Goal: Task Accomplishment & Management: Manage account settings

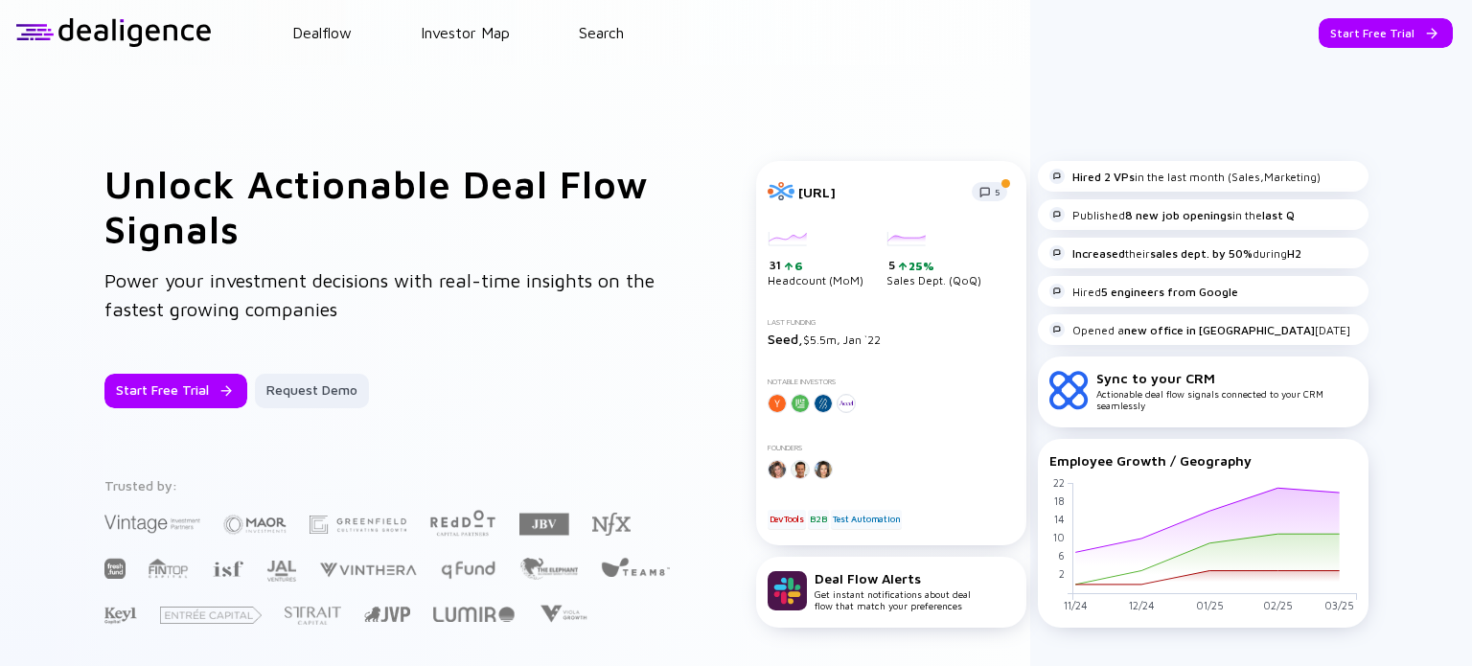
drag, startPoint x: 1333, startPoint y: 26, endPoint x: 1035, endPoint y: 198, distance: 344.4
click at [1035, 198] on div "Dealflow Investor Map Search Start Free Trial Dealflow Investor Map Start Free …" at bounding box center [736, 333] width 1472 height 666
click at [1374, 30] on div "Start Free Trial" at bounding box center [1386, 33] width 134 height 30
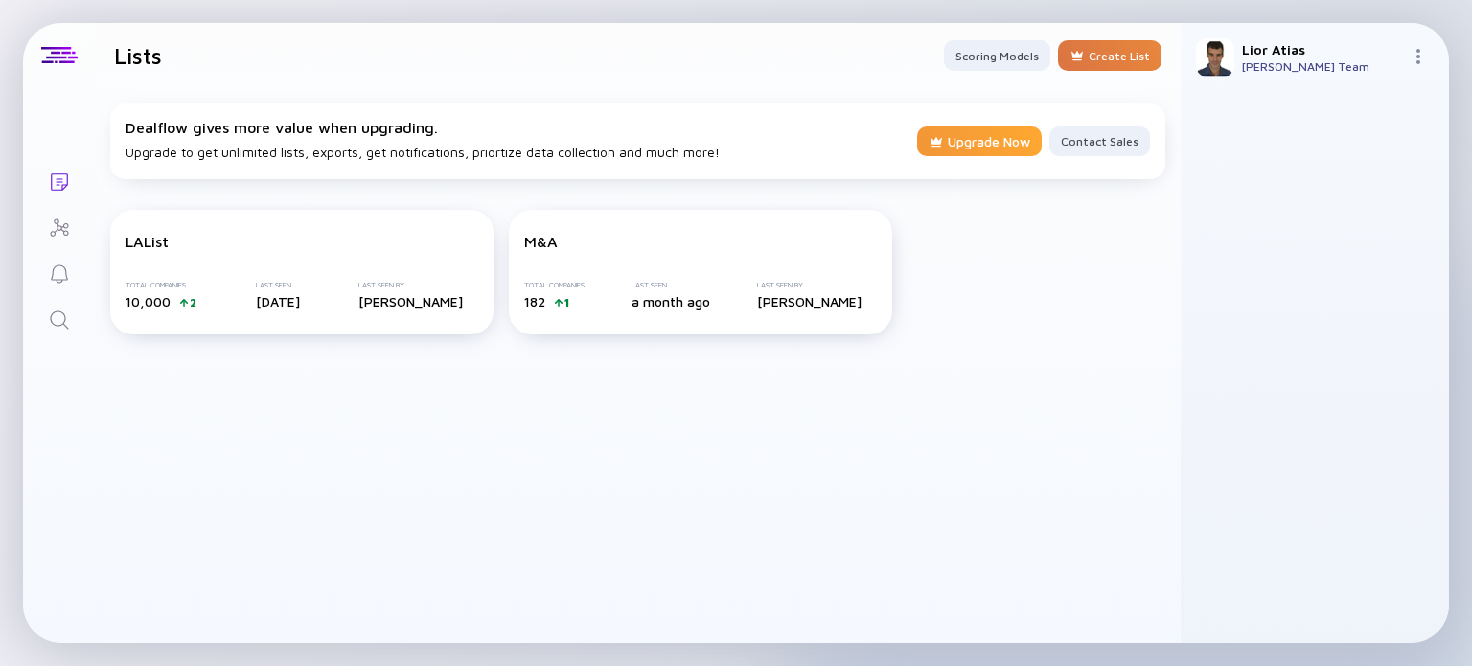
click at [978, 128] on div "Upgrade Now" at bounding box center [979, 142] width 125 height 33
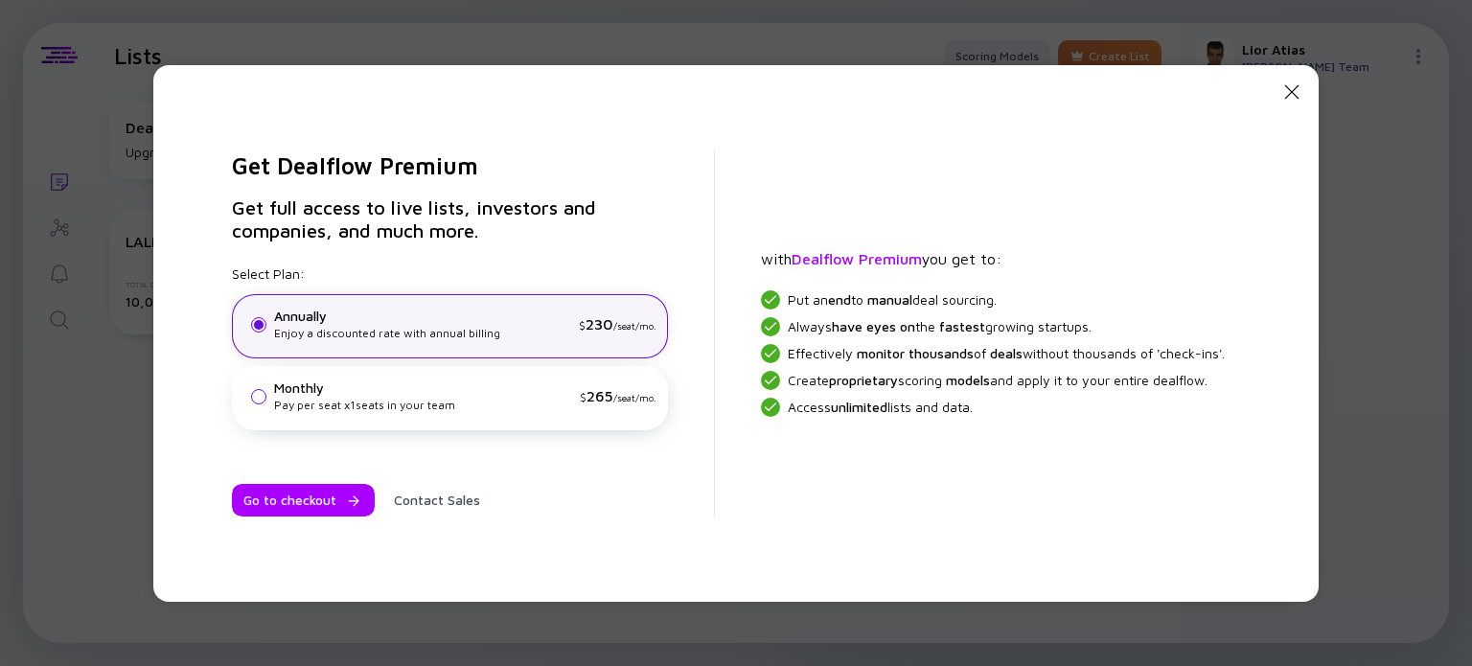
click at [340, 397] on div "Pay per seat x 1 seats in your team" at bounding box center [423, 405] width 298 height 17
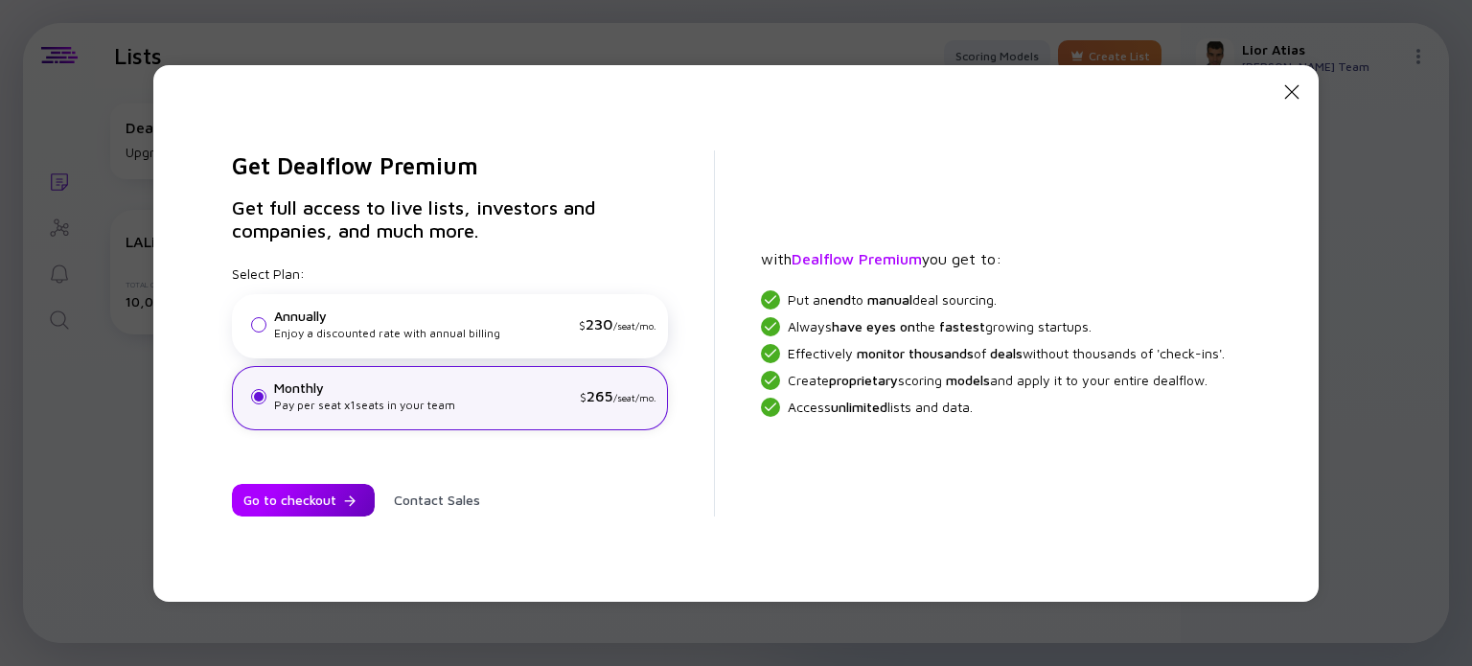
click at [288, 502] on div "Go to checkout" at bounding box center [303, 500] width 143 height 33
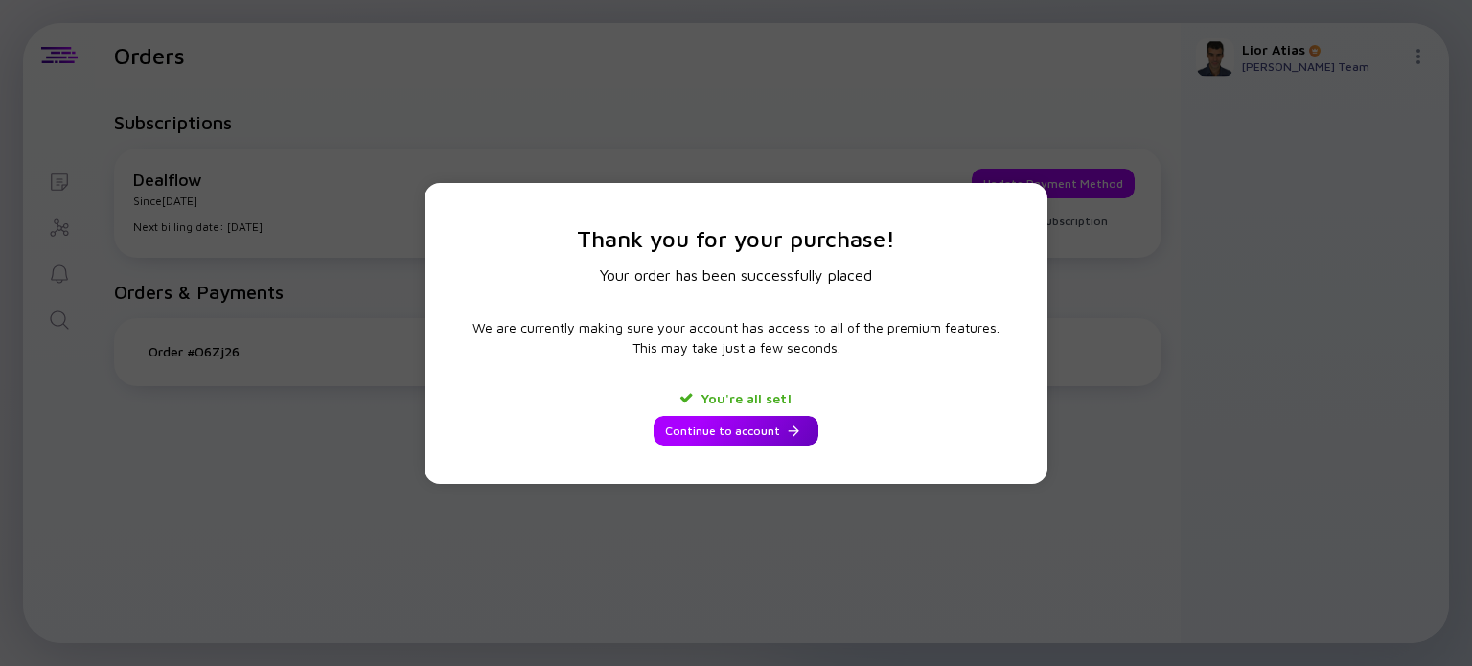
click at [763, 435] on div "Continue to account" at bounding box center [736, 431] width 165 height 30
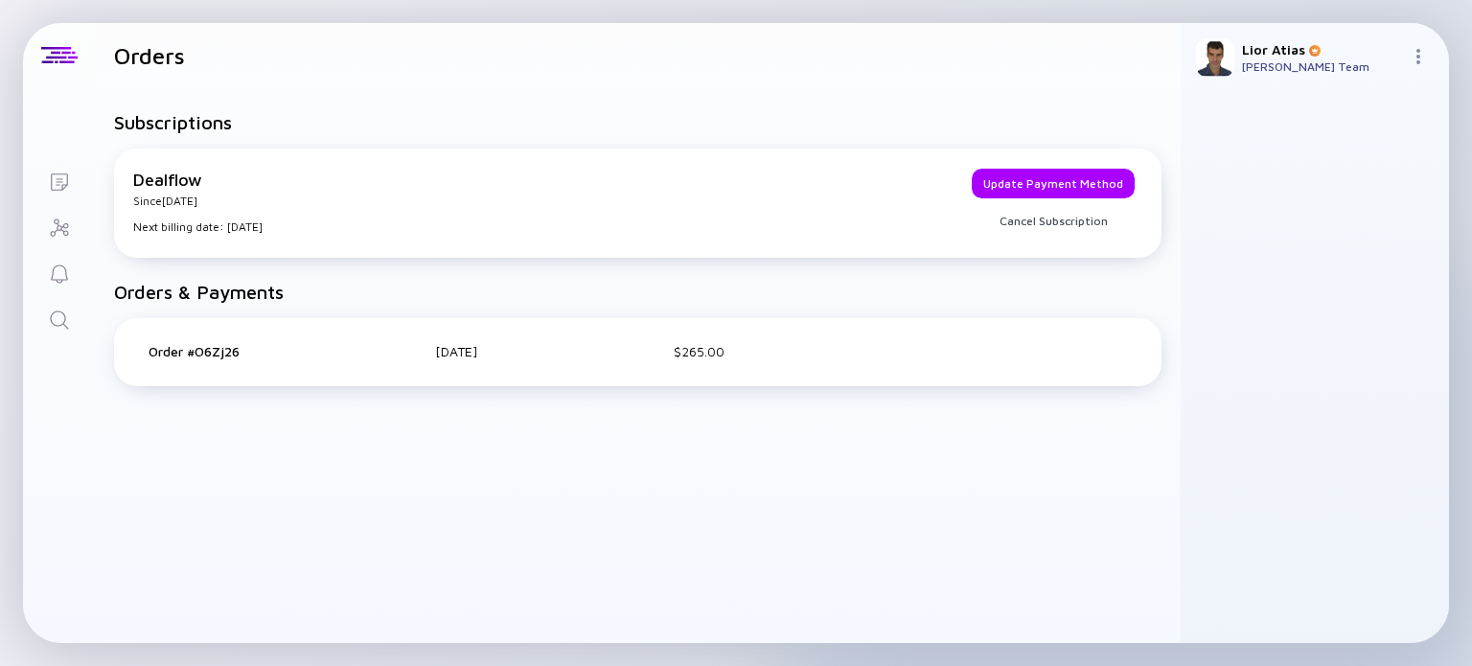
click at [68, 190] on icon "Lists" at bounding box center [59, 182] width 23 height 23
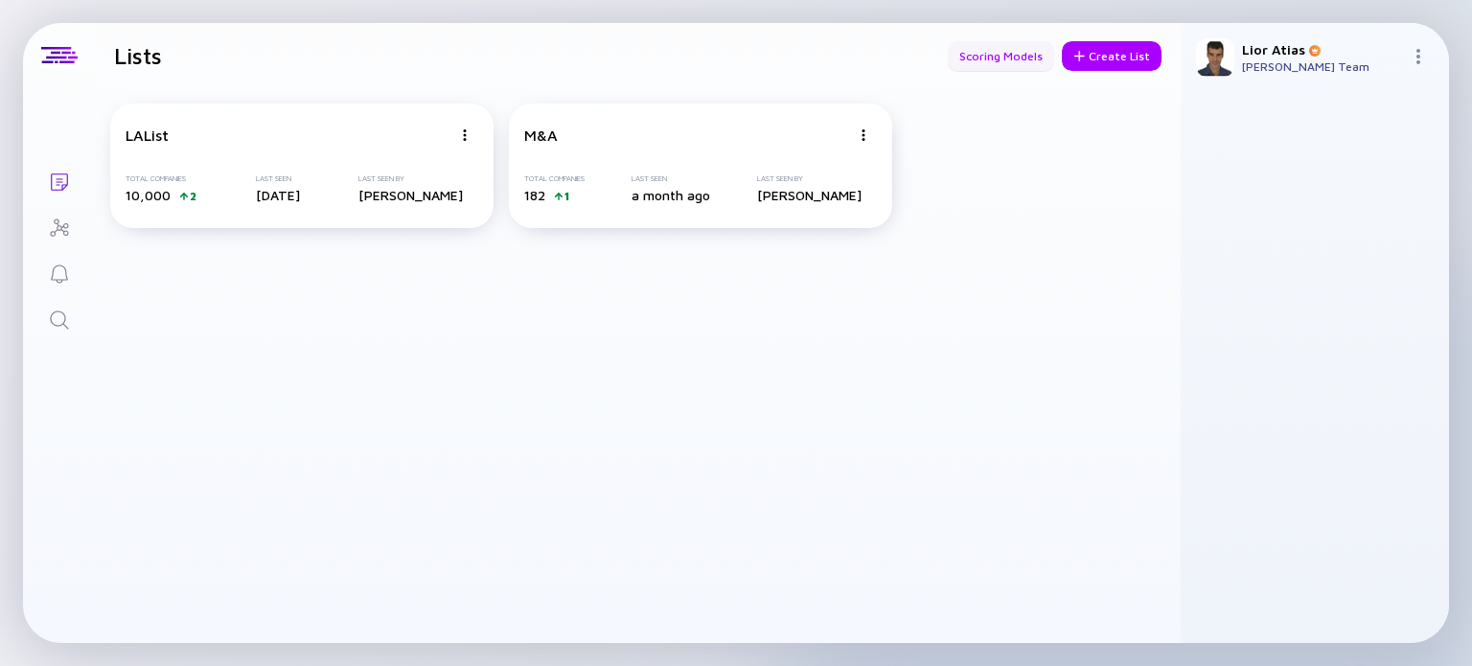
click at [1024, 59] on div "Scoring Models" at bounding box center [1001, 56] width 106 height 30
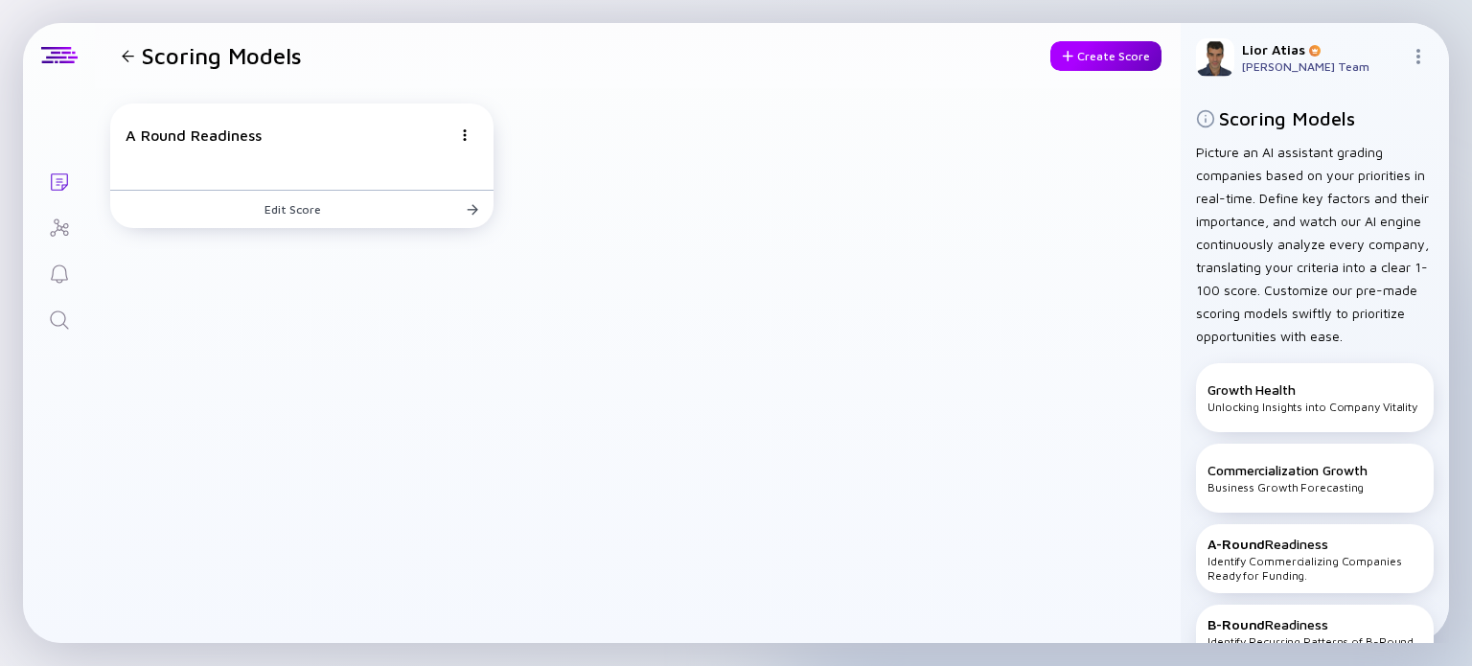
click at [1100, 54] on div "Create Score" at bounding box center [1105, 56] width 111 height 30
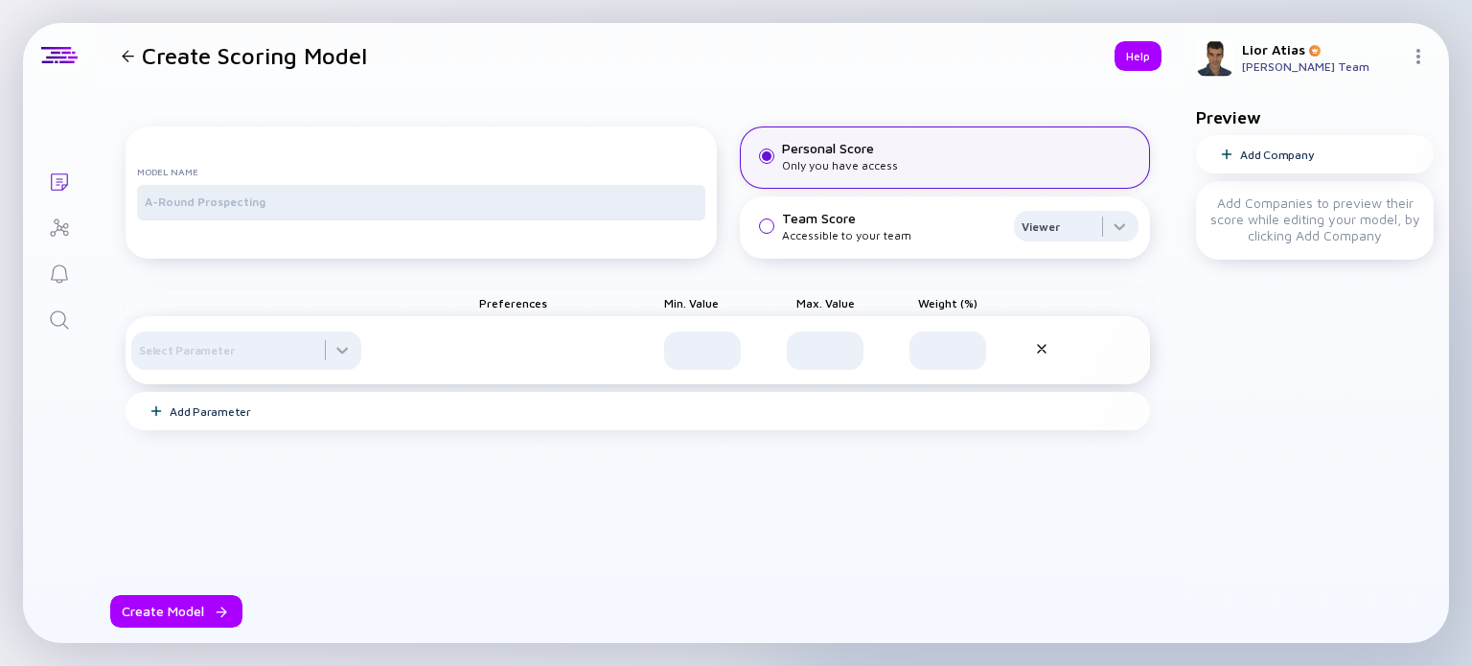
click at [364, 219] on div at bounding box center [421, 202] width 568 height 35
click at [264, 370] on div at bounding box center [246, 351] width 230 height 38
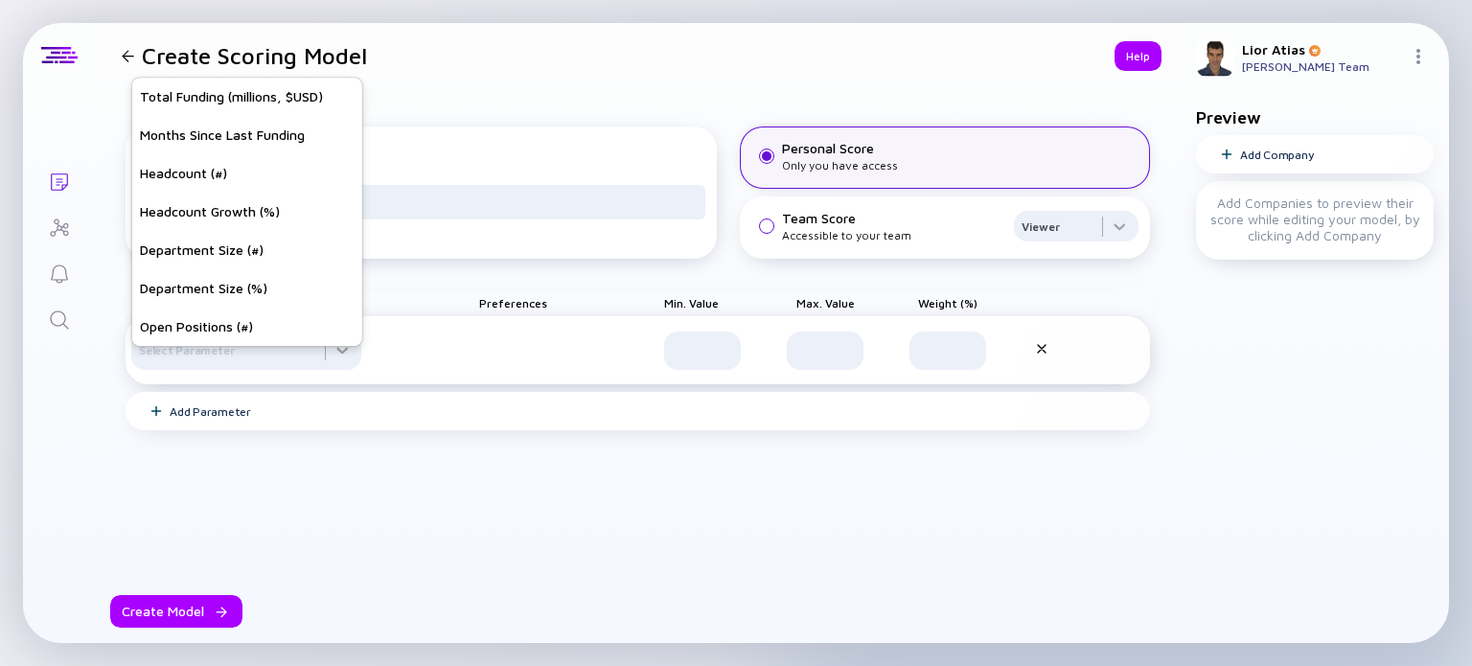
click at [130, 58] on div at bounding box center [128, 56] width 12 height 12
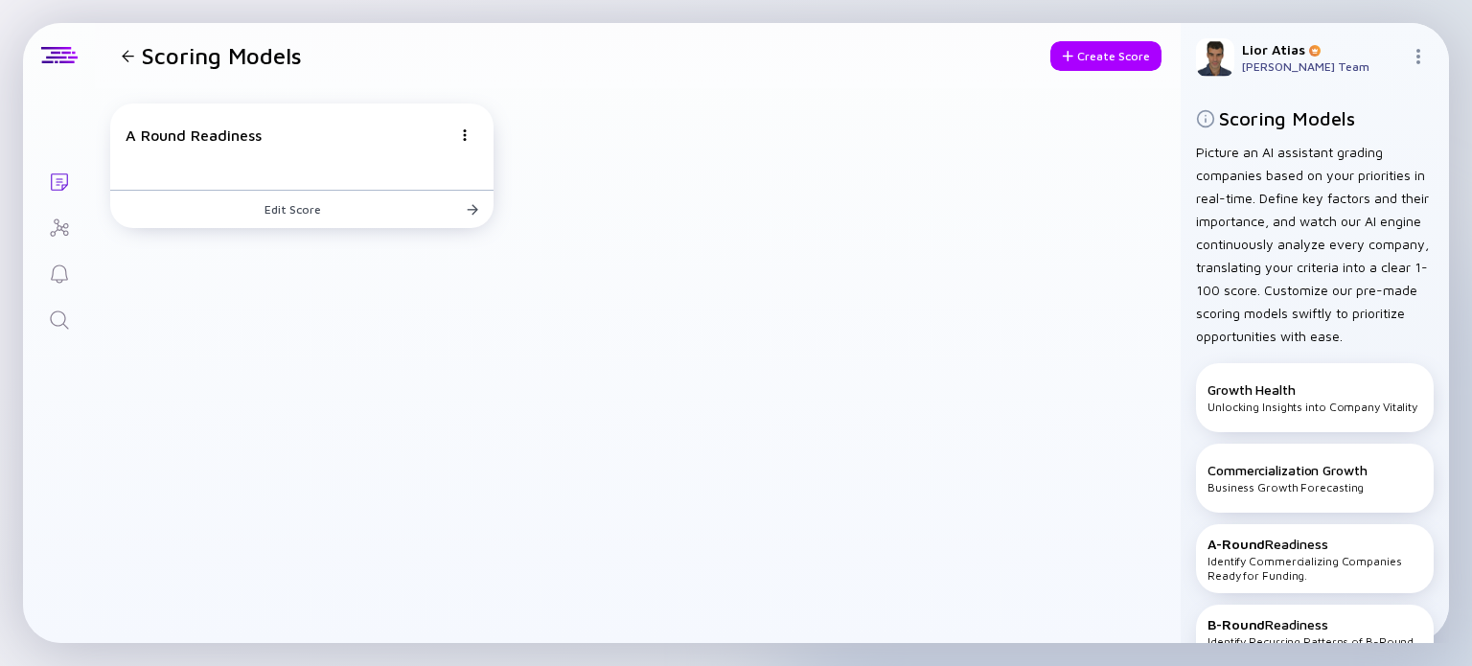
click at [119, 52] on div at bounding box center [128, 56] width 28 height 12
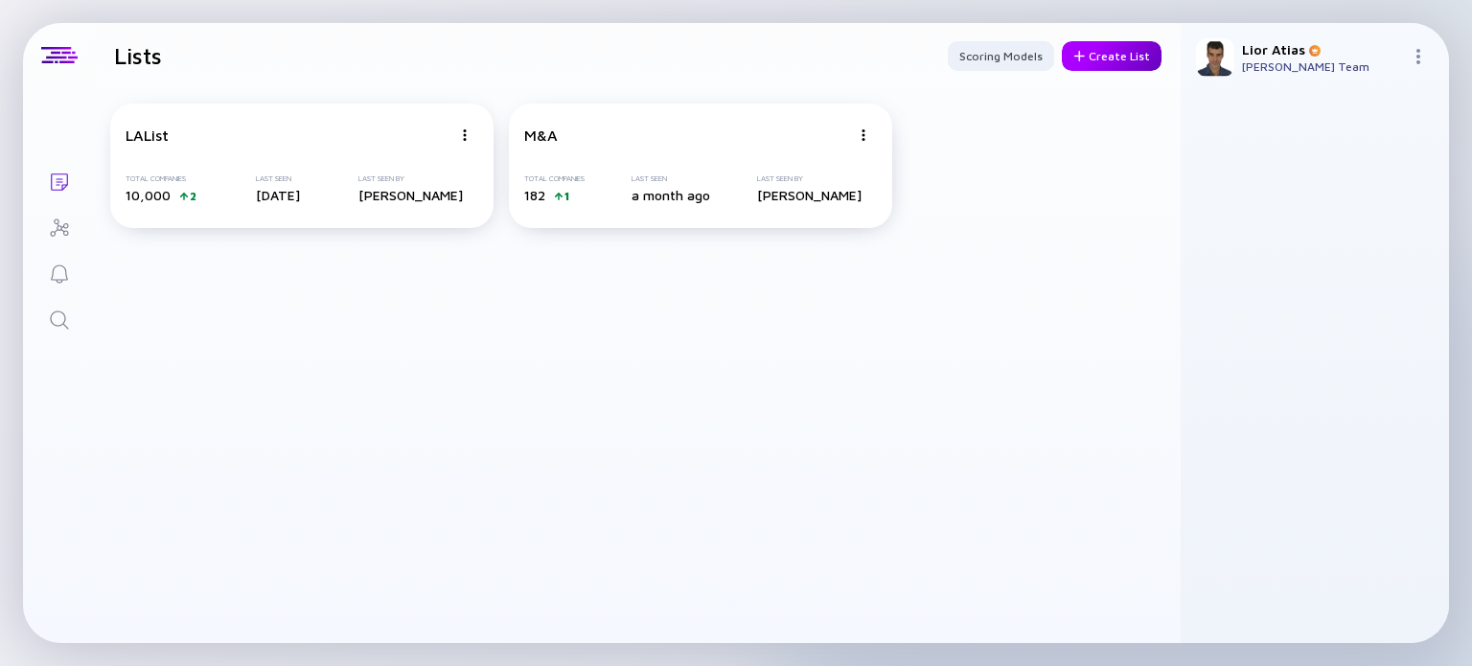
click at [1082, 57] on div at bounding box center [1079, 56] width 12 height 11
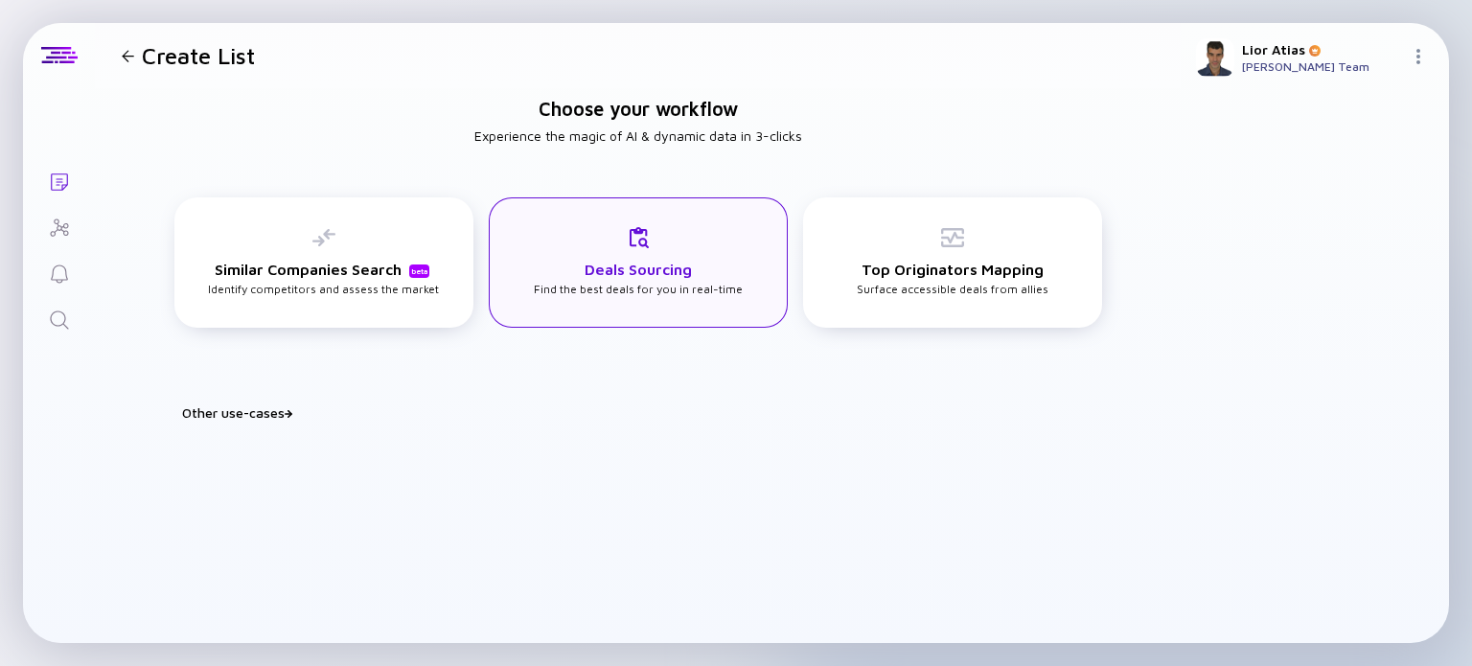
click at [564, 265] on div "Deals Sourcing Find the best deals for you in real-time" at bounding box center [638, 261] width 209 height 70
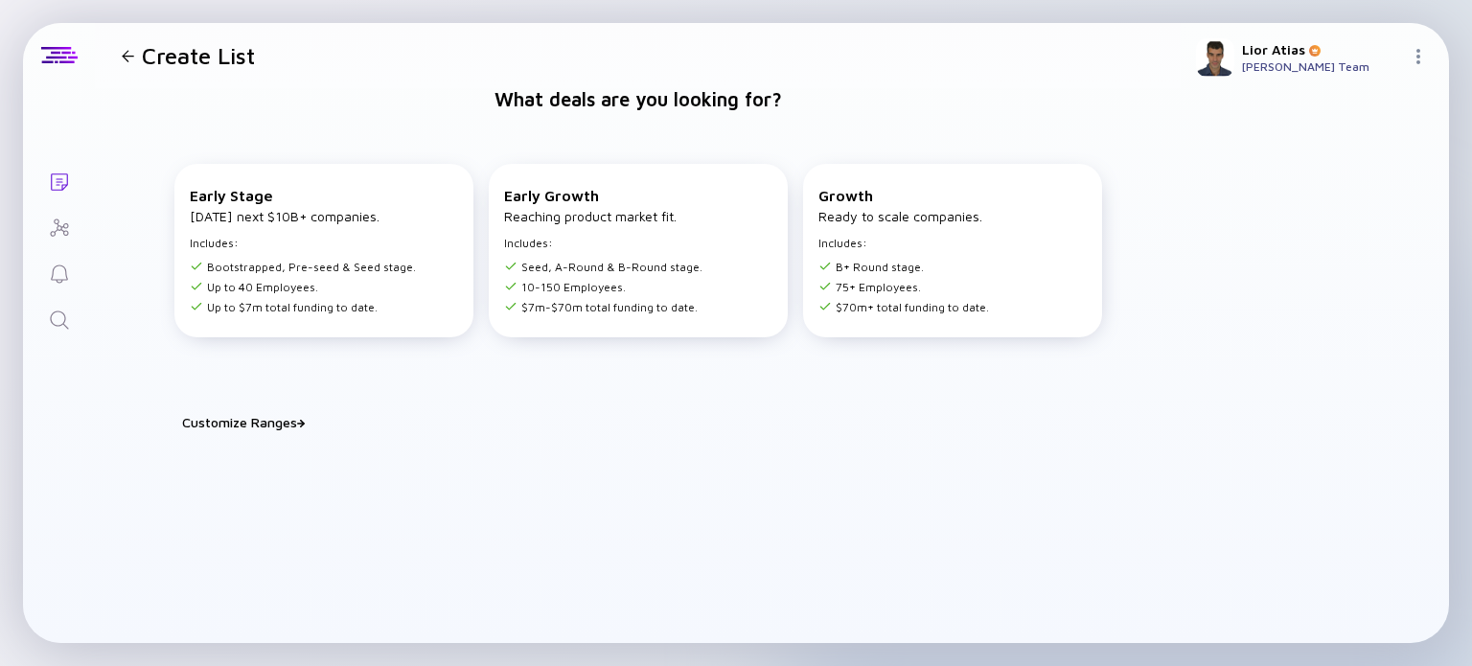
click at [204, 418] on div "Customize Ranges" at bounding box center [649, 422] width 935 height 16
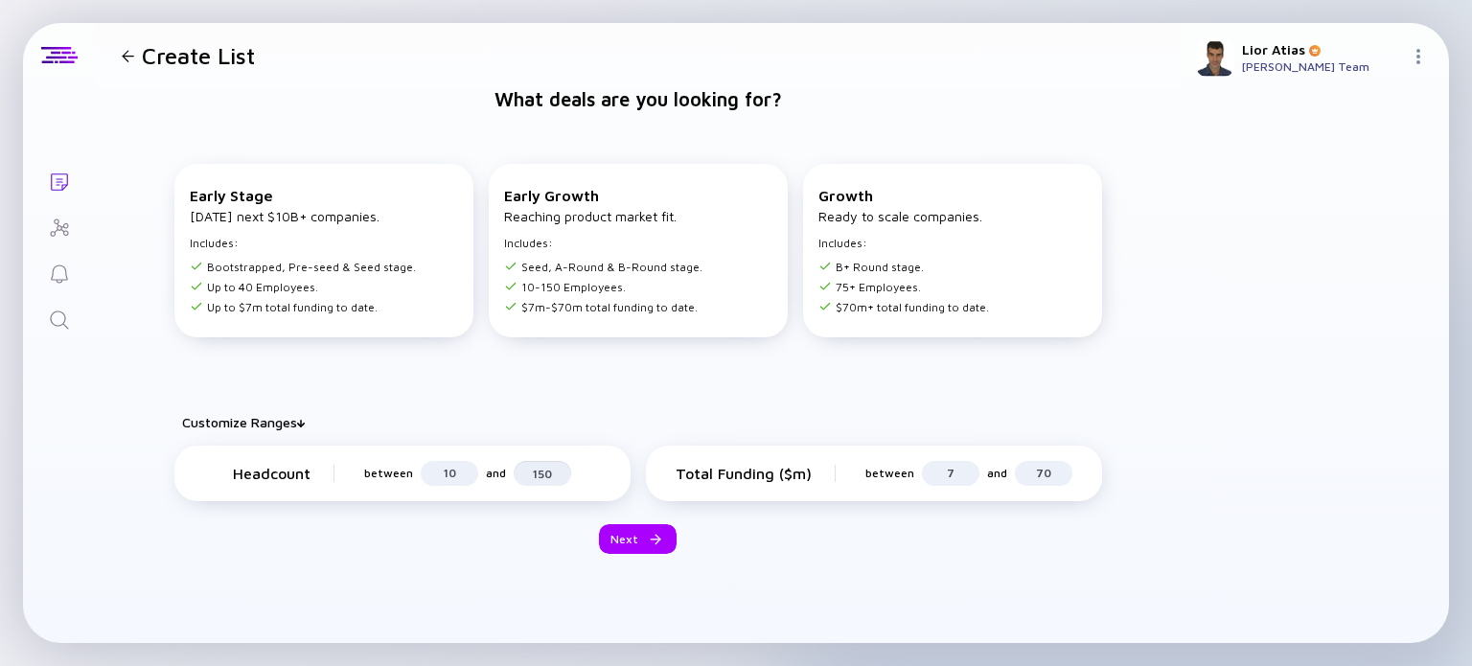
click at [544, 477] on input "150" at bounding box center [542, 473] width 35 height 19
type input "50"
click at [934, 478] on input "7" at bounding box center [951, 473] width 35 height 19
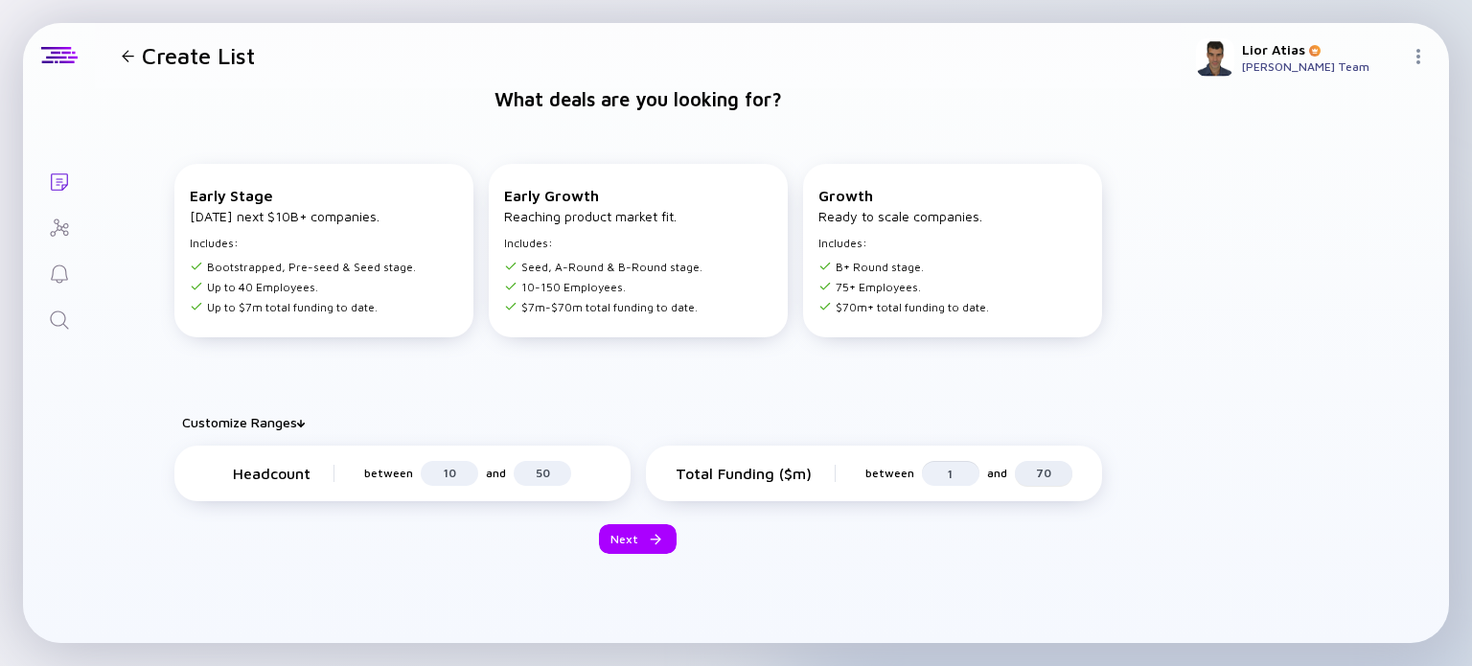
type input "1"
click at [1043, 469] on input "70" at bounding box center [1043, 473] width 35 height 19
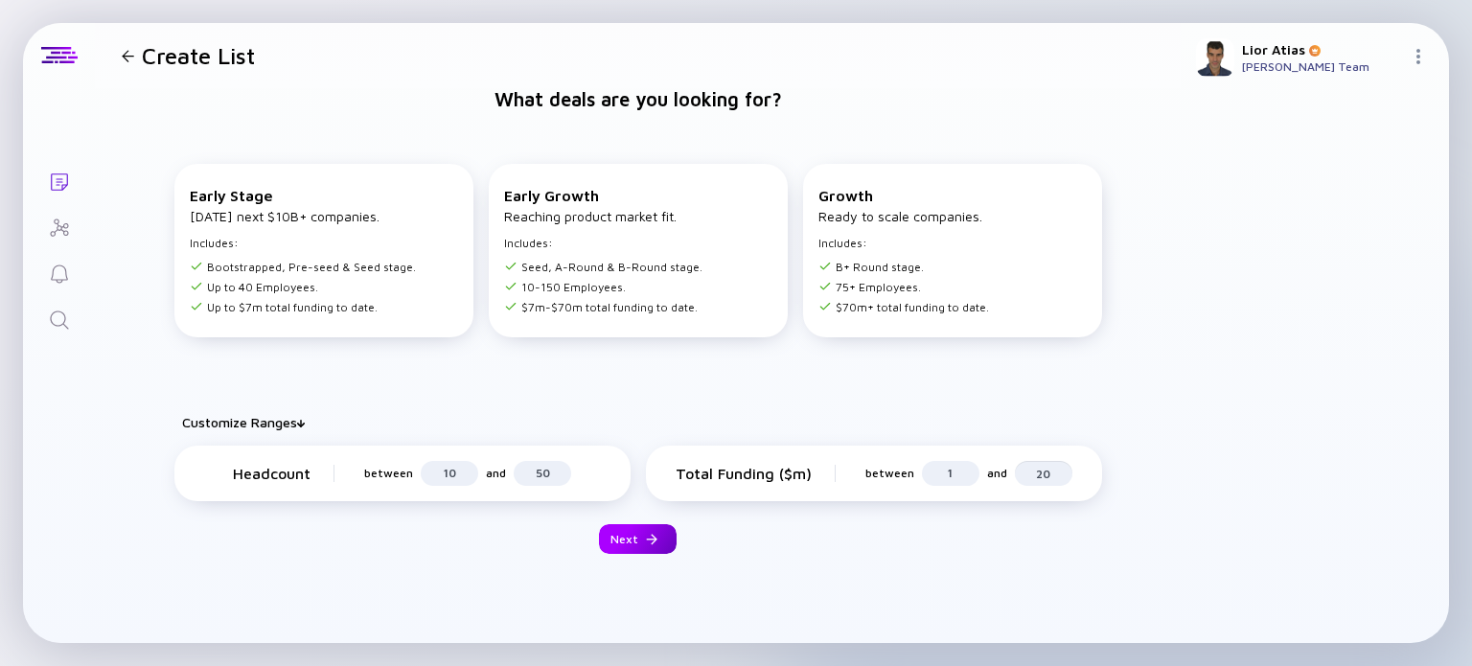
type input "20"
click at [641, 534] on div "Next" at bounding box center [638, 539] width 78 height 30
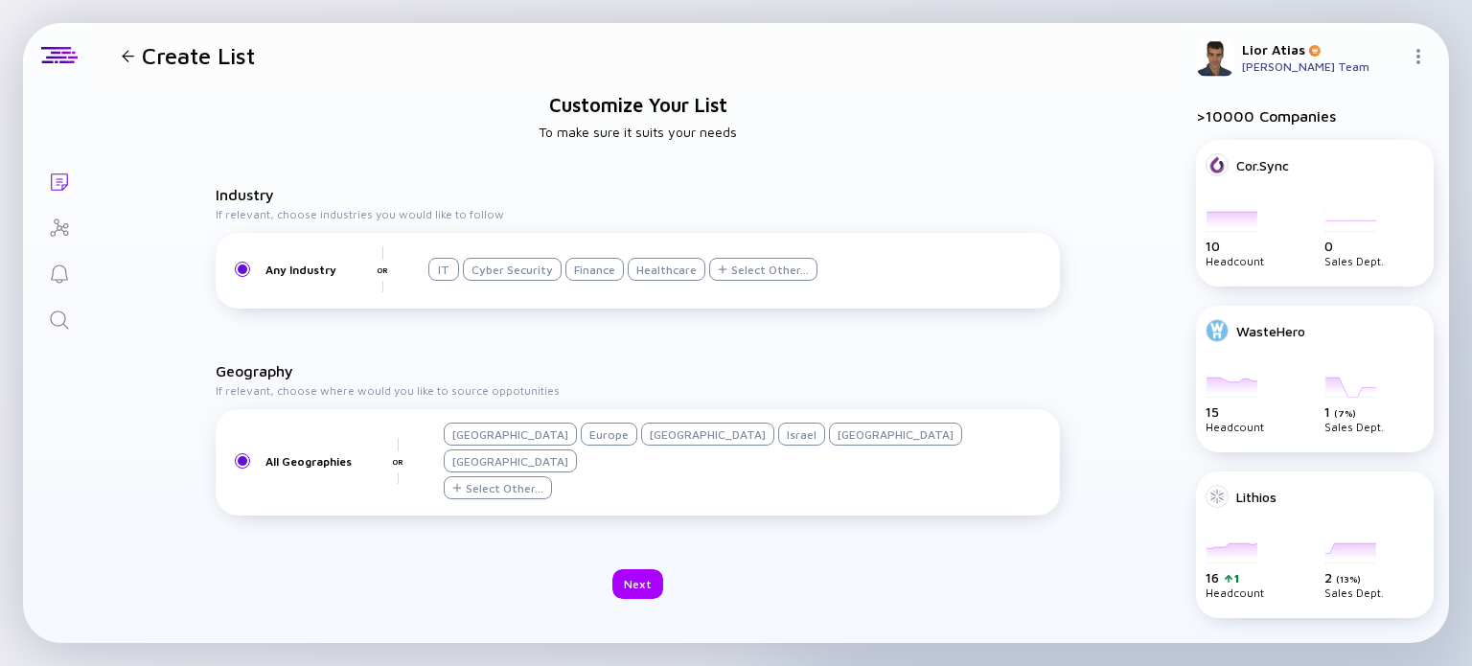
click at [776, 427] on div at bounding box center [781, 423] width 10 height 10
click at [648, 569] on div "Next" at bounding box center [637, 584] width 51 height 30
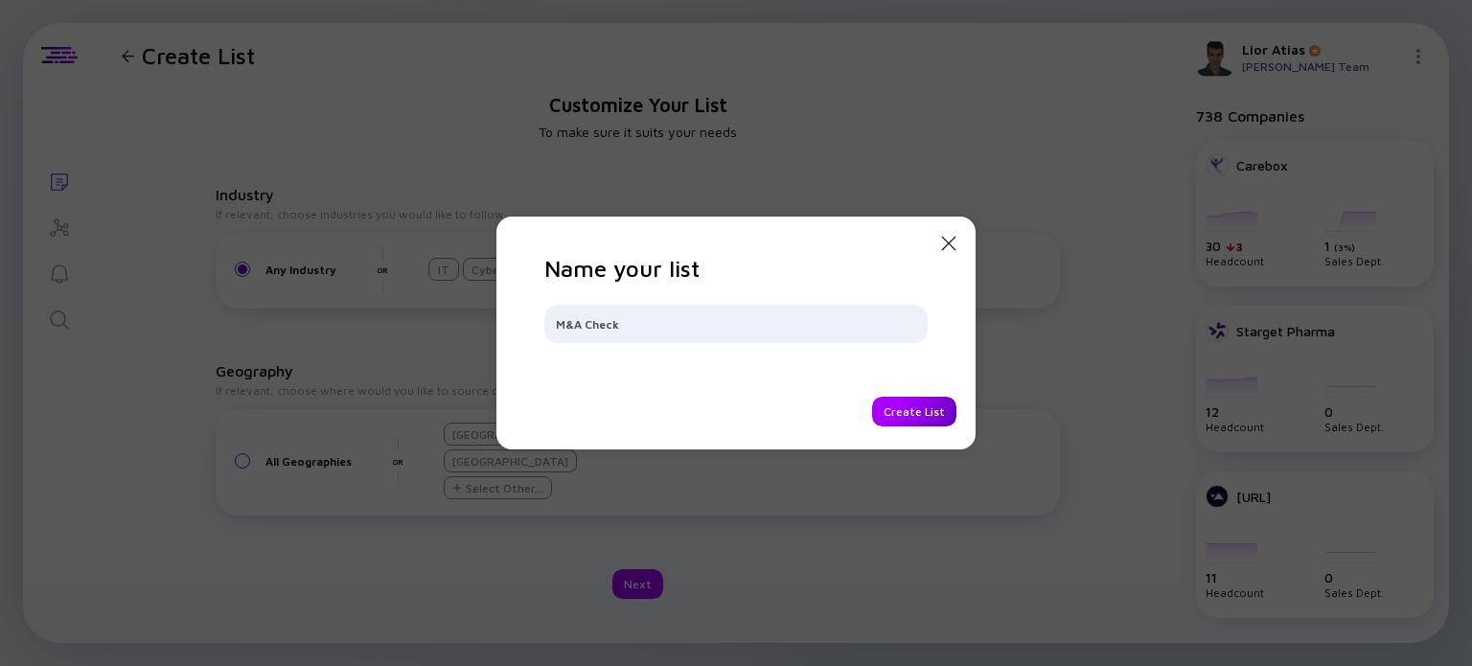
type input "M&A Check"
click at [897, 416] on div "Create List" at bounding box center [914, 412] width 84 height 30
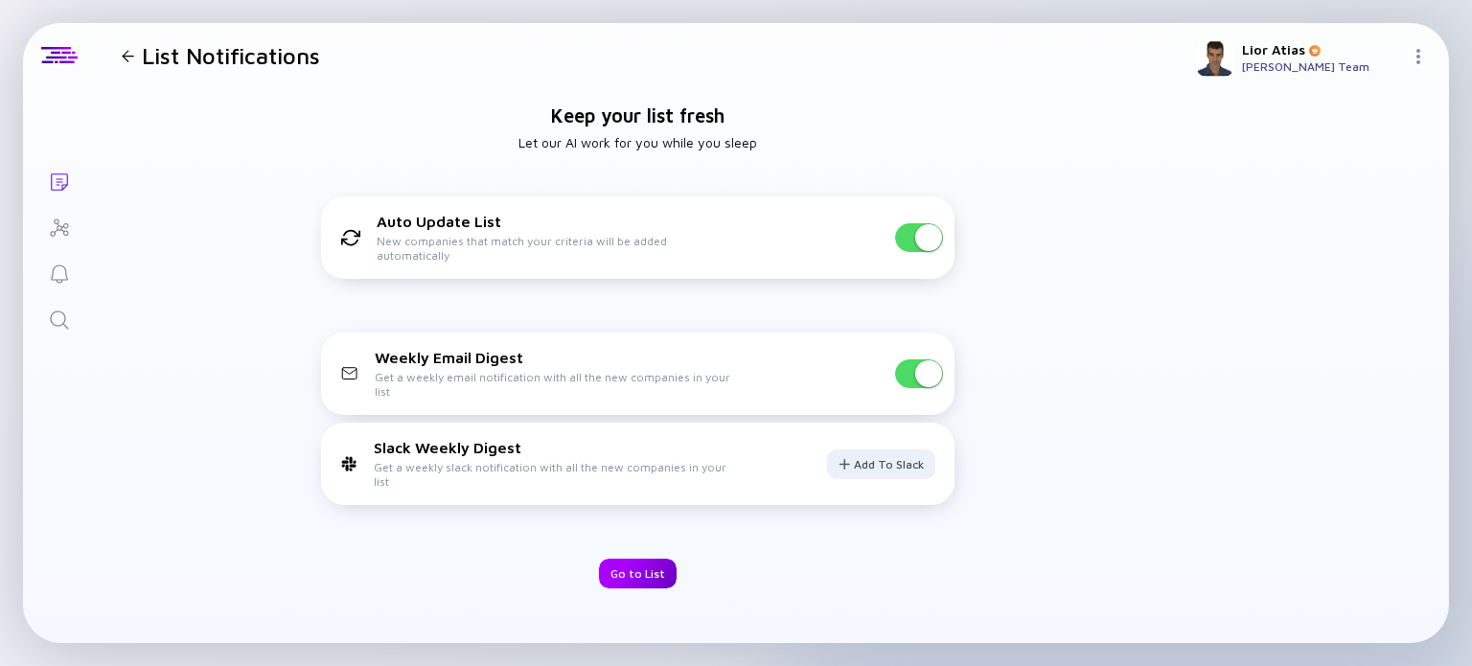
click at [639, 559] on div "Go to List" at bounding box center [638, 574] width 78 height 30
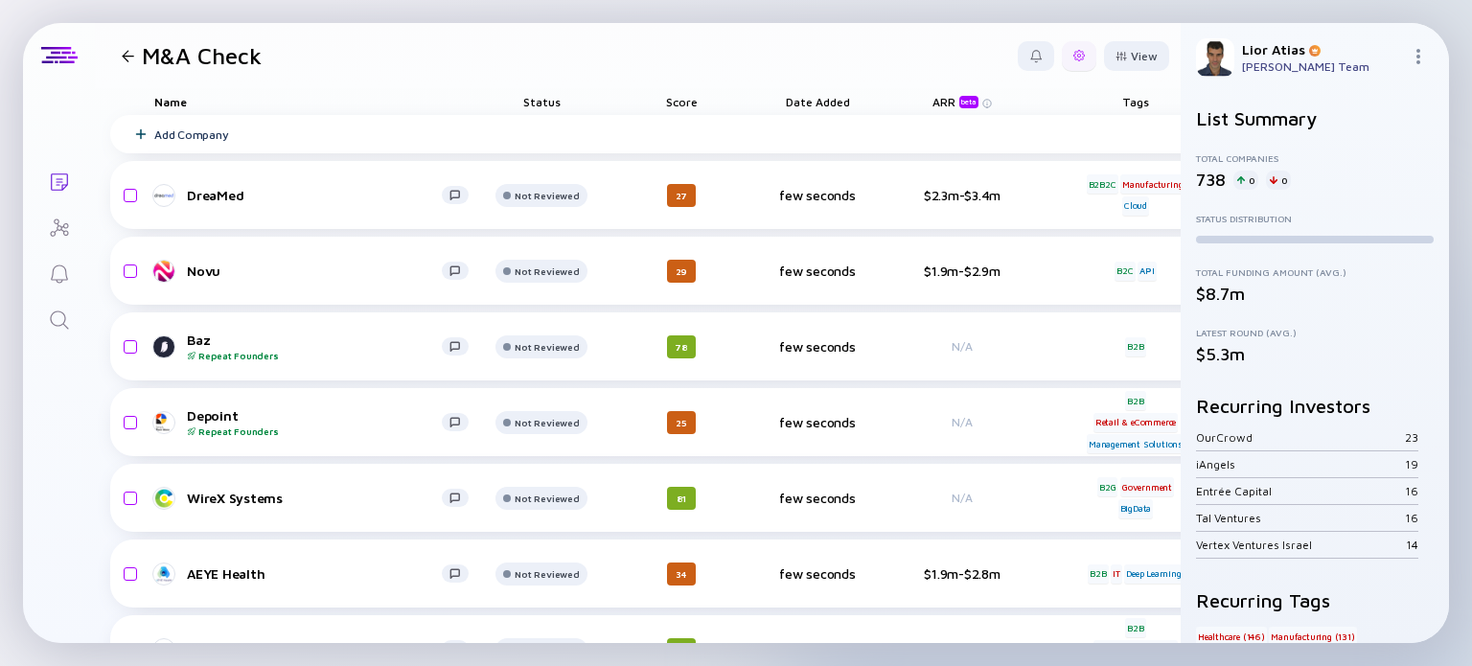
click at [1062, 56] on div at bounding box center [1079, 56] width 35 height 30
click at [989, 213] on div "Edit Filter" at bounding box center [1020, 210] width 120 height 38
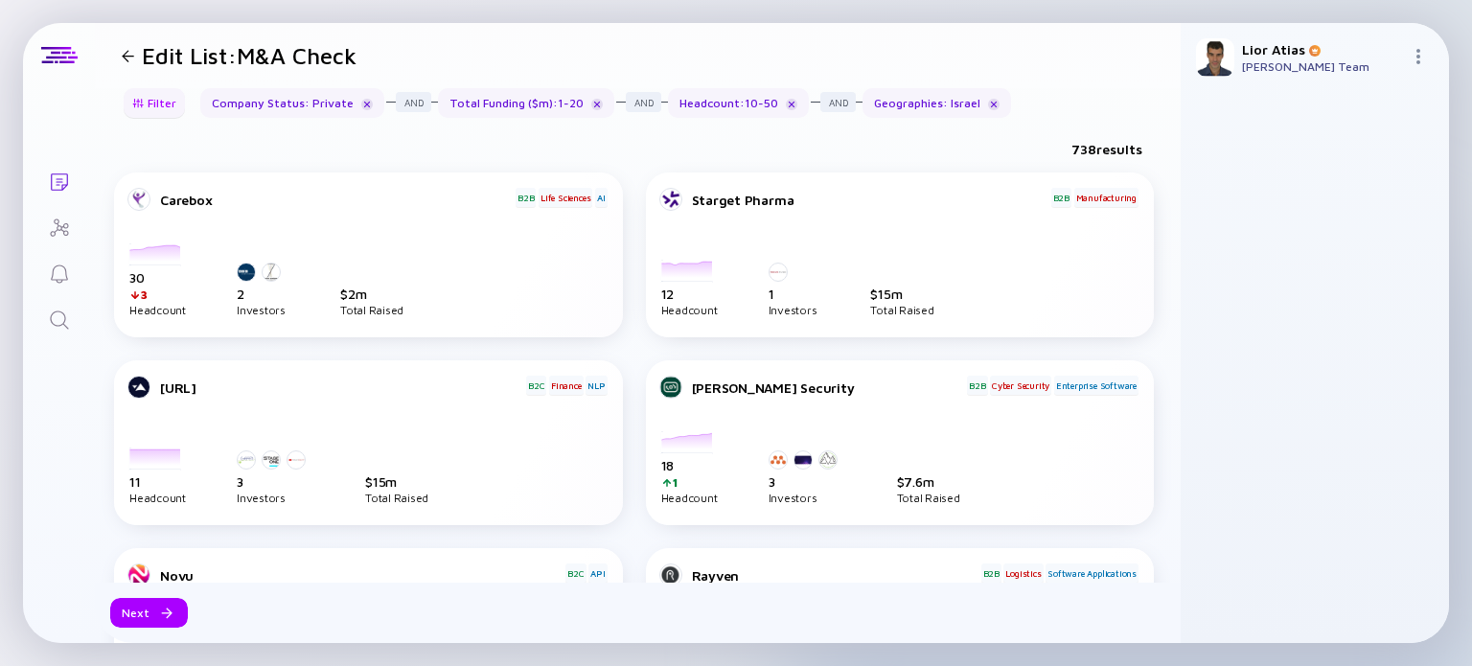
click at [170, 110] on div "Filter" at bounding box center [154, 103] width 67 height 30
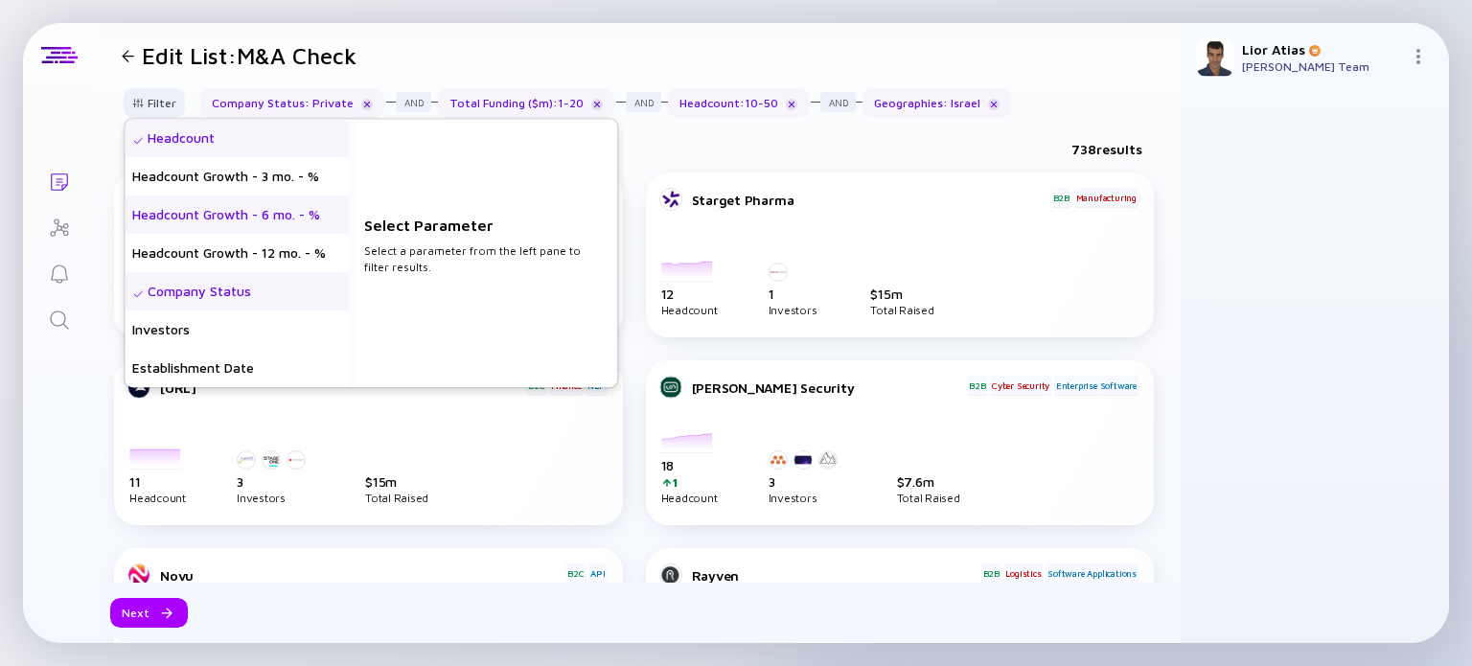
click at [220, 219] on div "Headcount Growth - 6 mo. - %" at bounding box center [237, 215] width 224 height 38
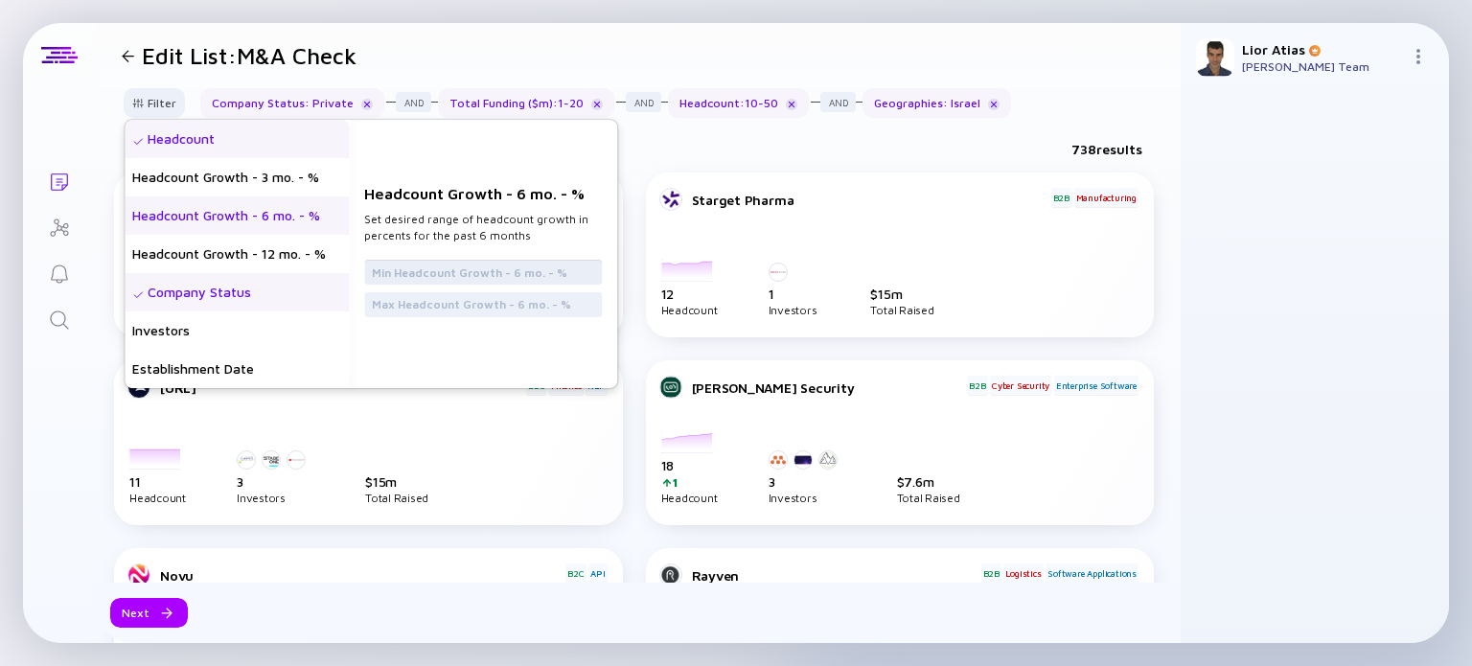
click at [498, 268] on input "text" at bounding box center [483, 272] width 222 height 19
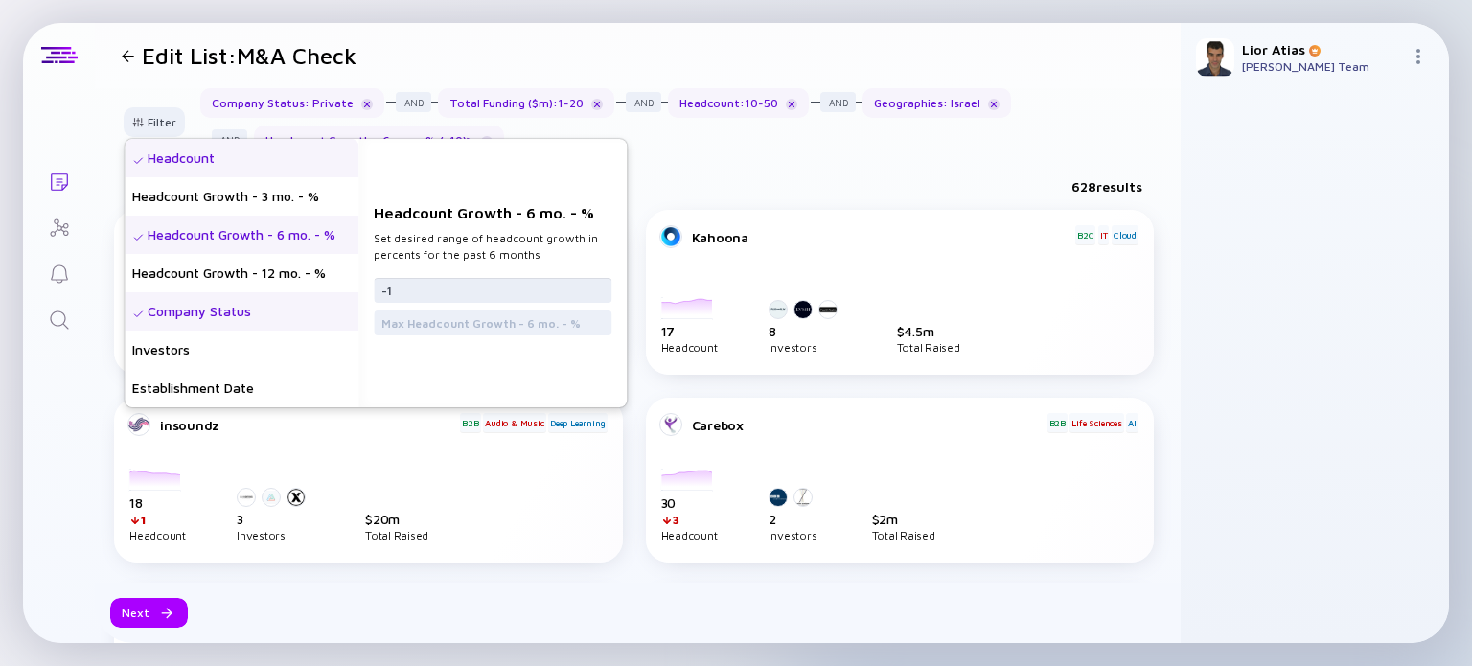
type input "-"
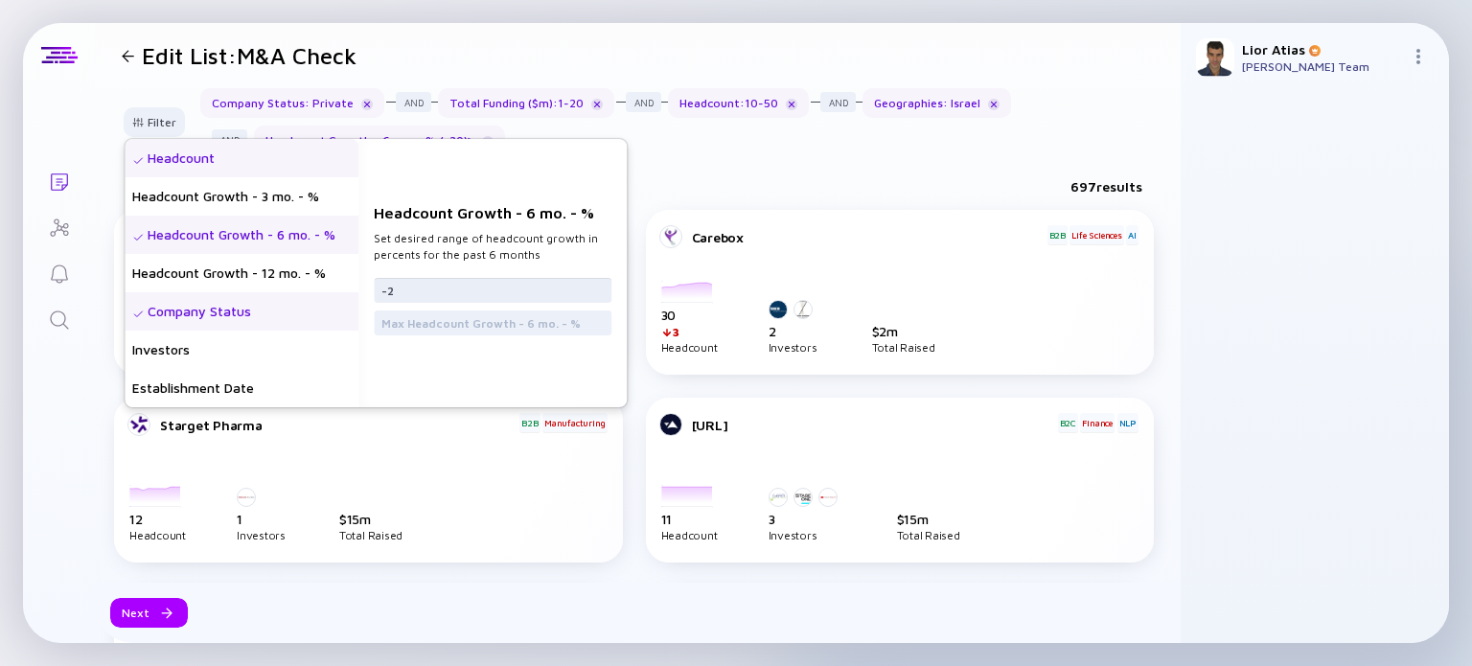
type input "-"
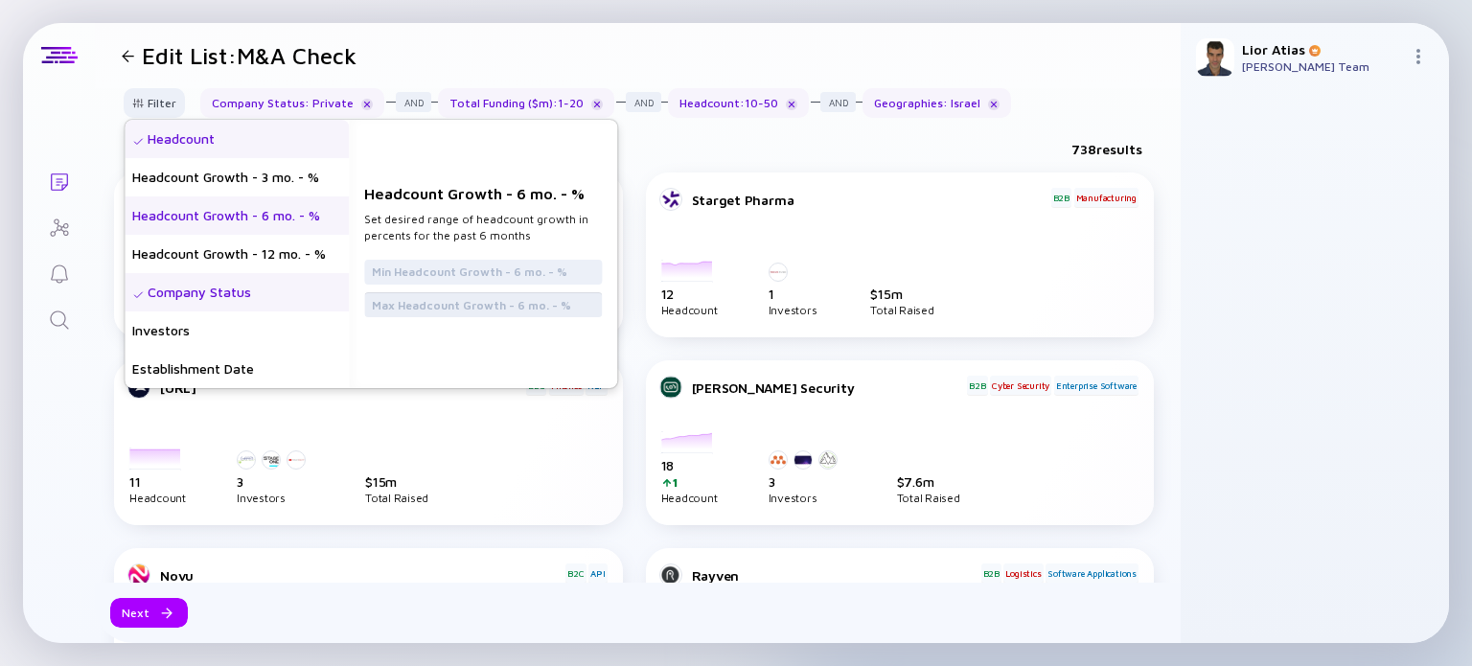
click at [481, 308] on input "text" at bounding box center [483, 304] width 222 height 19
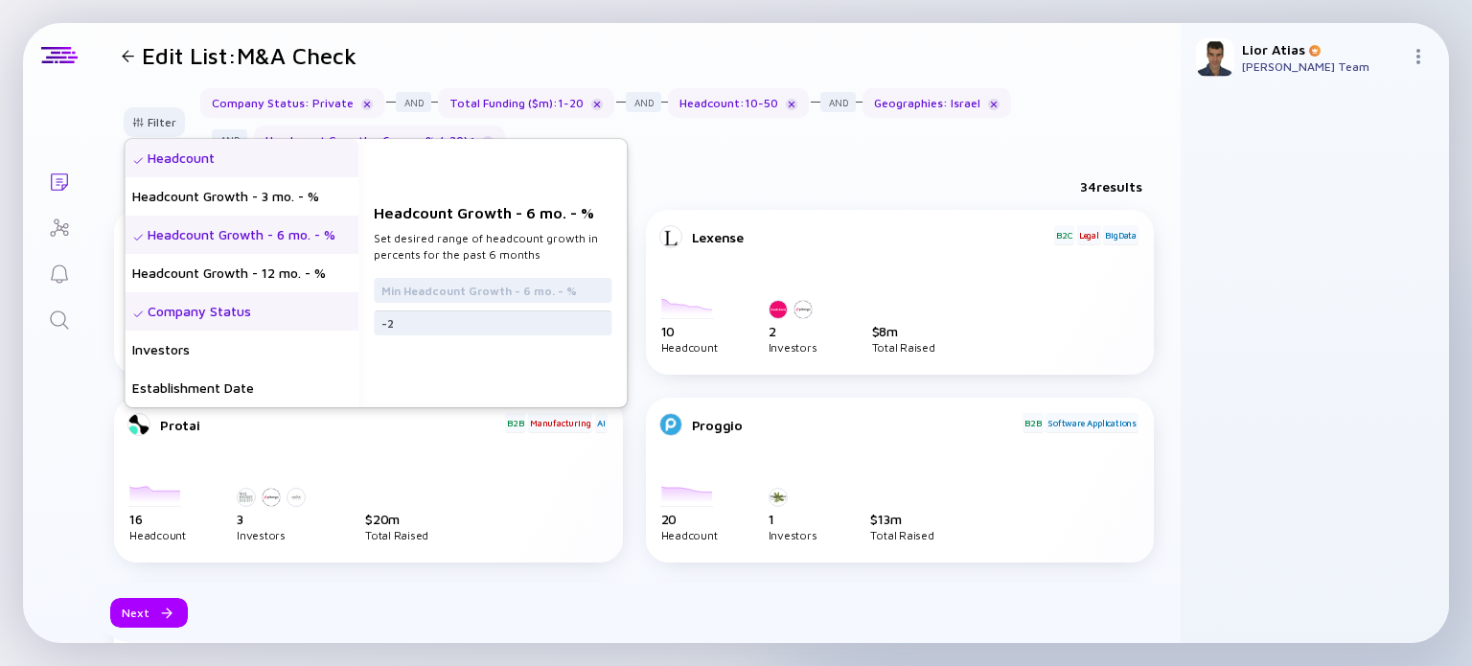
type input "-"
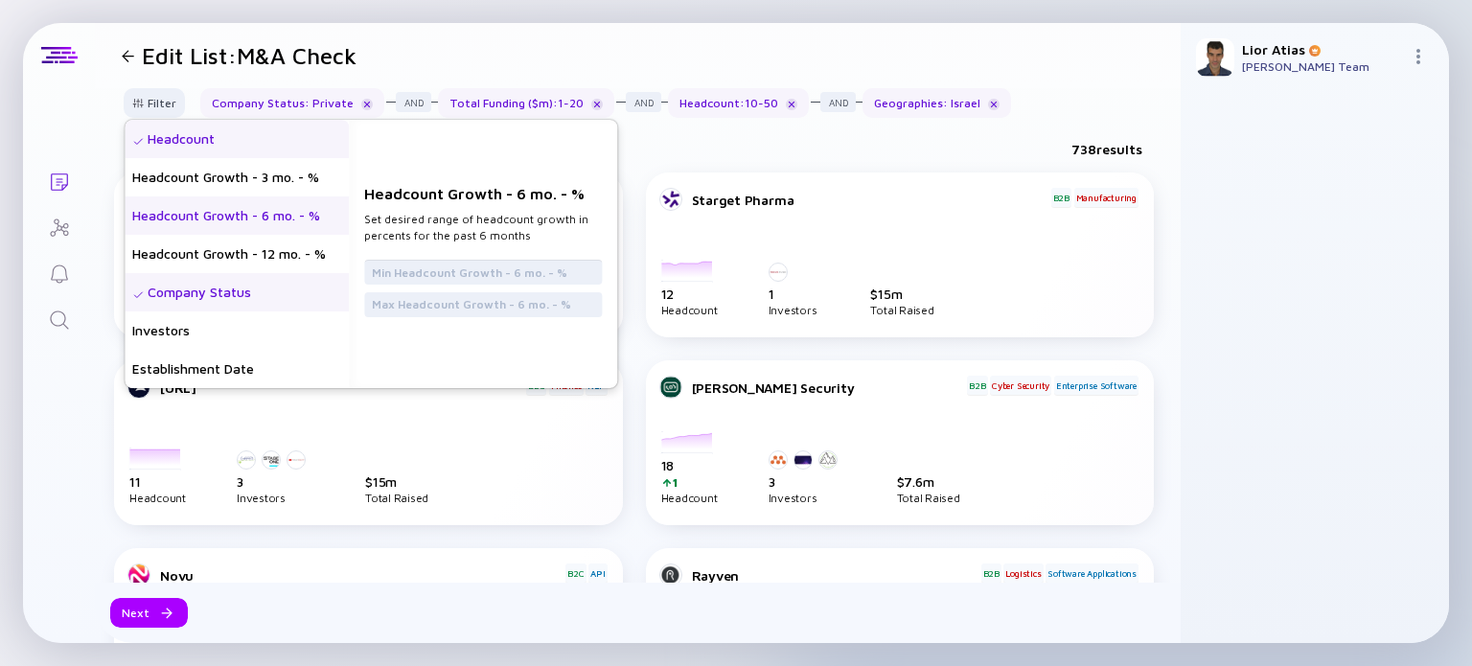
click at [506, 274] on input "text" at bounding box center [483, 272] width 222 height 19
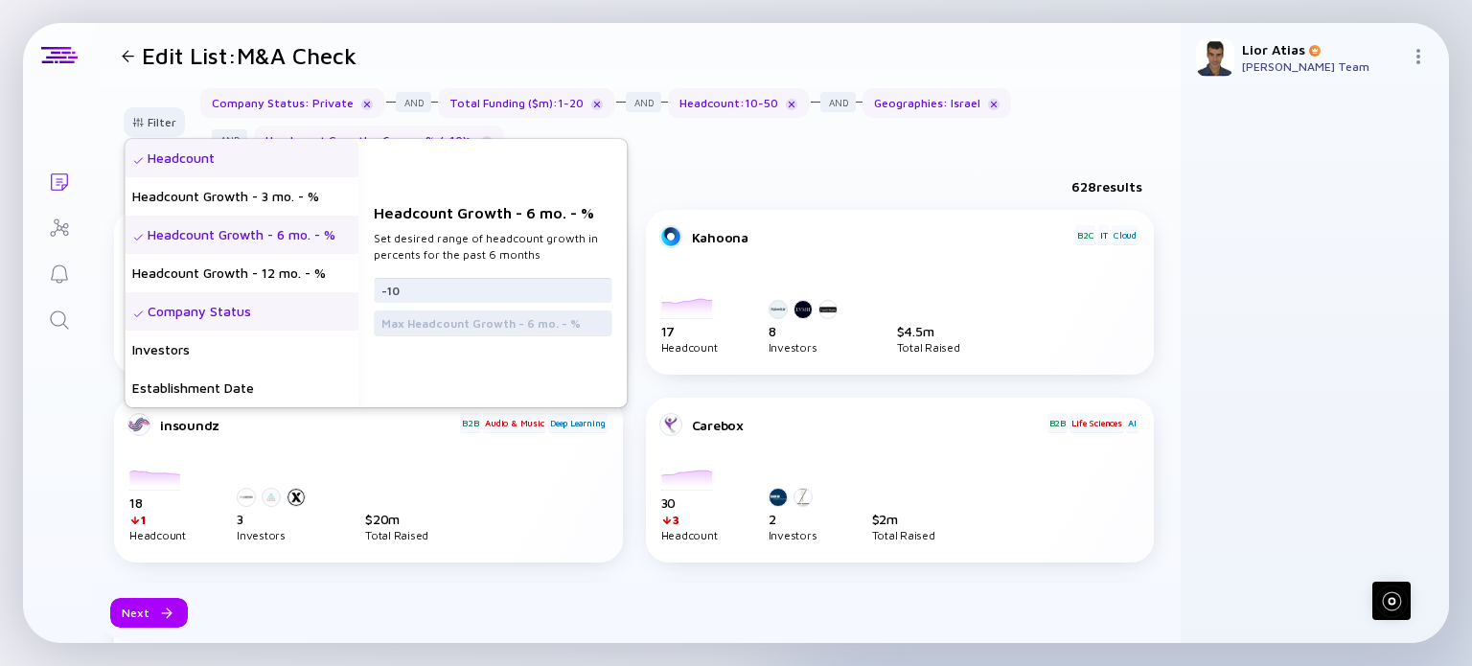
type input "-10"
click at [529, 321] on input "text" at bounding box center [492, 322] width 222 height 19
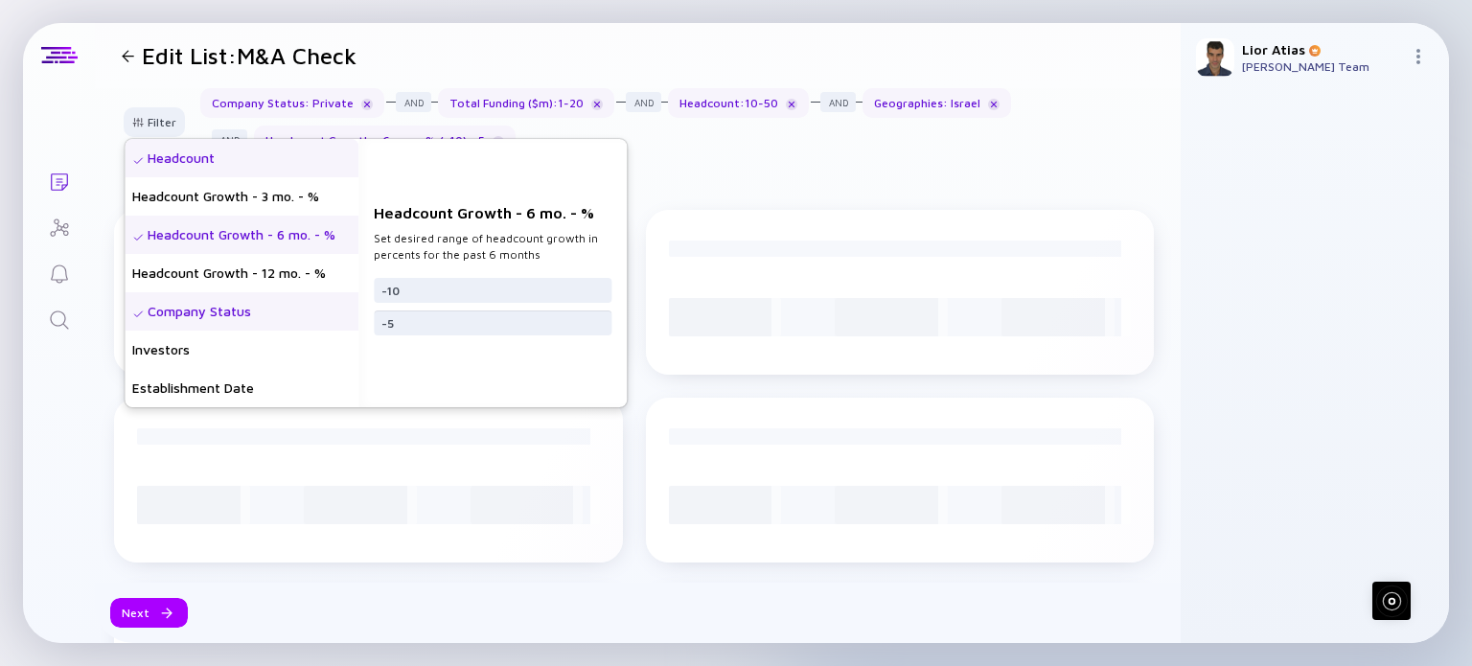
type input "-"
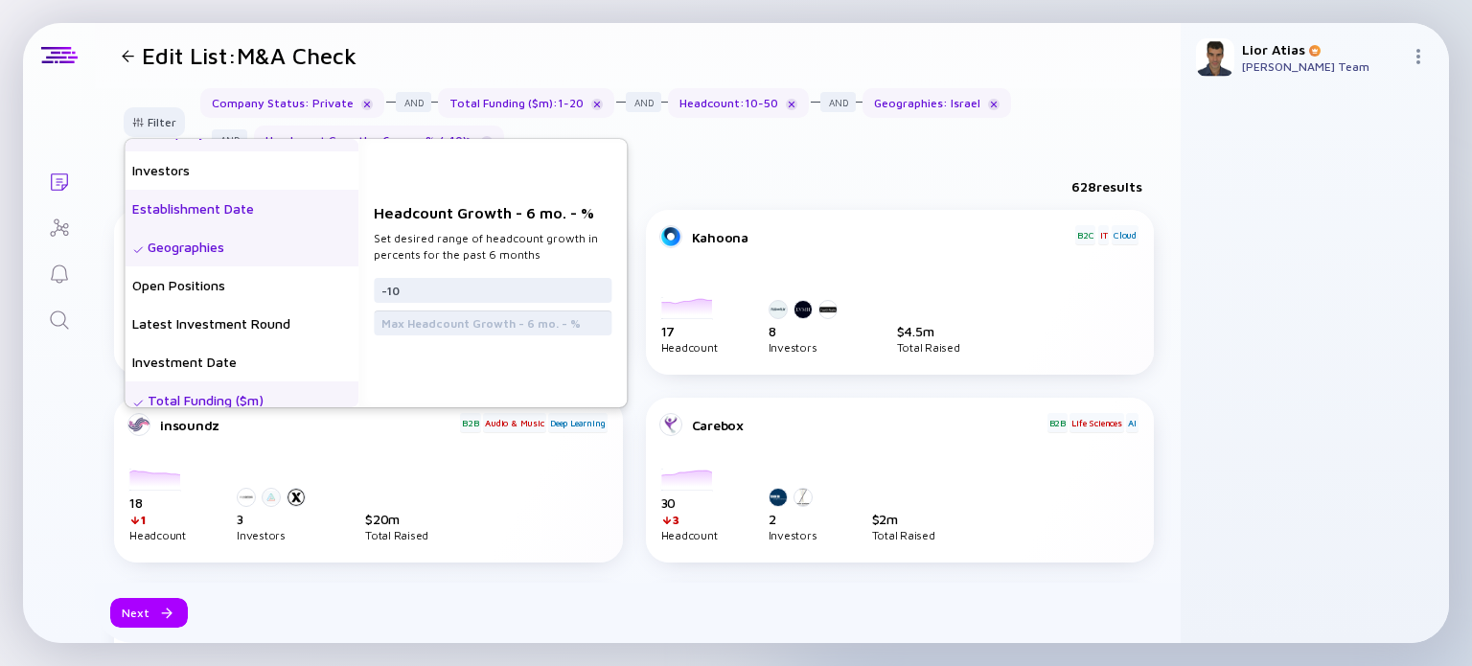
scroll to position [180, 0]
click at [238, 298] on div "Open Positions" at bounding box center [242, 284] width 234 height 38
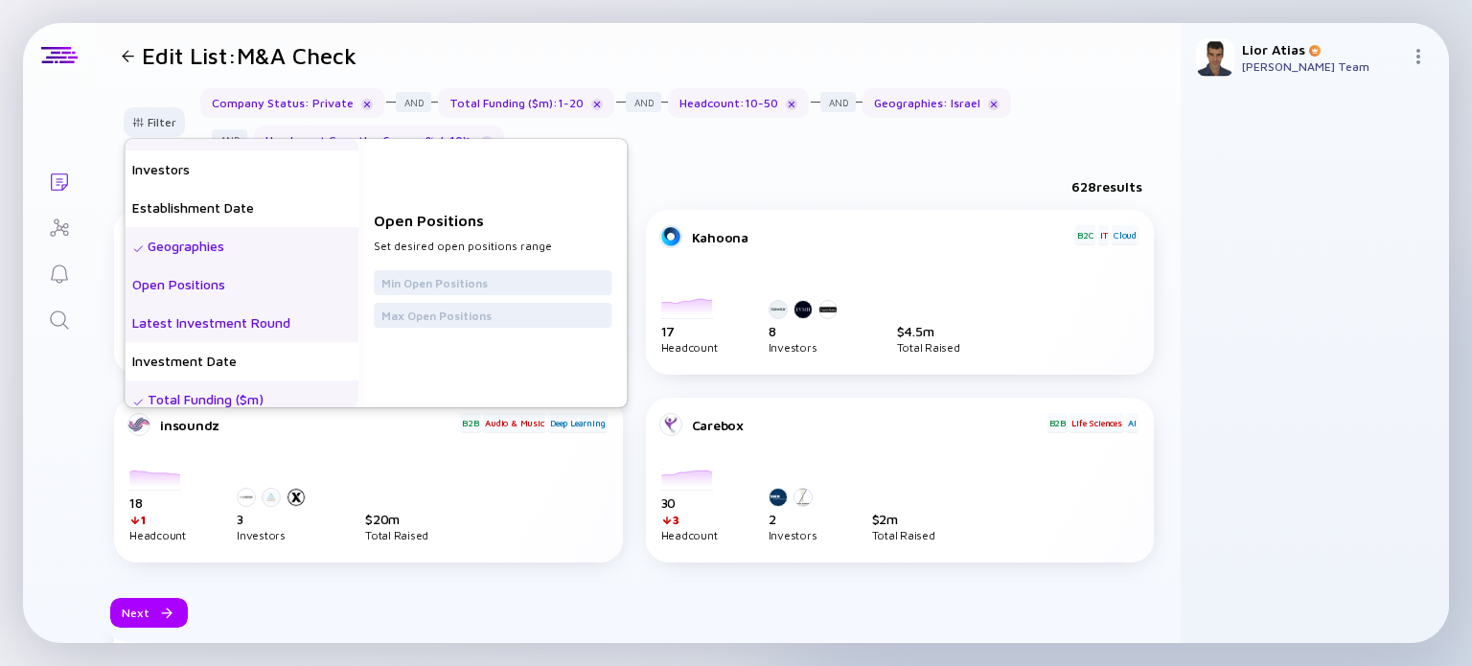
click at [242, 317] on div "Latest Investment Round" at bounding box center [242, 323] width 234 height 38
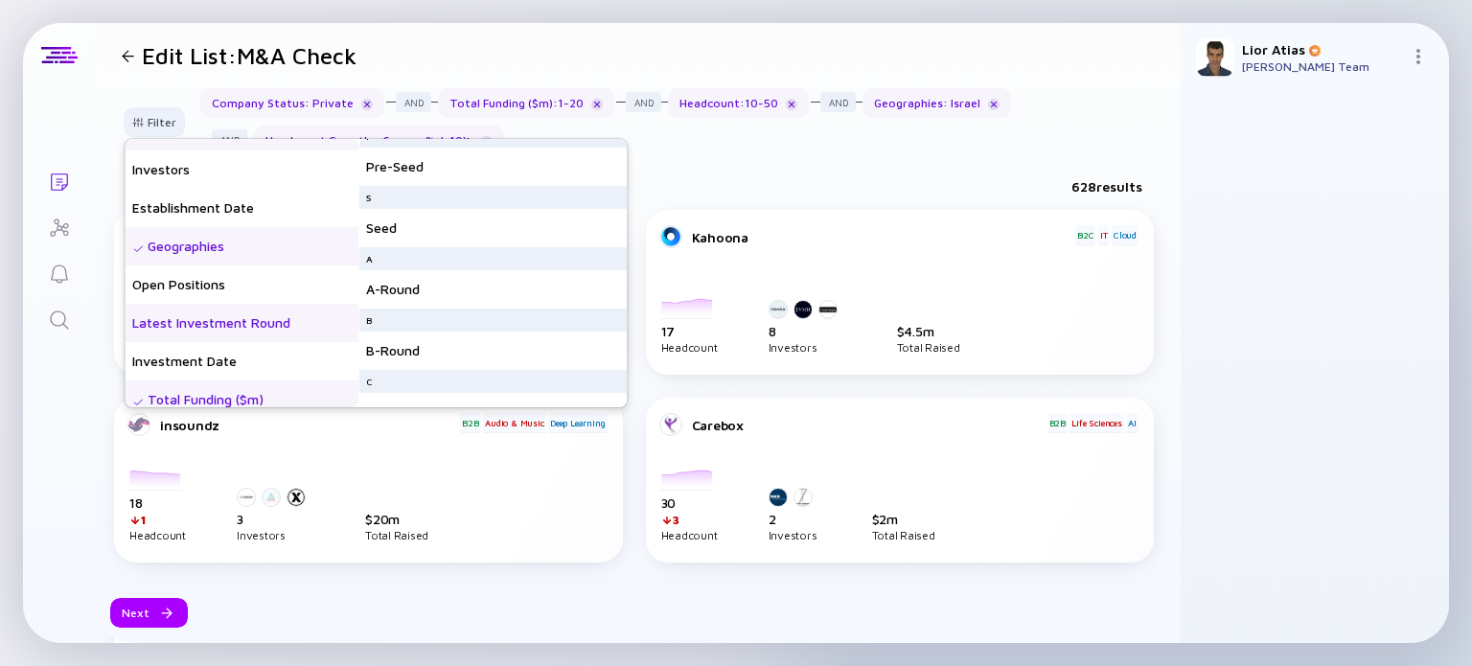
scroll to position [0, 0]
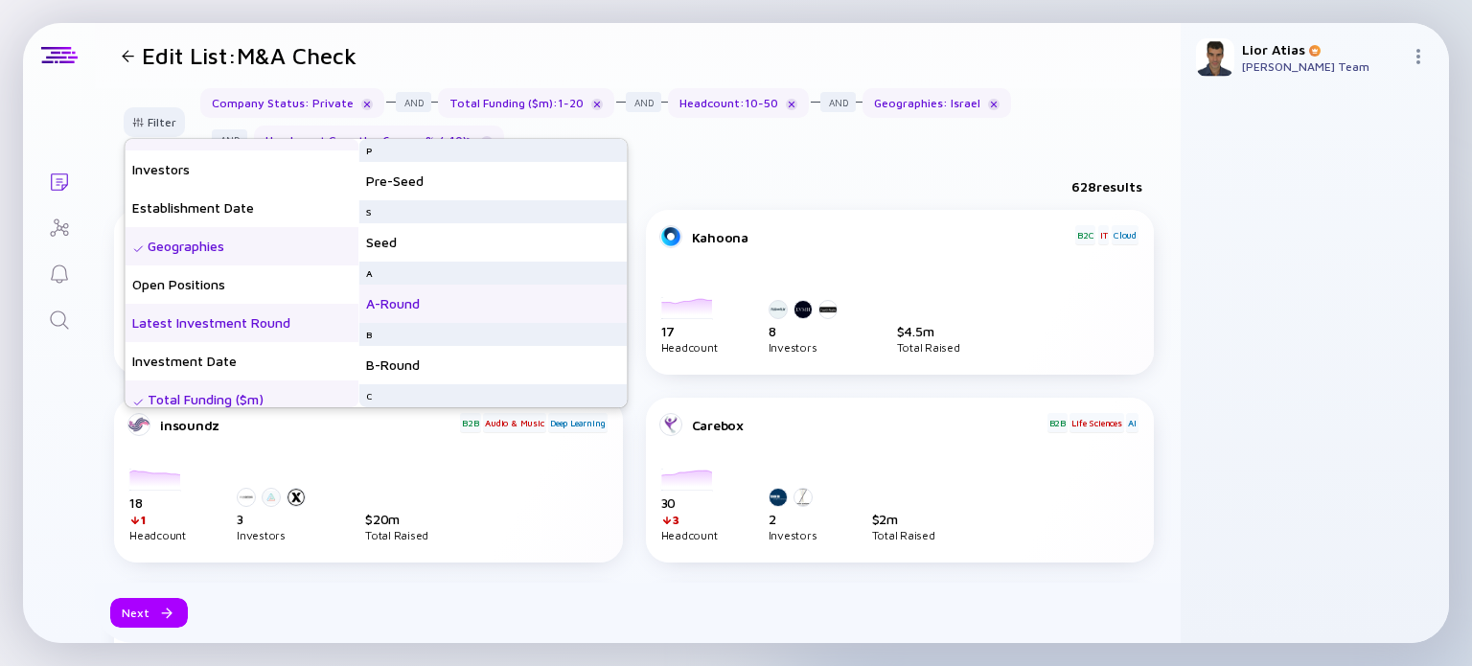
click at [441, 305] on div "A-Round" at bounding box center [492, 304] width 268 height 38
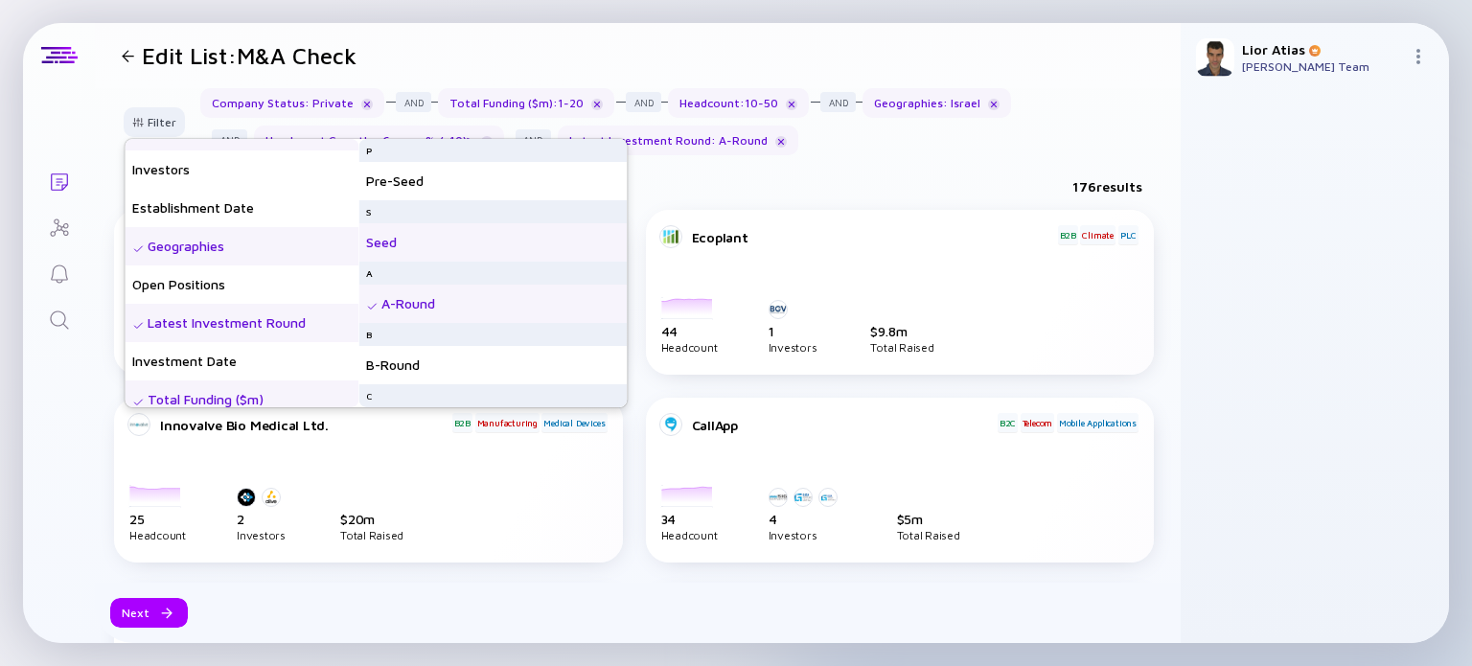
click at [475, 245] on div "Seed" at bounding box center [492, 242] width 268 height 38
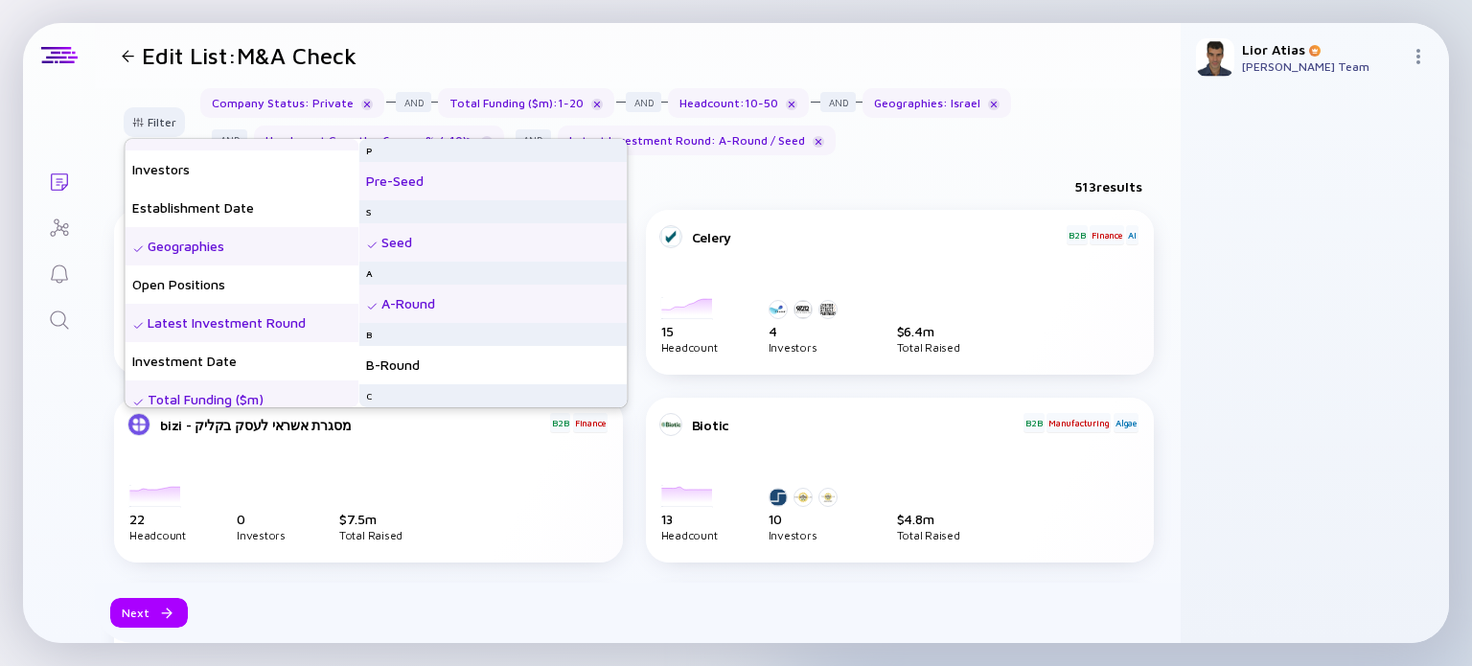
click at [473, 177] on div "Pre-Seed" at bounding box center [492, 181] width 268 height 38
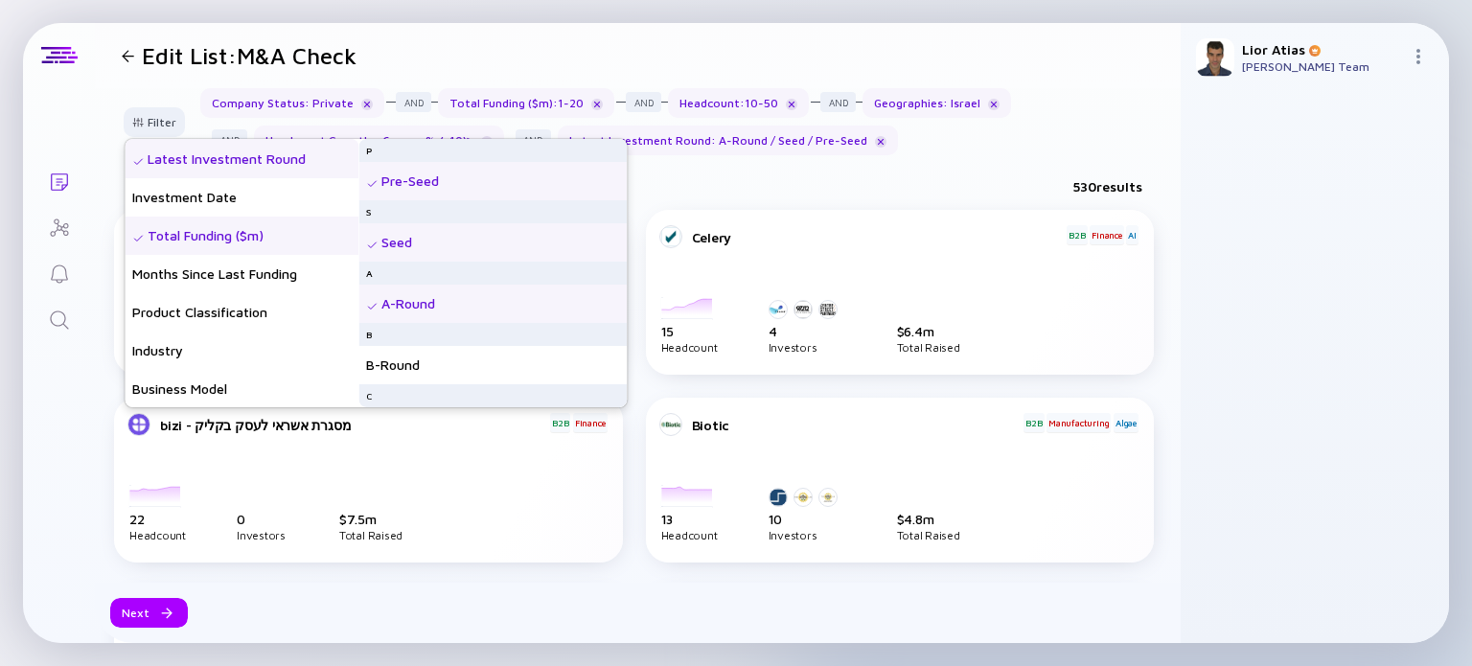
scroll to position [349, 0]
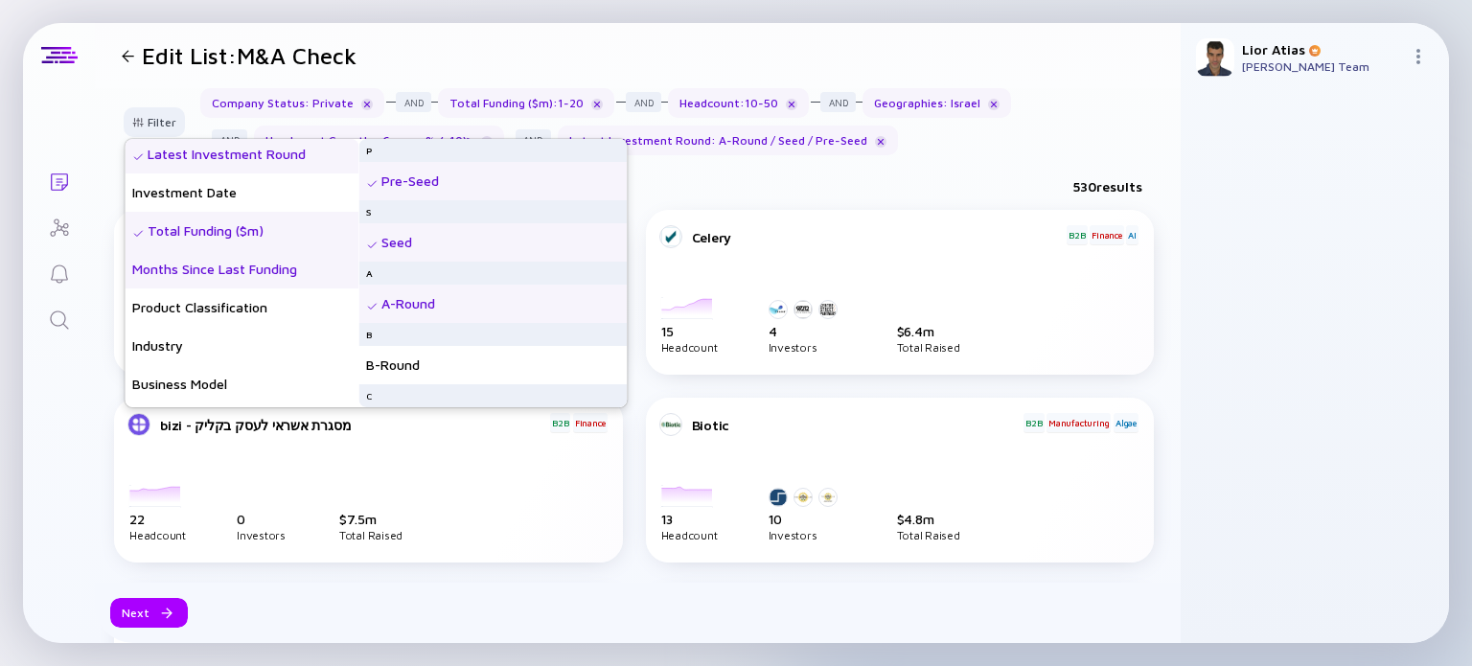
click at [278, 268] on div "Months Since Last Funding" at bounding box center [242, 269] width 234 height 38
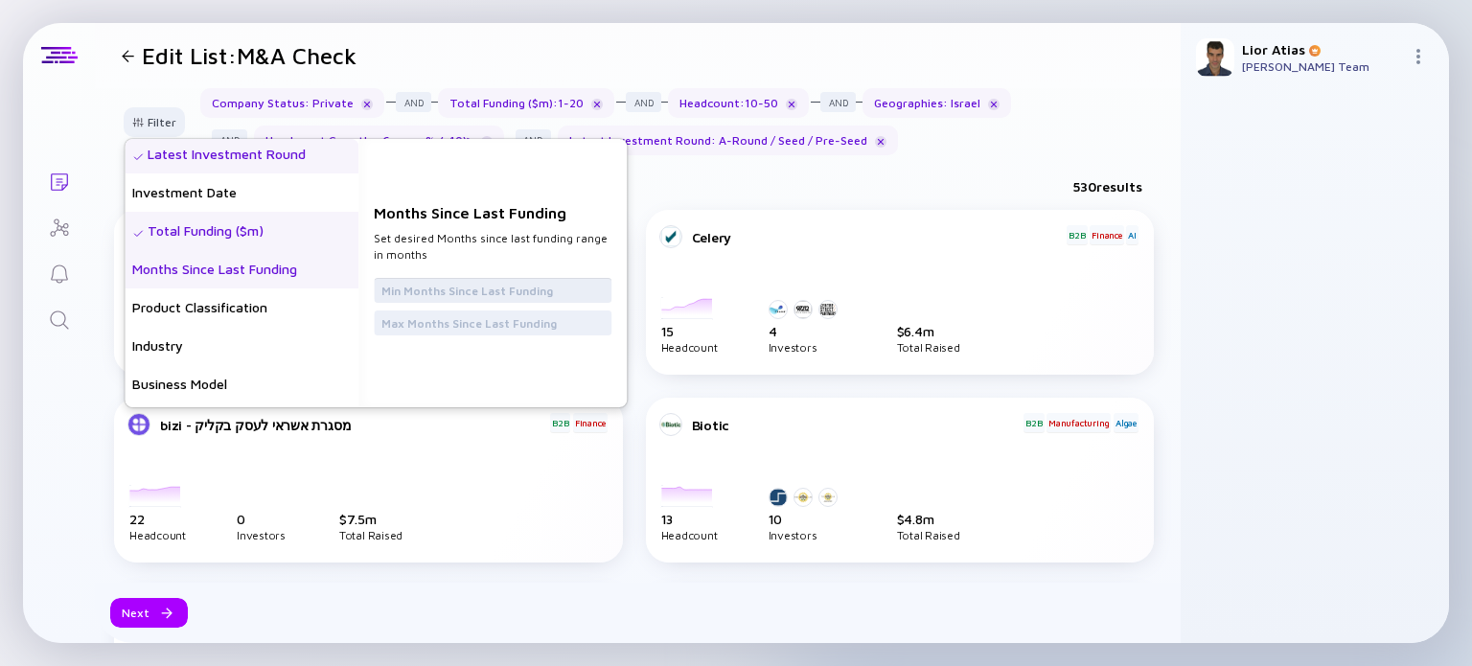
click at [478, 289] on input "text" at bounding box center [492, 290] width 222 height 19
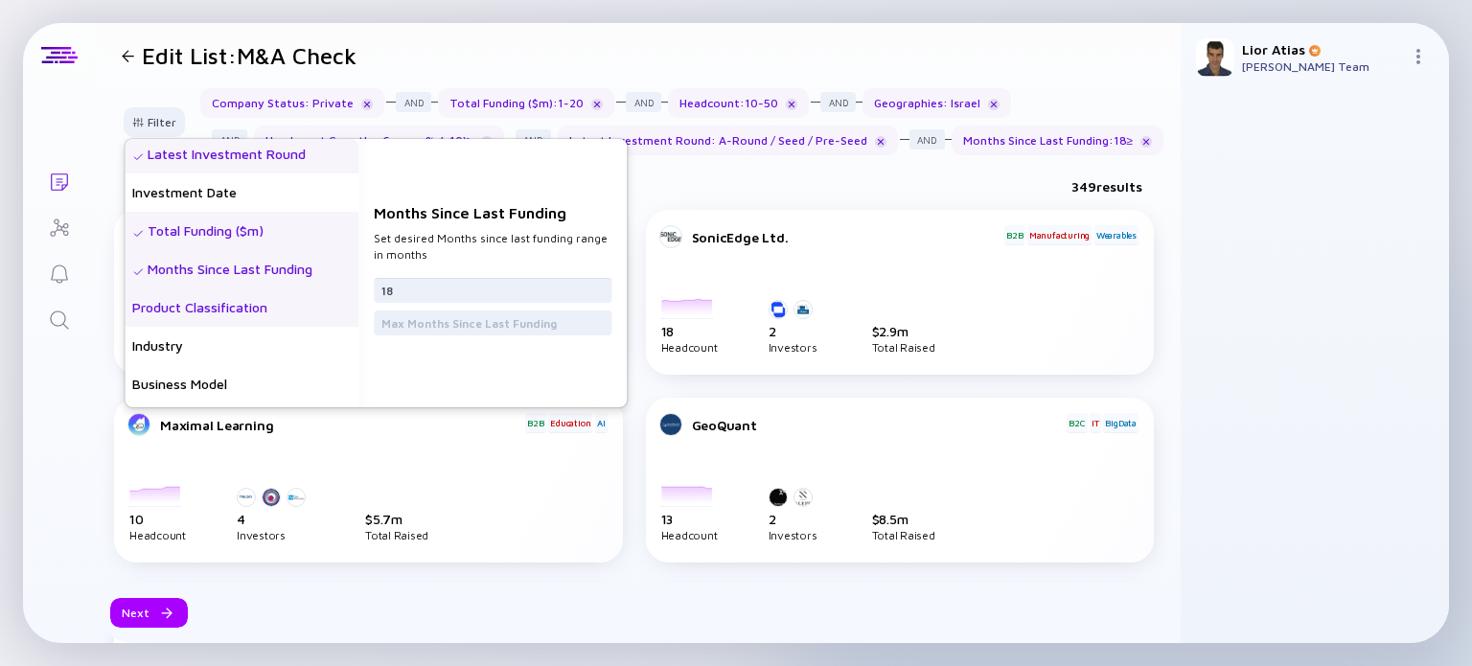
type input "18"
click at [265, 322] on div "Product Classification" at bounding box center [242, 307] width 234 height 38
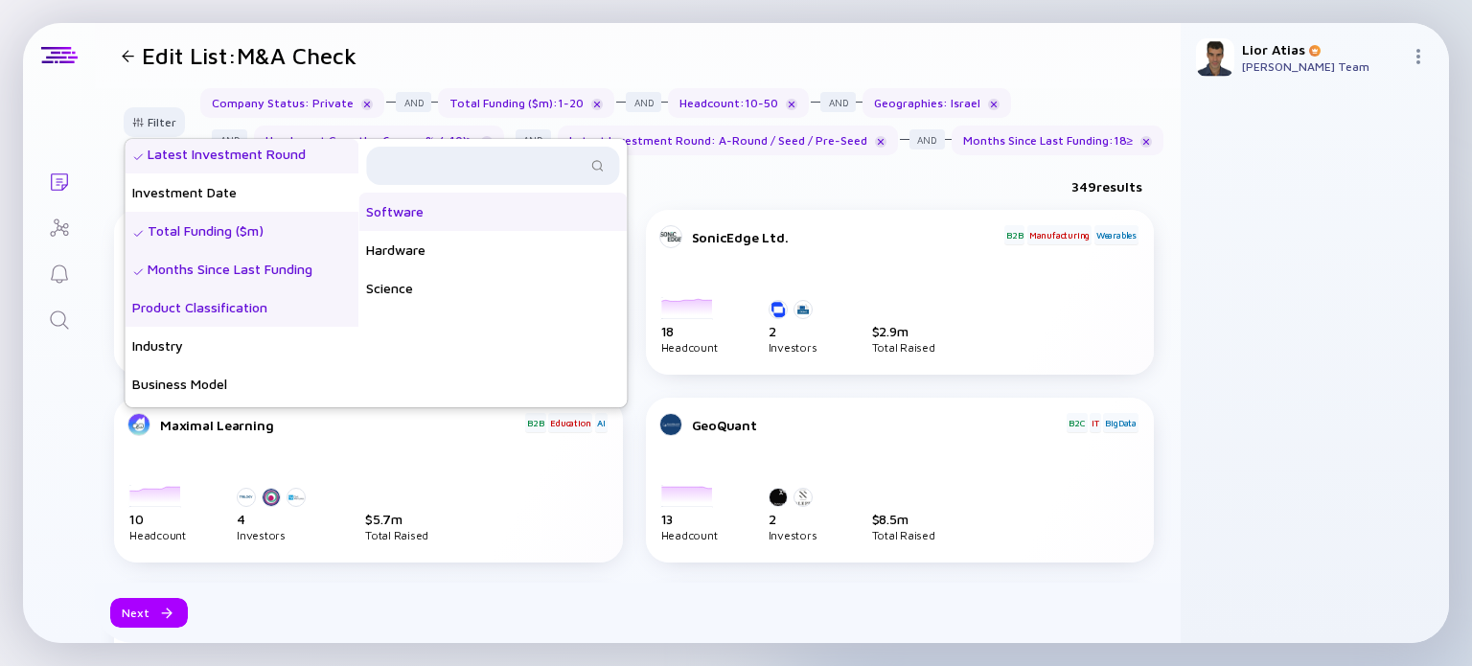
click at [459, 231] on div "Software" at bounding box center [492, 212] width 268 height 38
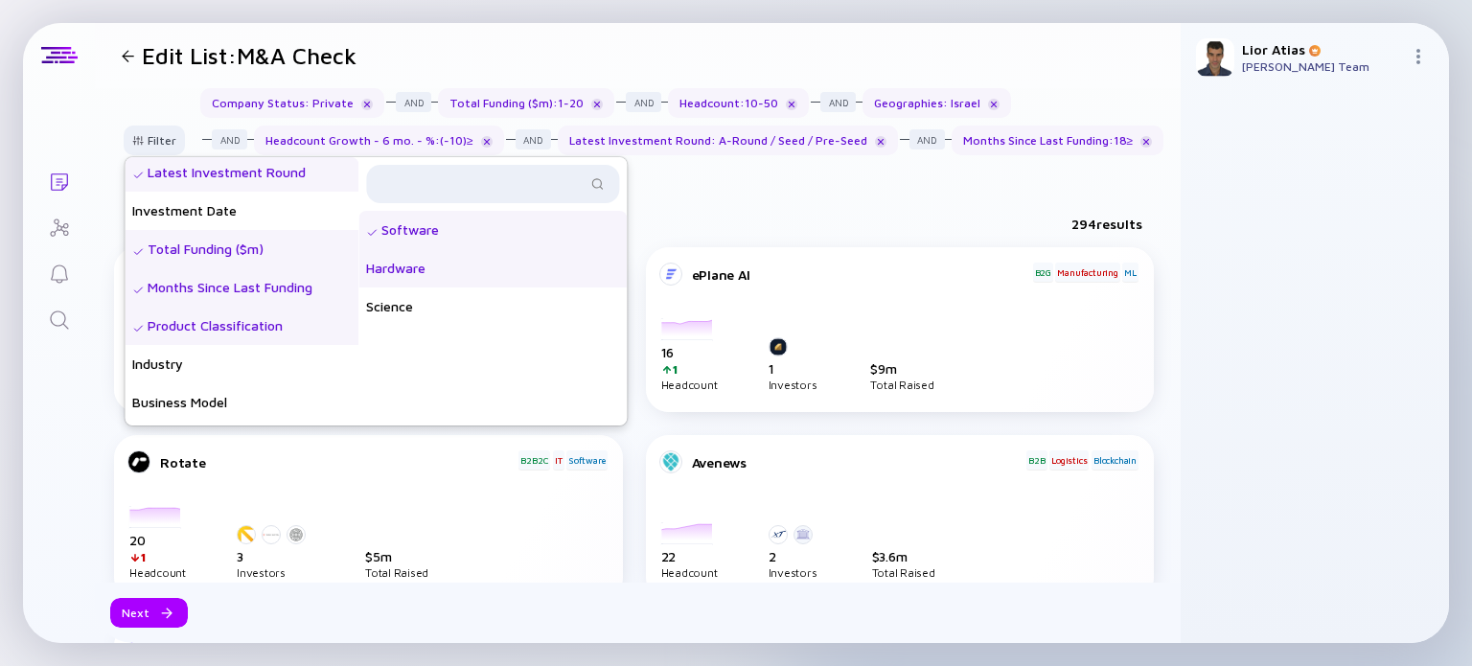
click at [453, 266] on div "Hardware" at bounding box center [492, 268] width 268 height 38
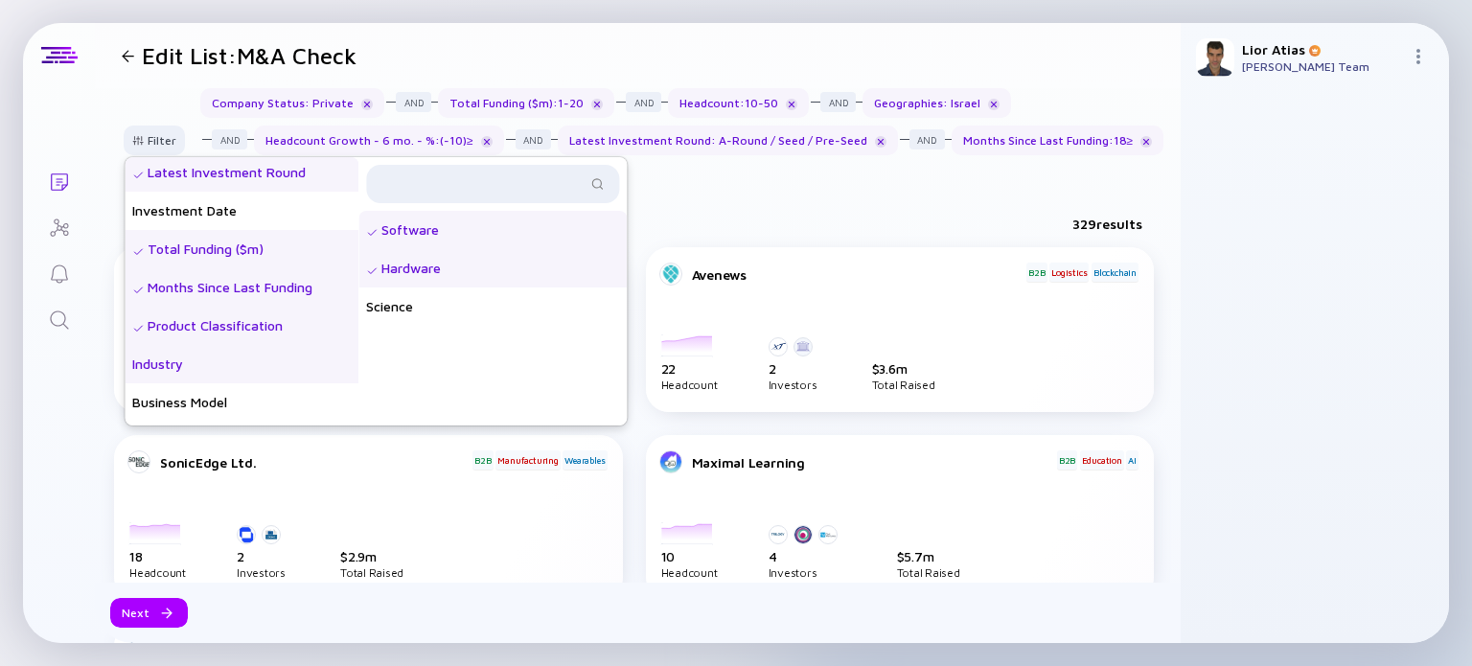
click at [239, 360] on div "Industry" at bounding box center [242, 364] width 234 height 38
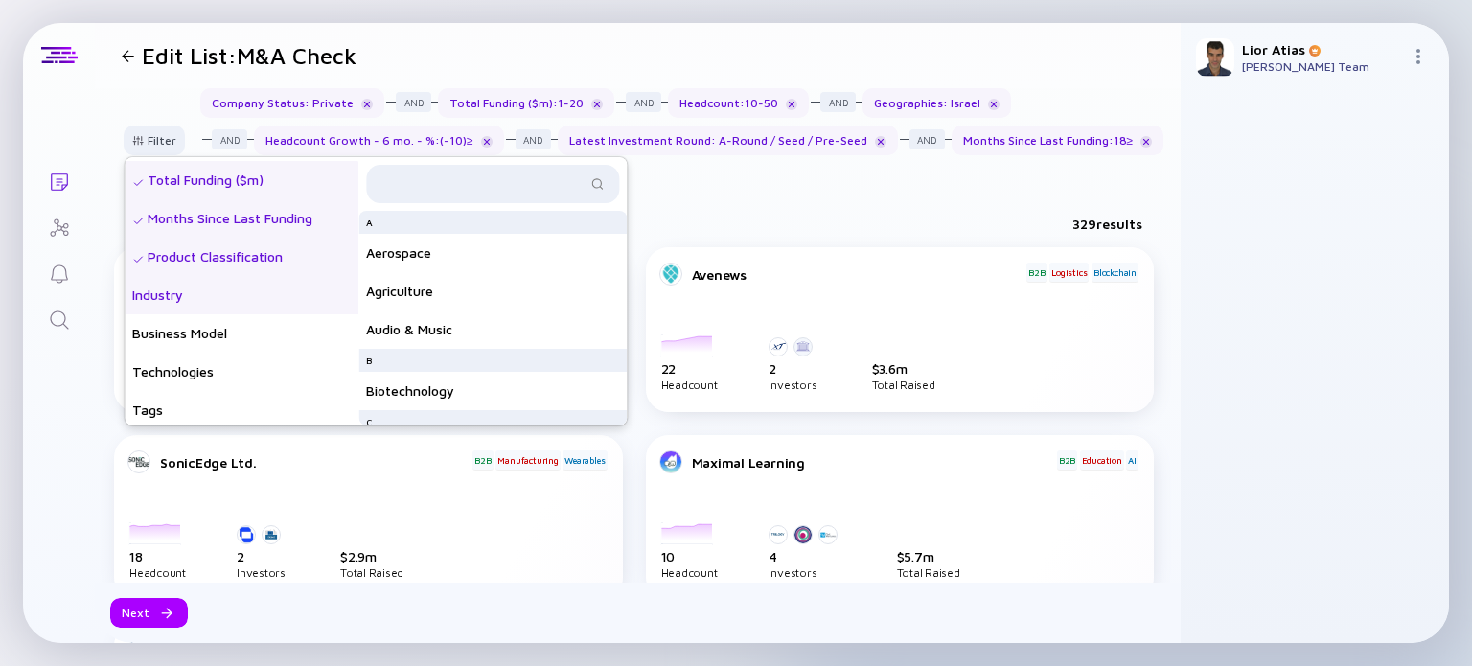
scroll to position [435, 0]
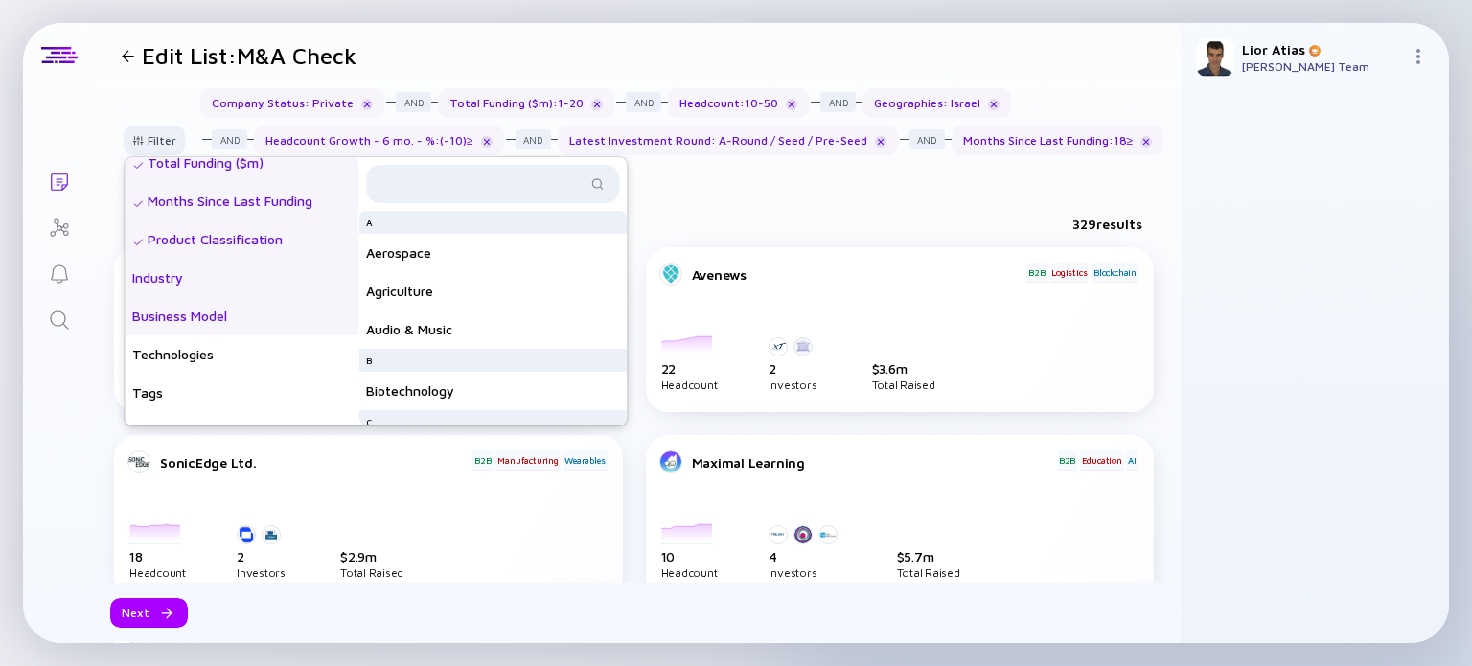
click at [257, 311] on div "Business Model" at bounding box center [242, 316] width 234 height 38
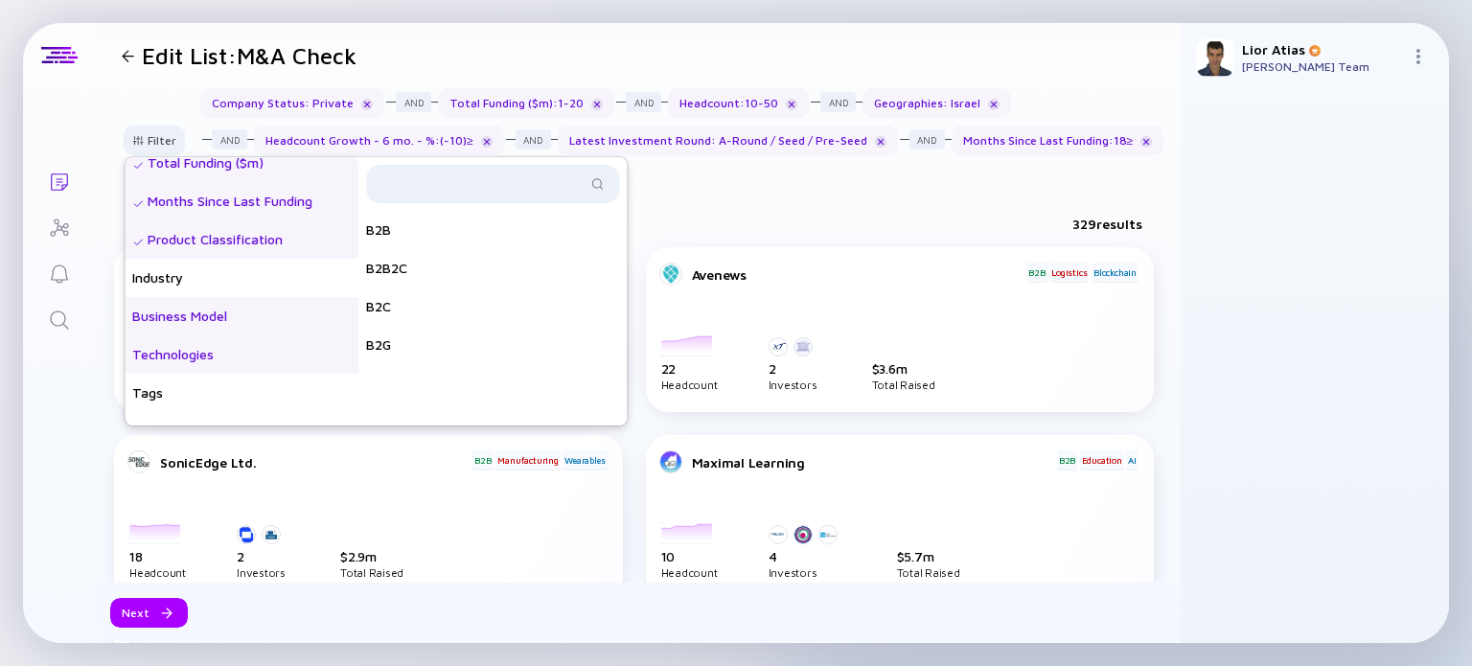
click at [263, 364] on div "Technologies" at bounding box center [242, 354] width 234 height 38
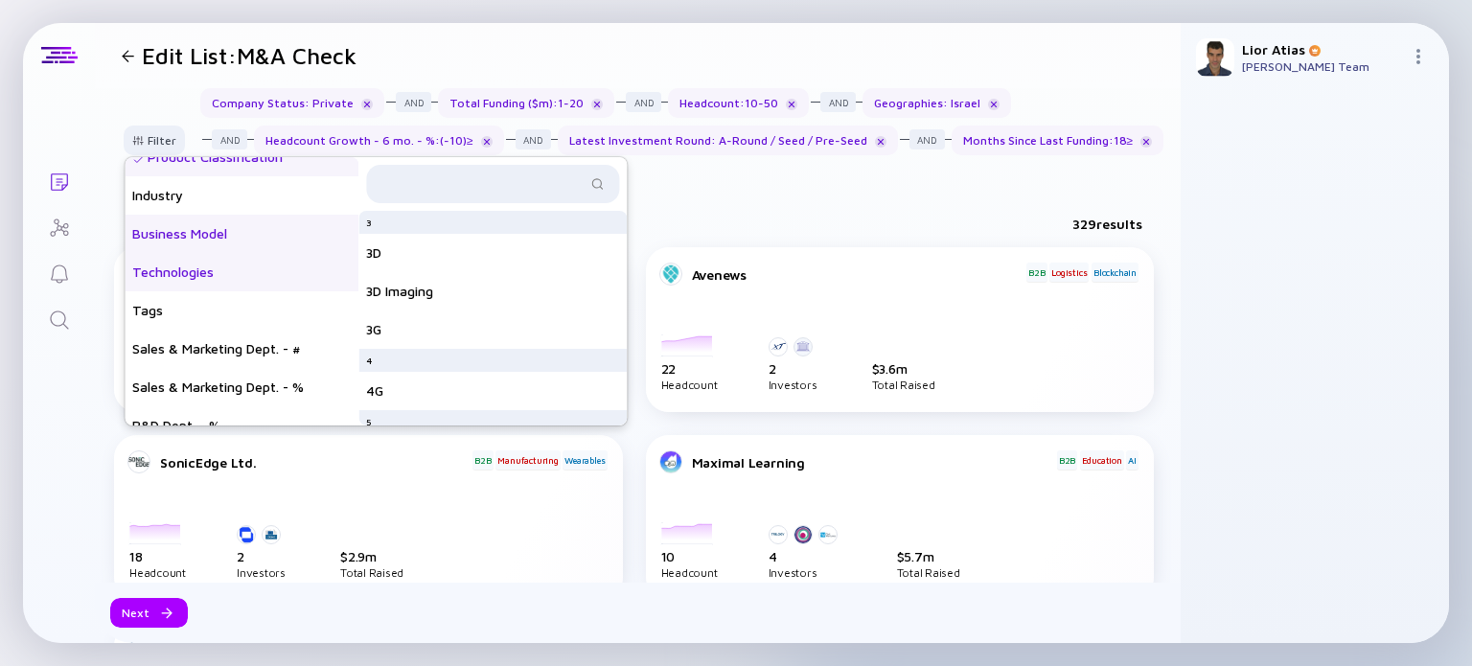
scroll to position [537, 0]
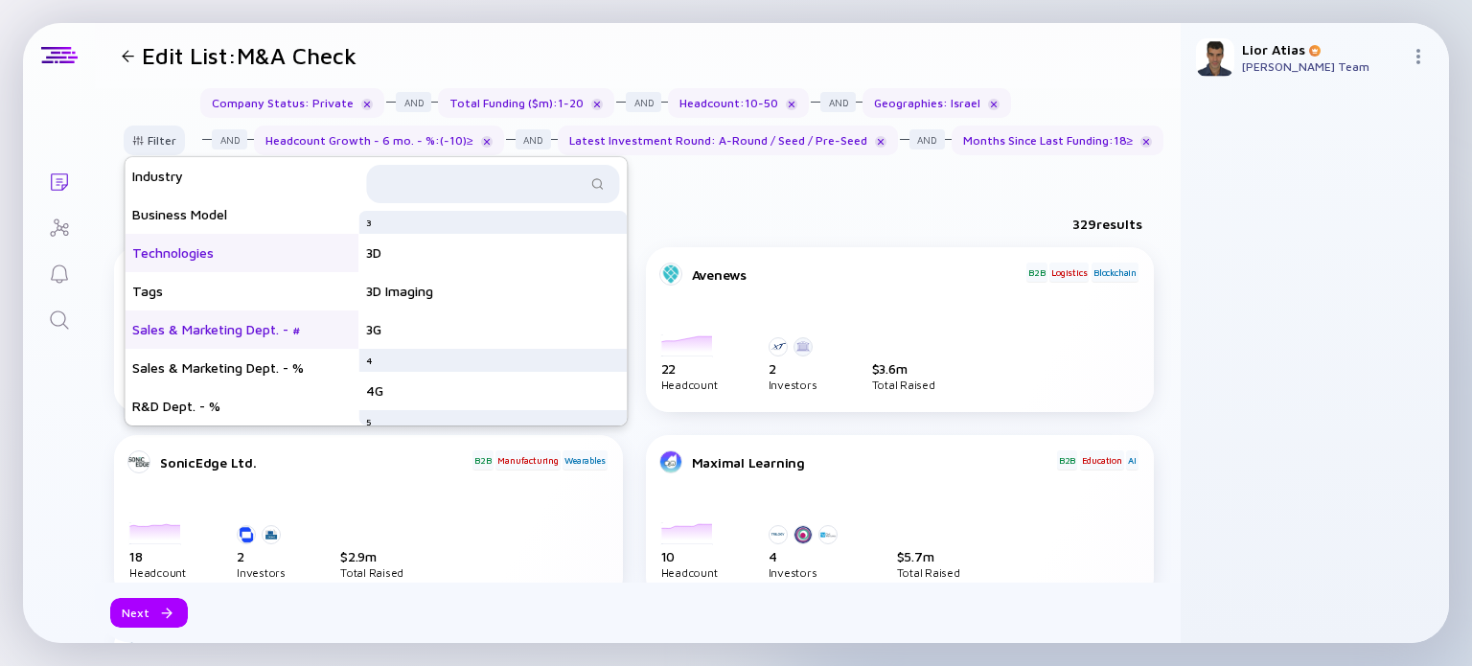
click at [279, 334] on div "Sales & Marketing Dept. - #" at bounding box center [242, 330] width 234 height 38
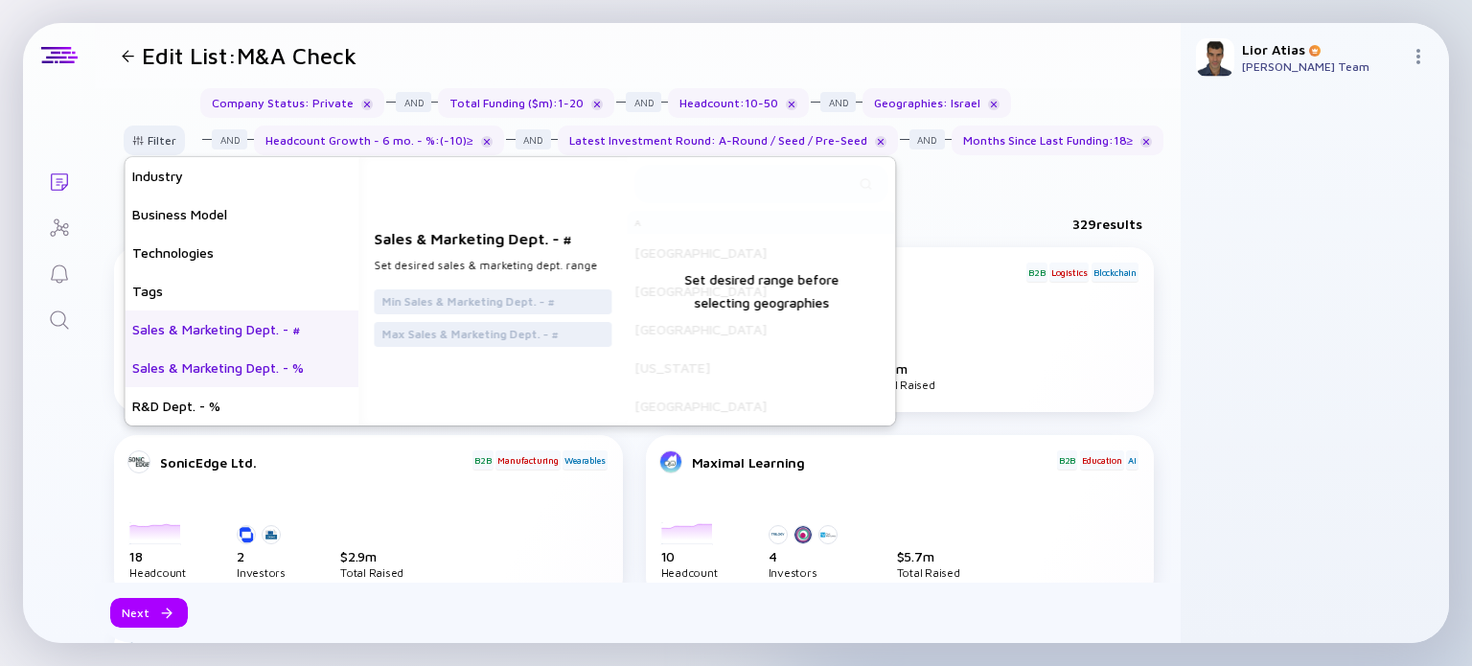
click at [282, 363] on div "Sales & Marketing Dept. - %" at bounding box center [242, 368] width 234 height 38
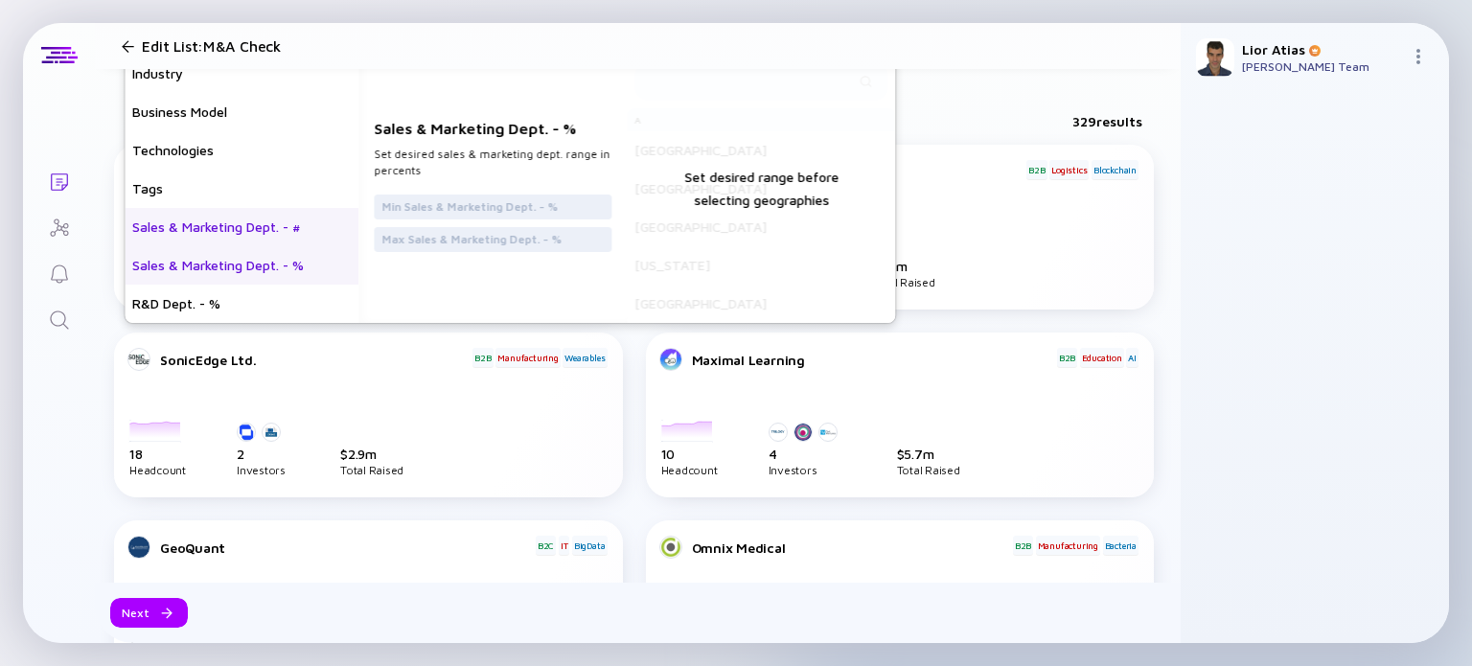
scroll to position [104, 0]
click at [245, 290] on div "R&D Dept. - %" at bounding box center [242, 303] width 234 height 38
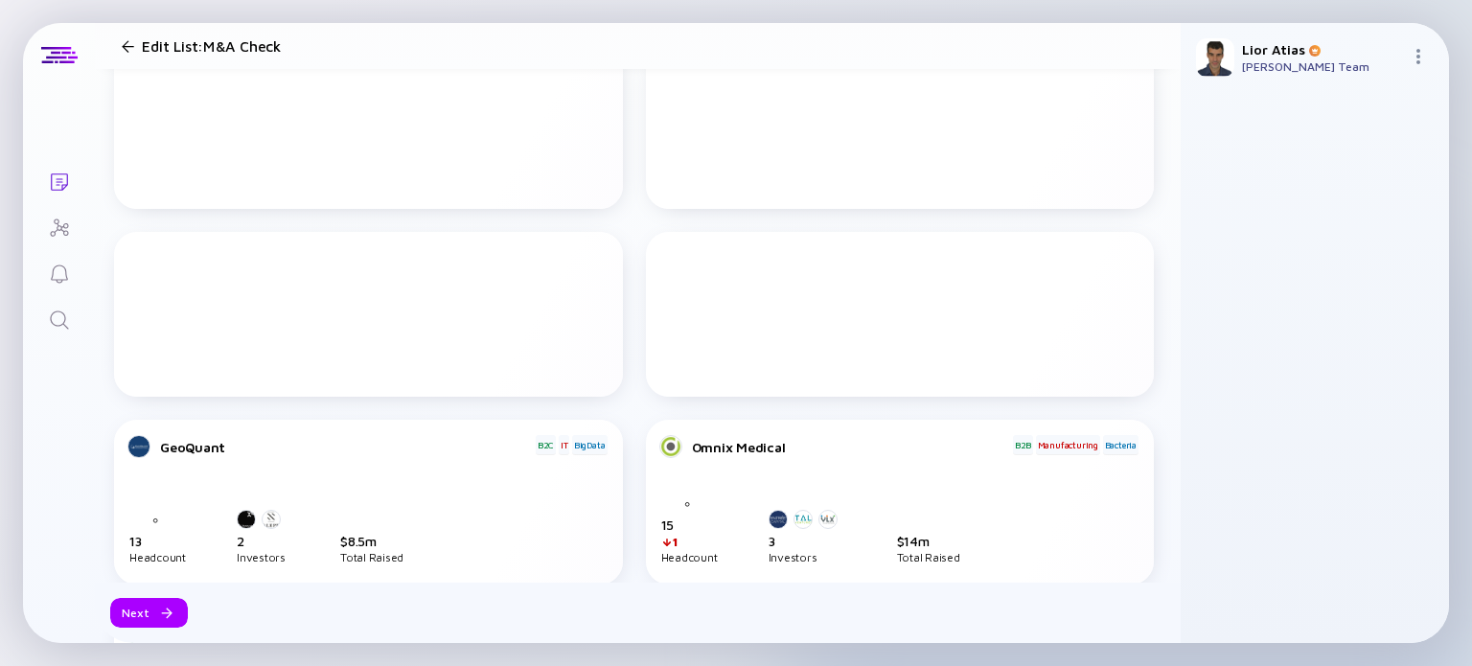
scroll to position [0, 0]
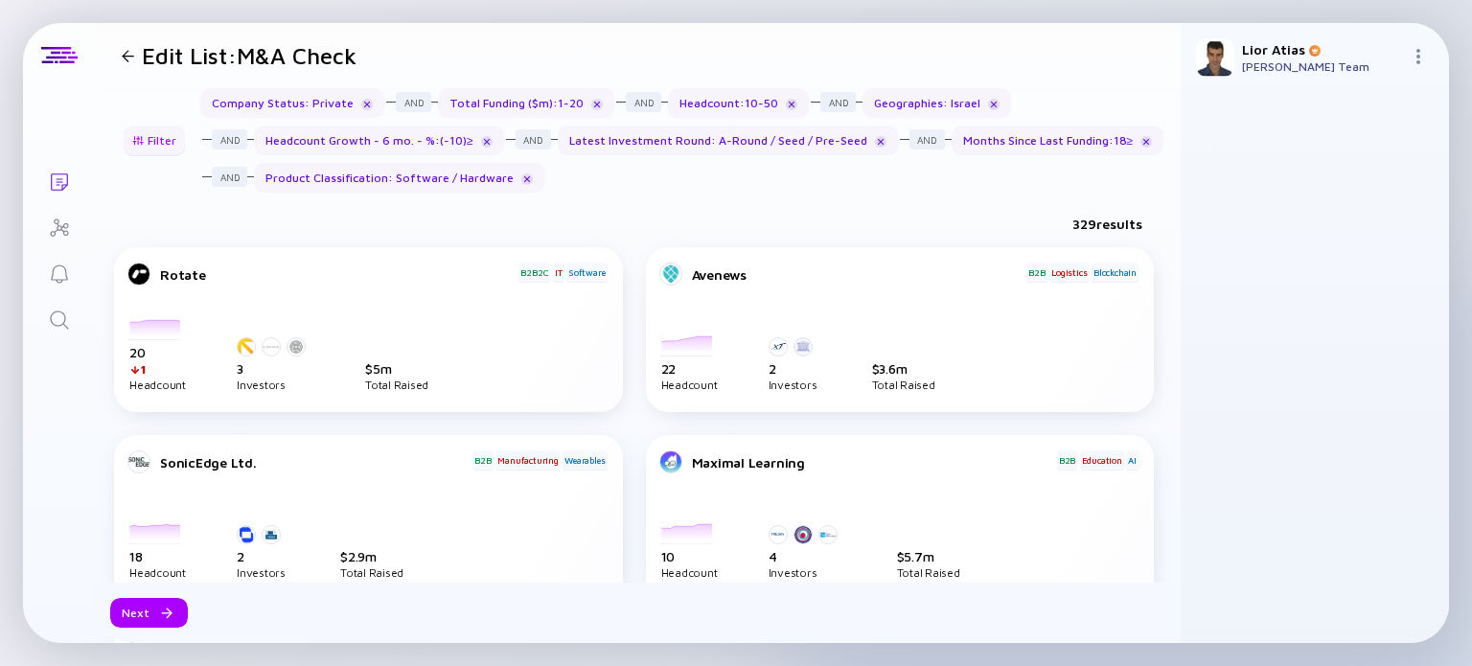
click at [170, 137] on div "Filter" at bounding box center [154, 141] width 67 height 30
click at [137, 135] on div at bounding box center [138, 140] width 12 height 11
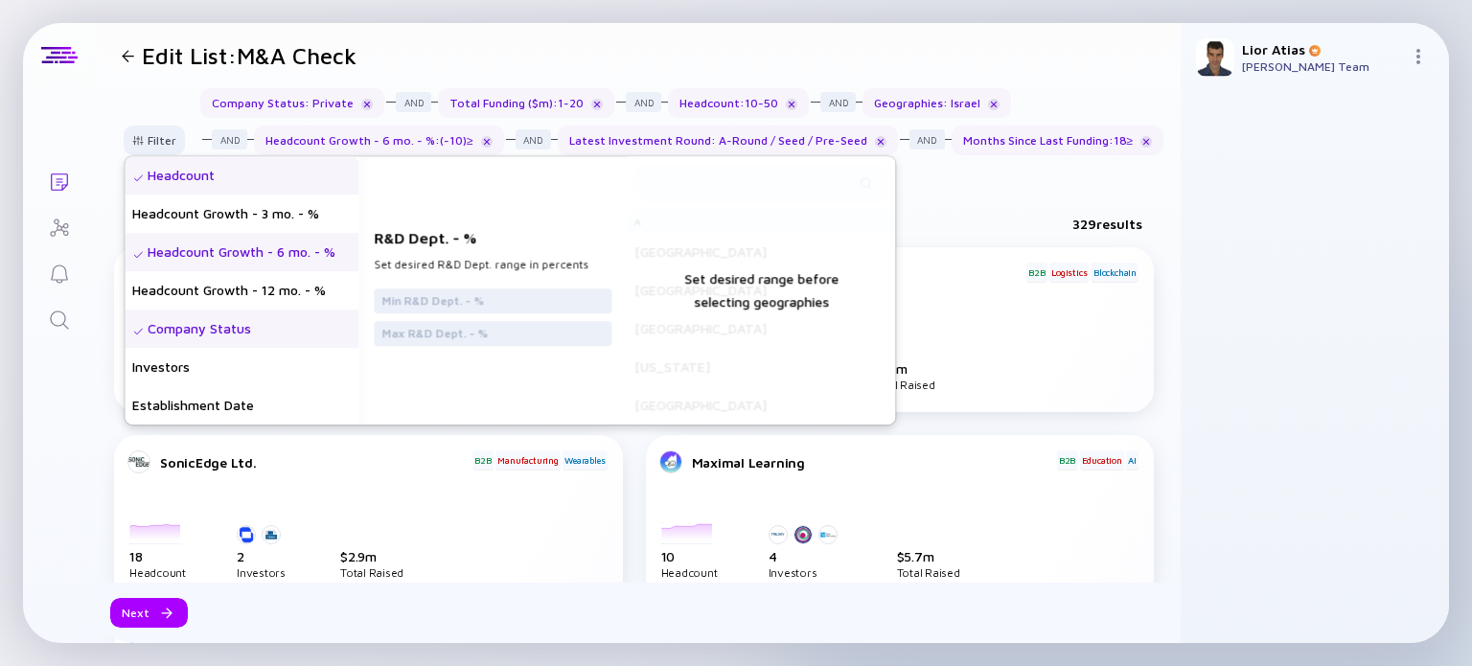
click at [291, 252] on div "Headcount Growth - 6 mo. - %" at bounding box center [242, 252] width 234 height 38
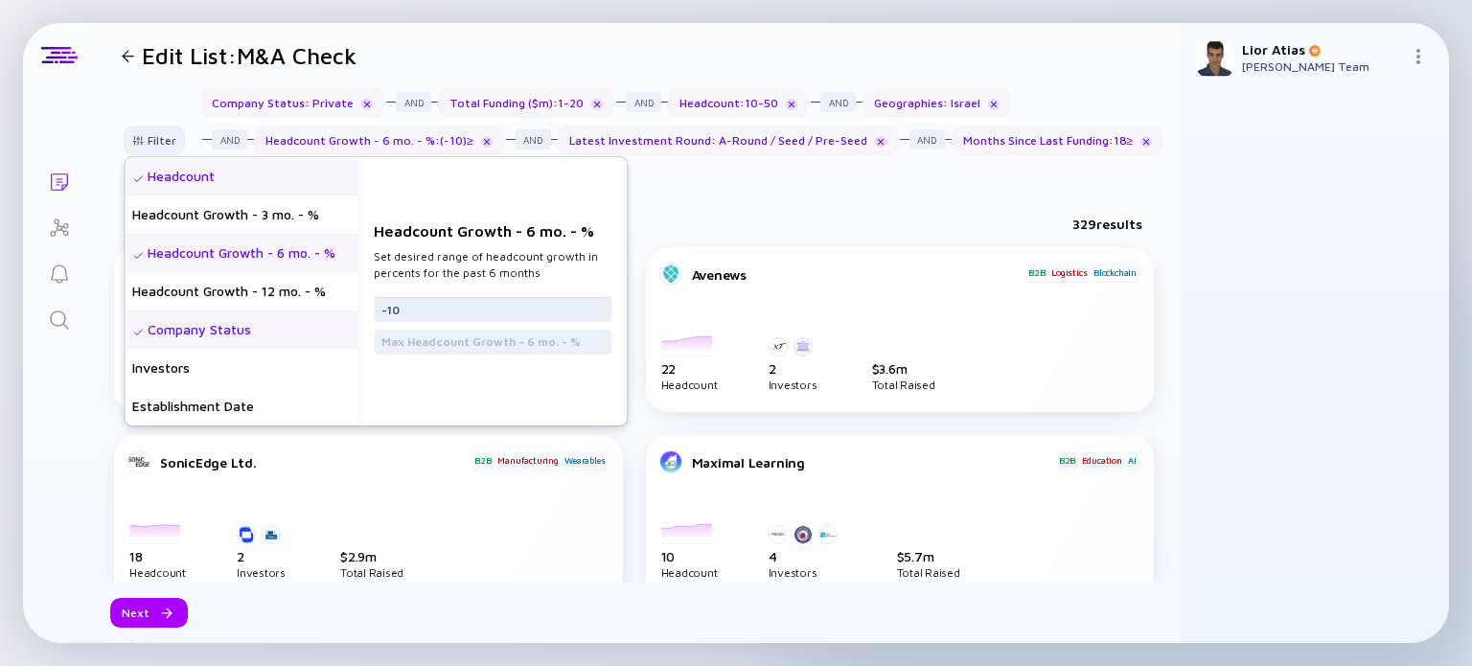
click at [478, 311] on input "-10" at bounding box center [492, 309] width 222 height 19
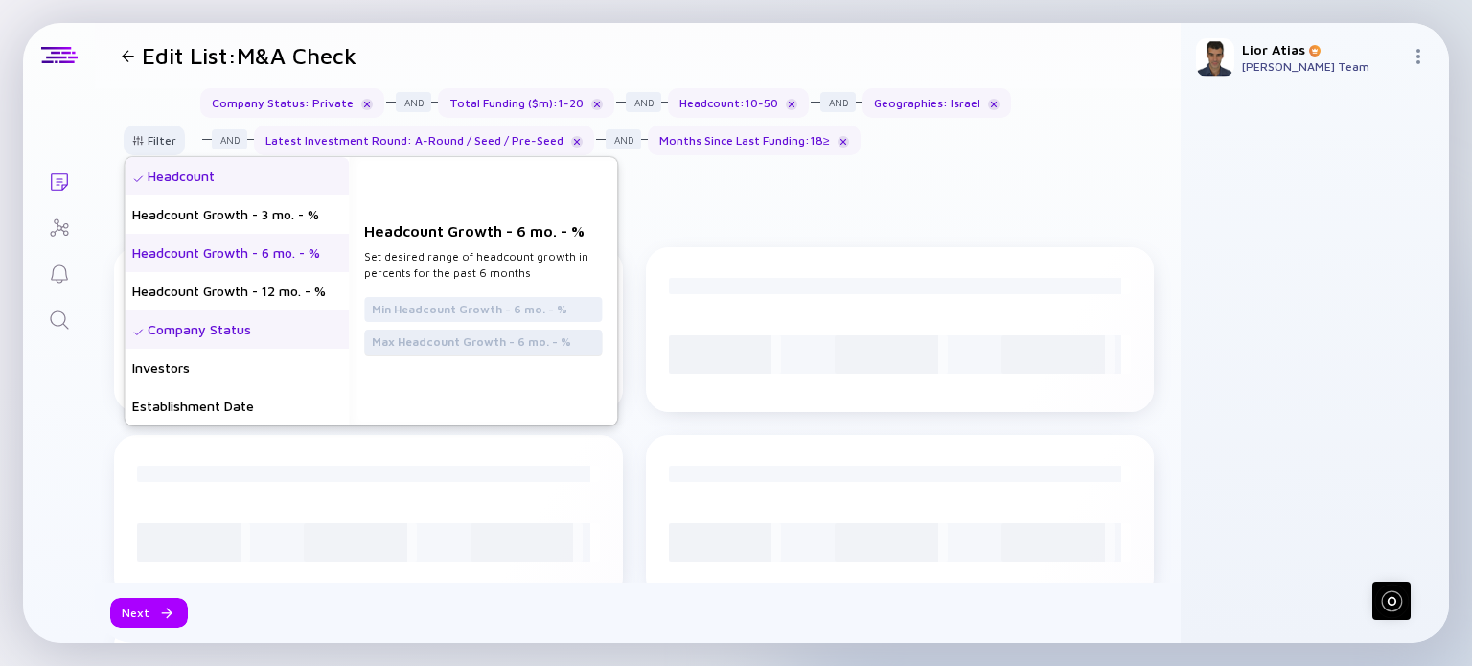
click at [483, 330] on div at bounding box center [483, 342] width 238 height 25
click at [487, 338] on input "text" at bounding box center [483, 342] width 222 height 19
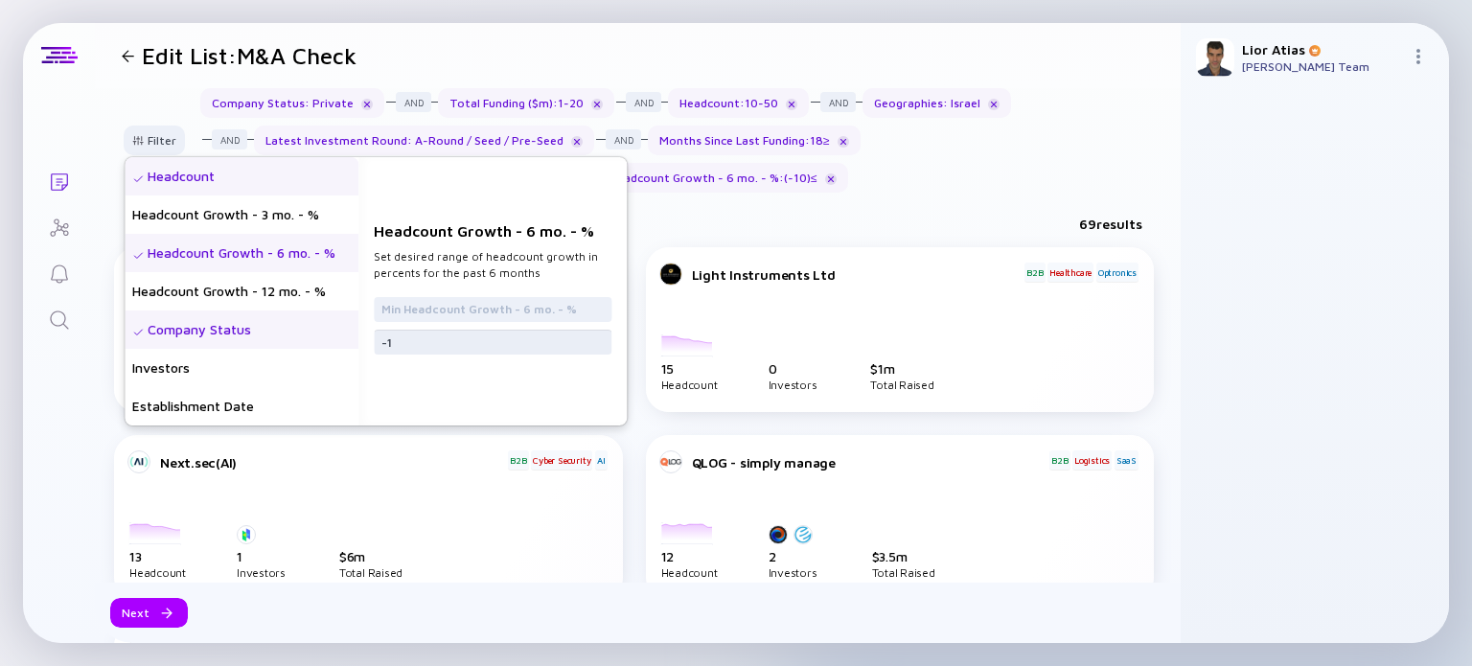
type input "-"
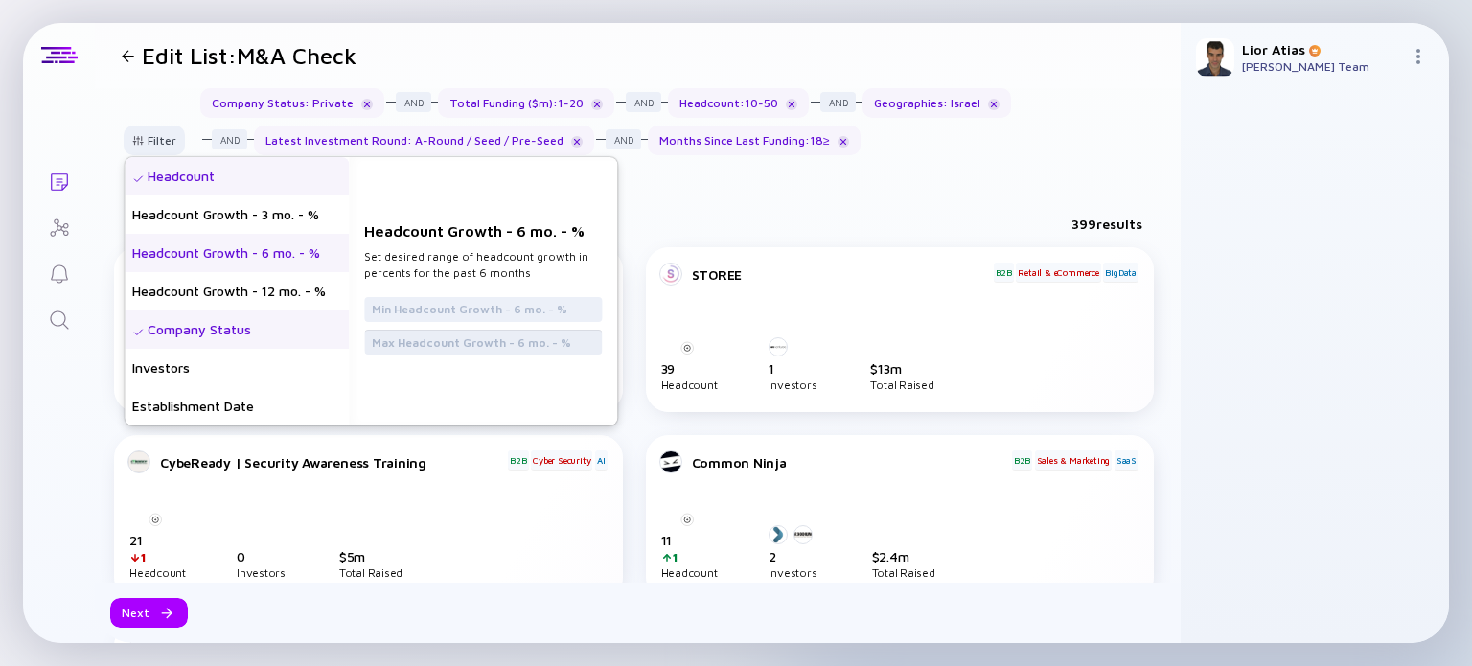
type input "0"
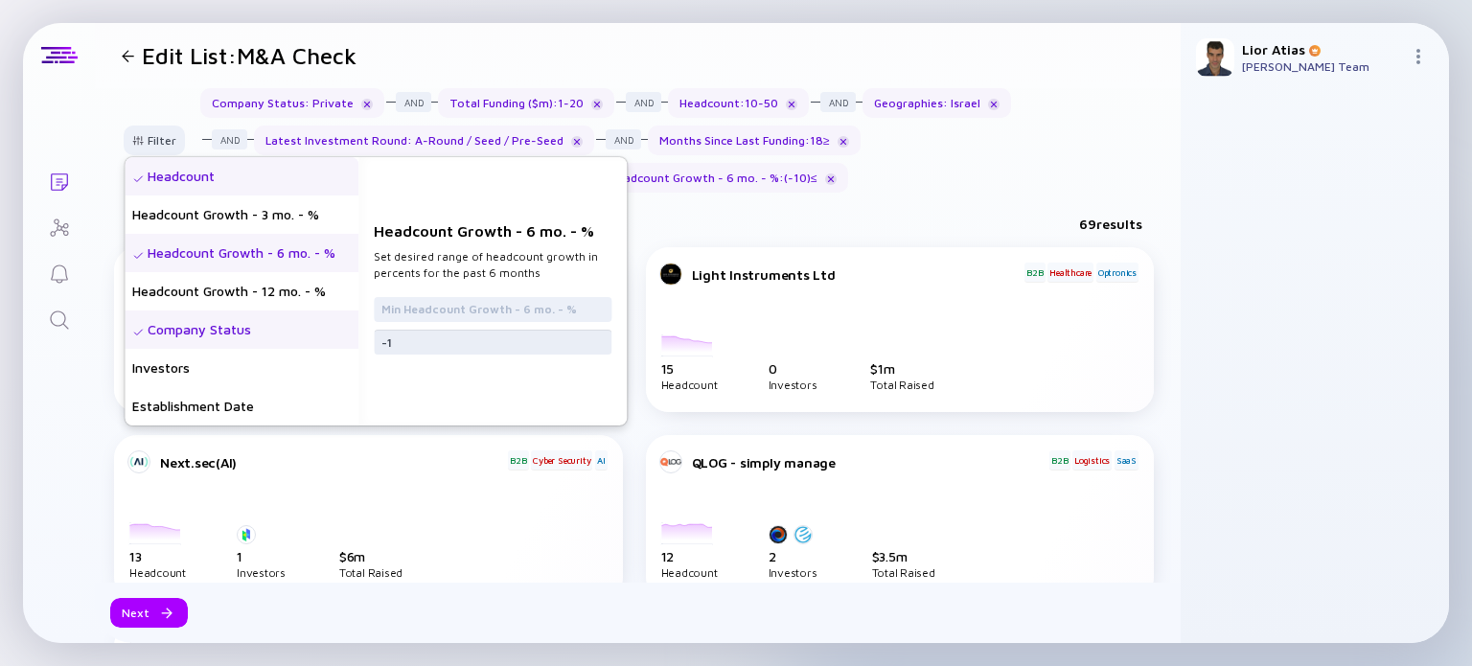
type input "-"
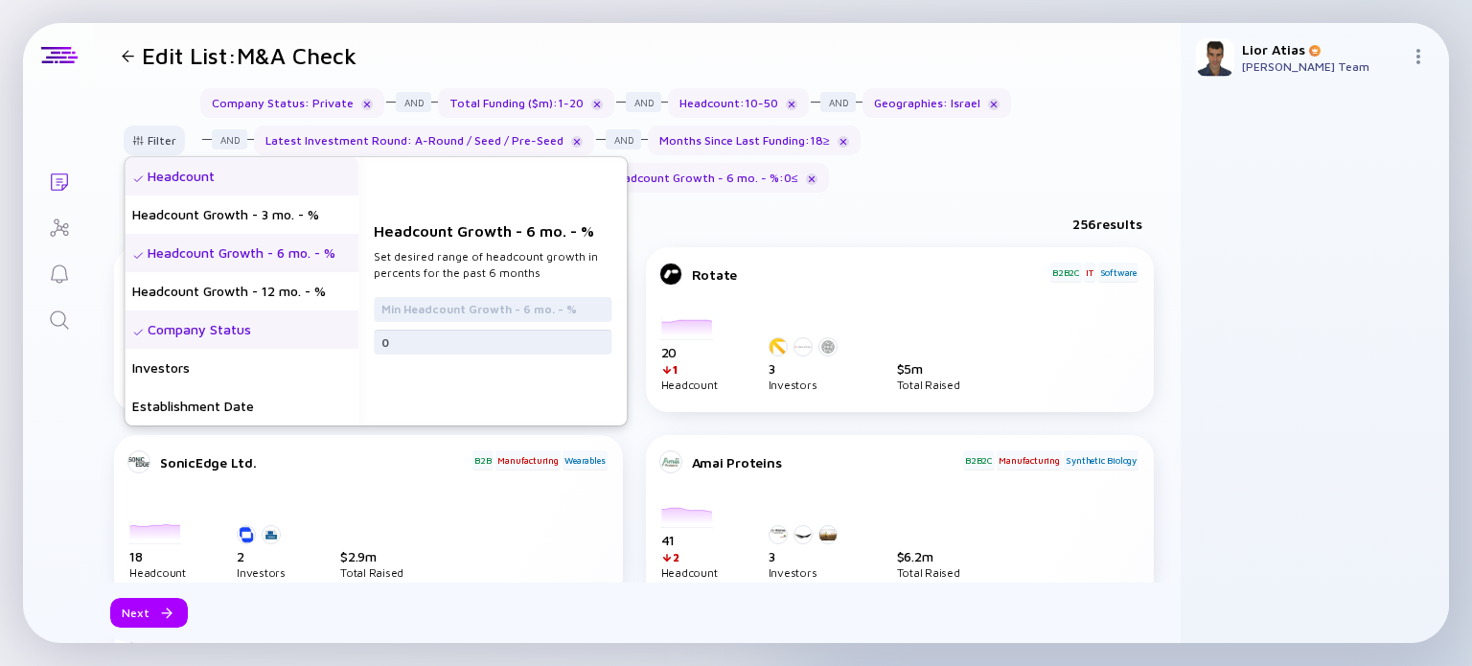
type input "0"
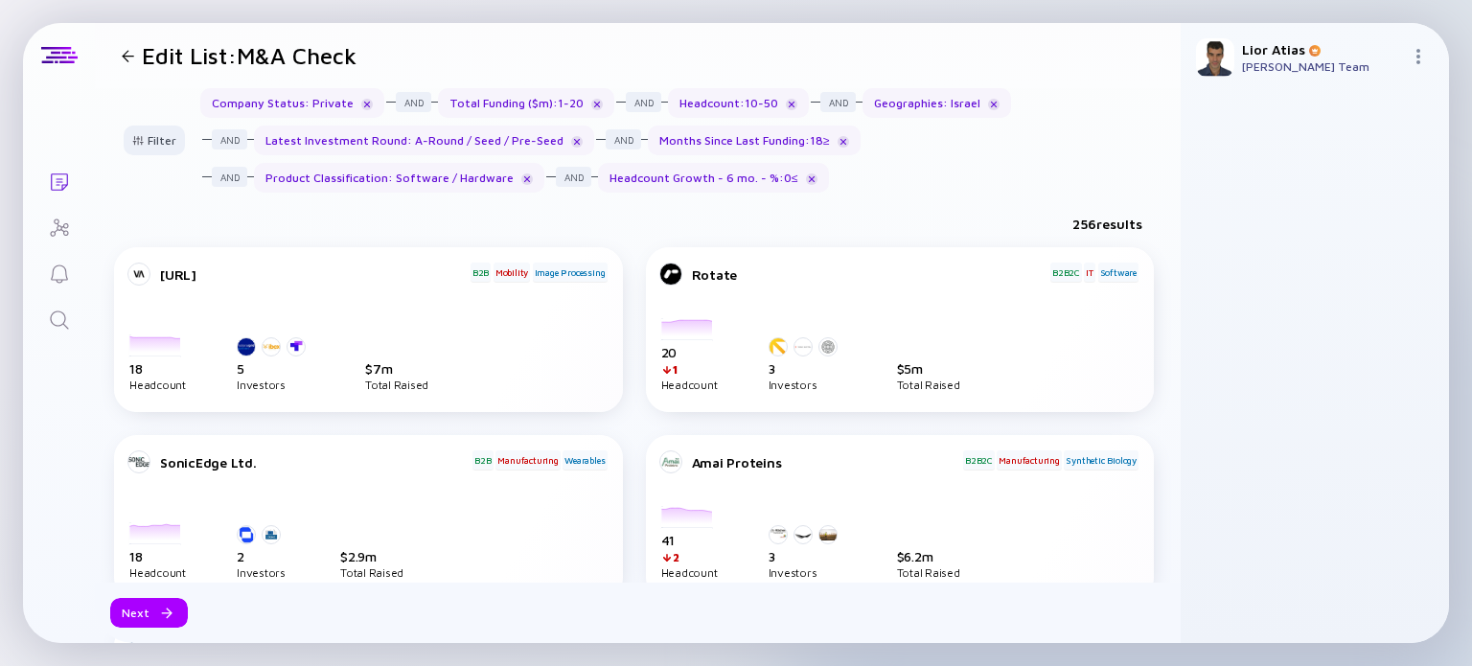
click at [1007, 191] on div "Filter Headcount Headcount Growth - 3 mo. - % Headcount Growth - 6 mo. - % Head…" at bounding box center [638, 148] width 1086 height 120
click at [150, 149] on div "Filter" at bounding box center [154, 141] width 67 height 30
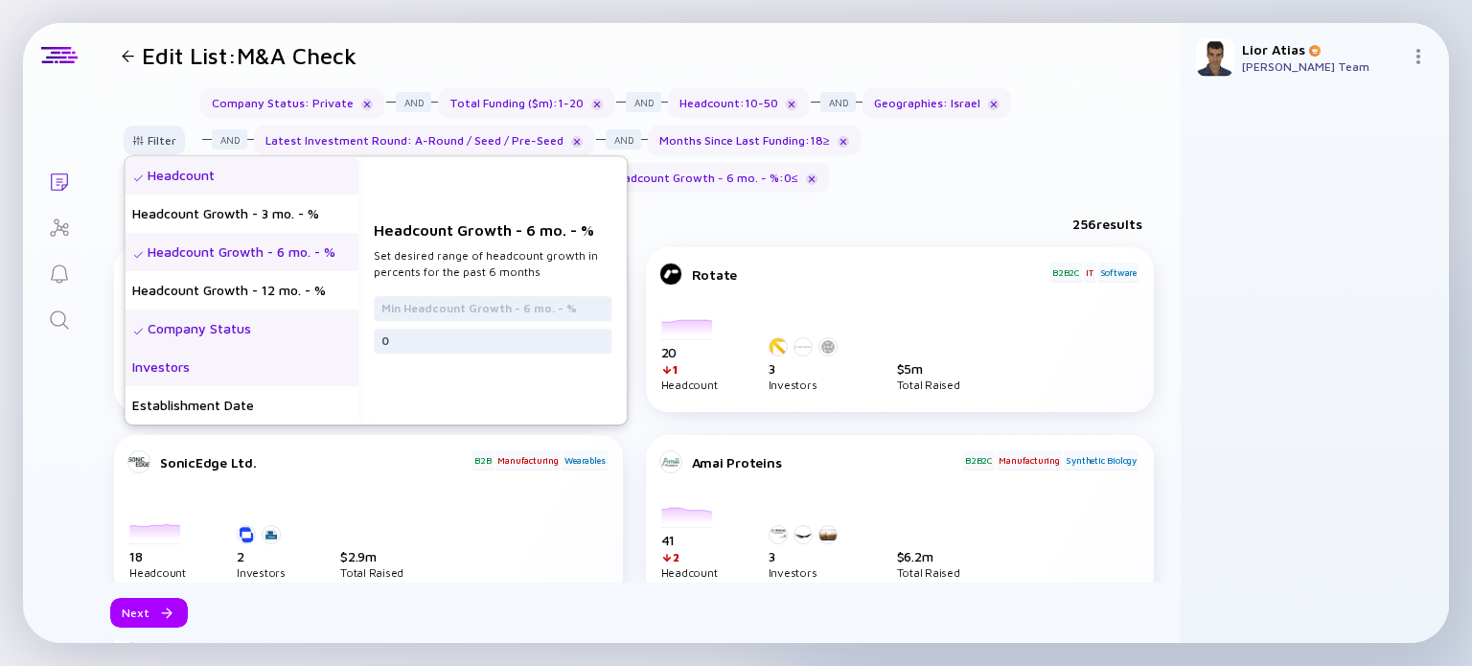
click at [280, 363] on div "Investors" at bounding box center [242, 367] width 234 height 38
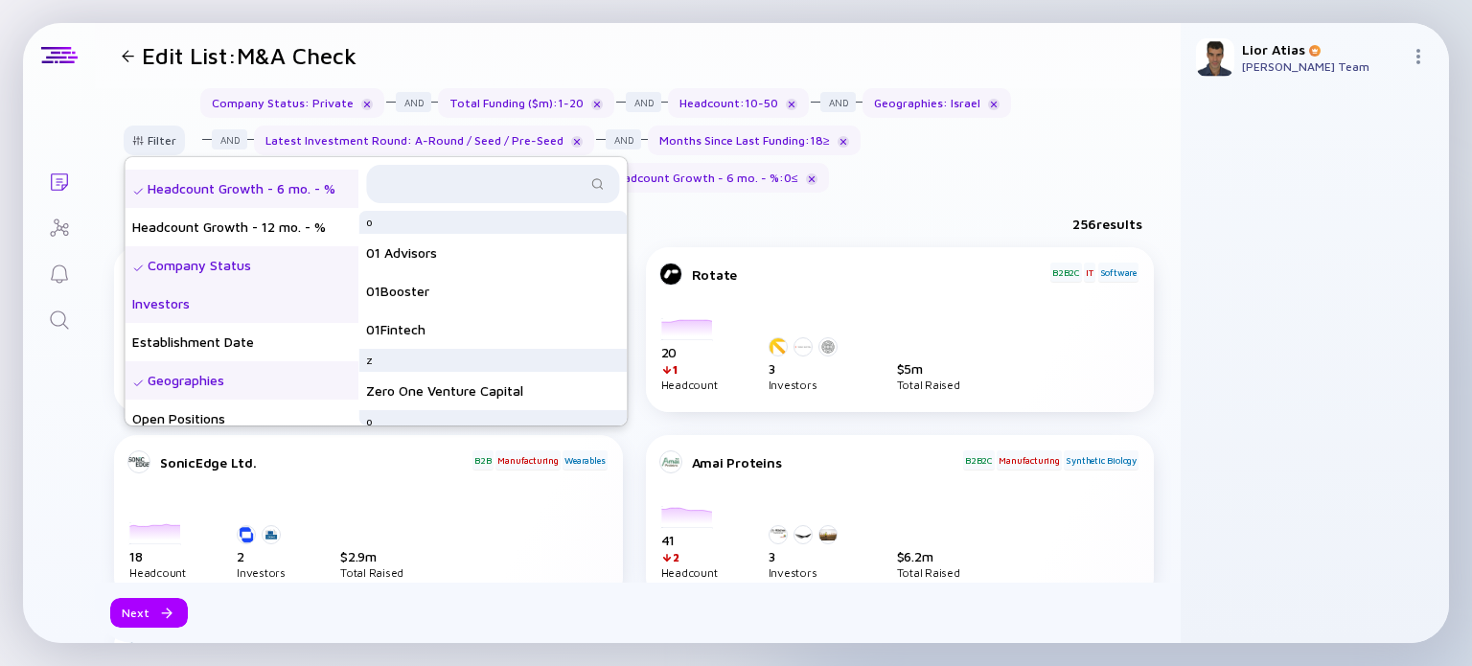
scroll to position [65, 0]
click at [288, 344] on div "Establishment Date" at bounding box center [242, 341] width 234 height 38
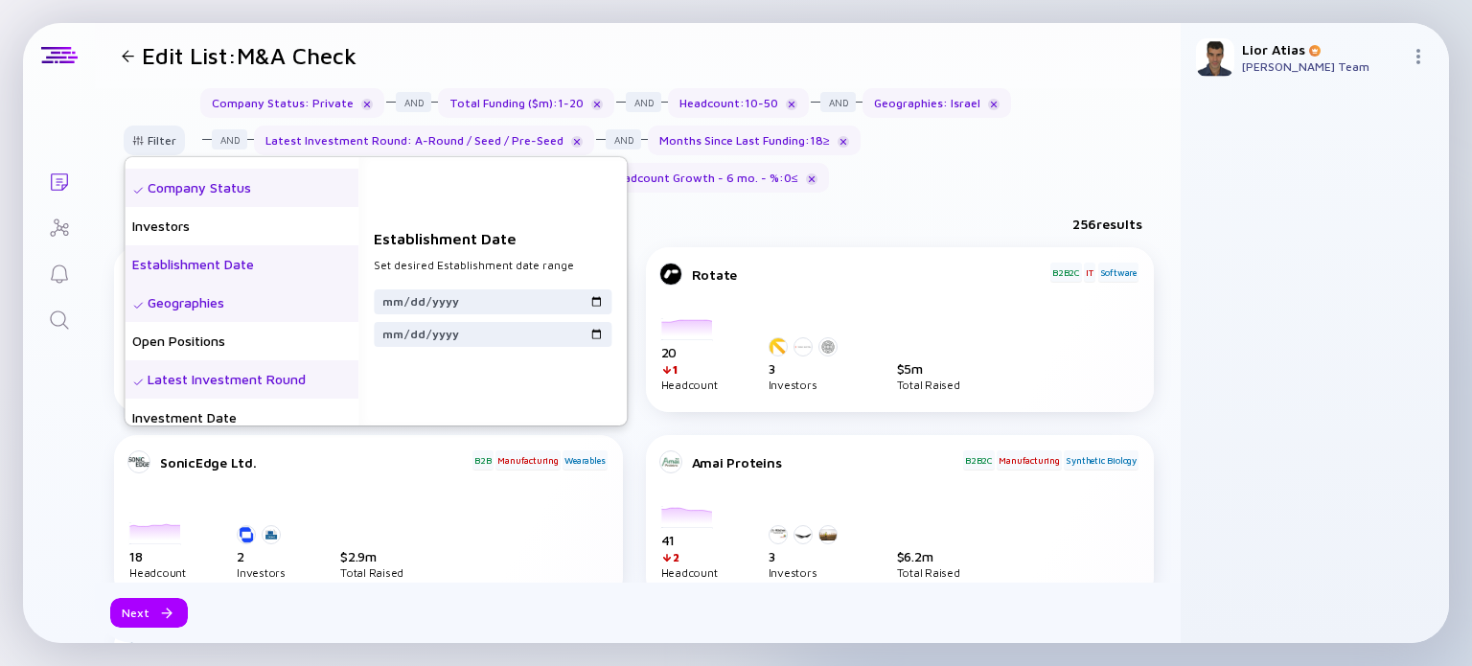
scroll to position [150, 0]
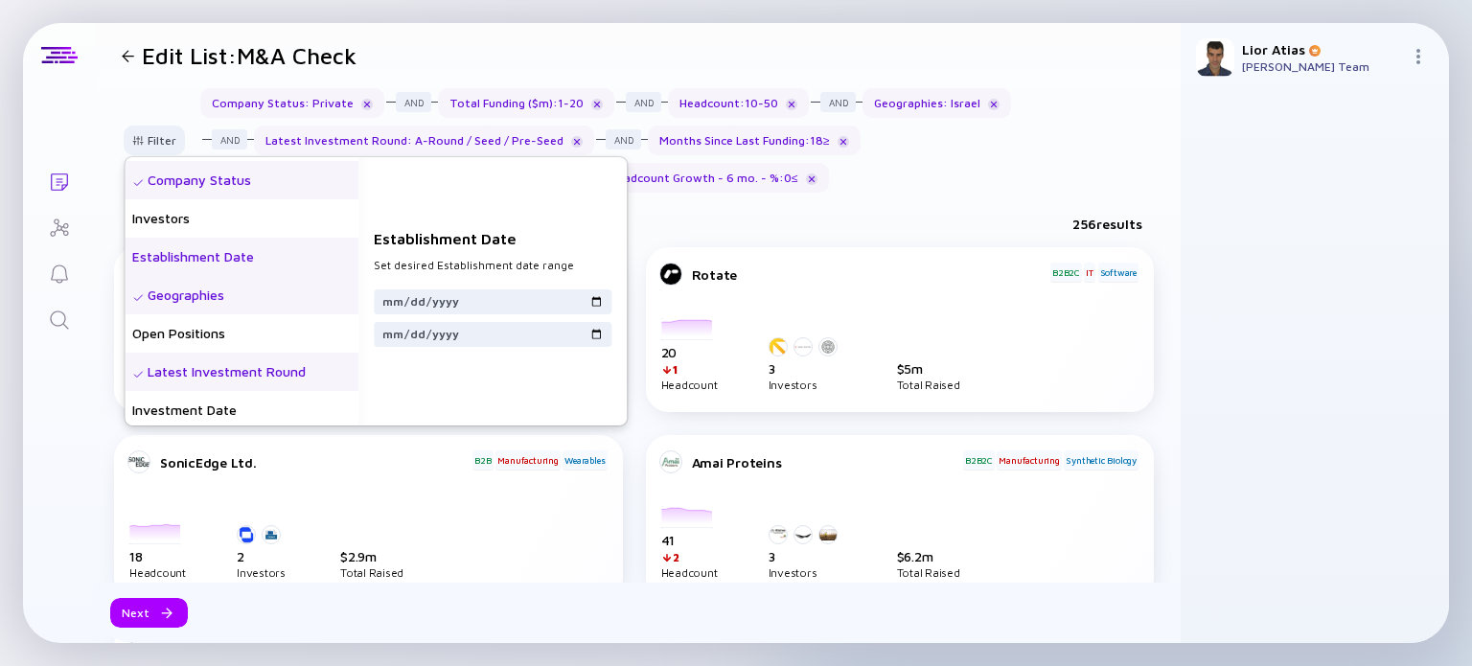
click at [288, 344] on div "Open Positions" at bounding box center [242, 333] width 234 height 38
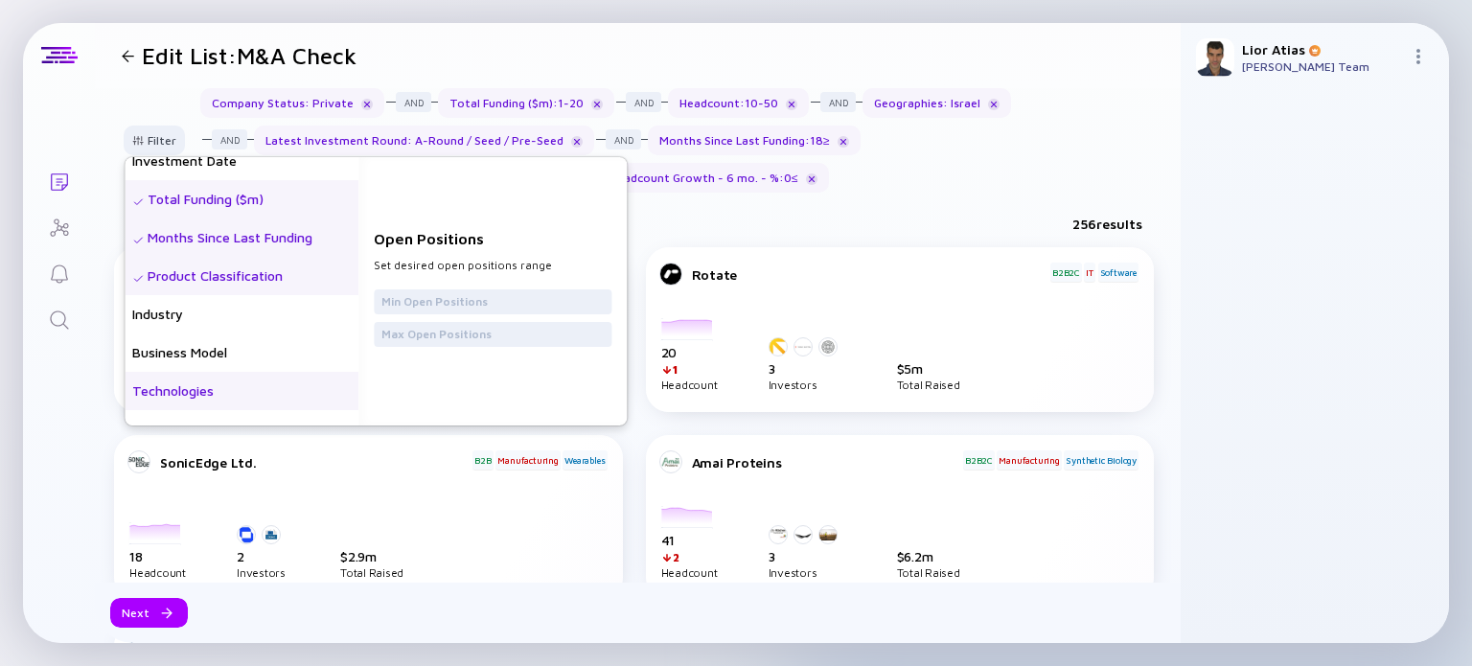
scroll to position [537, 0]
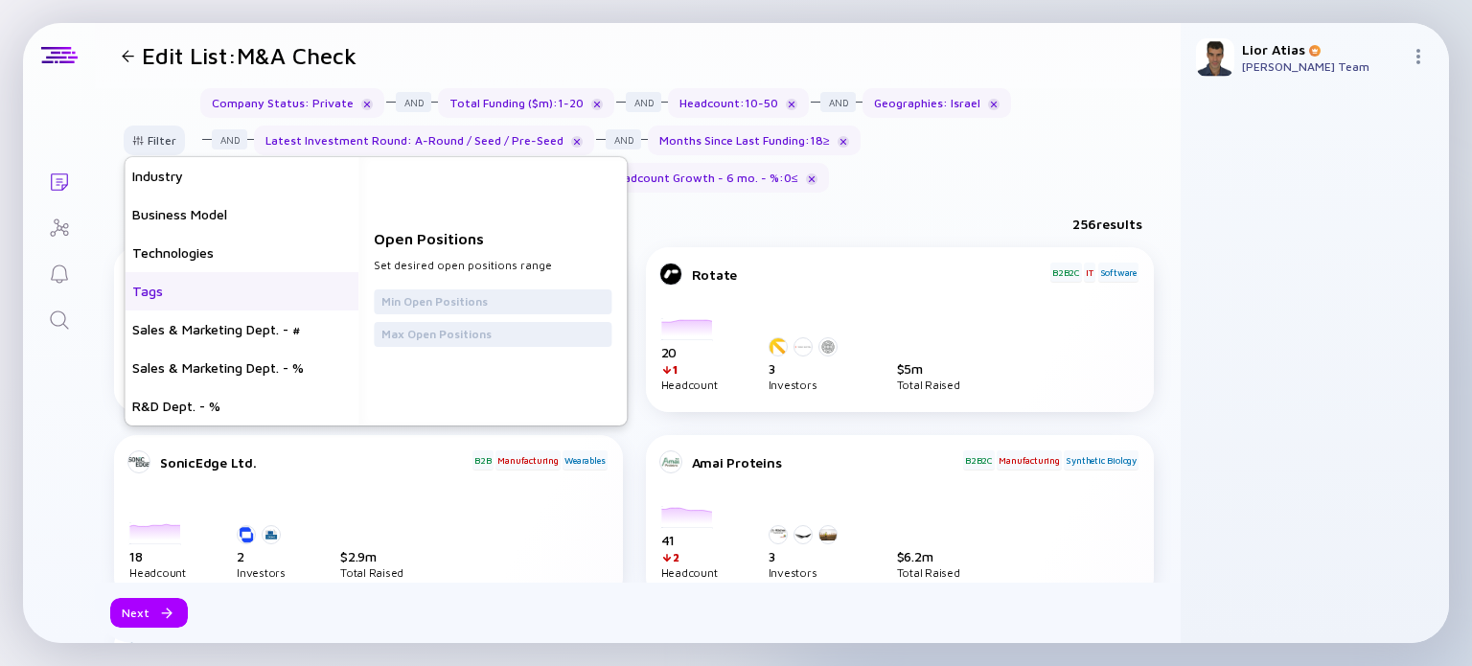
click at [224, 303] on div "Tags" at bounding box center [242, 291] width 234 height 38
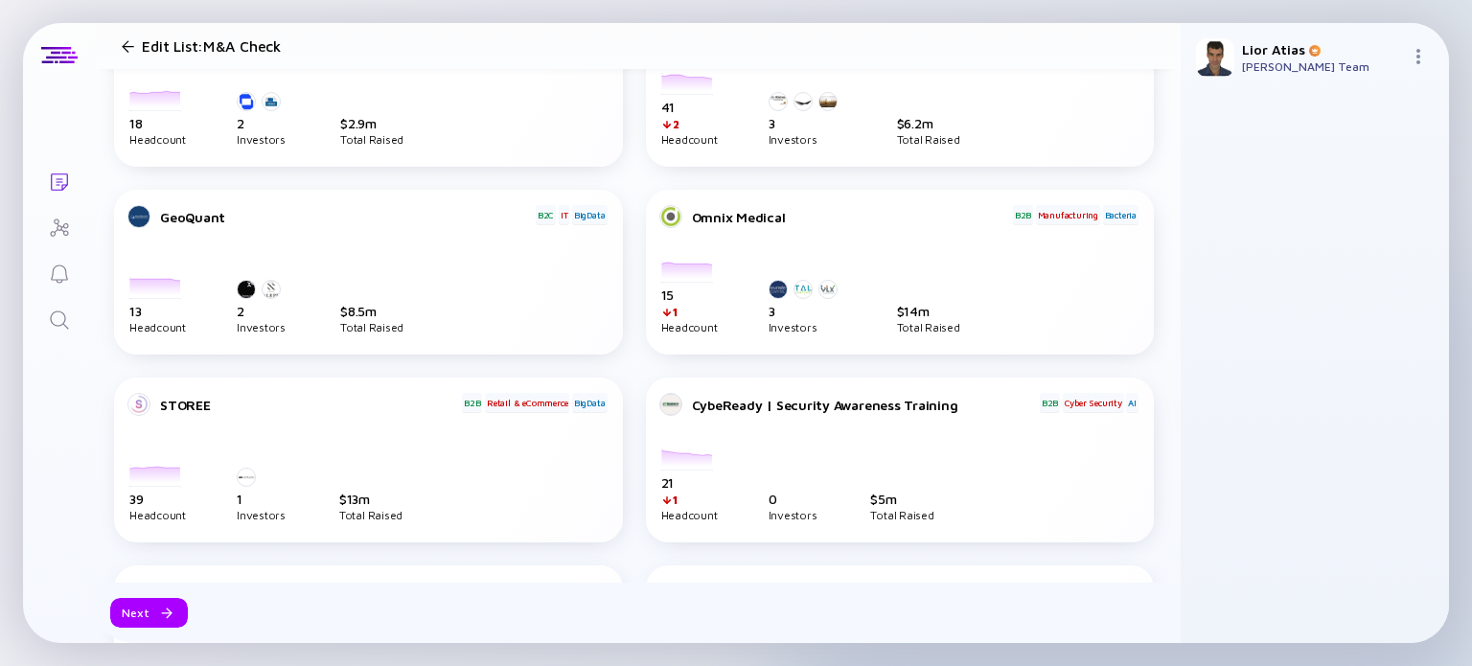
scroll to position [230, 0]
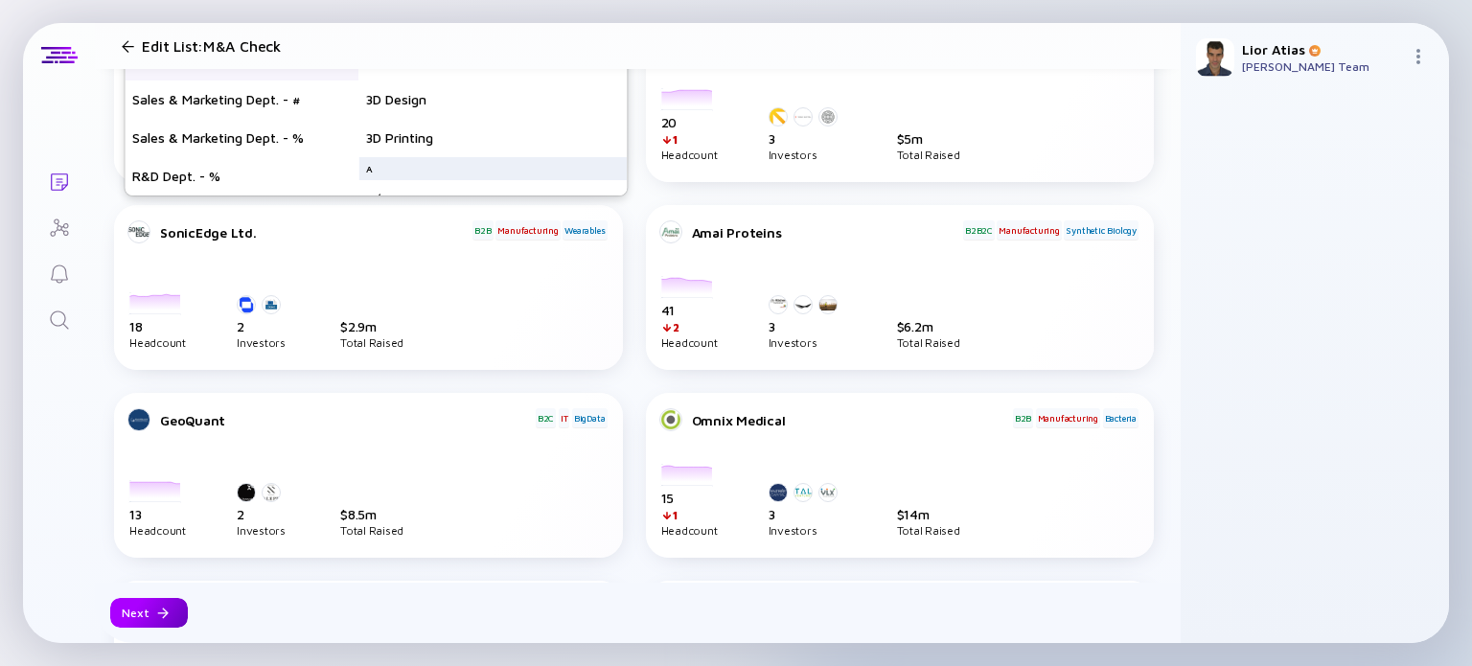
click at [157, 620] on div "Next" at bounding box center [149, 613] width 78 height 30
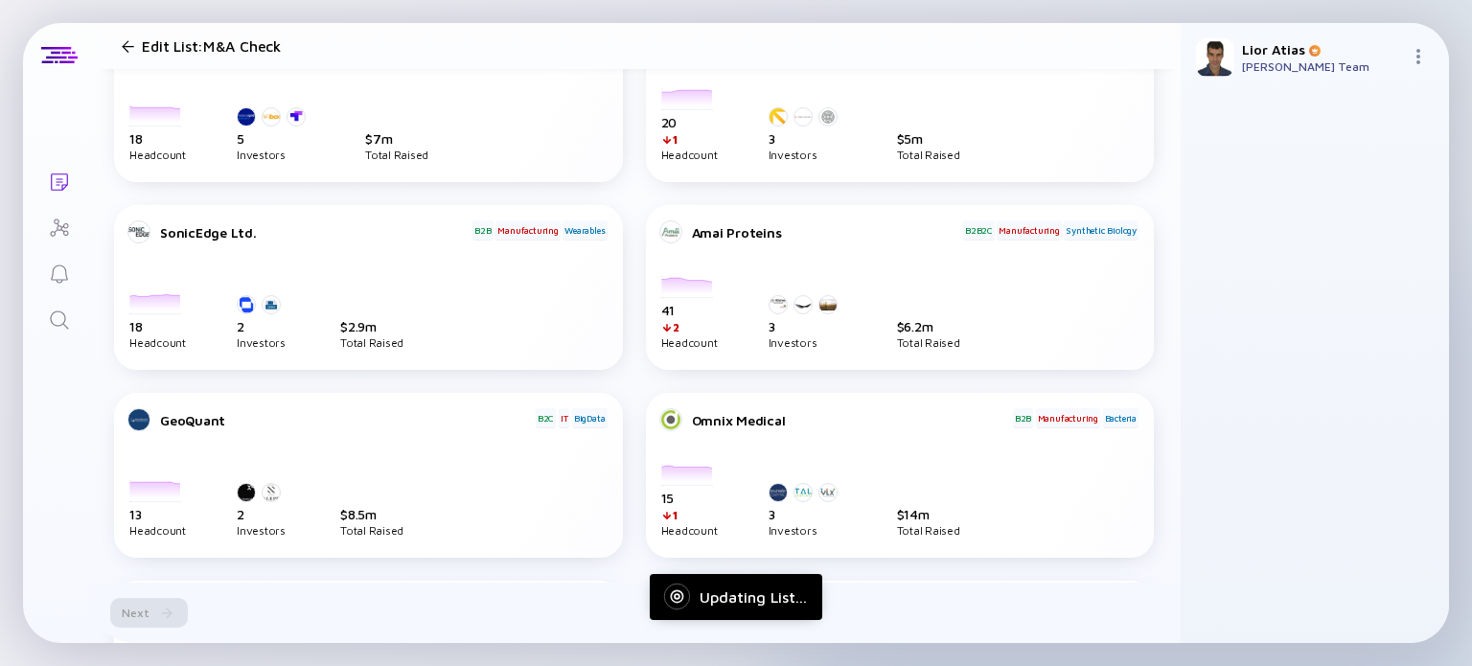
scroll to position [0, 0]
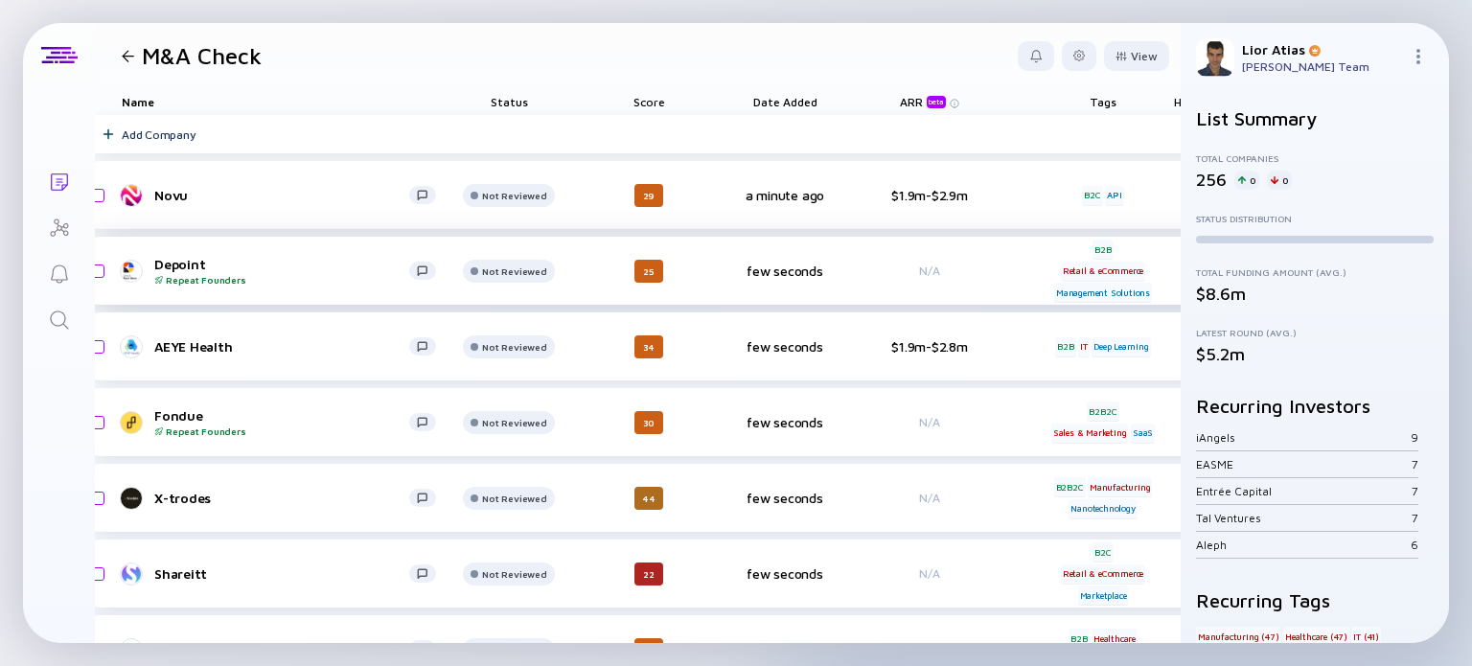
scroll to position [0, 142]
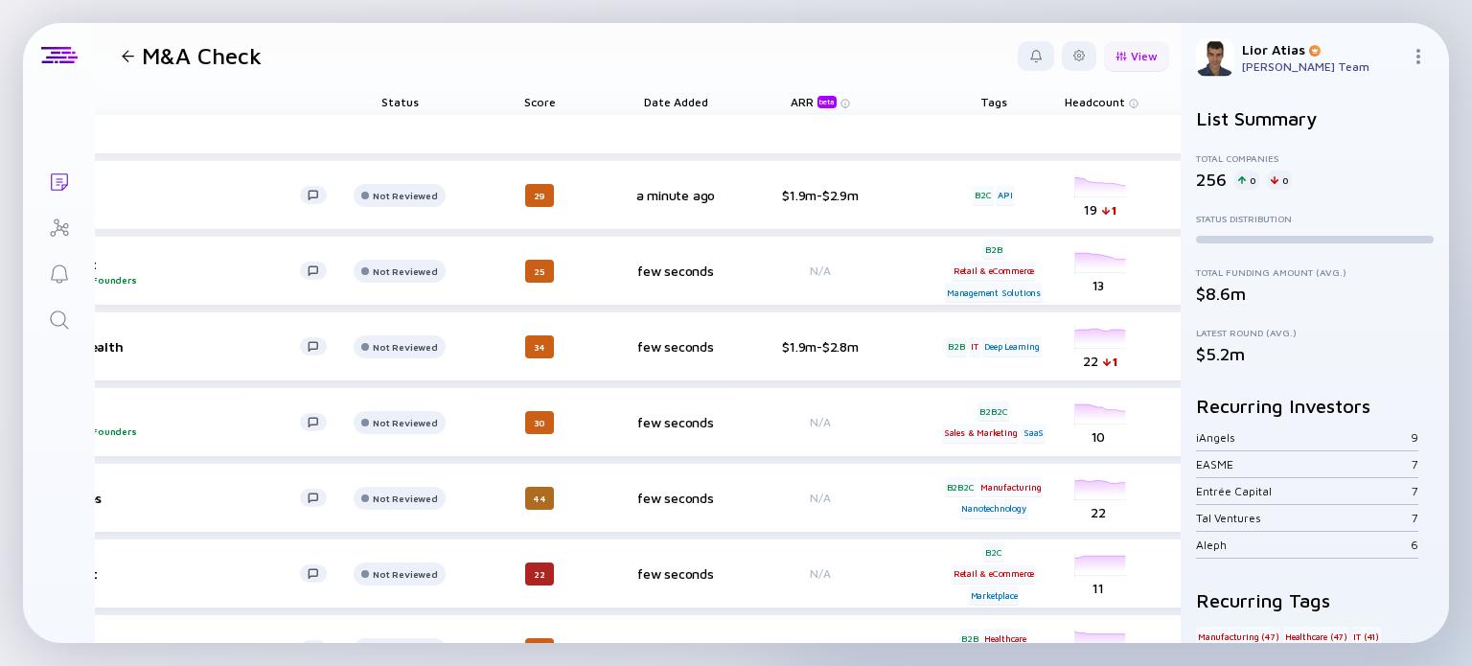
click at [1116, 55] on div at bounding box center [1122, 56] width 12 height 11
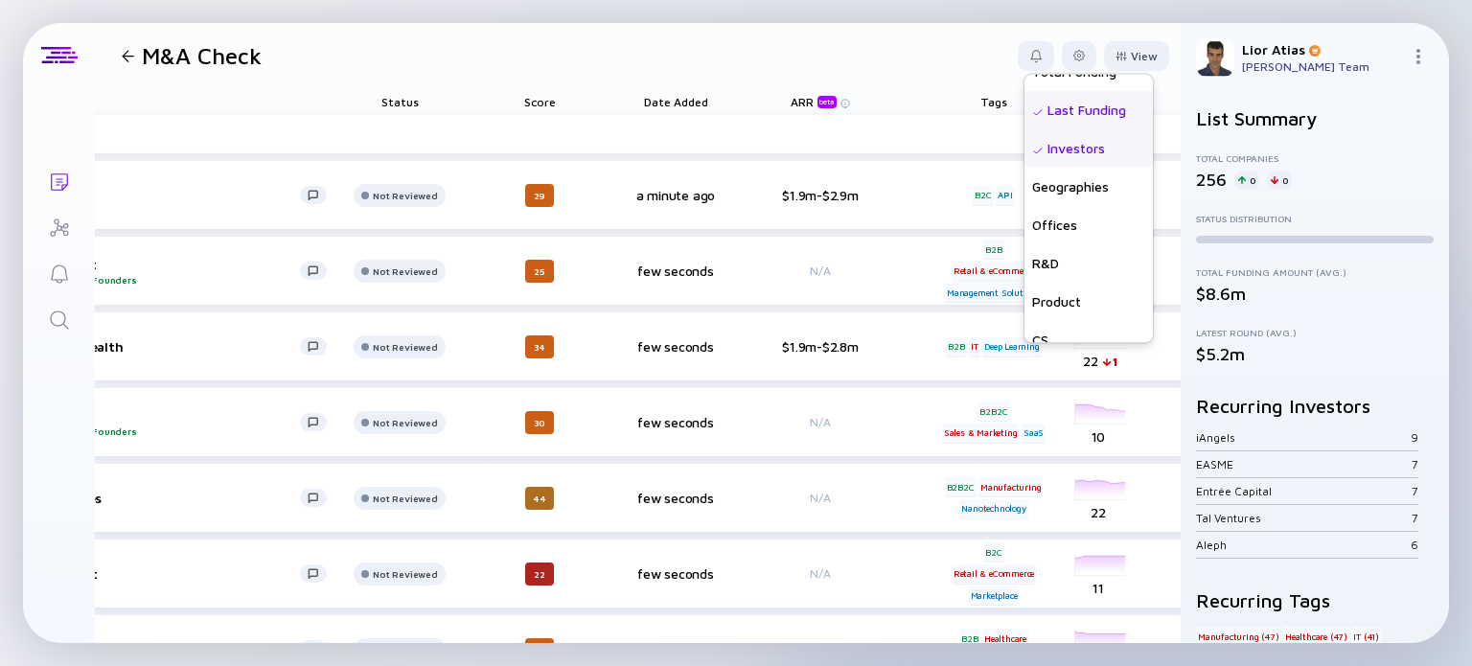
scroll to position [498, 0]
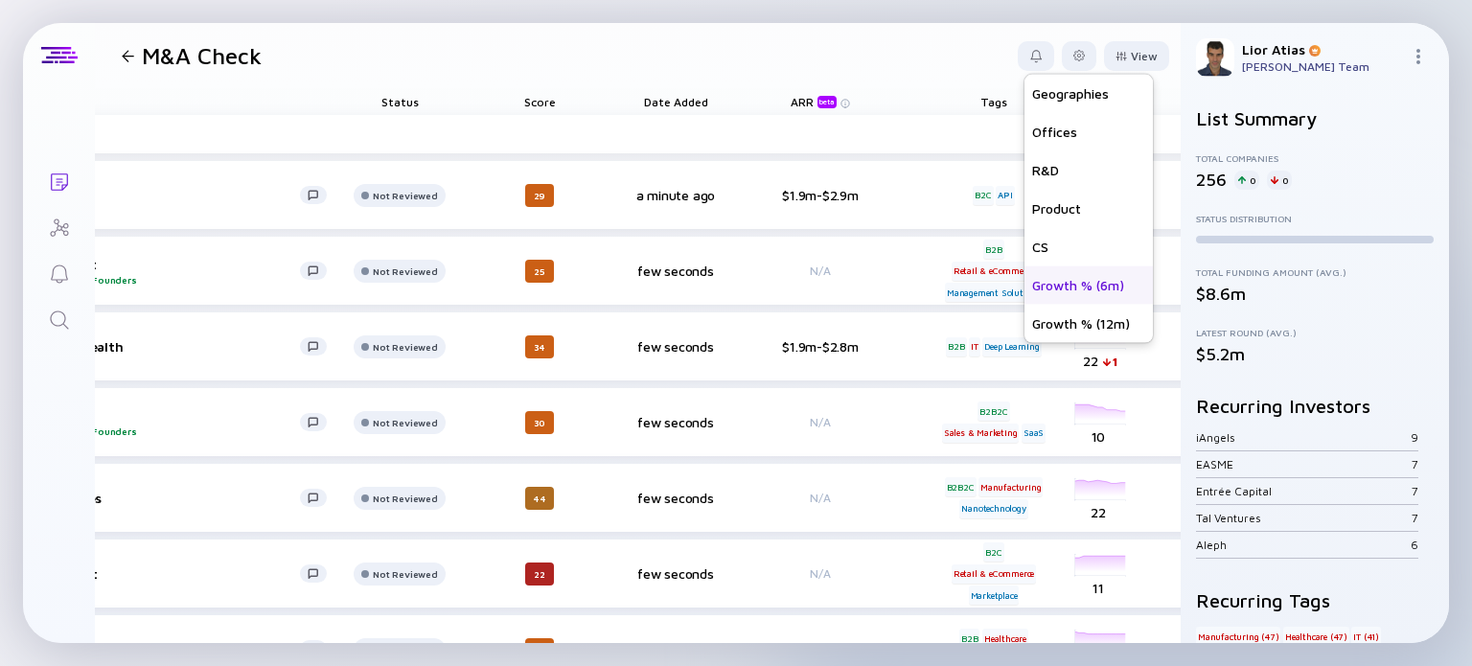
click at [1059, 297] on div "Growth % (6m)" at bounding box center [1089, 284] width 128 height 38
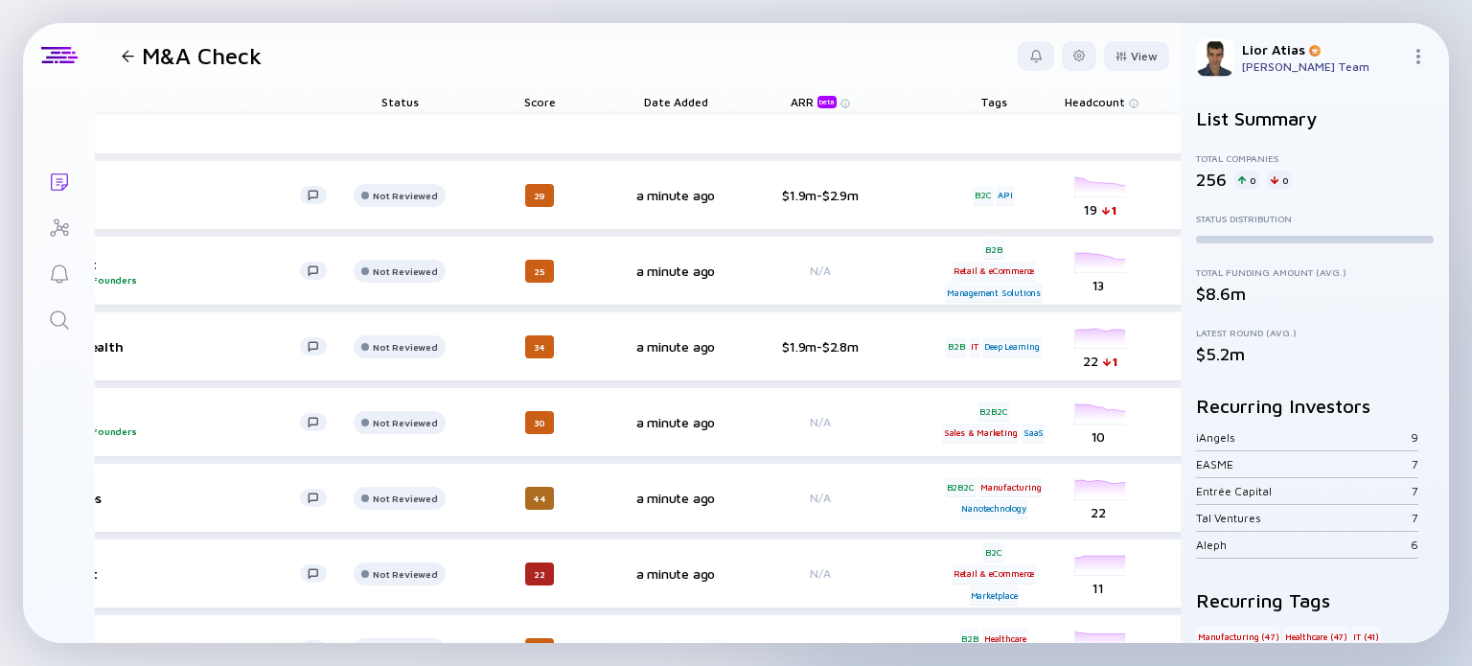
click at [934, 51] on header "M&A Check View Name Status Score Tags ARR beta Founders Date Added Headcount Sa…" at bounding box center [638, 55] width 1086 height 65
click at [1115, 51] on div "View" at bounding box center [1136, 56] width 65 height 30
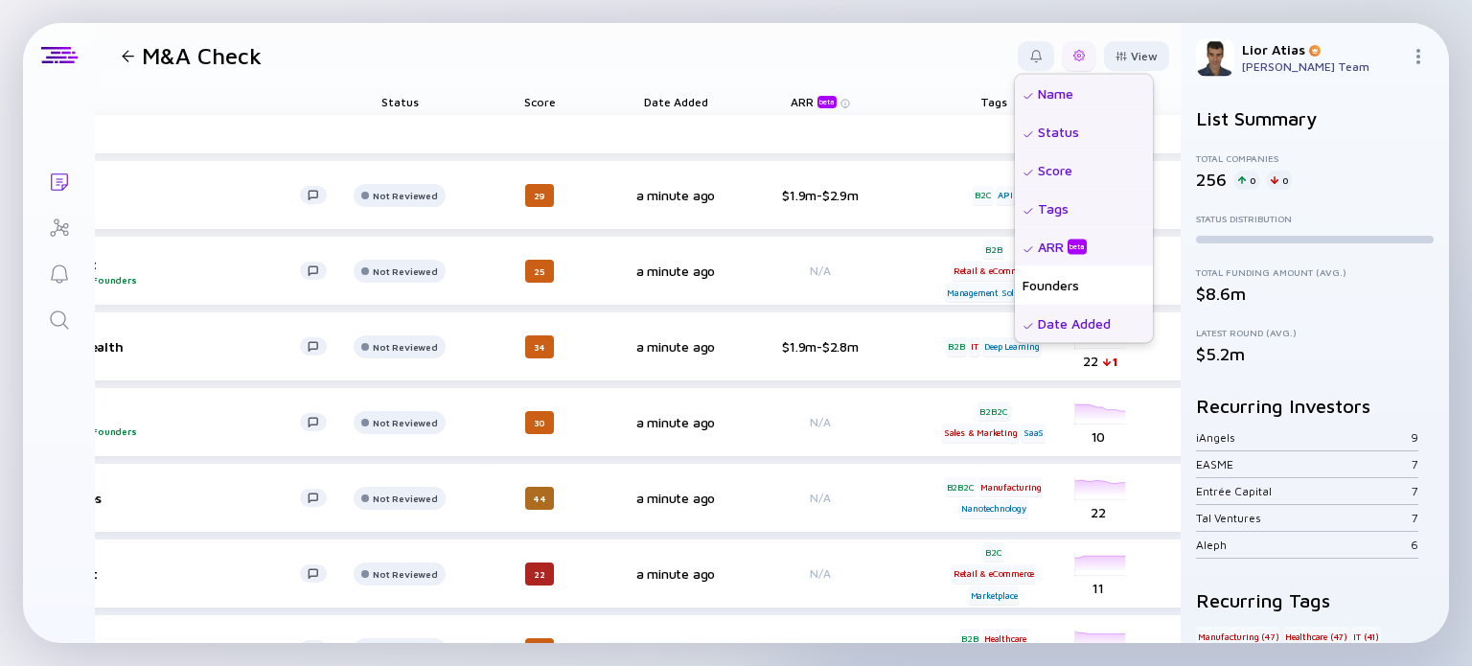
click at [1073, 53] on div at bounding box center [1079, 56] width 12 height 12
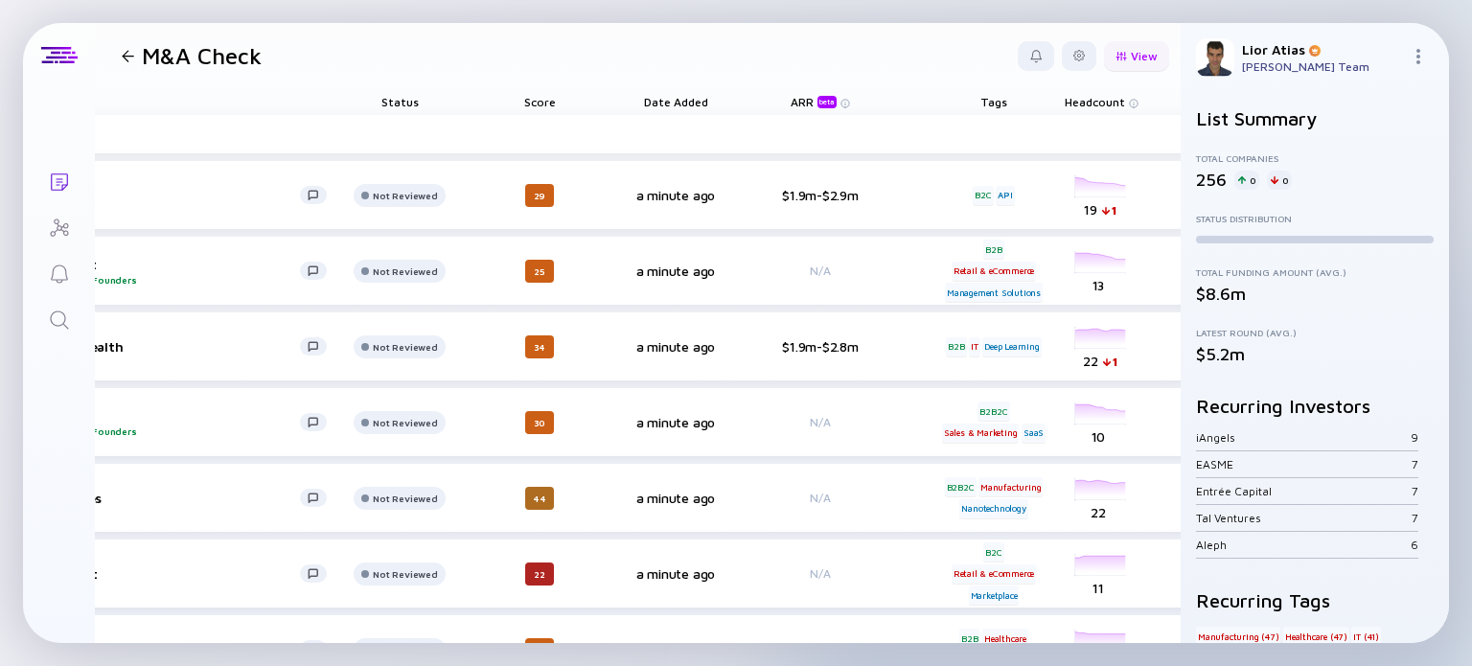
click at [1116, 54] on div at bounding box center [1122, 56] width 12 height 11
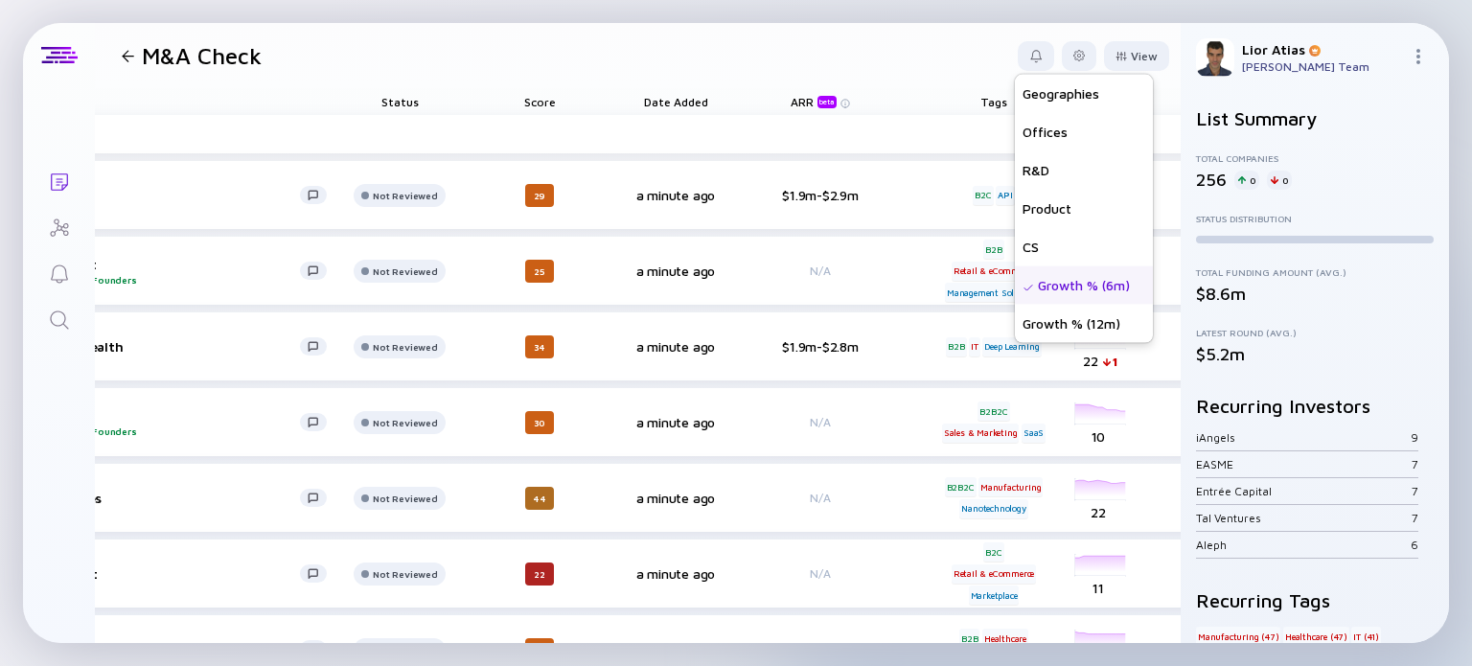
scroll to position [0, 0]
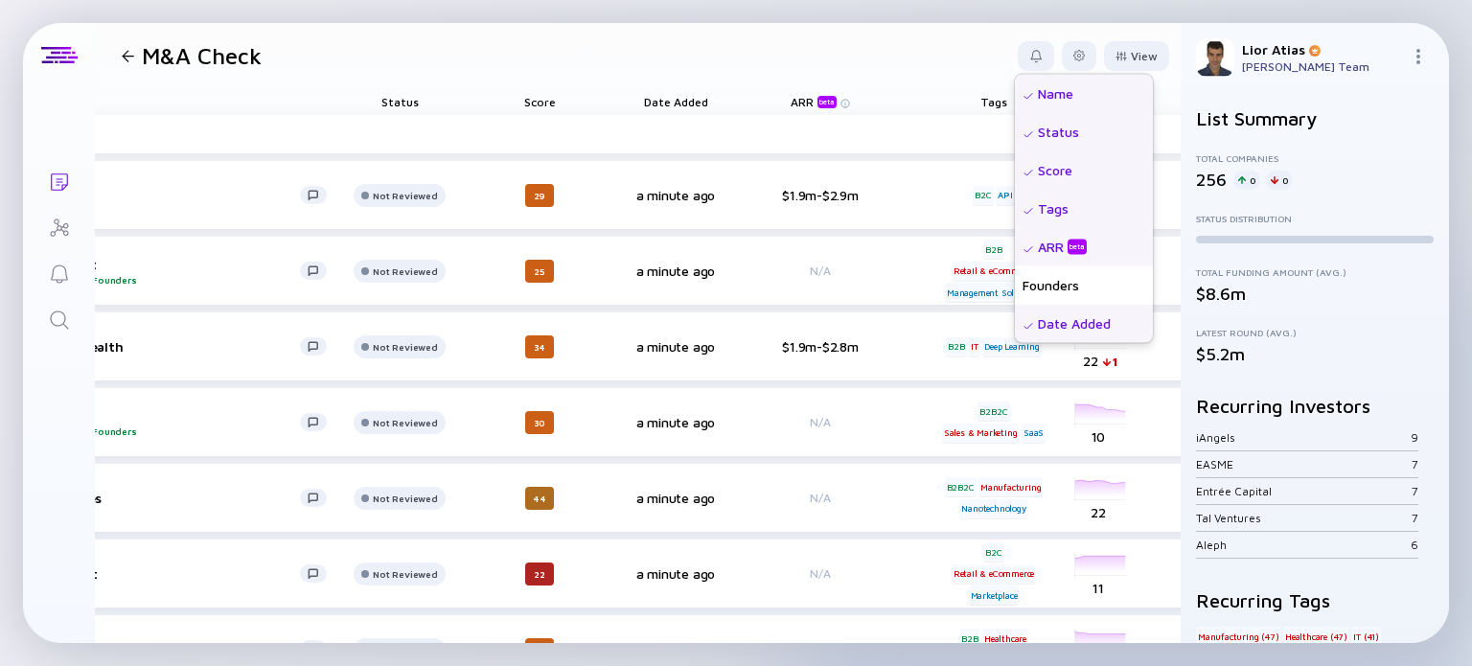
click at [972, 57] on header "M&A Check View Name Status Score Tags ARR beta Founders Date Added Headcount Sa…" at bounding box center [638, 55] width 1086 height 65
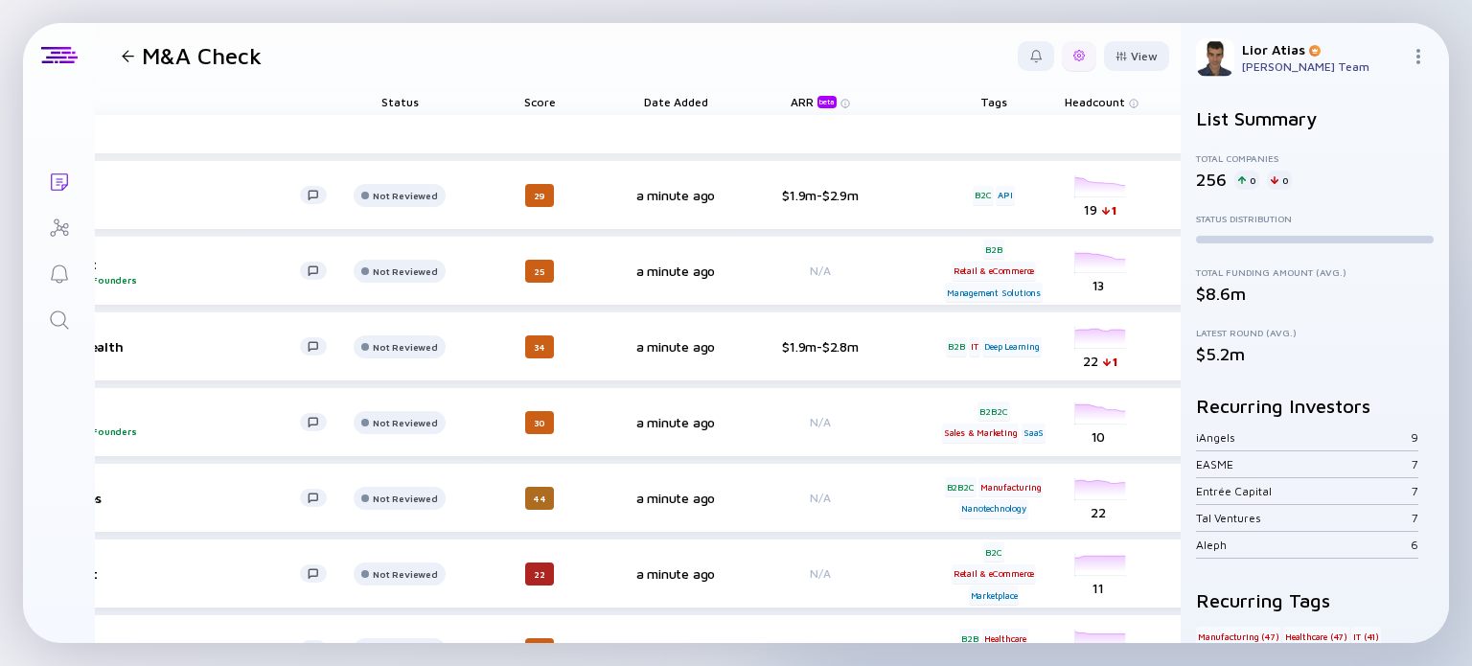
click at [1073, 58] on div at bounding box center [1079, 56] width 35 height 30
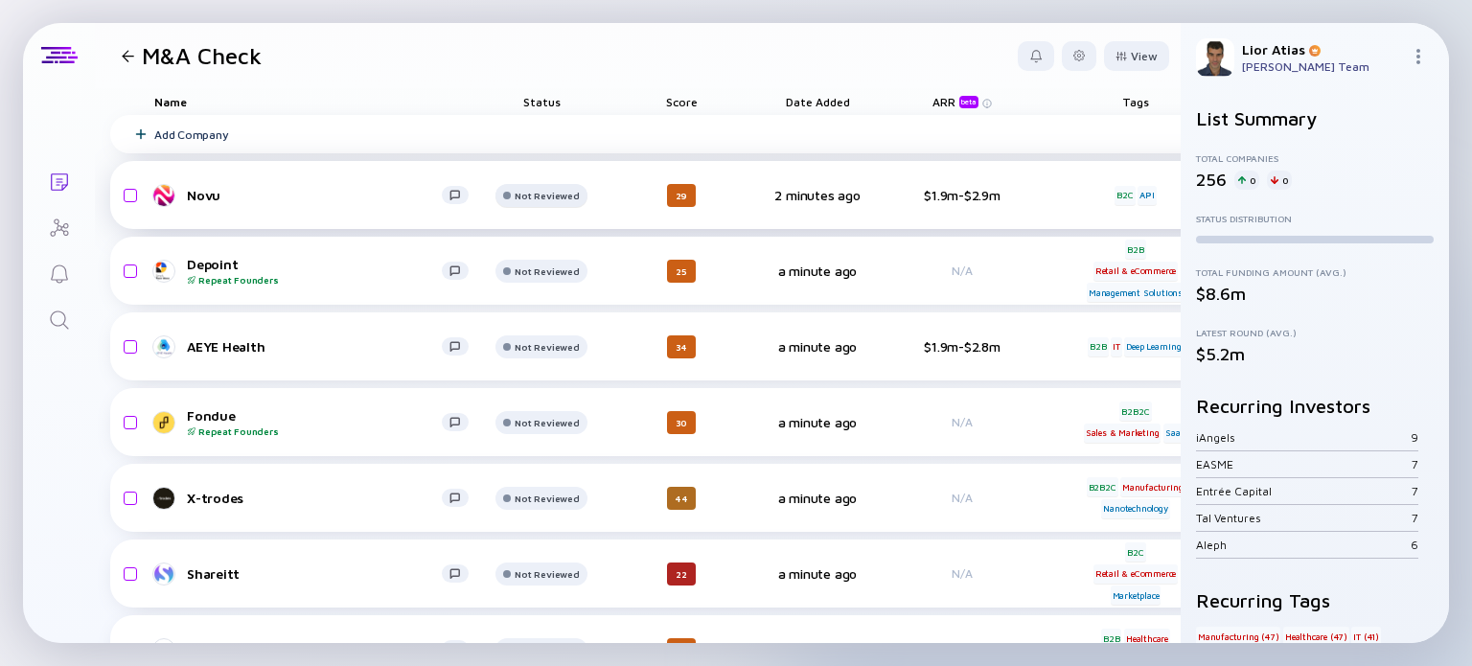
click at [541, 196] on div "Not Reviewed" at bounding box center [547, 196] width 64 height 12
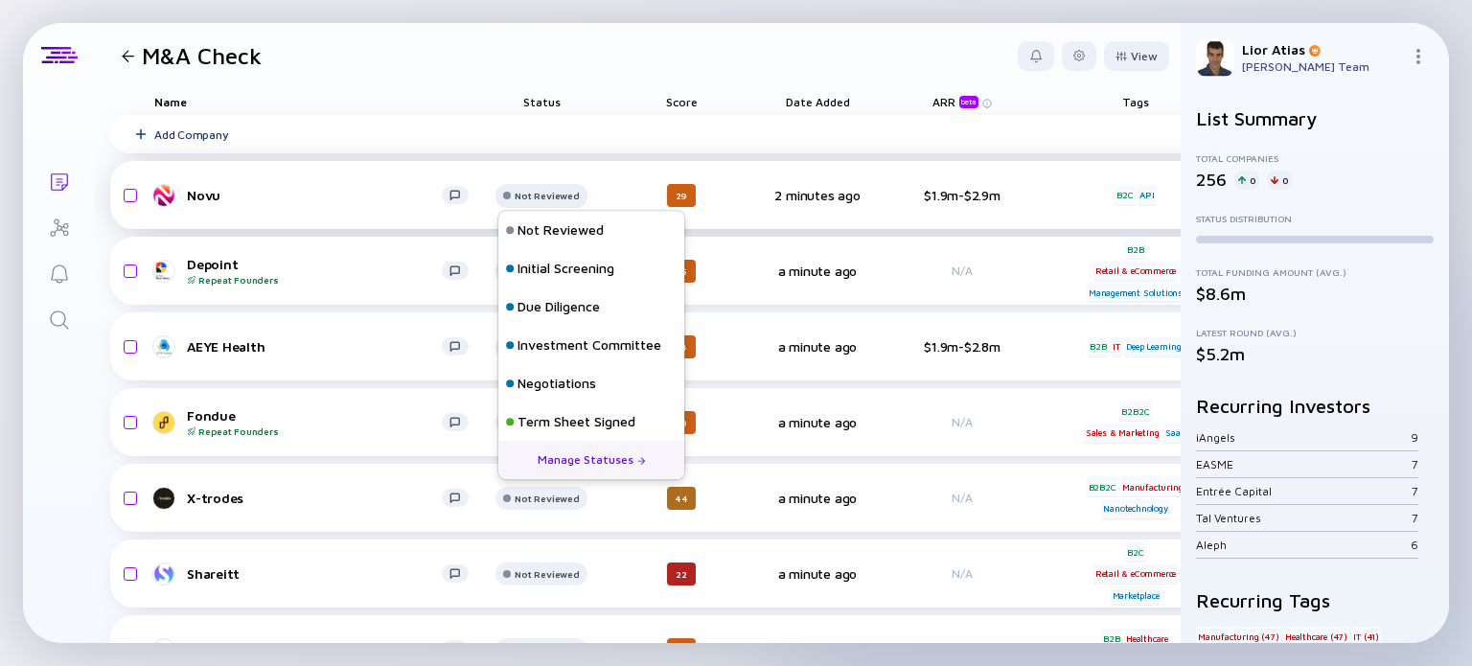
click at [541, 196] on div "Not Reviewed" at bounding box center [547, 196] width 64 height 12
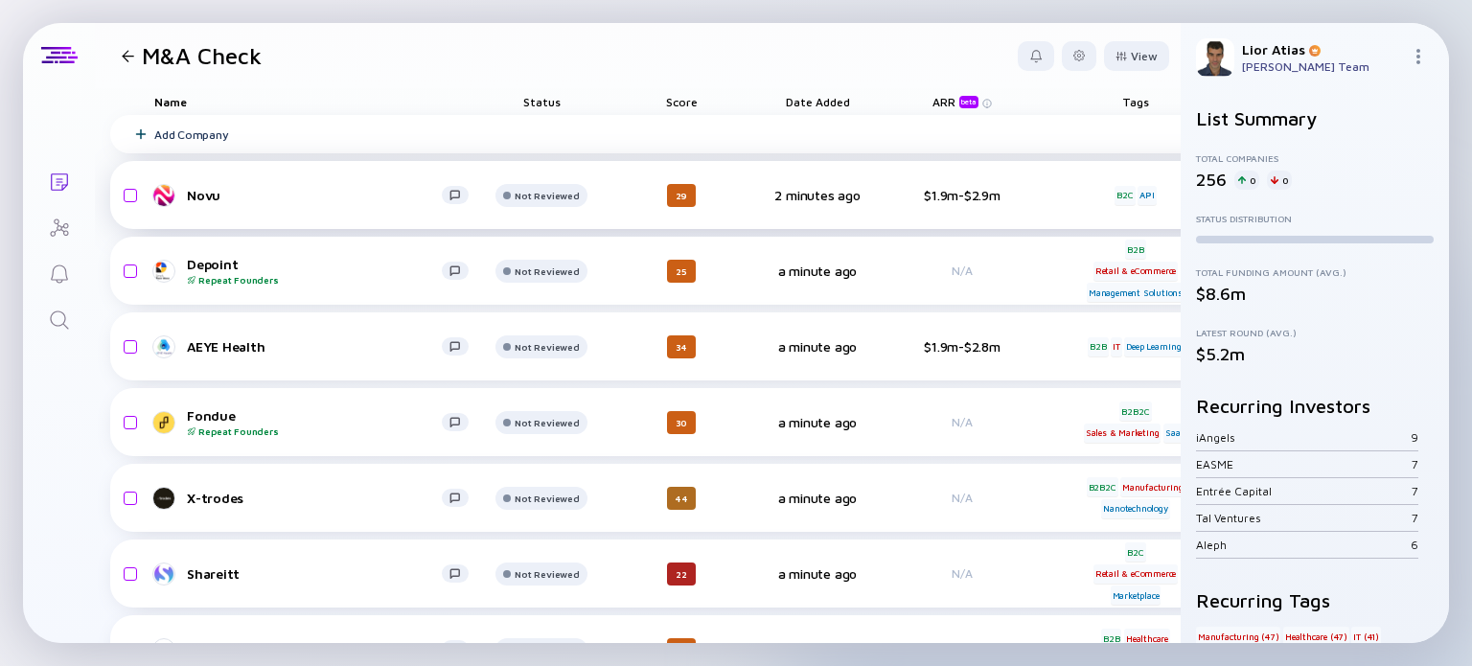
click at [215, 200] on div "Novu" at bounding box center [314, 195] width 255 height 16
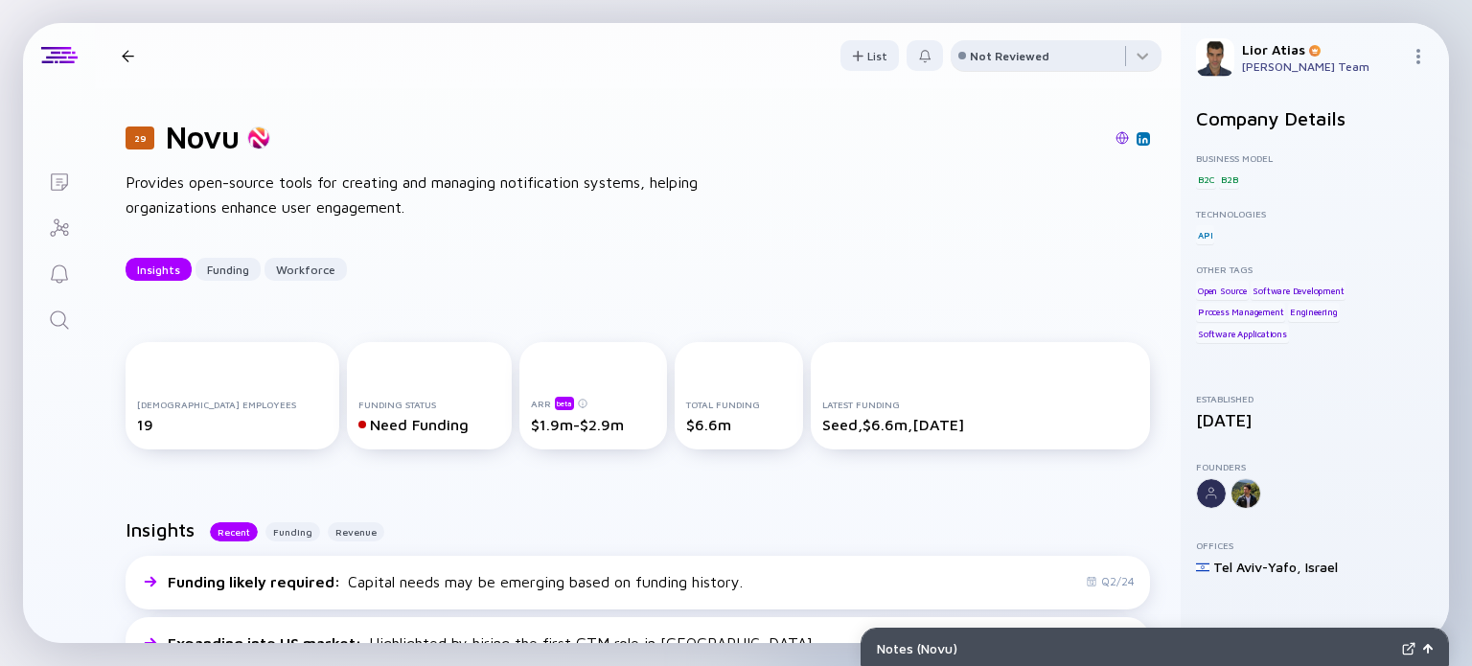
click at [958, 58] on div at bounding box center [962, 56] width 8 height 8
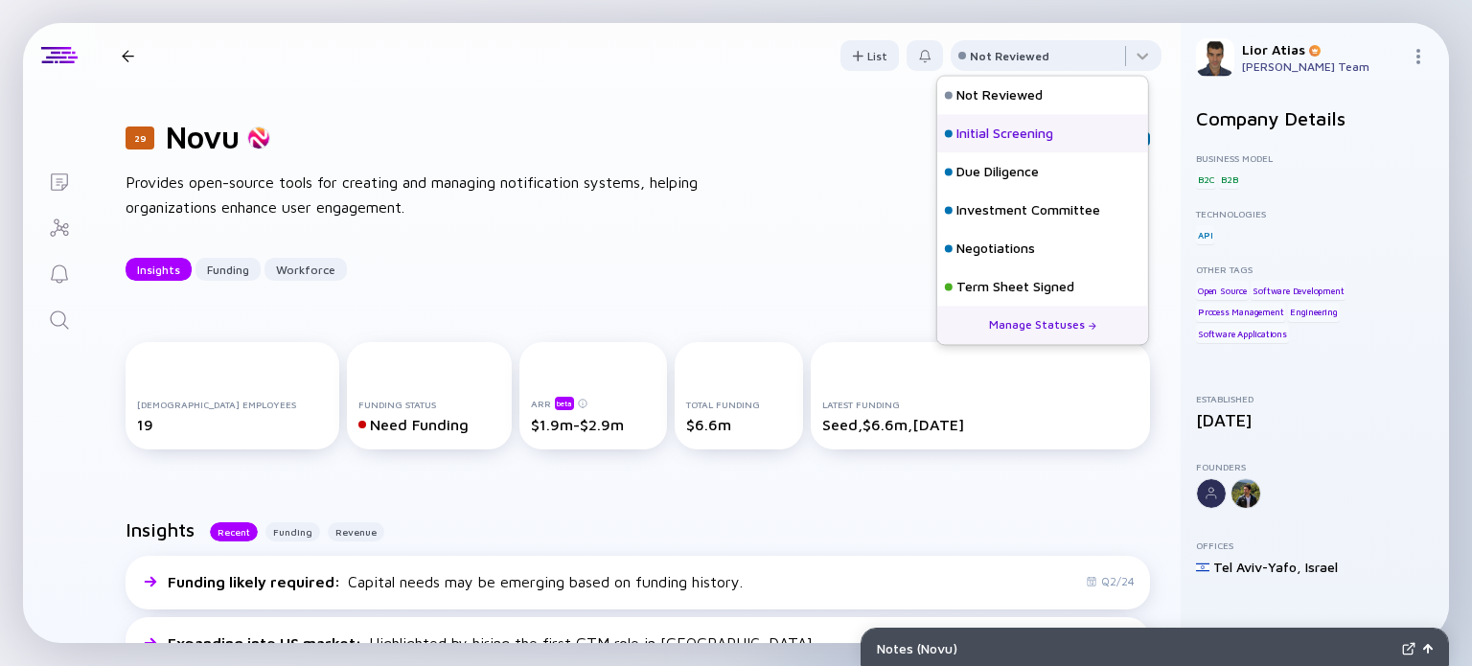
click at [998, 135] on div "Initial Screening" at bounding box center [1005, 134] width 97 height 19
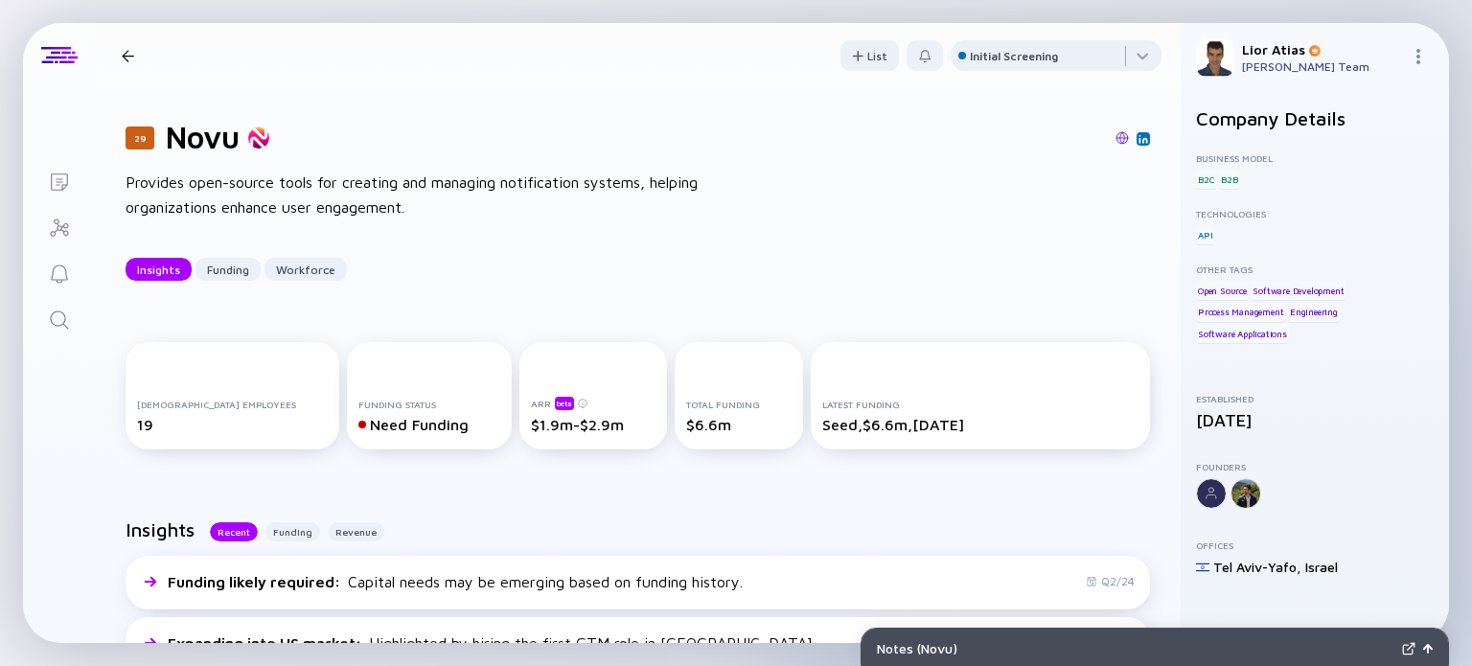
click at [127, 59] on div at bounding box center [128, 56] width 12 height 12
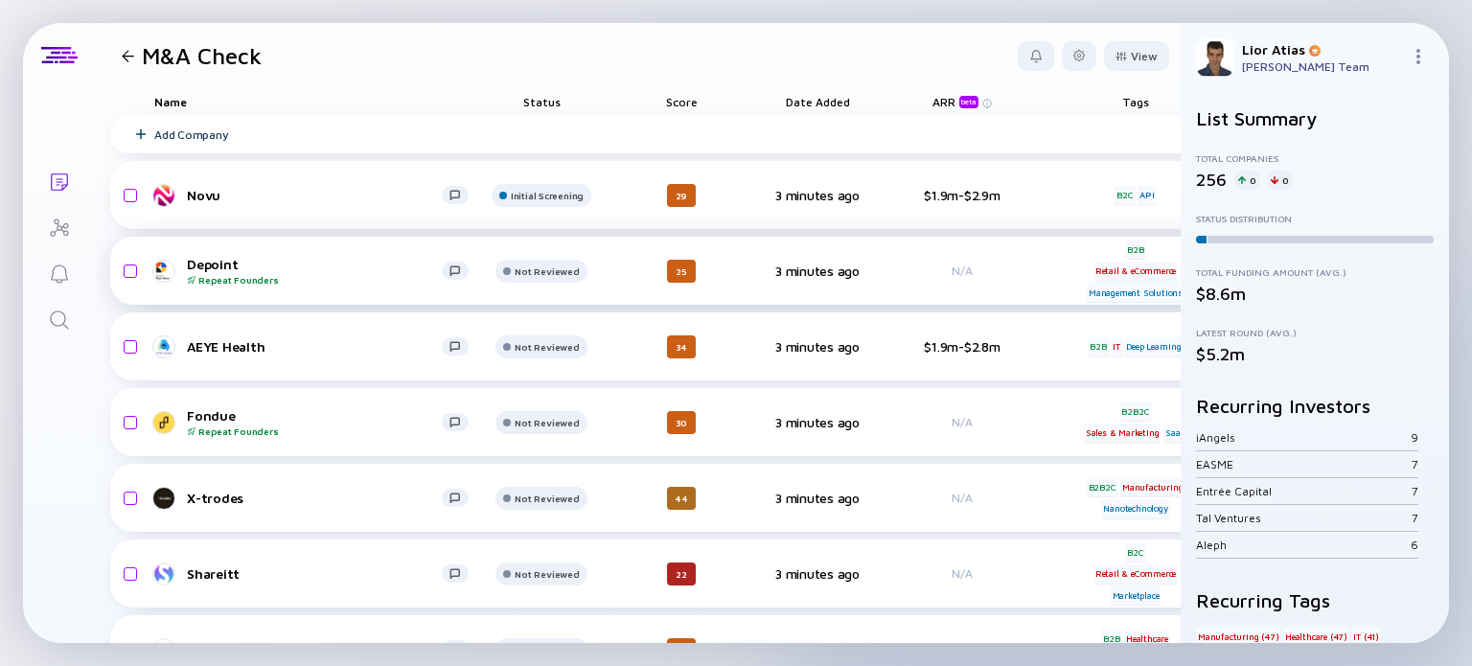
click at [280, 262] on div "Depoint Repeat Founders" at bounding box center [314, 271] width 255 height 30
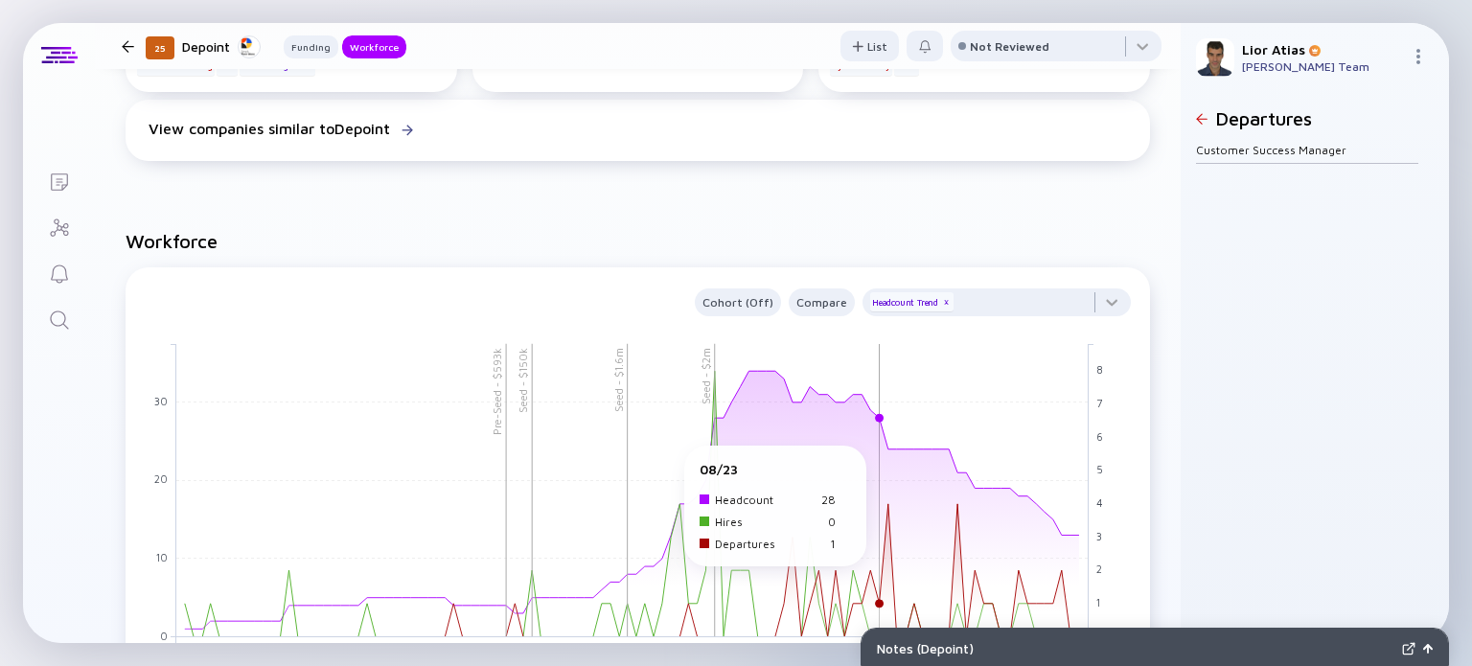
scroll to position [1323, 0]
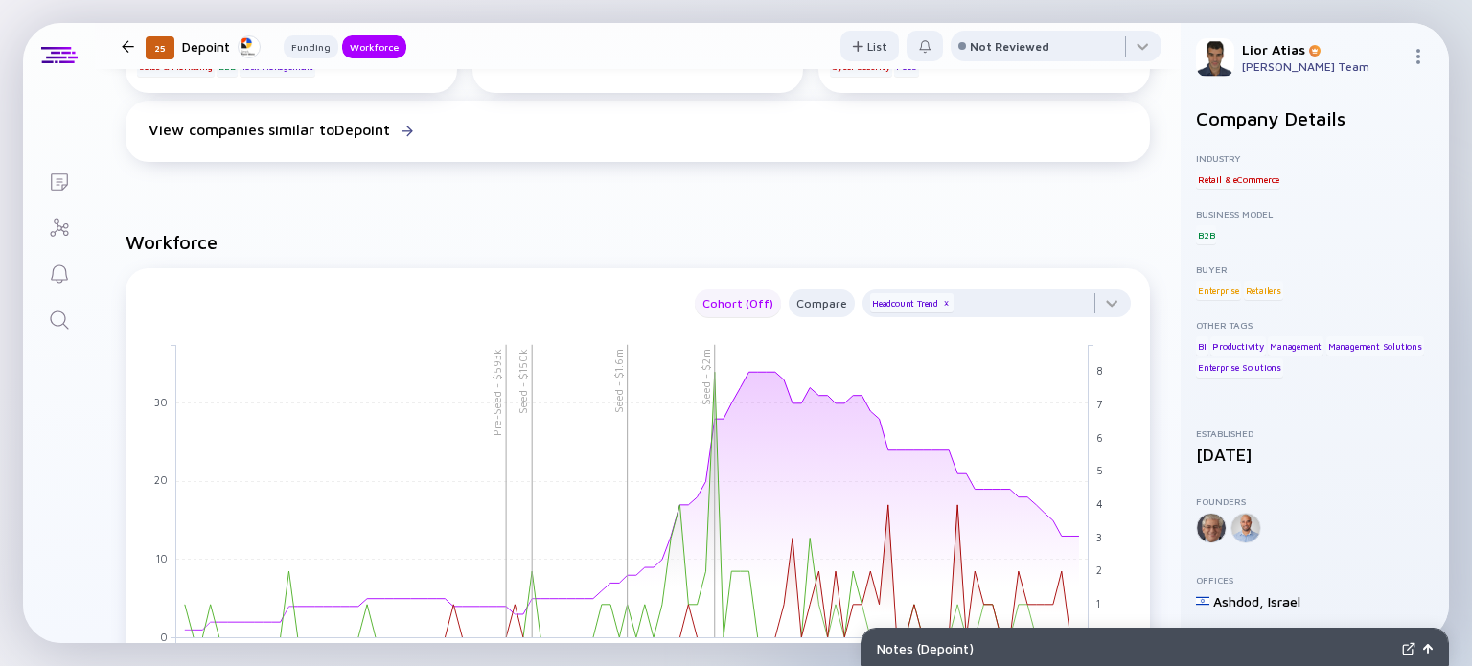
click at [726, 307] on div "Cohort (Off)" at bounding box center [738, 303] width 86 height 22
click at [732, 298] on div "Cohort (Off)" at bounding box center [738, 303] width 86 height 22
click at [799, 303] on div "Compare" at bounding box center [822, 303] width 66 height 22
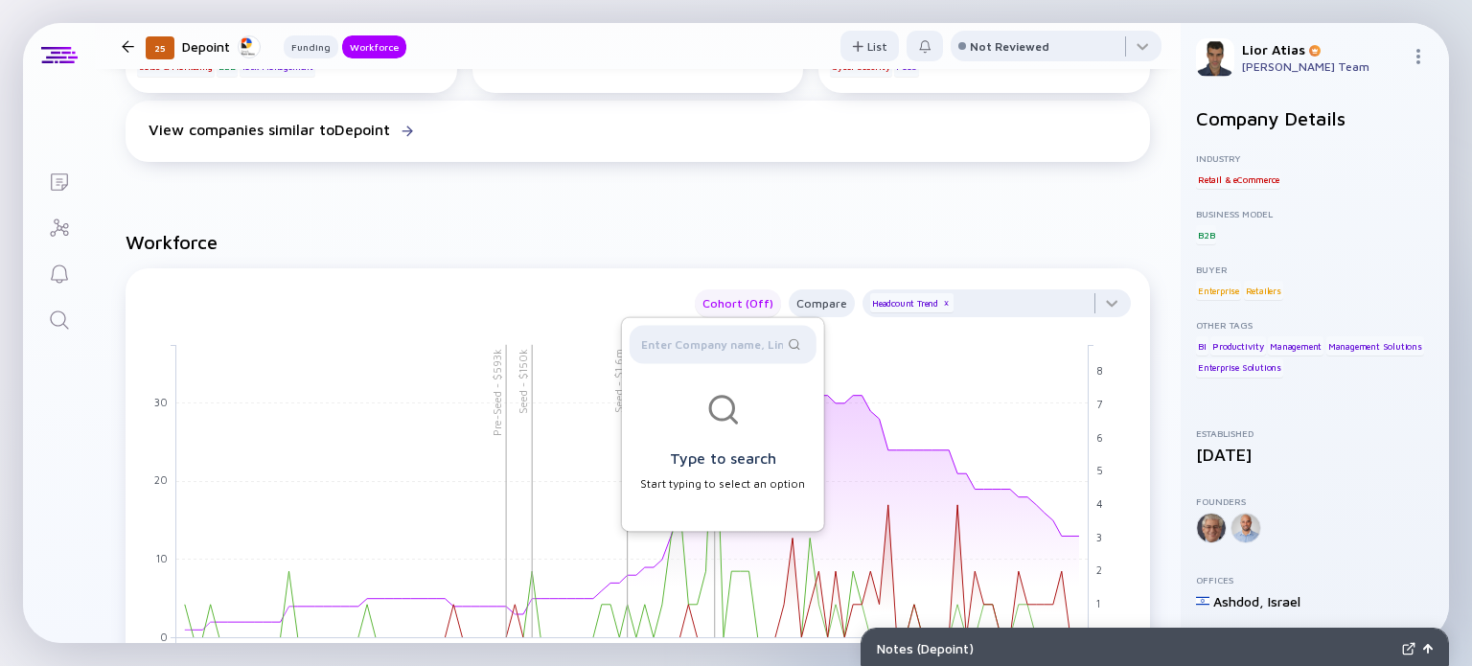
click at [752, 296] on div "Cohort (Off)" at bounding box center [738, 303] width 86 height 22
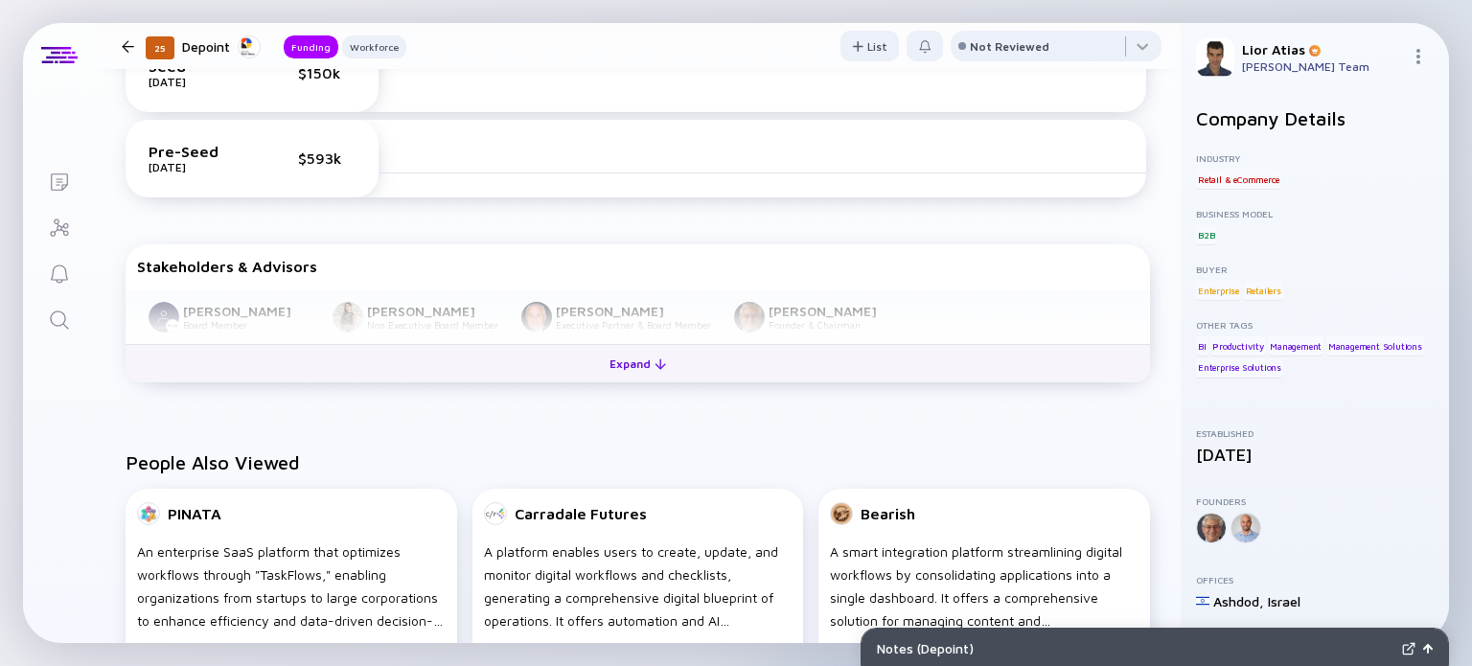
scroll to position [712, 0]
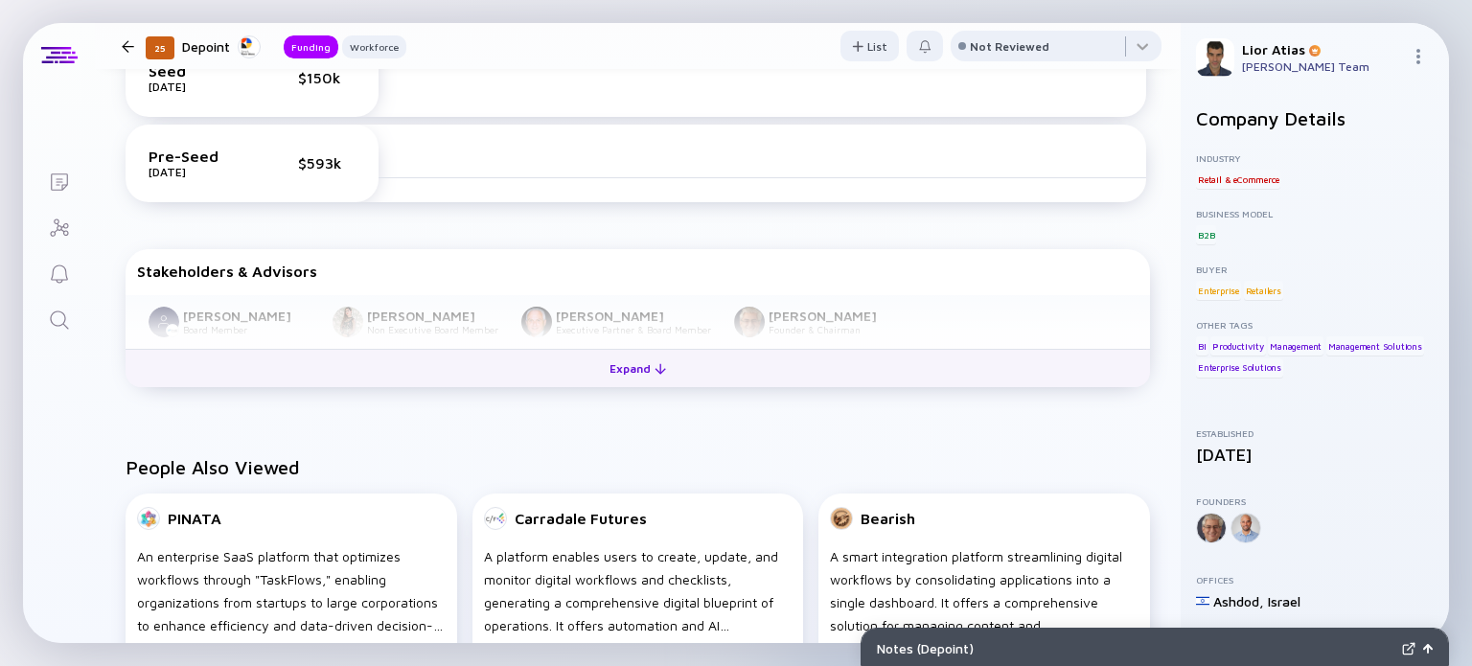
click at [674, 377] on button "Expand" at bounding box center [638, 368] width 1025 height 38
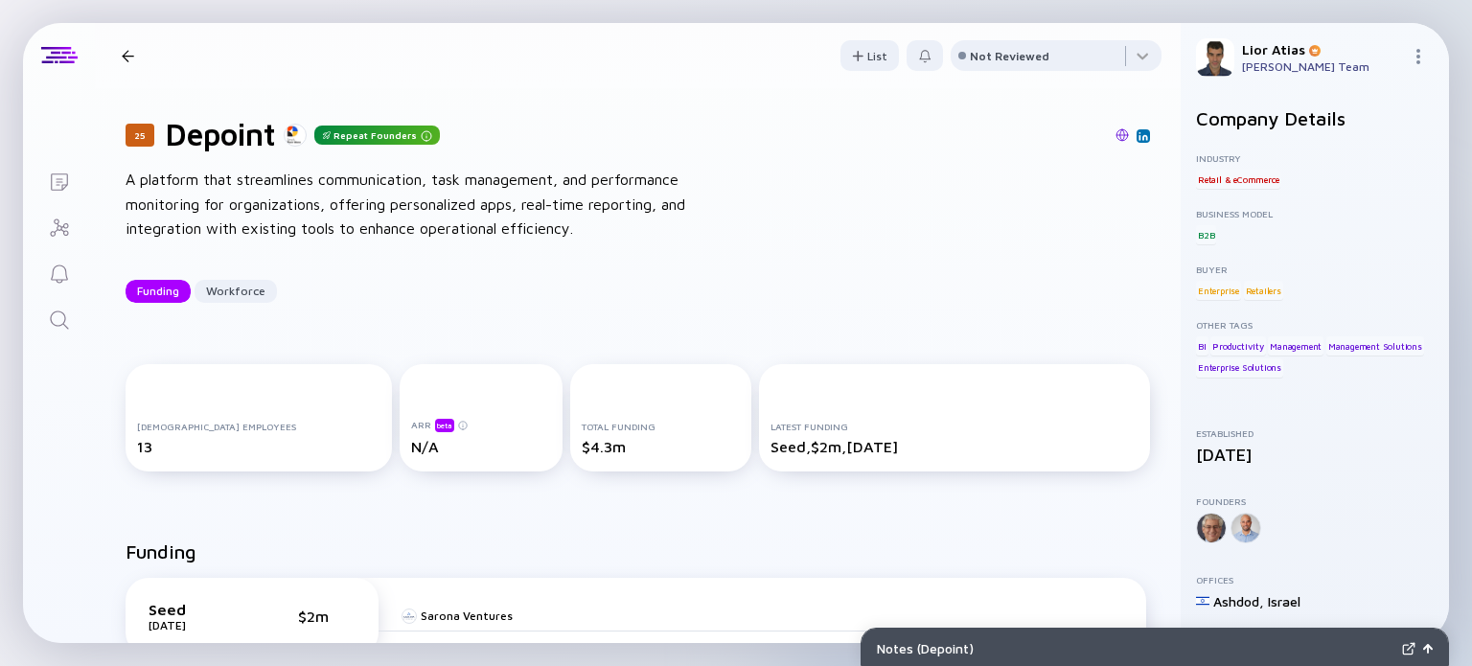
scroll to position [0, 0]
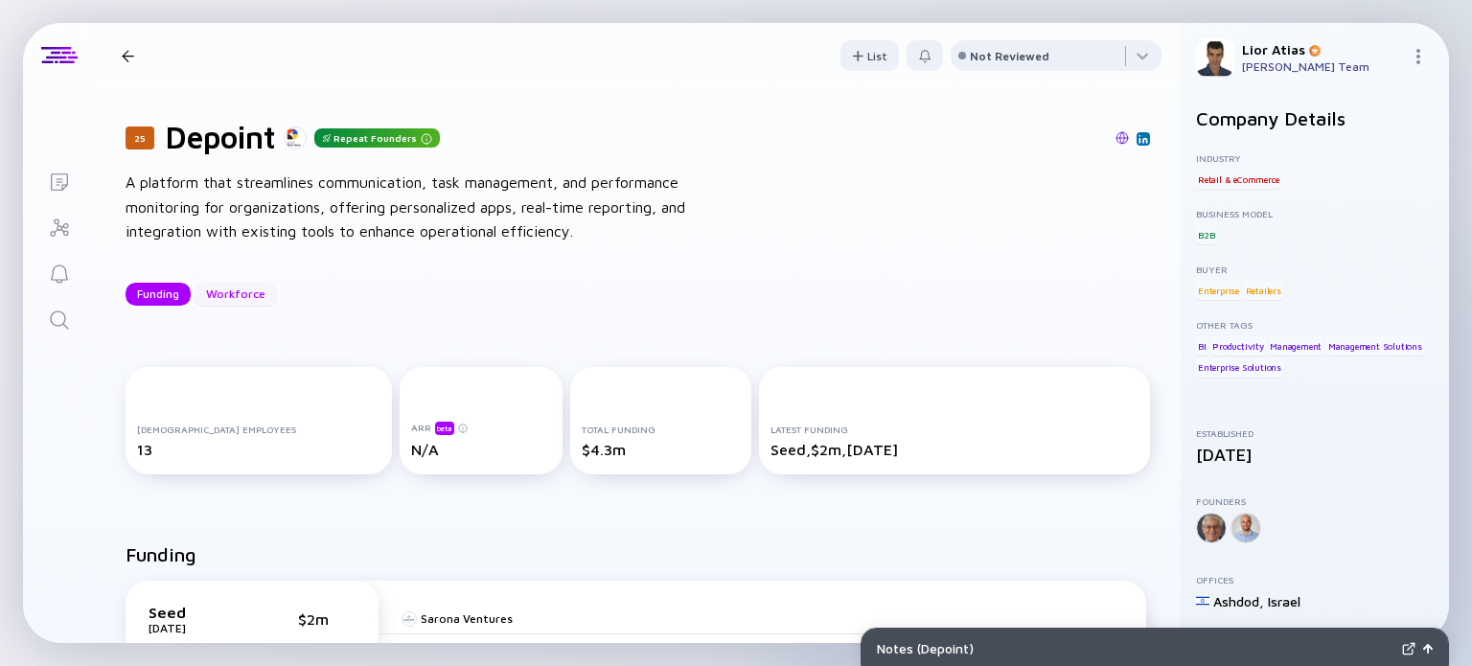
click at [211, 303] on div "Workforce" at bounding box center [236, 294] width 82 height 30
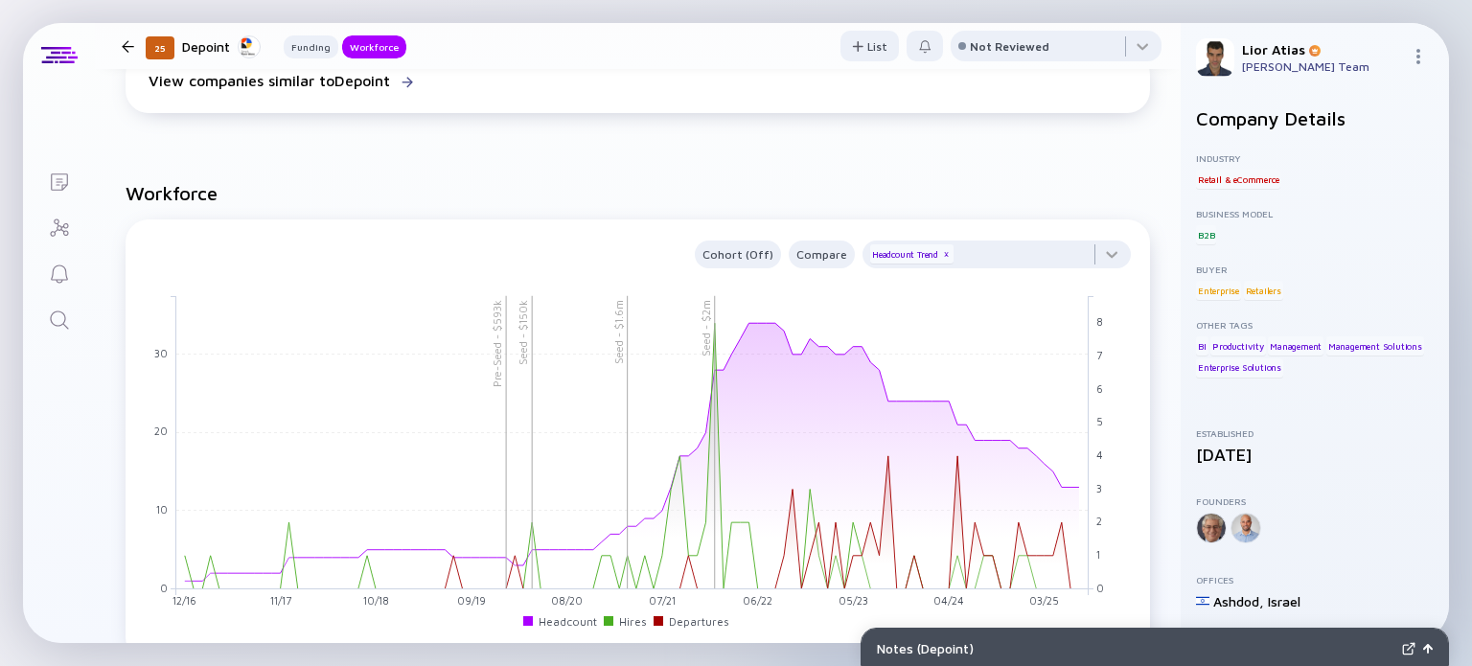
click at [165, 290] on div "25 Depoint Repeat Founders A platform that streamlines communication, task mana…" at bounding box center [638, 237] width 1086 height 3040
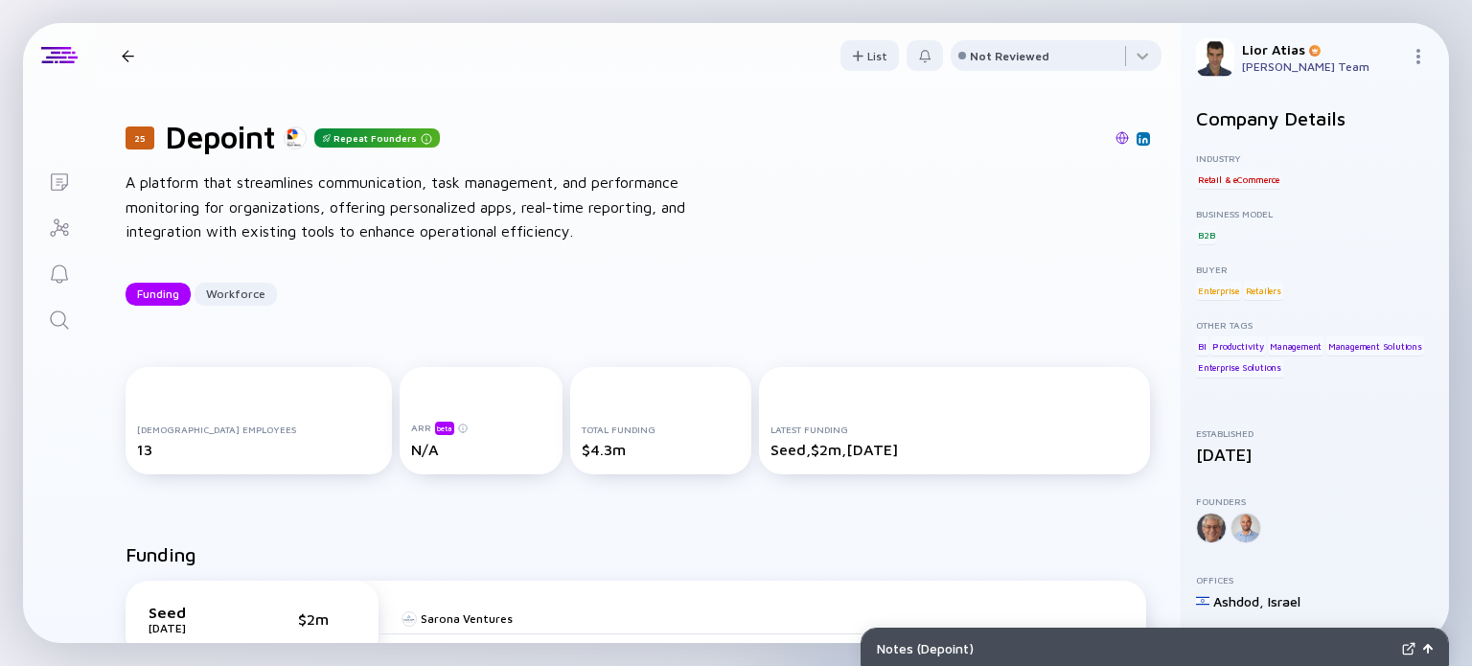
click at [1410, 57] on div "Lior Atias Lior Atias's Team" at bounding box center [1315, 57] width 268 height 69
click at [1417, 58] on img at bounding box center [1418, 56] width 15 height 15
click at [835, 281] on div "25 Depoint Repeat Founders A platform that streamlines communication, task mana…" at bounding box center [638, 212] width 1086 height 248
click at [990, 57] on div "Not Reviewed" at bounding box center [1010, 56] width 80 height 14
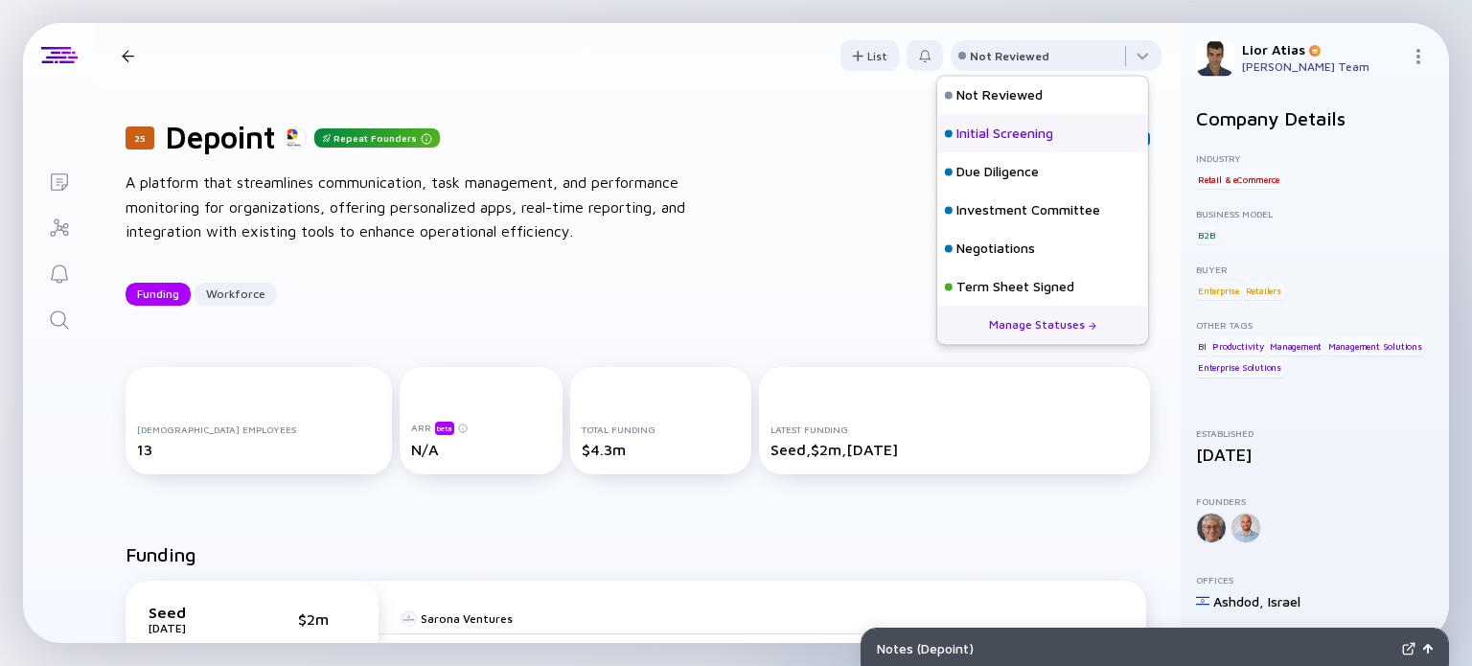
click at [1008, 129] on div "Initial Screening" at bounding box center [1005, 134] width 97 height 19
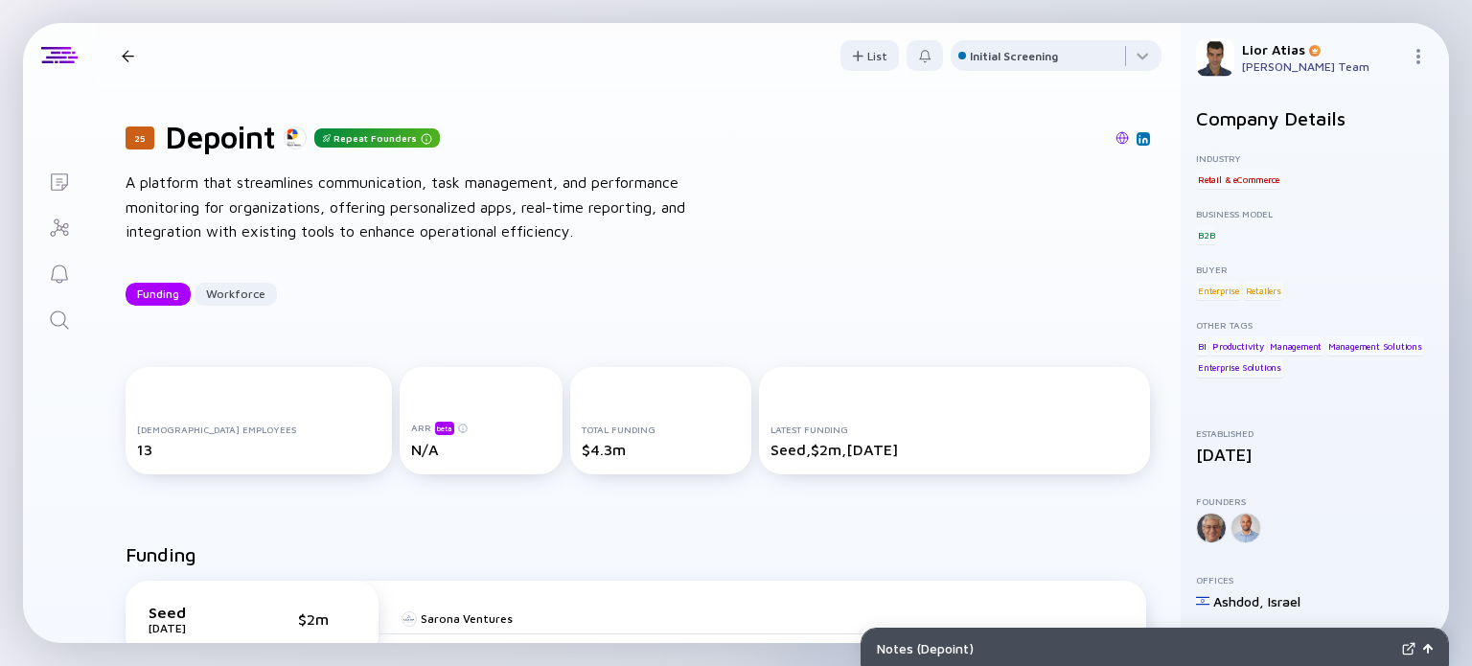
click at [124, 57] on div at bounding box center [128, 56] width 12 height 12
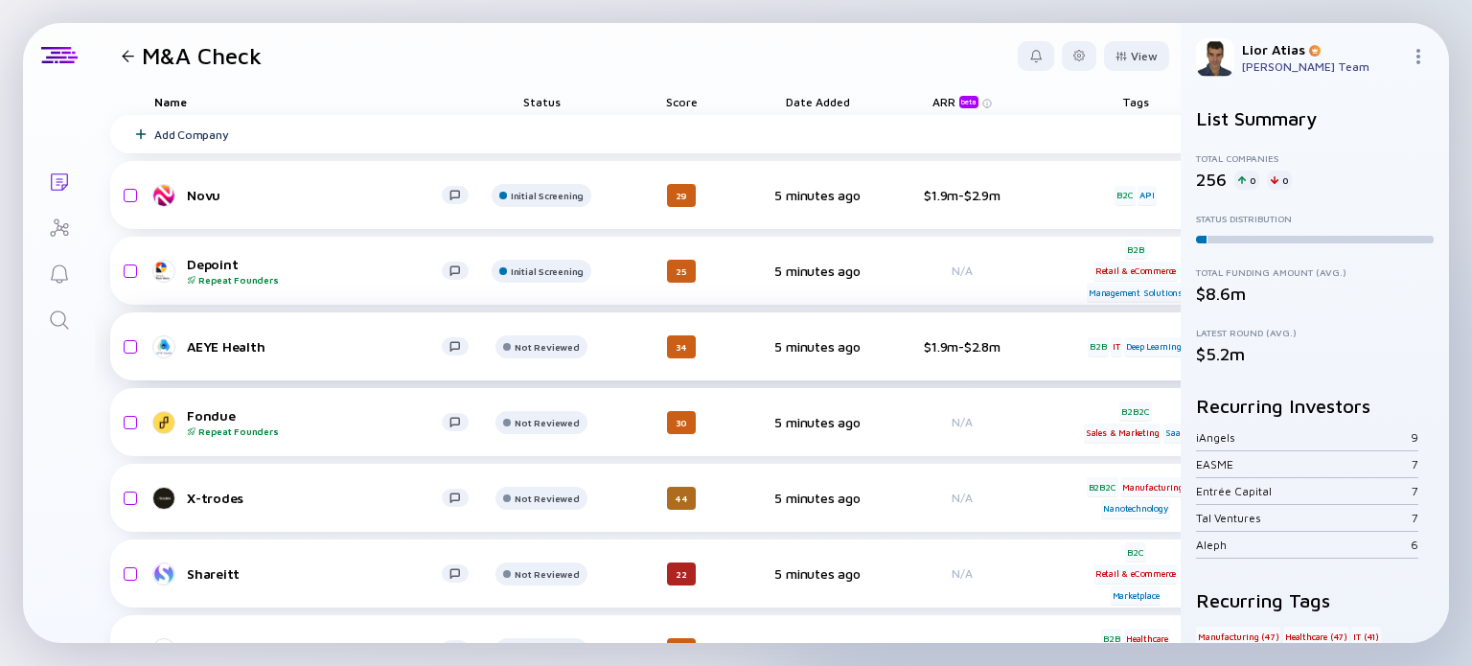
click at [286, 347] on div "AEYE Health" at bounding box center [314, 346] width 255 height 16
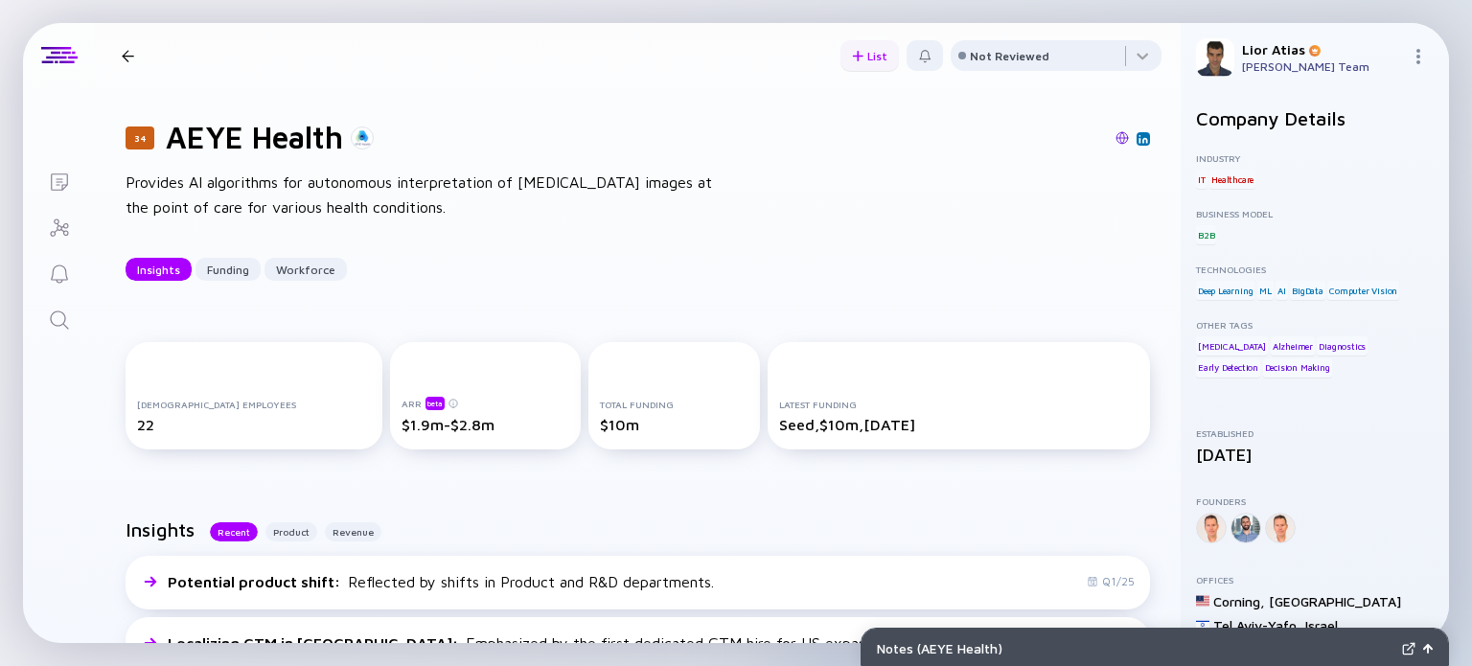
click at [865, 53] on div "List" at bounding box center [870, 56] width 58 height 30
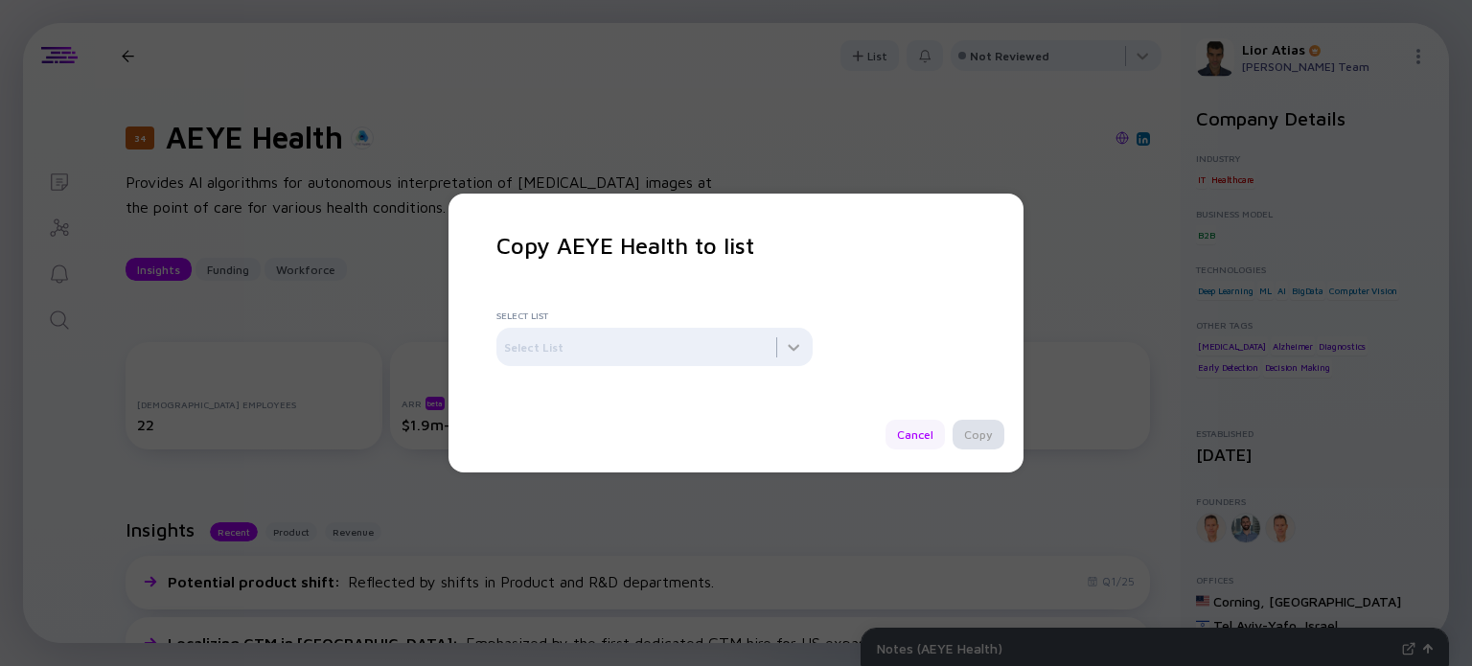
click at [918, 441] on div "Cancel" at bounding box center [915, 435] width 59 height 30
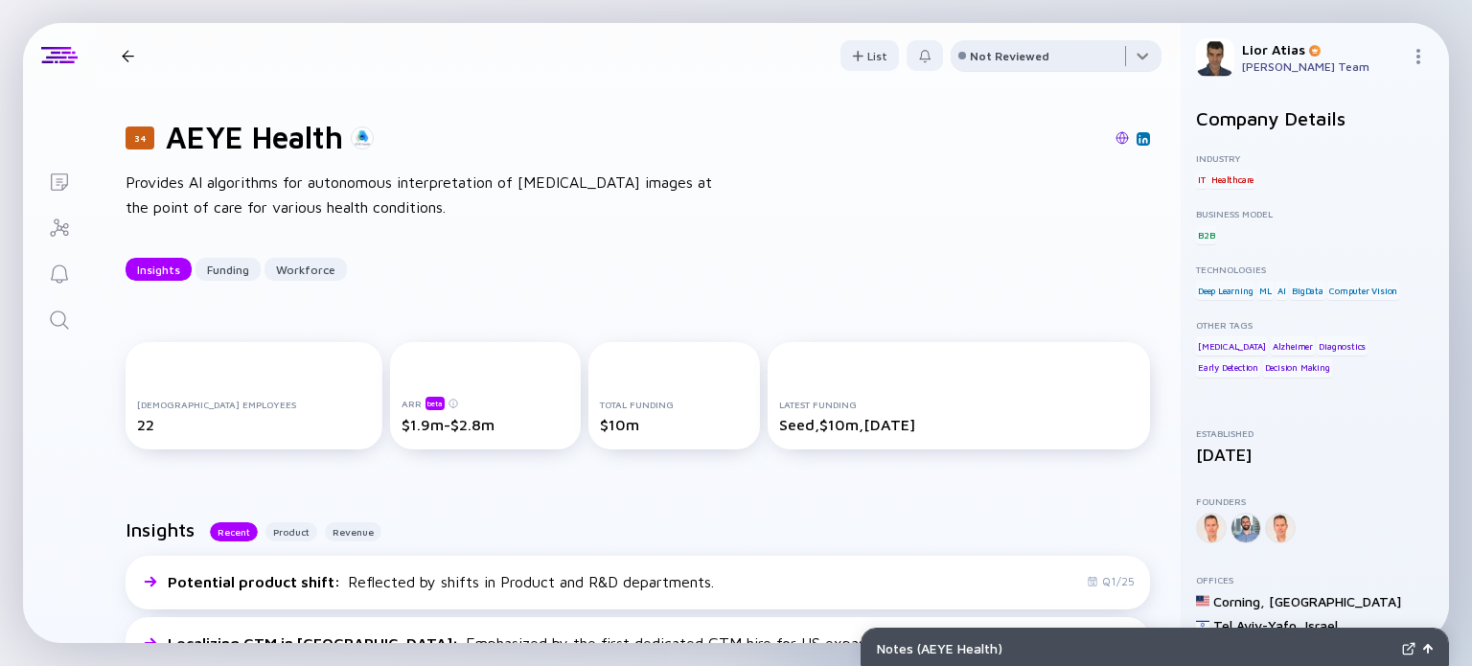
click at [957, 70] on div at bounding box center [1056, 59] width 211 height 38
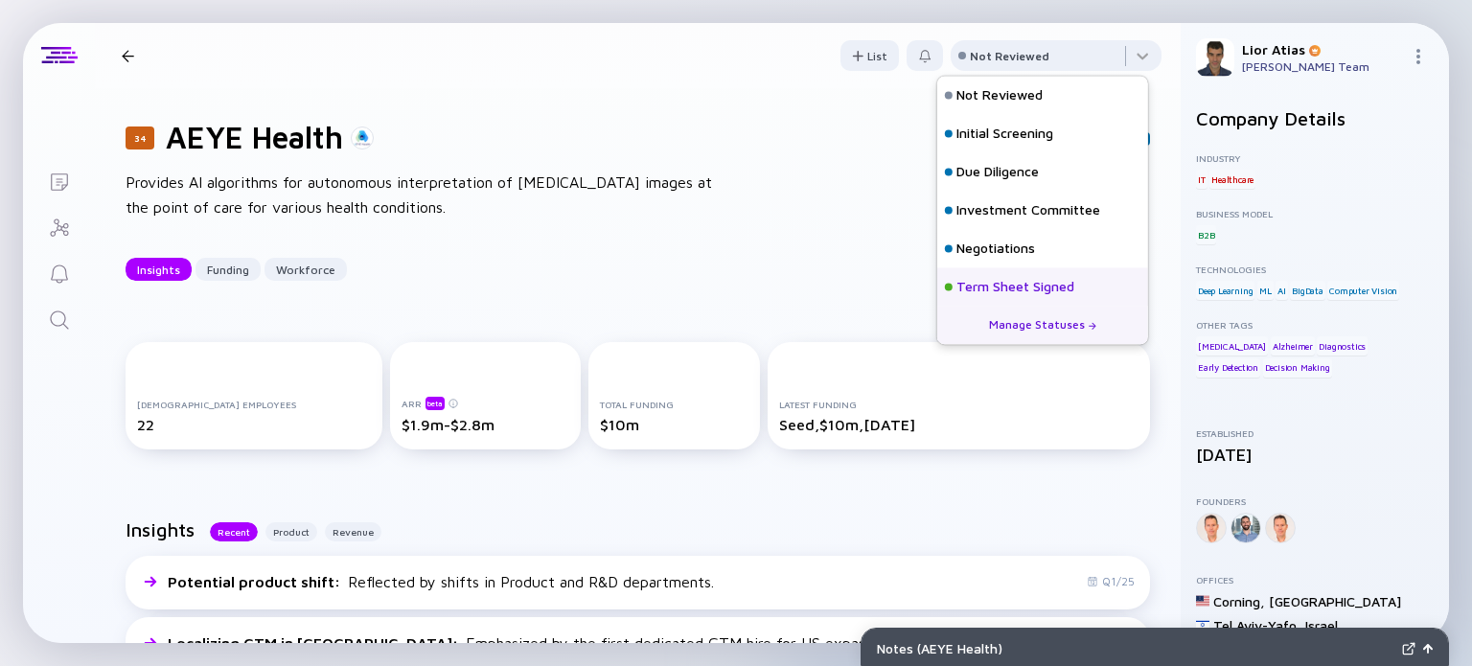
scroll to position [84, 0]
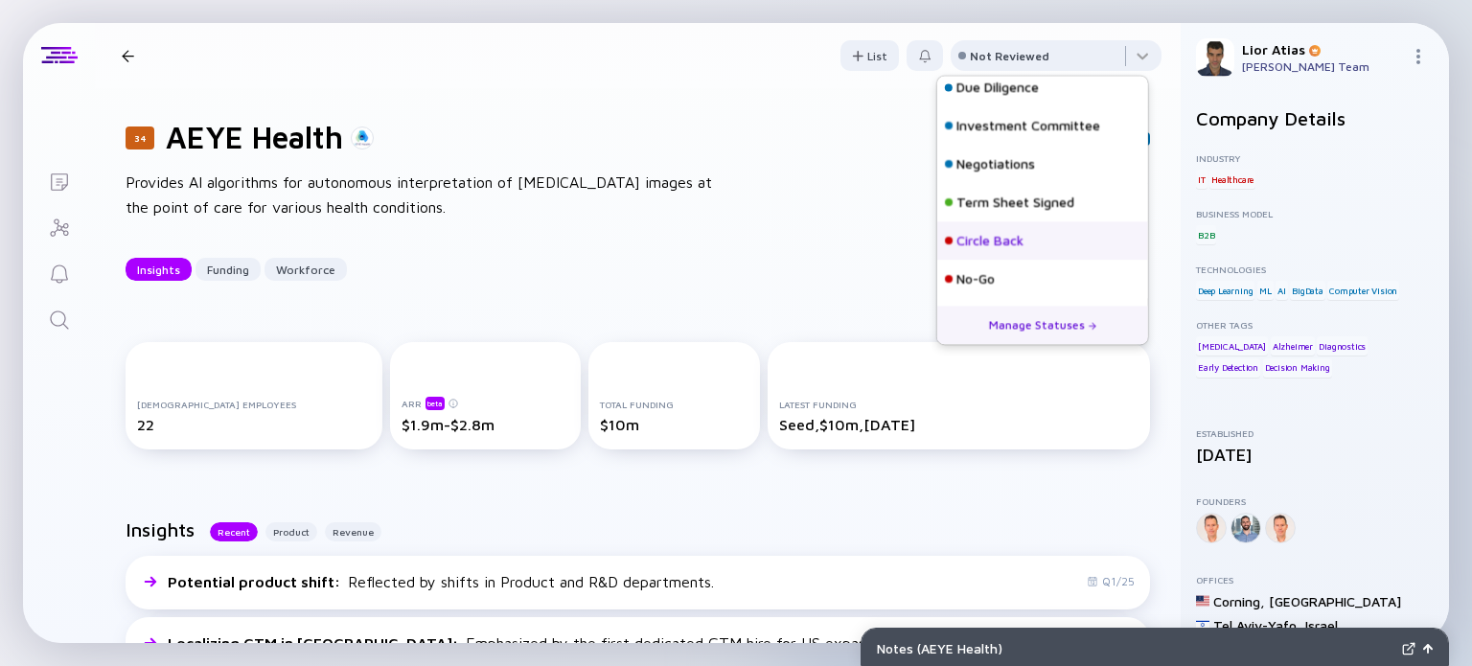
click at [984, 242] on div "Circle Back" at bounding box center [990, 241] width 67 height 19
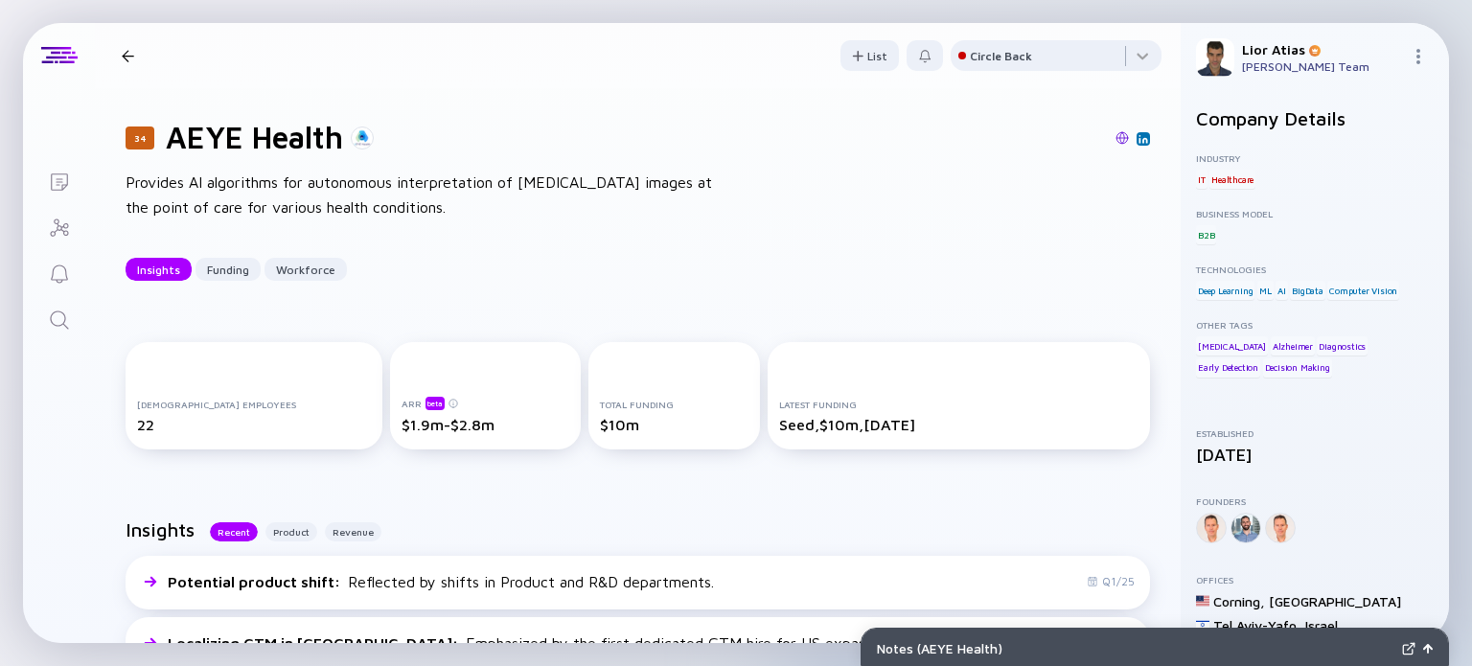
click at [131, 58] on div at bounding box center [128, 56] width 12 height 12
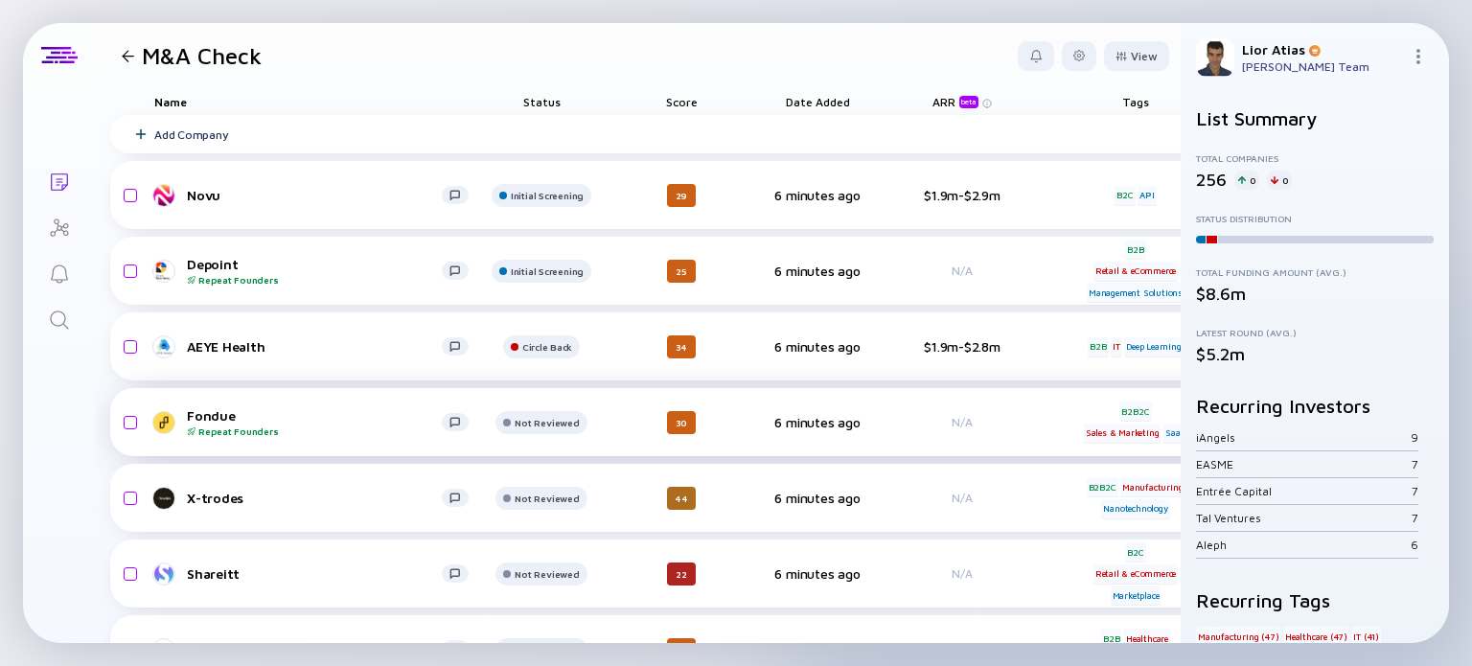
click at [290, 418] on div "Fondue Repeat Founders" at bounding box center [314, 422] width 255 height 30
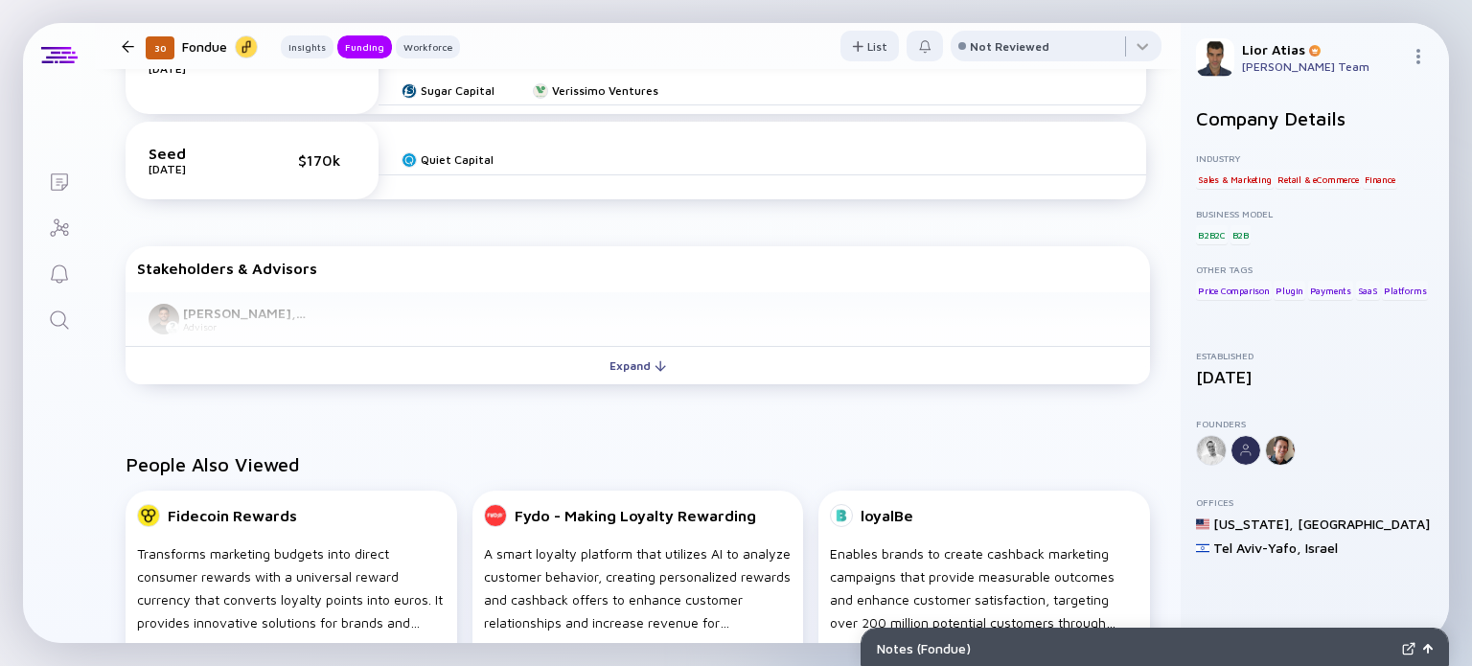
scroll to position [735, 0]
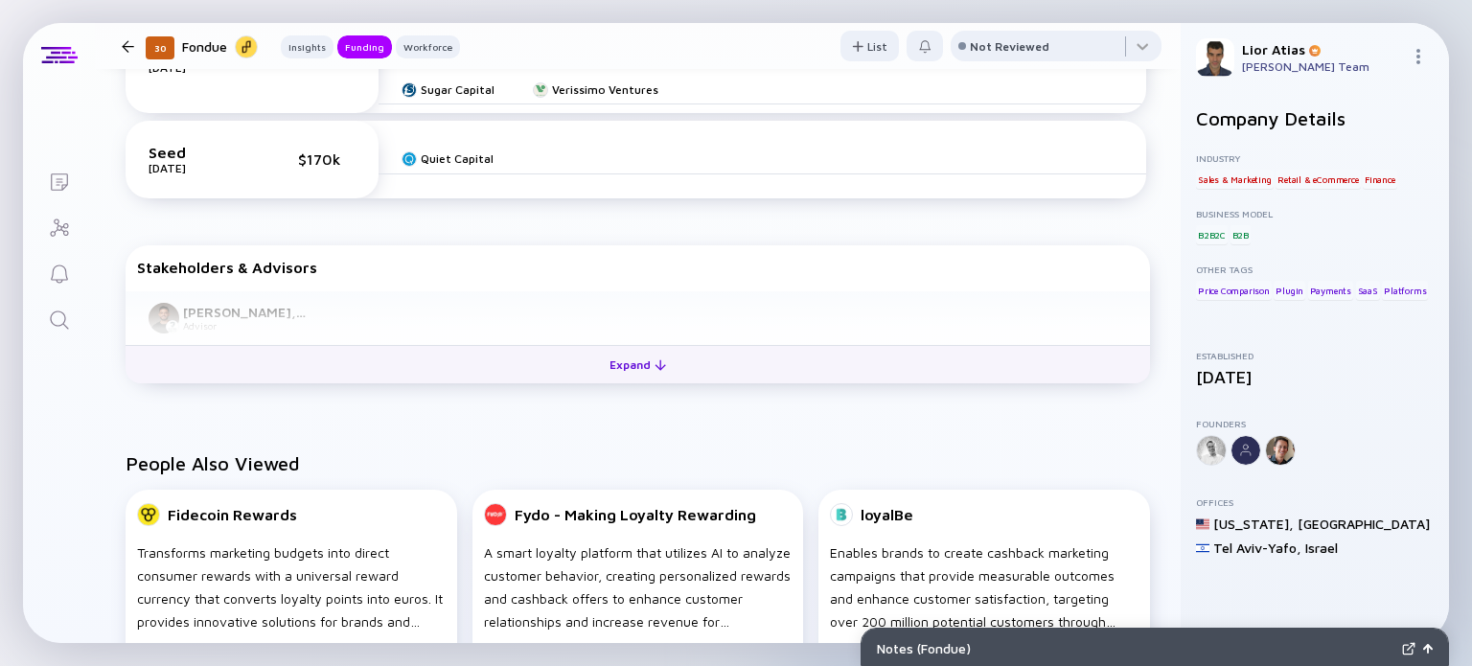
click at [631, 367] on div "Expand" at bounding box center [638, 365] width 80 height 30
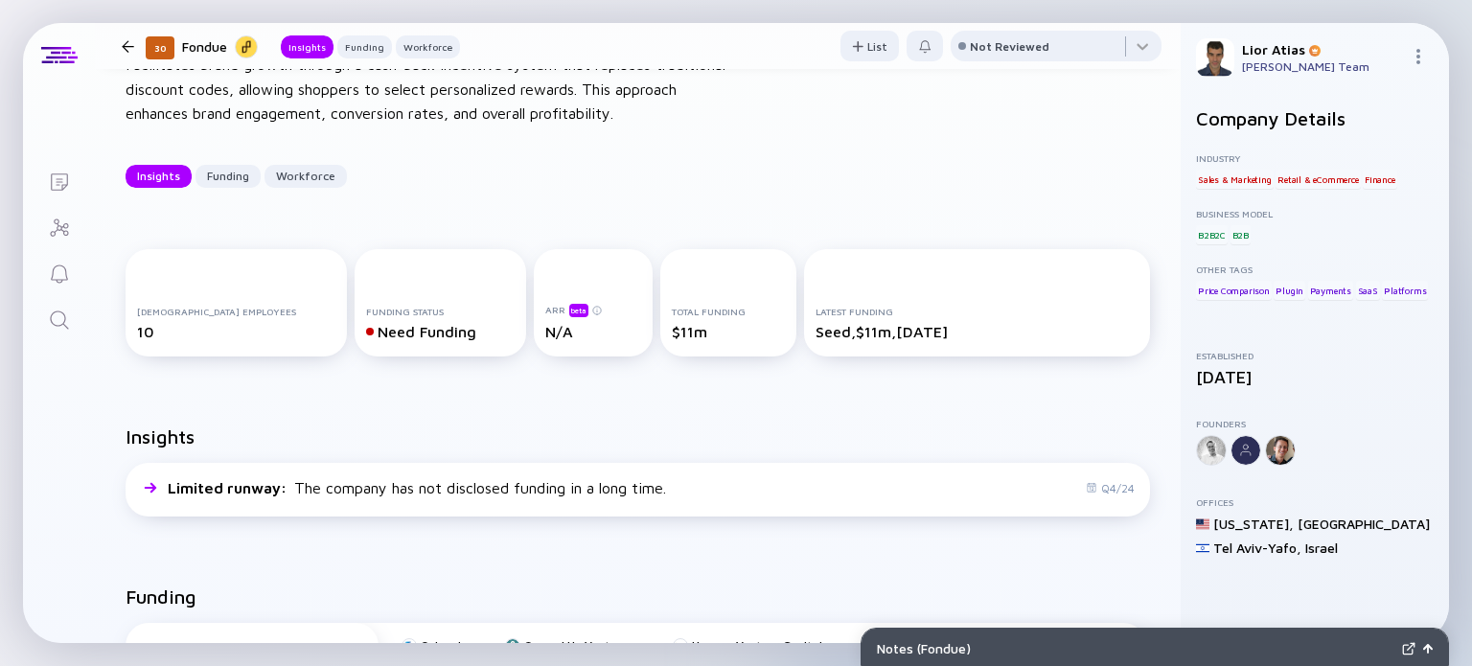
scroll to position [0, 0]
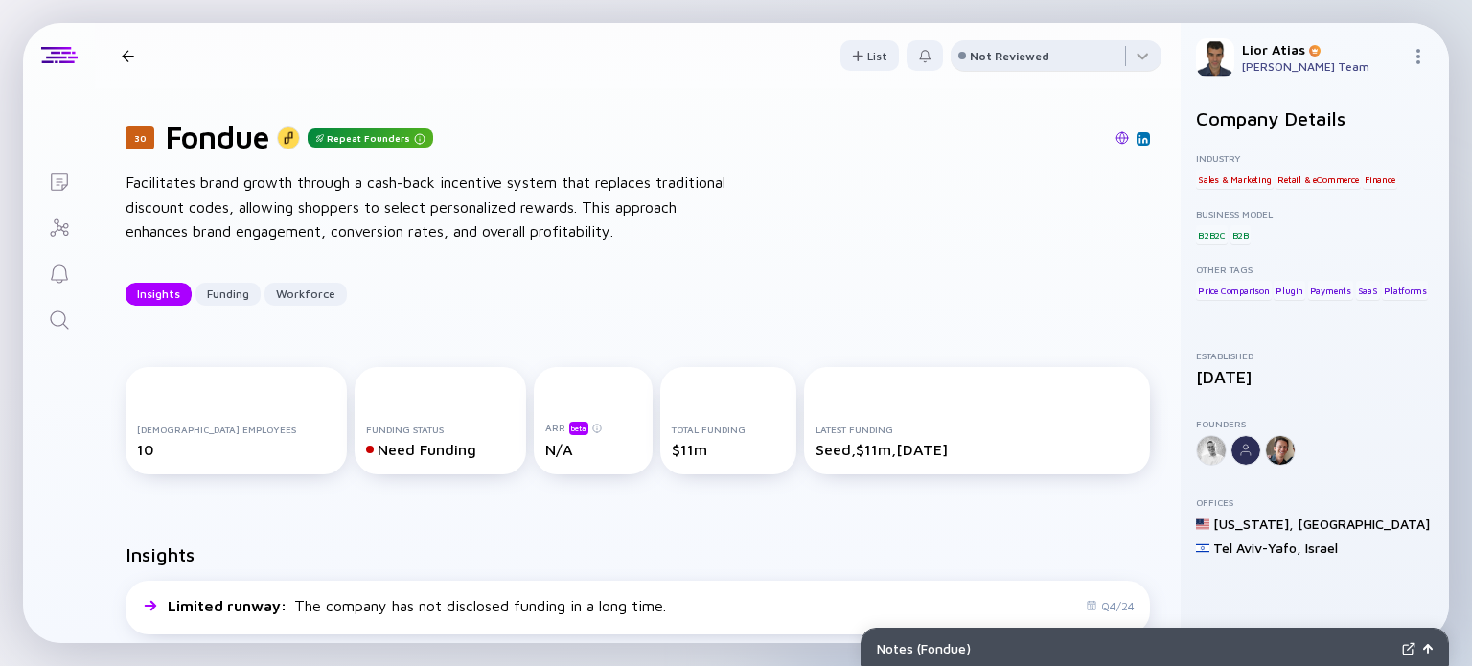
click at [970, 59] on div "Not Reviewed" at bounding box center [1010, 56] width 80 height 14
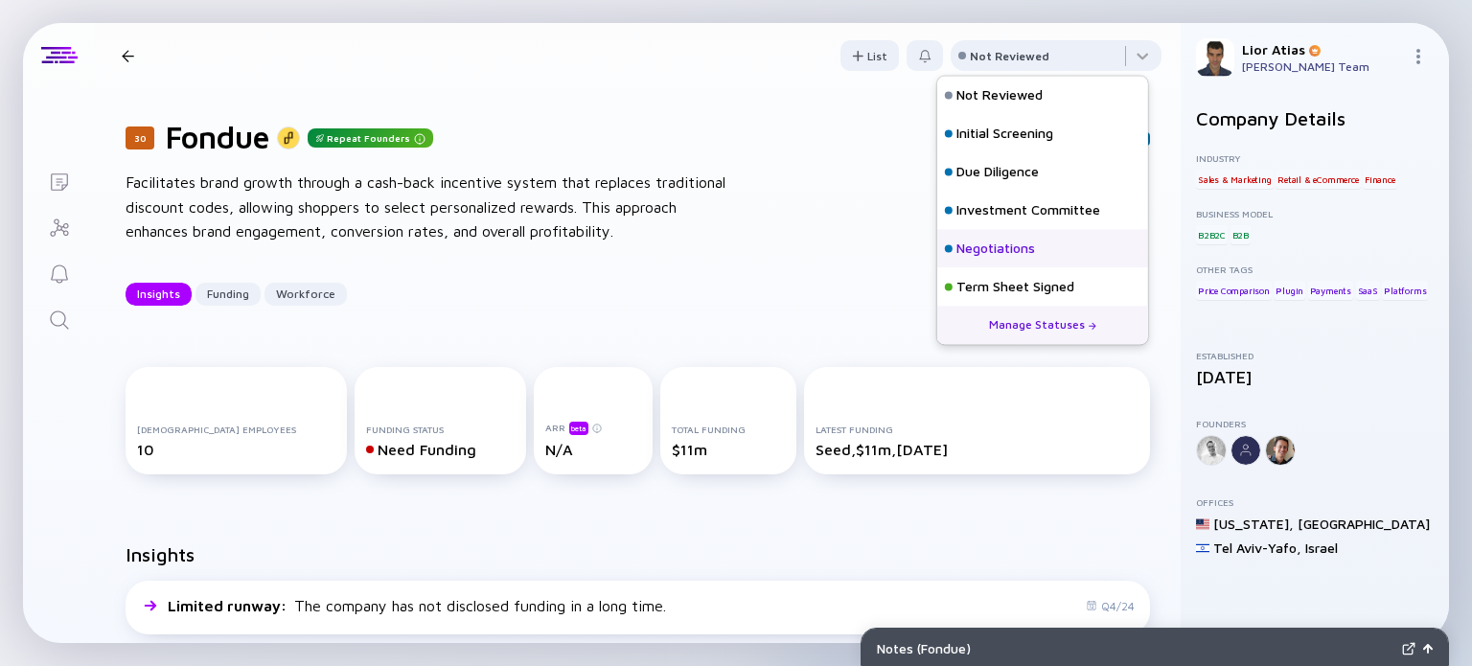
scroll to position [84, 0]
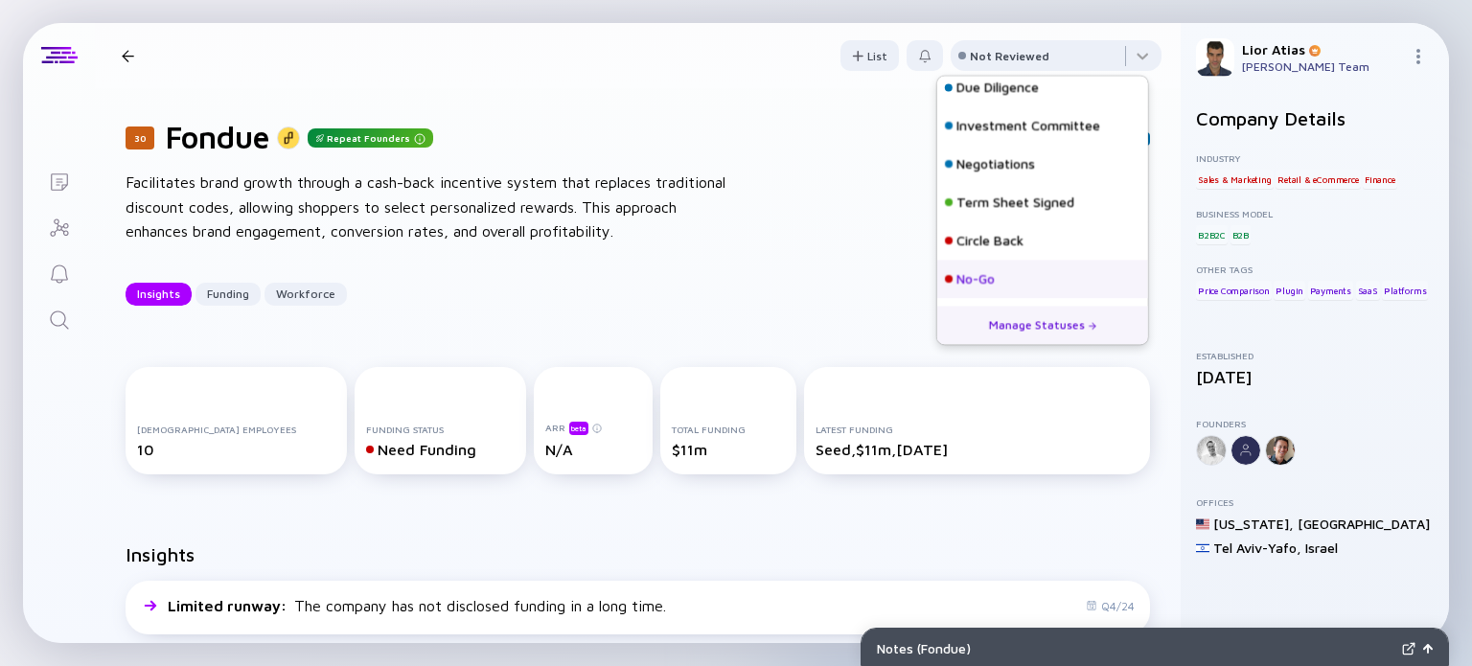
click at [975, 277] on div "No-Go" at bounding box center [976, 279] width 38 height 19
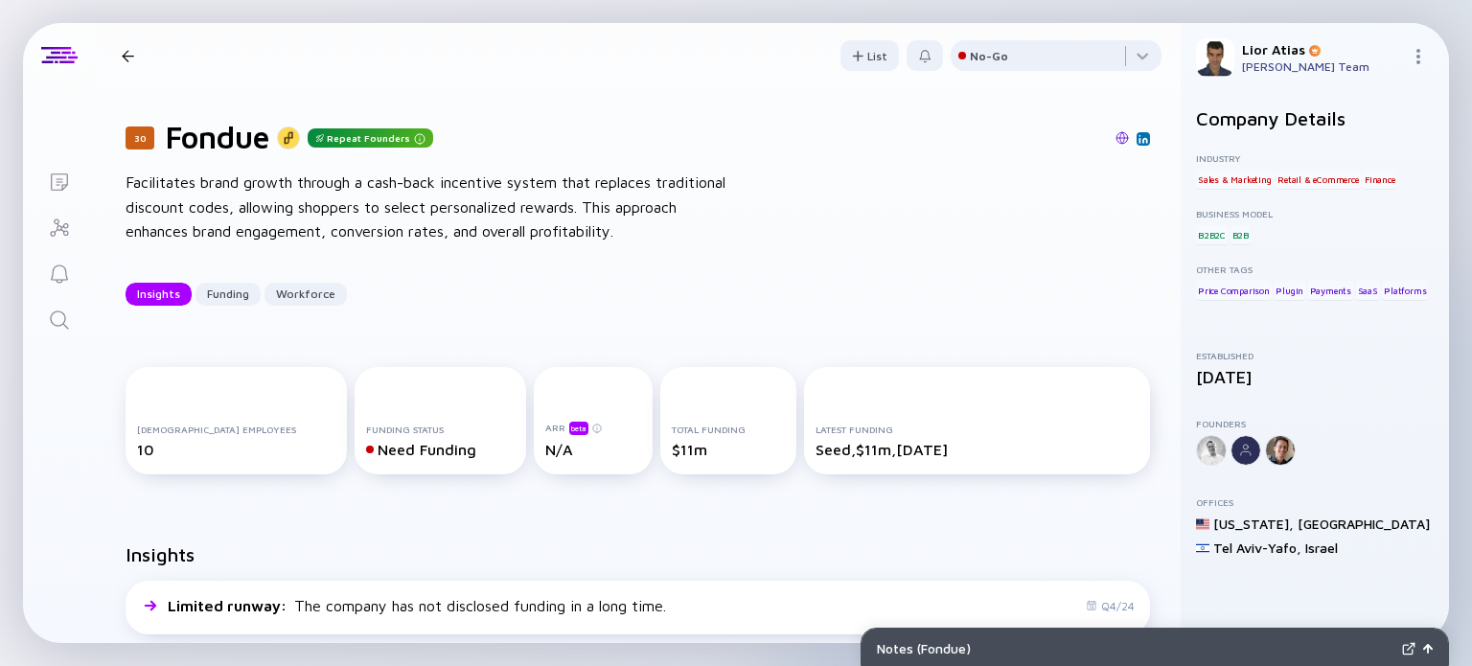
click at [147, 60] on div "30 Fondue Insights Funding Workforce" at bounding box center [287, 56] width 346 height 26
click at [122, 53] on div at bounding box center [128, 56] width 12 height 12
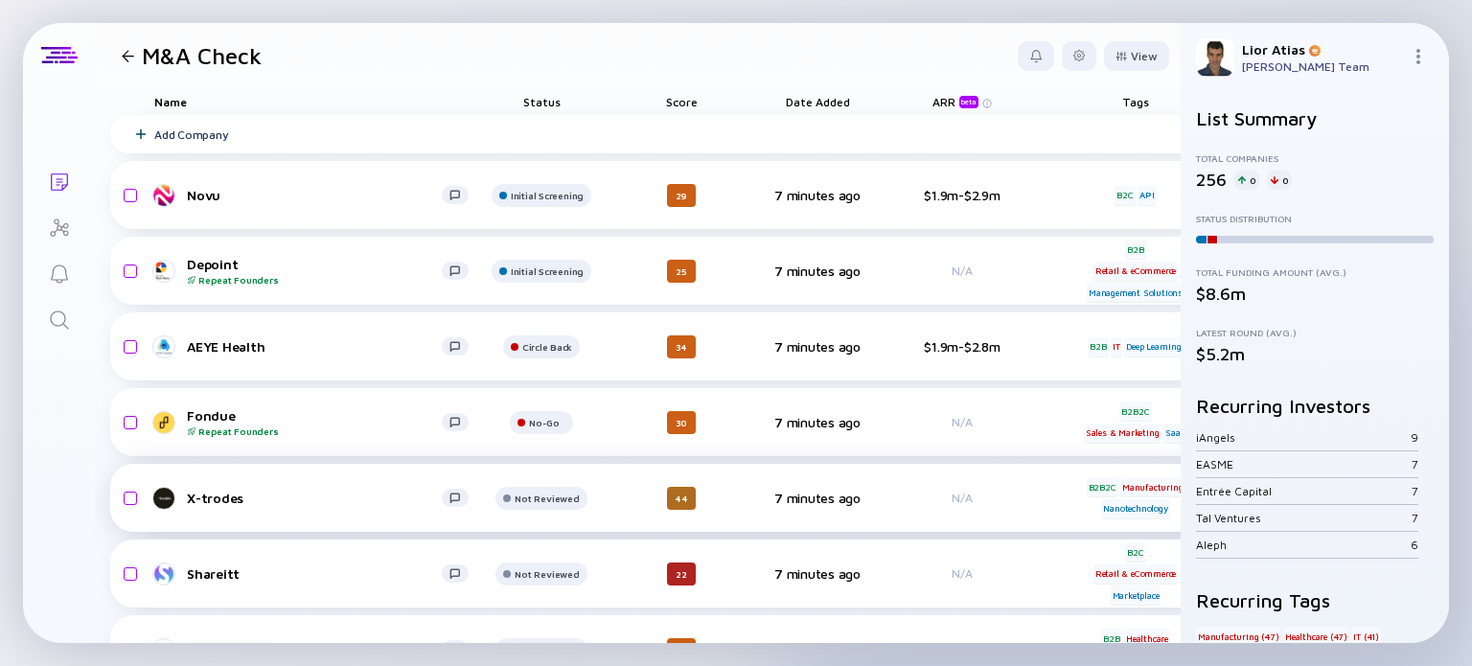
click at [357, 496] on div "X-trodes" at bounding box center [314, 498] width 255 height 16
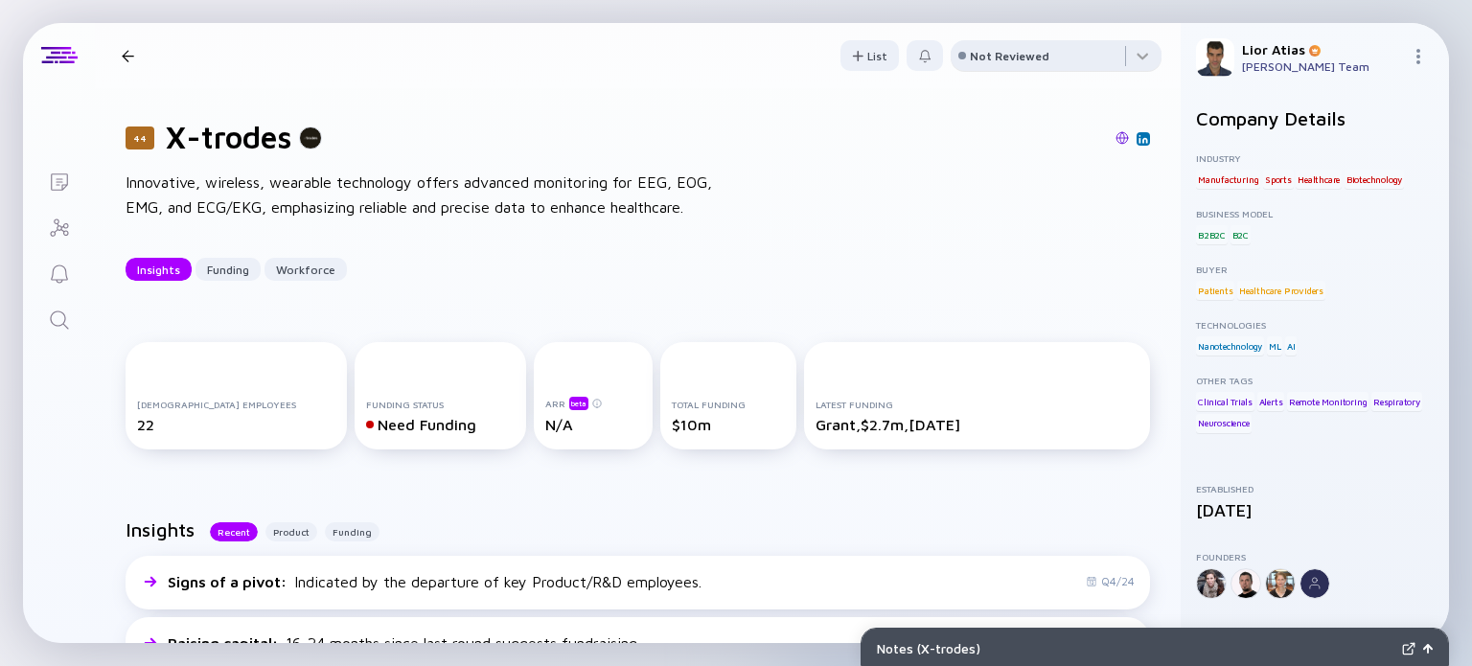
click at [1008, 59] on div "Not Reviewed" at bounding box center [1010, 56] width 80 height 14
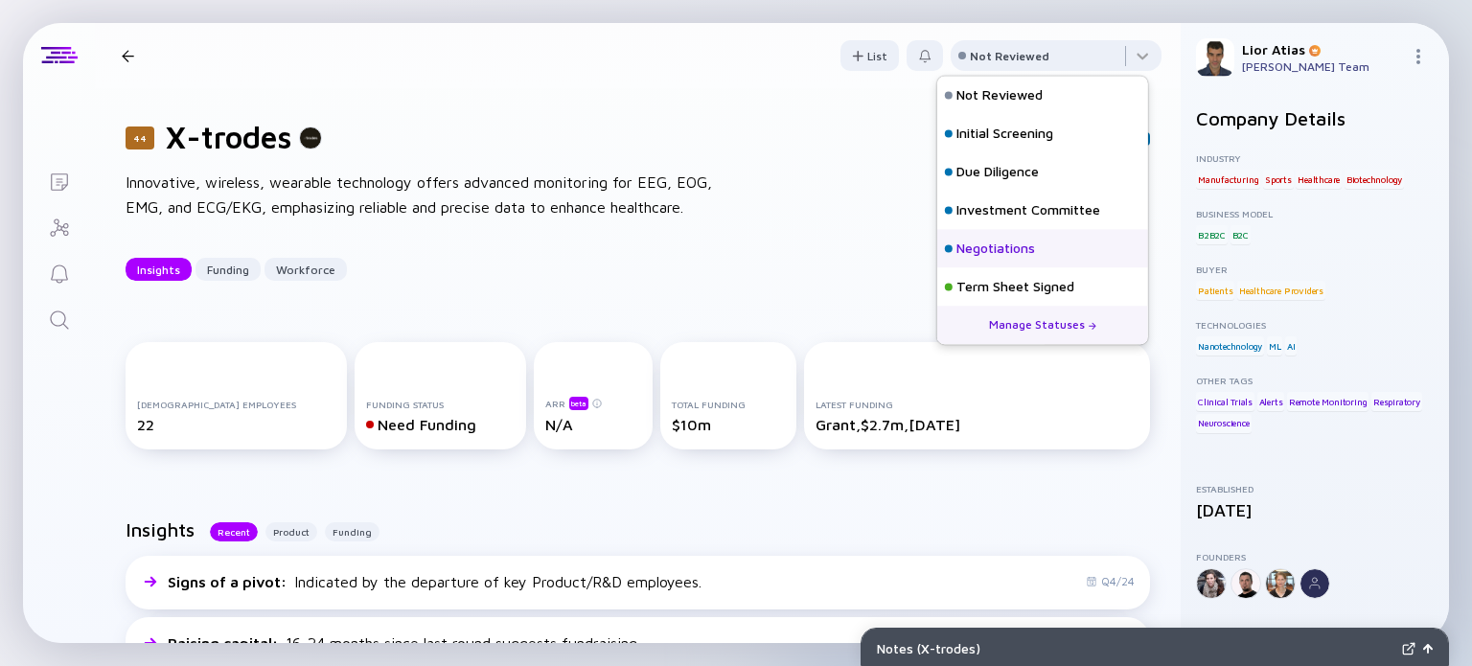
scroll to position [84, 0]
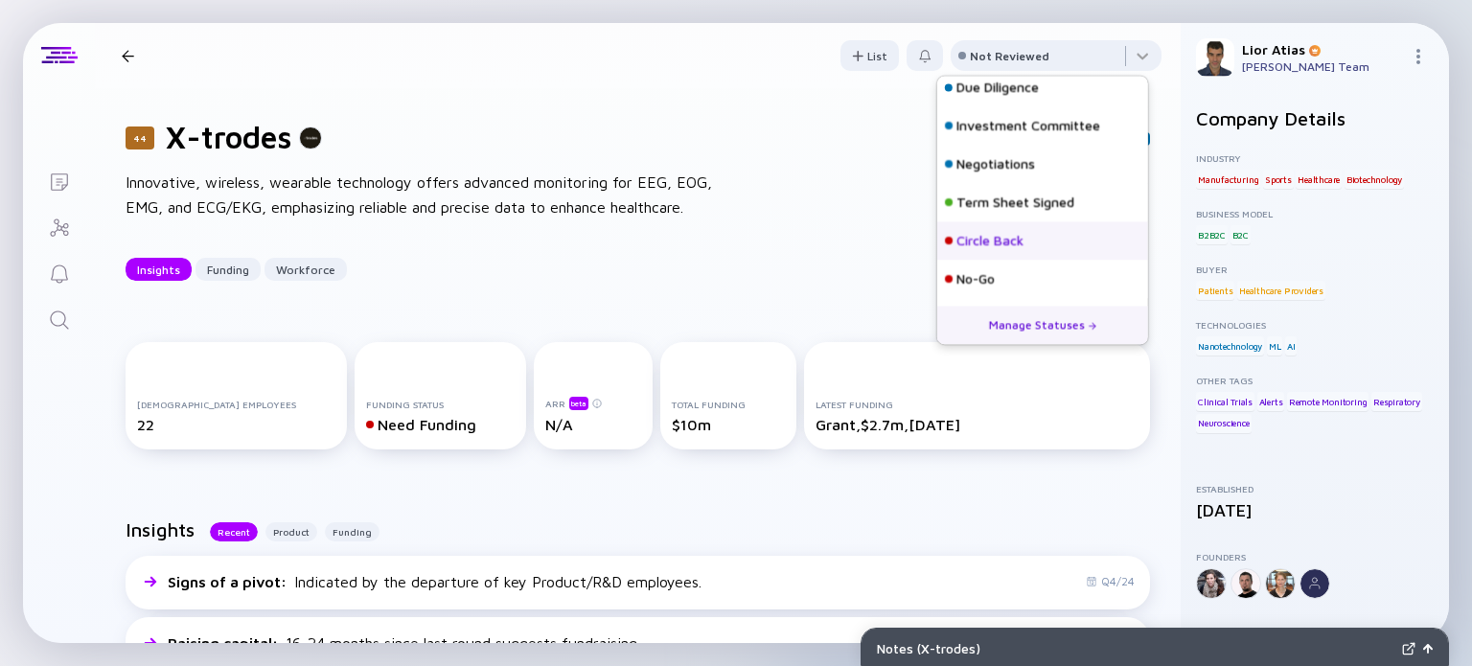
click at [1021, 242] on div "Circle Back" at bounding box center [990, 241] width 67 height 19
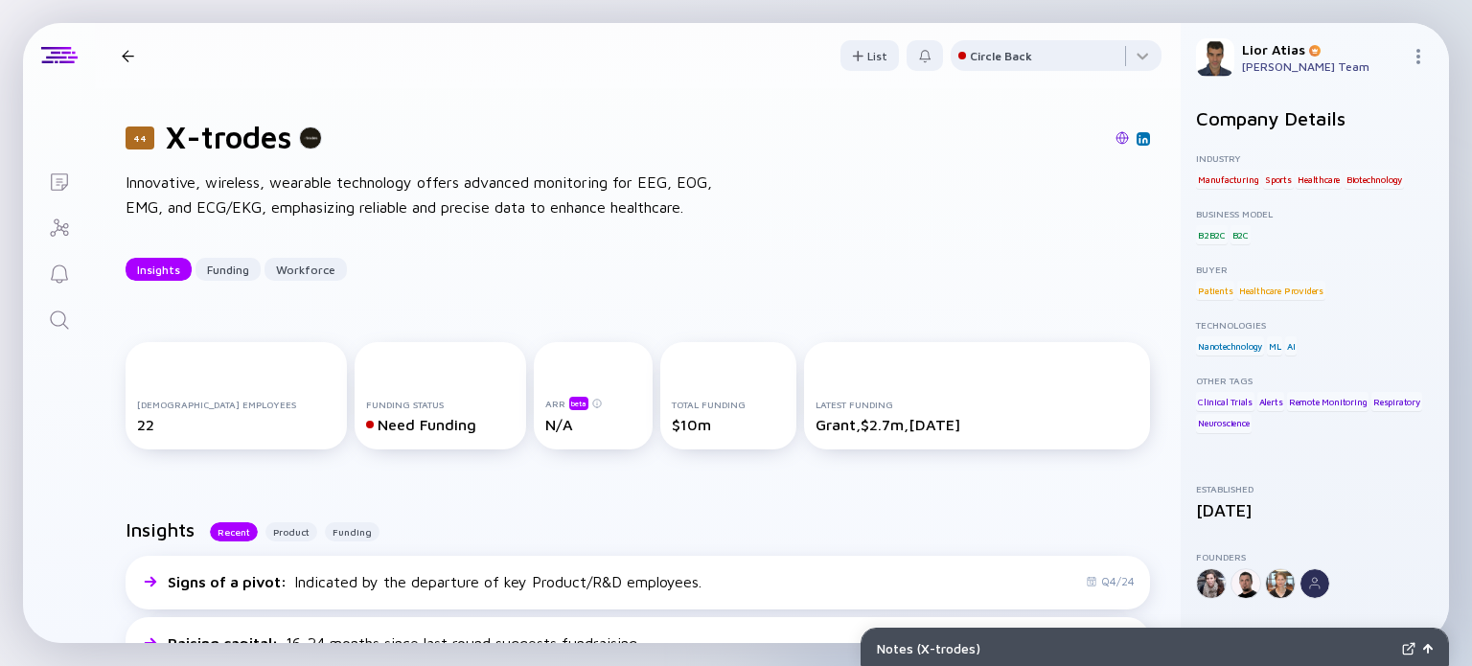
click at [125, 50] on div at bounding box center [128, 56] width 12 height 12
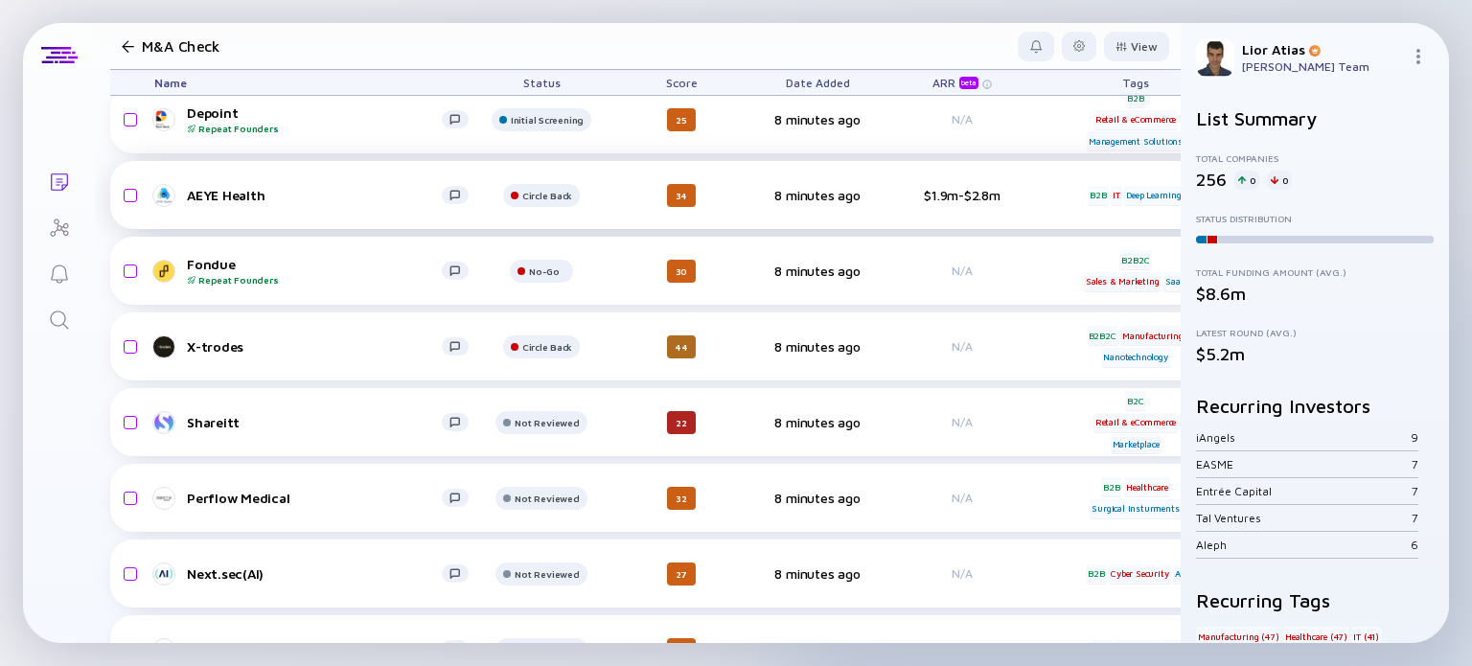
scroll to position [173, 0]
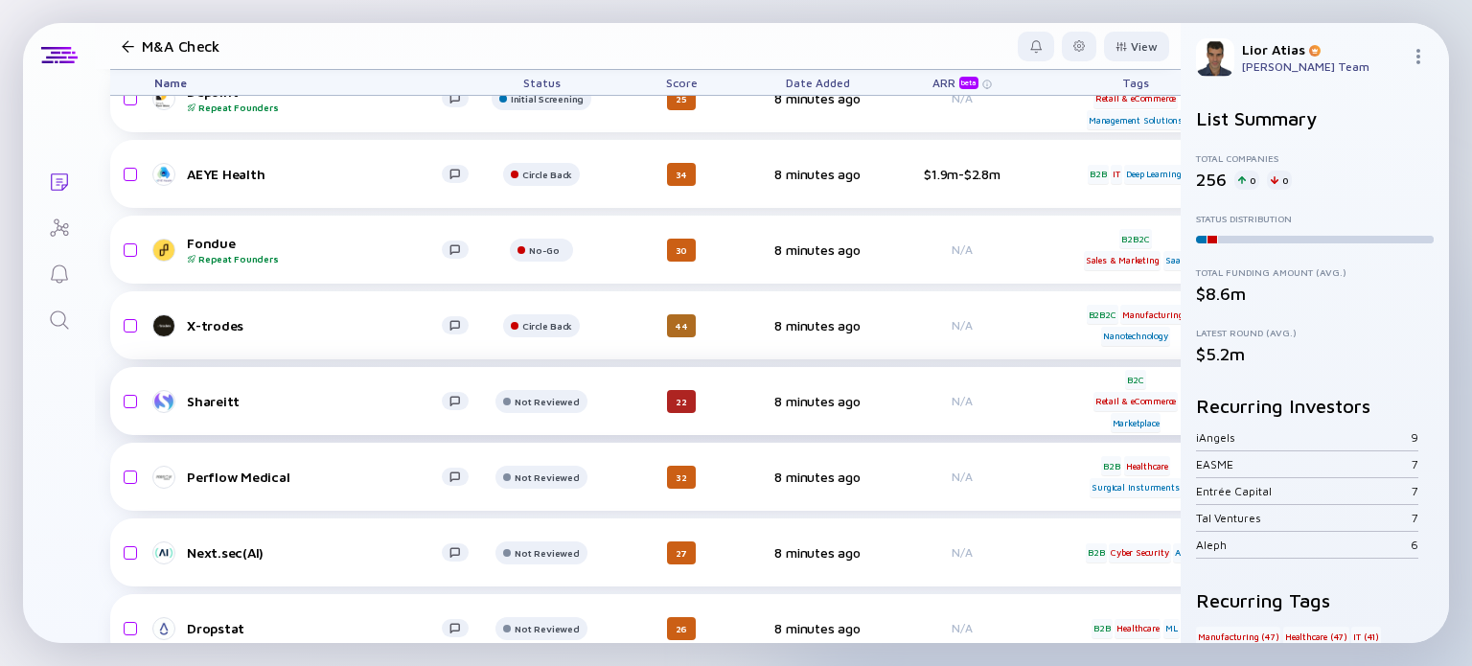
click at [307, 406] on div "Shareitt" at bounding box center [314, 401] width 255 height 16
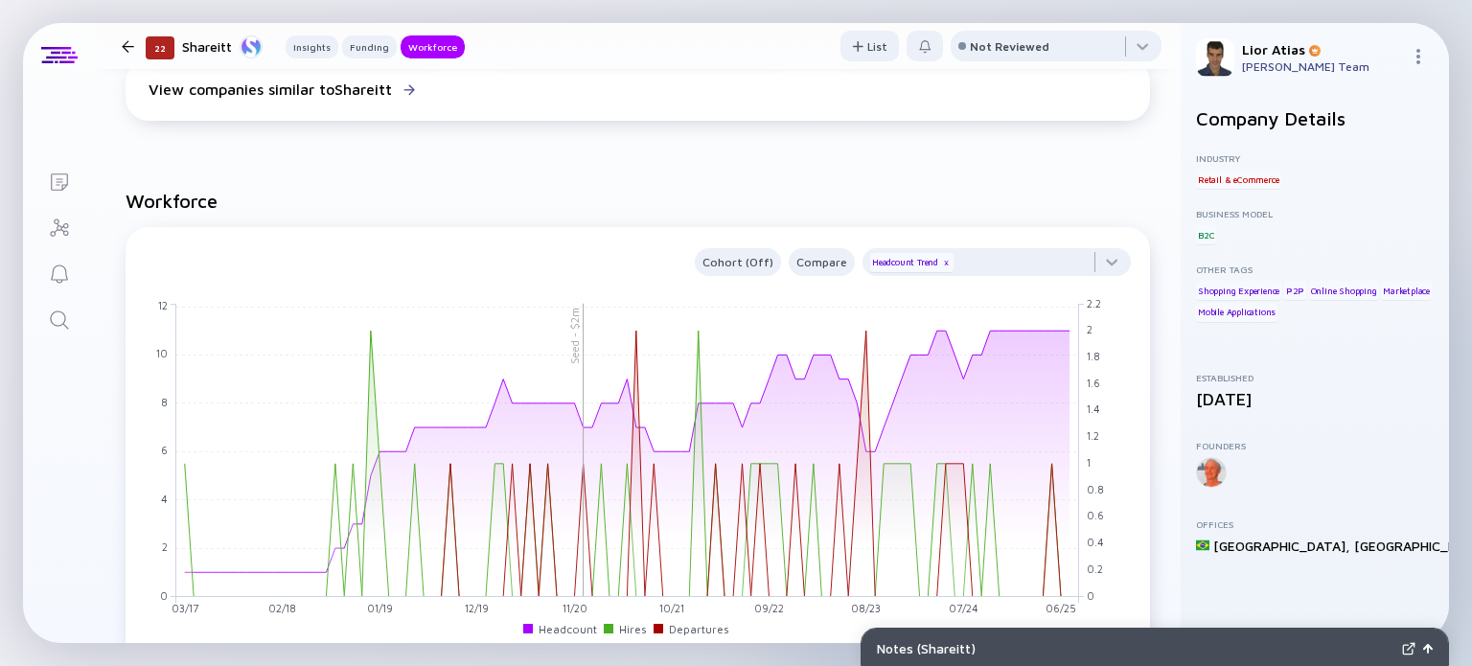
scroll to position [1068, 0]
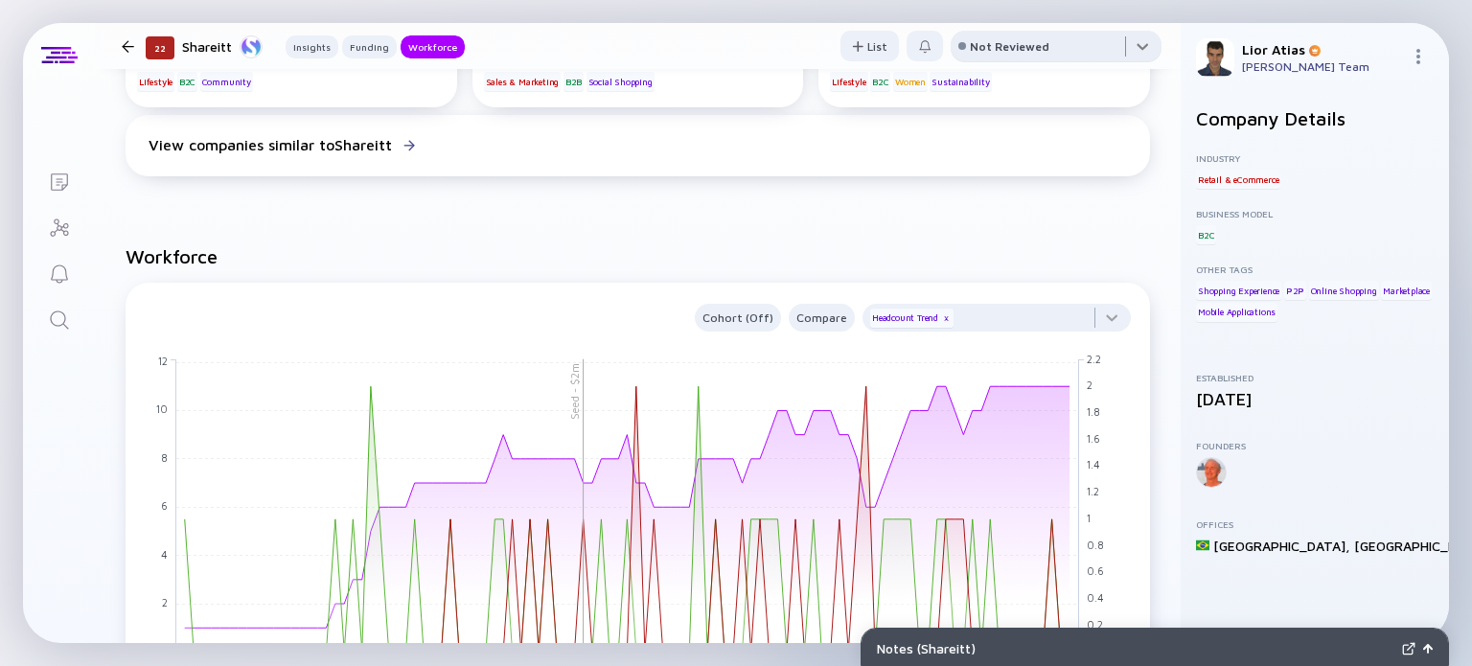
click at [1047, 49] on div at bounding box center [1056, 50] width 211 height 38
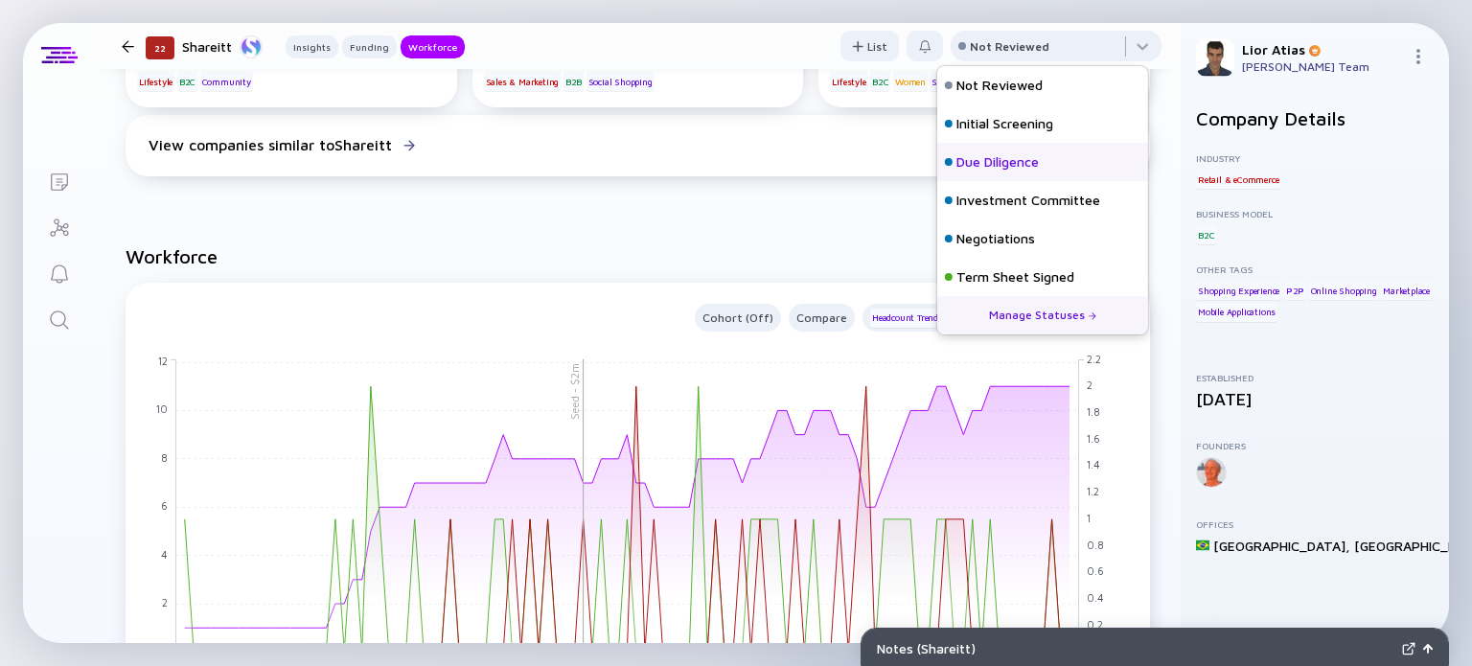
scroll to position [84, 0]
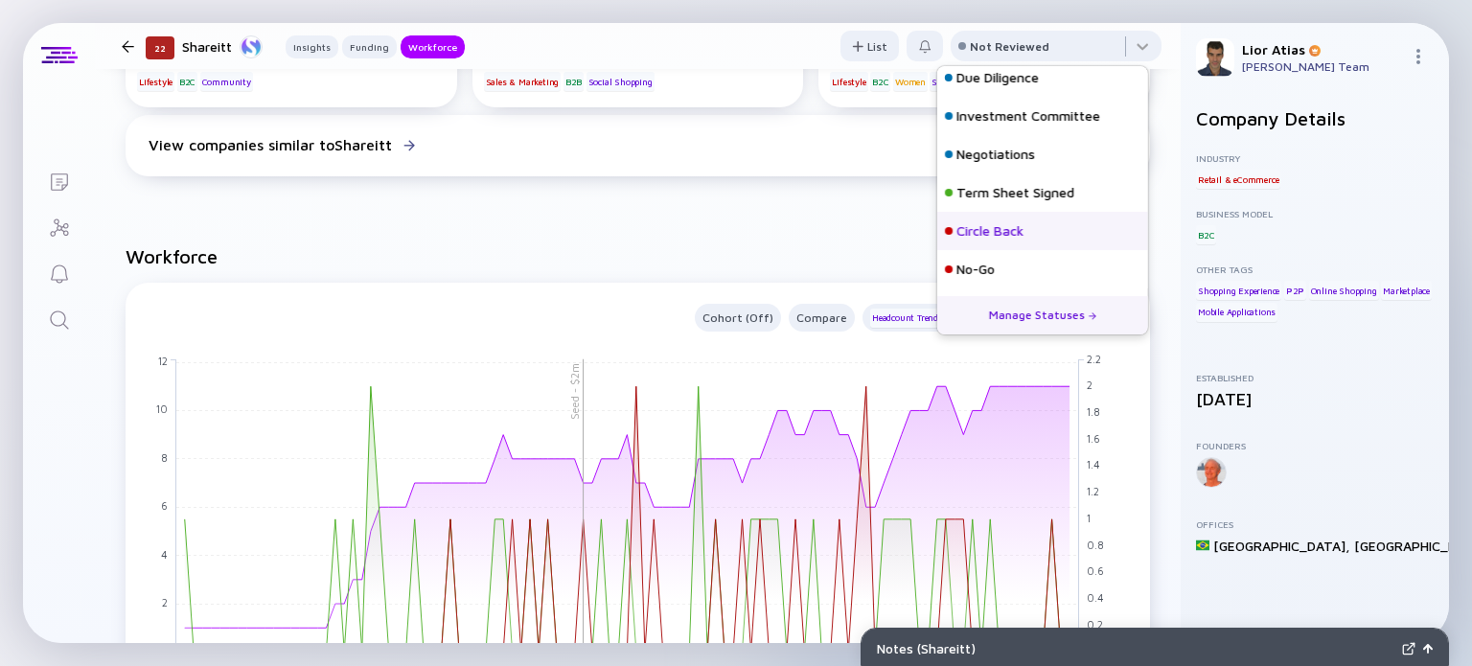
click at [1003, 232] on div "Circle Back" at bounding box center [990, 230] width 67 height 19
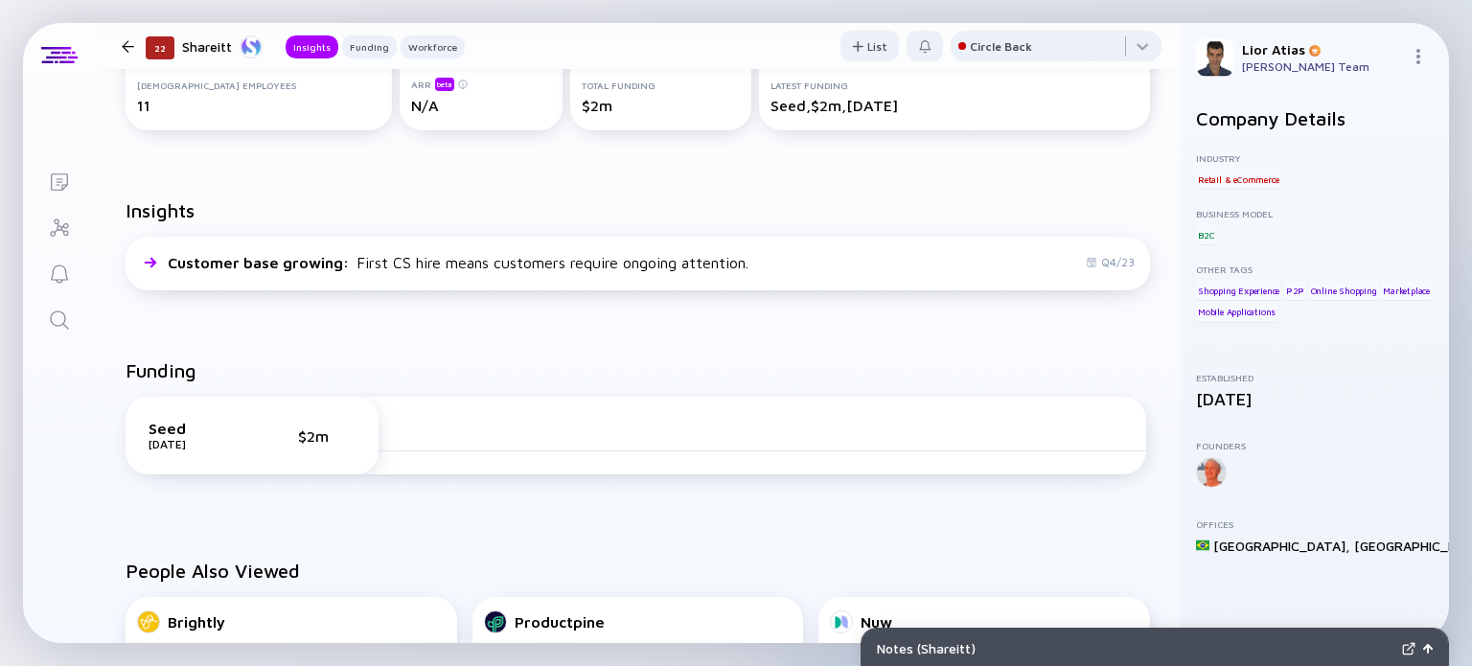
scroll to position [307, 0]
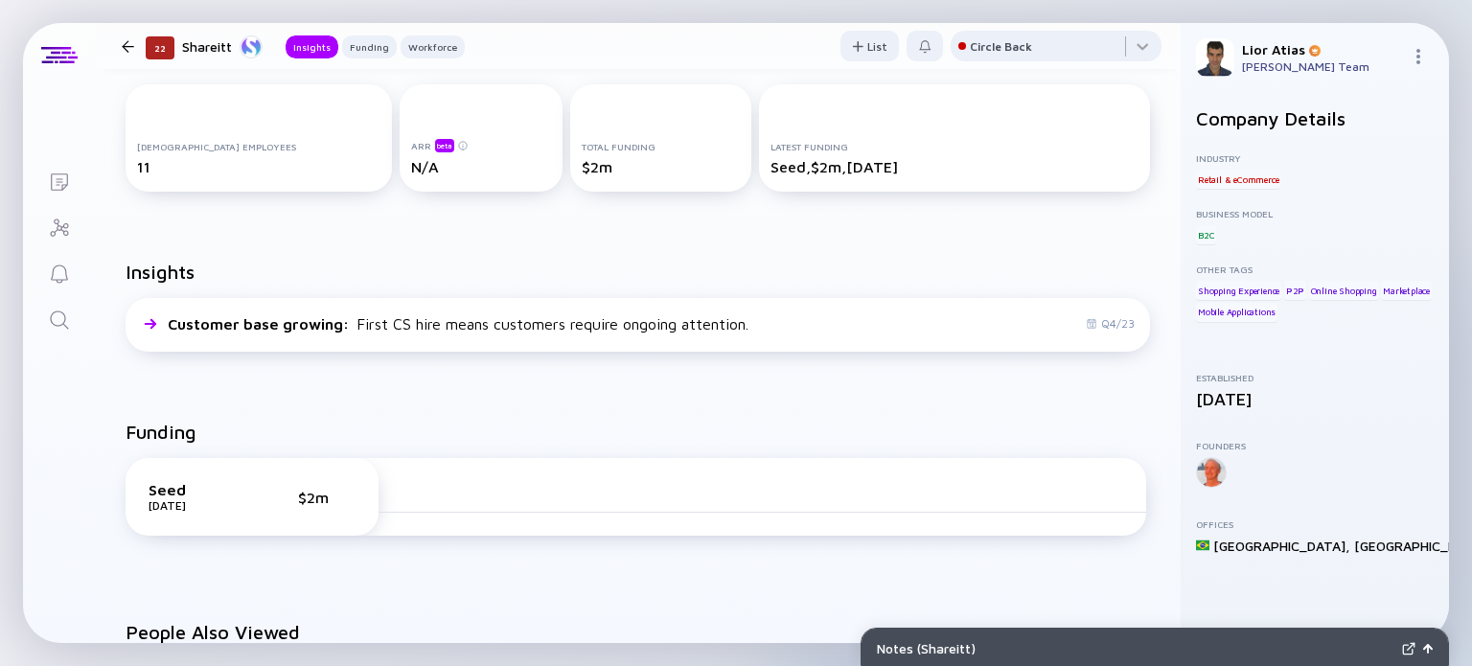
click at [133, 44] on div at bounding box center [128, 46] width 12 height 12
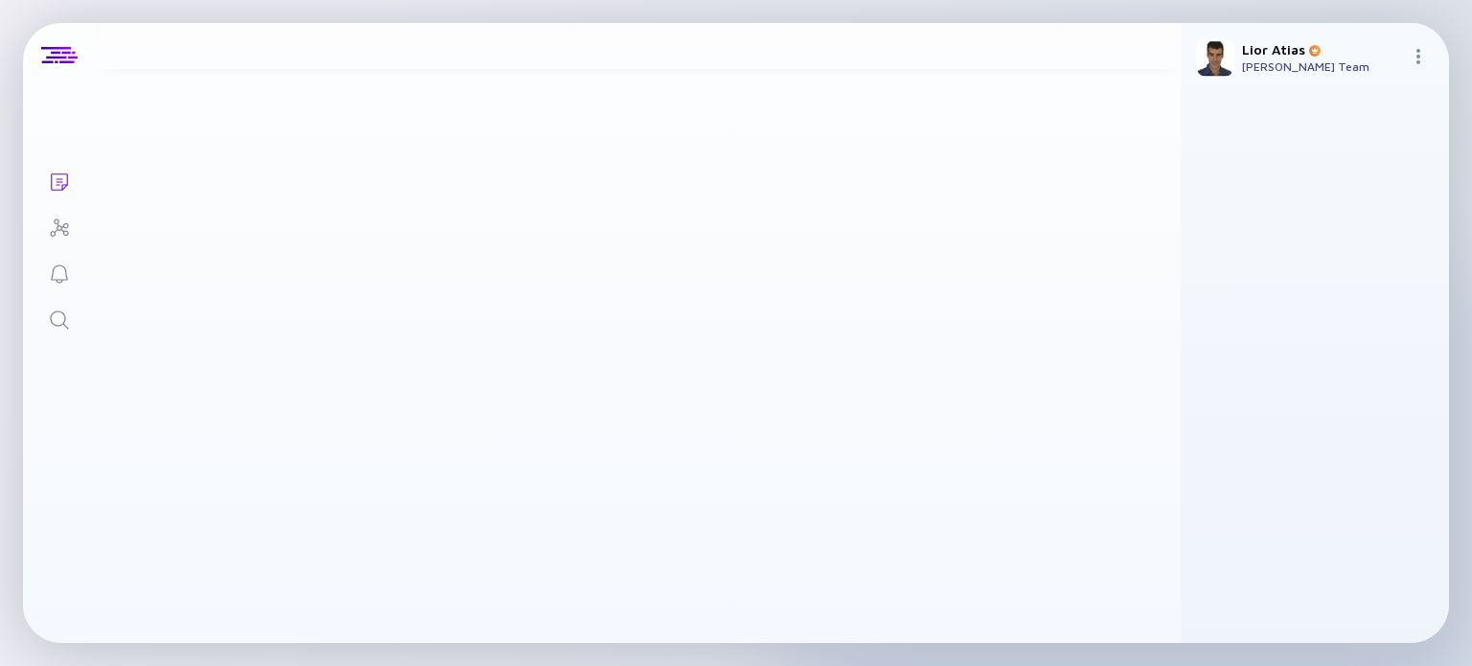
scroll to position [173, 0]
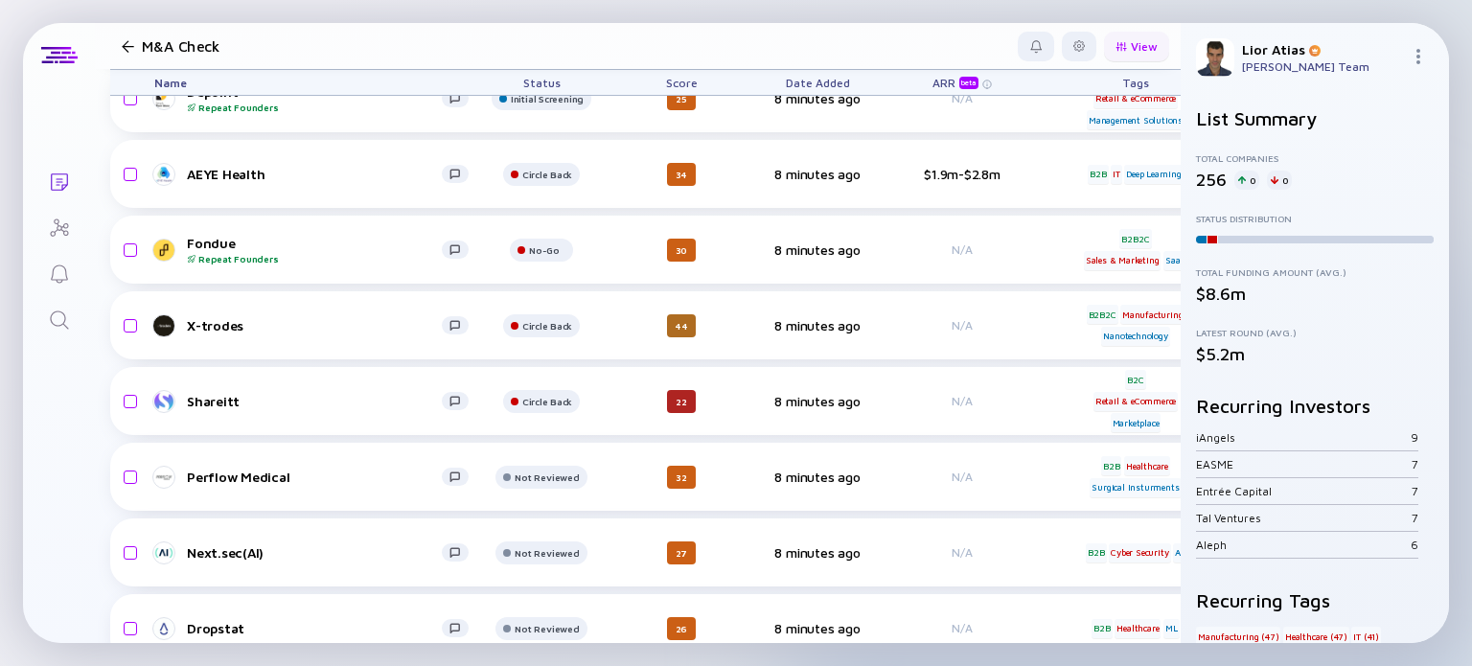
click at [1116, 41] on div at bounding box center [1122, 46] width 12 height 11
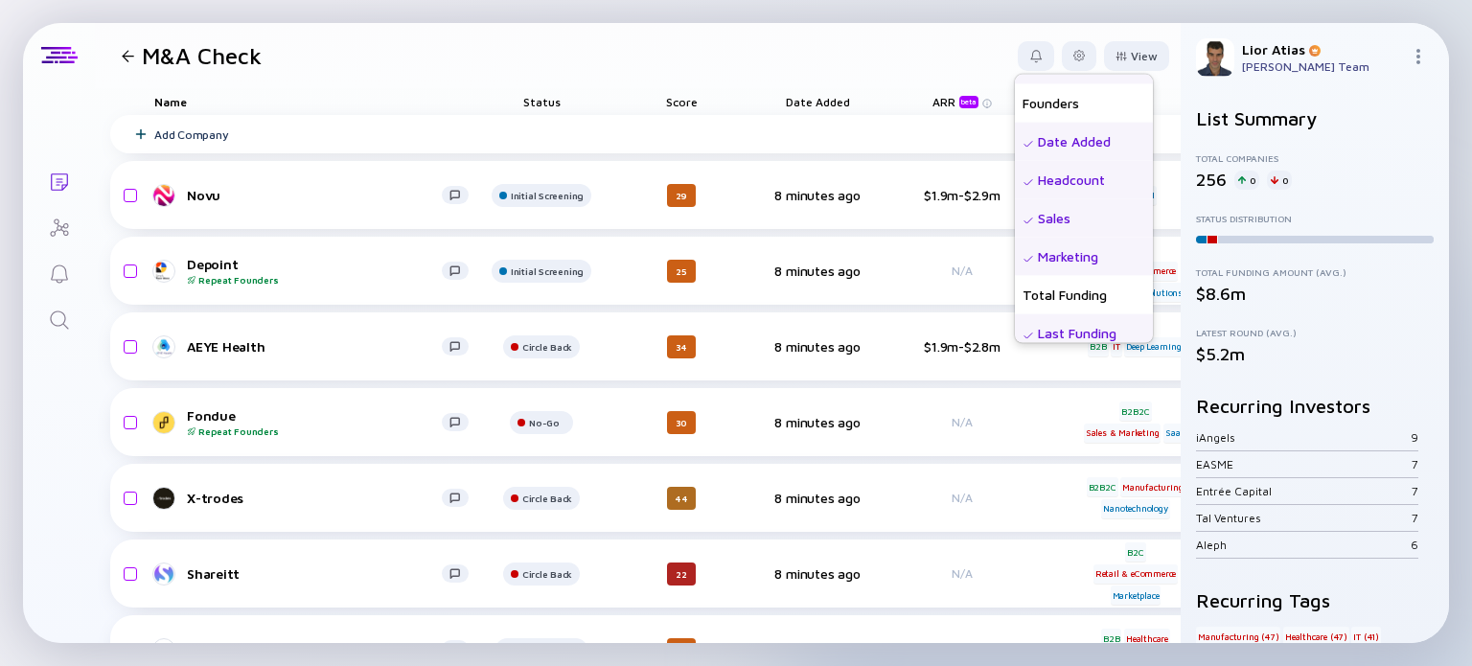
scroll to position [0, 0]
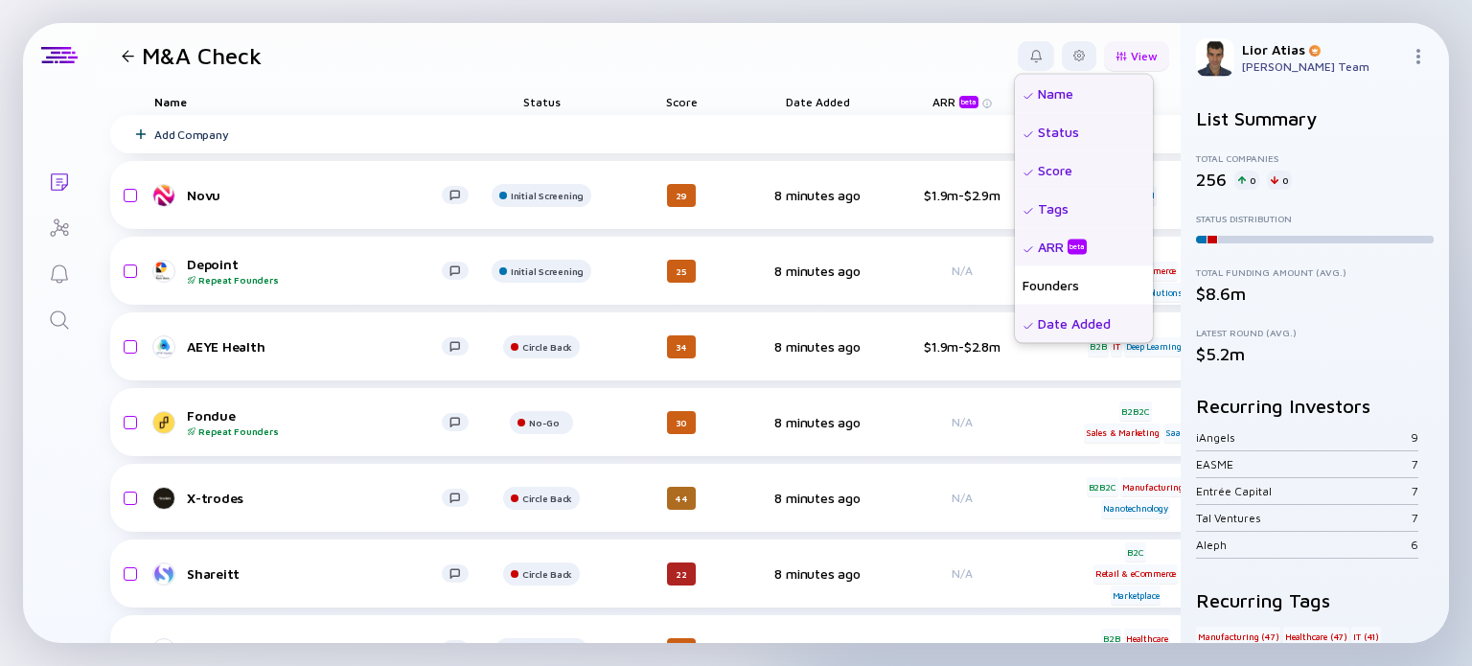
click at [1133, 67] on div "View" at bounding box center [1136, 56] width 65 height 30
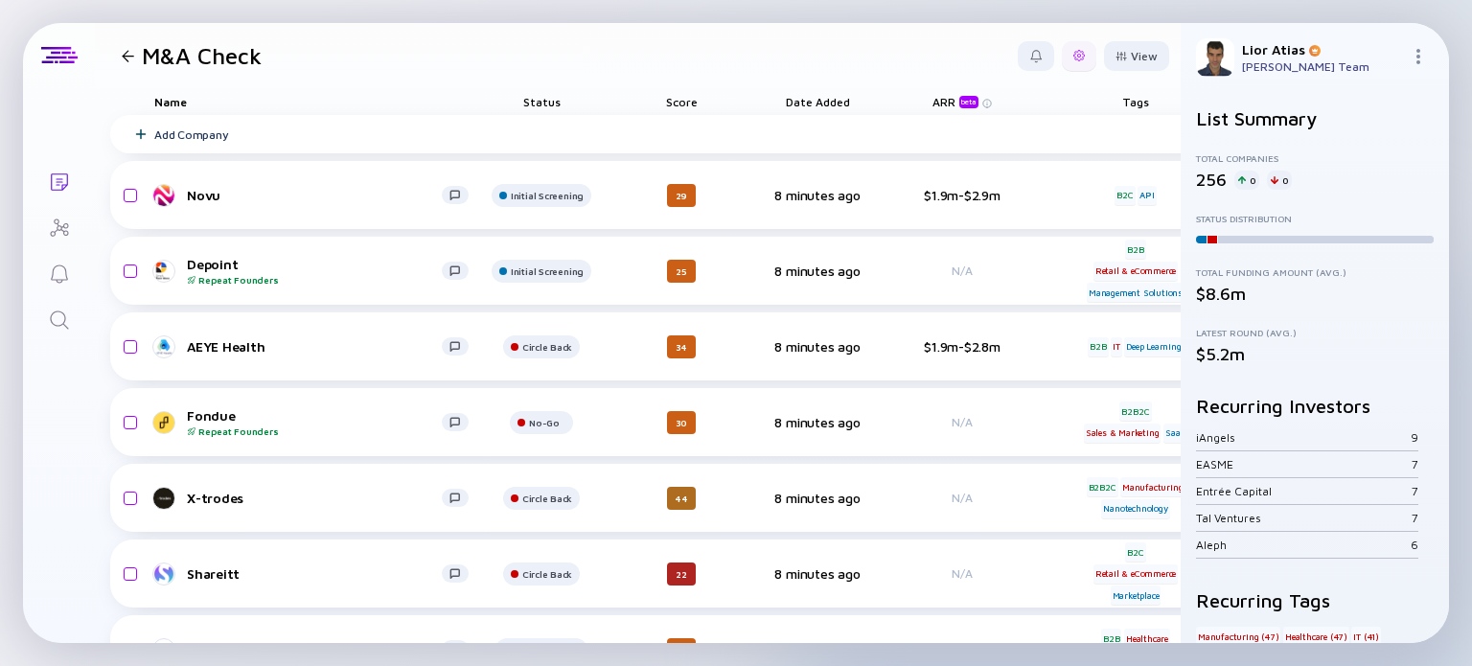
click at [1062, 45] on div at bounding box center [1079, 56] width 35 height 30
click at [585, 34] on header "M&A Check Export Share Duplicate List Edit Filter Edit List Name View" at bounding box center [638, 55] width 1086 height 65
click at [119, 52] on div at bounding box center [128, 56] width 28 height 12
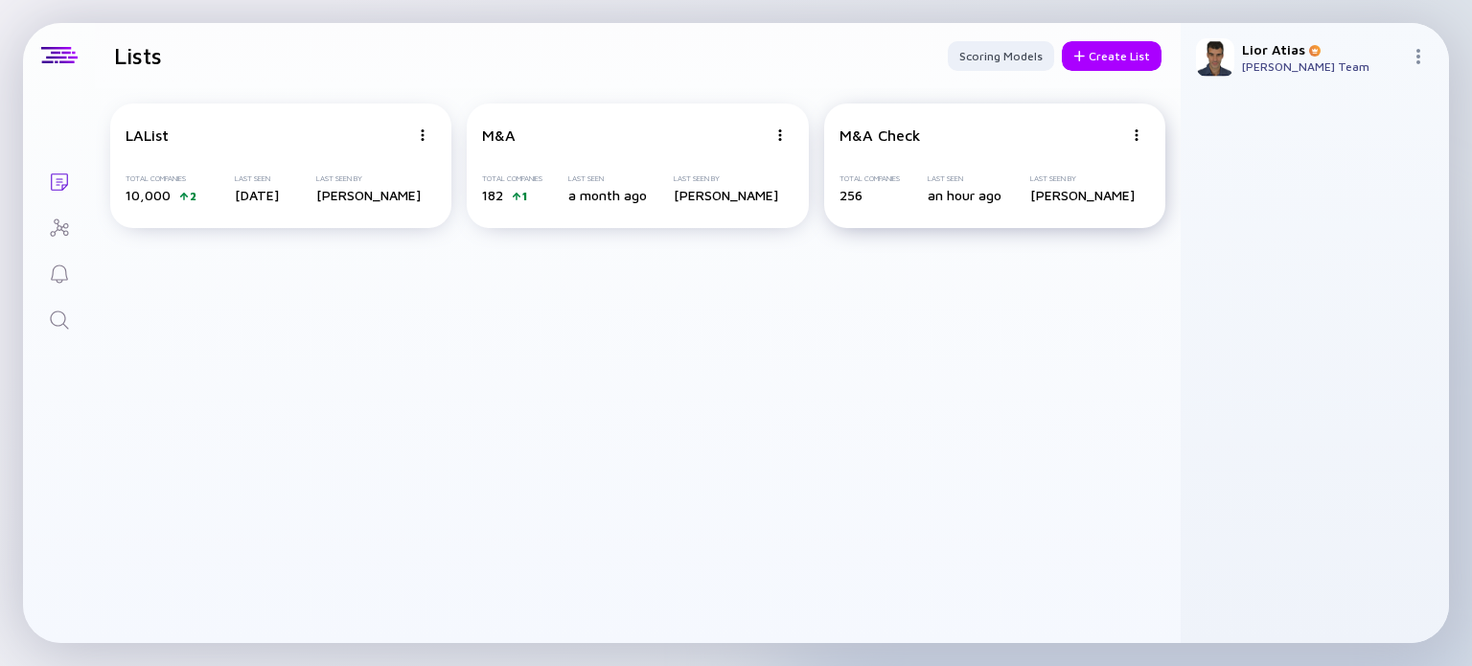
click at [428, 131] on img at bounding box center [423, 135] width 12 height 12
click at [1075, 241] on div "Edit List" at bounding box center [1069, 244] width 114 height 38
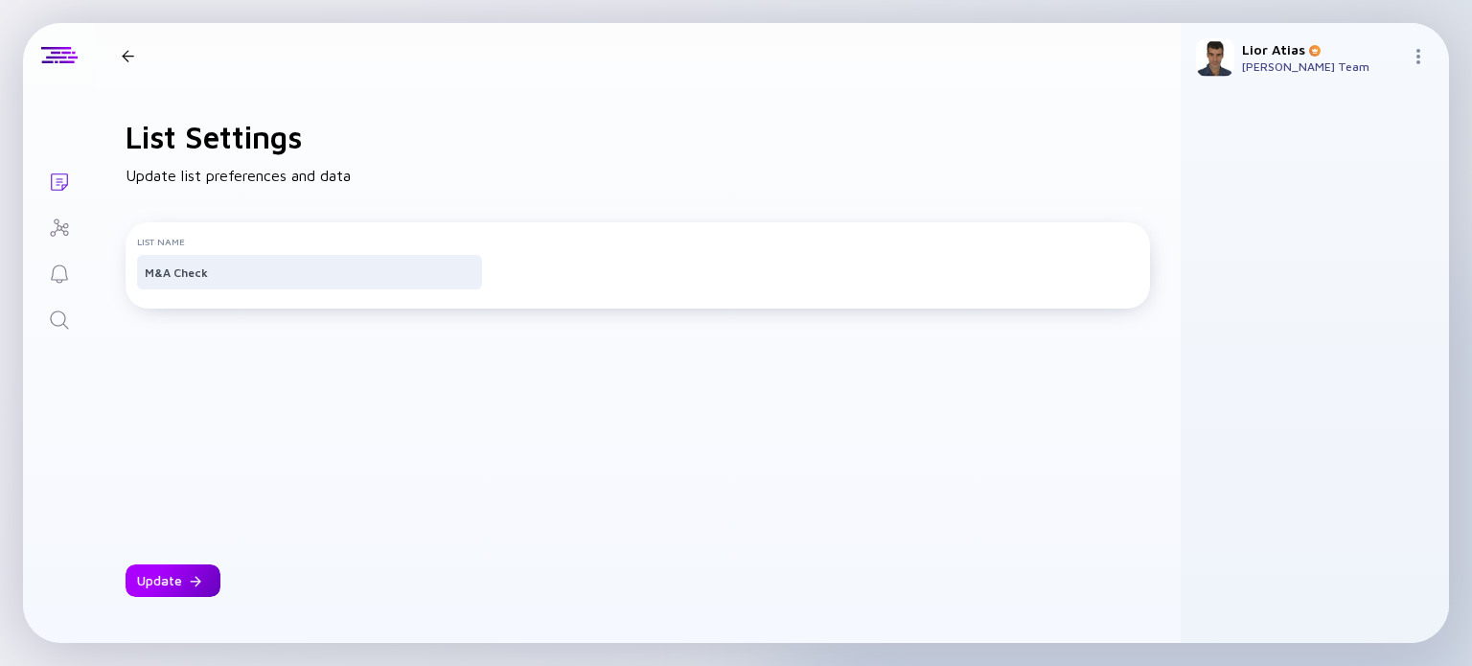
click at [171, 588] on div "Update" at bounding box center [173, 581] width 95 height 33
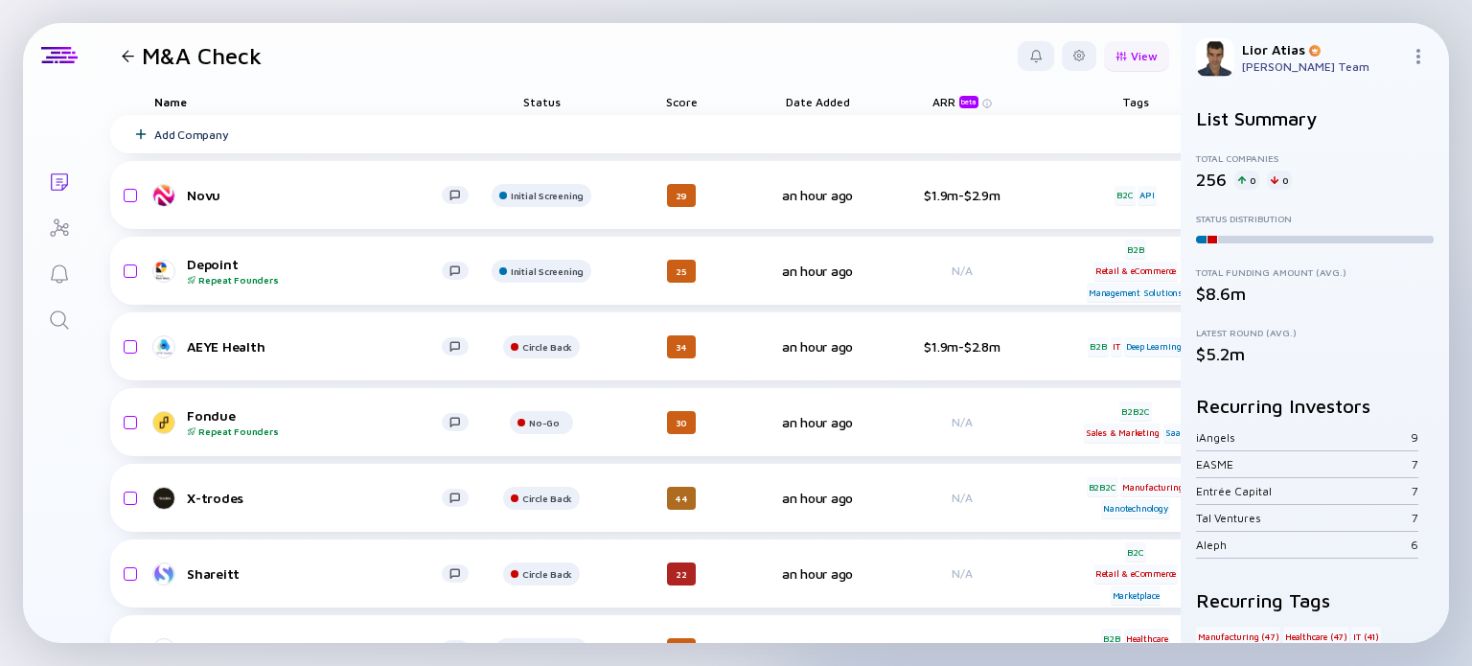
click at [1113, 60] on div "View" at bounding box center [1136, 56] width 65 height 30
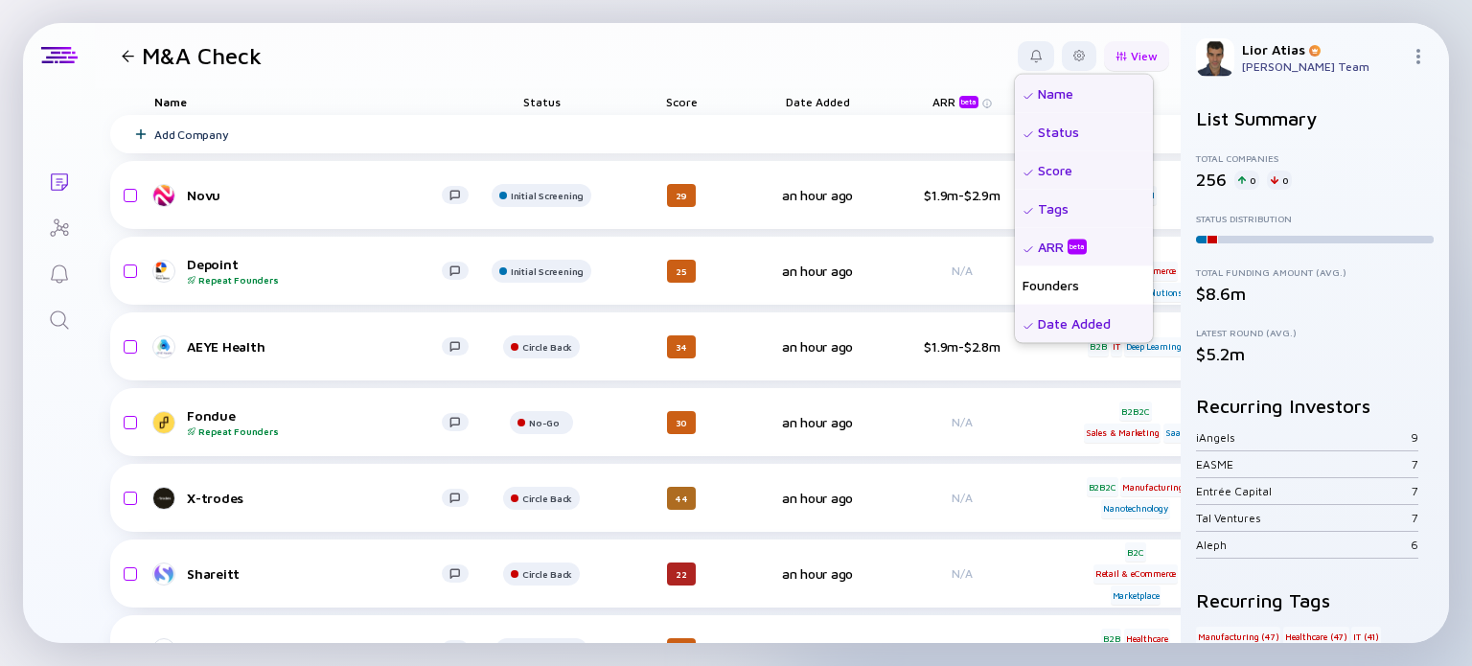
click at [1117, 53] on div "View" at bounding box center [1136, 56] width 65 height 30
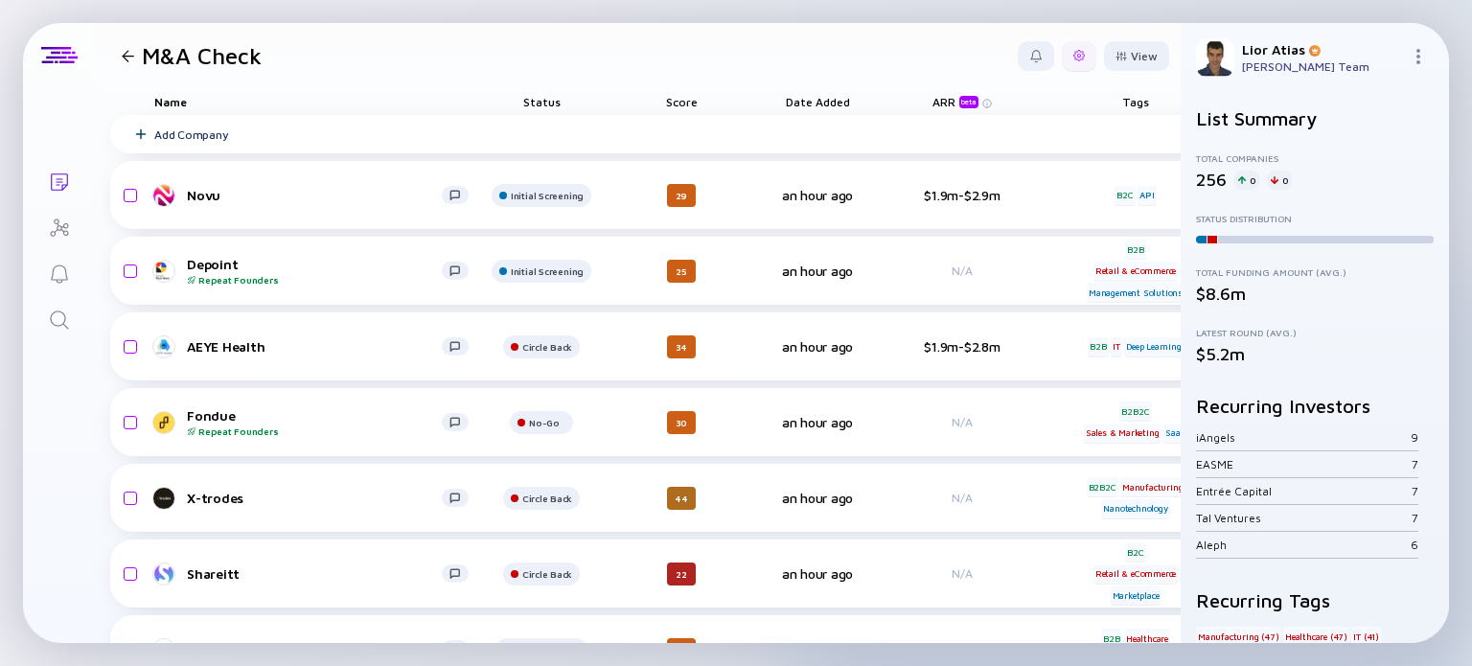
click at [1072, 50] on div at bounding box center [1079, 56] width 35 height 30
click at [998, 208] on div "Edit Filter" at bounding box center [1020, 210] width 120 height 38
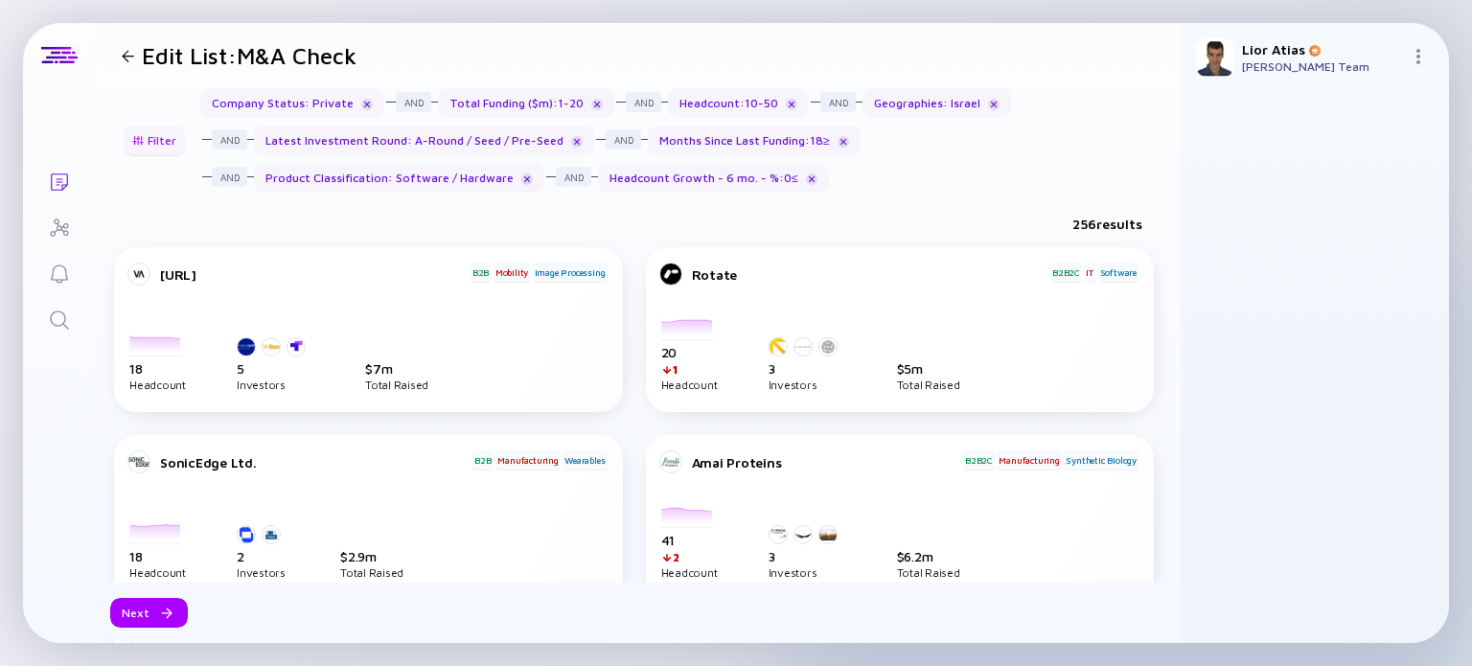
click at [159, 133] on div "Filter" at bounding box center [154, 141] width 67 height 30
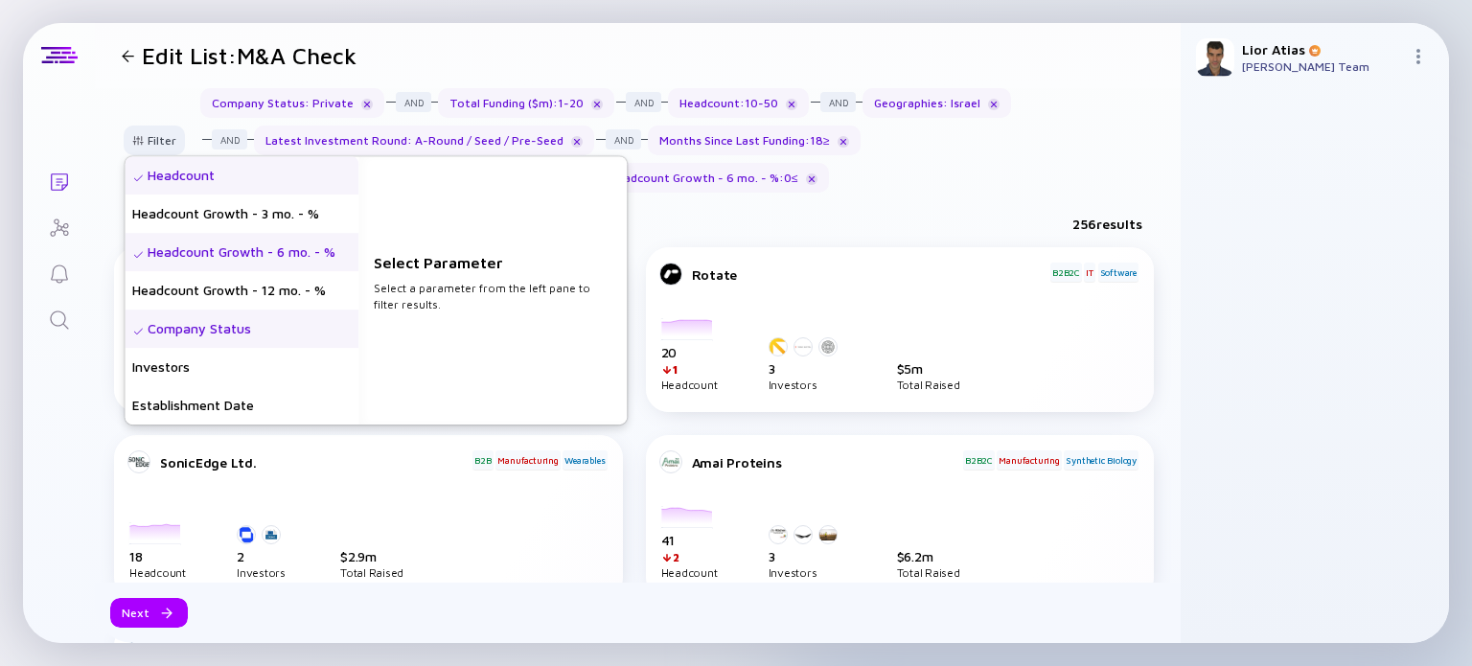
click at [259, 250] on div "Headcount Growth - 6 mo. - %" at bounding box center [242, 252] width 234 height 38
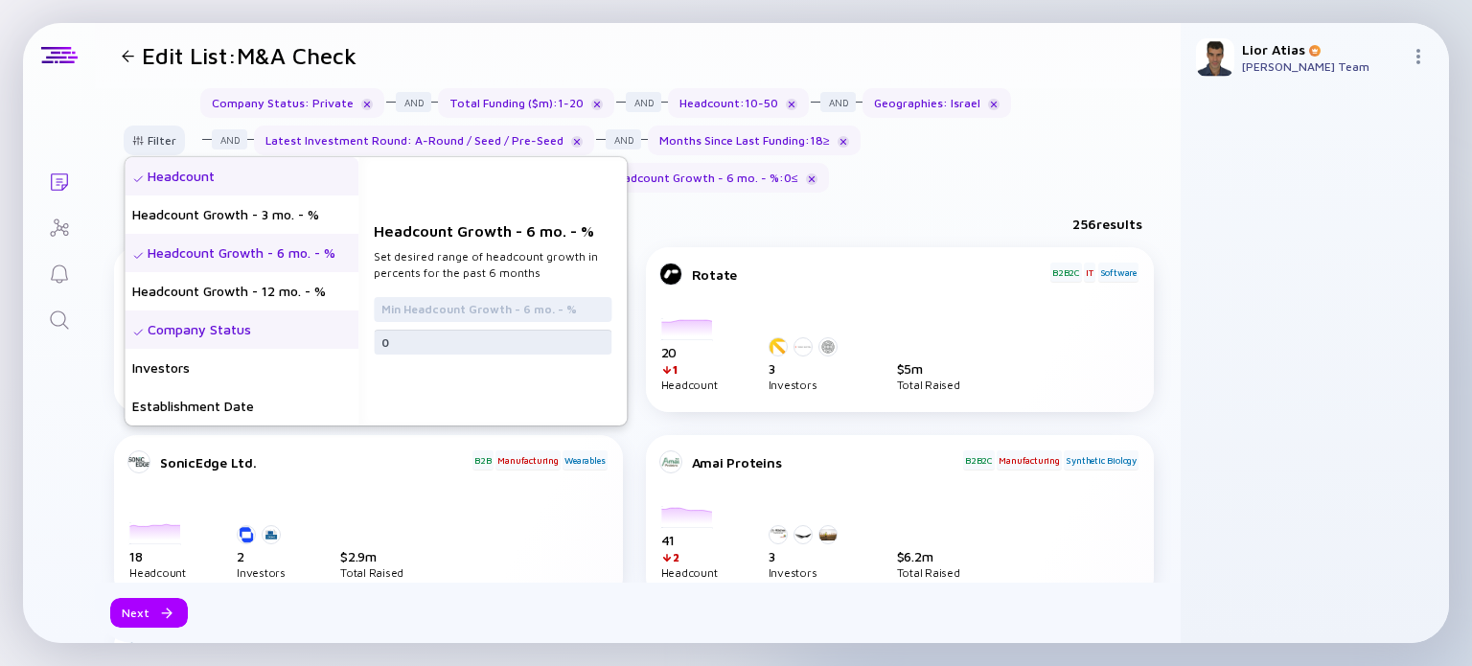
click at [541, 345] on input "0" at bounding box center [492, 342] width 222 height 19
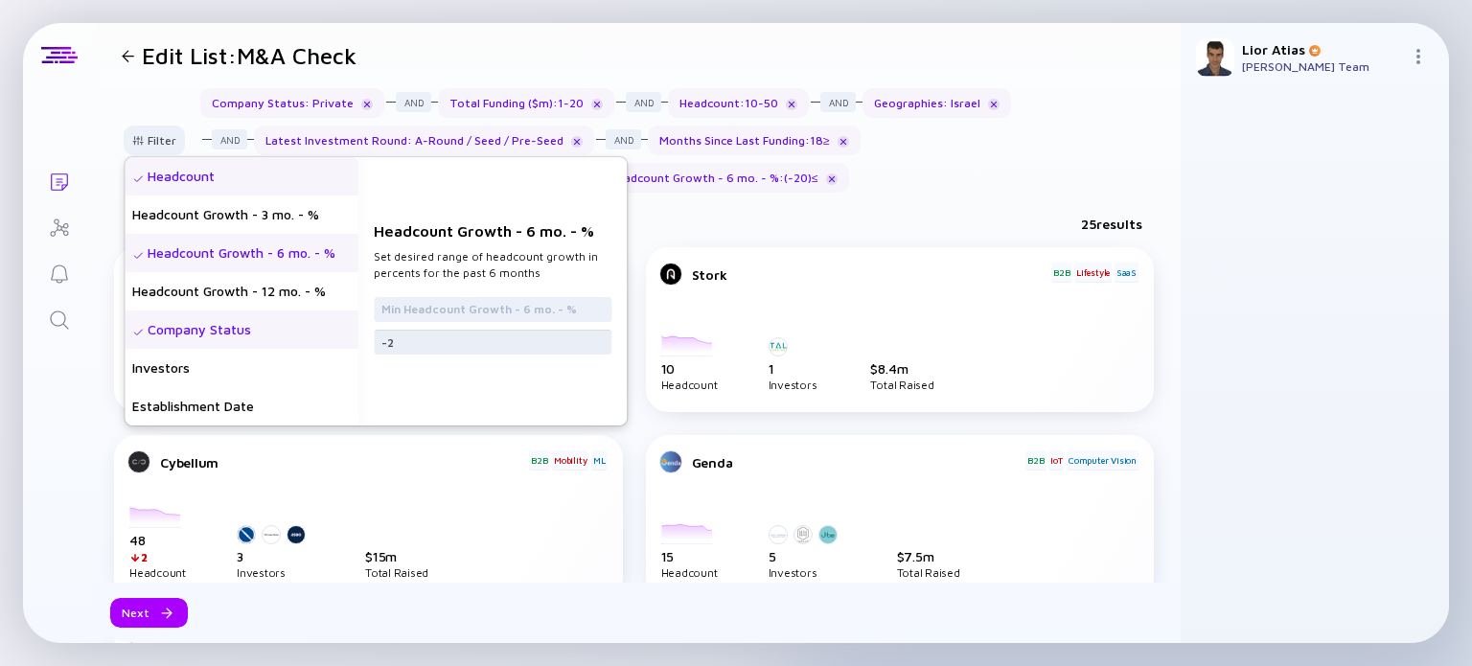
type input "-"
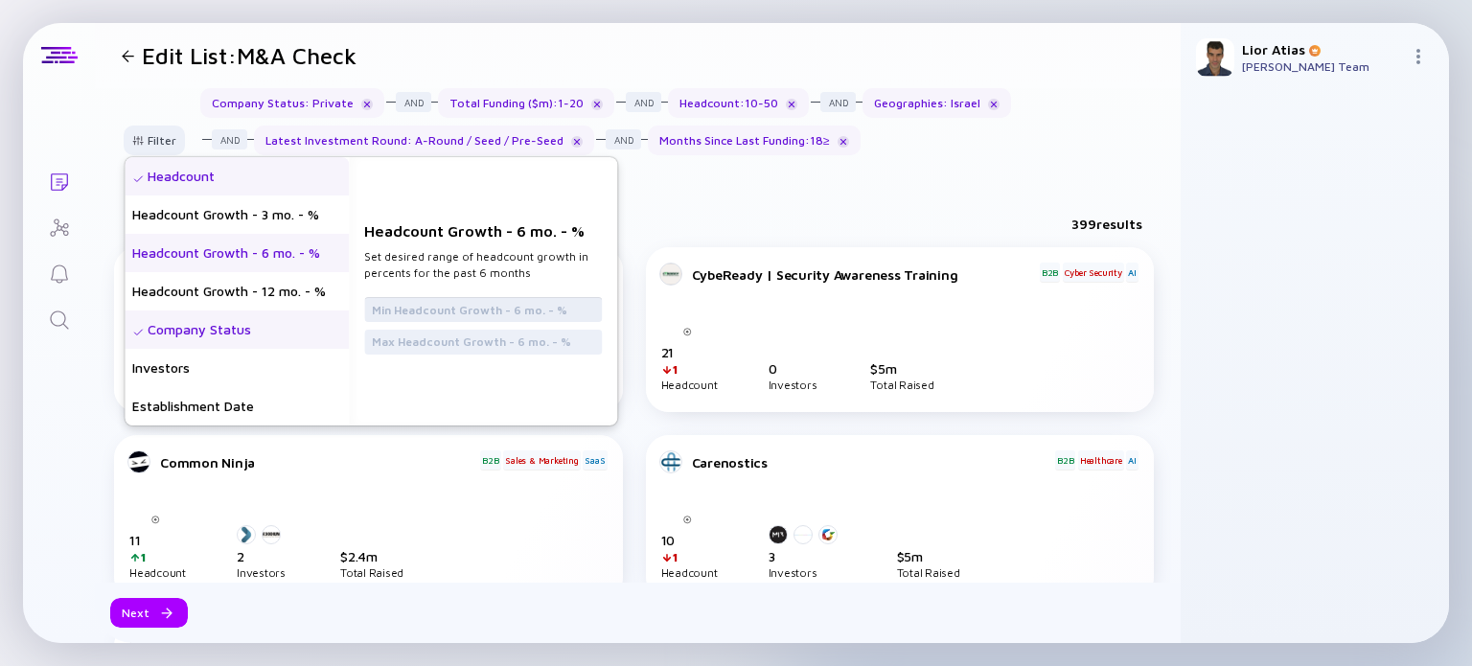
click at [538, 305] on input "text" at bounding box center [483, 309] width 222 height 19
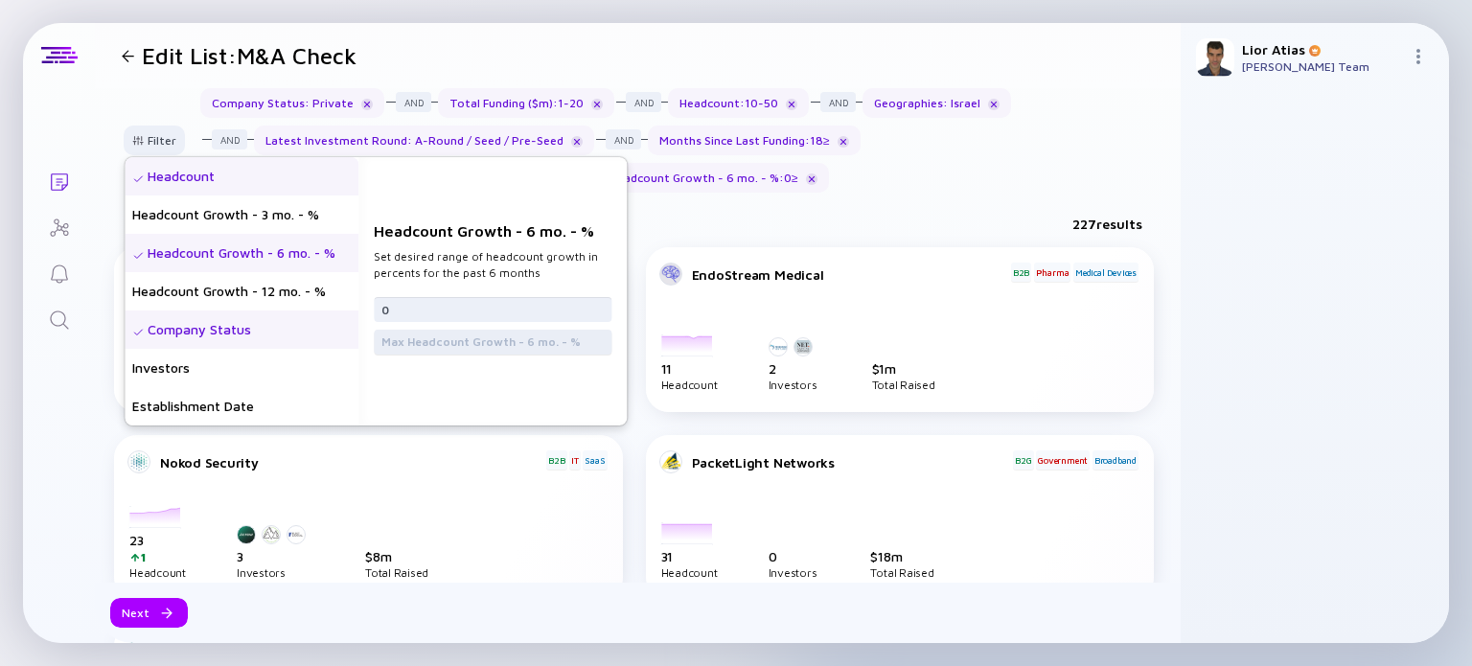
type input "0"
click at [520, 344] on input "text" at bounding box center [492, 342] width 222 height 19
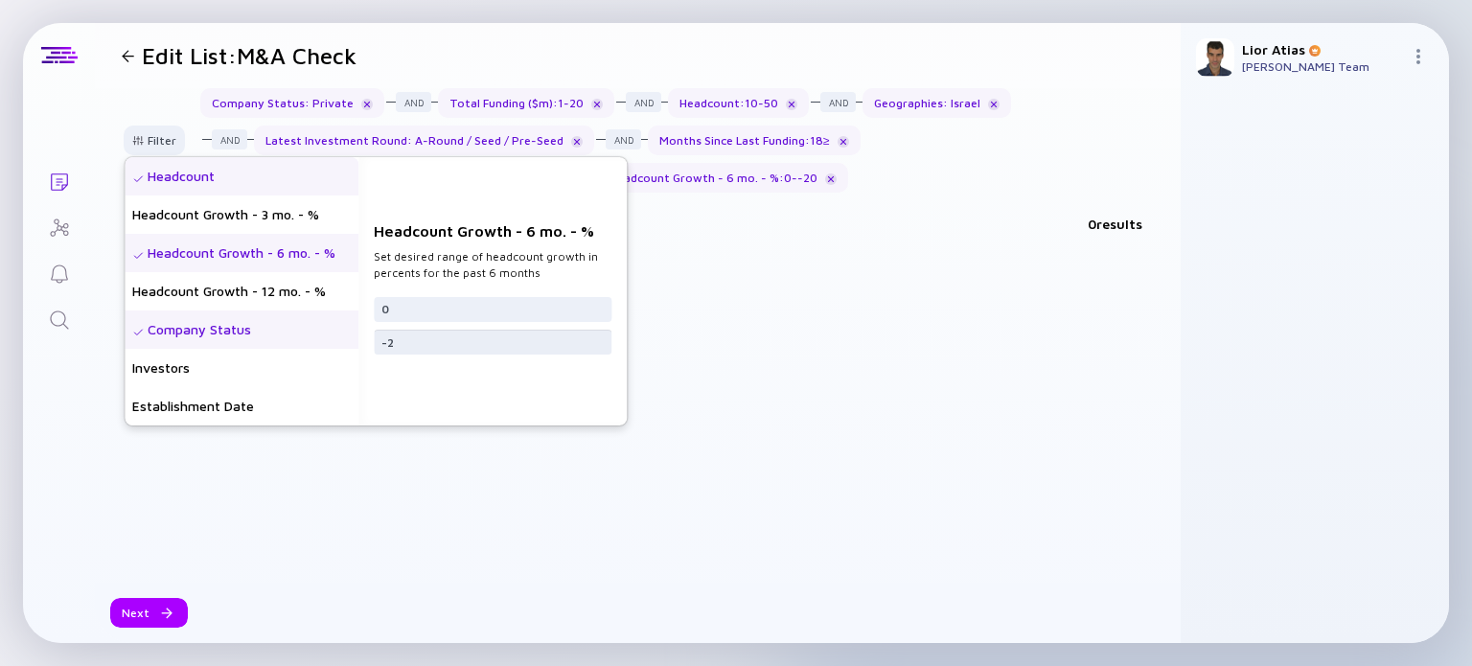
type input "-"
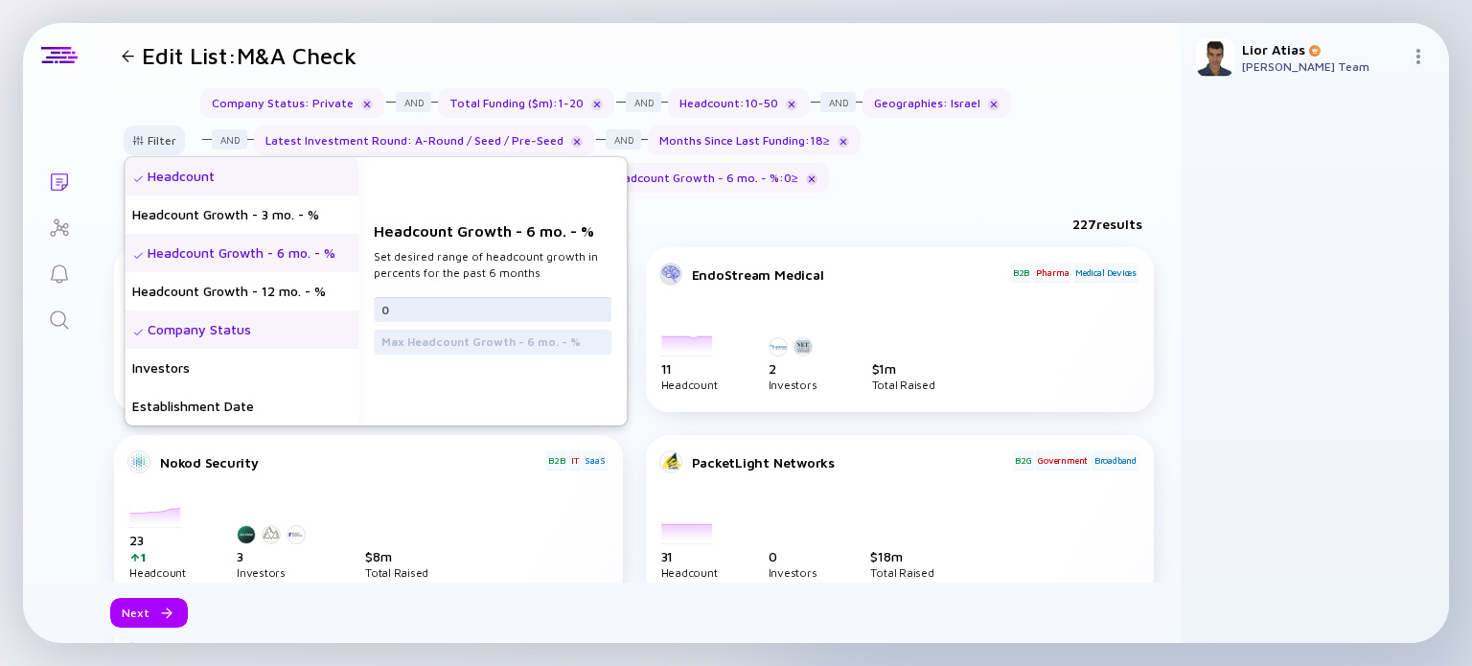
click at [529, 312] on input "0" at bounding box center [492, 309] width 222 height 19
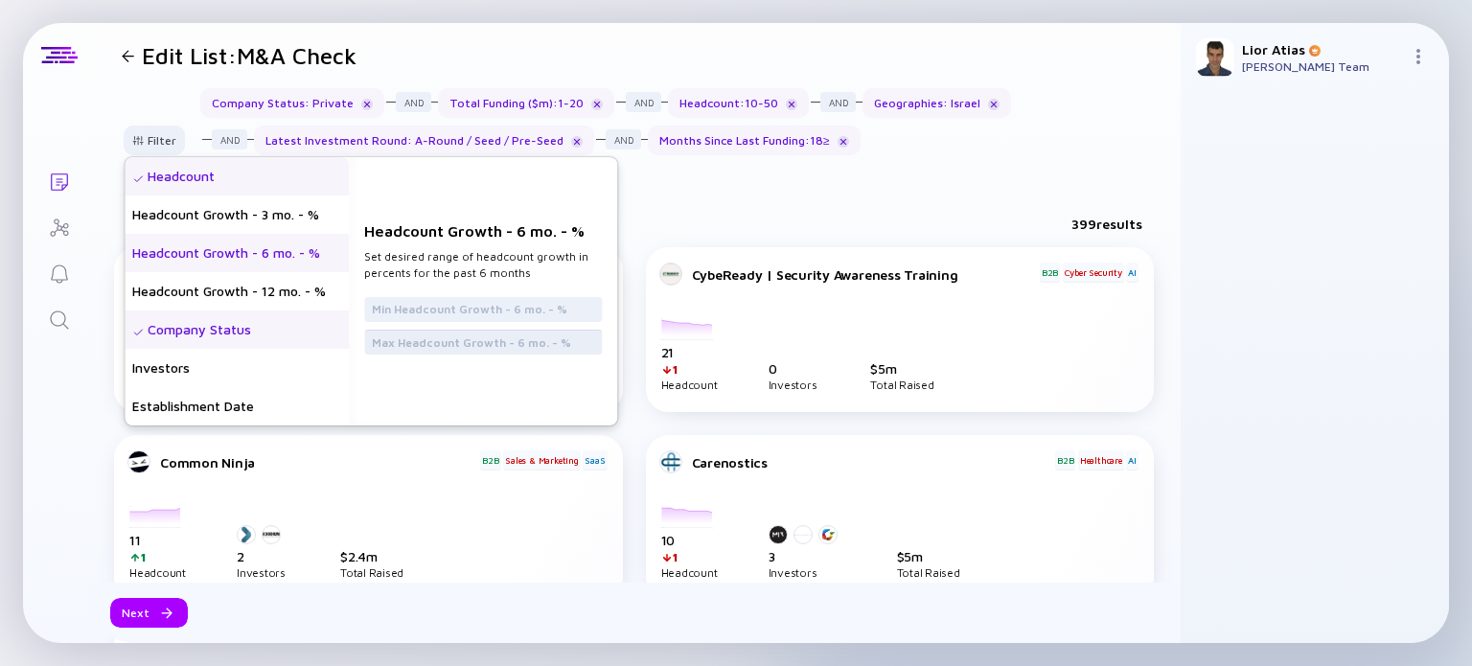
click at [529, 344] on input "text" at bounding box center [483, 342] width 222 height 19
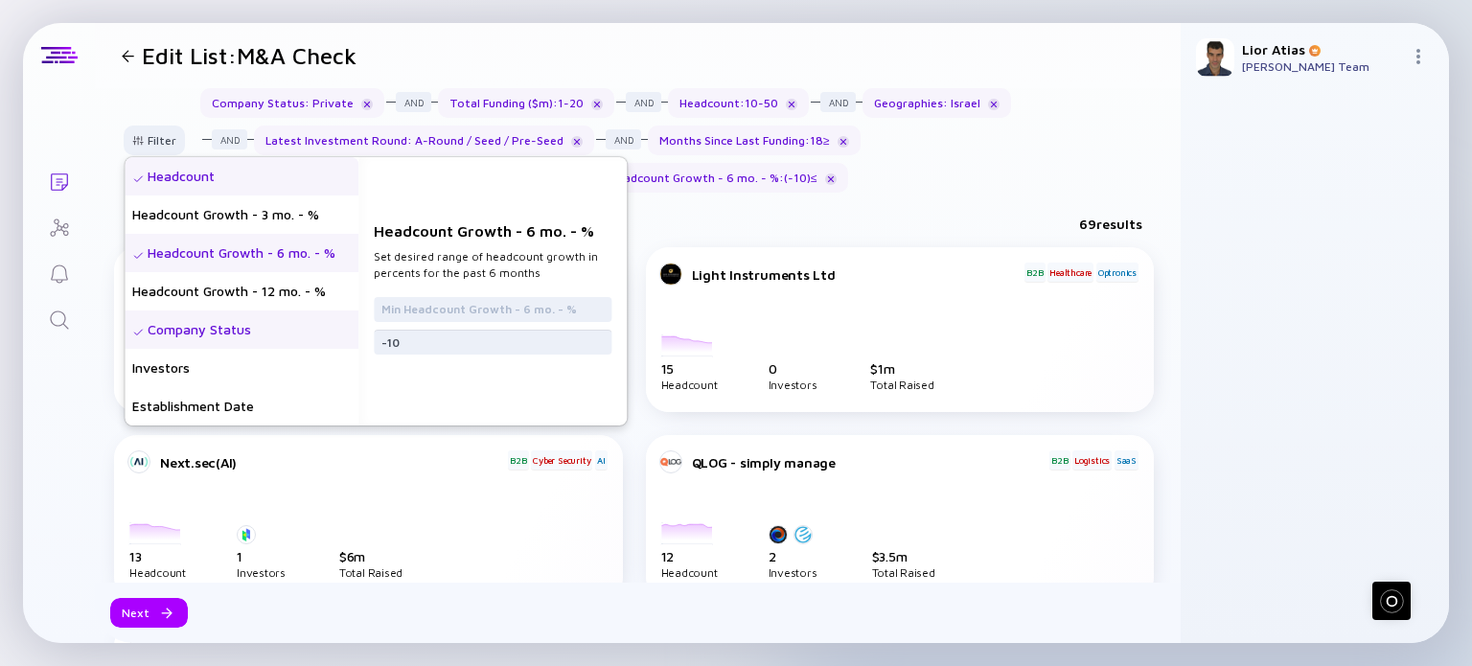
type input "-10"
click at [888, 235] on div "69 results" at bounding box center [638, 227] width 1086 height 39
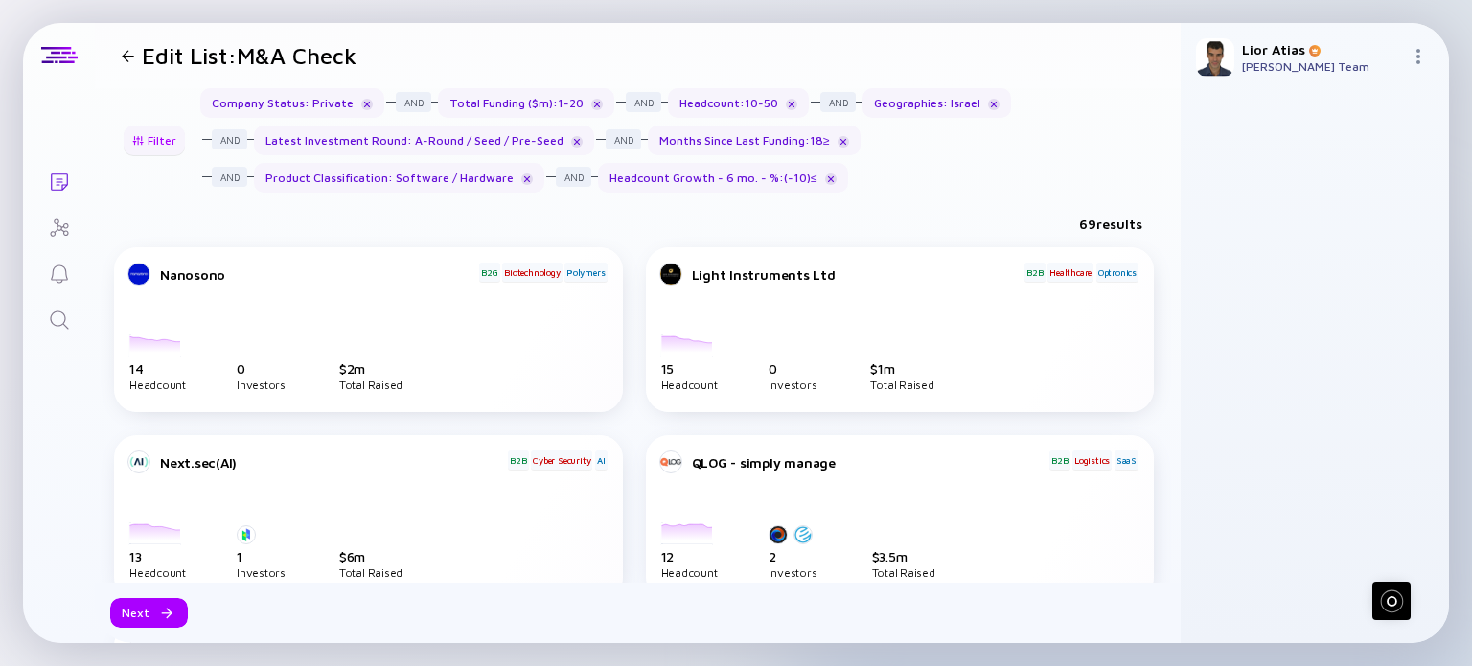
click at [151, 145] on div "Filter" at bounding box center [154, 141] width 67 height 30
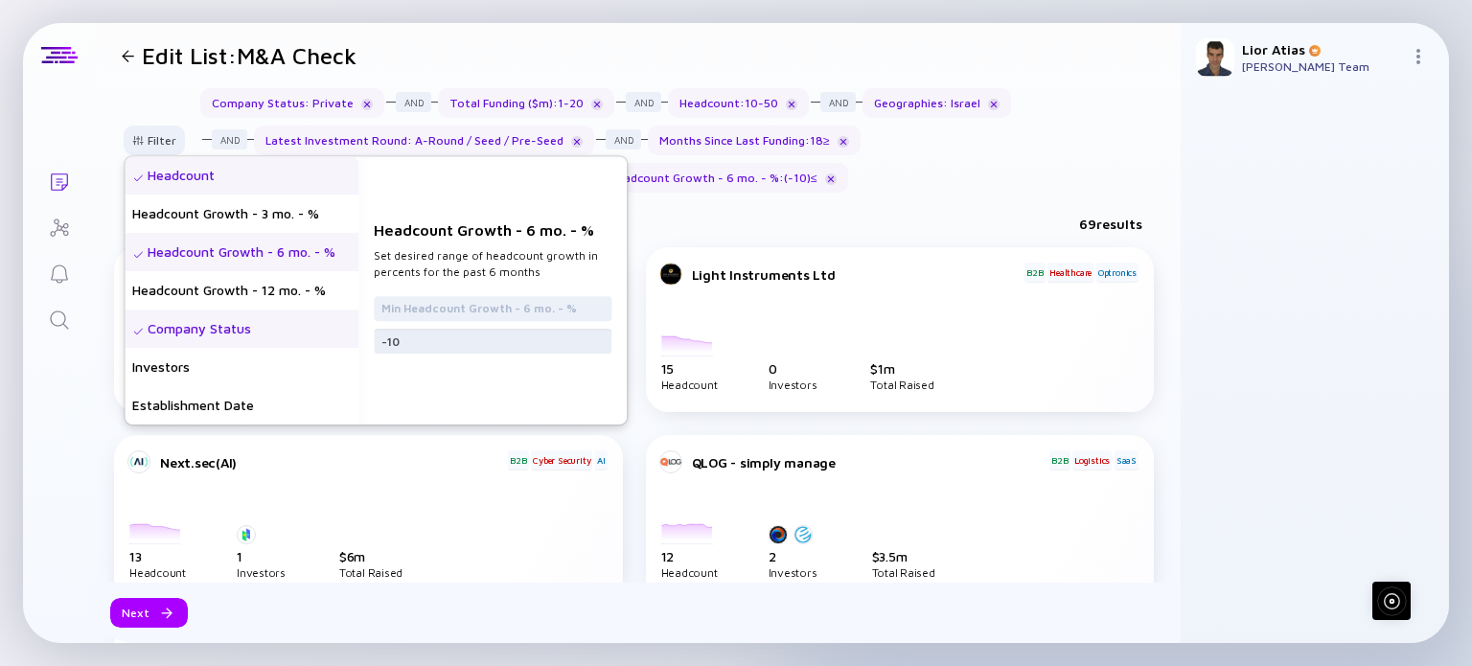
click at [431, 334] on input "-10" at bounding box center [492, 341] width 222 height 19
type input "-"
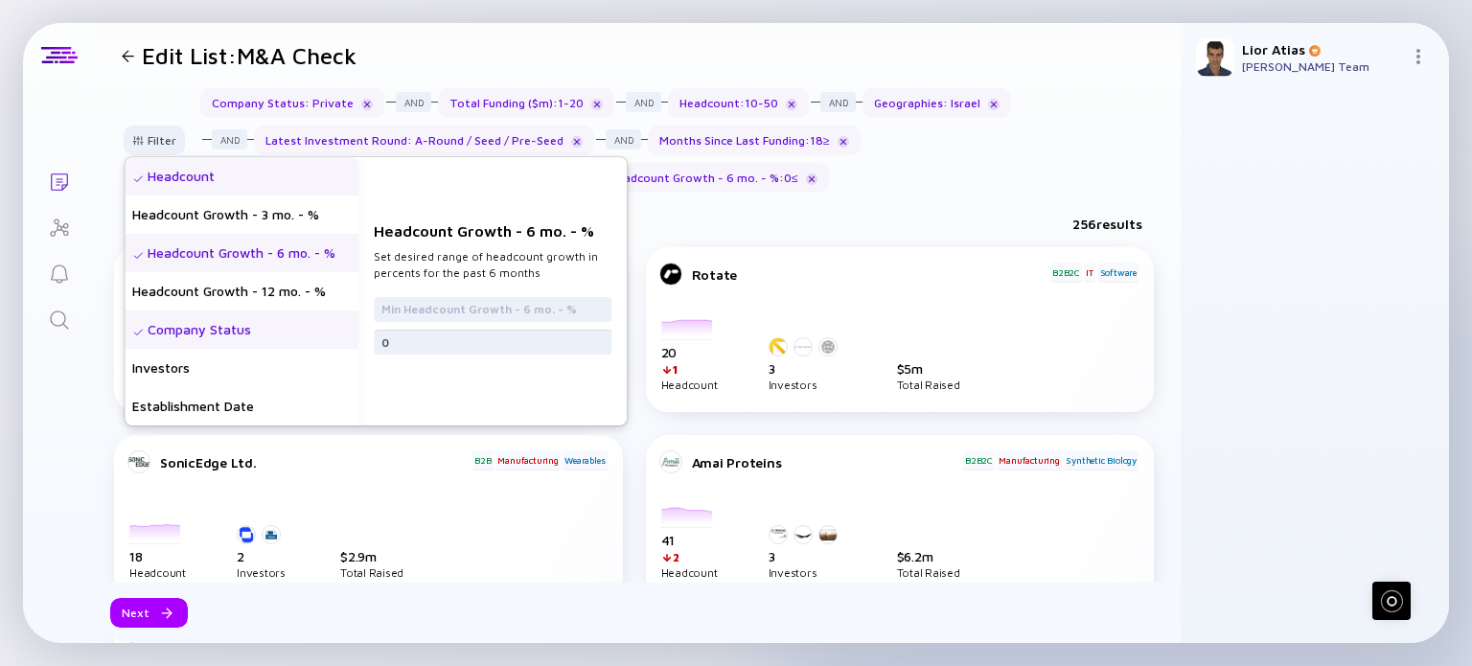
type input "0"
click at [866, 217] on div "256 results" at bounding box center [638, 227] width 1086 height 39
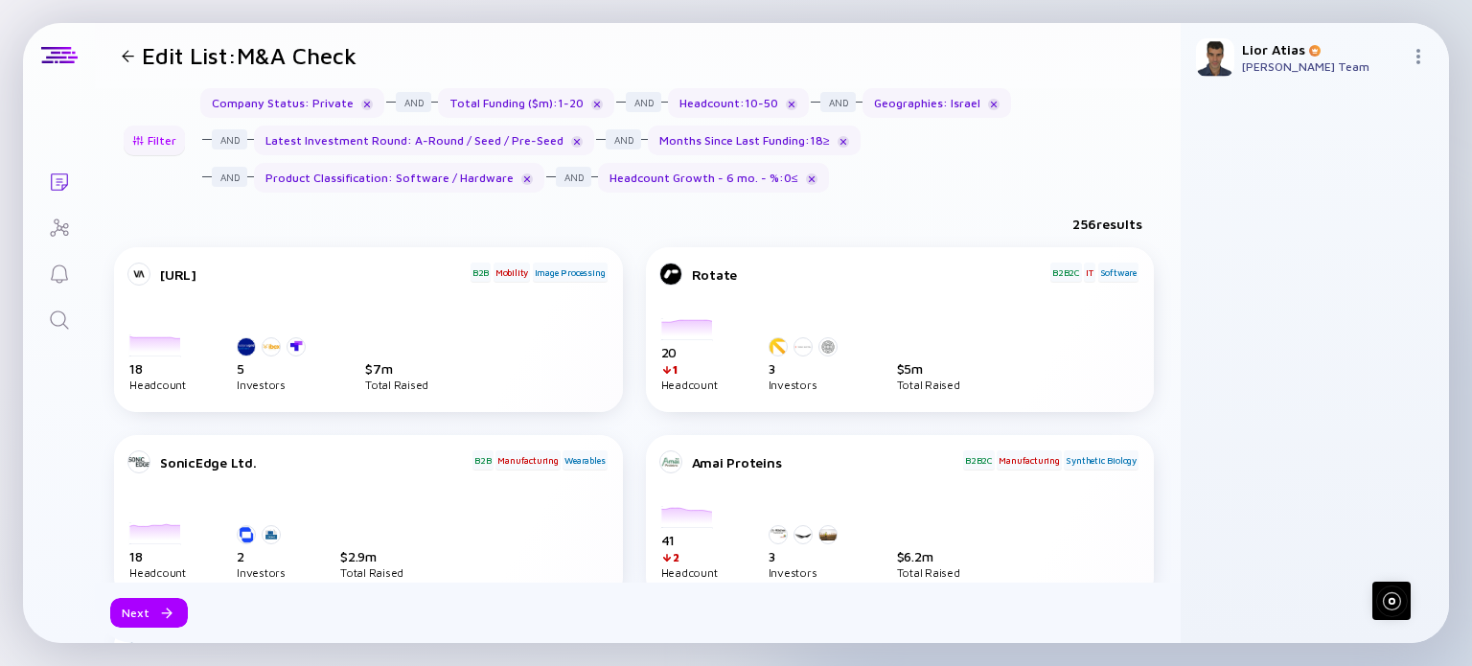
click at [150, 136] on div "Filter" at bounding box center [154, 141] width 67 height 30
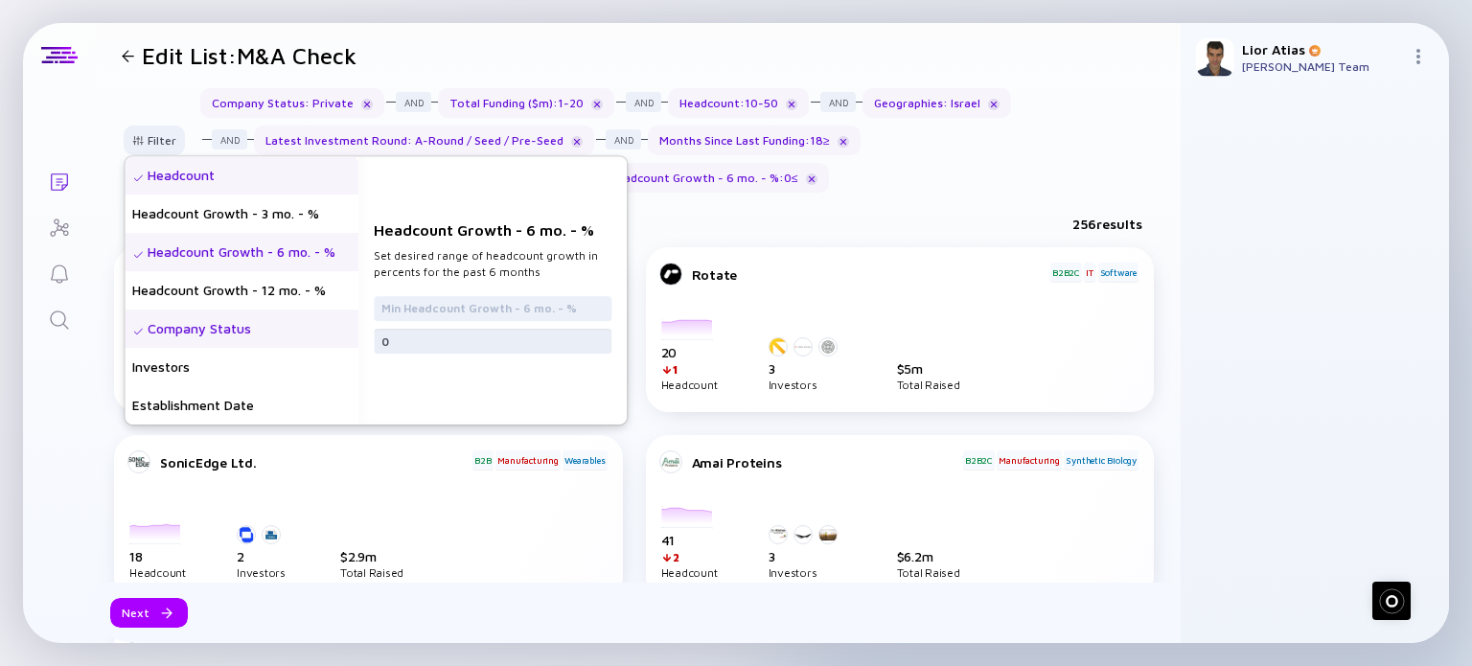
click at [414, 335] on input "0" at bounding box center [492, 341] width 222 height 19
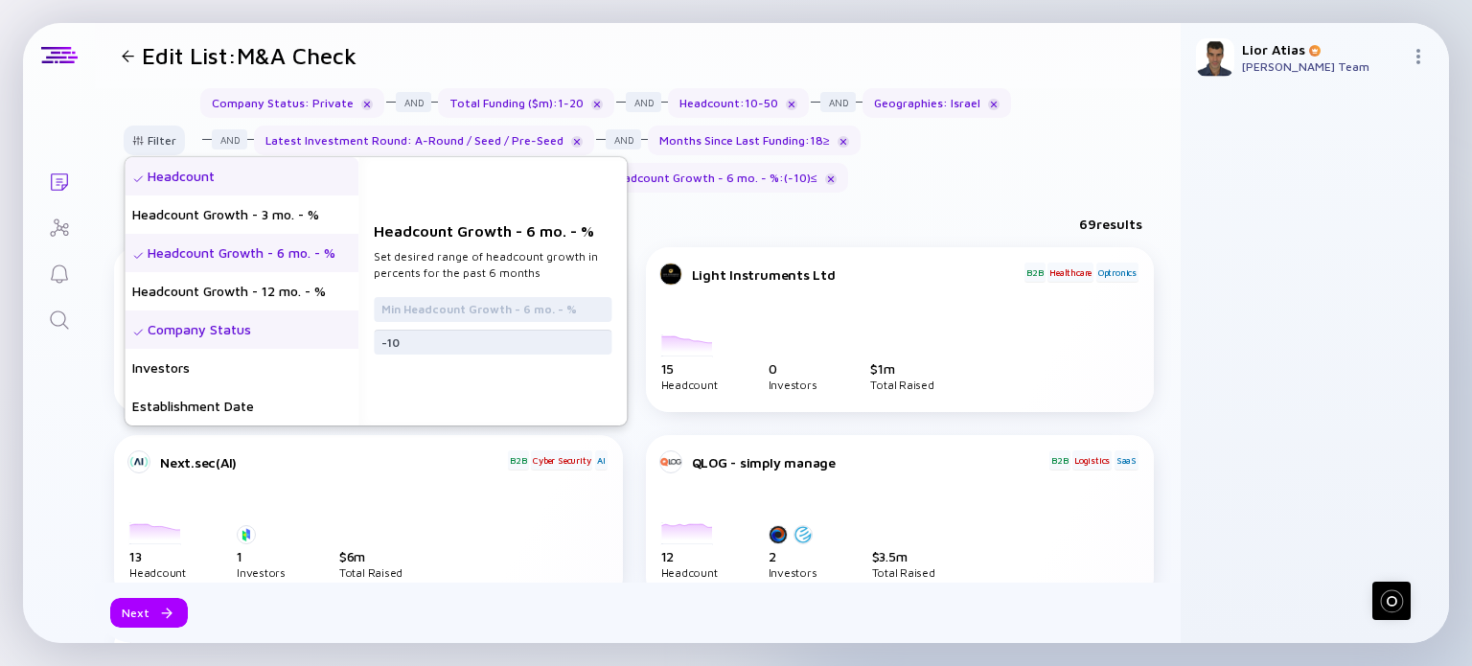
type input "-10"
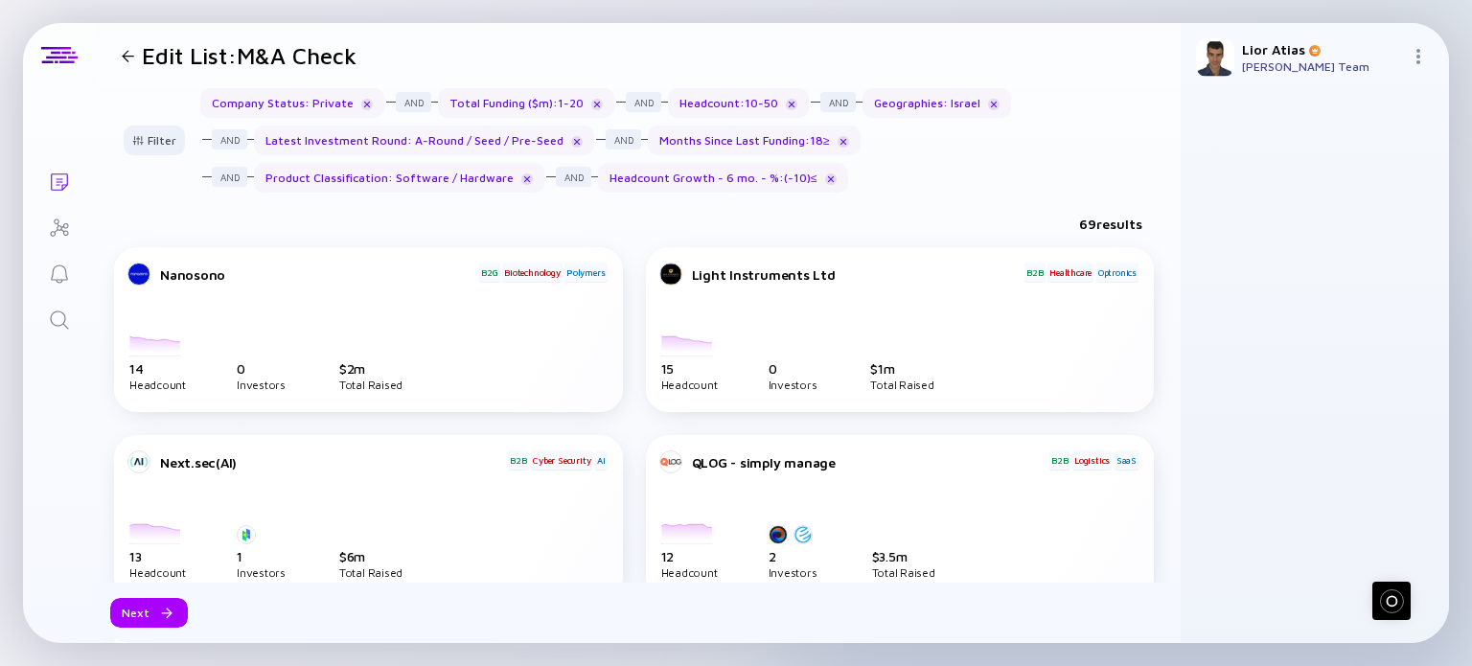
click at [974, 218] on div "69 results" at bounding box center [638, 227] width 1086 height 39
click at [151, 616] on div "Next" at bounding box center [149, 613] width 78 height 30
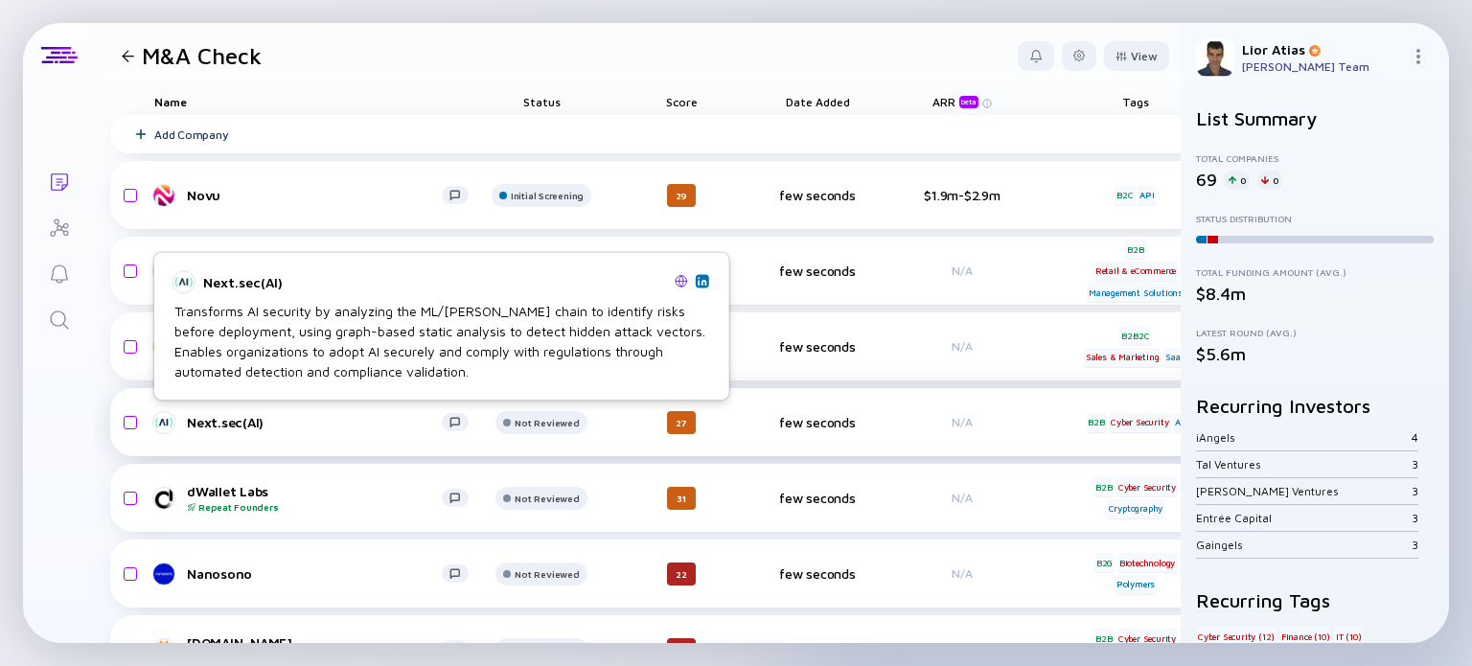
click at [265, 422] on div "Next.sec(AI)" at bounding box center [314, 422] width 255 height 16
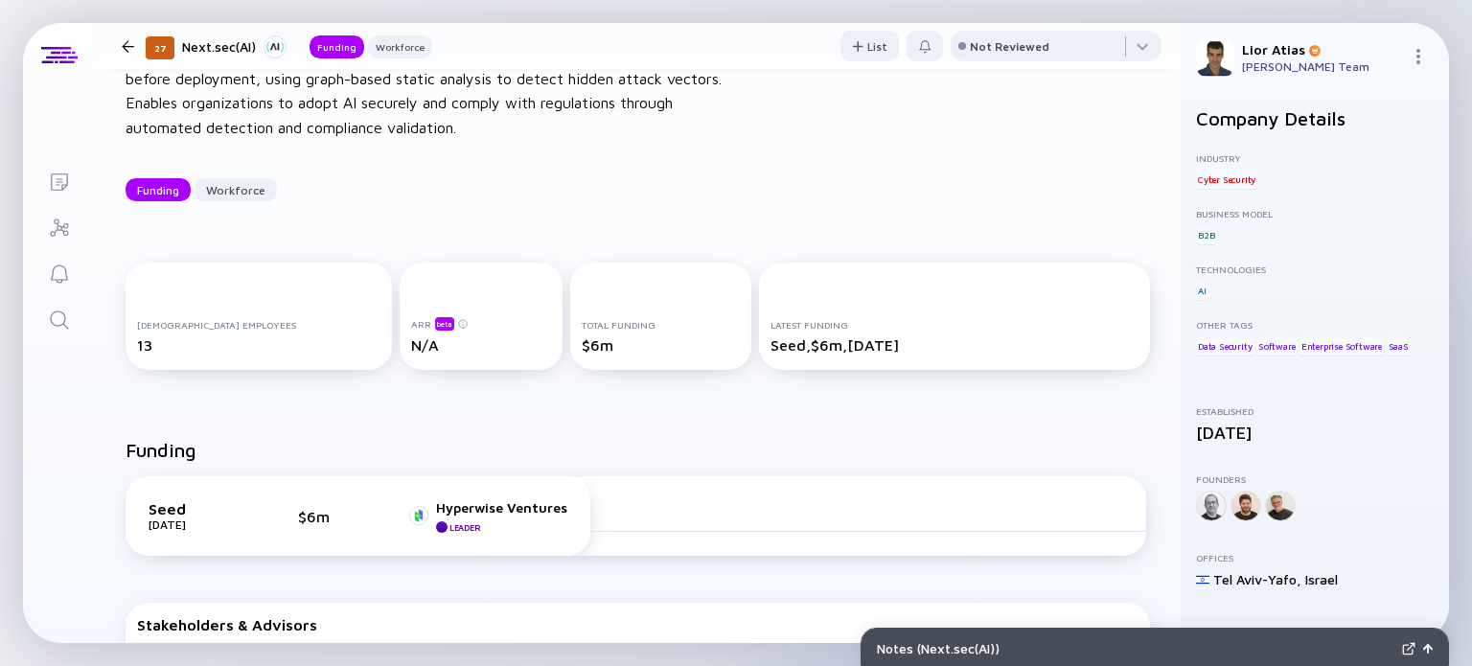
scroll to position [104, 0]
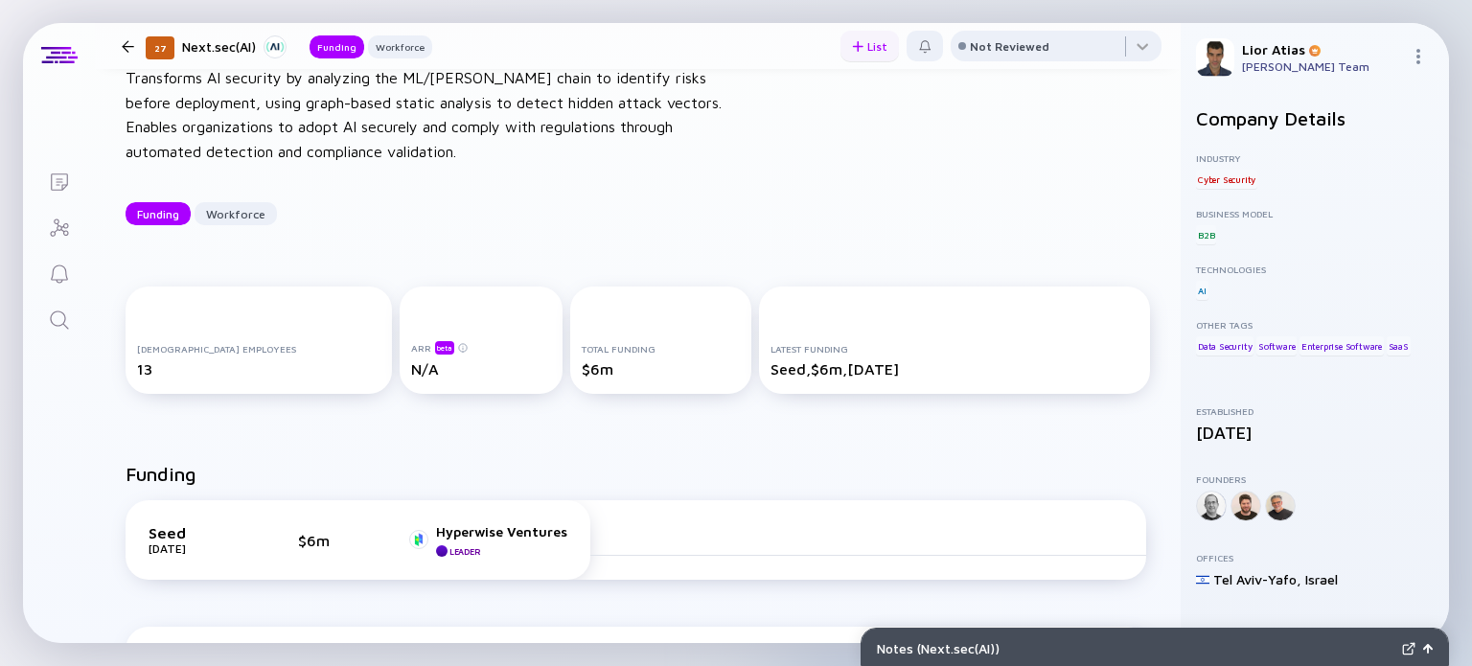
click at [863, 53] on div "List" at bounding box center [870, 47] width 58 height 30
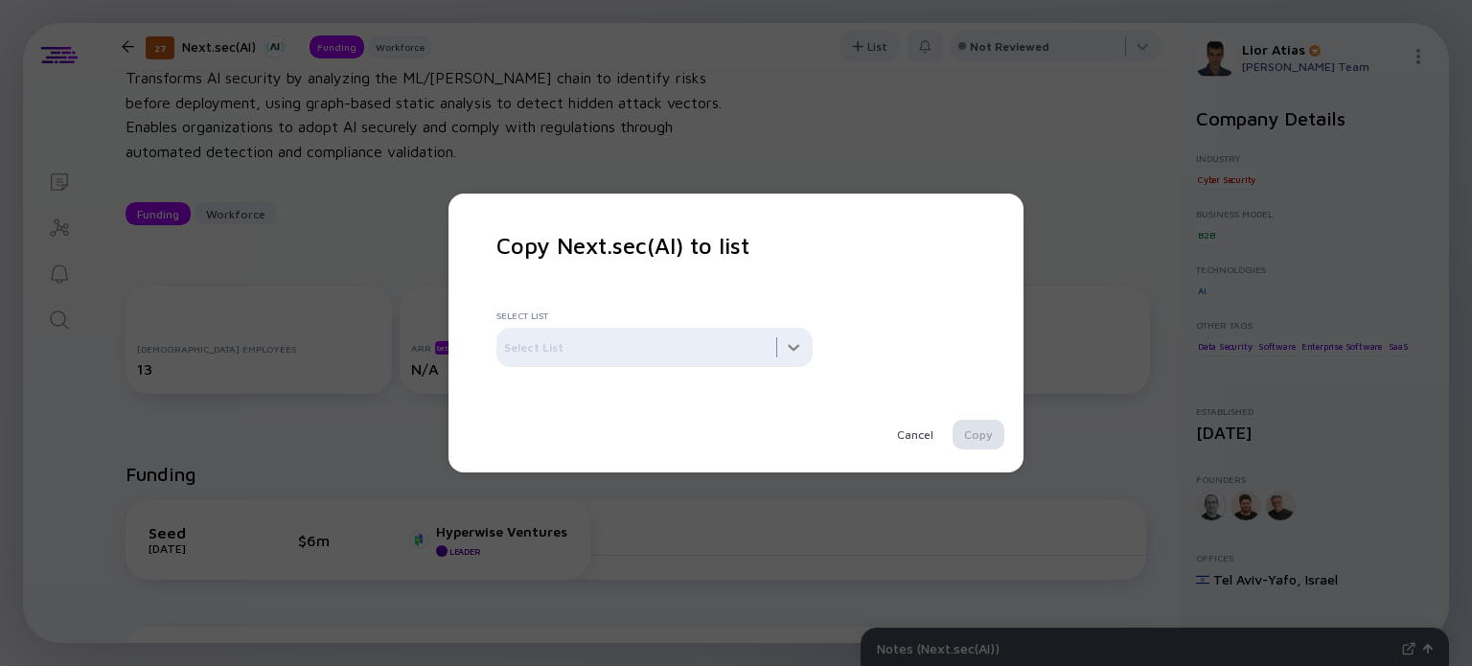
click at [651, 358] on div at bounding box center [654, 347] width 316 height 38
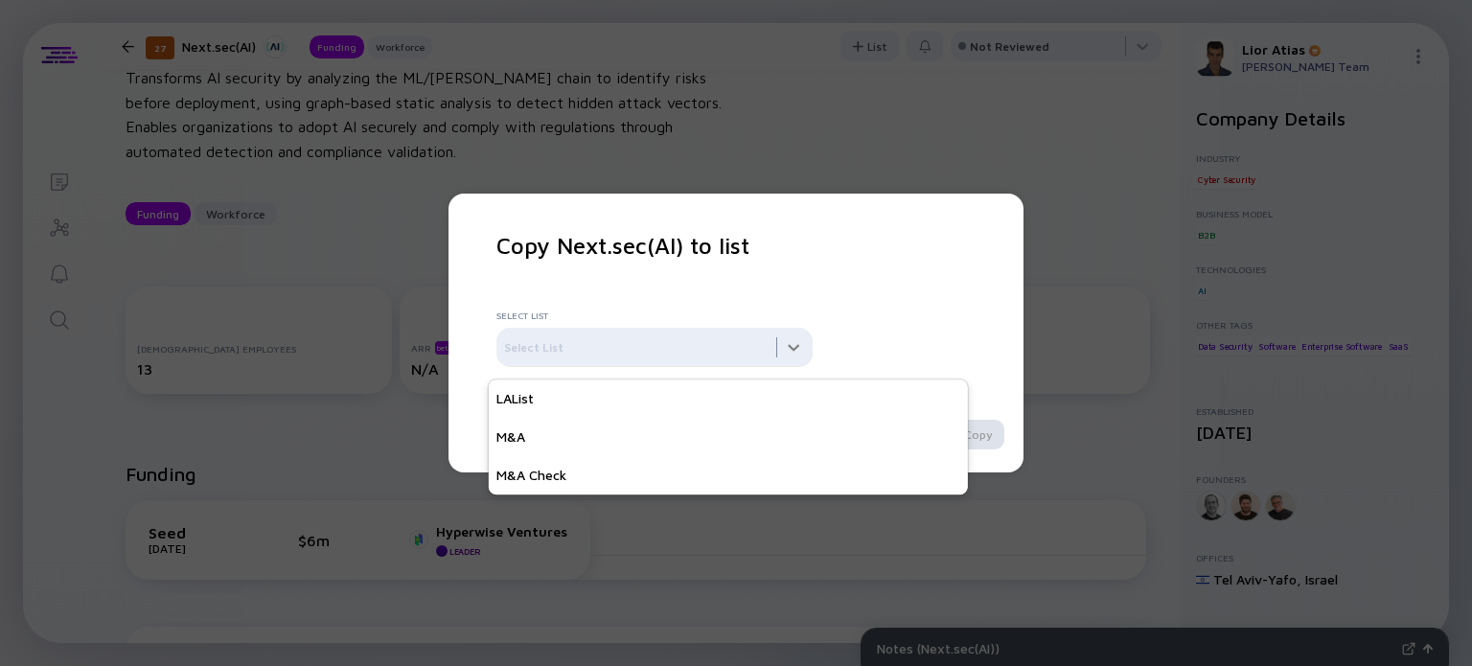
click at [651, 357] on div at bounding box center [654, 347] width 316 height 38
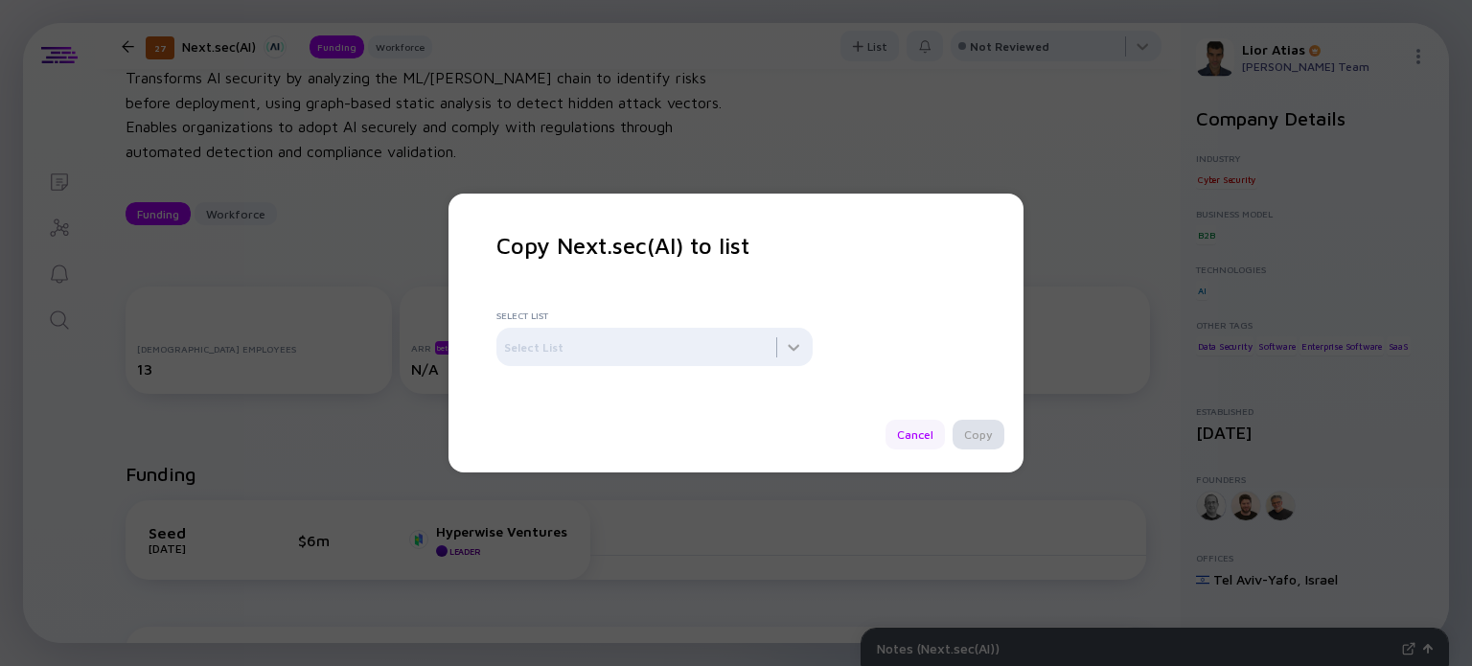
click at [896, 433] on div "Cancel" at bounding box center [915, 435] width 59 height 30
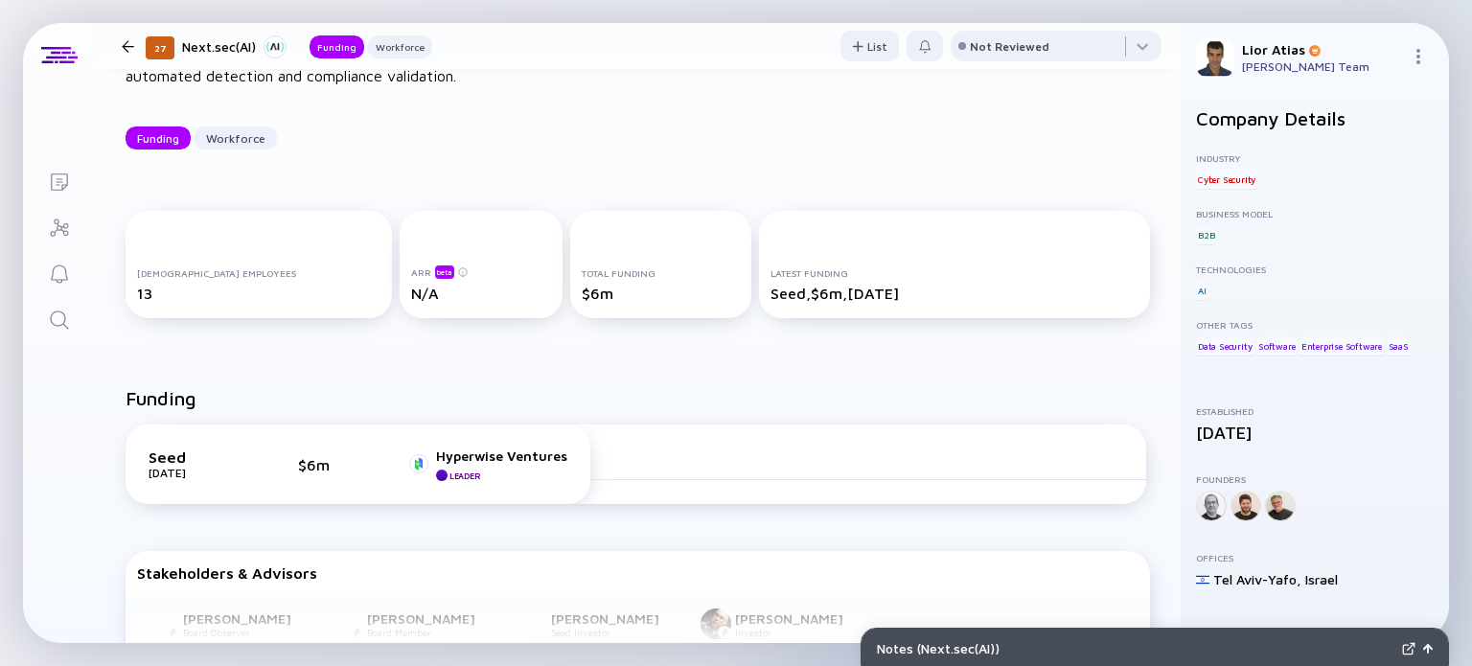
scroll to position [0, 0]
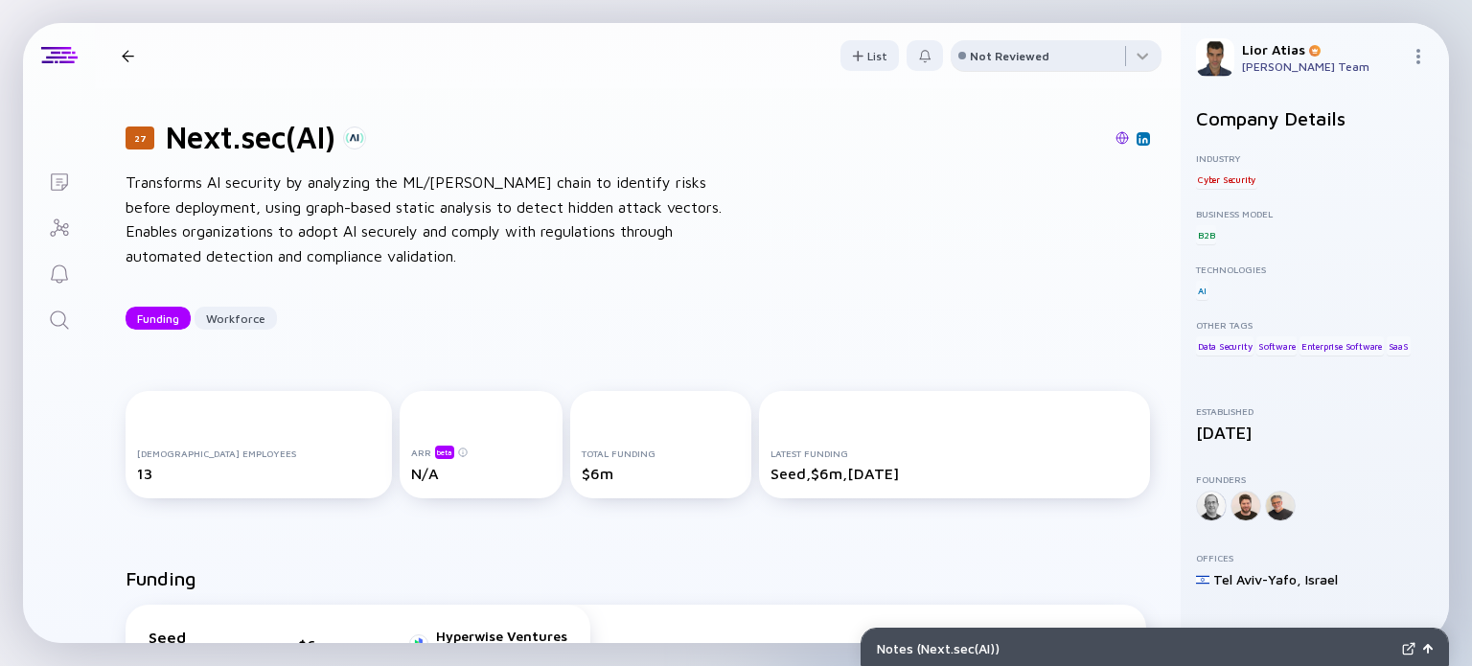
click at [1023, 61] on div "Not Reviewed" at bounding box center [1010, 56] width 80 height 14
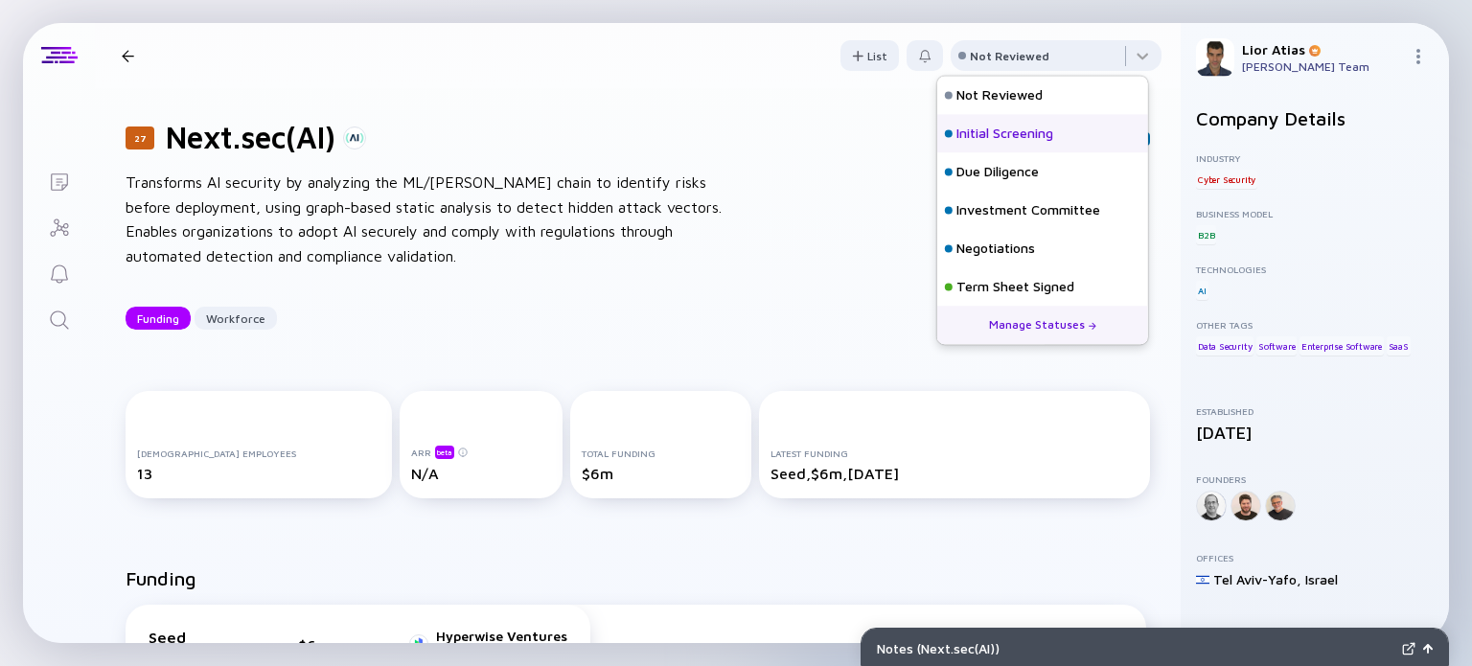
click at [1012, 133] on div "Initial Screening" at bounding box center [1005, 134] width 97 height 19
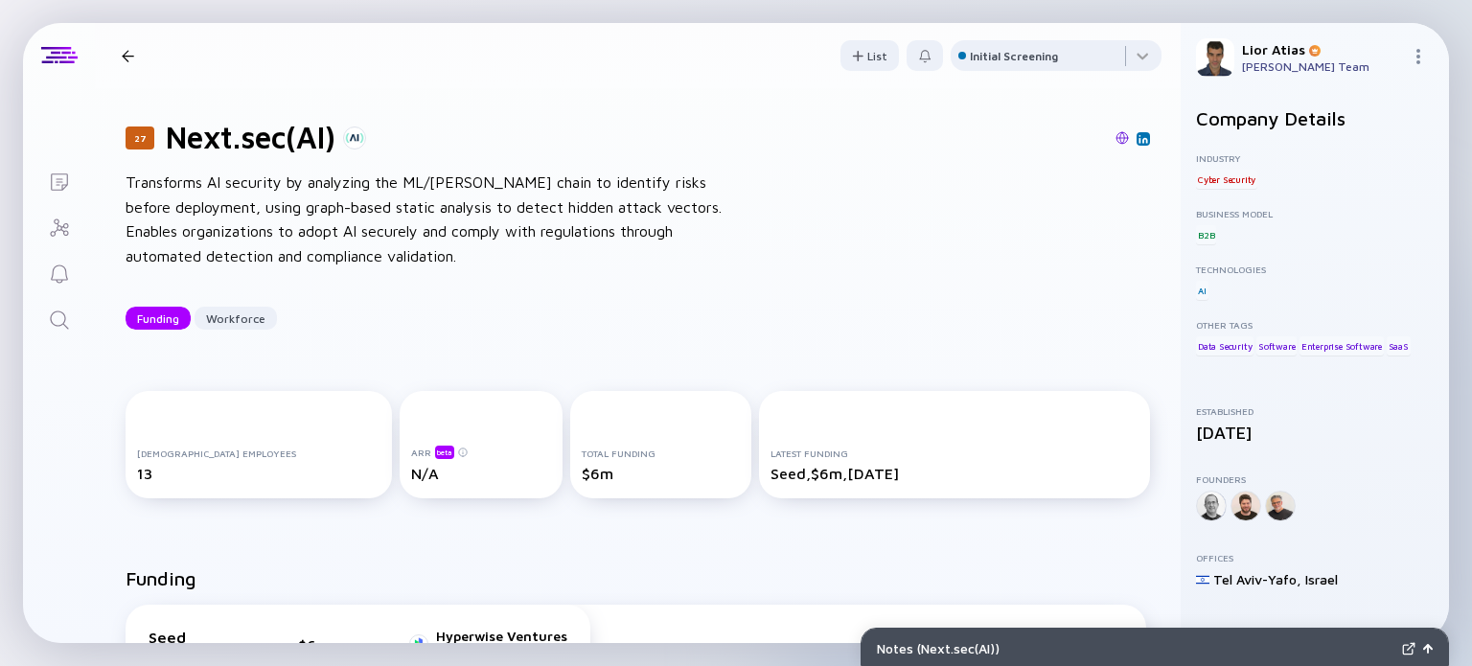
click at [127, 56] on div at bounding box center [128, 56] width 12 height 12
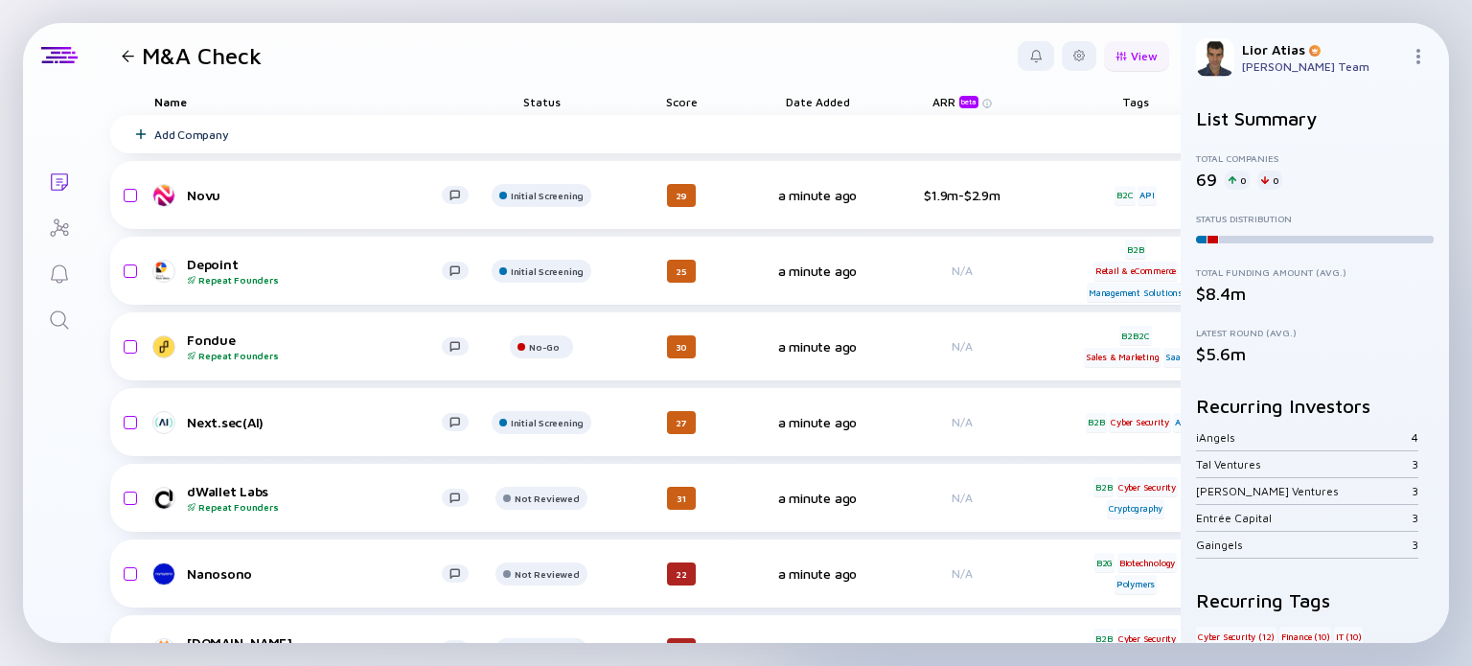
click at [1116, 53] on div at bounding box center [1122, 56] width 12 height 11
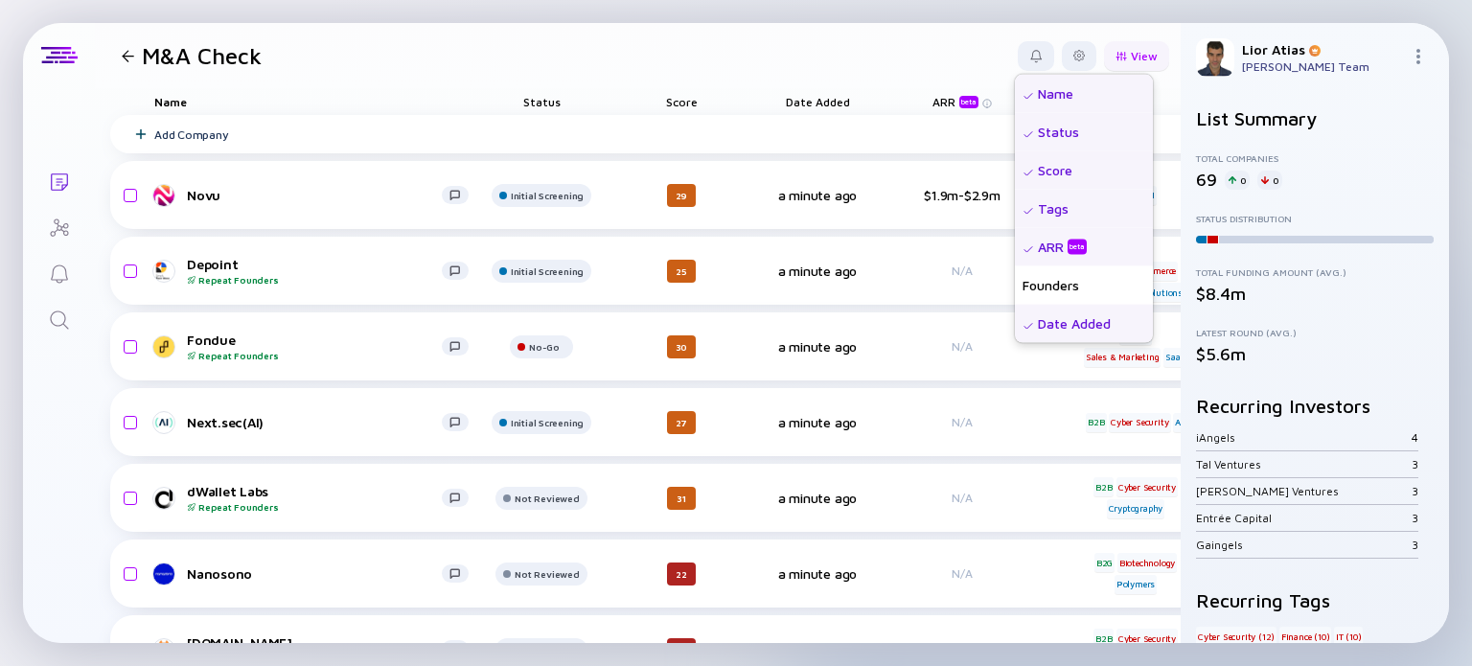
click at [1114, 53] on div "View" at bounding box center [1136, 56] width 65 height 30
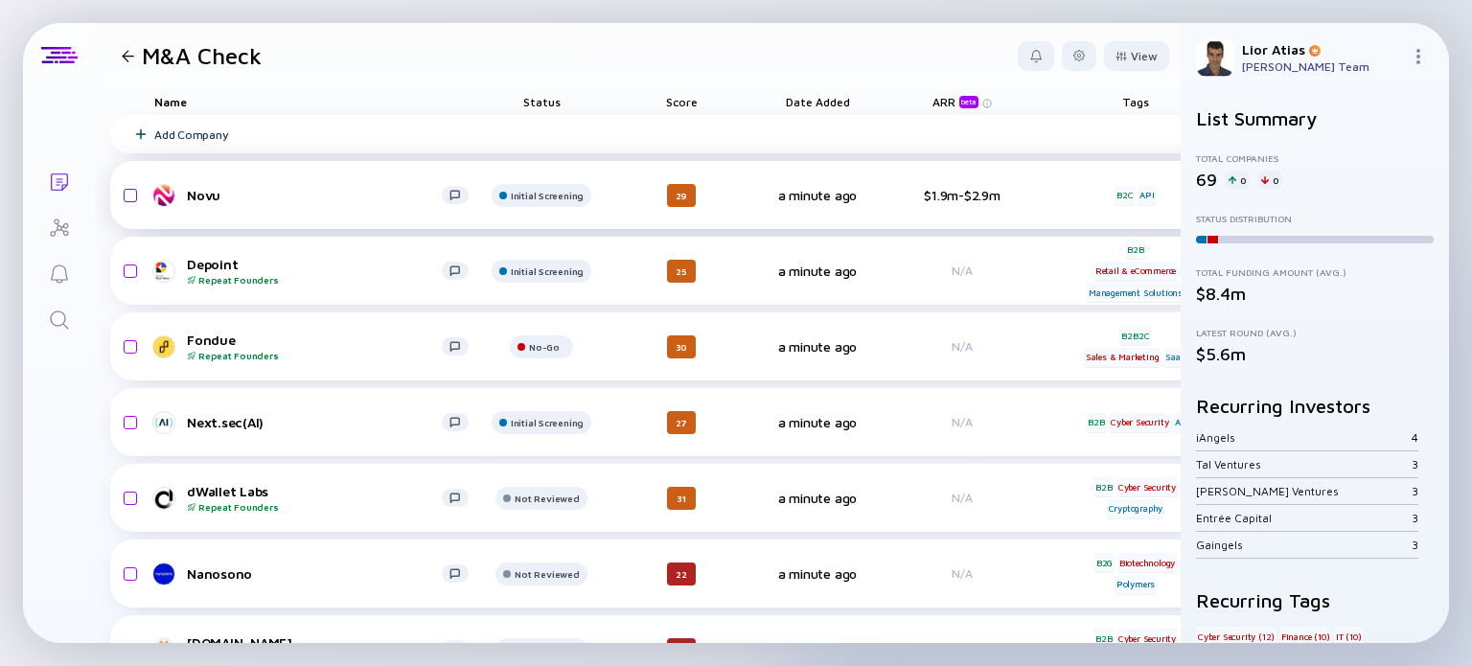
click at [132, 185] on input "checkbox" at bounding box center [127, 195] width 23 height 44
click at [132, 190] on input "checkbox" at bounding box center [127, 195] width 23 height 44
checkbox input "false"
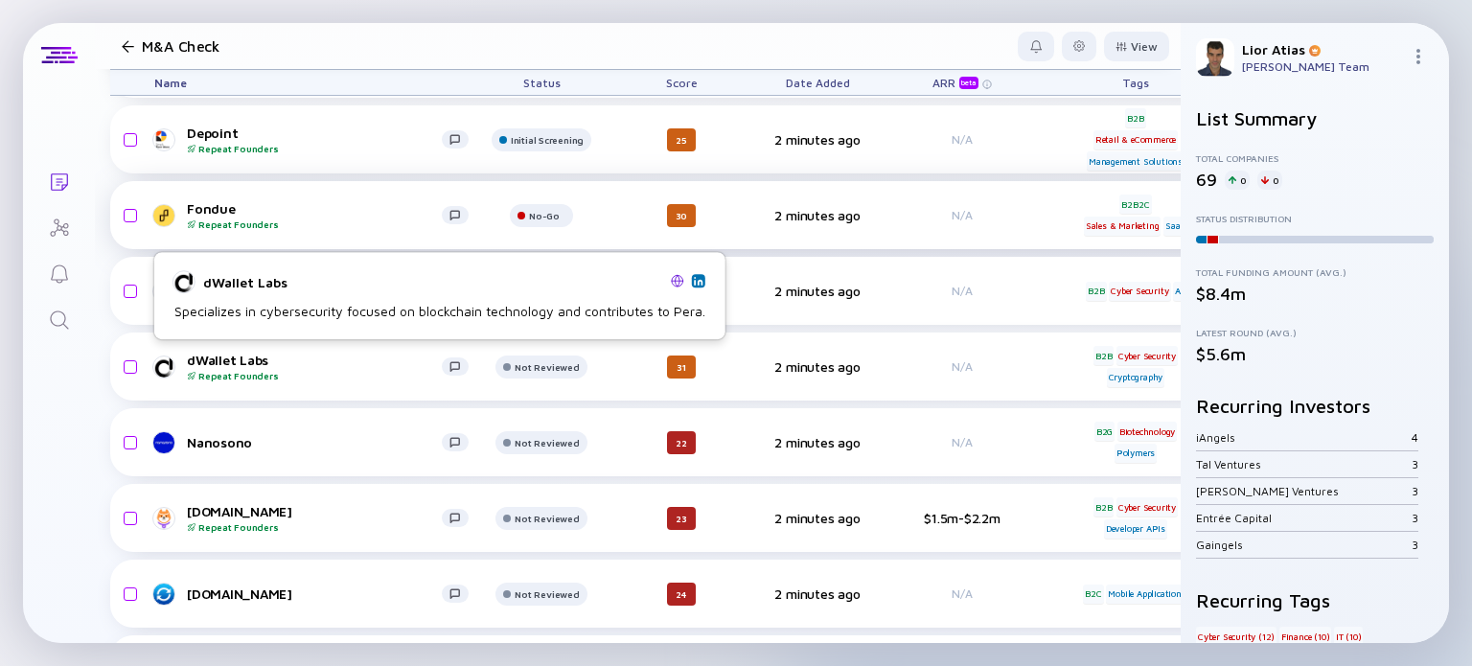
scroll to position [134, 0]
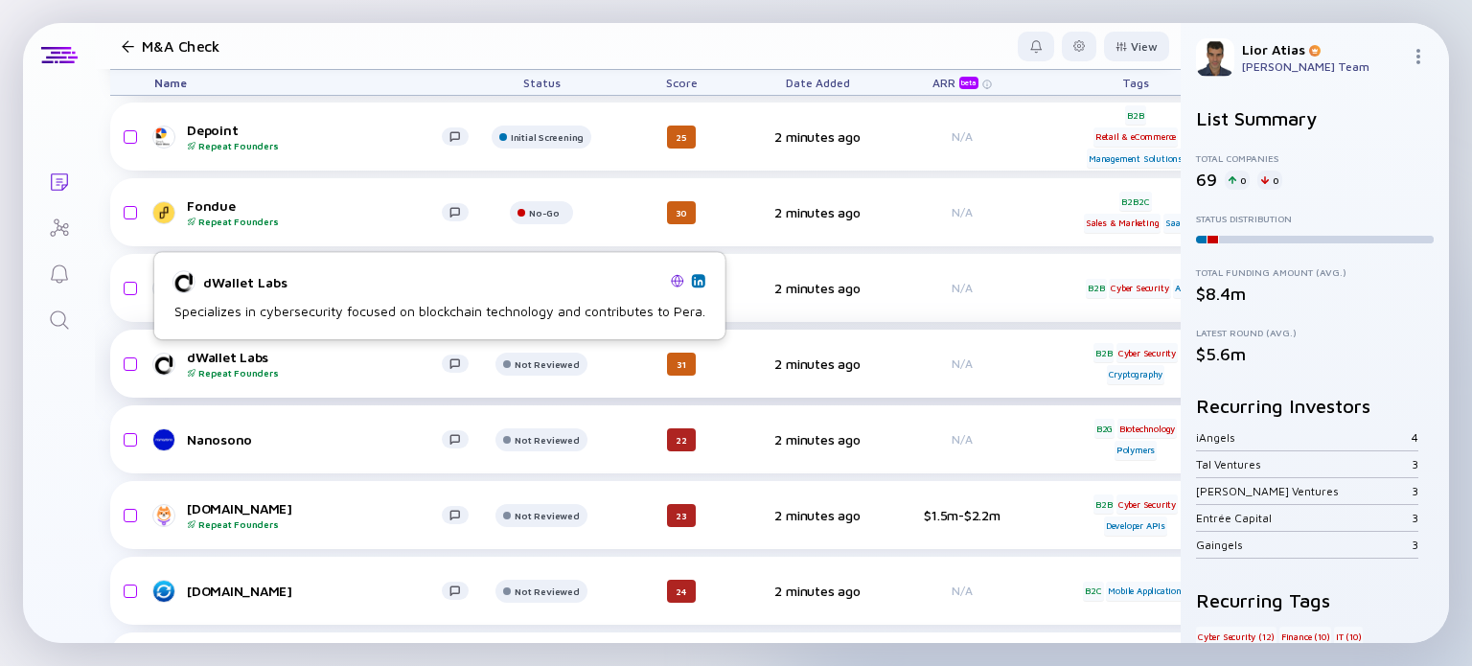
click at [291, 367] on div "Repeat Founders" at bounding box center [314, 373] width 255 height 12
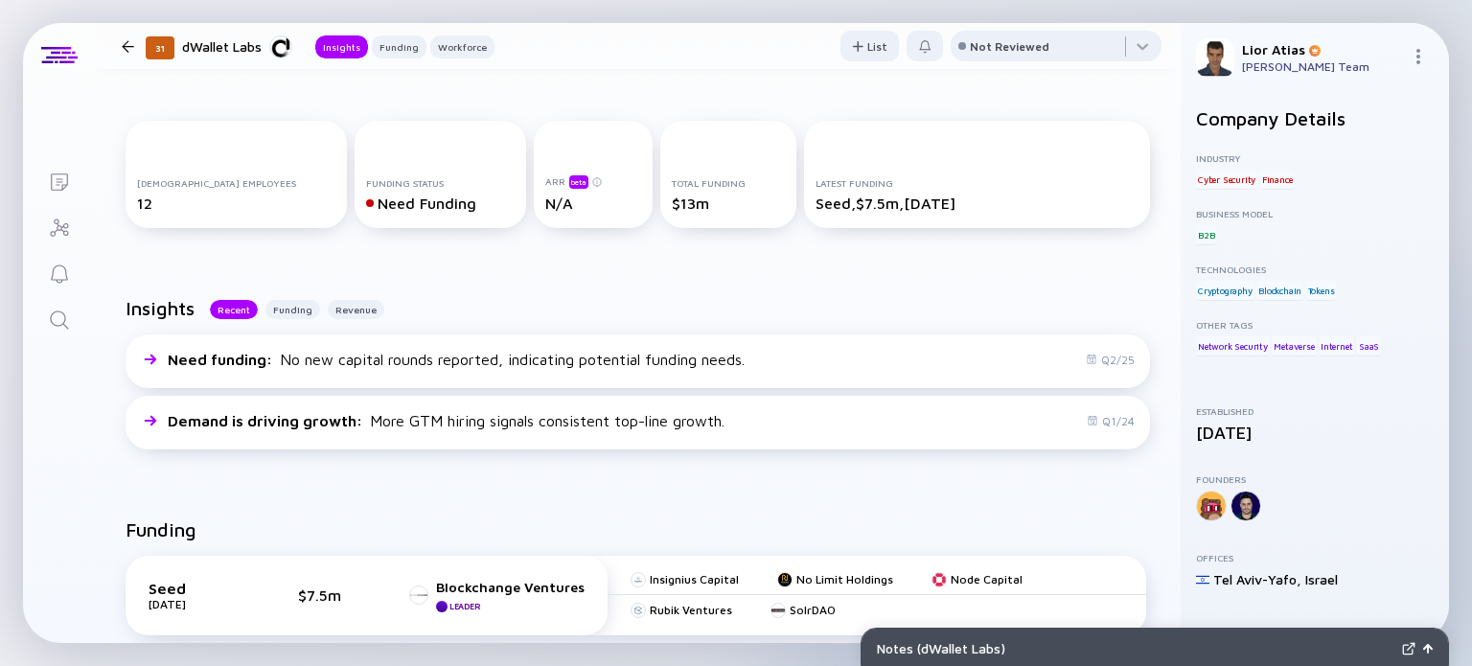
scroll to position [199, 0]
click at [270, 313] on div "Funding" at bounding box center [292, 307] width 55 height 19
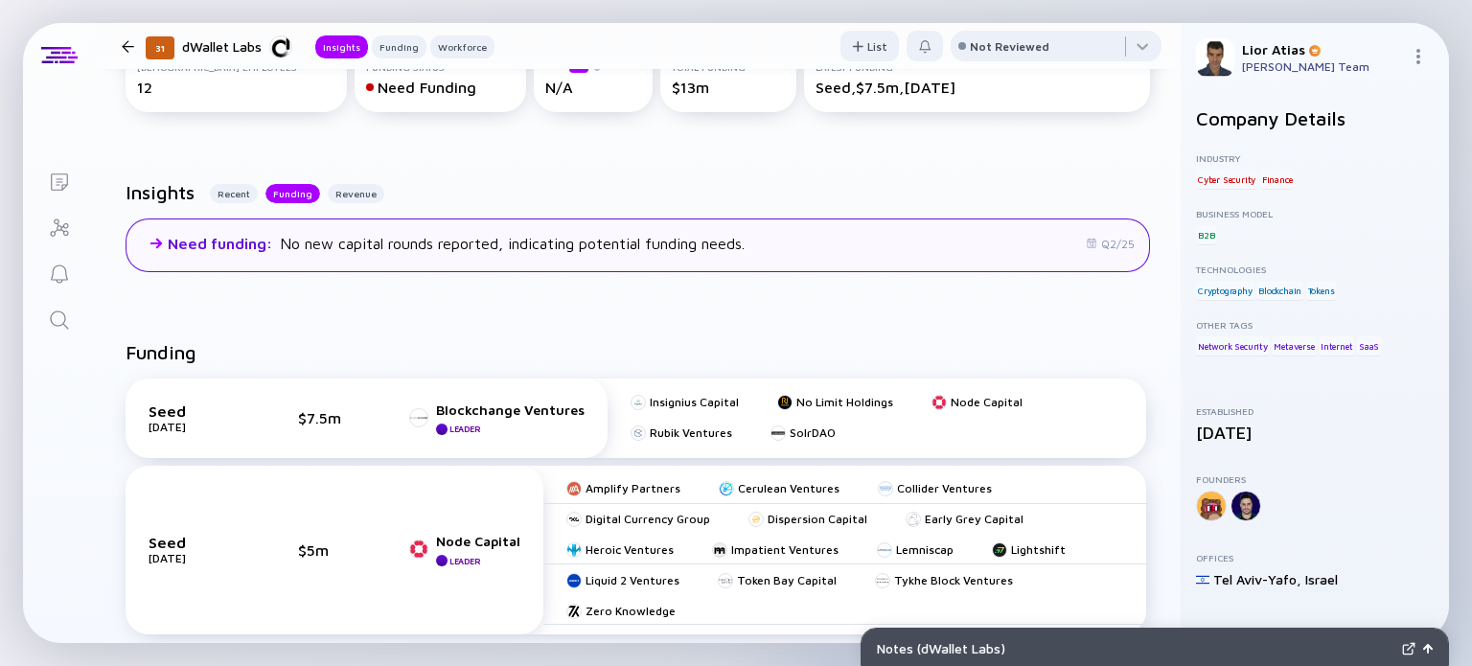
scroll to position [314, 0]
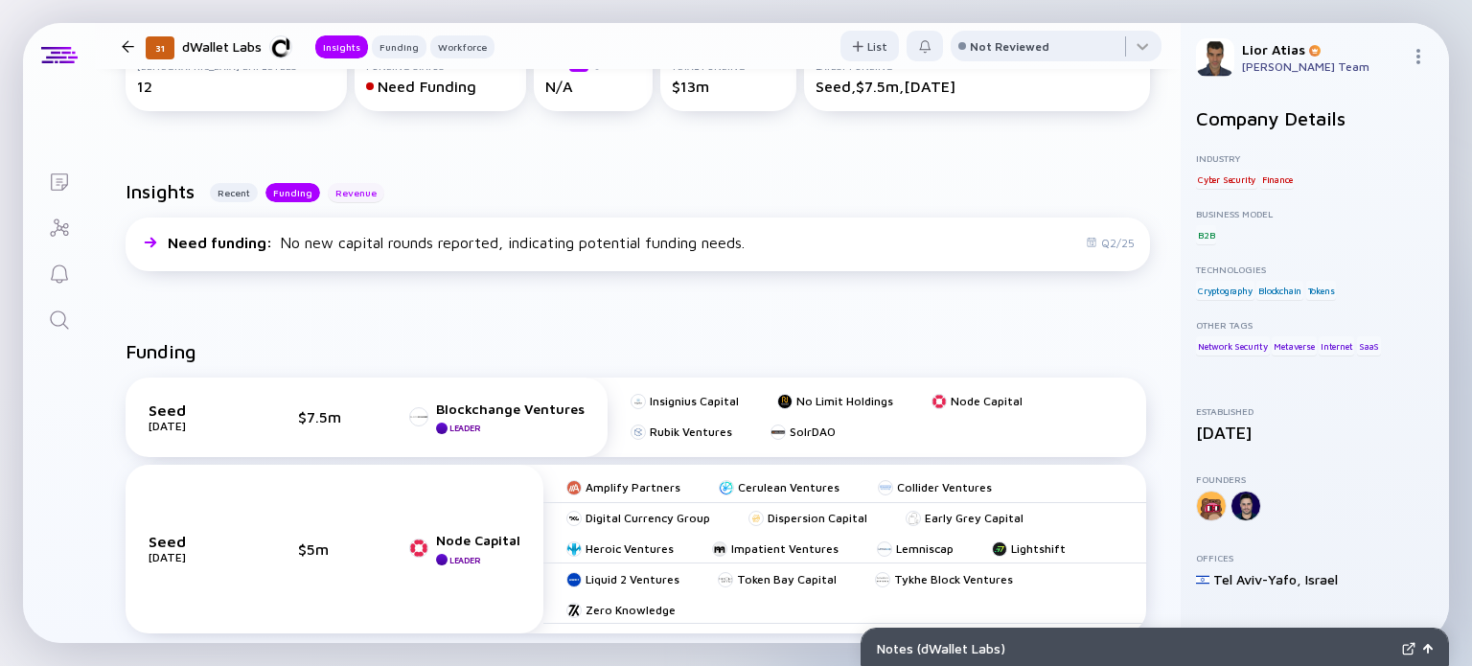
click at [337, 191] on div "Revenue" at bounding box center [356, 192] width 57 height 19
click at [303, 191] on div "Funding" at bounding box center [292, 192] width 55 height 19
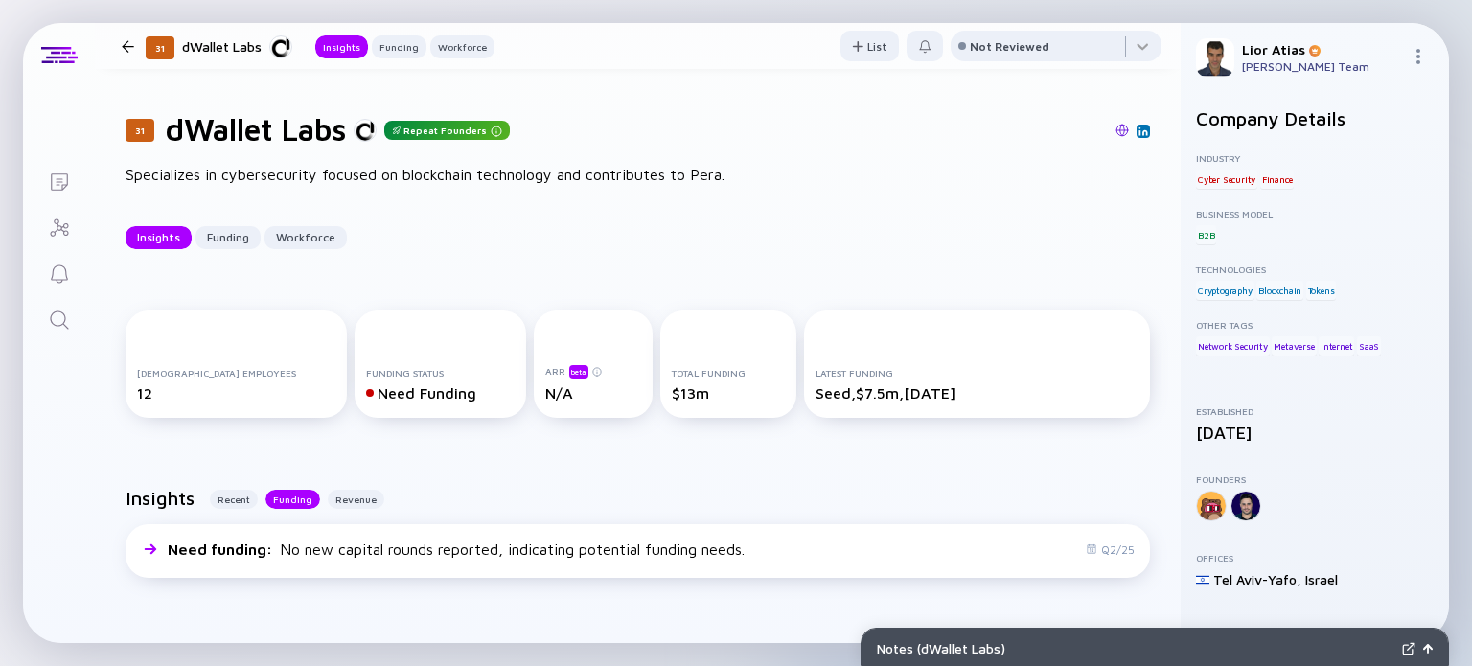
scroll to position [0, 0]
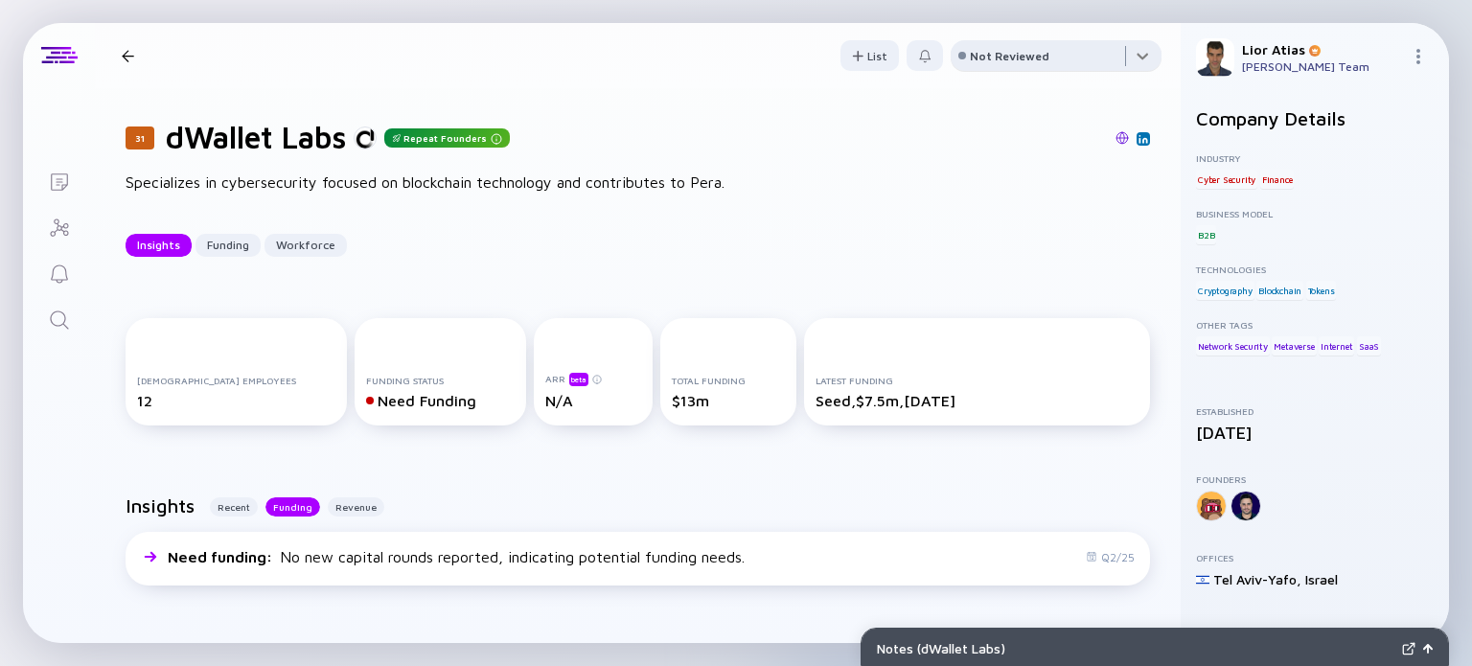
click at [1004, 75] on div at bounding box center [1056, 59] width 211 height 38
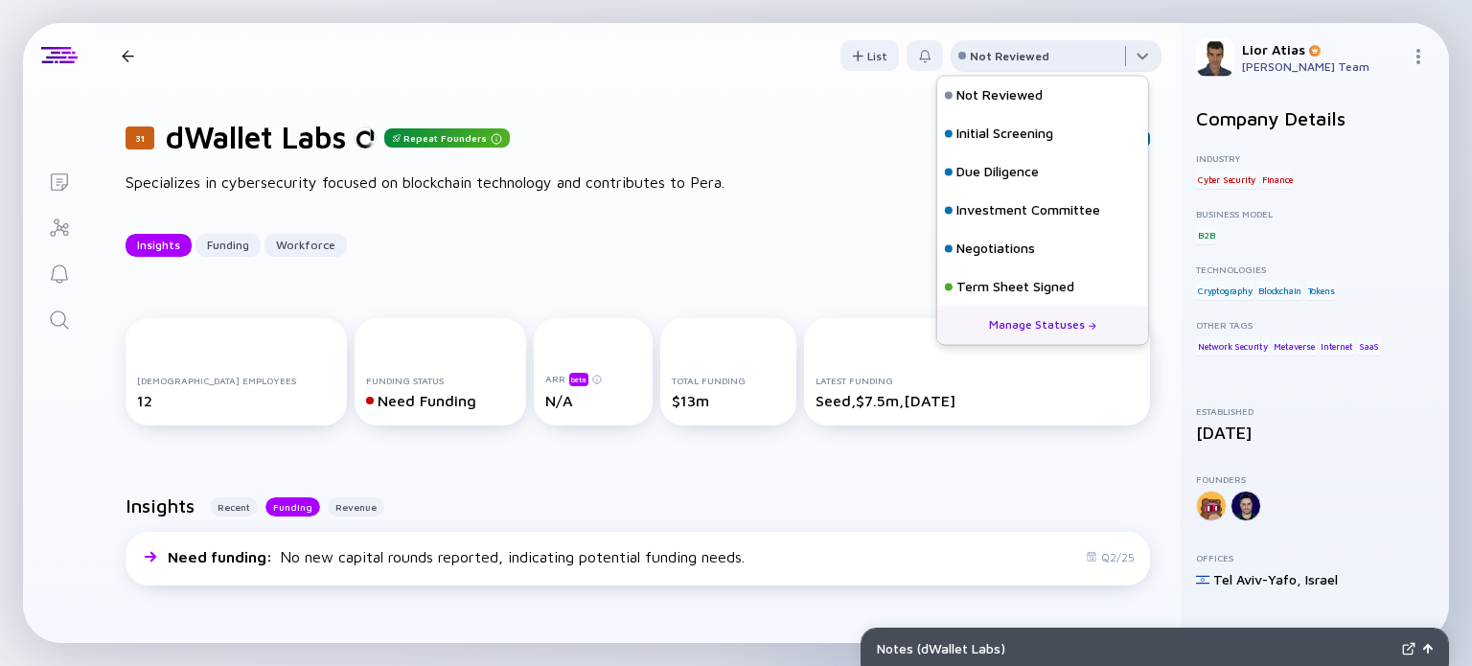
click at [1008, 66] on div at bounding box center [1056, 59] width 211 height 38
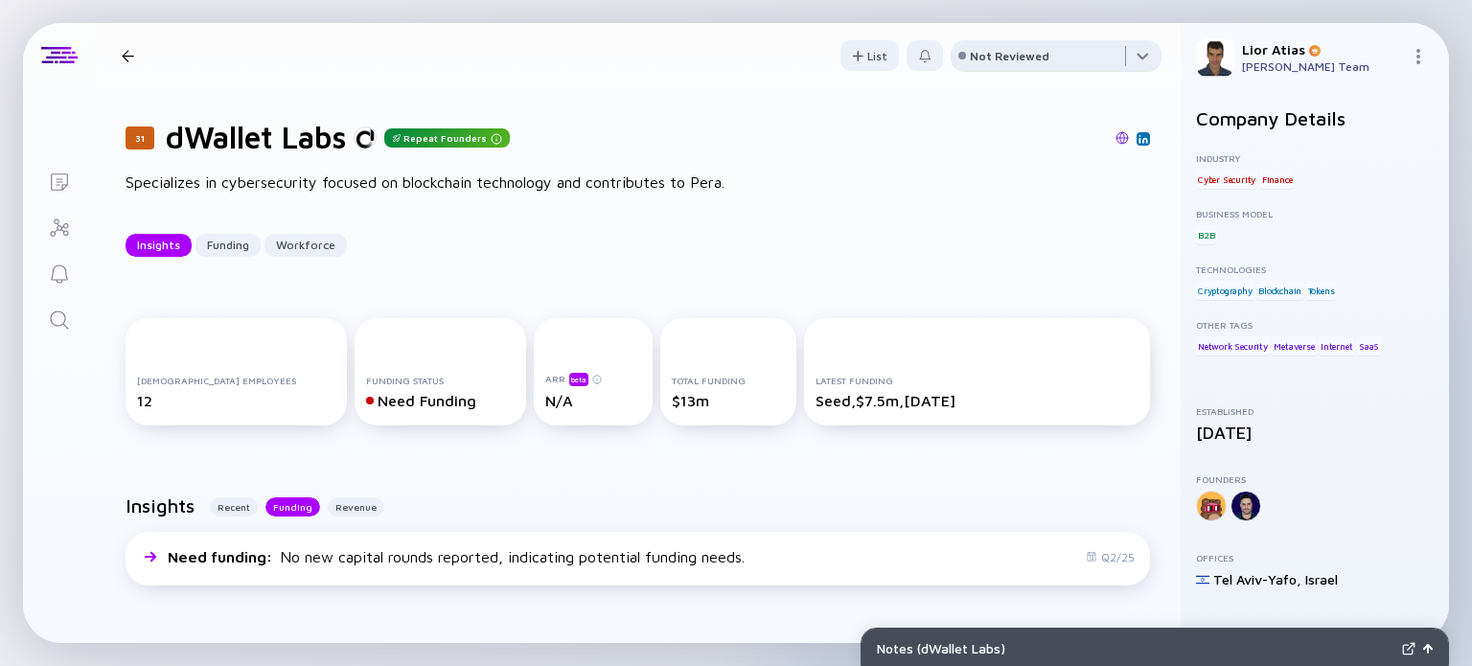
click at [1008, 66] on div at bounding box center [1056, 59] width 211 height 38
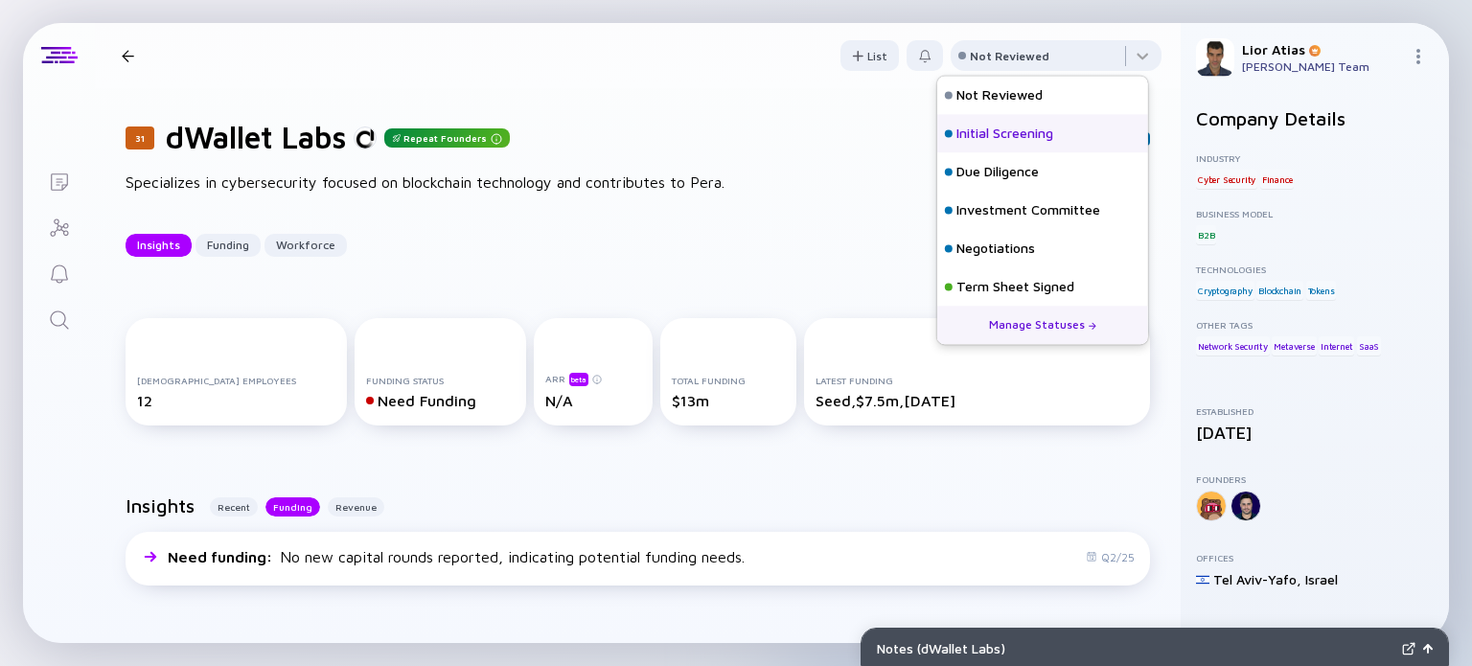
click at [1007, 129] on div "Initial Screening" at bounding box center [1005, 134] width 97 height 19
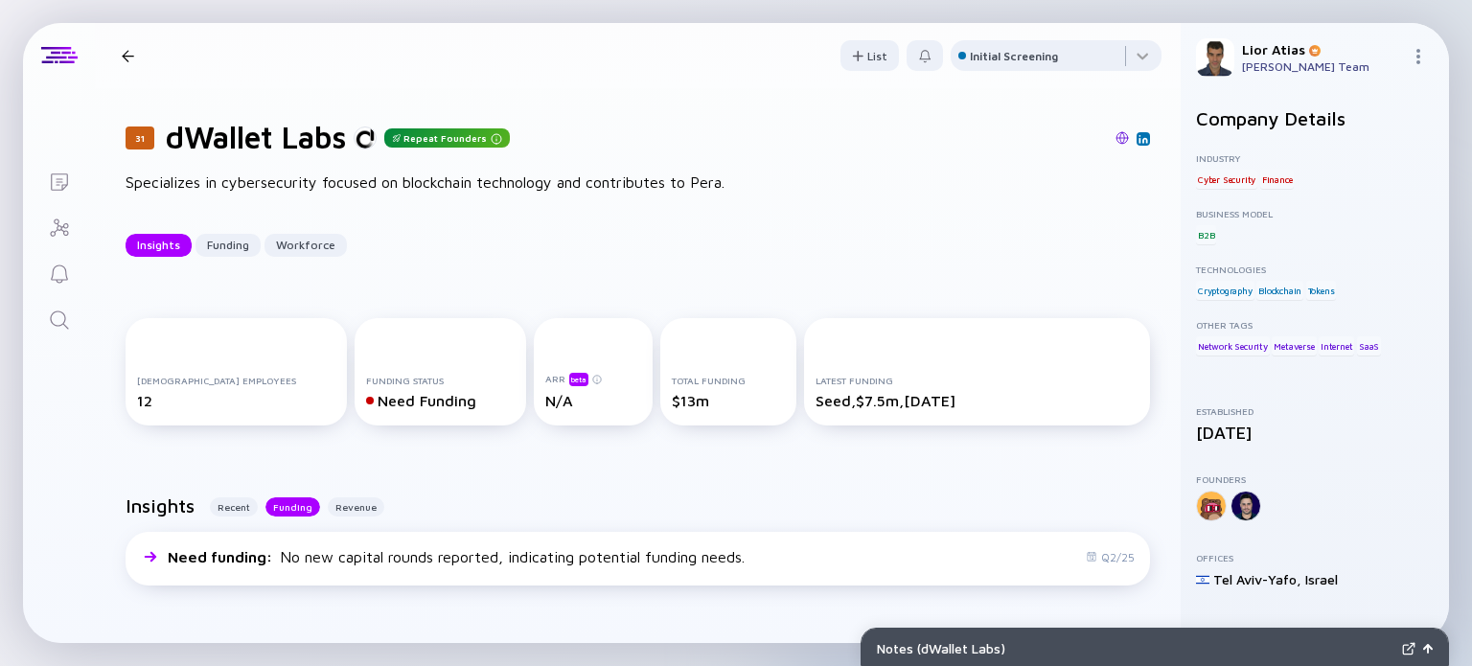
click at [129, 44] on div "31 dWallet Labs Insights Funding Workforce" at bounding box center [304, 56] width 381 height 26
click at [127, 59] on div at bounding box center [128, 56] width 12 height 12
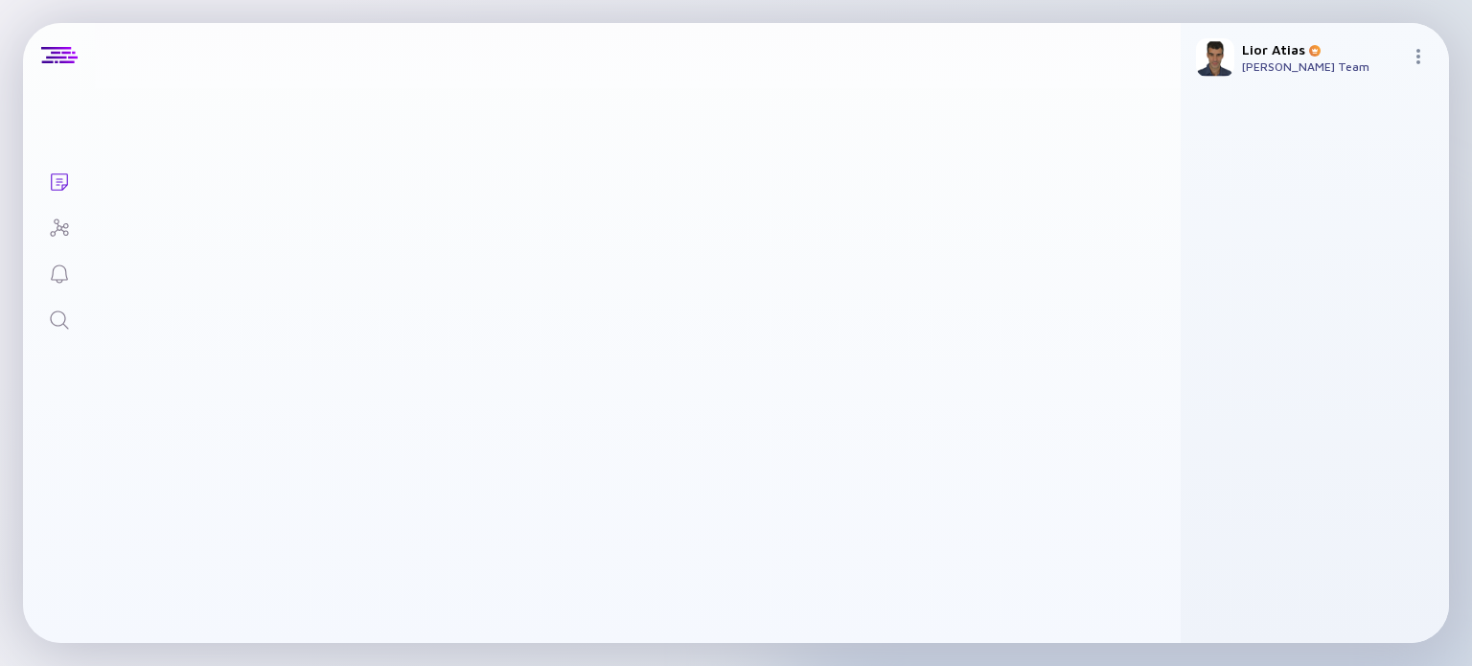
scroll to position [134, 0]
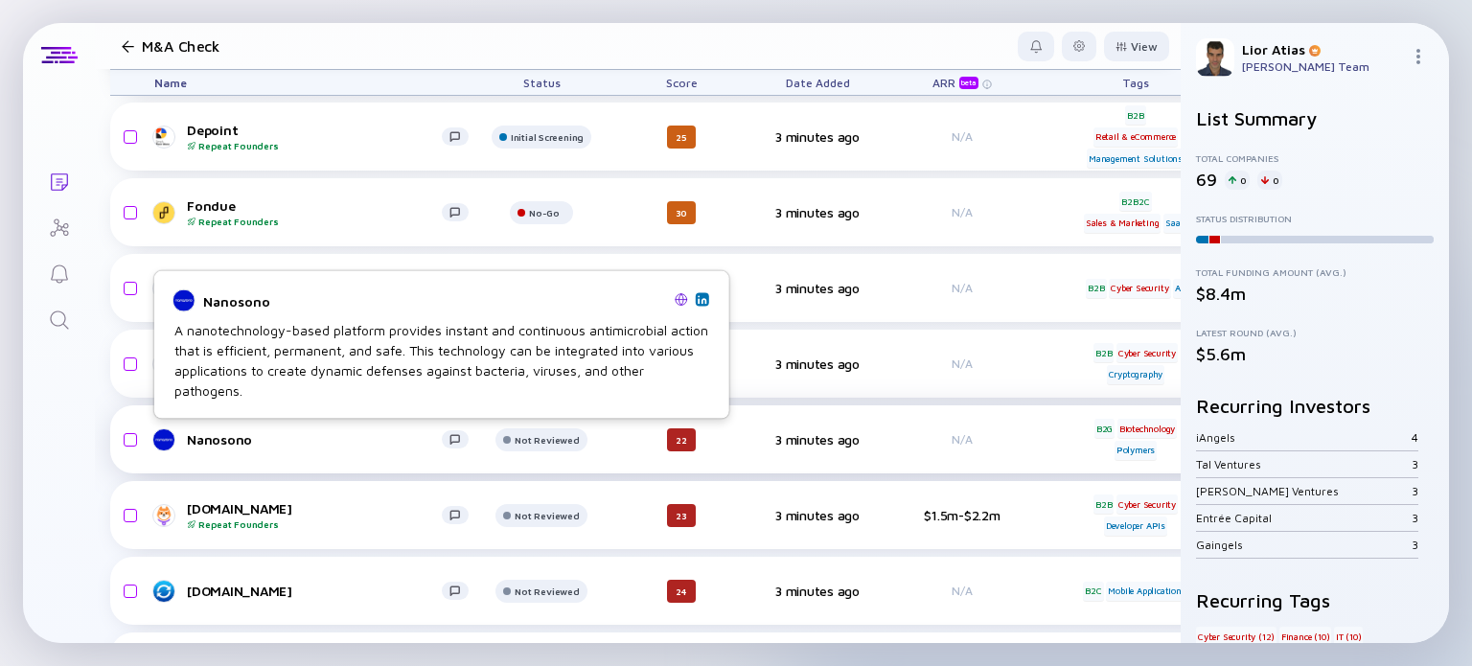
click at [239, 445] on div "Nanosono" at bounding box center [314, 439] width 255 height 16
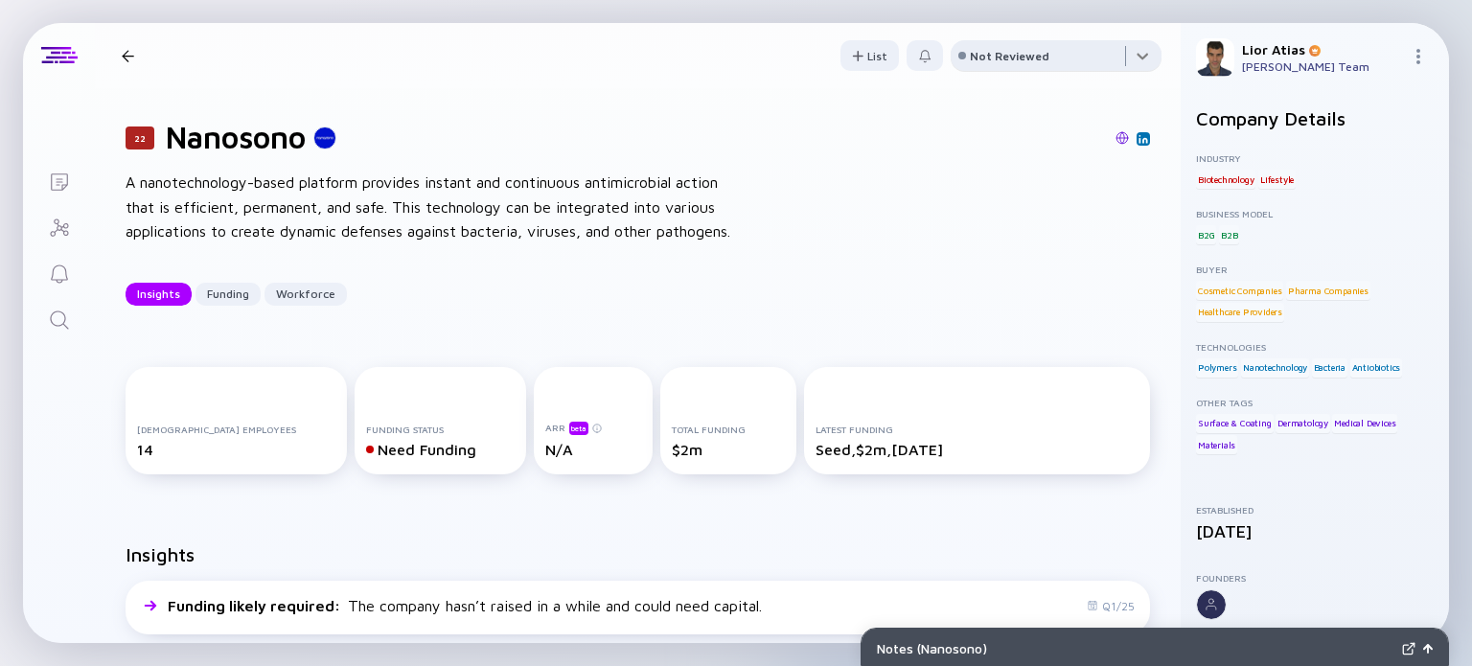
click at [1017, 66] on div at bounding box center [1056, 59] width 211 height 38
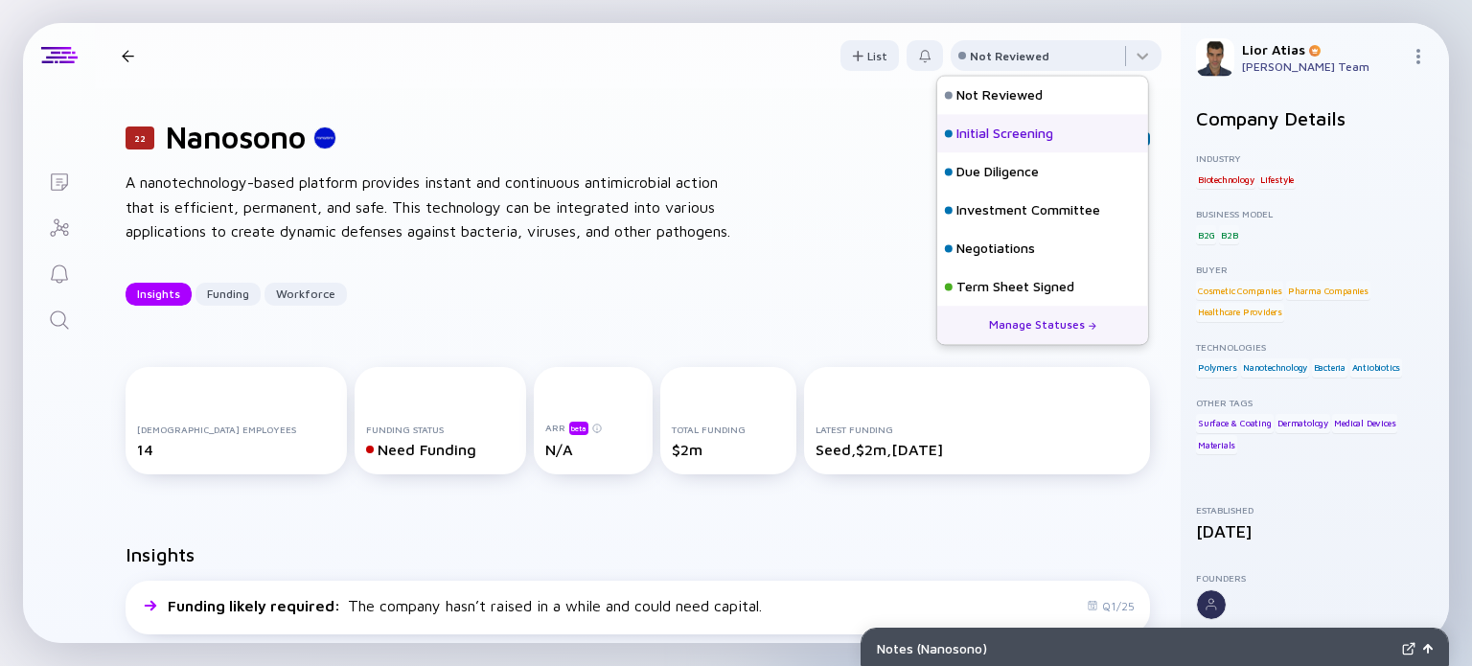
click at [1010, 143] on div "Initial Screening" at bounding box center [1042, 133] width 211 height 38
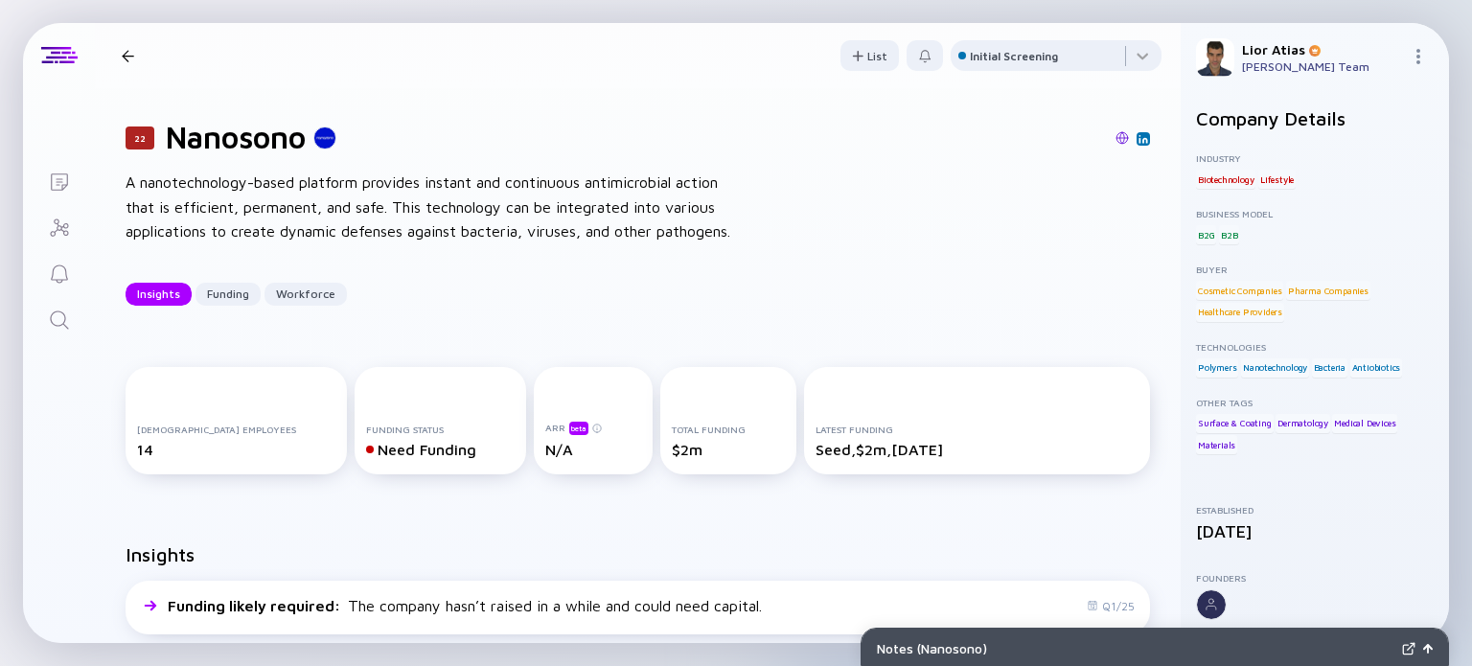
click at [126, 61] on div "22 Nanosono Insights Funding Workforce" at bounding box center [295, 56] width 362 height 26
click at [132, 50] on div at bounding box center [128, 56] width 12 height 12
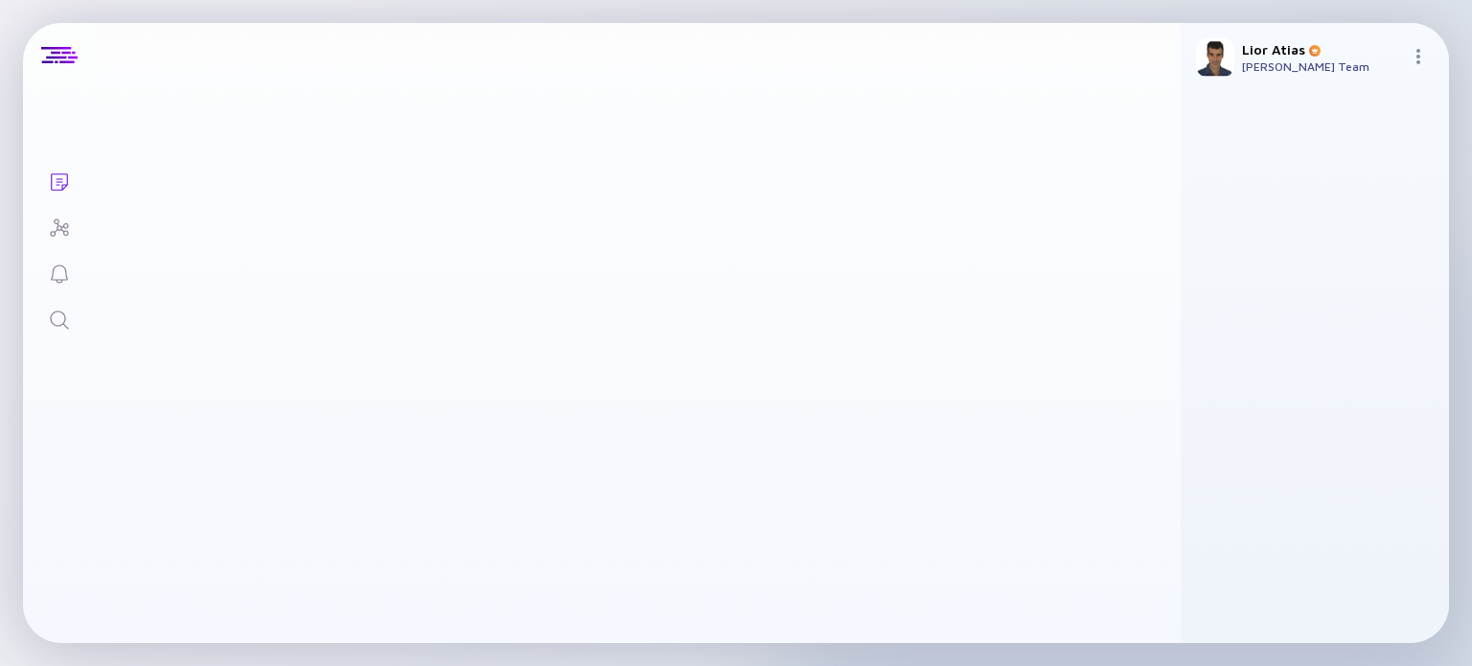
scroll to position [134, 0]
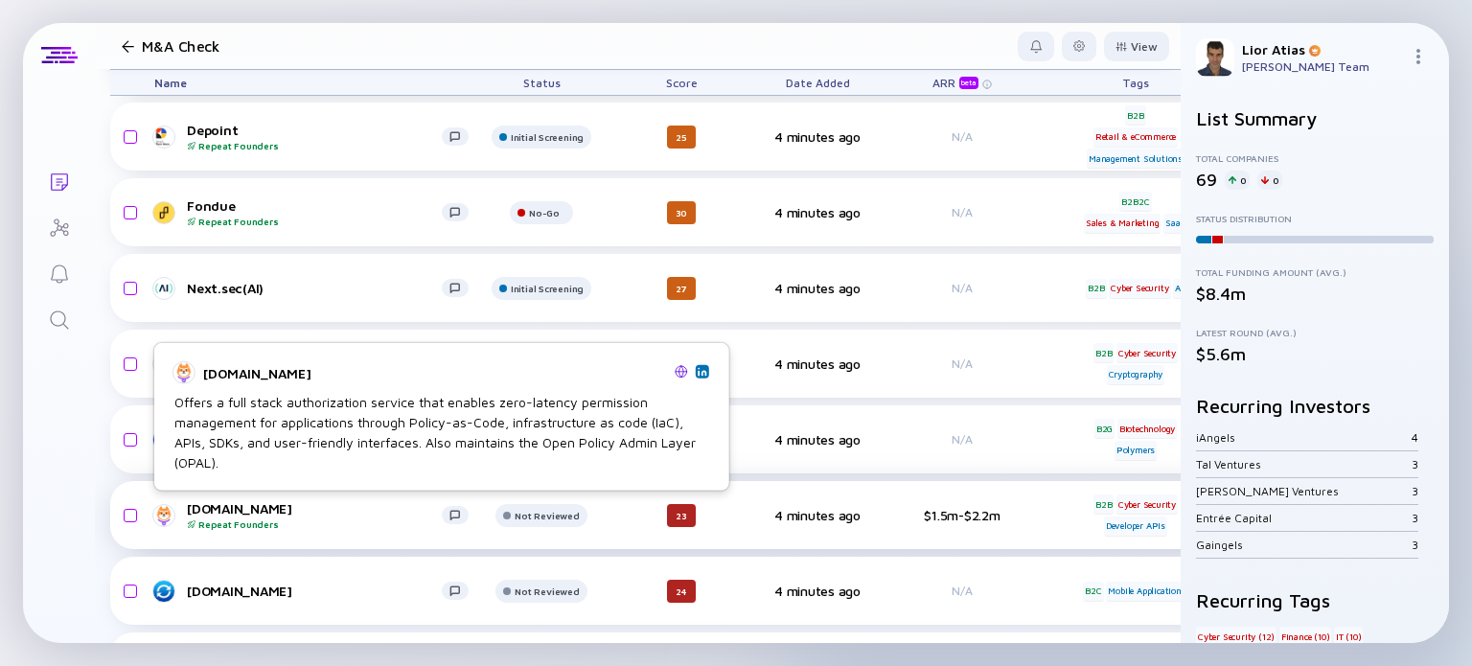
click at [270, 505] on div "Permit.io Repeat Founders" at bounding box center [314, 515] width 255 height 30
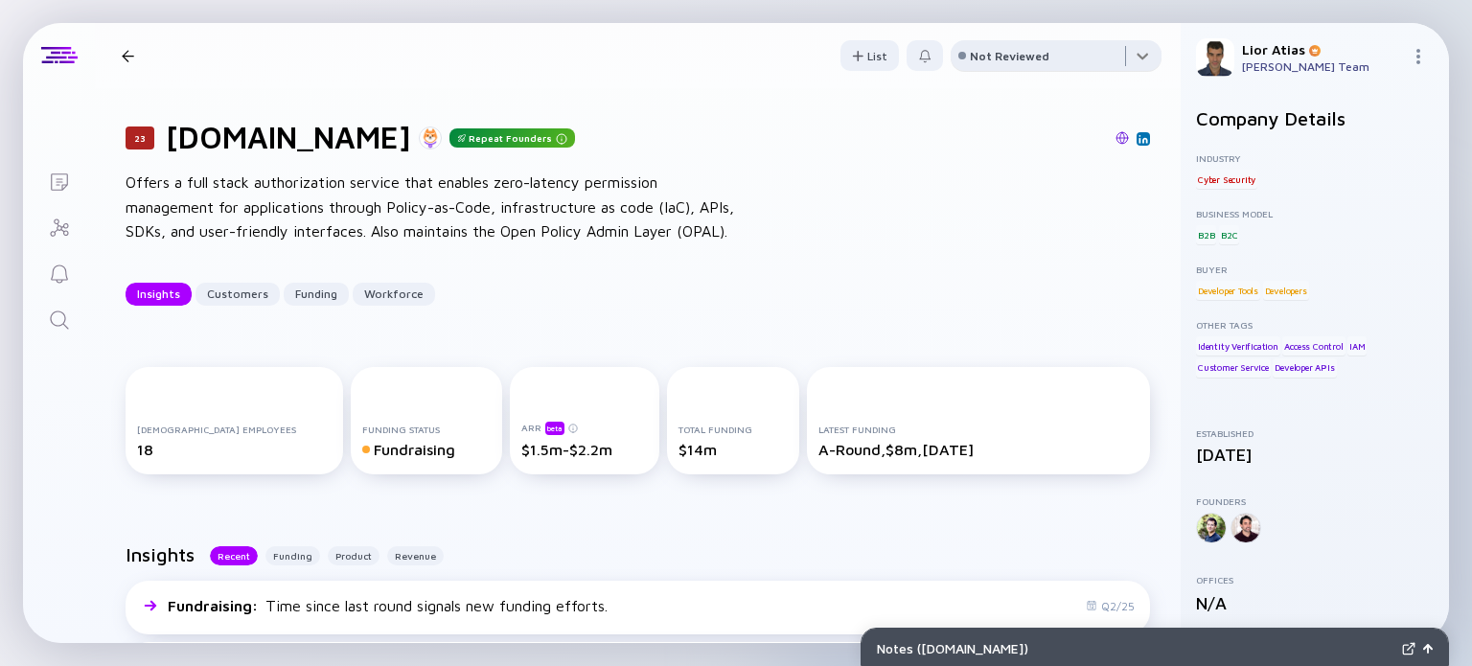
click at [1047, 57] on div at bounding box center [1056, 59] width 211 height 38
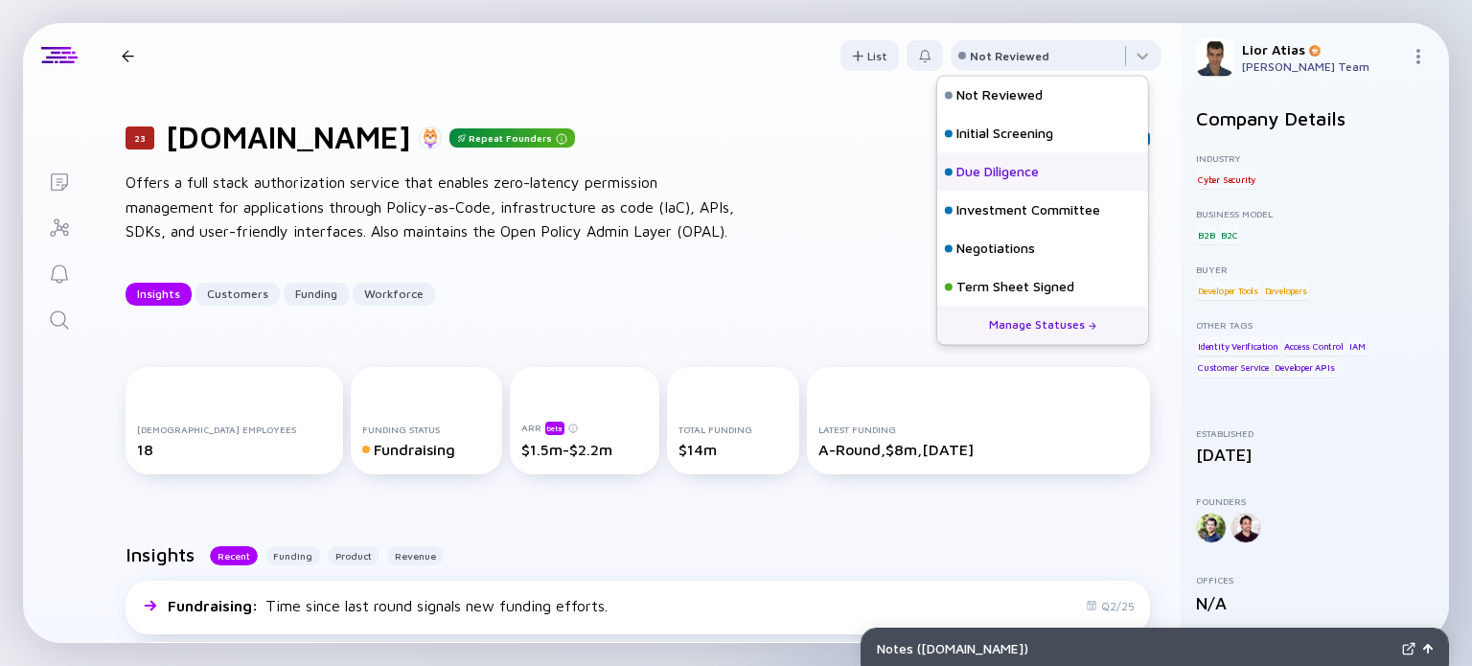
scroll to position [84, 0]
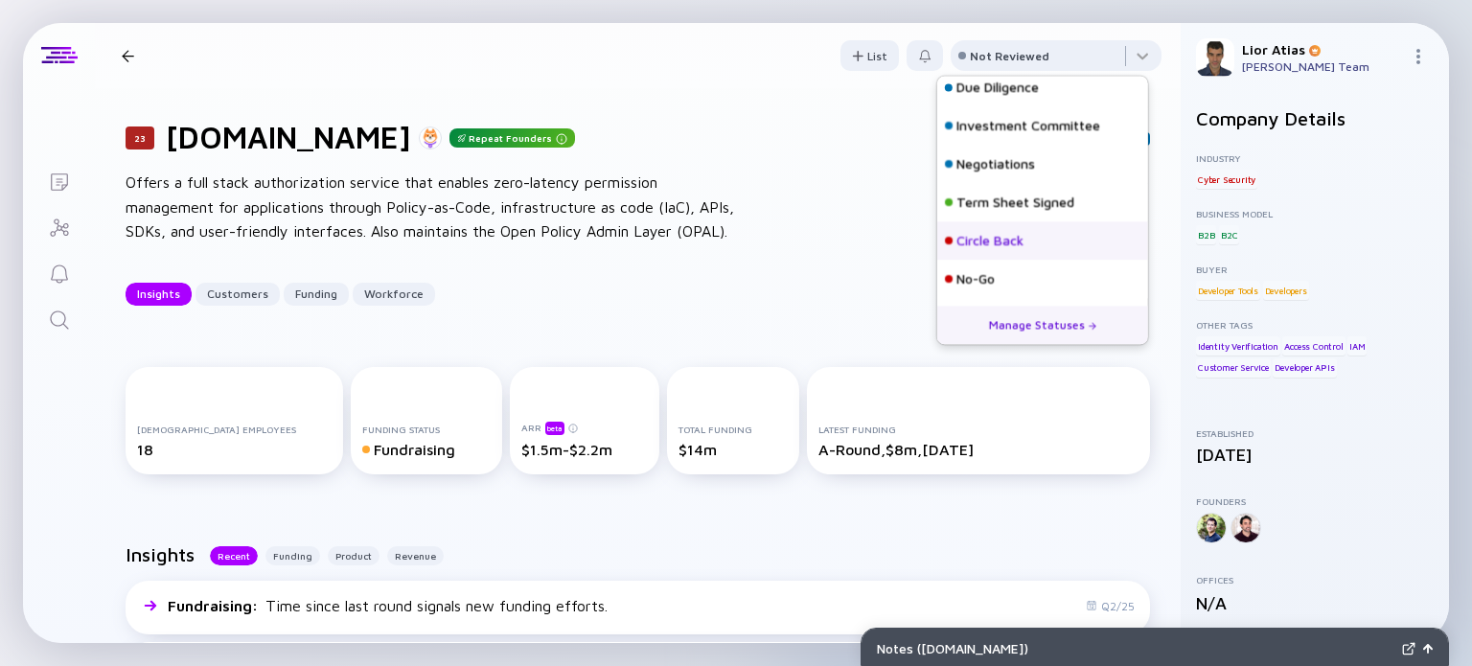
click at [1008, 241] on div "Circle Back" at bounding box center [990, 241] width 67 height 19
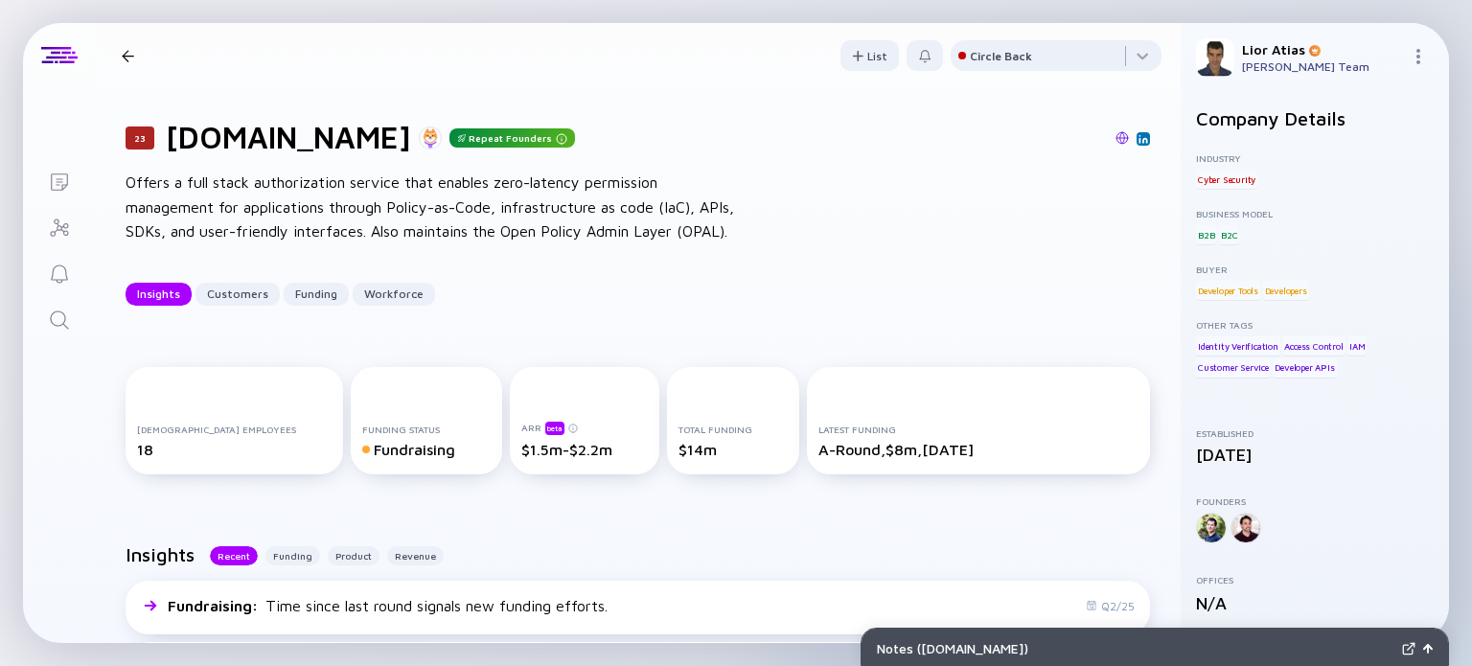
click at [125, 62] on div "23 Permit.io Insights Customers Funding Workforce" at bounding box center [350, 56] width 472 height 26
click at [128, 51] on div at bounding box center [128, 56] width 12 height 12
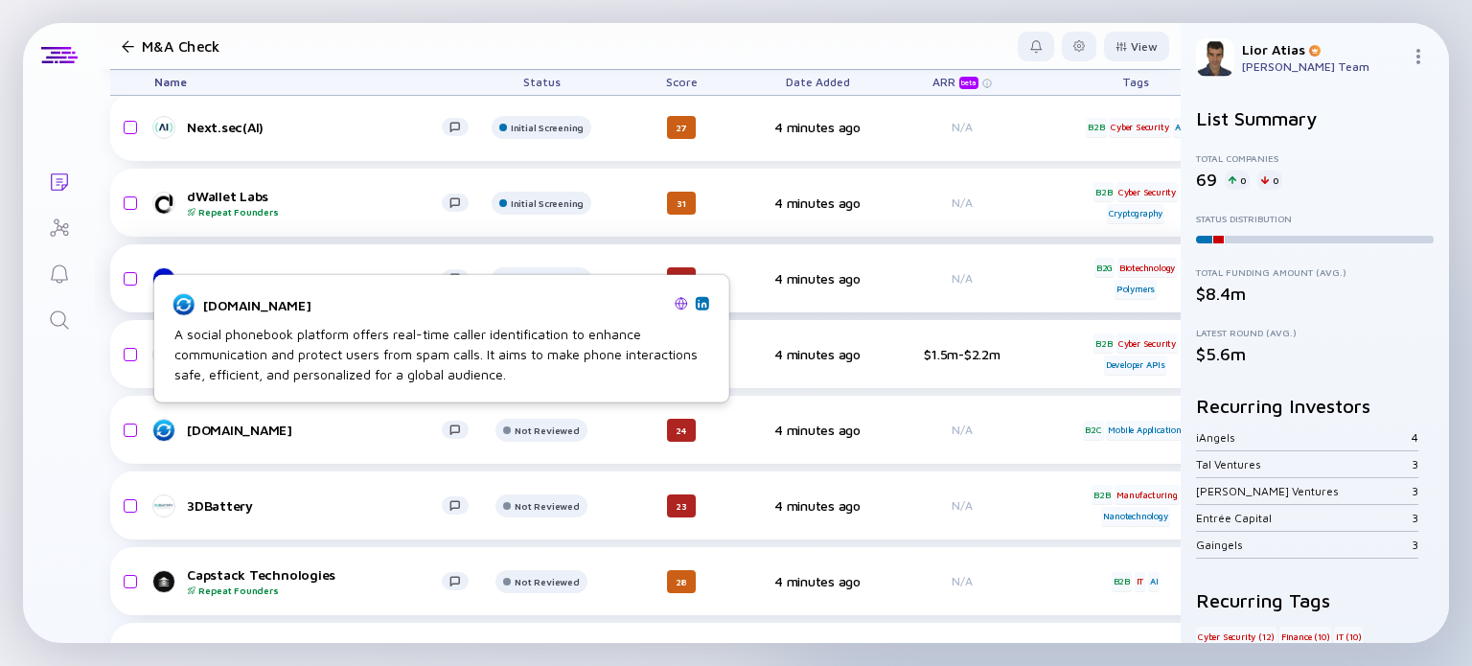
scroll to position [301, 0]
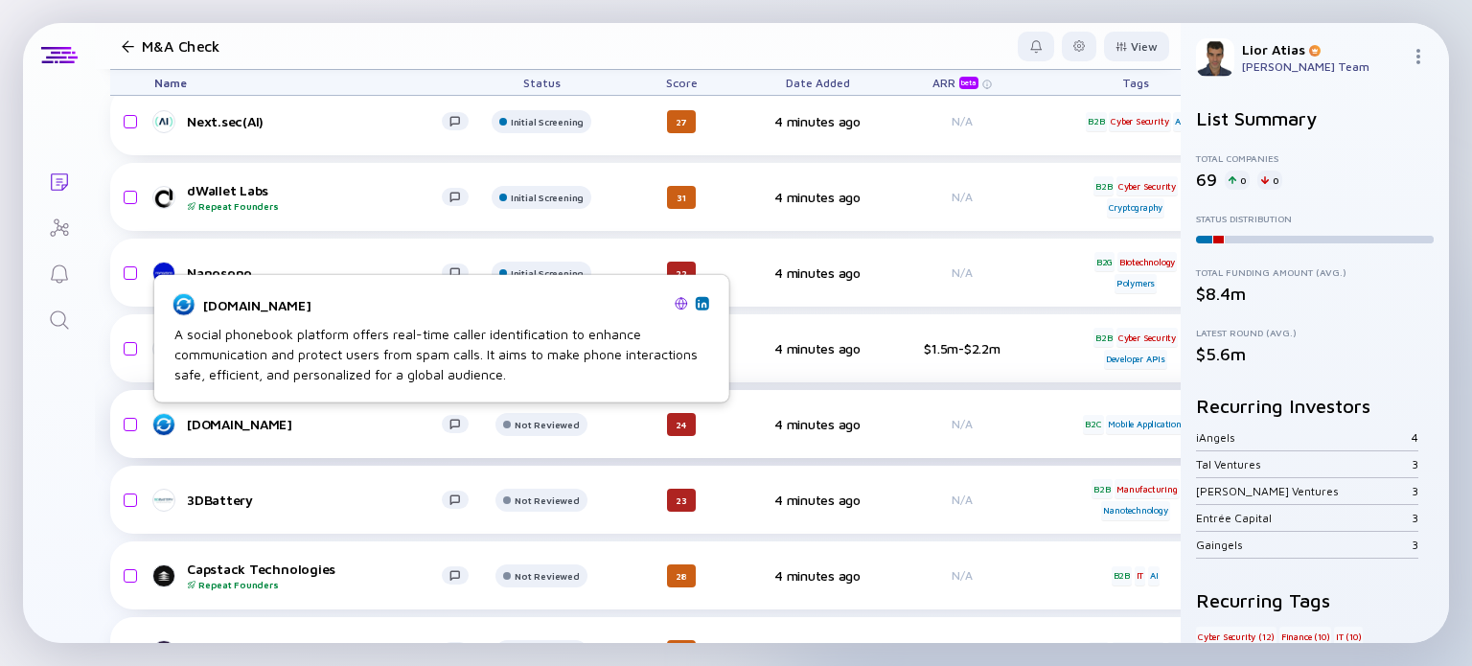
click at [265, 427] on div "Sync.me" at bounding box center [314, 424] width 255 height 16
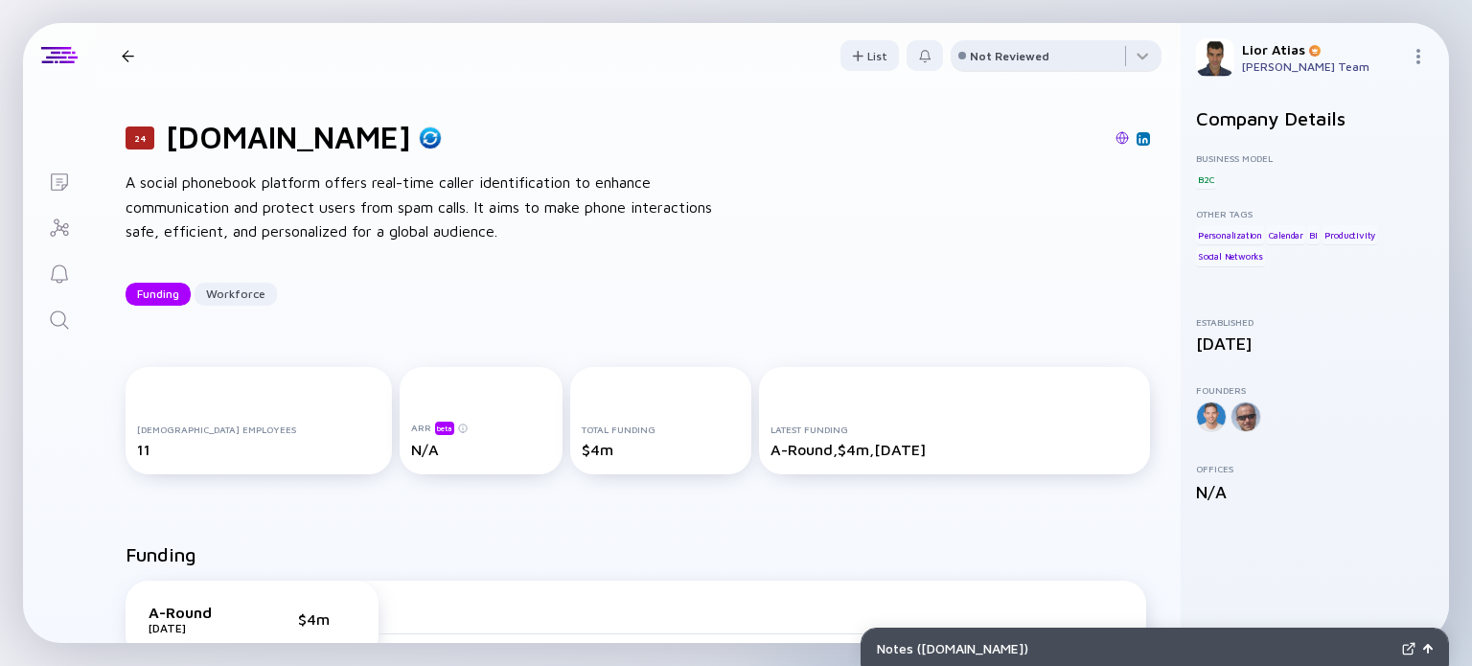
click at [970, 56] on div "Not Reviewed" at bounding box center [1010, 56] width 80 height 14
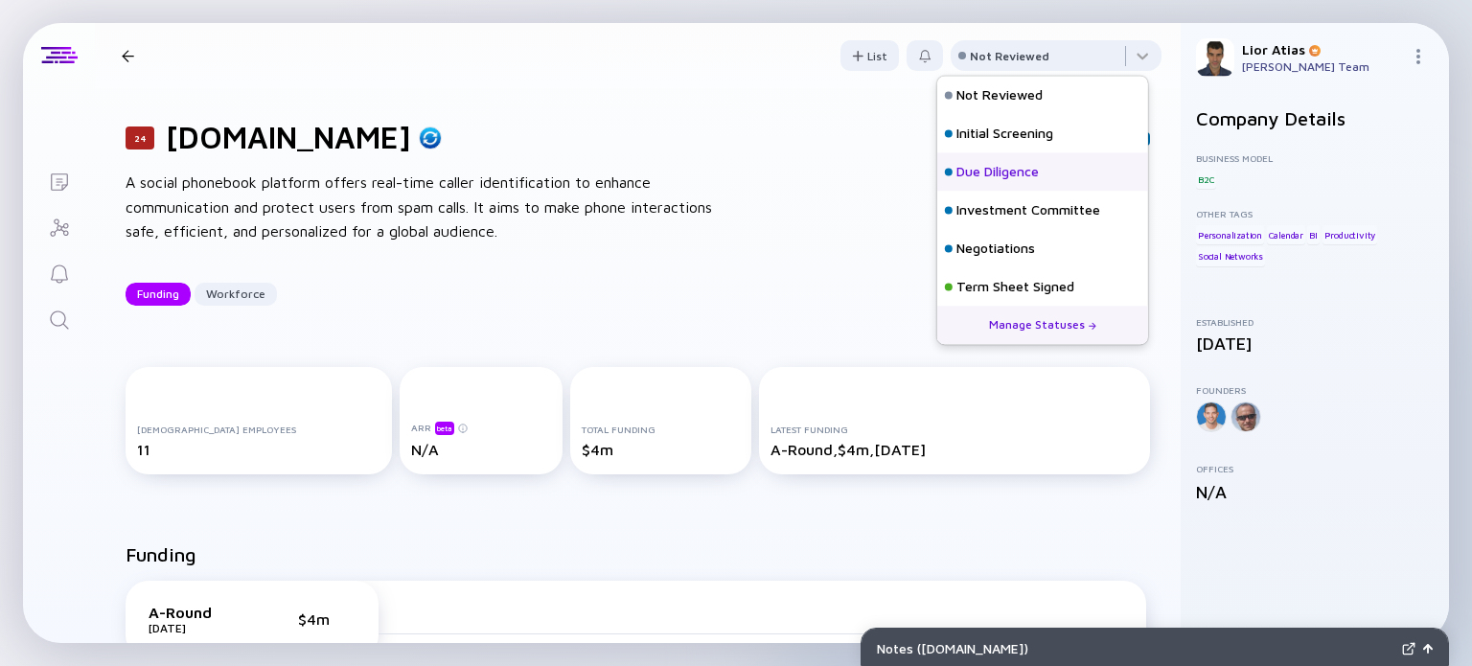
scroll to position [84, 0]
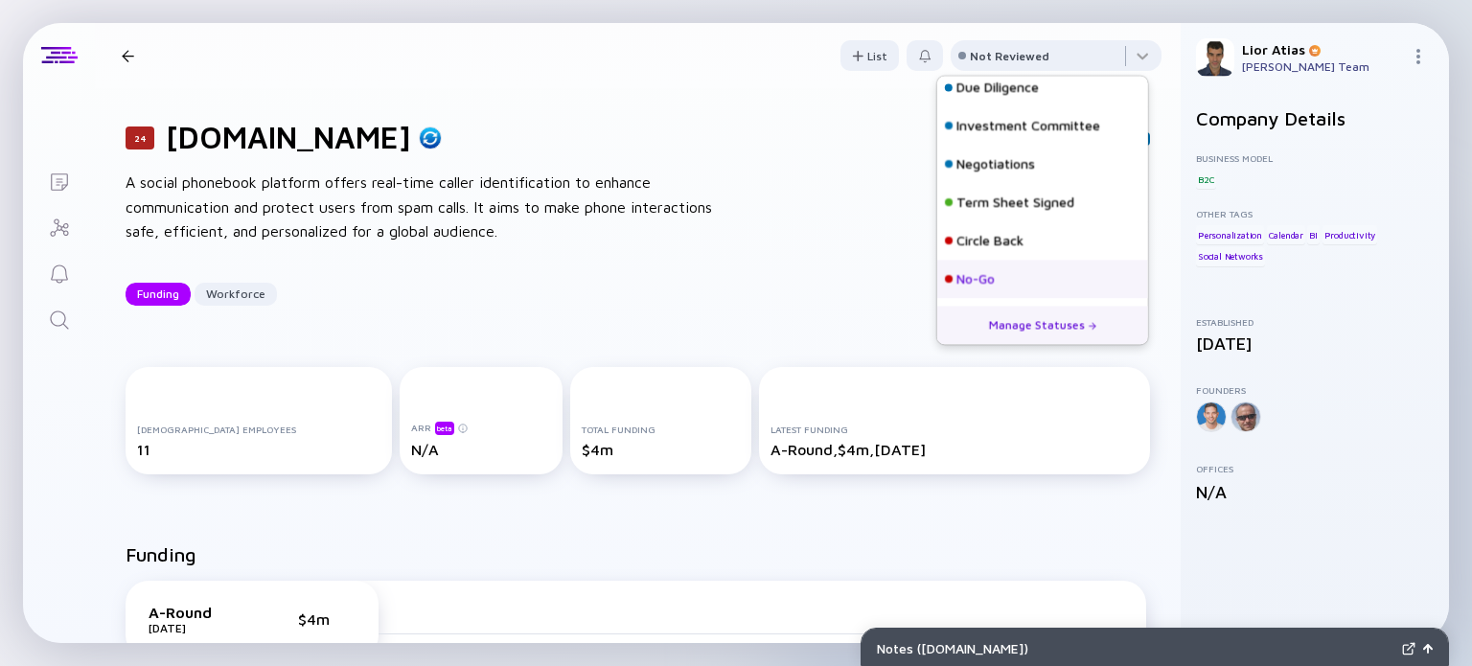
click at [1003, 275] on div "No-Go" at bounding box center [1042, 279] width 211 height 38
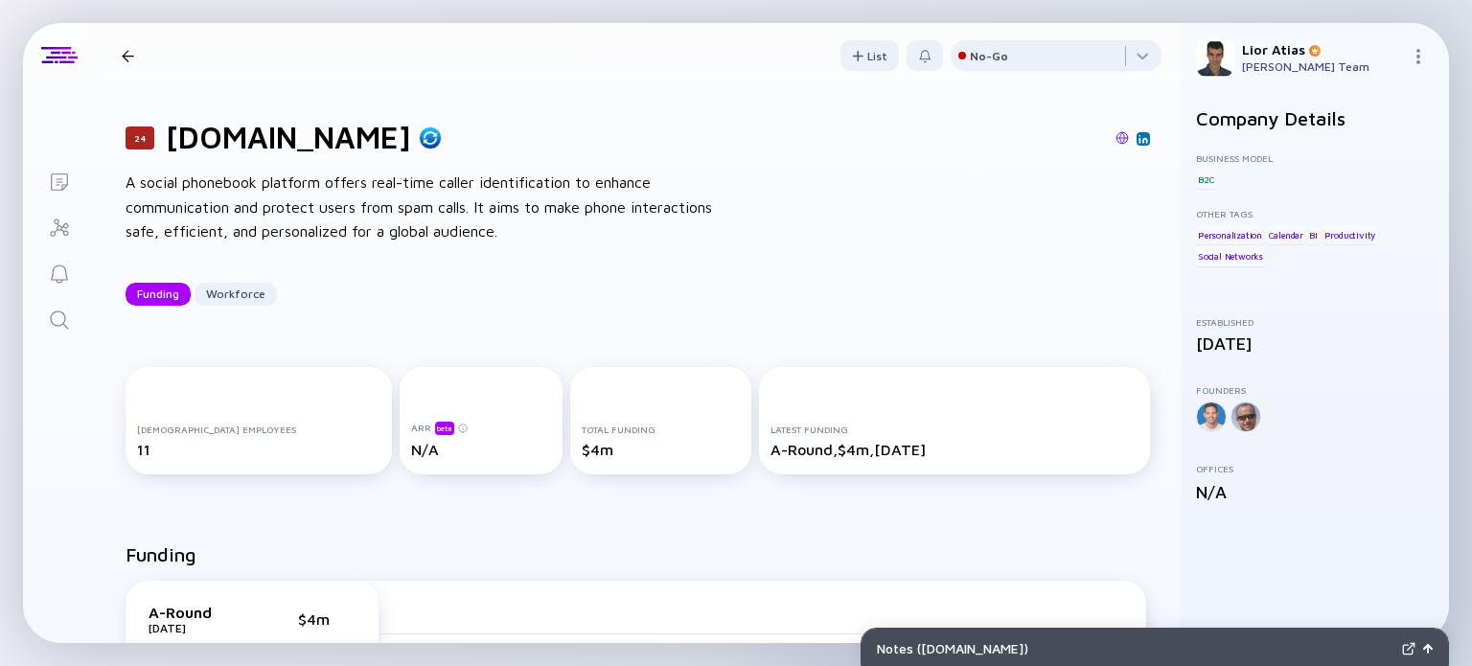
click at [127, 60] on div at bounding box center [128, 56] width 12 height 12
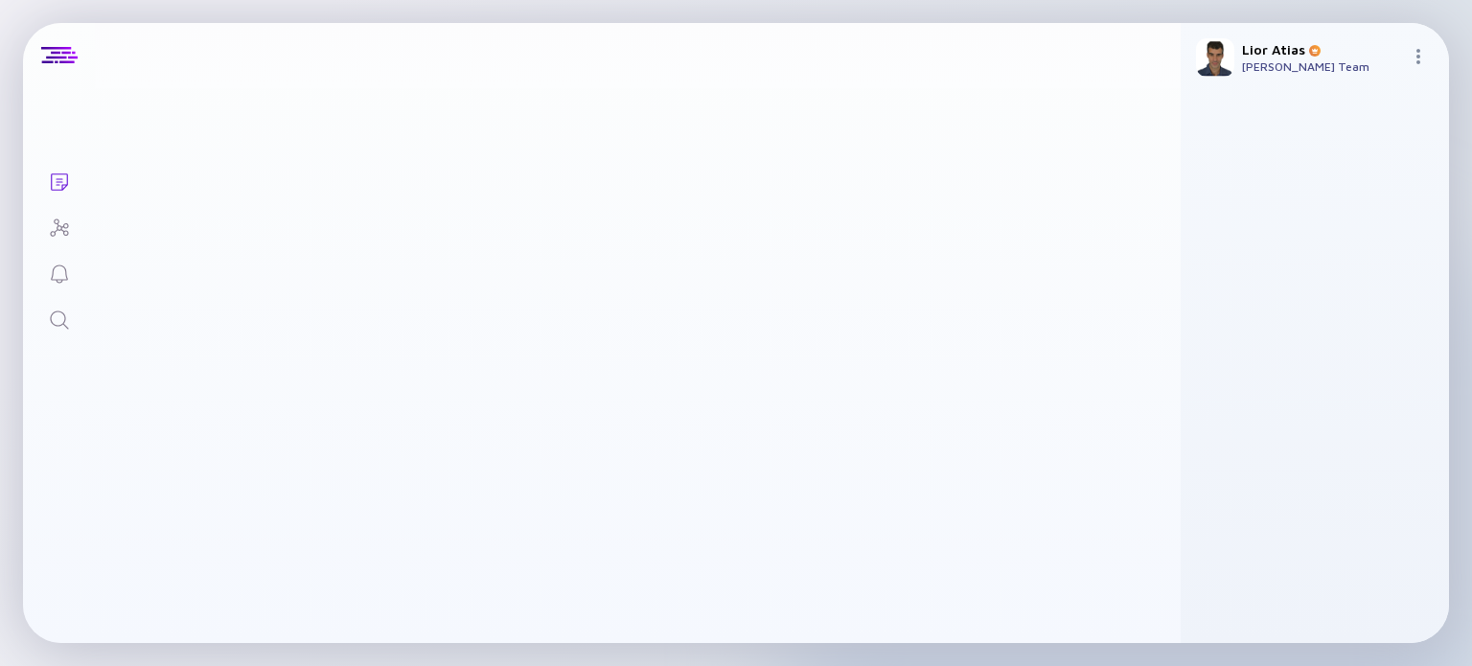
scroll to position [301, 0]
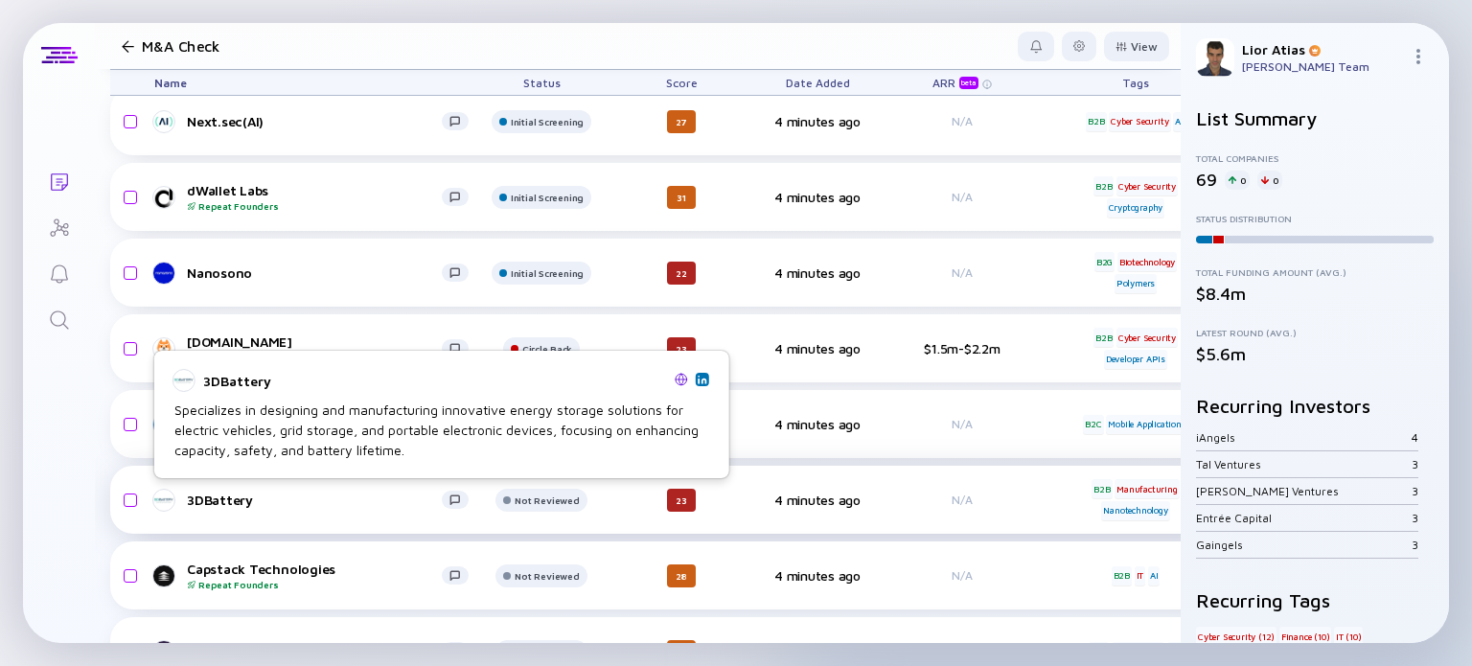
click at [282, 492] on div "3DBattery" at bounding box center [314, 500] width 255 height 16
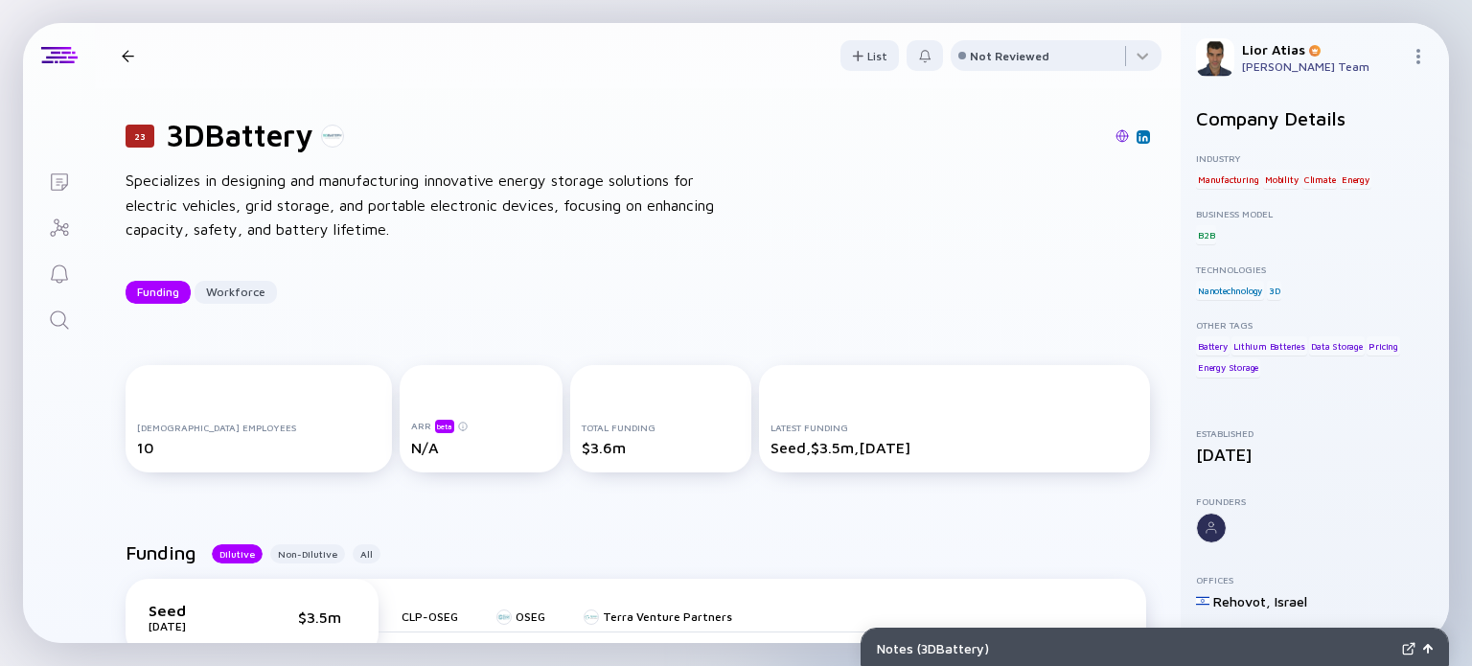
scroll to position [2, 0]
click at [1027, 44] on div at bounding box center [1056, 59] width 211 height 38
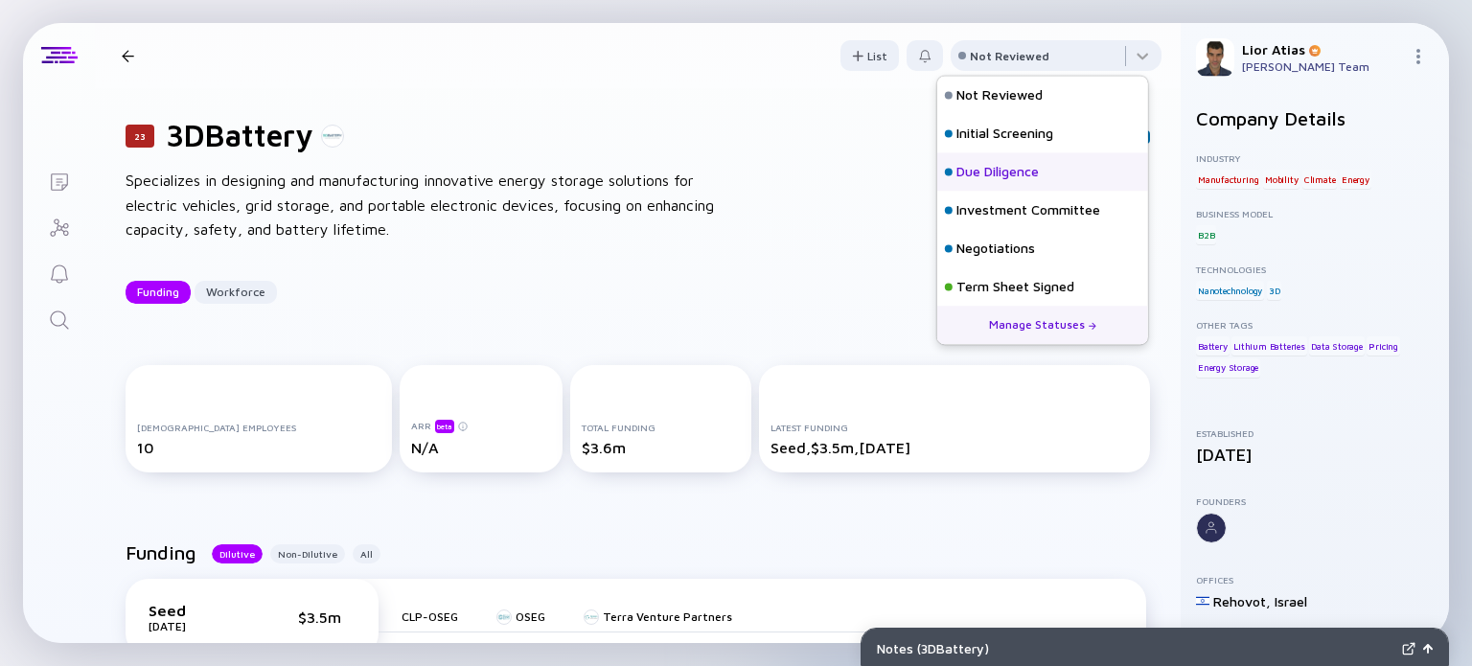
scroll to position [84, 0]
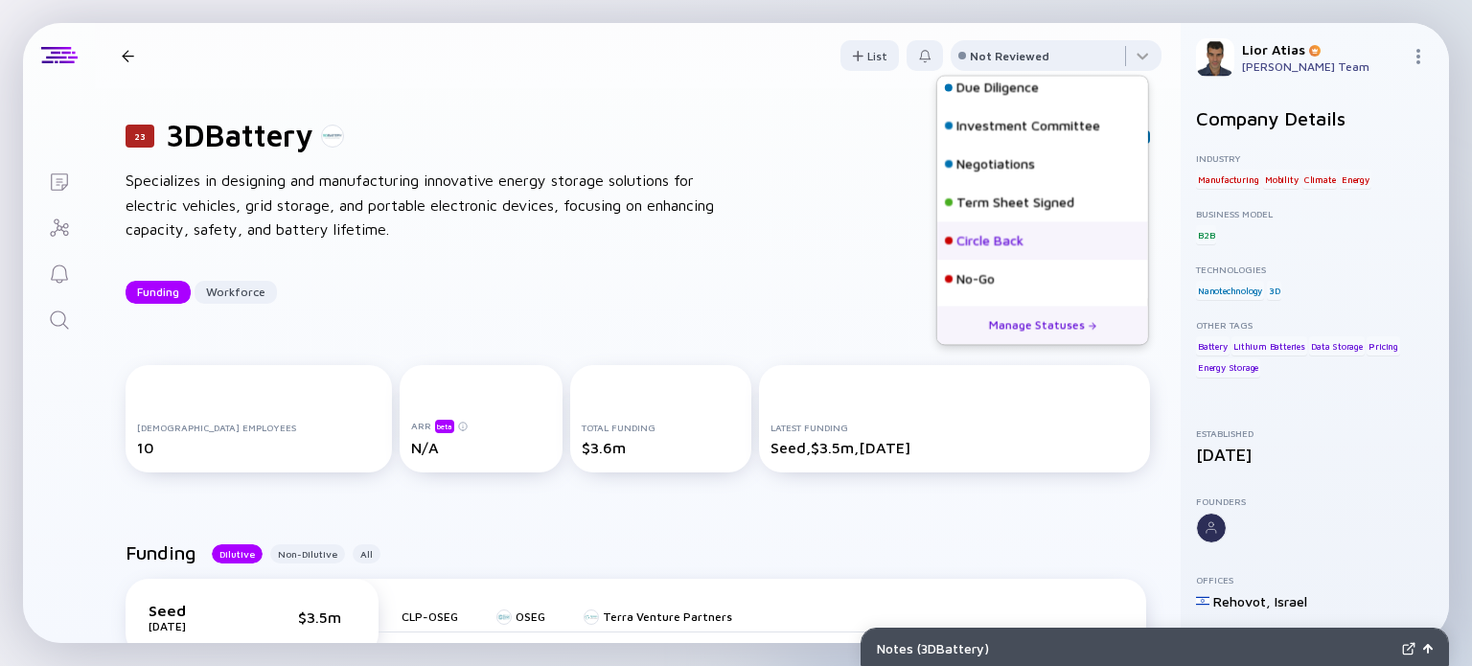
click at [984, 246] on div "Circle Back" at bounding box center [990, 241] width 67 height 19
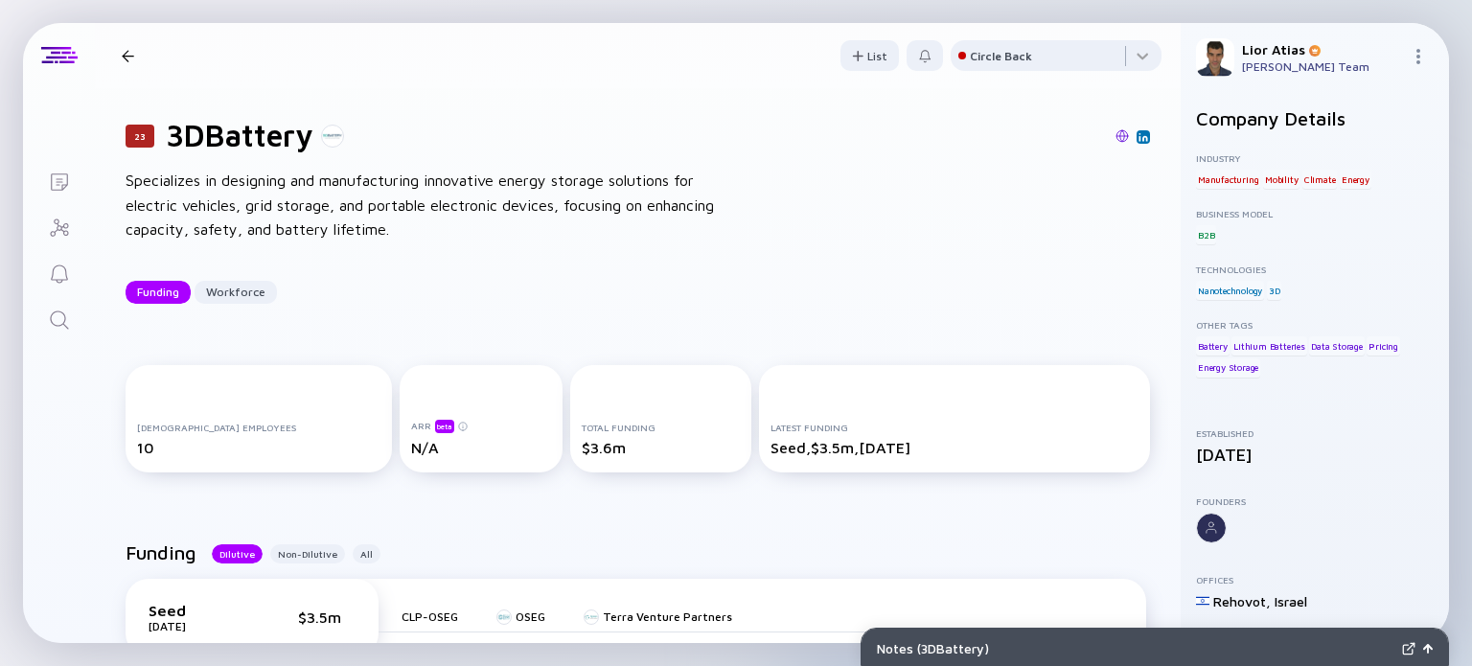
click at [141, 57] on div at bounding box center [128, 56] width 28 height 12
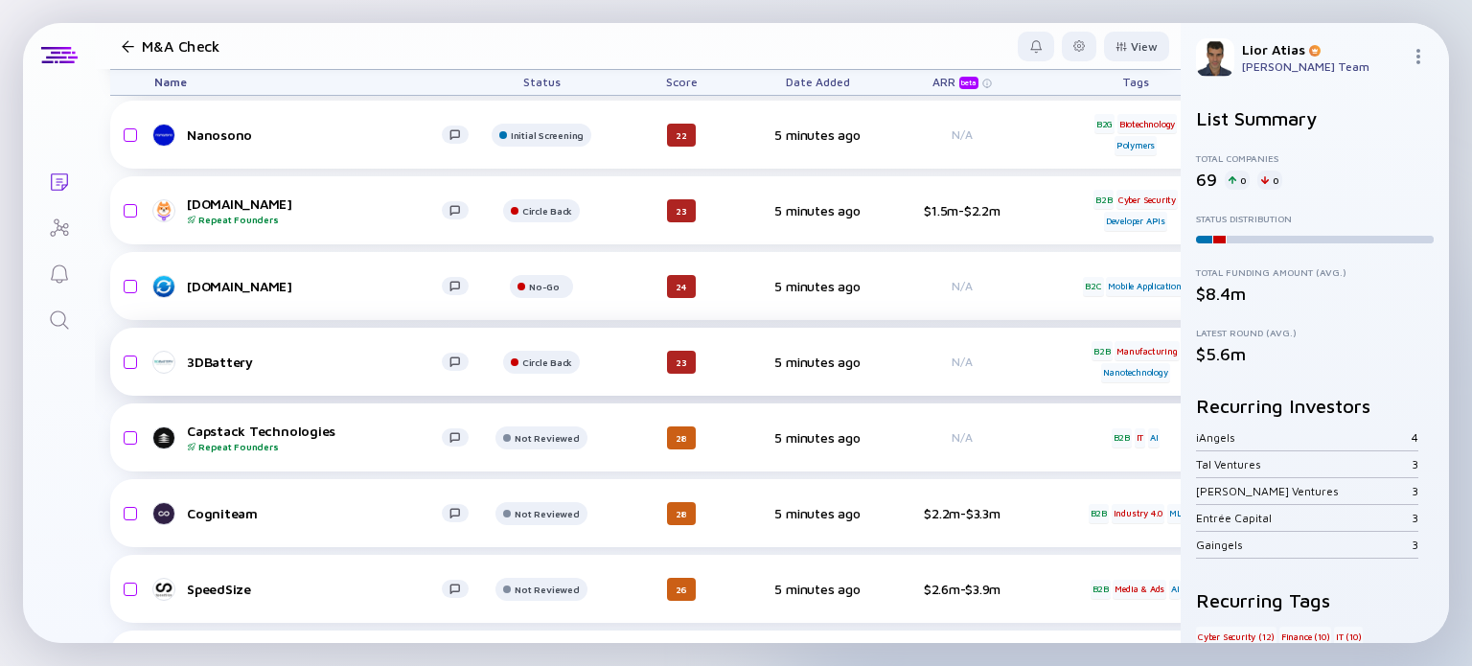
scroll to position [440, 0]
click at [350, 438] on div "Capstack Technologies Repeat Founders" at bounding box center [314, 437] width 255 height 30
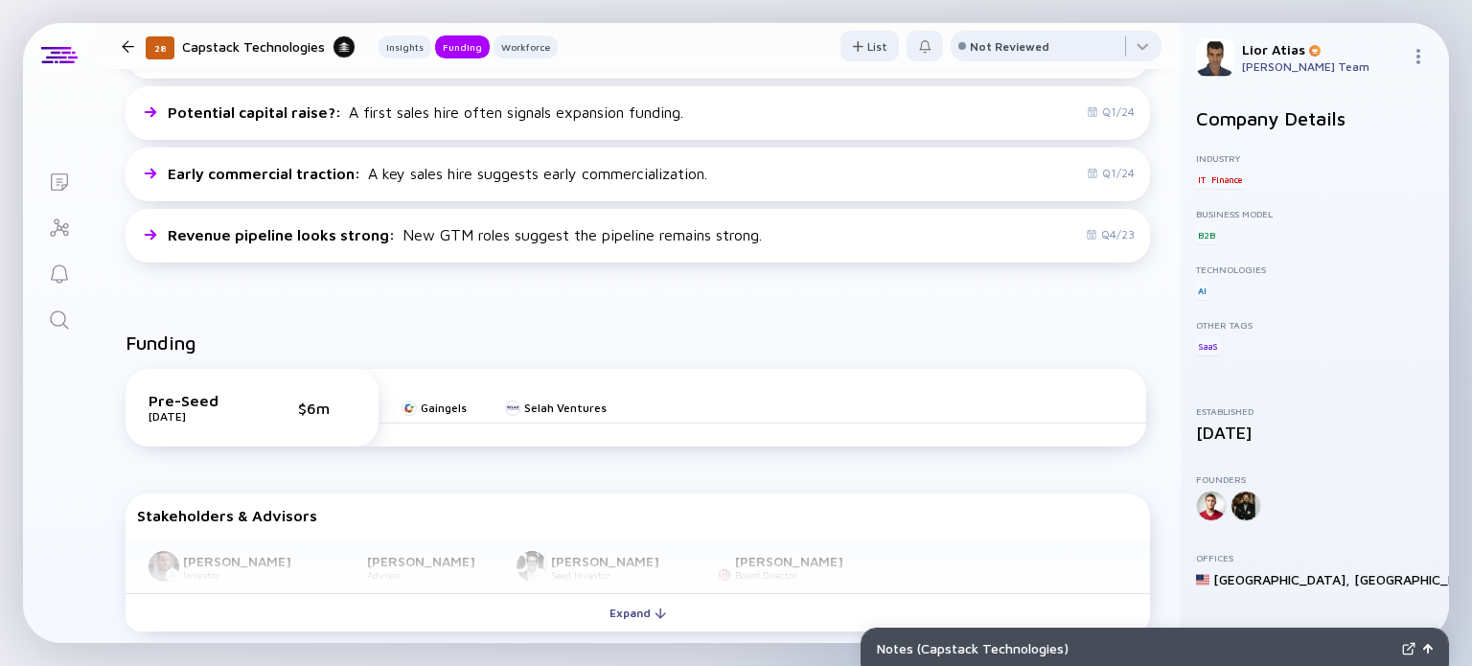
scroll to position [533, 0]
click at [833, 334] on div "Funding" at bounding box center [638, 348] width 1025 height 37
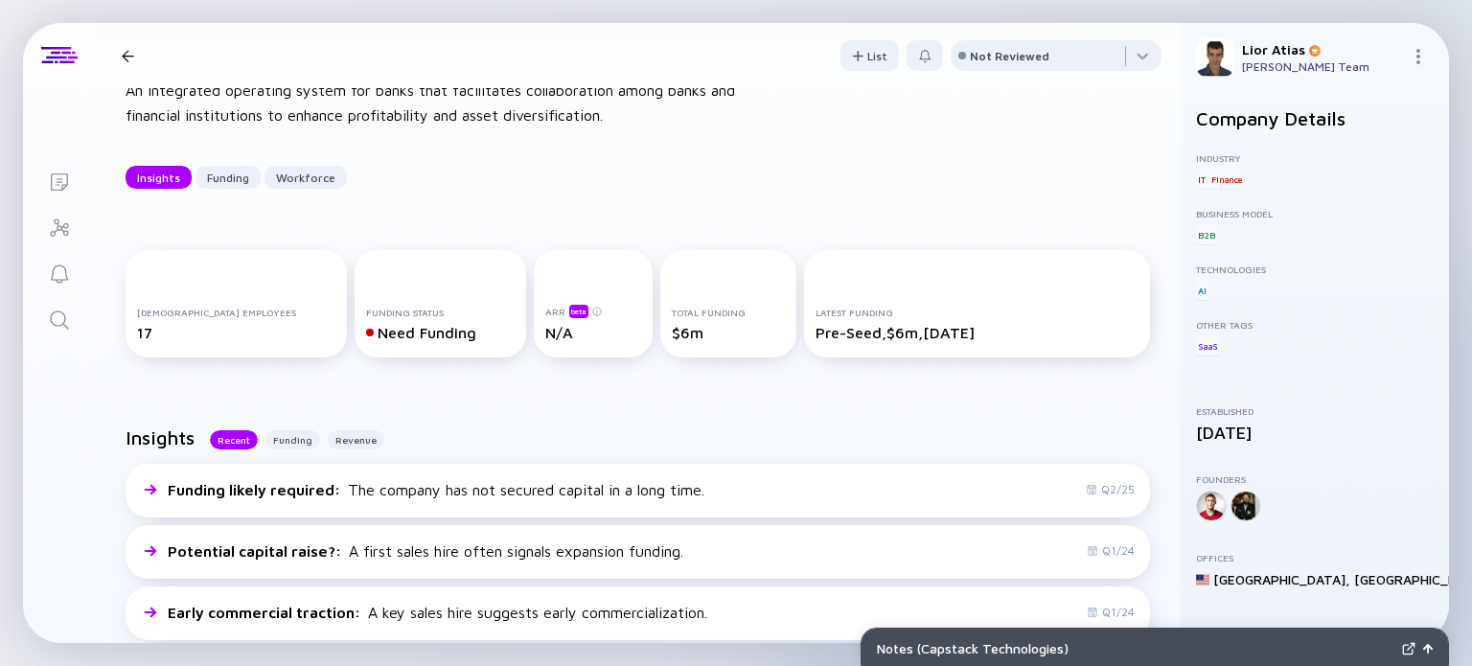
scroll to position [0, 0]
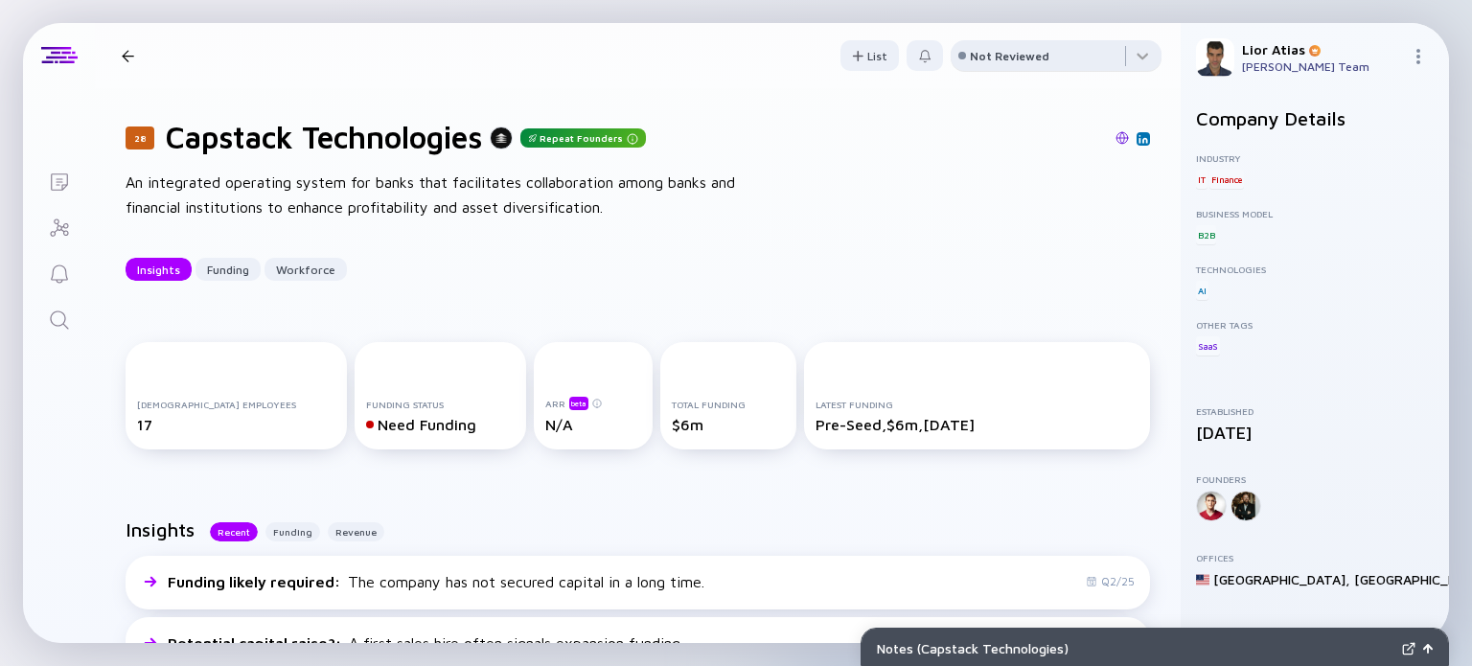
click at [997, 58] on div "Not Reviewed" at bounding box center [1010, 56] width 80 height 14
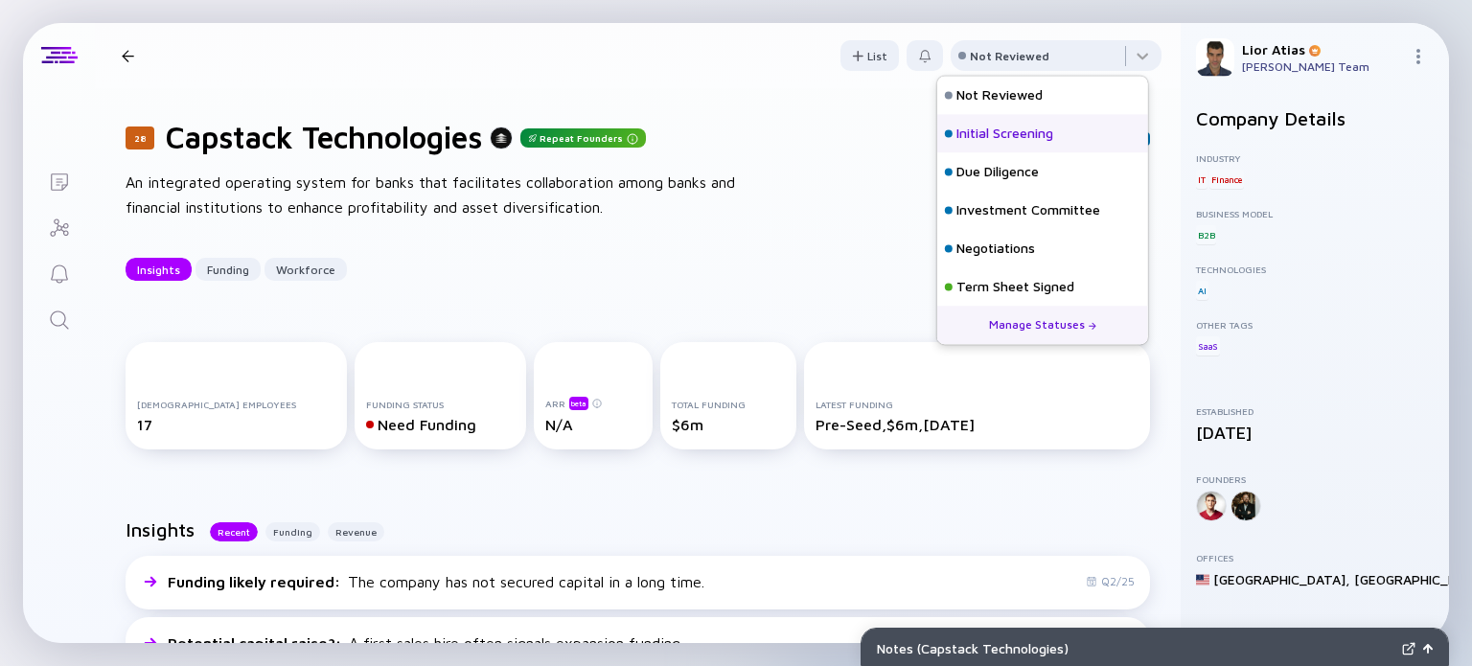
click at [962, 141] on div "Initial Screening" at bounding box center [1005, 134] width 97 height 19
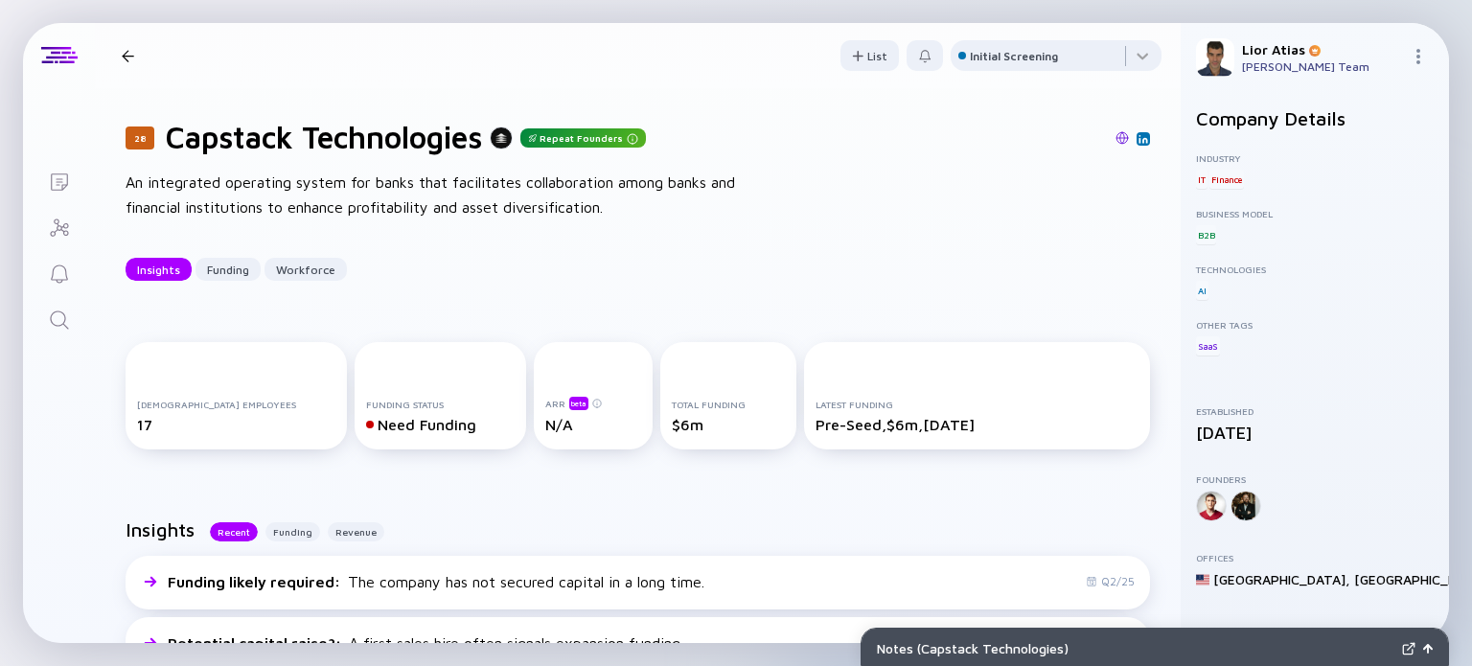
click at [119, 59] on div at bounding box center [128, 56] width 28 height 12
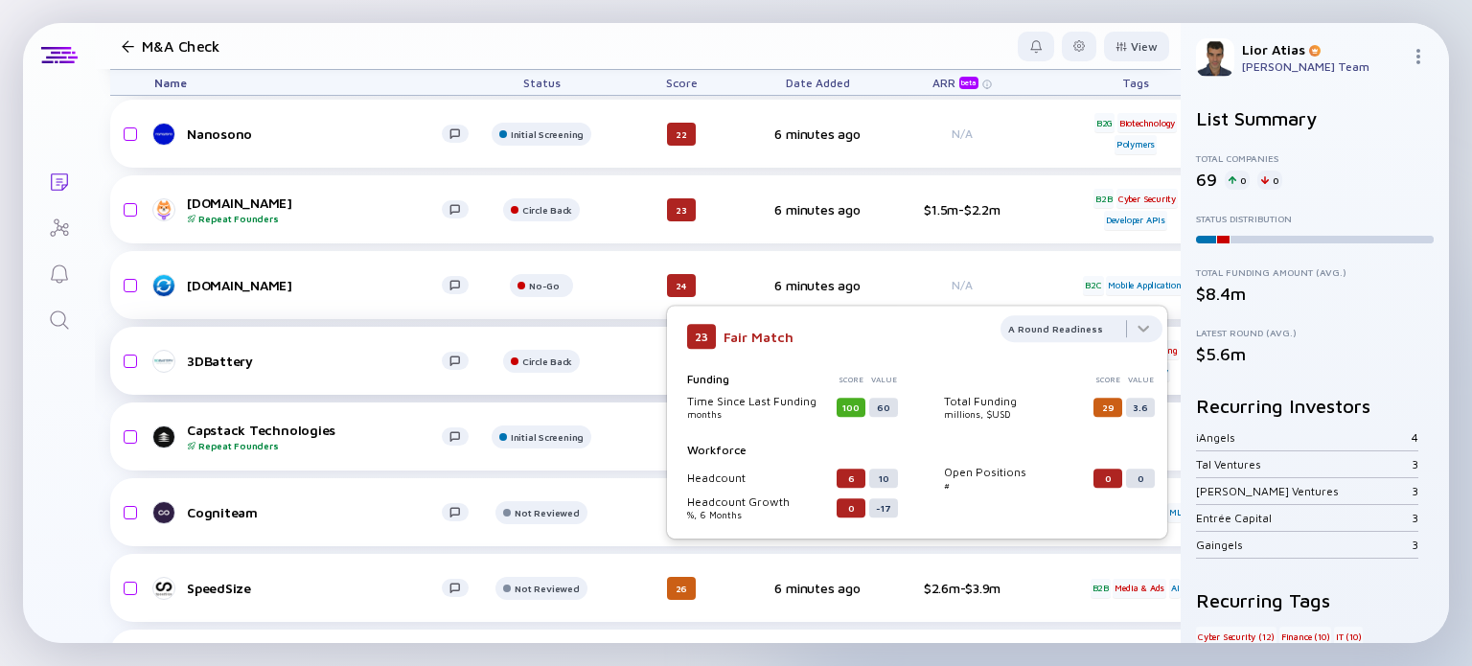
scroll to position [567, 0]
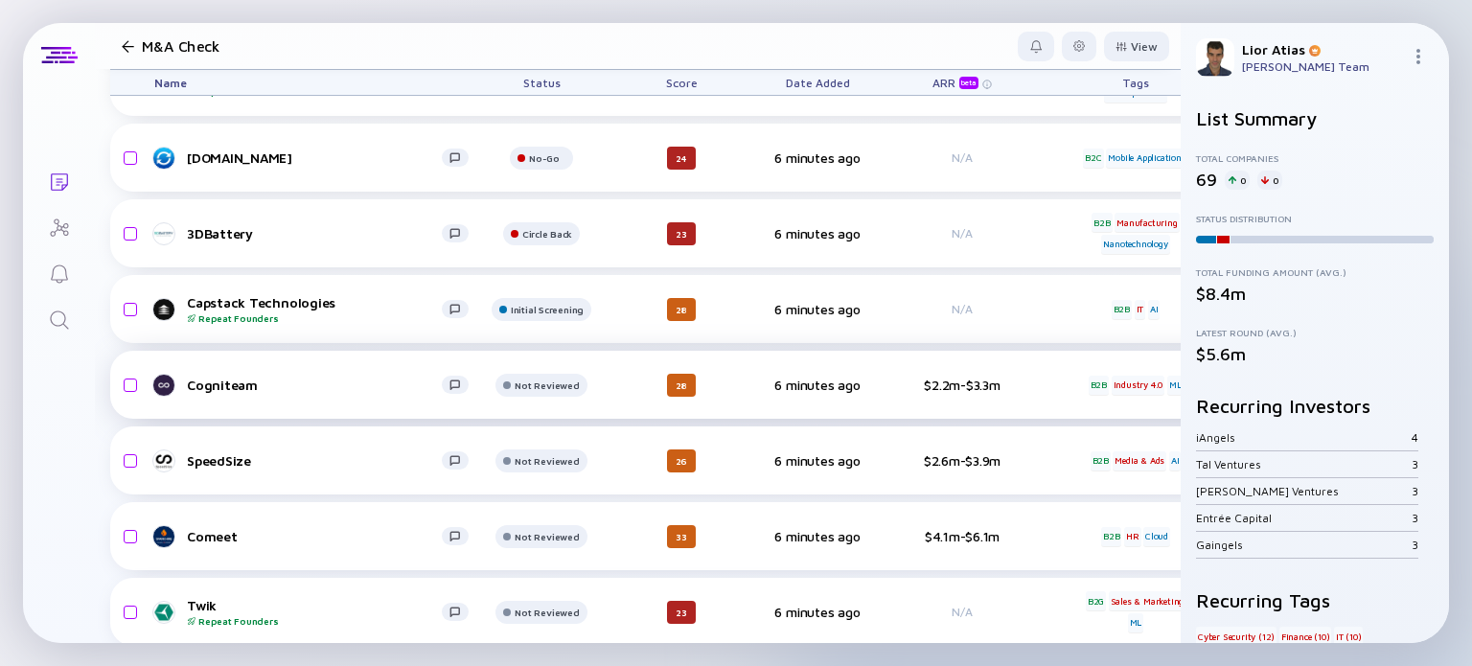
click at [288, 393] on link "Cogniteam" at bounding box center [319, 385] width 330 height 23
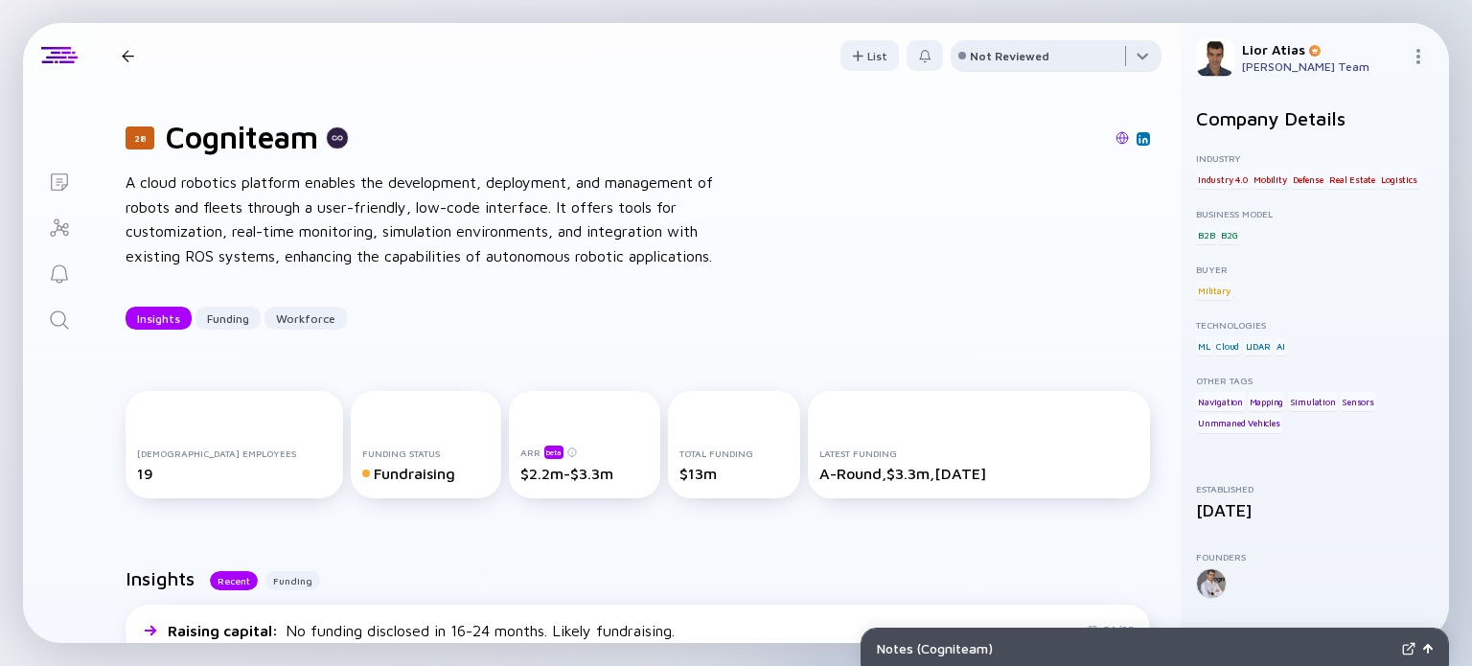
click at [1021, 68] on div at bounding box center [1056, 59] width 211 height 38
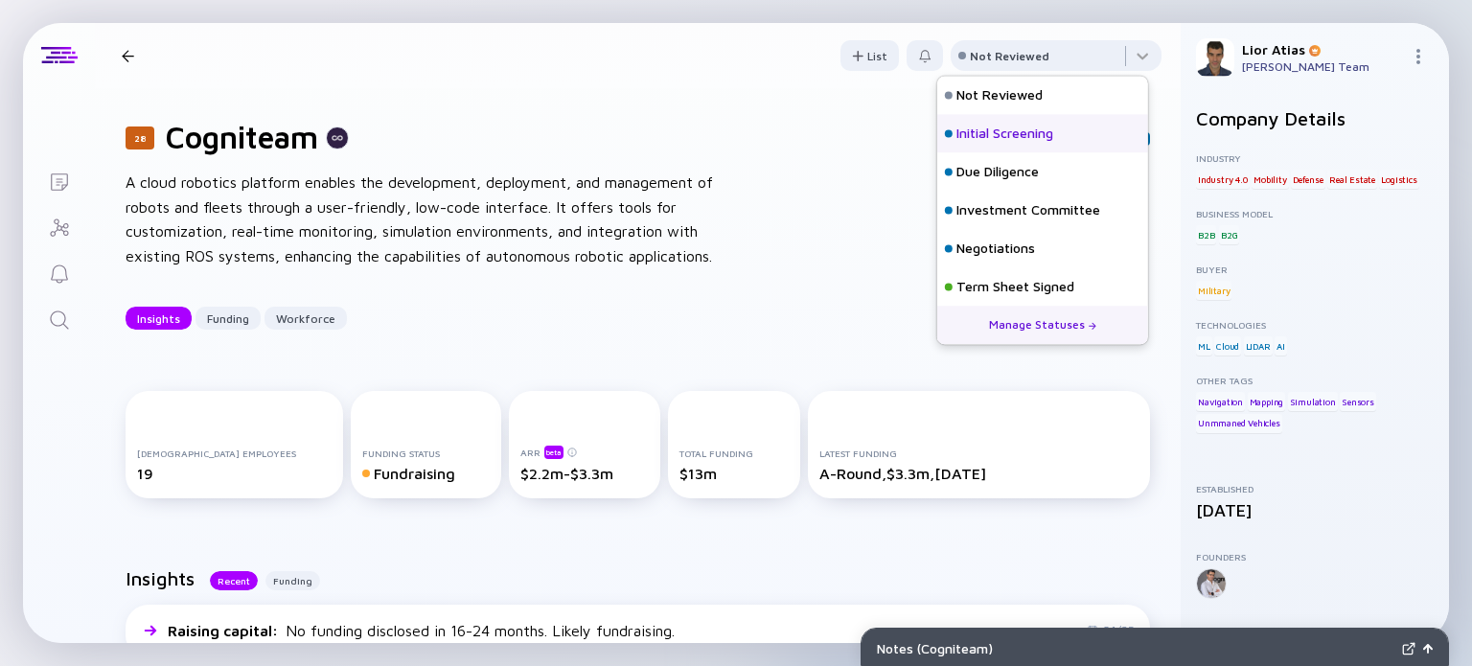
click at [1004, 133] on div "Initial Screening" at bounding box center [1005, 134] width 97 height 19
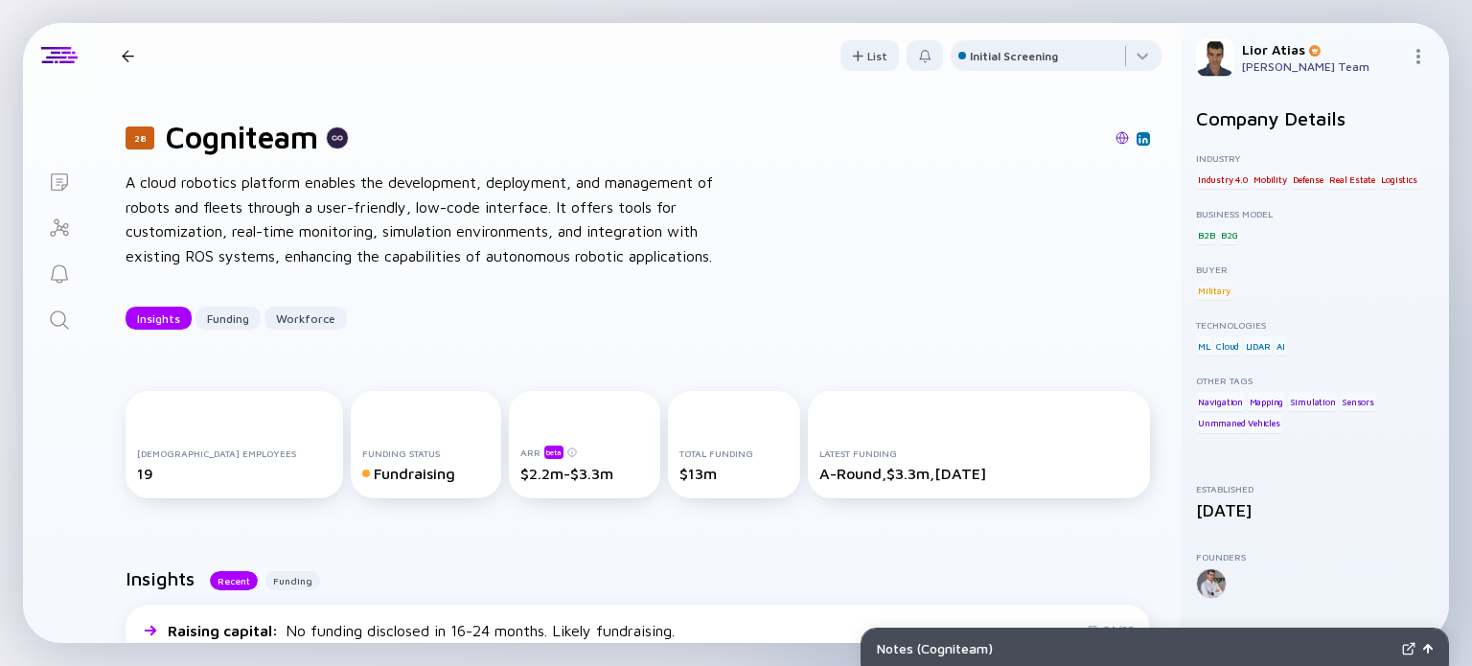
scroll to position [43, 0]
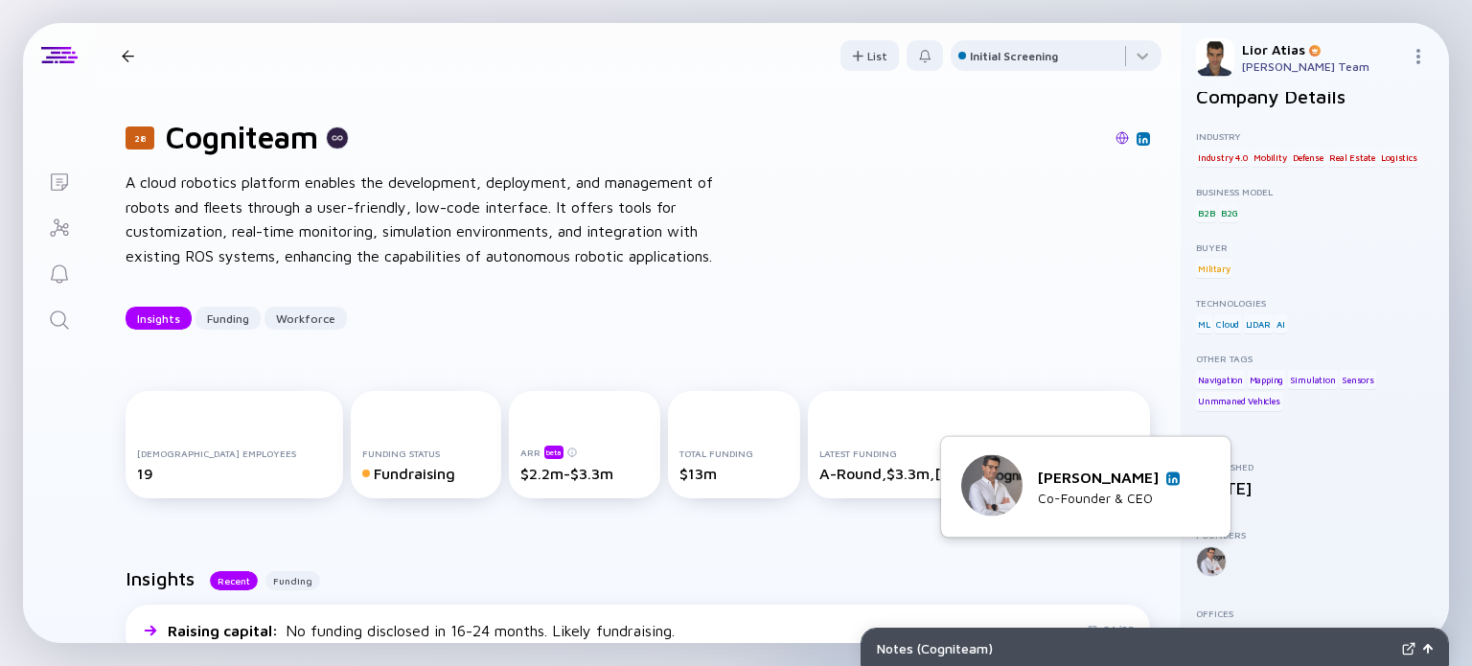
click at [1215, 555] on div at bounding box center [1211, 561] width 31 height 31
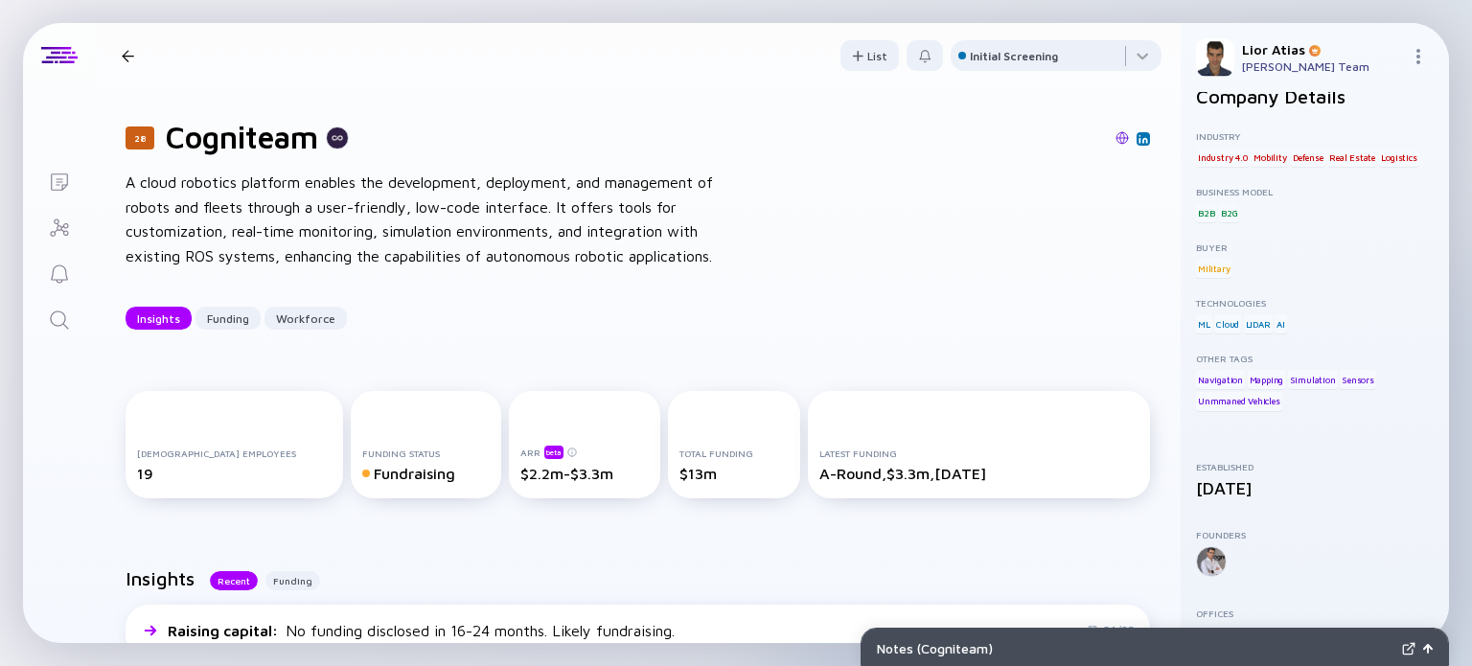
click at [1302, 611] on div "Offices" at bounding box center [1315, 614] width 238 height 12
click at [1426, 652] on img at bounding box center [1428, 649] width 10 height 10
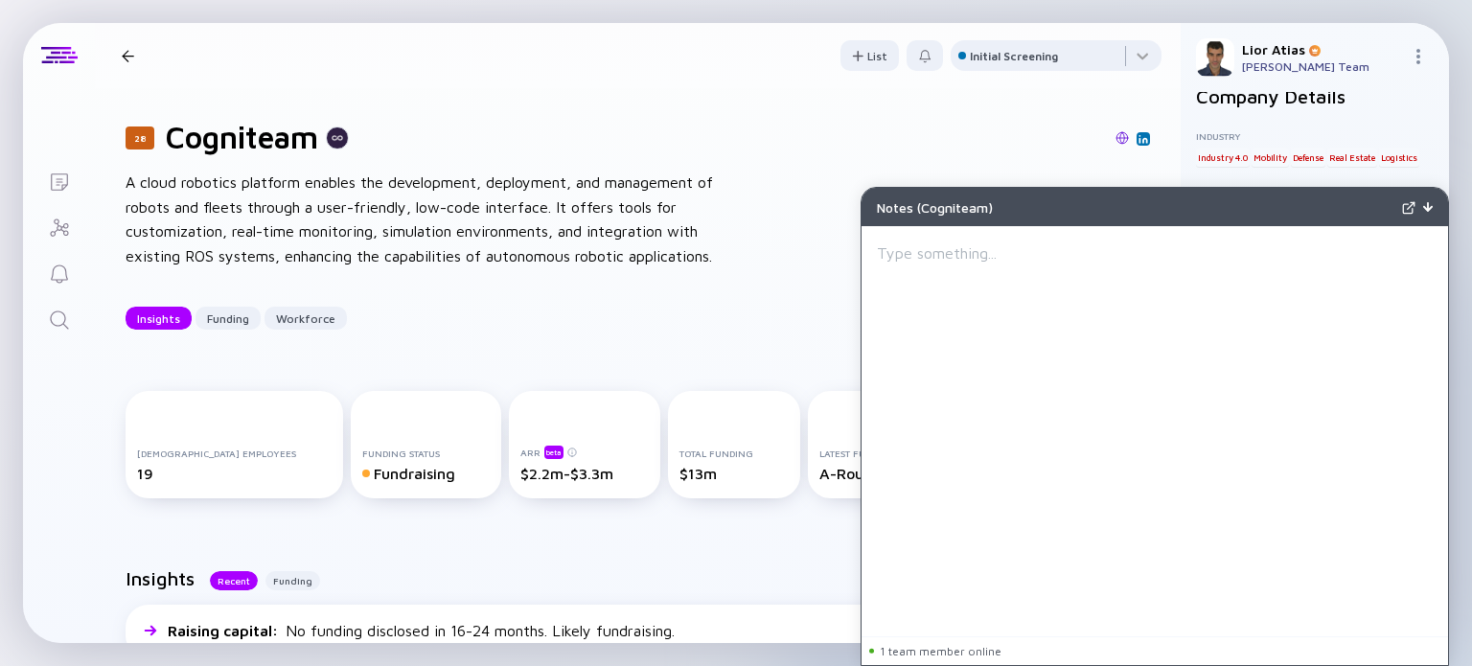
click at [1424, 202] on img at bounding box center [1428, 207] width 10 height 10
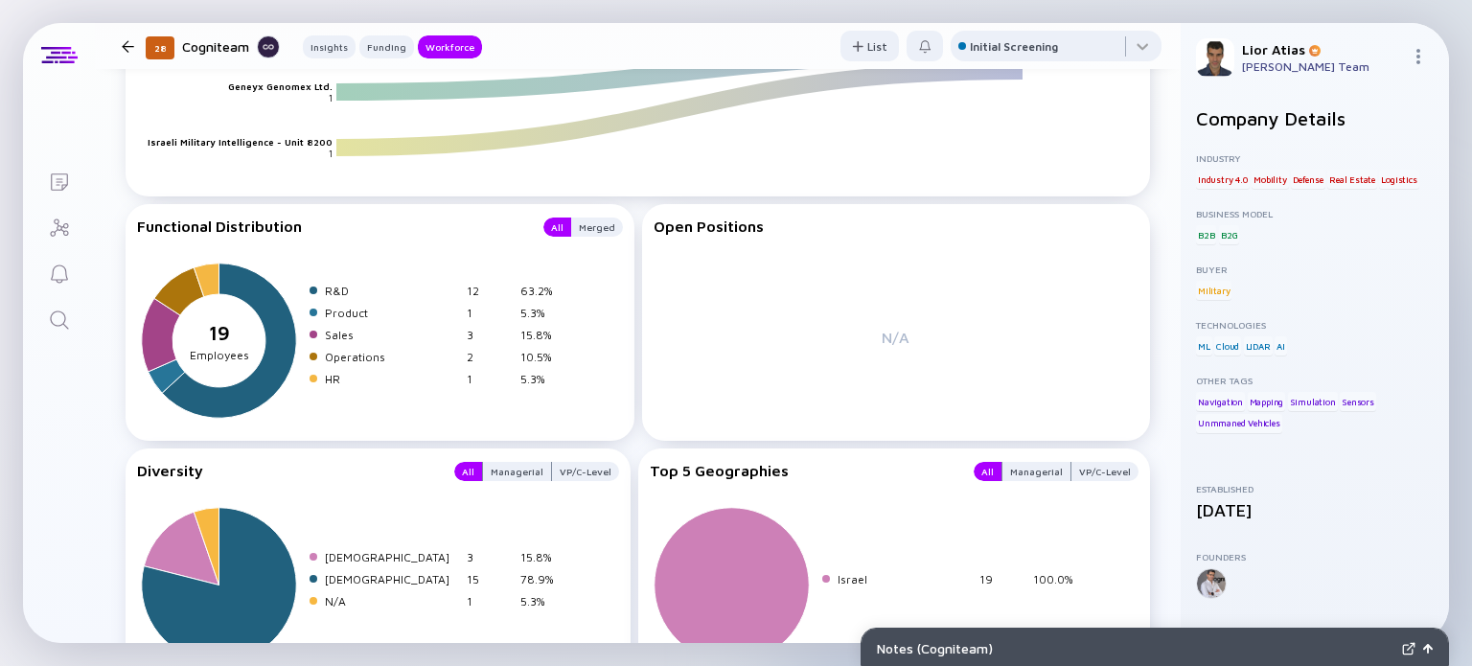
scroll to position [2476, 0]
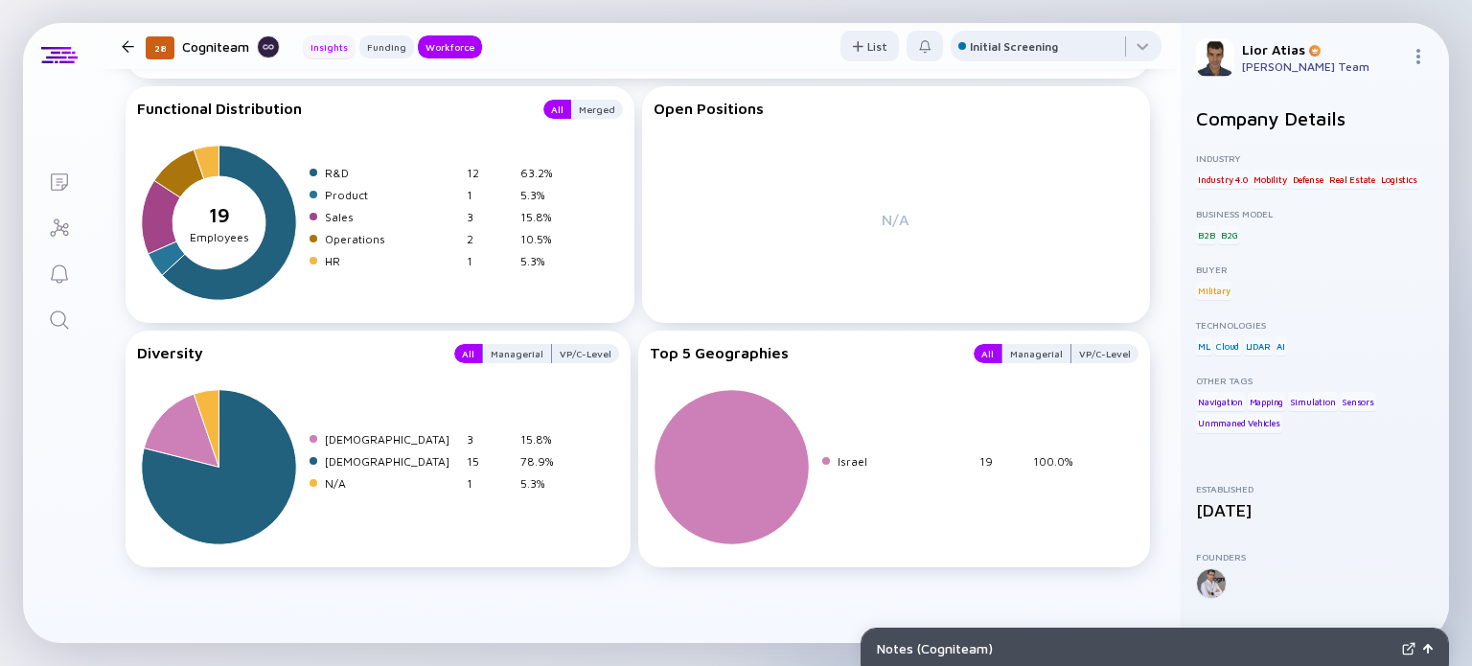
click at [336, 49] on div "Insights" at bounding box center [329, 46] width 53 height 19
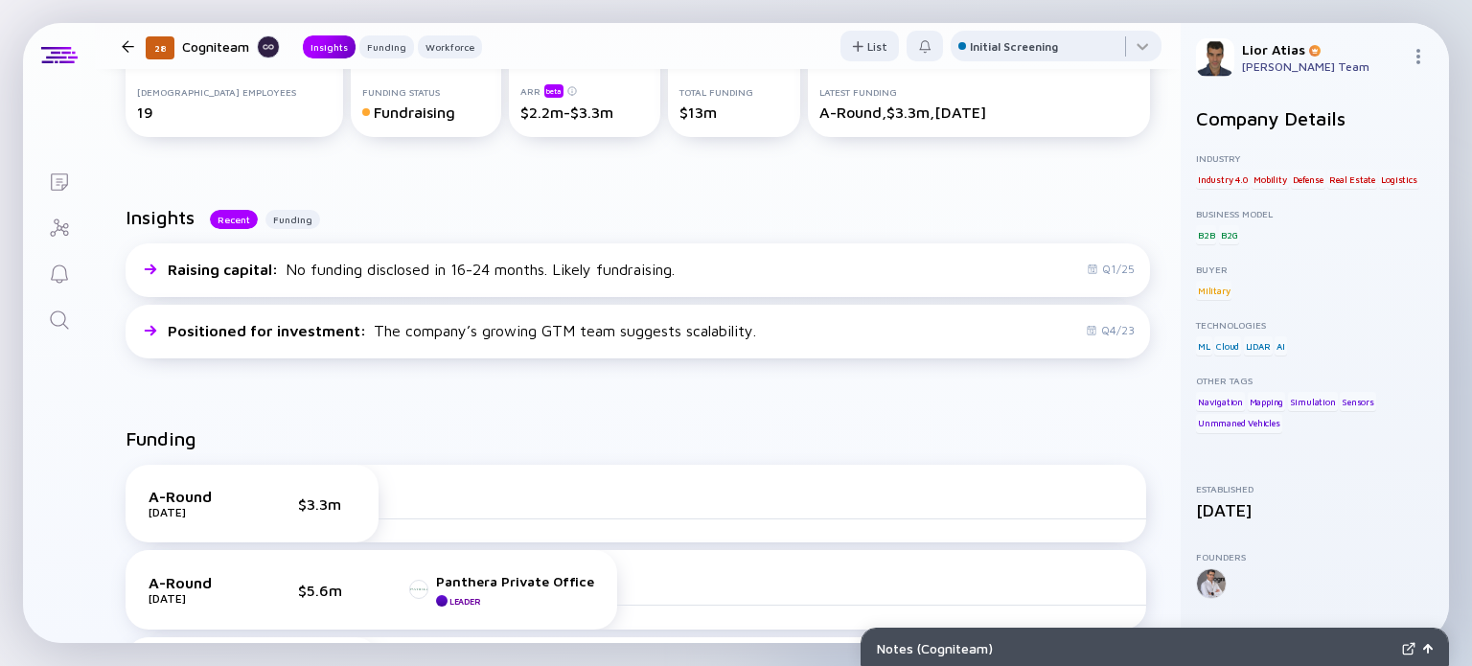
scroll to position [353, 0]
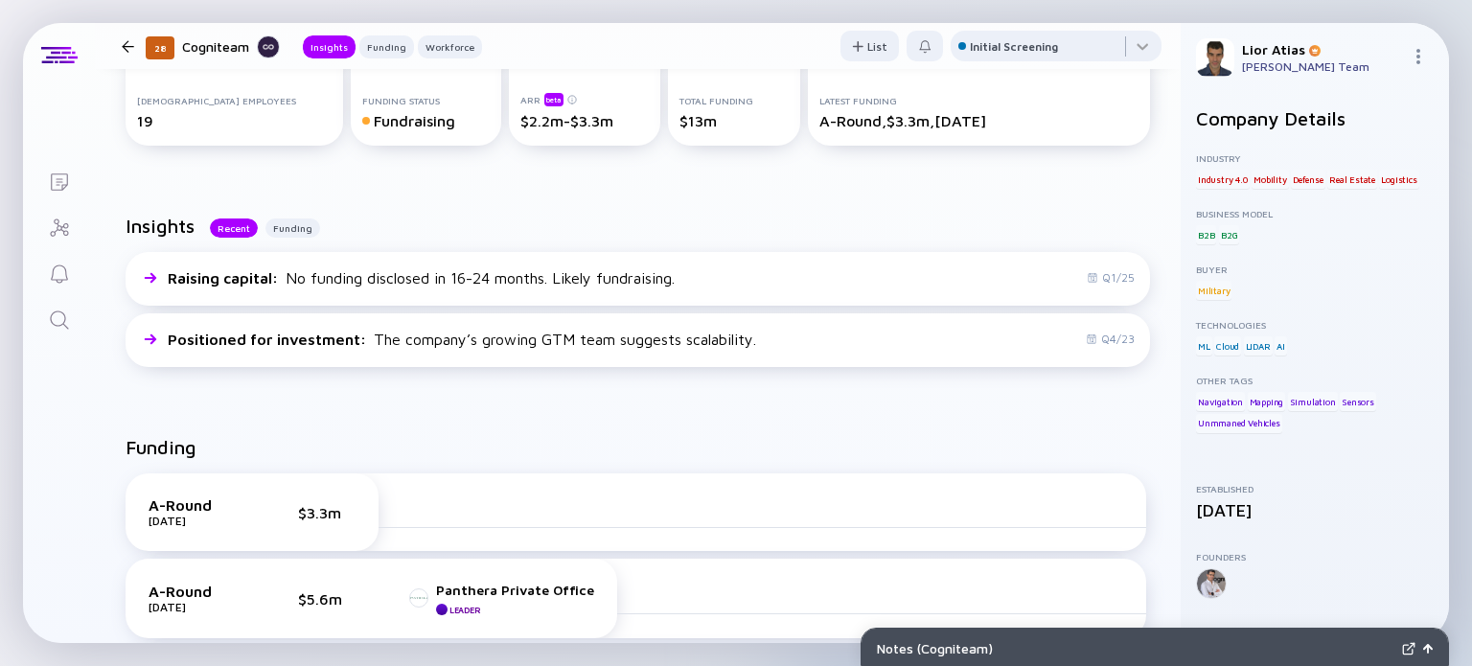
click at [127, 41] on div at bounding box center [128, 46] width 12 height 12
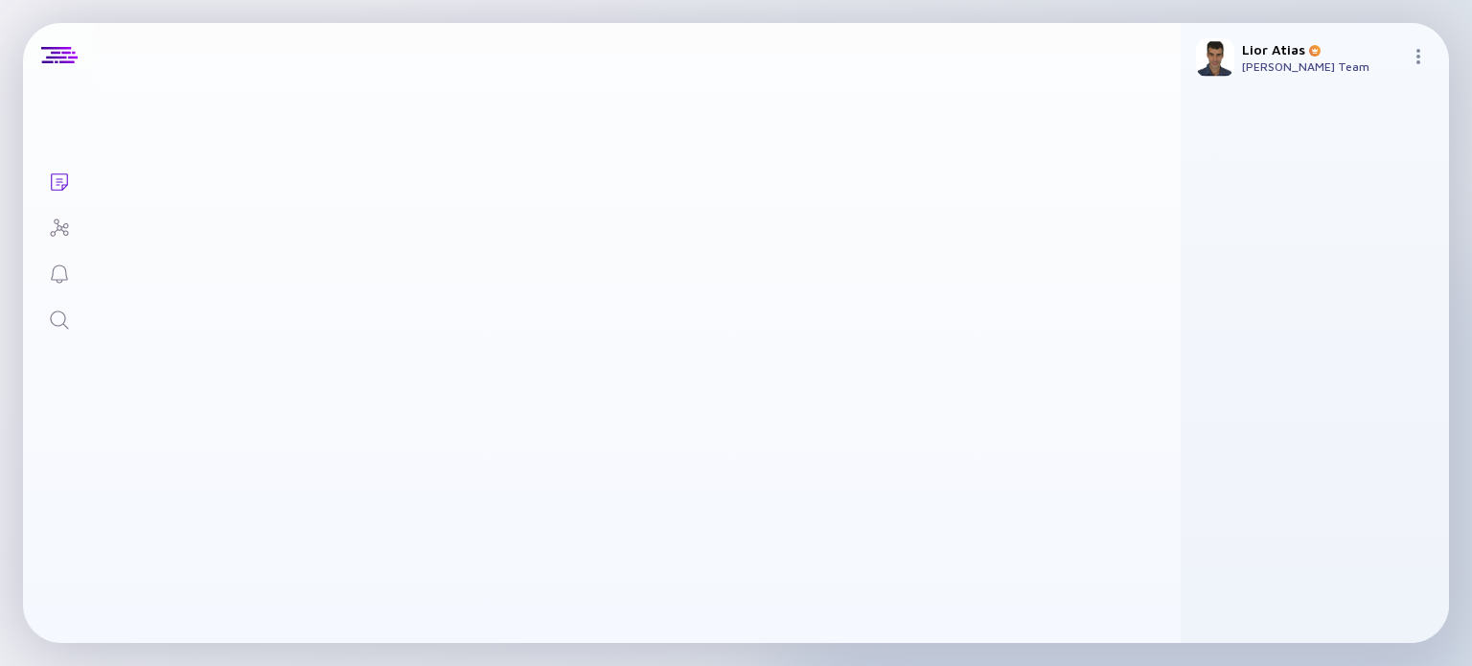
scroll to position [567, 0]
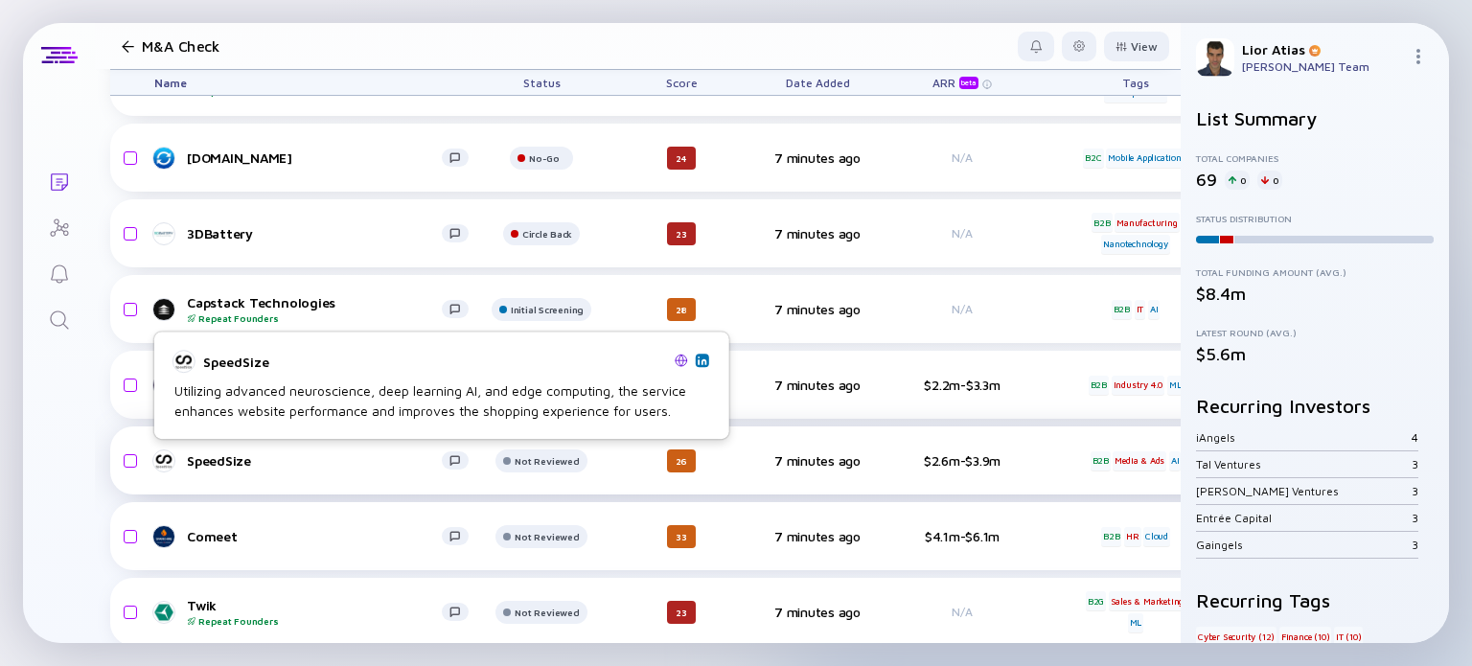
click at [277, 459] on div "SpeedSize" at bounding box center [314, 460] width 255 height 16
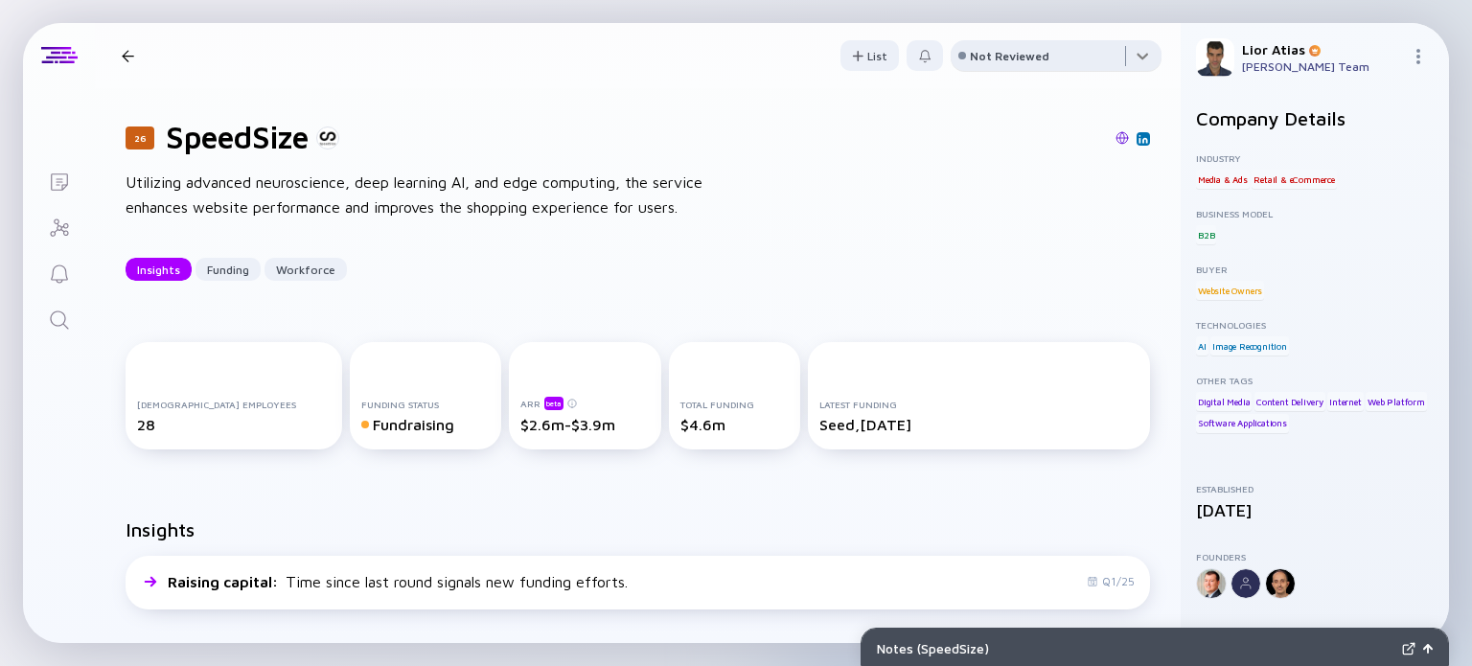
click at [978, 65] on div at bounding box center [1056, 59] width 211 height 38
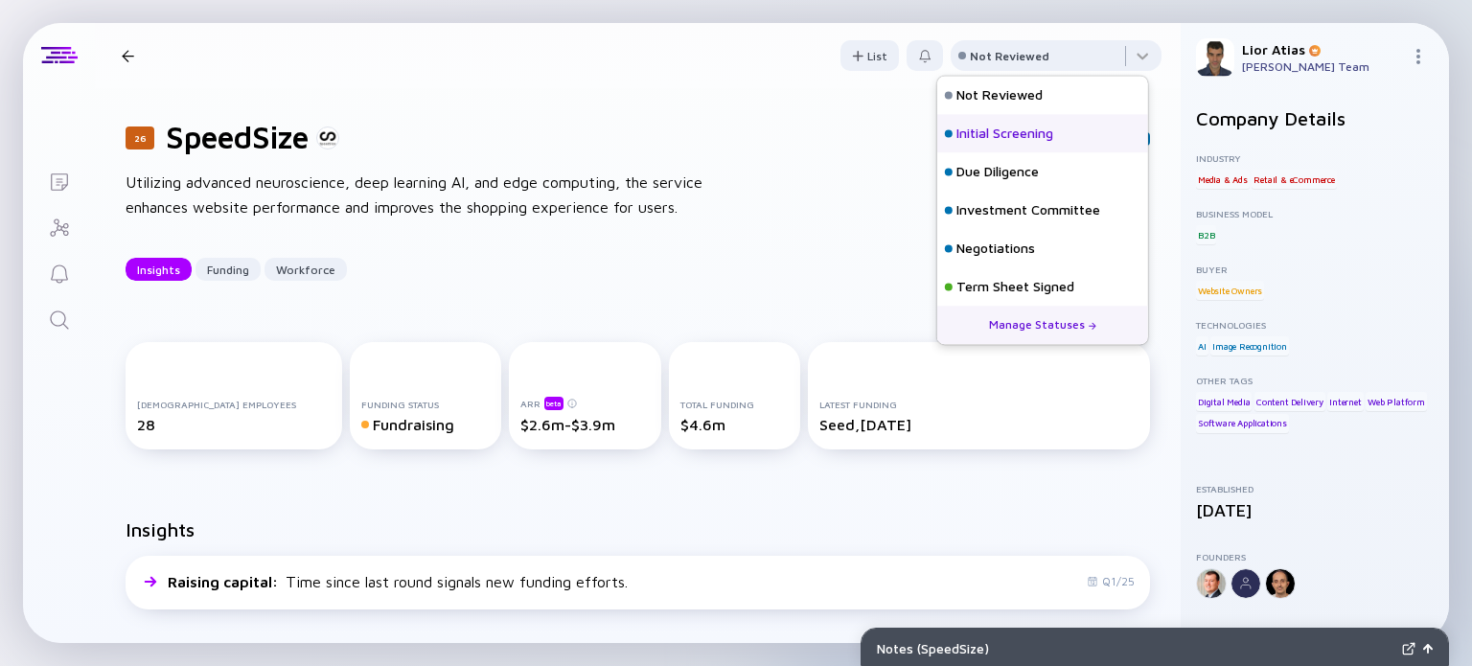
click at [1065, 125] on div "Initial Screening" at bounding box center [1042, 133] width 211 height 38
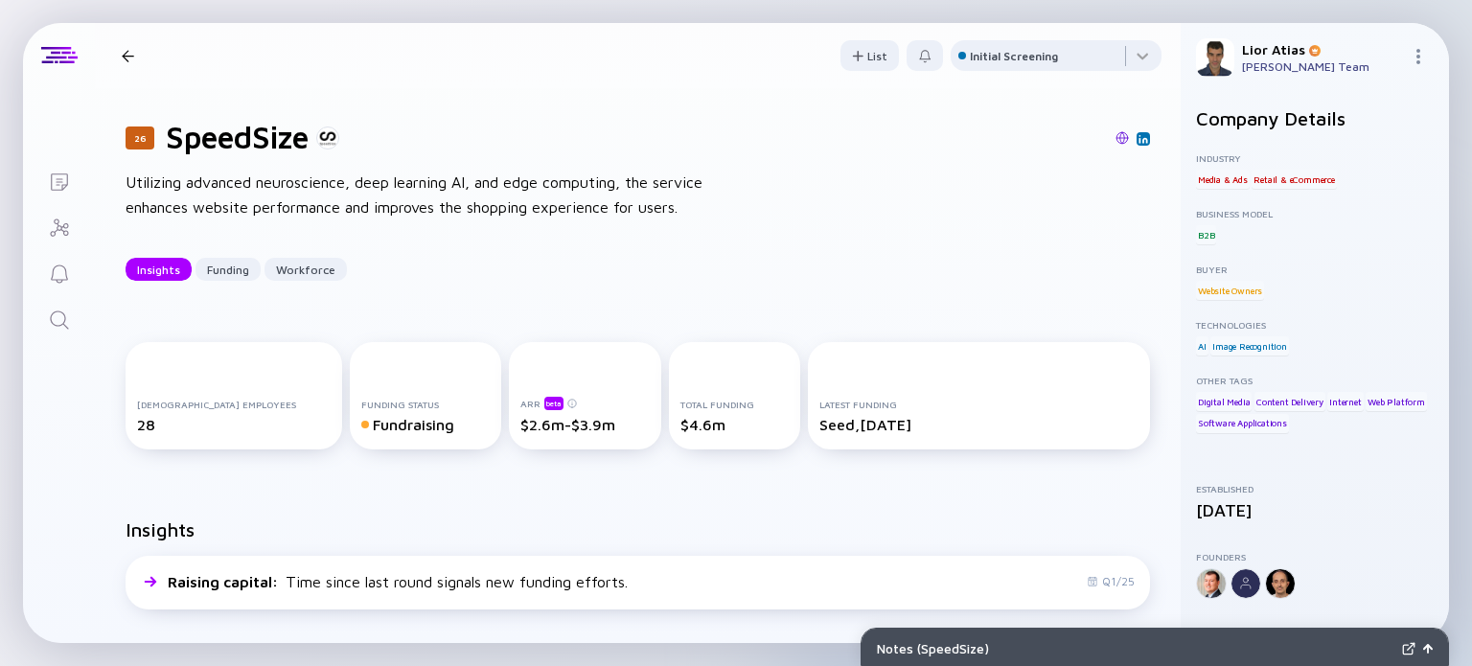
click at [122, 57] on div at bounding box center [128, 56] width 12 height 12
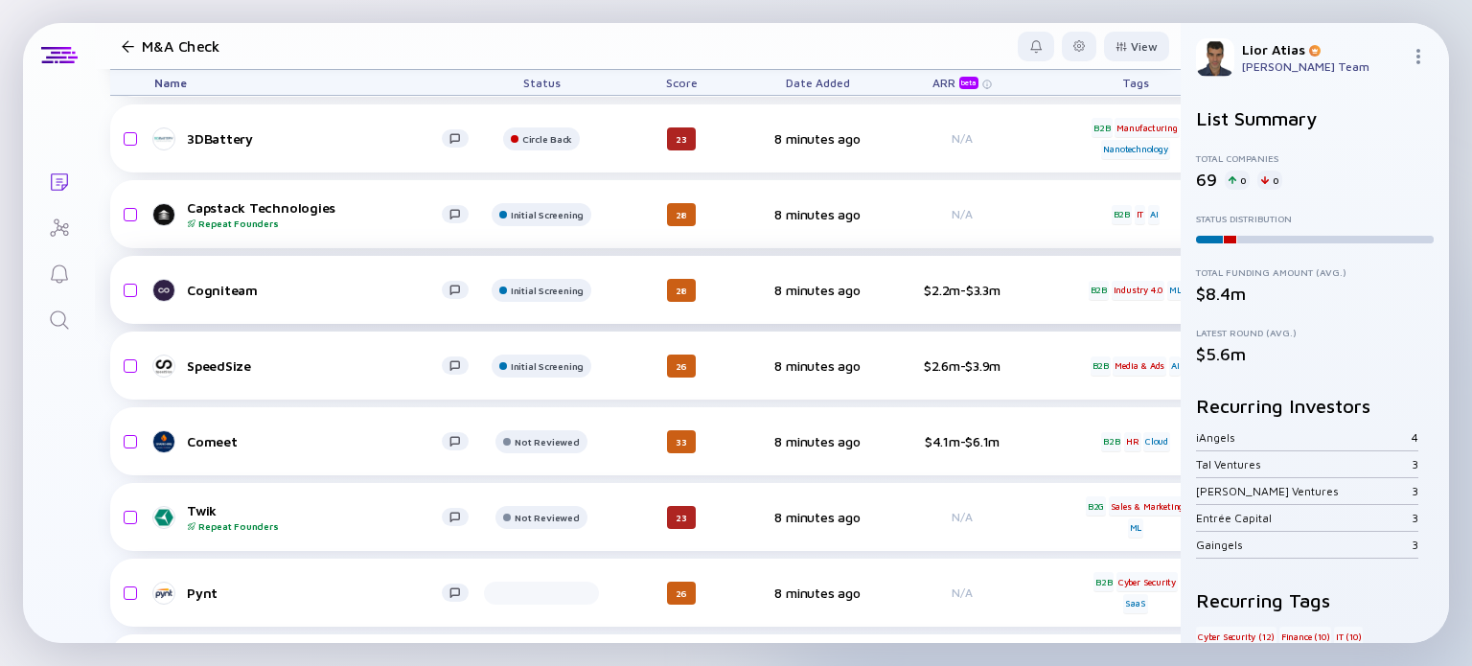
scroll to position [663, 0]
click at [312, 443] on div "Comeet" at bounding box center [314, 440] width 255 height 16
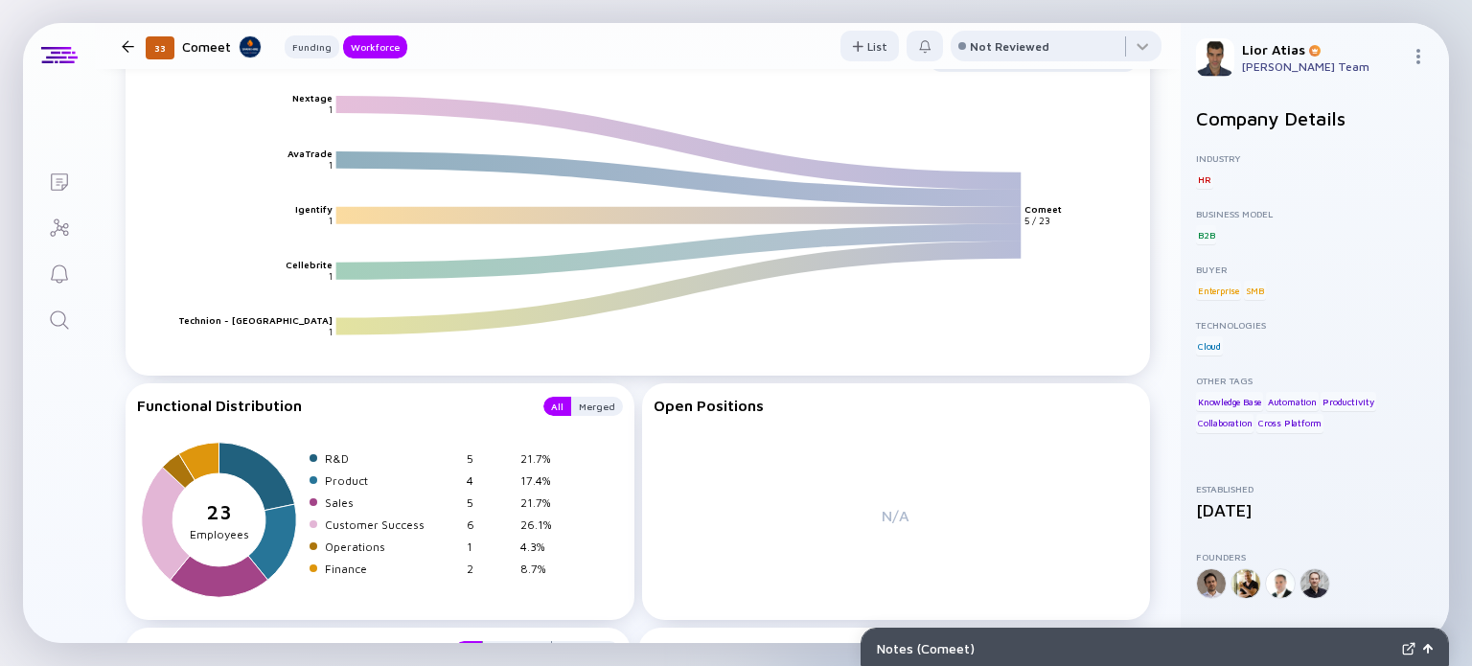
scroll to position [2191, 0]
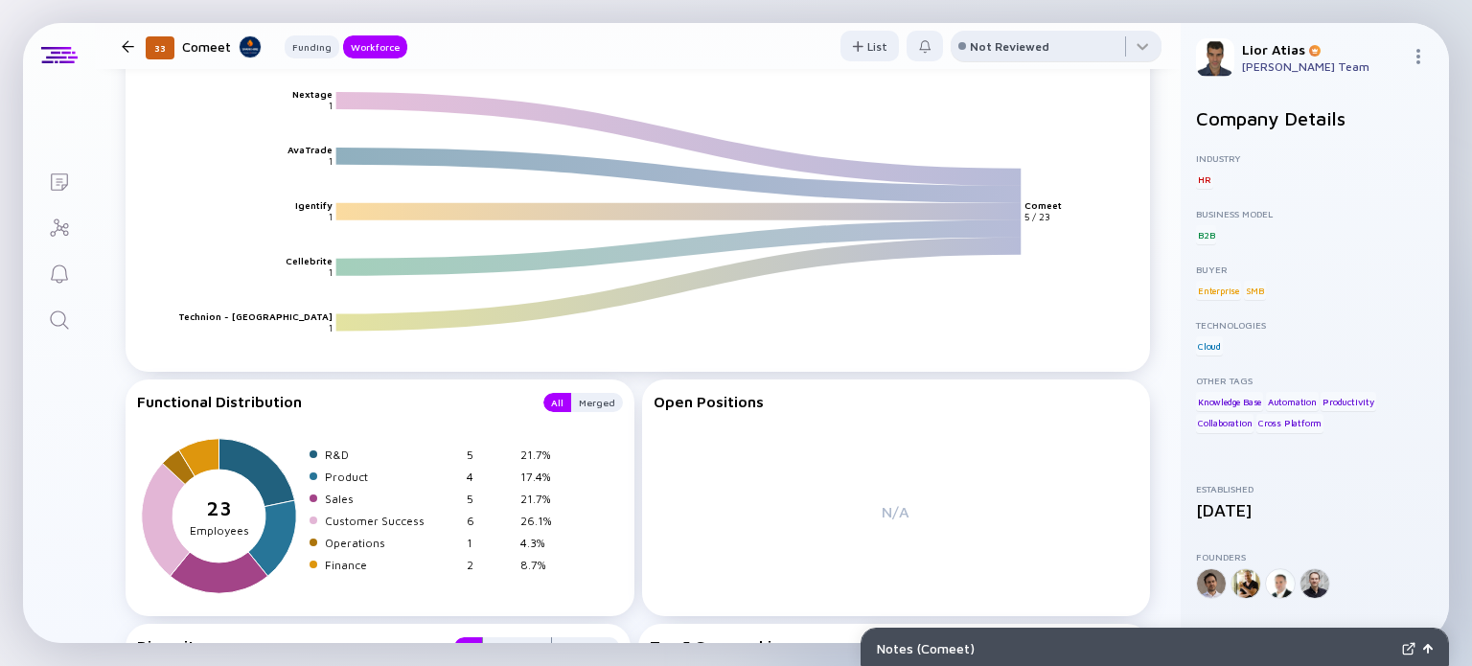
click at [970, 49] on div "Not Reviewed" at bounding box center [1010, 46] width 80 height 14
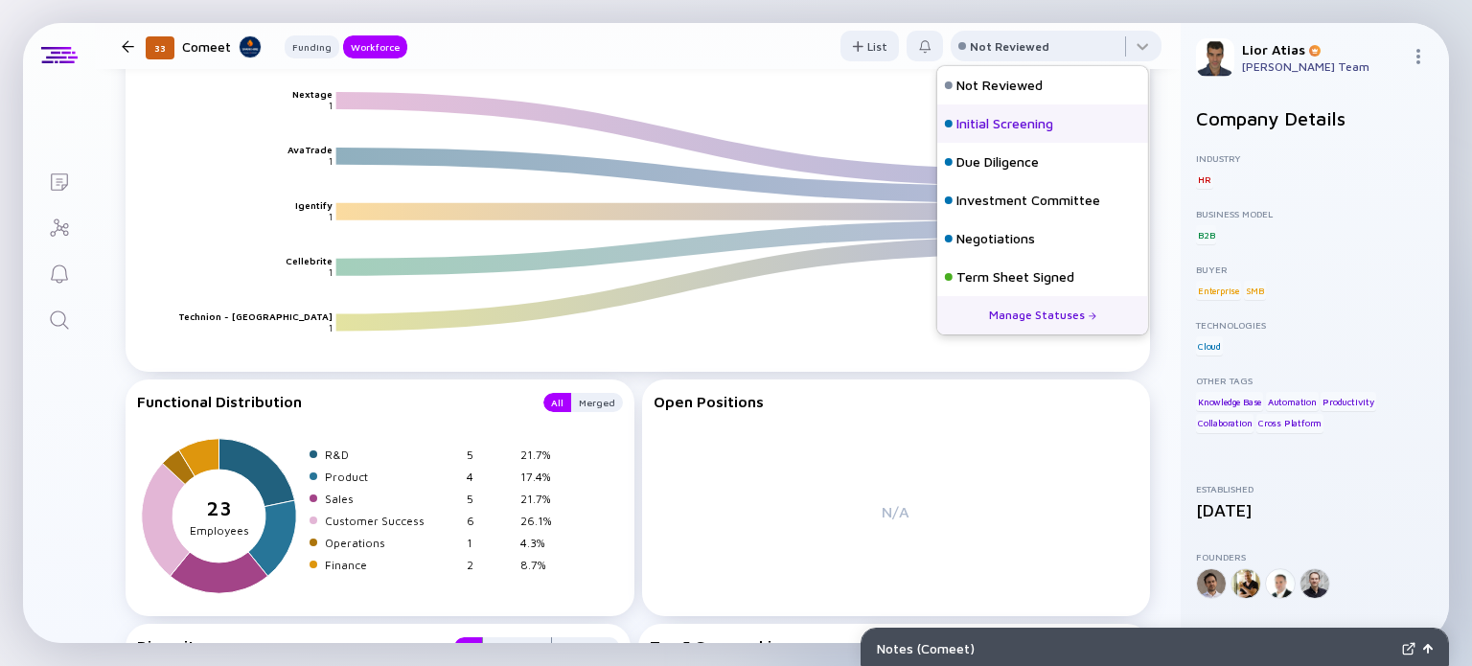
click at [1002, 127] on div "Initial Screening" at bounding box center [1005, 123] width 97 height 19
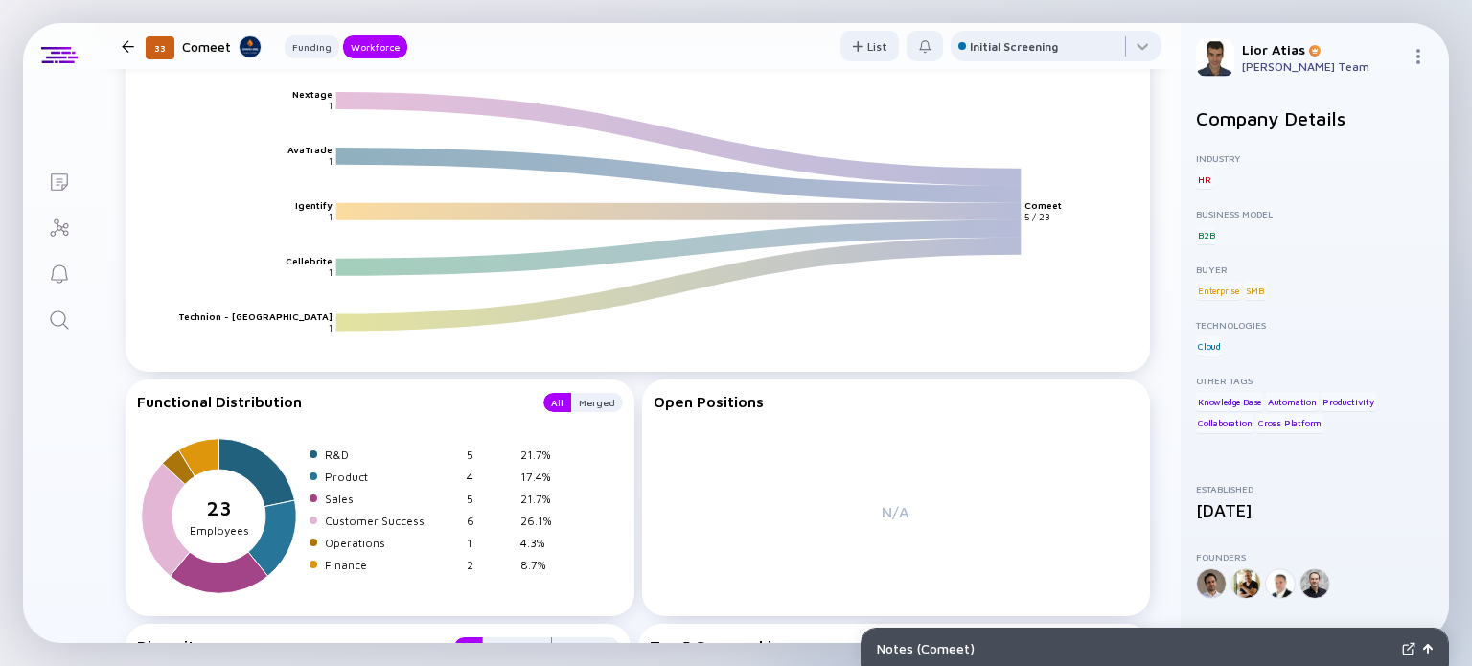
click at [125, 46] on div at bounding box center [128, 46] width 12 height 12
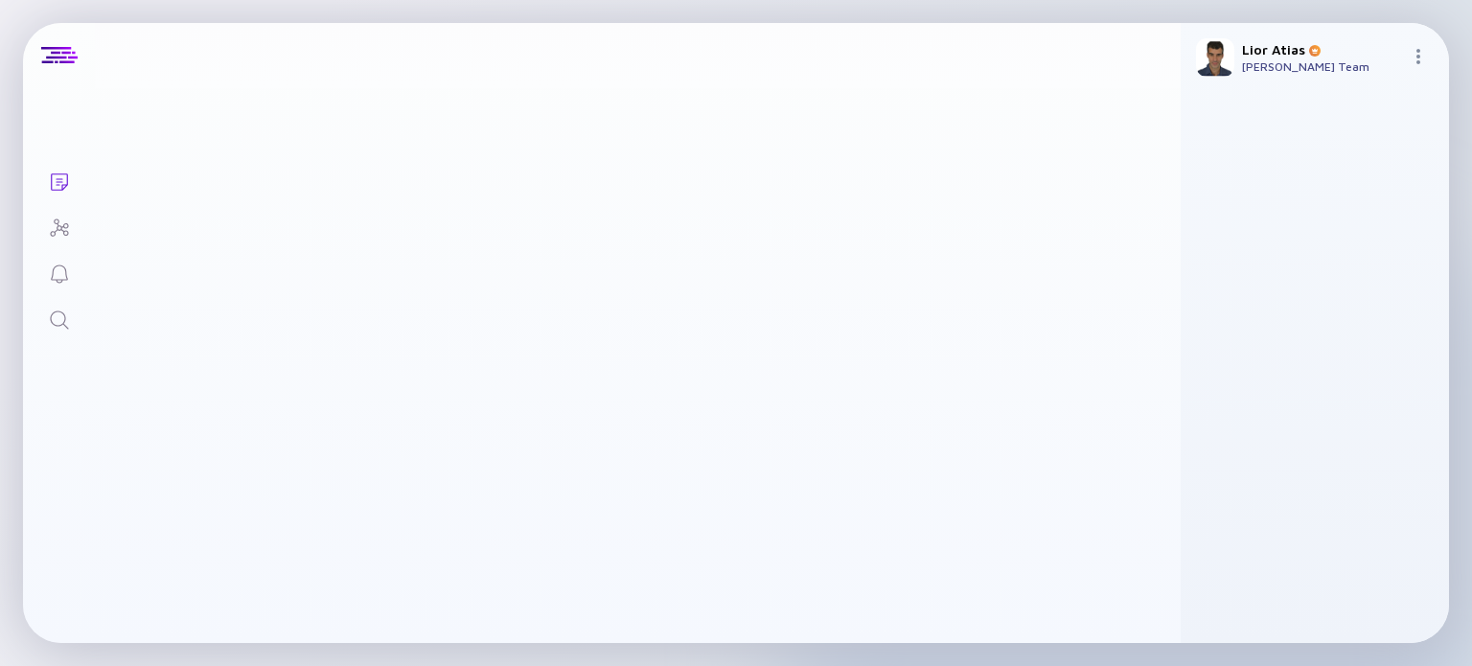
scroll to position [663, 0]
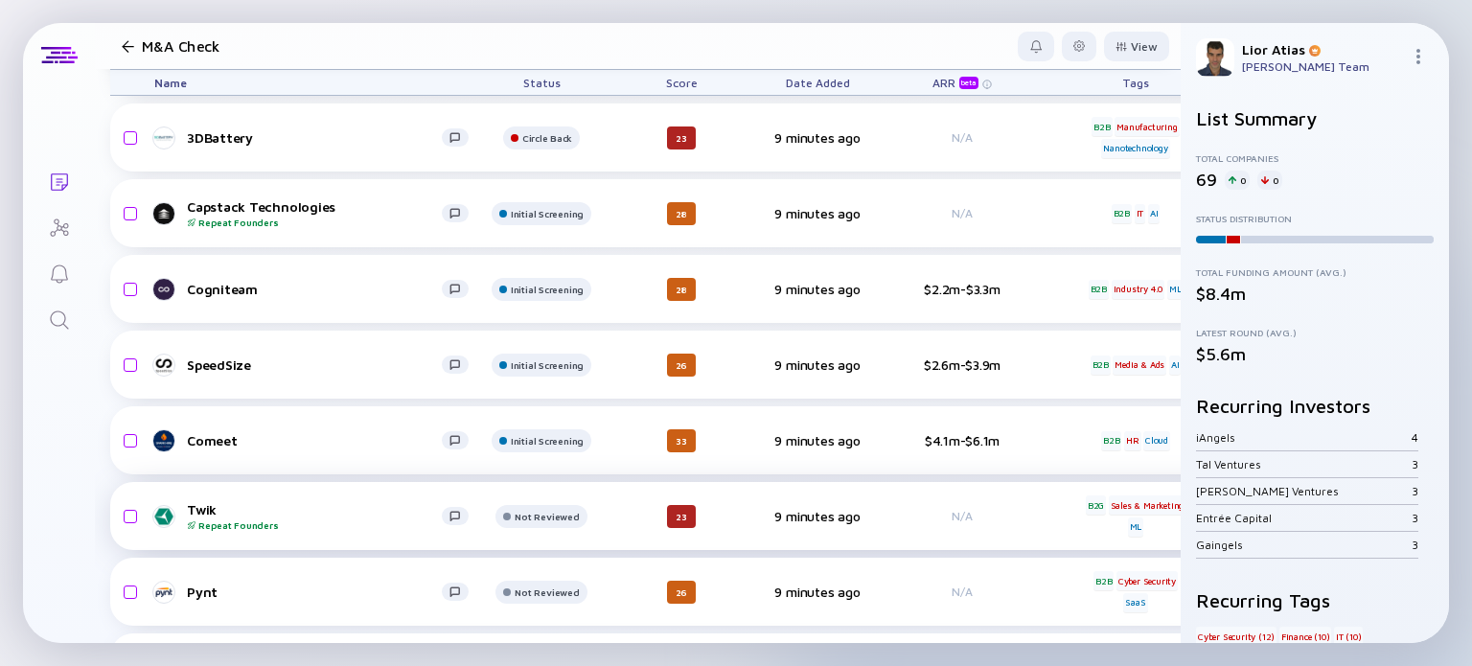
click at [336, 509] on div "Twik Repeat Founders" at bounding box center [314, 516] width 255 height 30
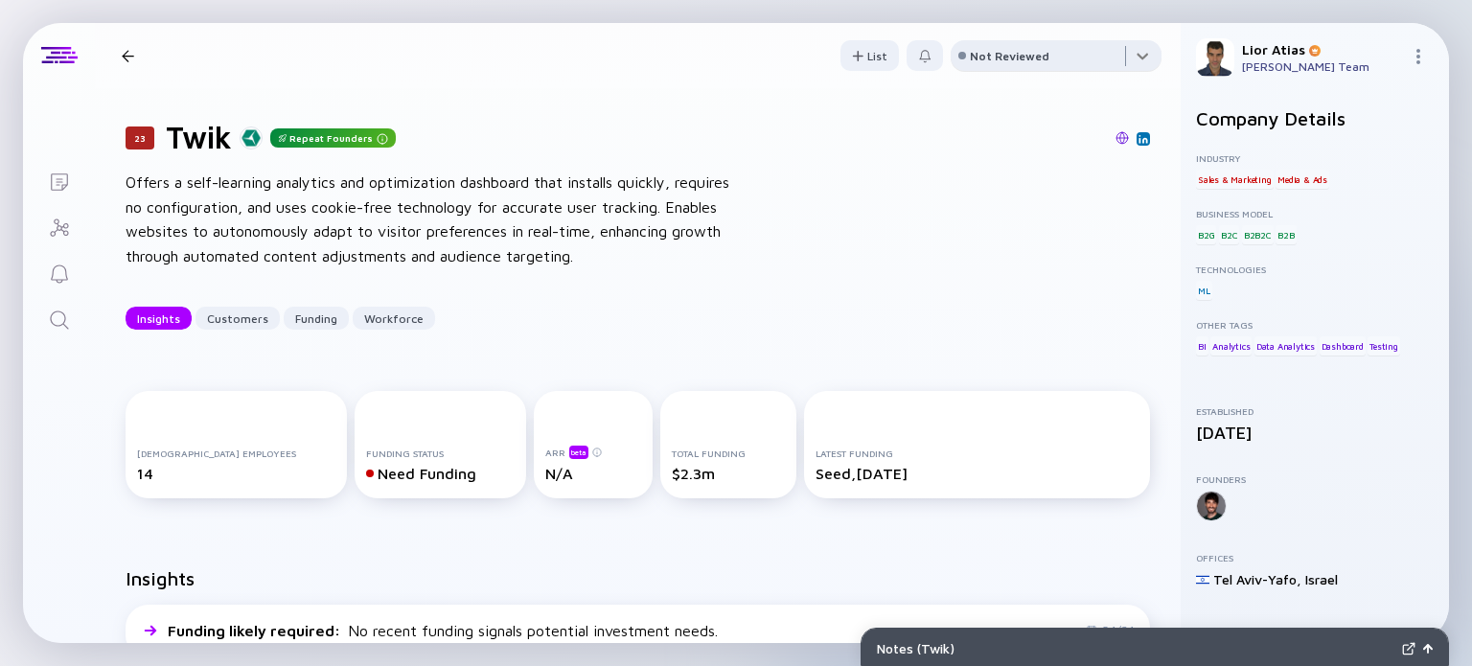
click at [1052, 57] on div at bounding box center [1056, 59] width 211 height 38
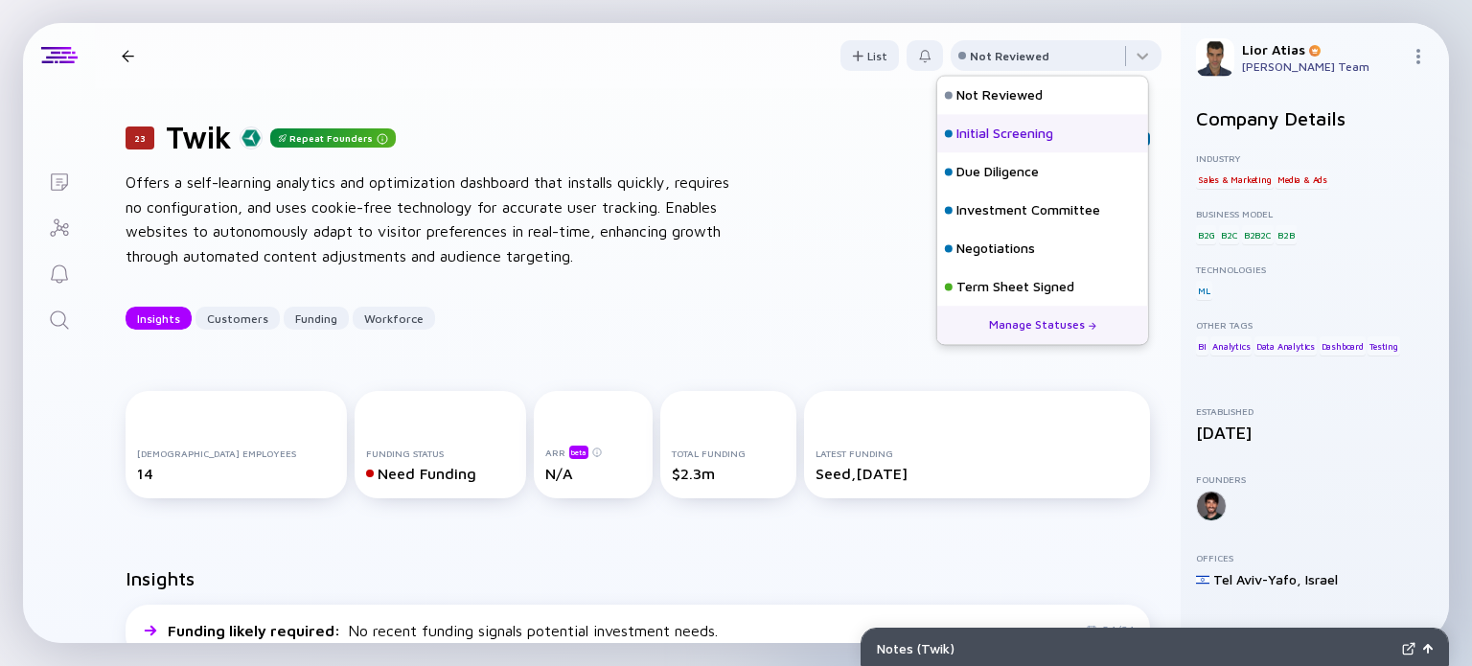
click at [1000, 134] on div "Initial Screening" at bounding box center [1005, 134] width 97 height 19
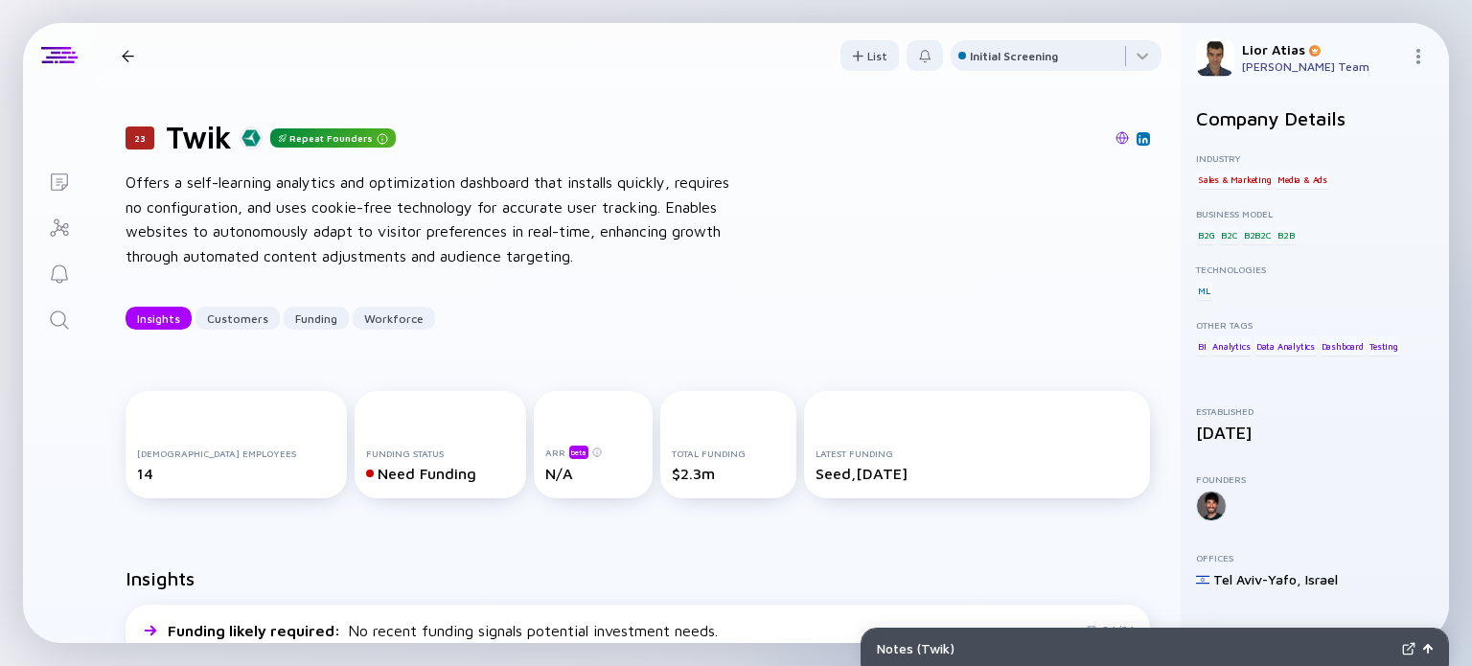
click at [856, 214] on div "23 Twik Repeat Founders Offers a self-learning analytics and optimization dashb…" at bounding box center [638, 224] width 1086 height 272
click at [579, 154] on div "23 Twik Repeat Founders" at bounding box center [638, 137] width 1025 height 36
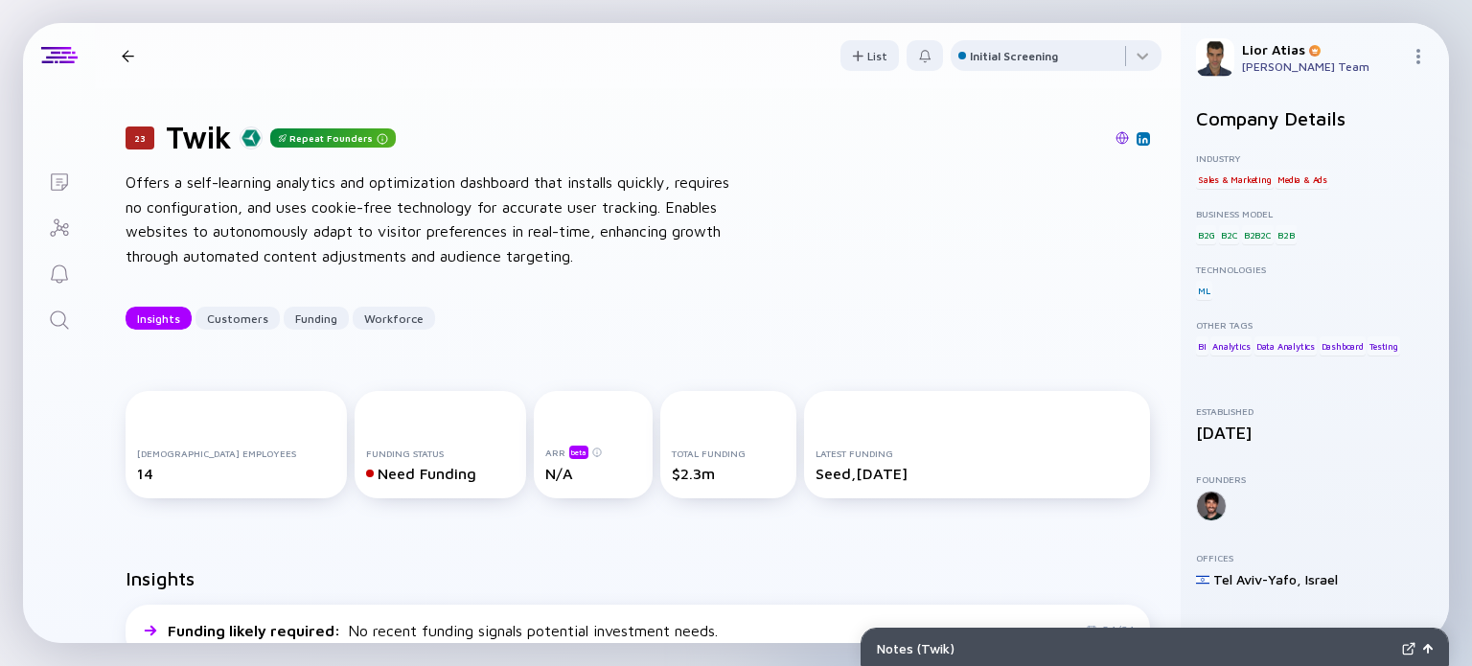
click at [579, 154] on div "23 Twik Repeat Founders" at bounding box center [638, 137] width 1025 height 36
click at [602, 213] on div "Offers a self-learning analytics and optimization dashboard that installs quick…" at bounding box center [432, 220] width 613 height 98
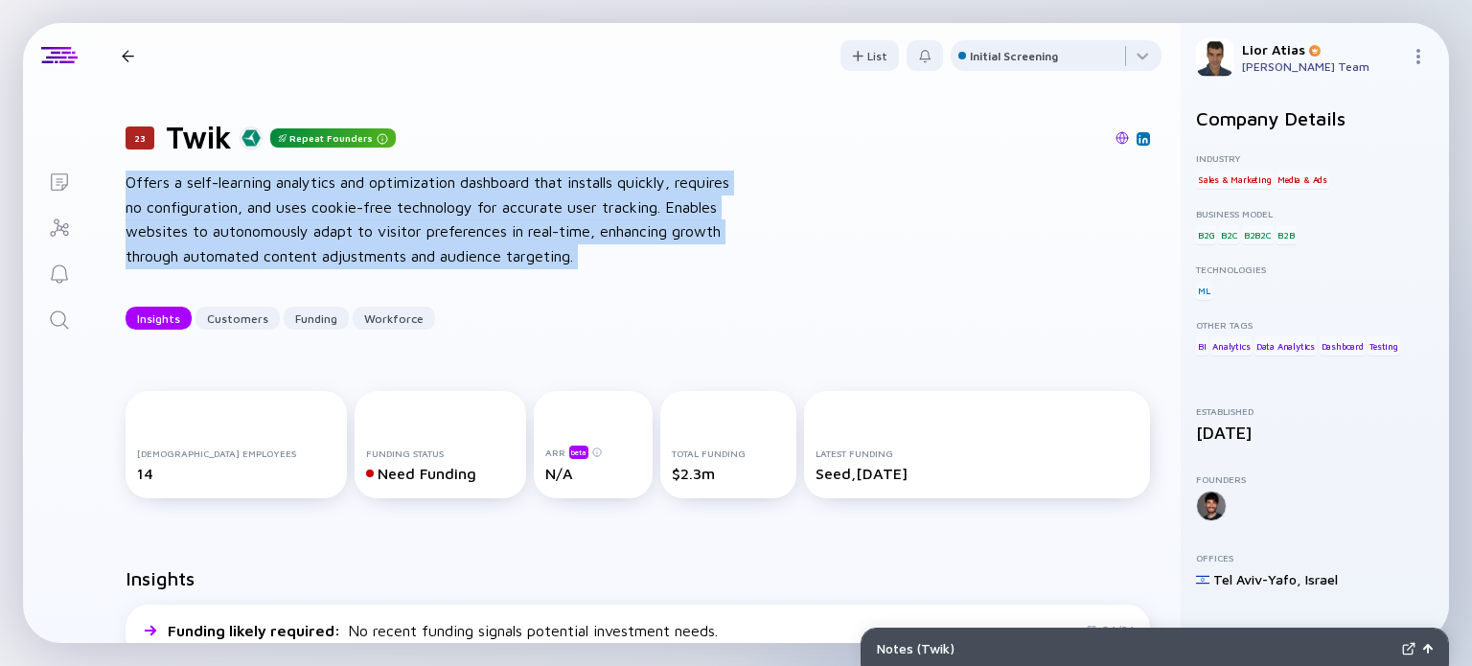
click at [602, 213] on div "Offers a self-learning analytics and optimization dashboard that installs quick…" at bounding box center [432, 220] width 613 height 98
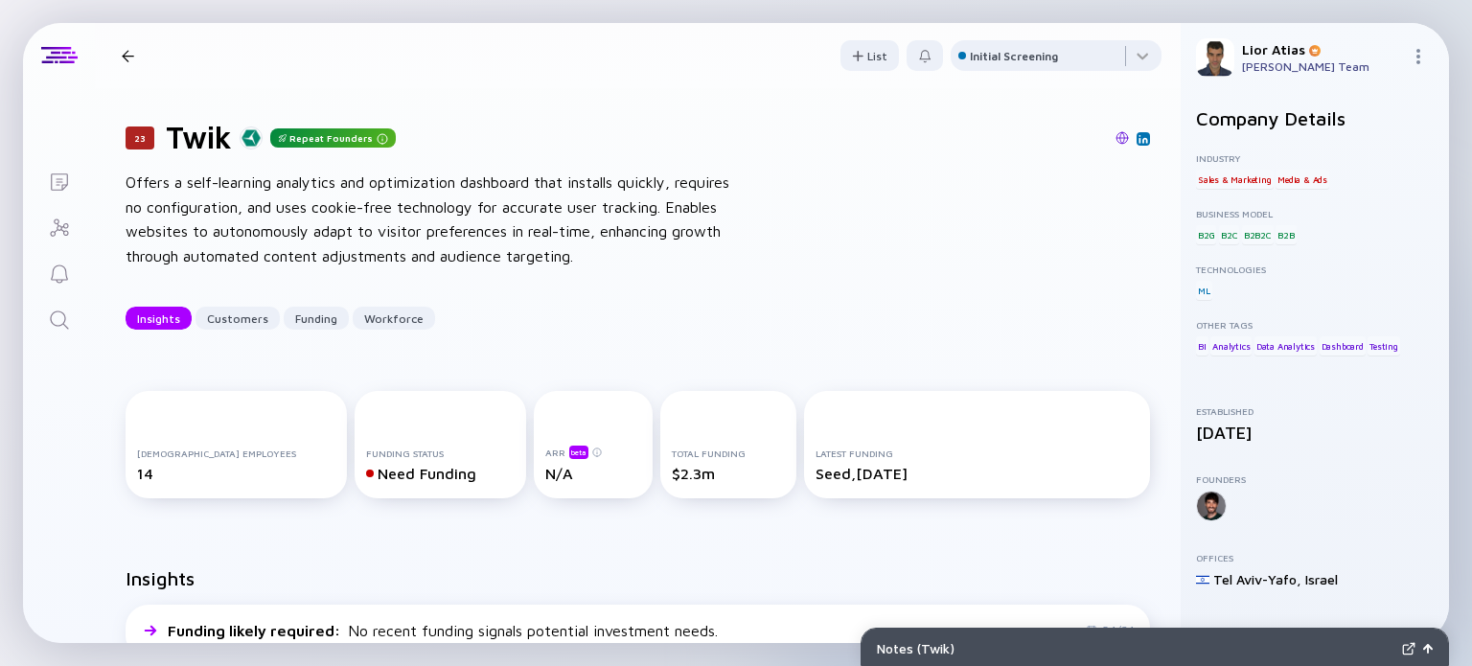
click at [128, 59] on div at bounding box center [128, 56] width 12 height 12
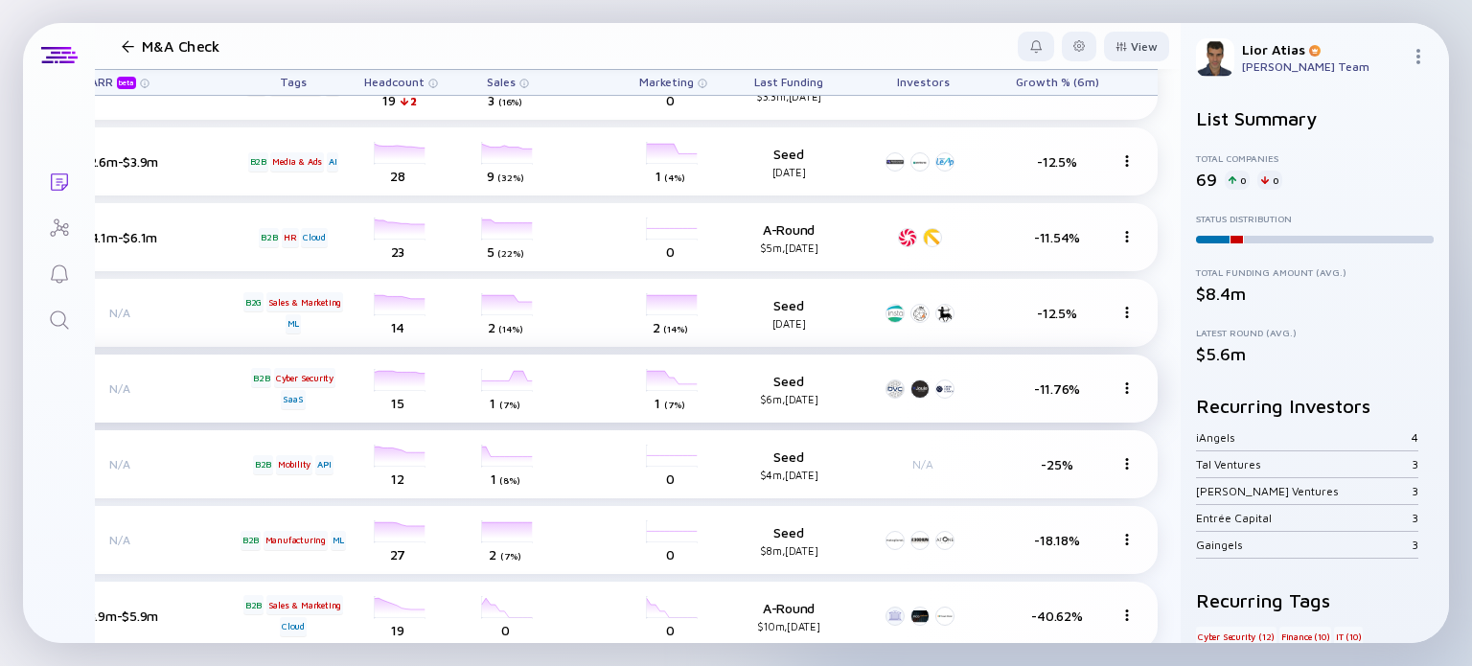
scroll to position [866, 0]
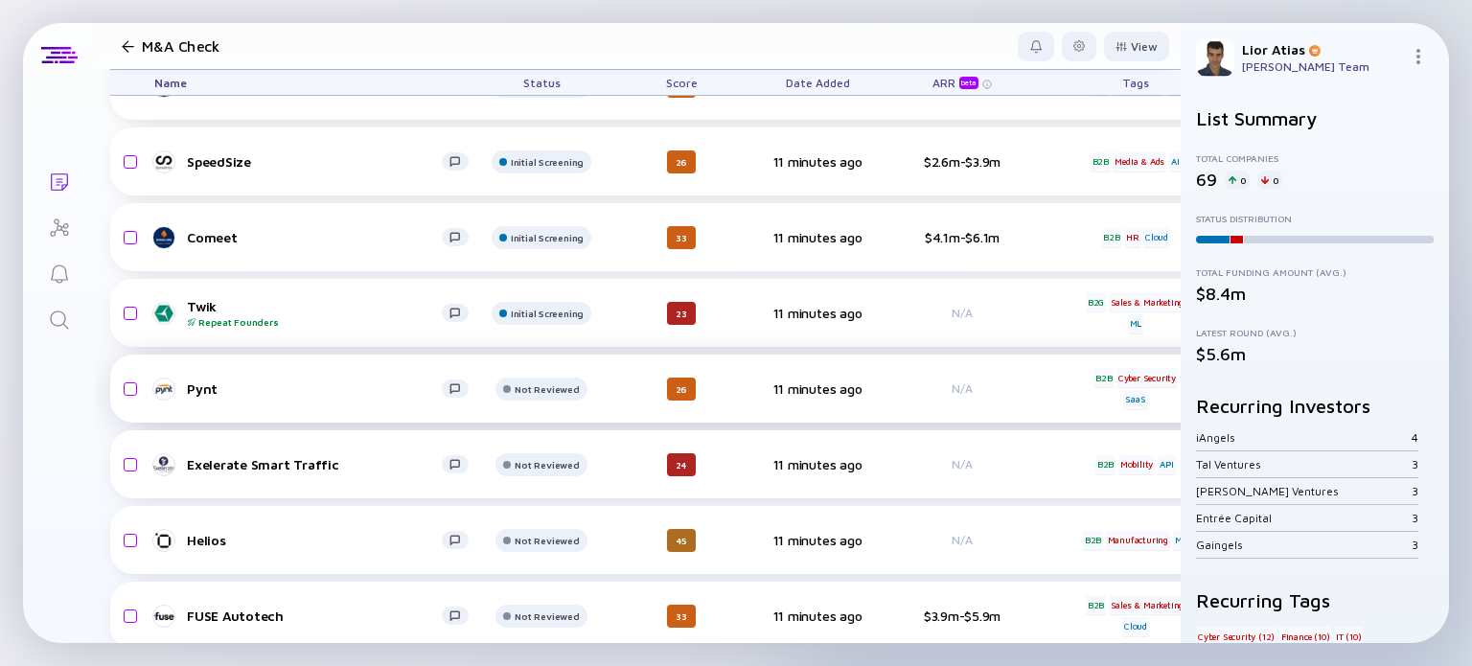
click at [262, 399] on link "Pynt" at bounding box center [319, 389] width 330 height 23
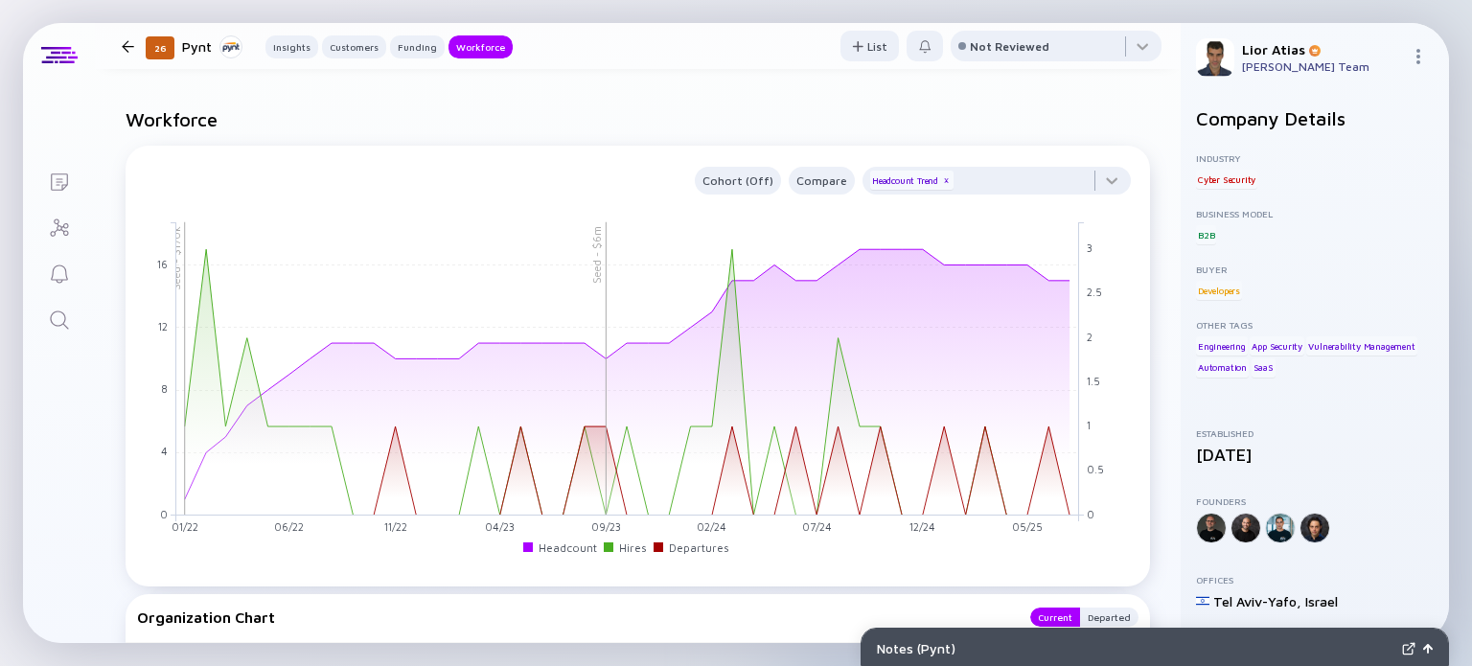
scroll to position [1854, 0]
click at [1043, 50] on div at bounding box center [1056, 50] width 211 height 38
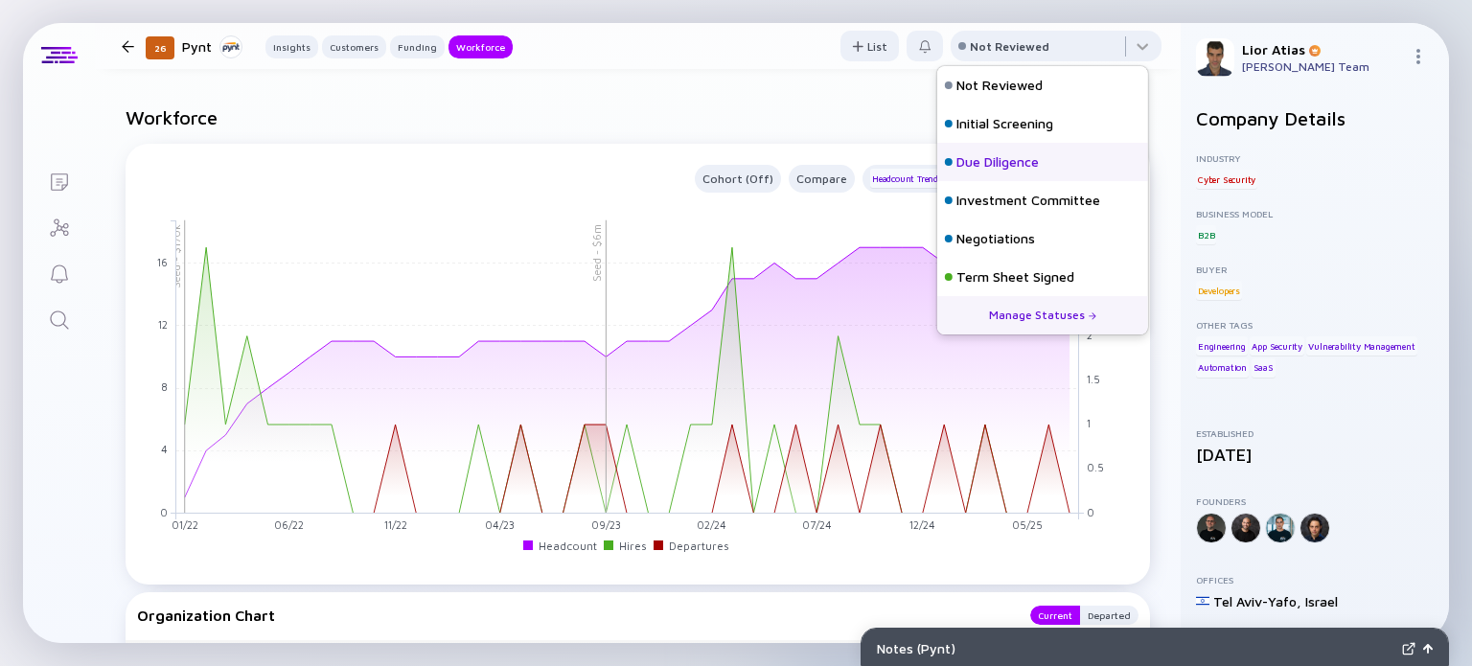
scroll to position [84, 0]
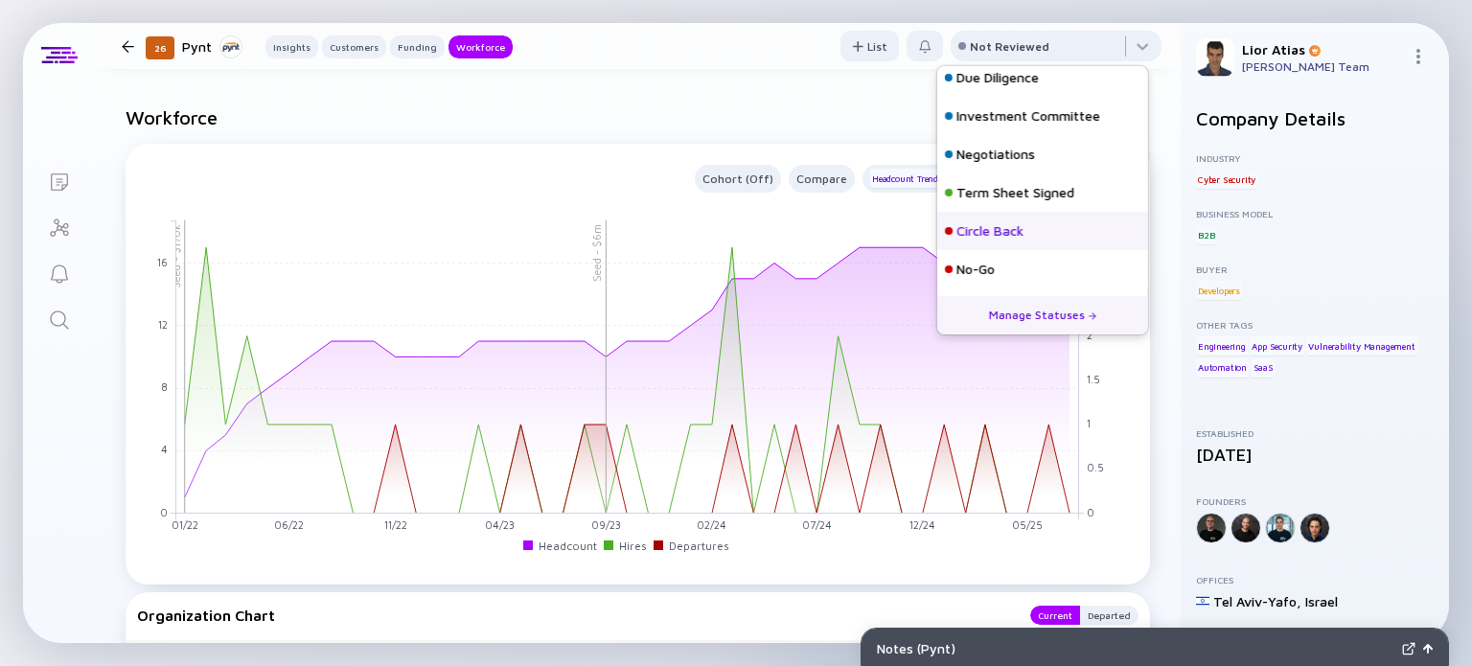
click at [1009, 227] on div "Circle Back" at bounding box center [990, 230] width 67 height 19
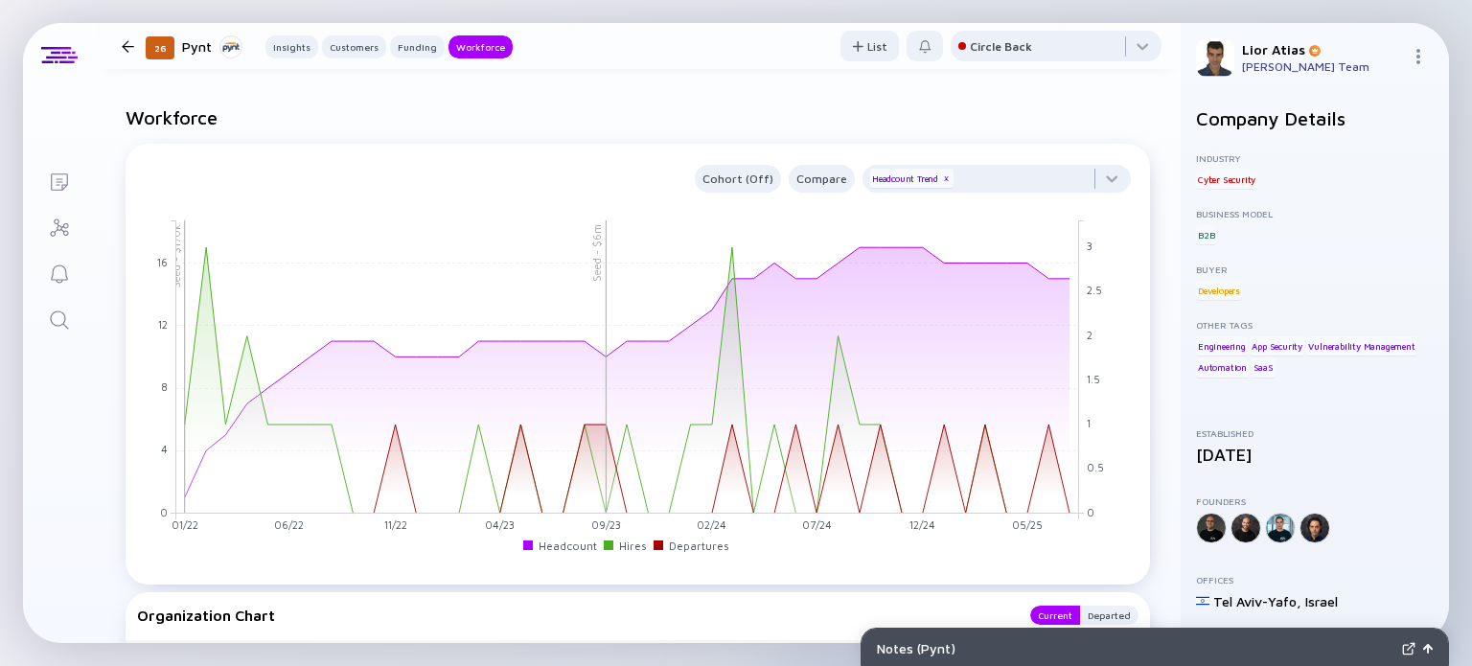
click at [122, 44] on div at bounding box center [128, 46] width 12 height 12
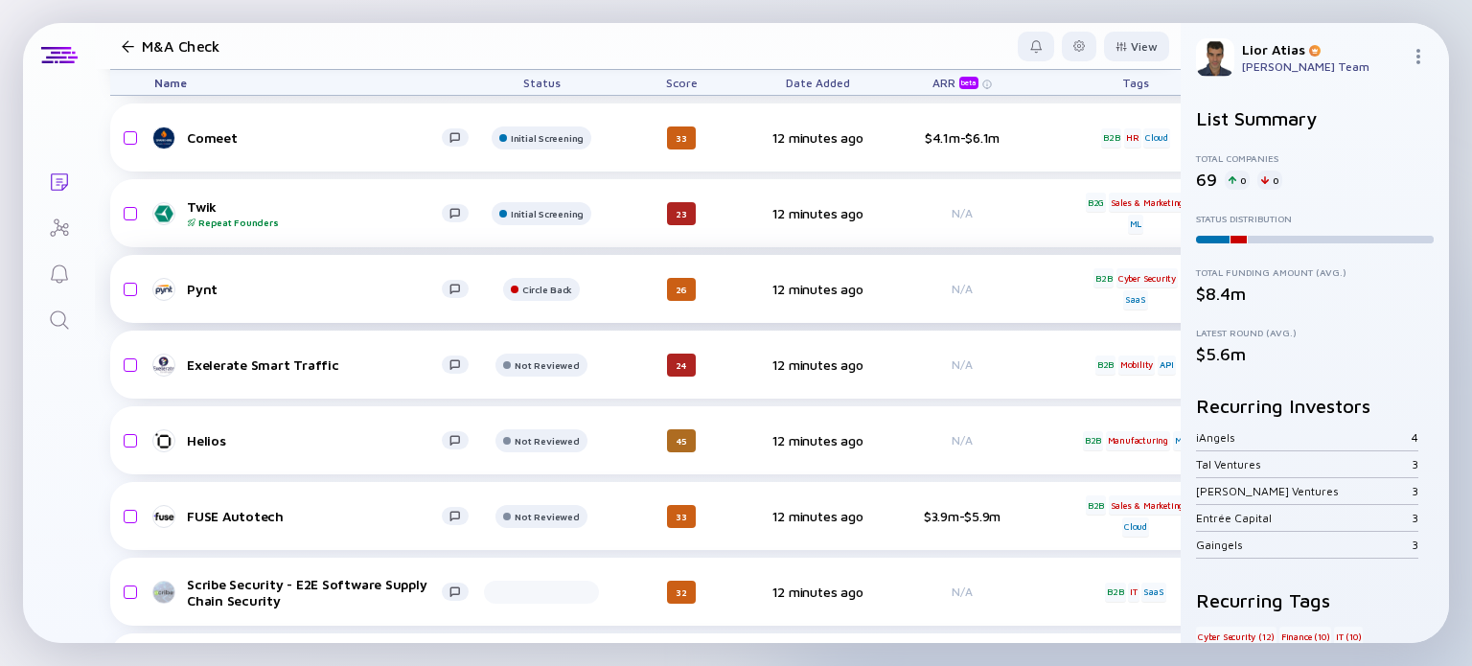
scroll to position [975, 0]
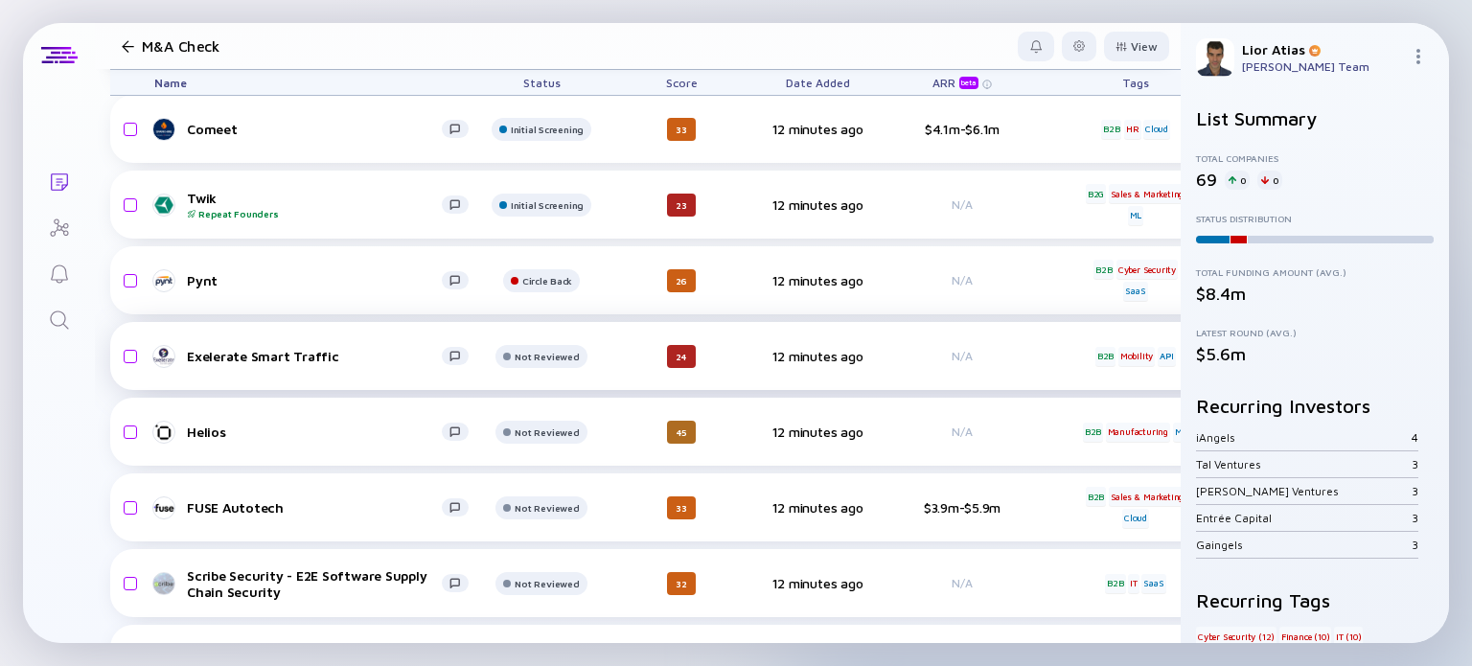
click at [358, 362] on div "Exelerate Smart Traffic" at bounding box center [314, 356] width 255 height 16
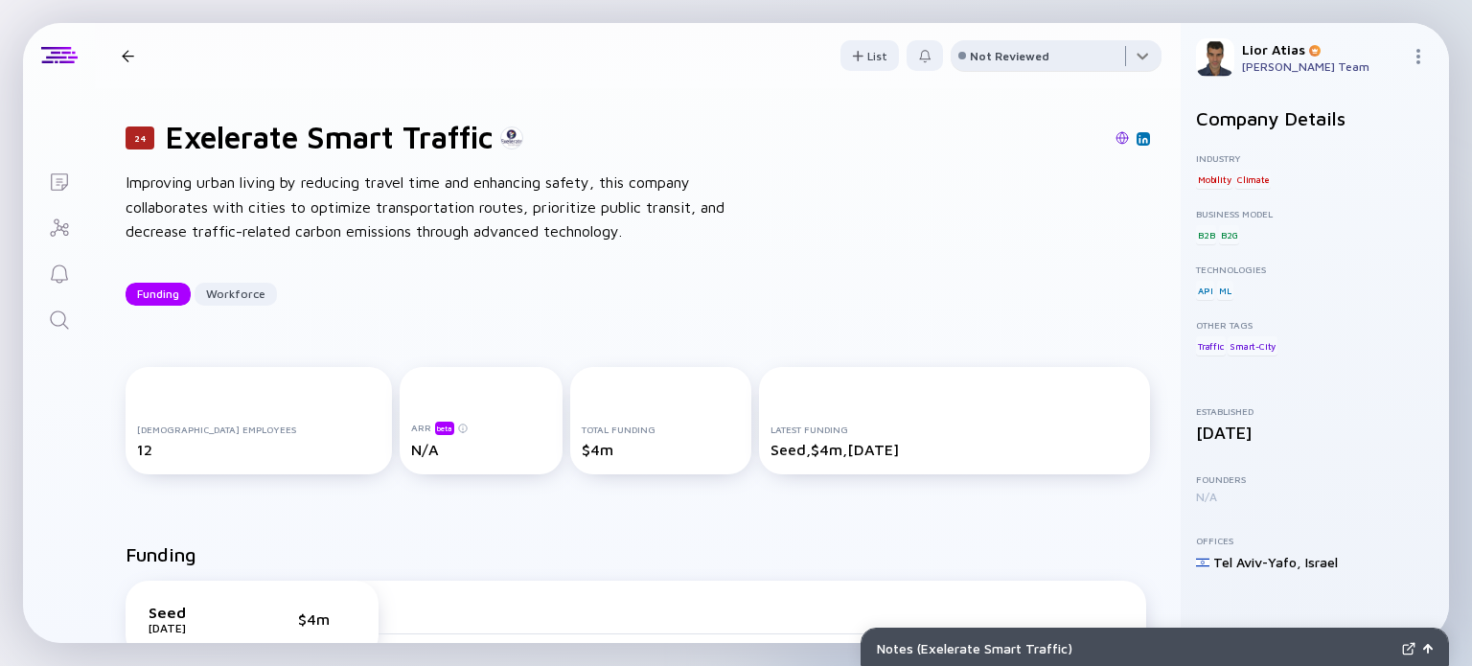
click at [1056, 63] on div at bounding box center [1056, 59] width 211 height 38
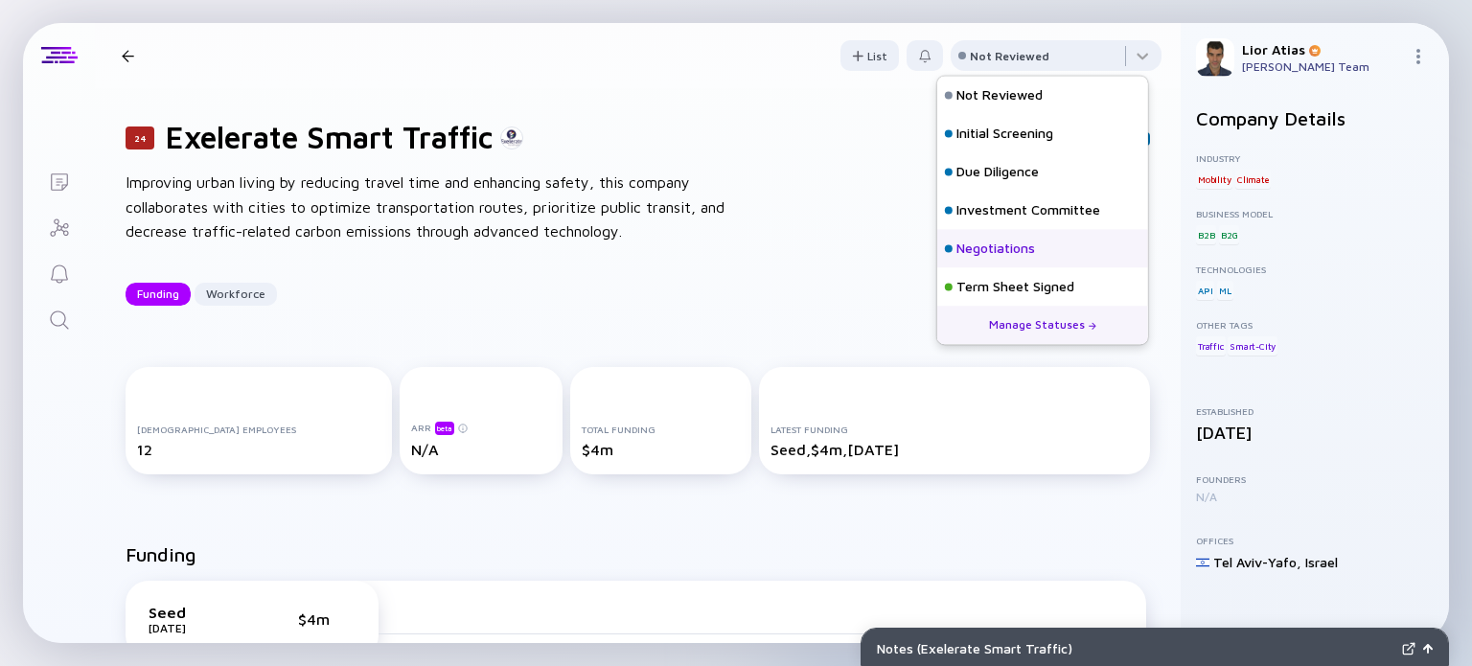
scroll to position [84, 0]
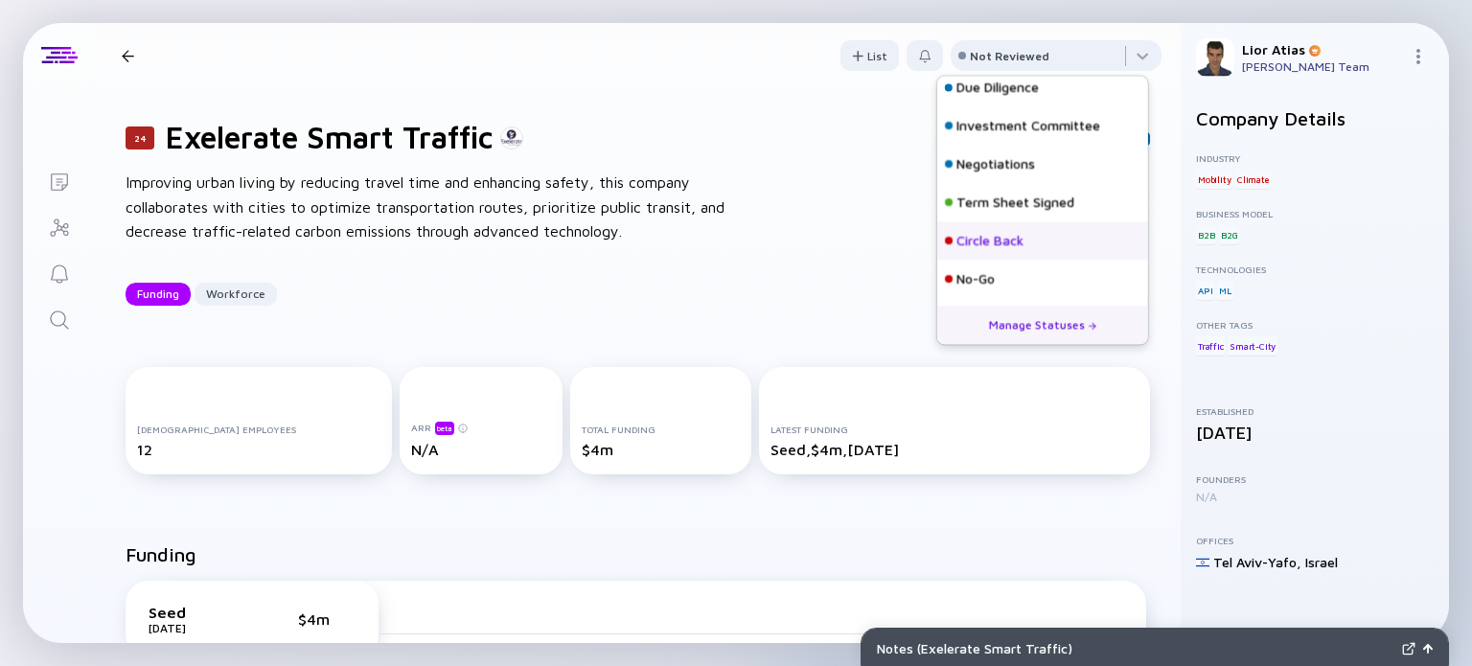
click at [1008, 245] on div "Circle Back" at bounding box center [990, 241] width 67 height 19
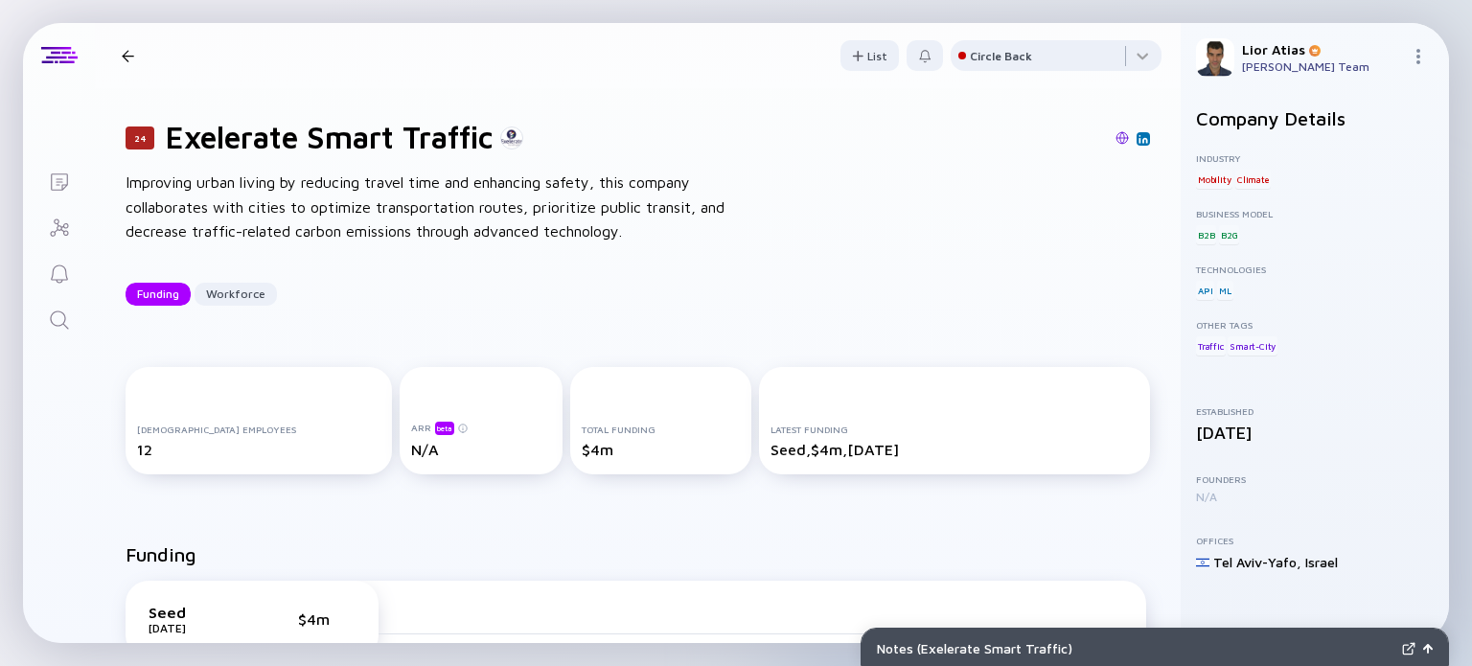
click at [118, 68] on div "24 Exelerate Smart Traffic Funding Workforce" at bounding box center [309, 56] width 391 height 26
click at [136, 50] on div at bounding box center [128, 56] width 28 height 12
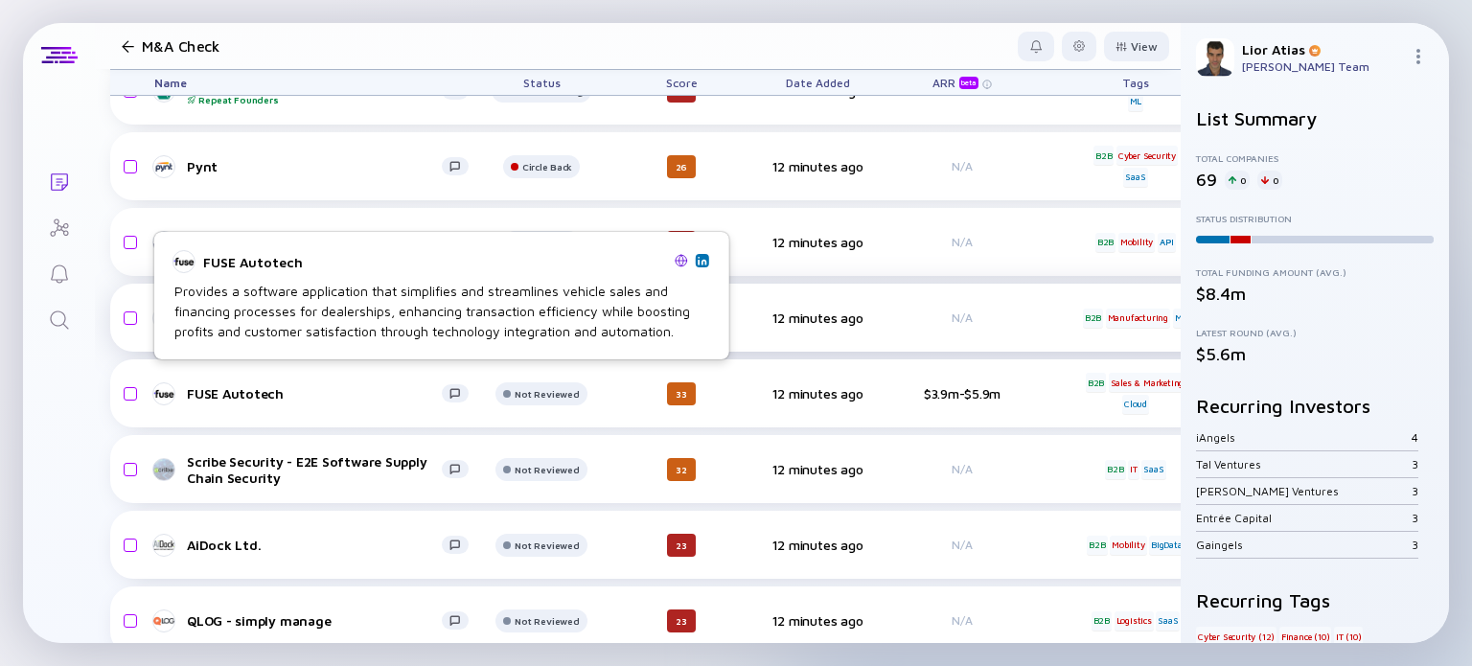
scroll to position [1104, 0]
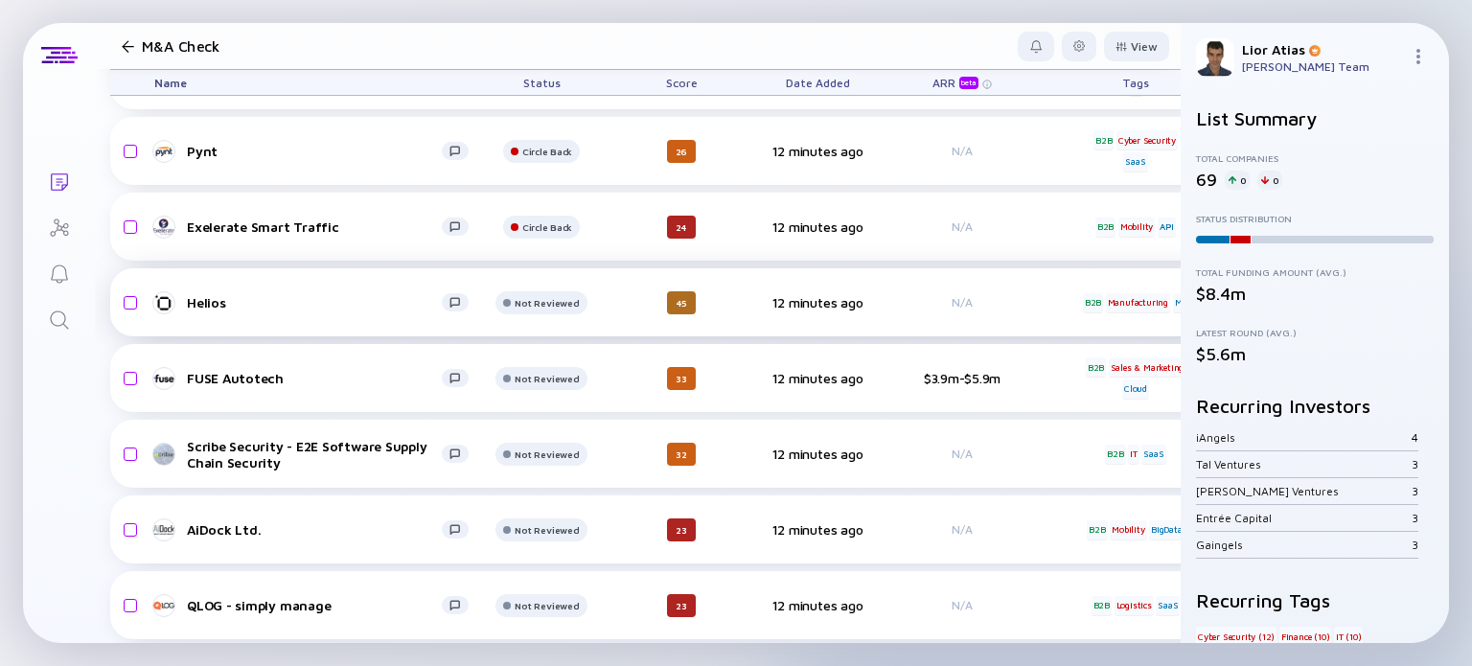
click at [263, 301] on div "Helios" at bounding box center [314, 302] width 255 height 16
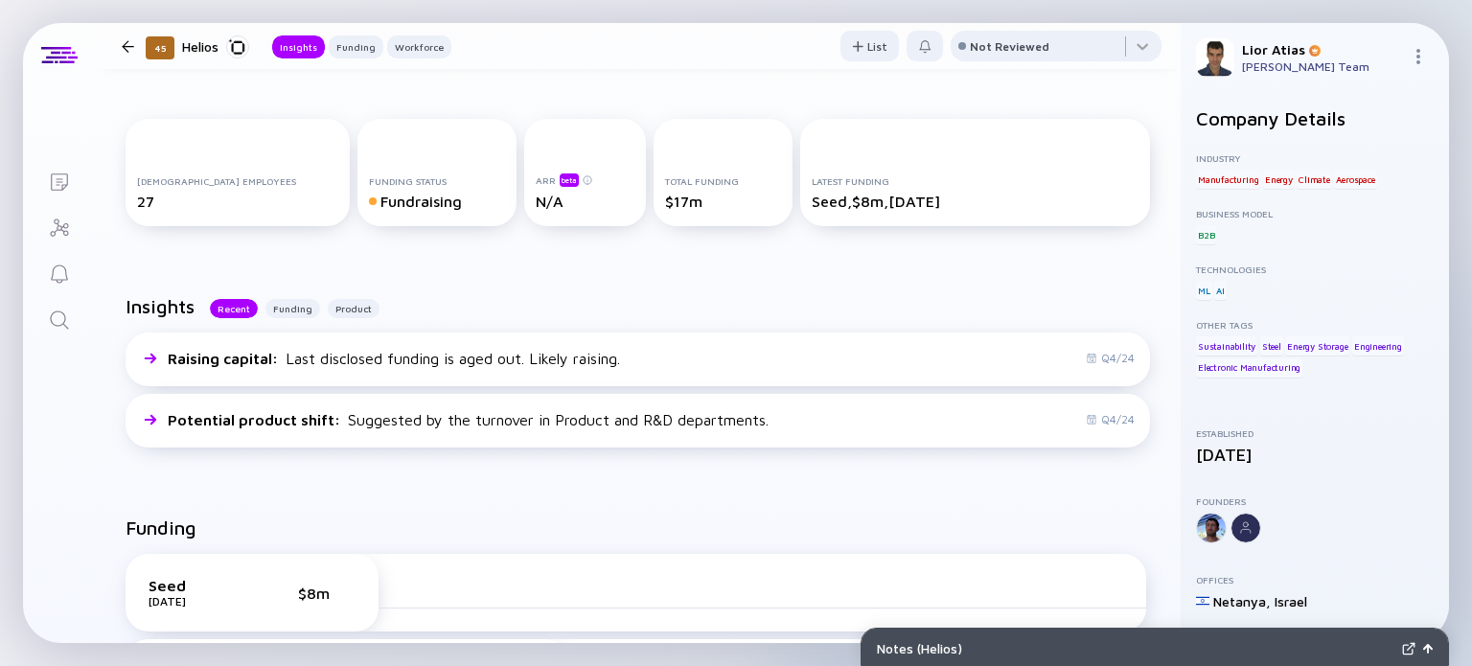
scroll to position [60, 0]
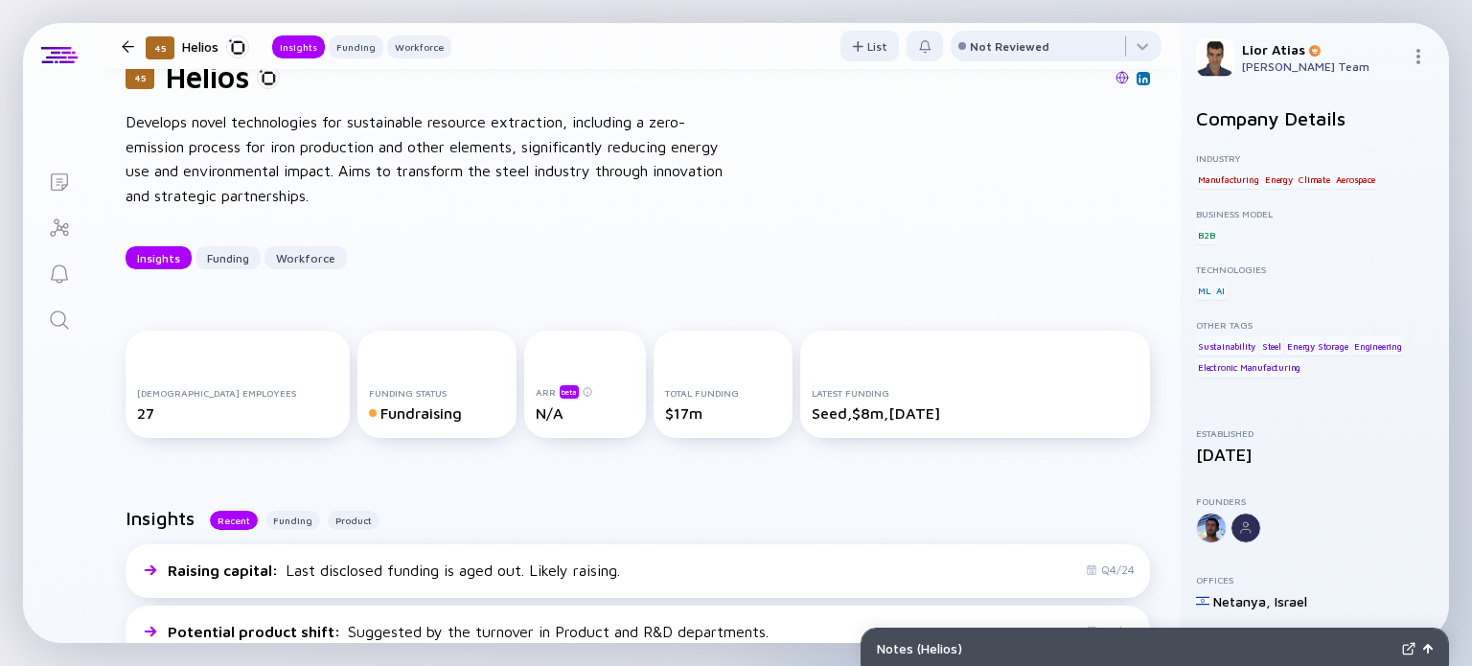
click at [130, 48] on div at bounding box center [128, 46] width 12 height 12
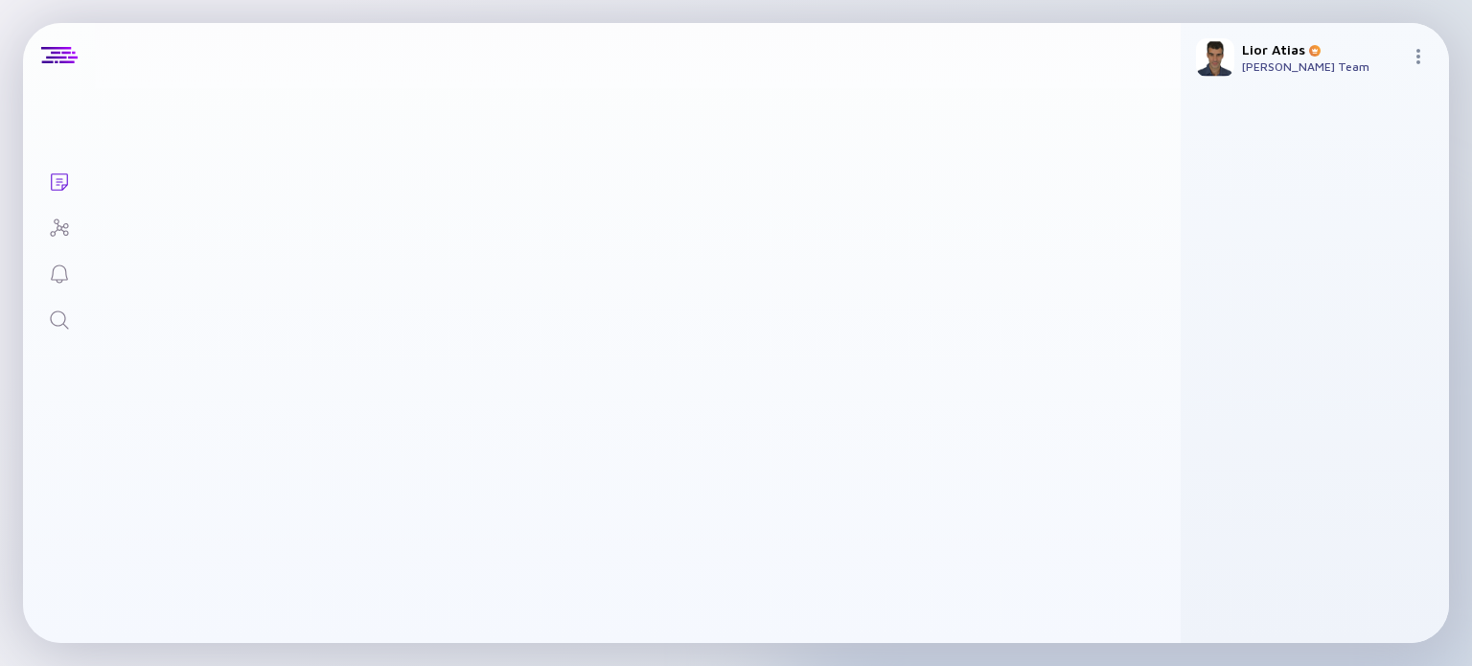
scroll to position [1104, 0]
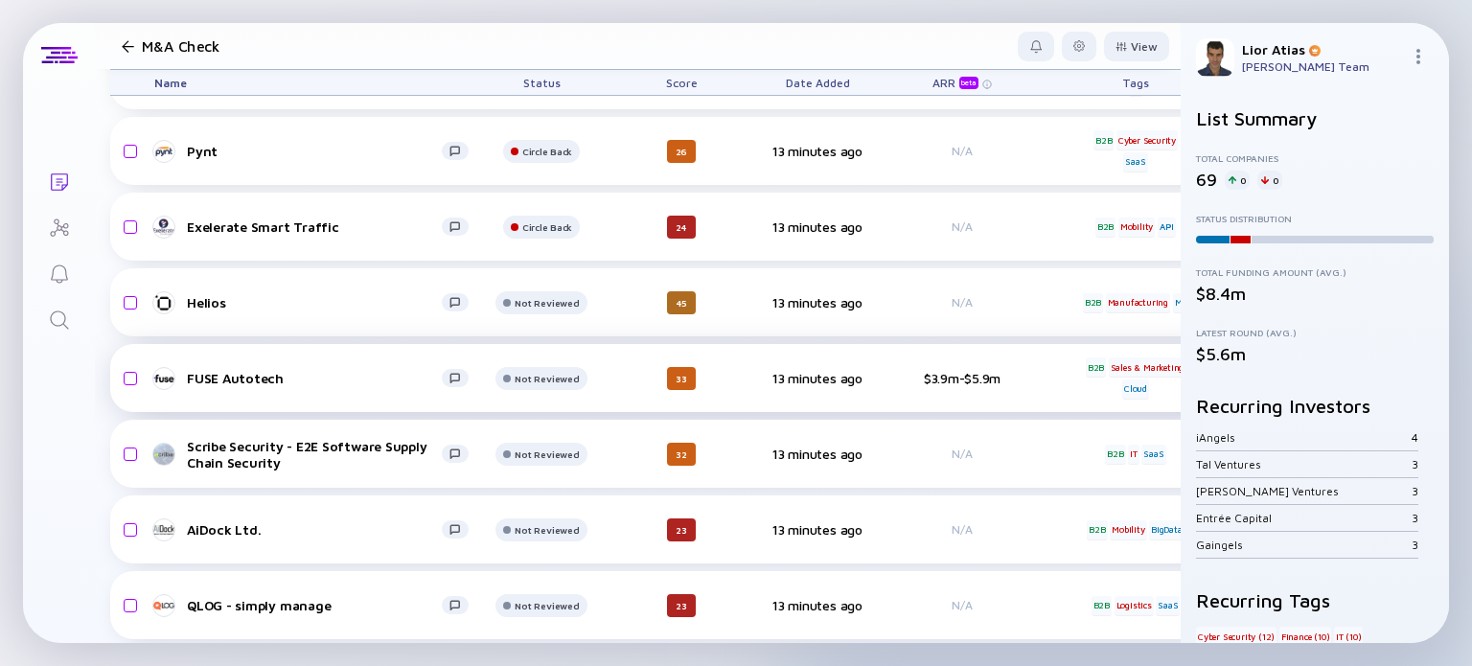
click at [280, 385] on link "FUSE Autotech" at bounding box center [319, 378] width 330 height 23
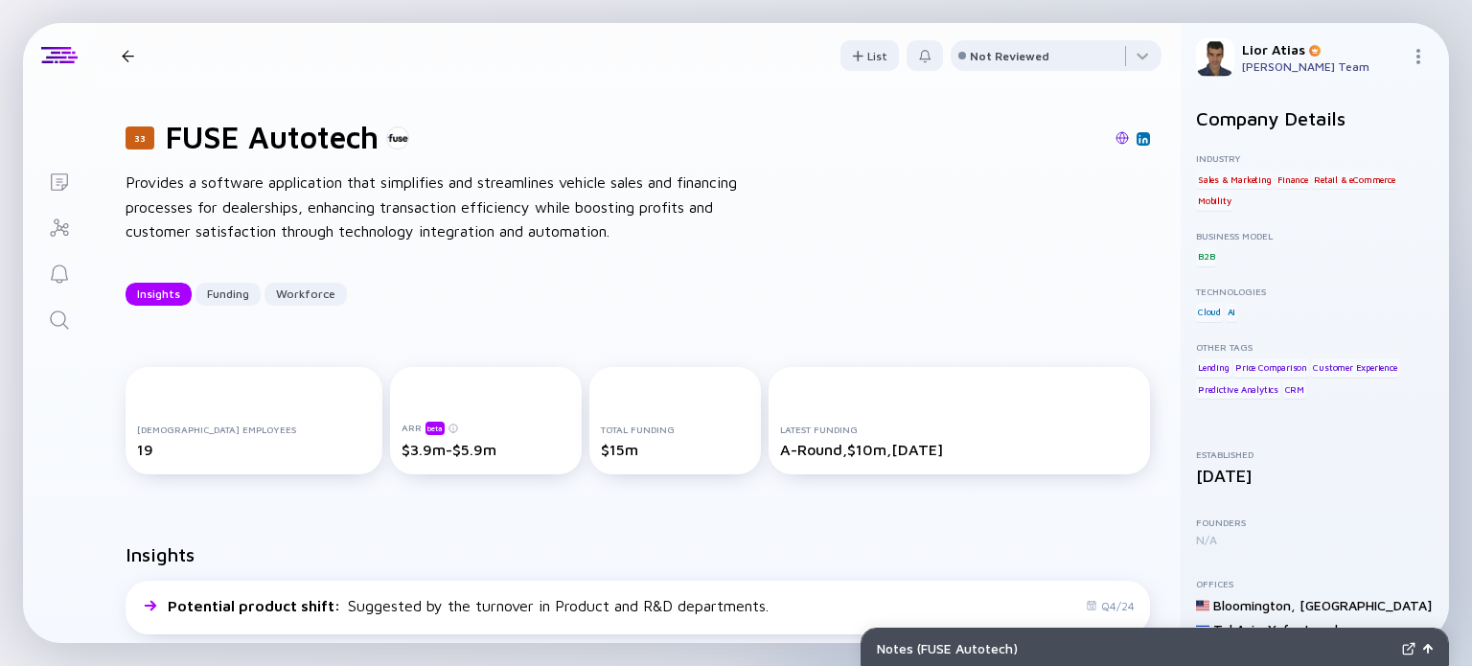
click at [878, 286] on div "Insights Funding Workforce" at bounding box center [638, 294] width 1025 height 23
click at [1049, 58] on div at bounding box center [1056, 59] width 211 height 38
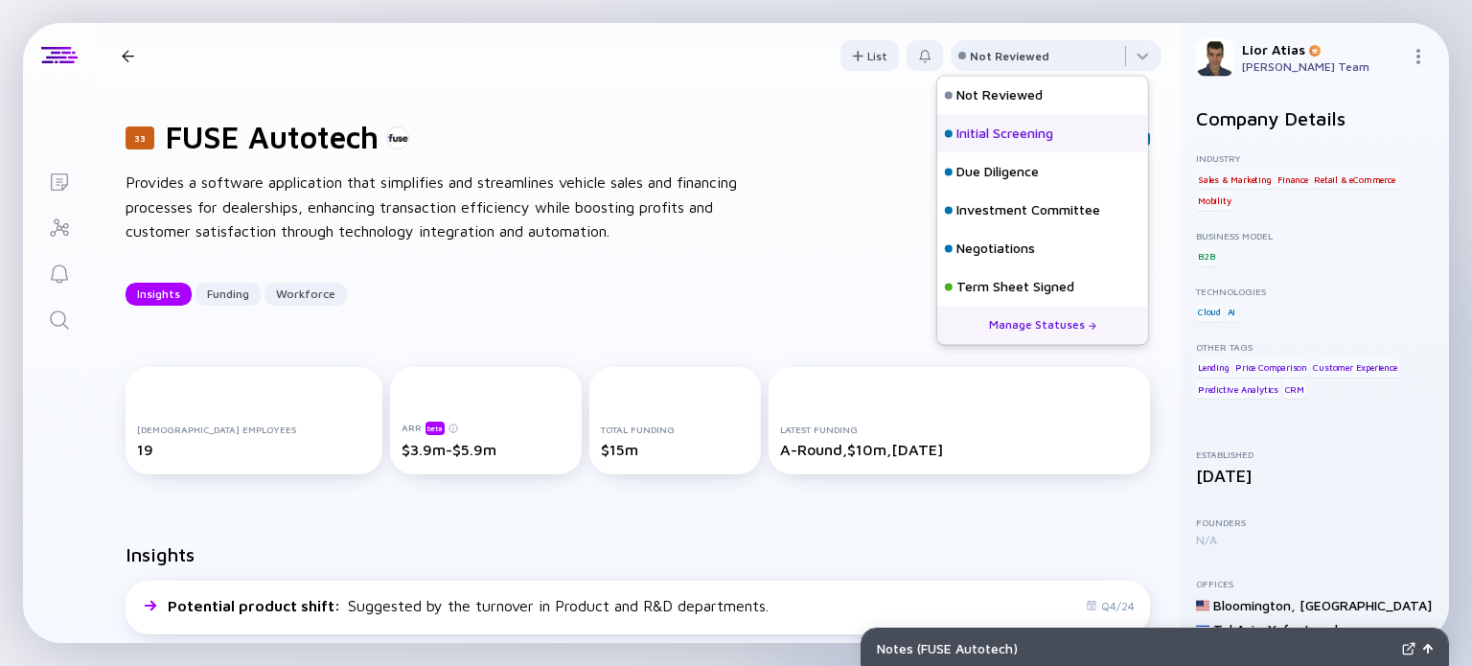
click at [974, 147] on div "Initial Screening" at bounding box center [1042, 133] width 211 height 38
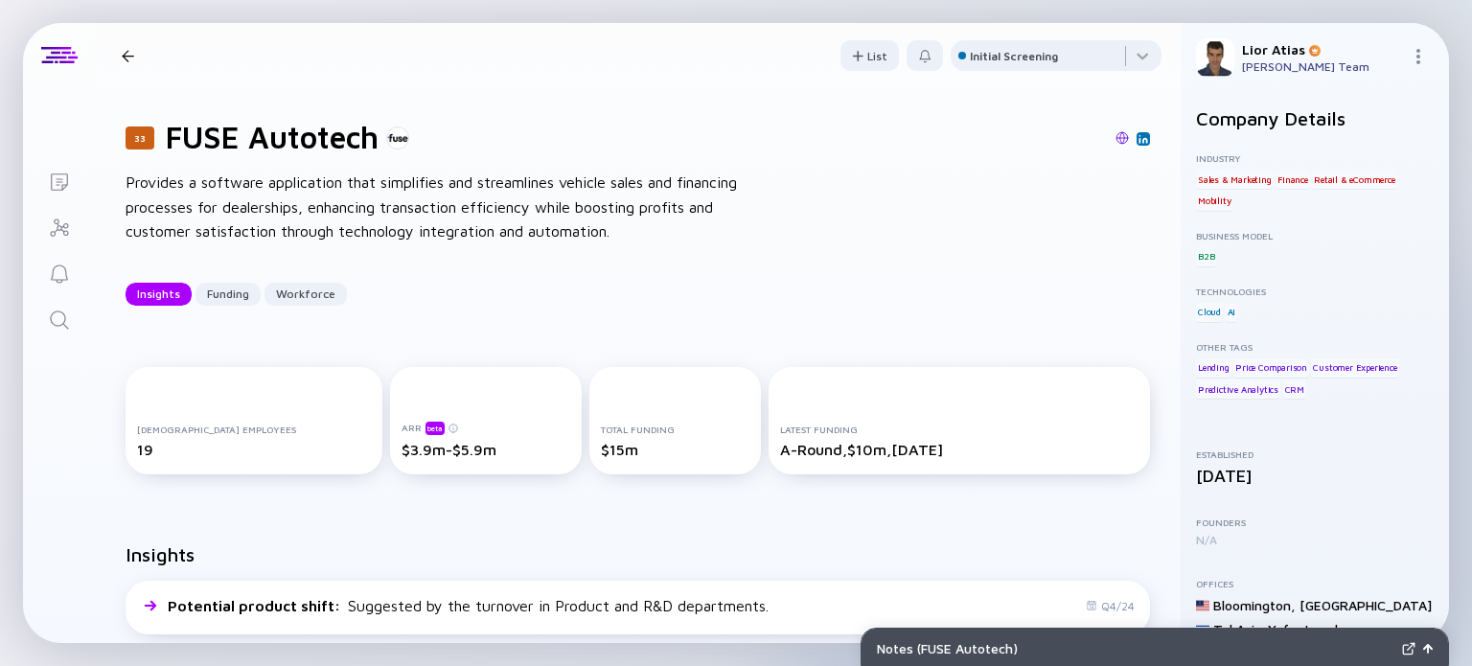
click at [120, 46] on div "33 FUSE Autotech Insights Funding Workforce" at bounding box center [310, 56] width 393 height 26
click at [120, 53] on div at bounding box center [128, 56] width 28 height 12
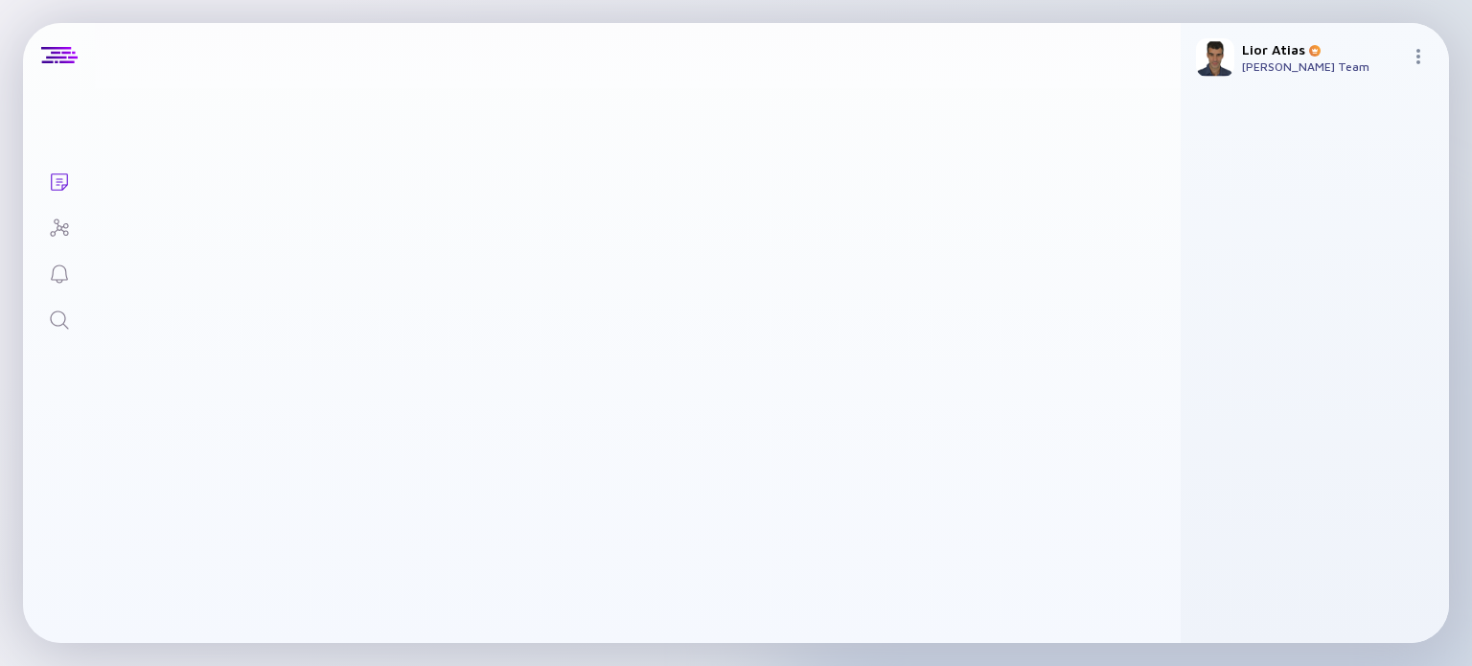
scroll to position [1104, 0]
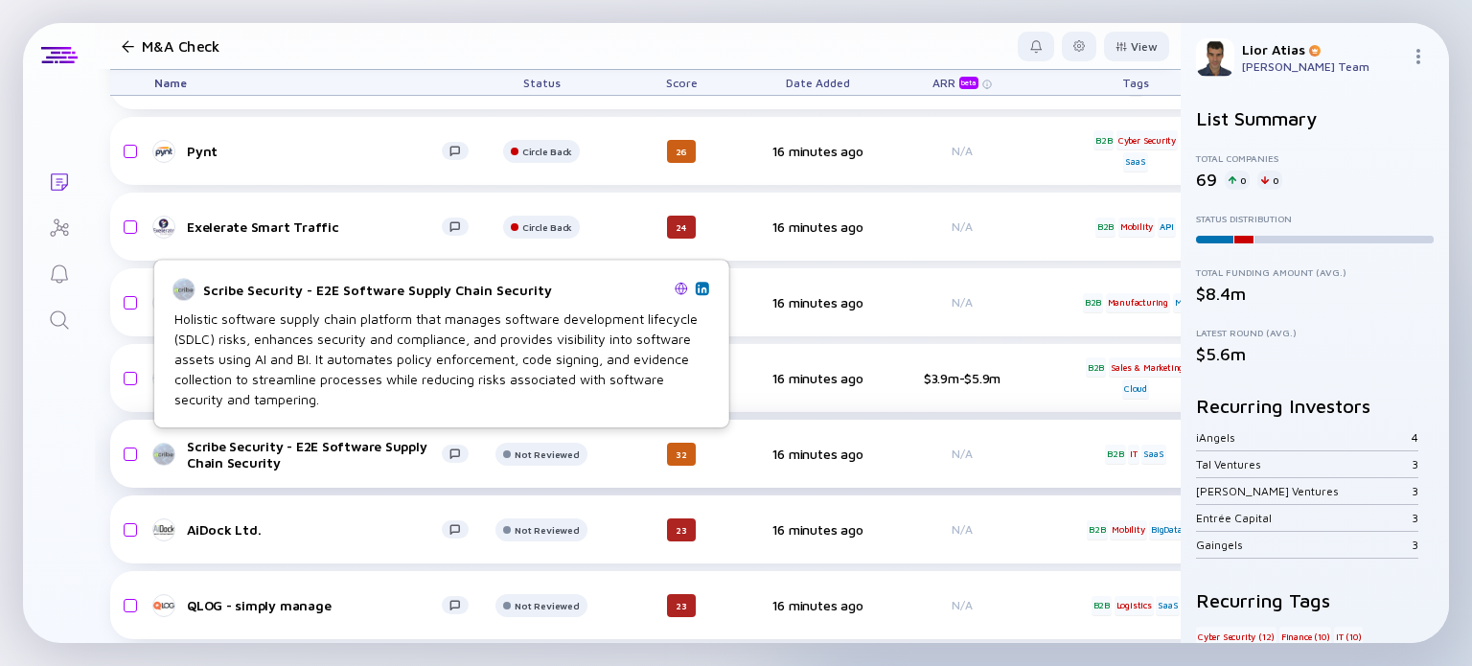
click at [376, 460] on div "Scribe Security - E2E Software Supply Chain Security" at bounding box center [314, 454] width 255 height 33
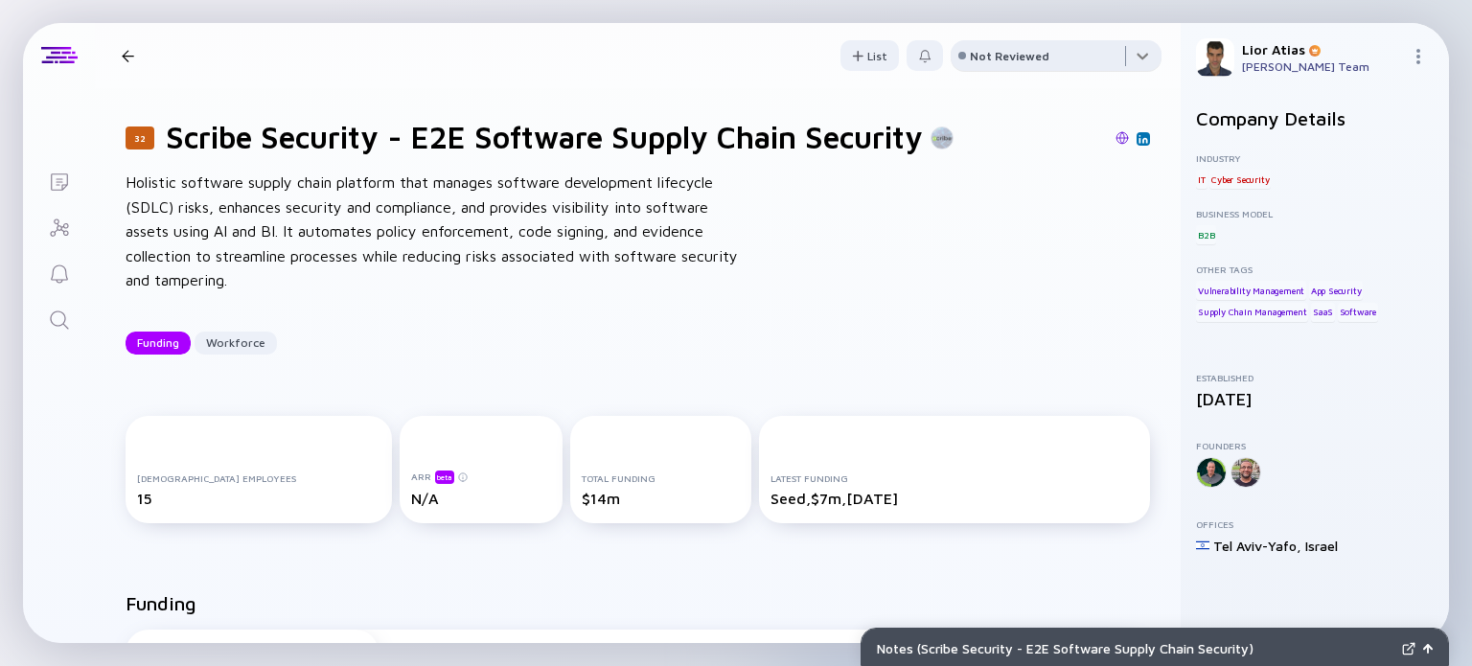
click at [1065, 49] on div at bounding box center [1056, 59] width 211 height 38
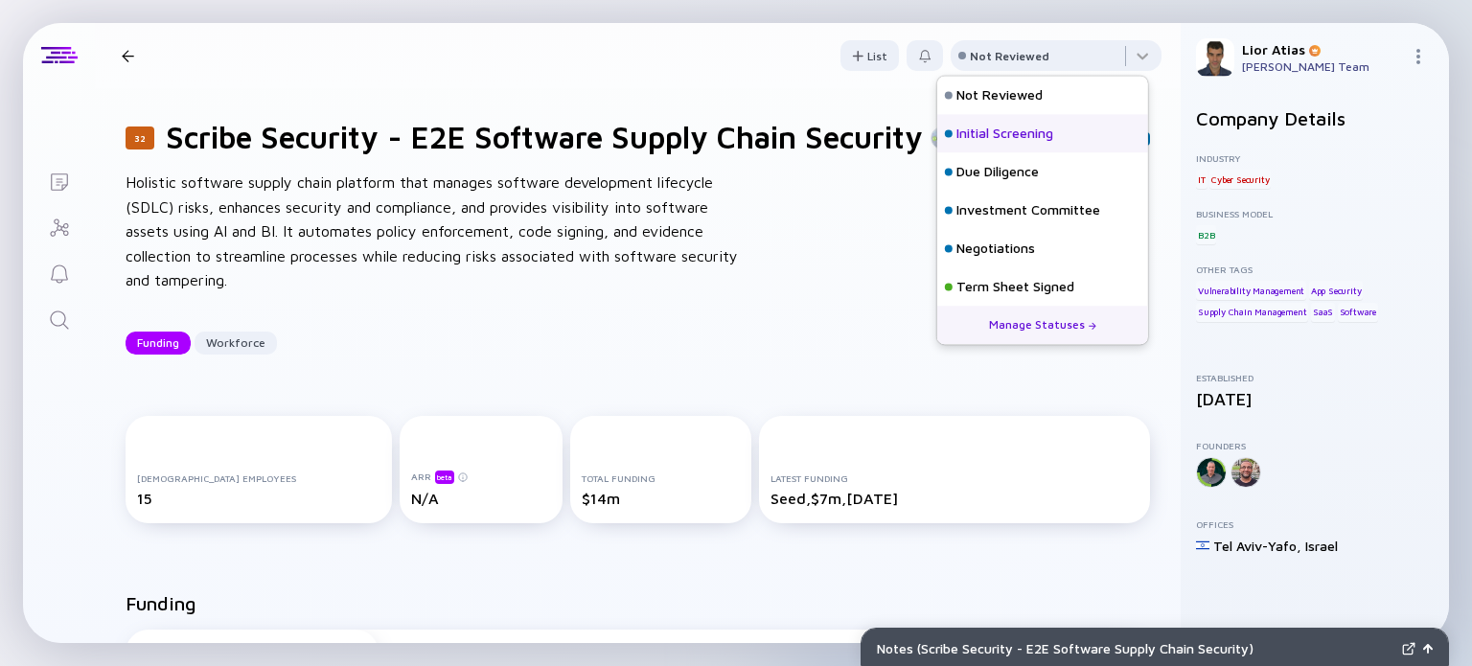
click at [1004, 138] on div "Initial Screening" at bounding box center [1005, 134] width 97 height 19
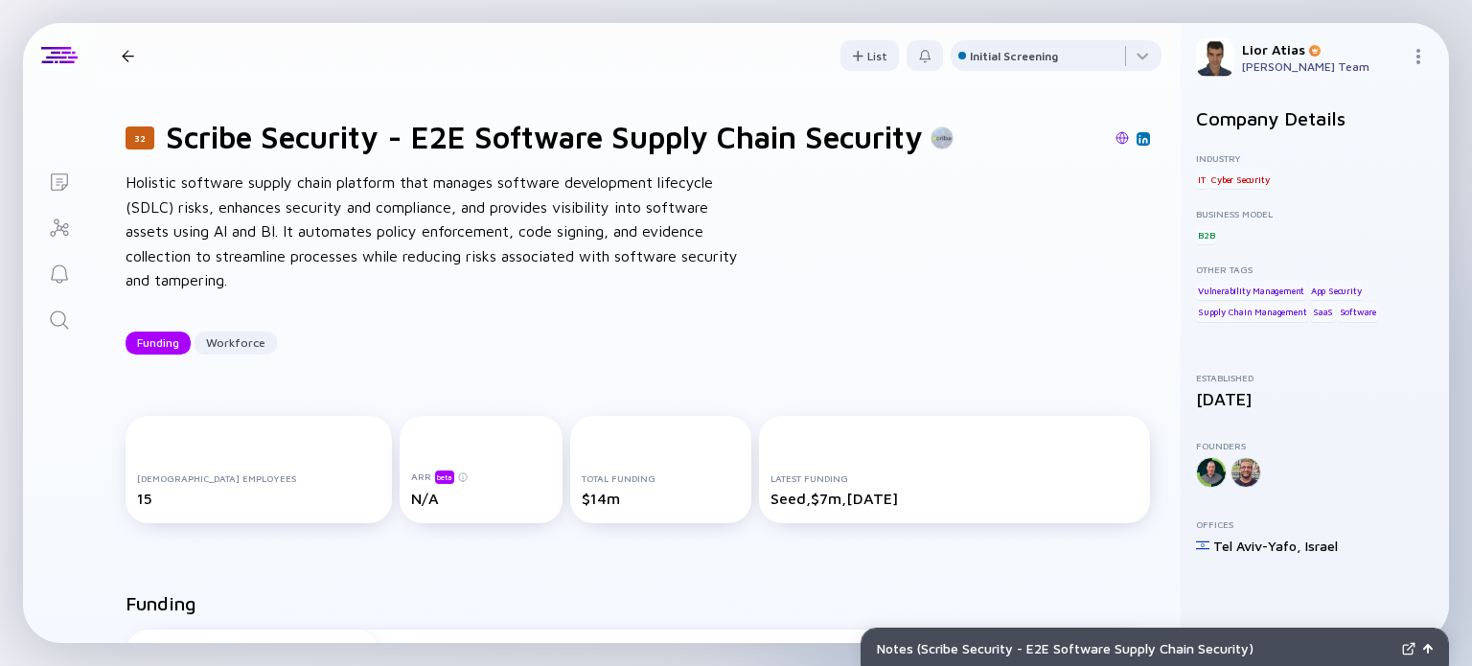
click at [128, 56] on div at bounding box center [128, 56] width 12 height 12
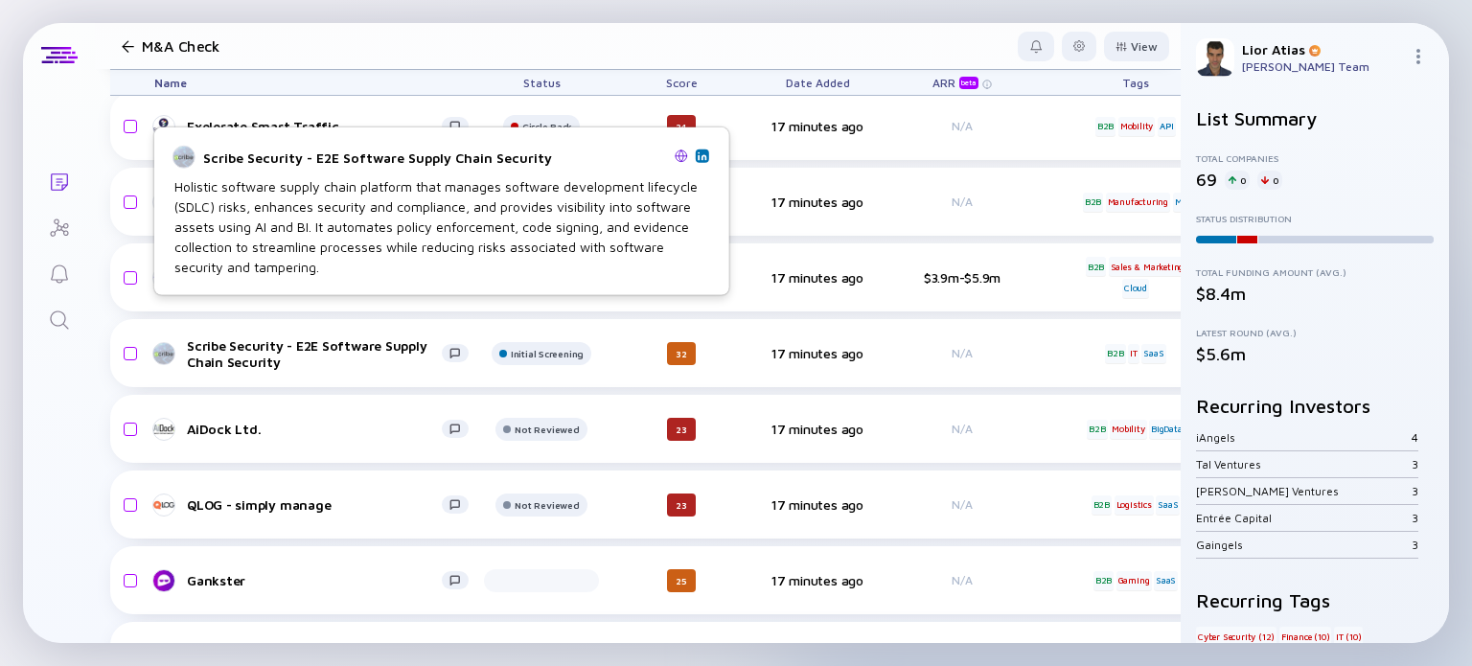
scroll to position [1242, 0]
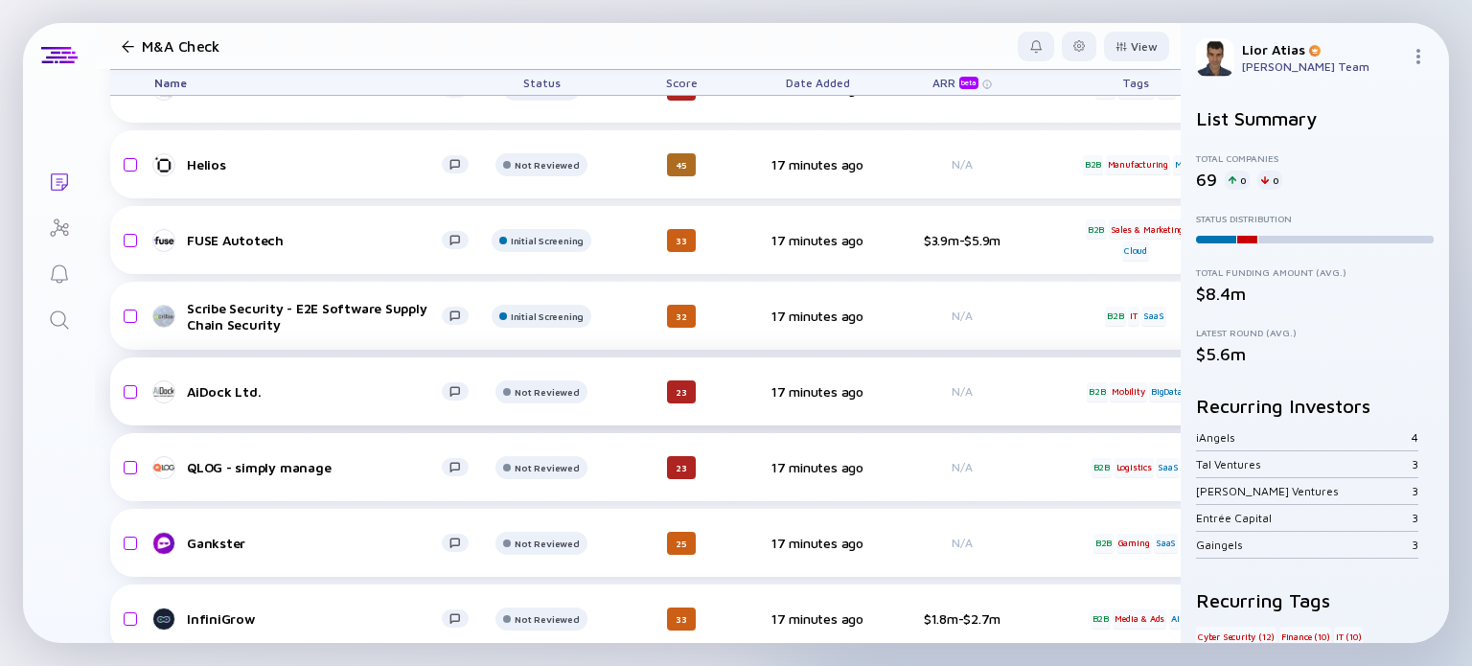
click at [357, 386] on div "AiDock Ltd." at bounding box center [314, 391] width 255 height 16
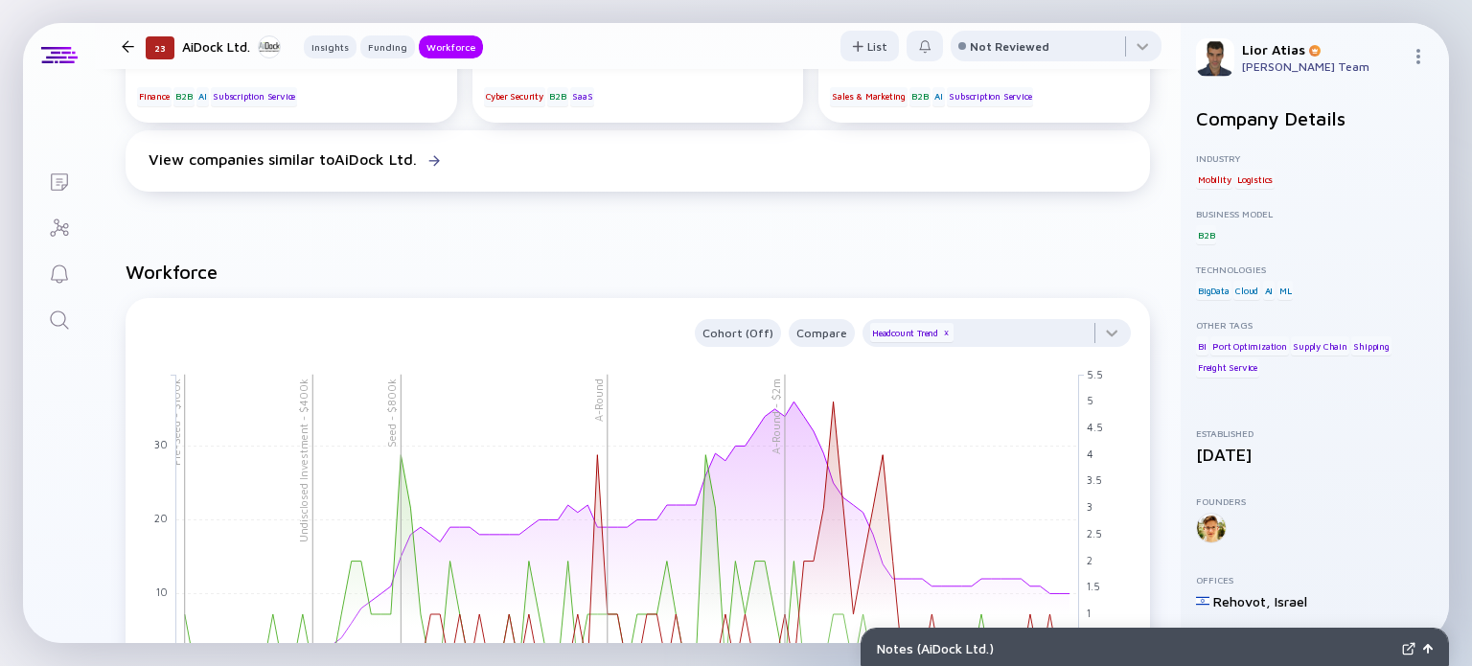
scroll to position [1581, 0]
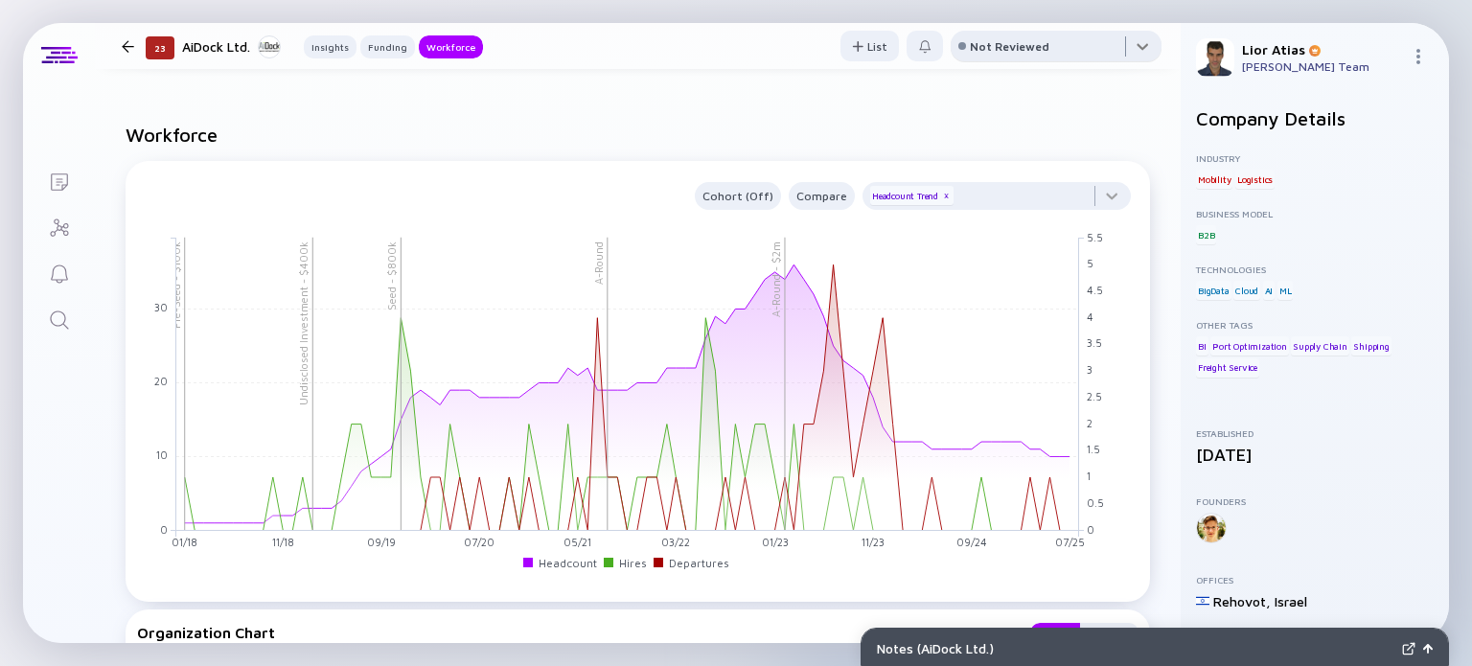
click at [994, 35] on div at bounding box center [1056, 50] width 211 height 38
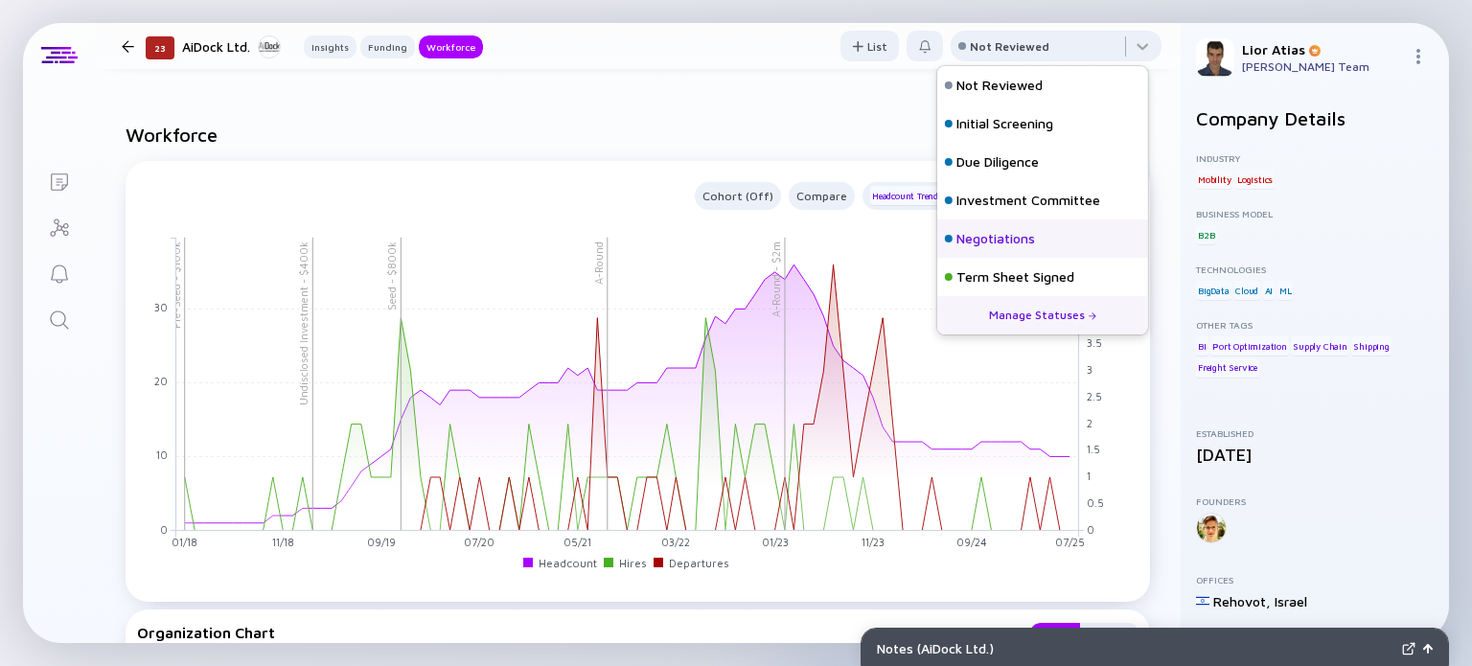
scroll to position [84, 0]
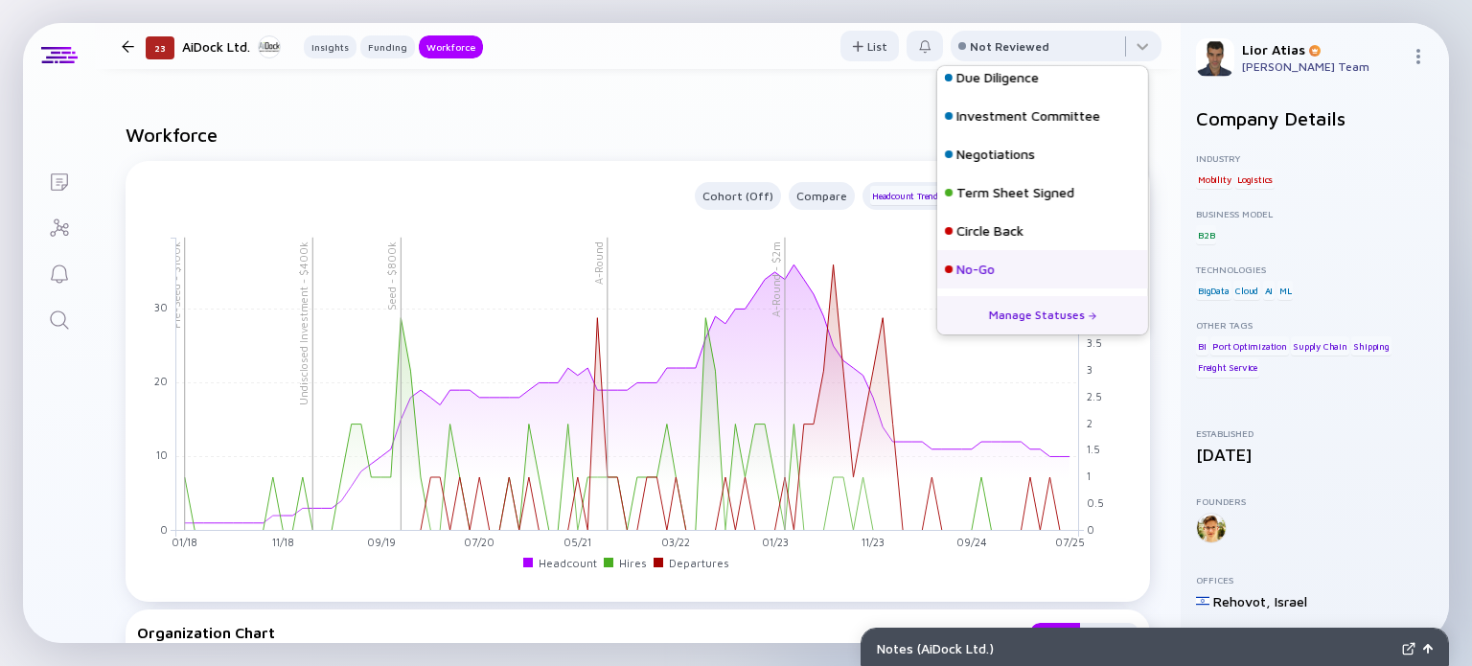
click at [1015, 267] on div "No-Go" at bounding box center [1042, 269] width 211 height 38
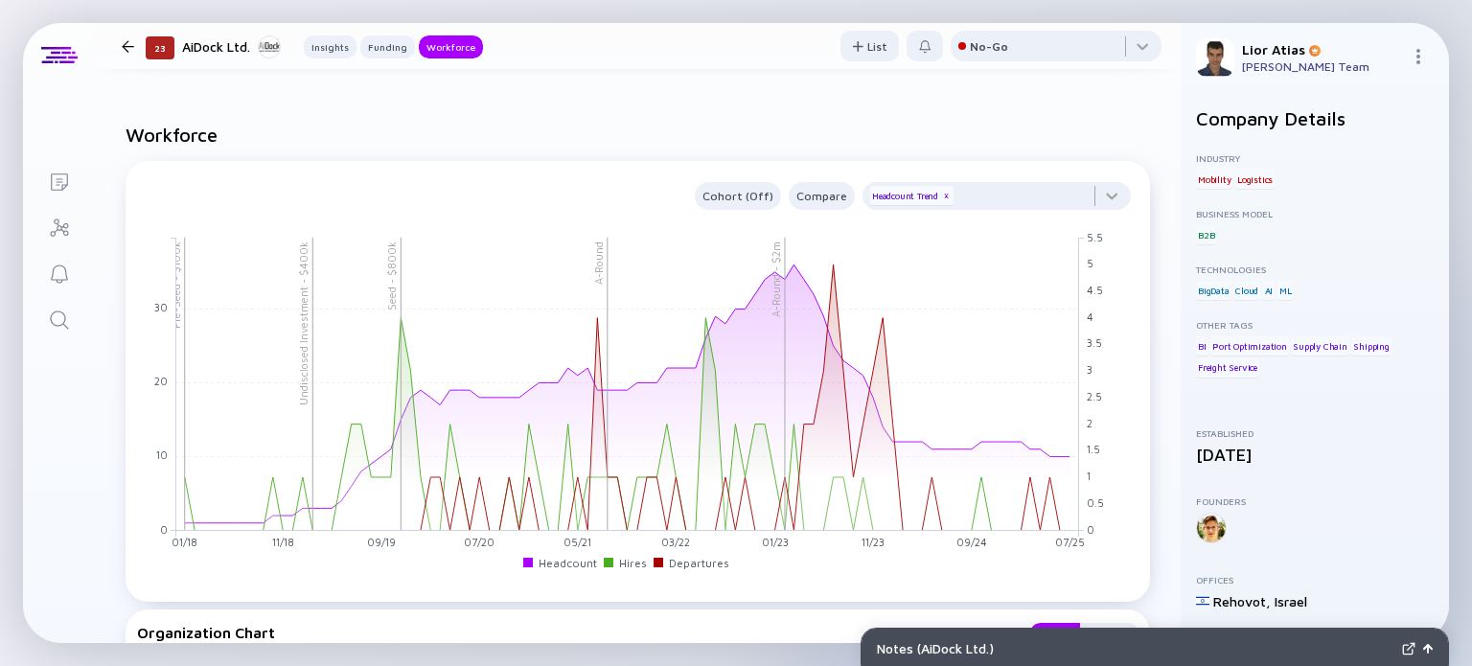
click at [122, 49] on div at bounding box center [128, 46] width 12 height 12
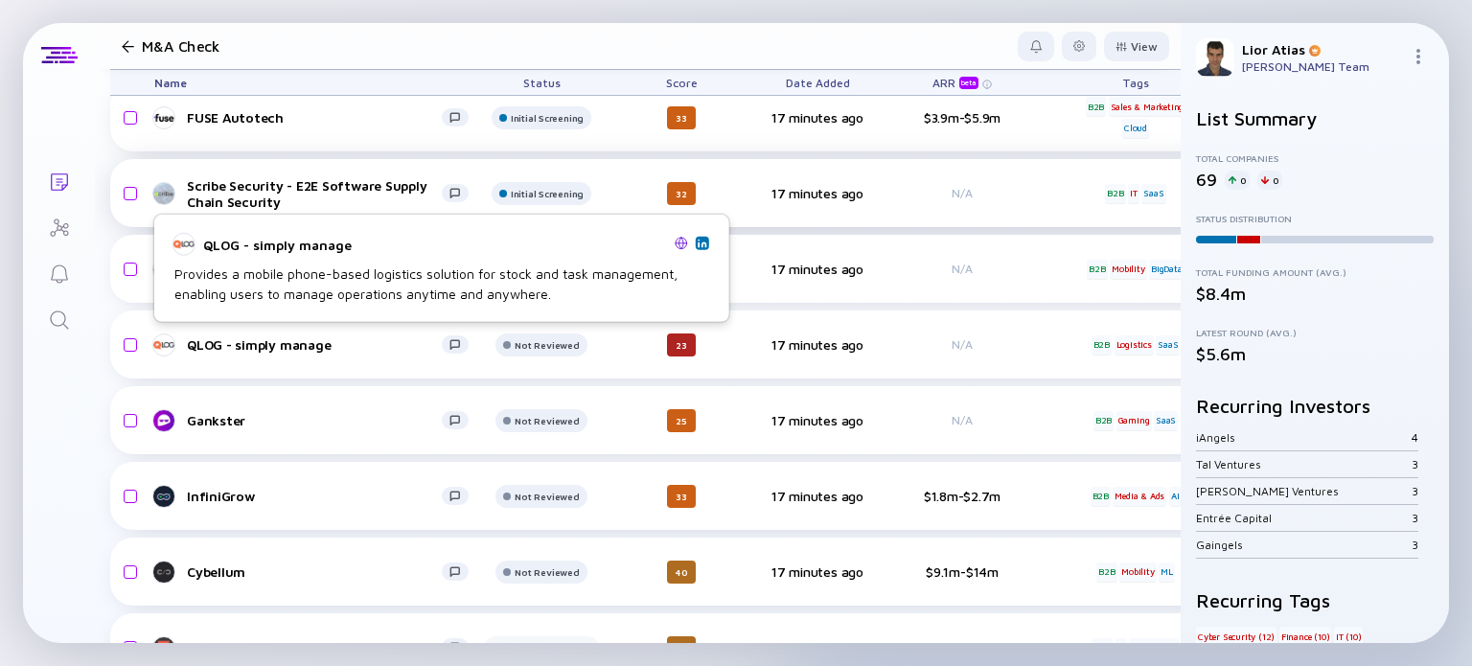
scroll to position [1366, 0]
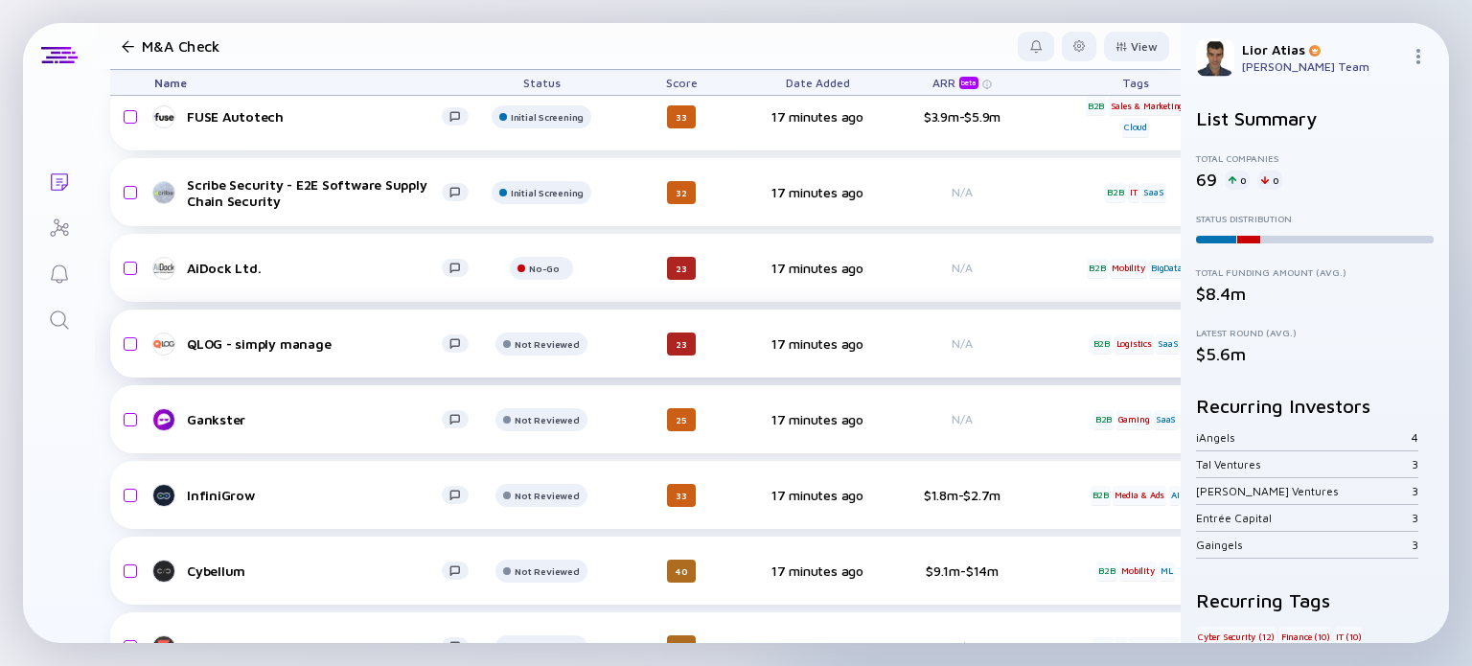
click at [349, 341] on div "QLOG - simply manage" at bounding box center [314, 343] width 255 height 16
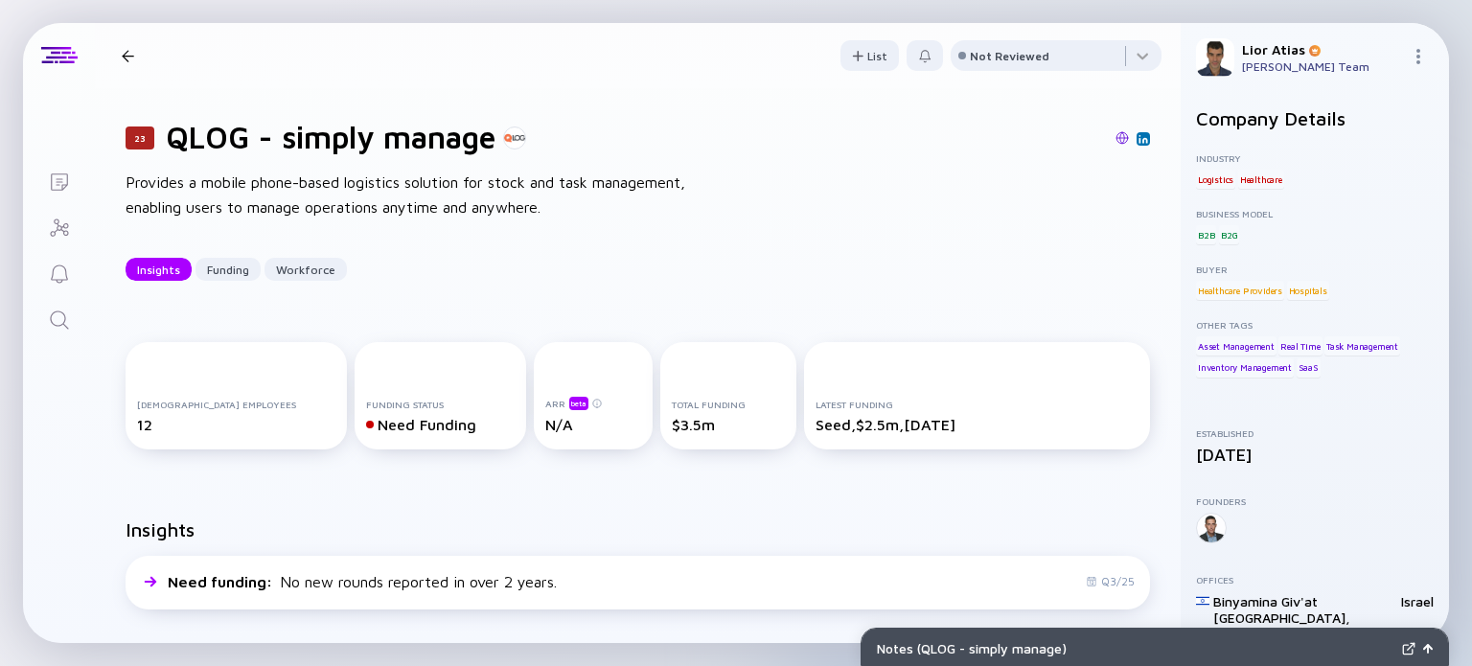
click at [518, 318] on div "Full-time Employees 12 Funding Status Need Funding ARR beta N/A Total Funding $…" at bounding box center [638, 399] width 1086 height 176
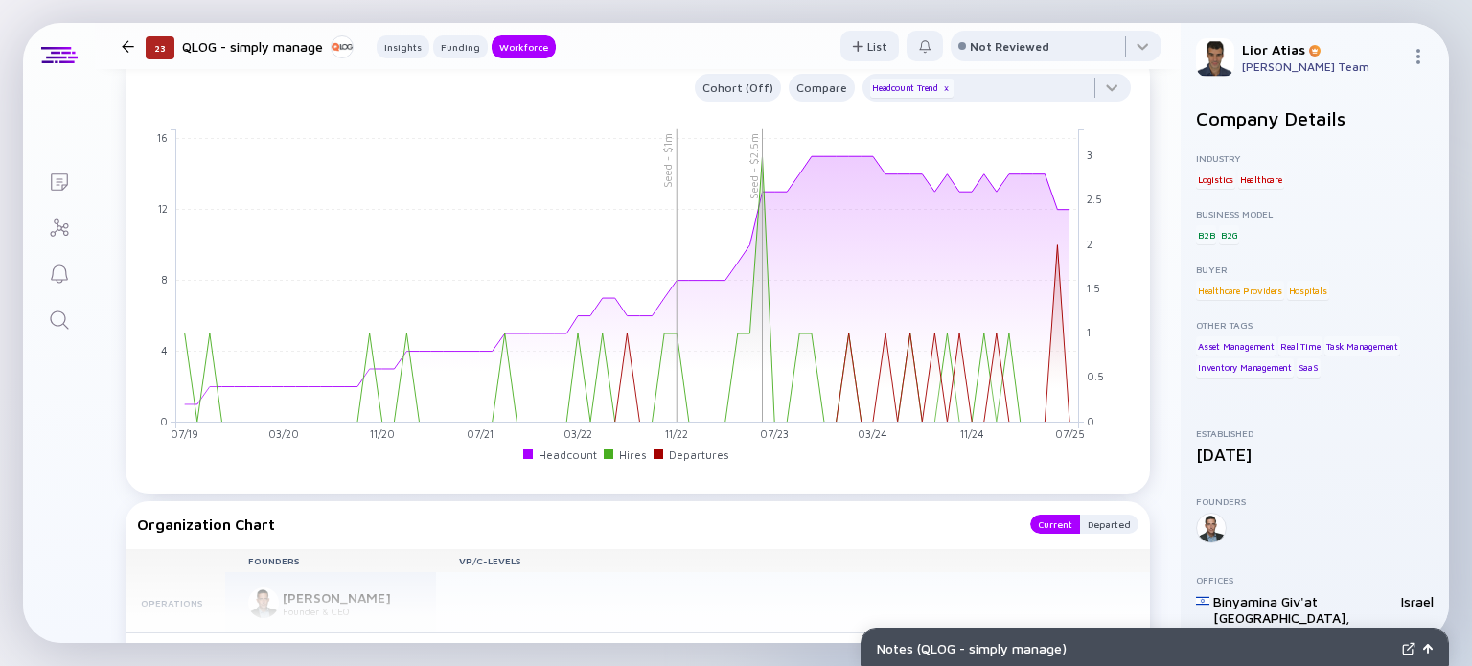
scroll to position [1478, 0]
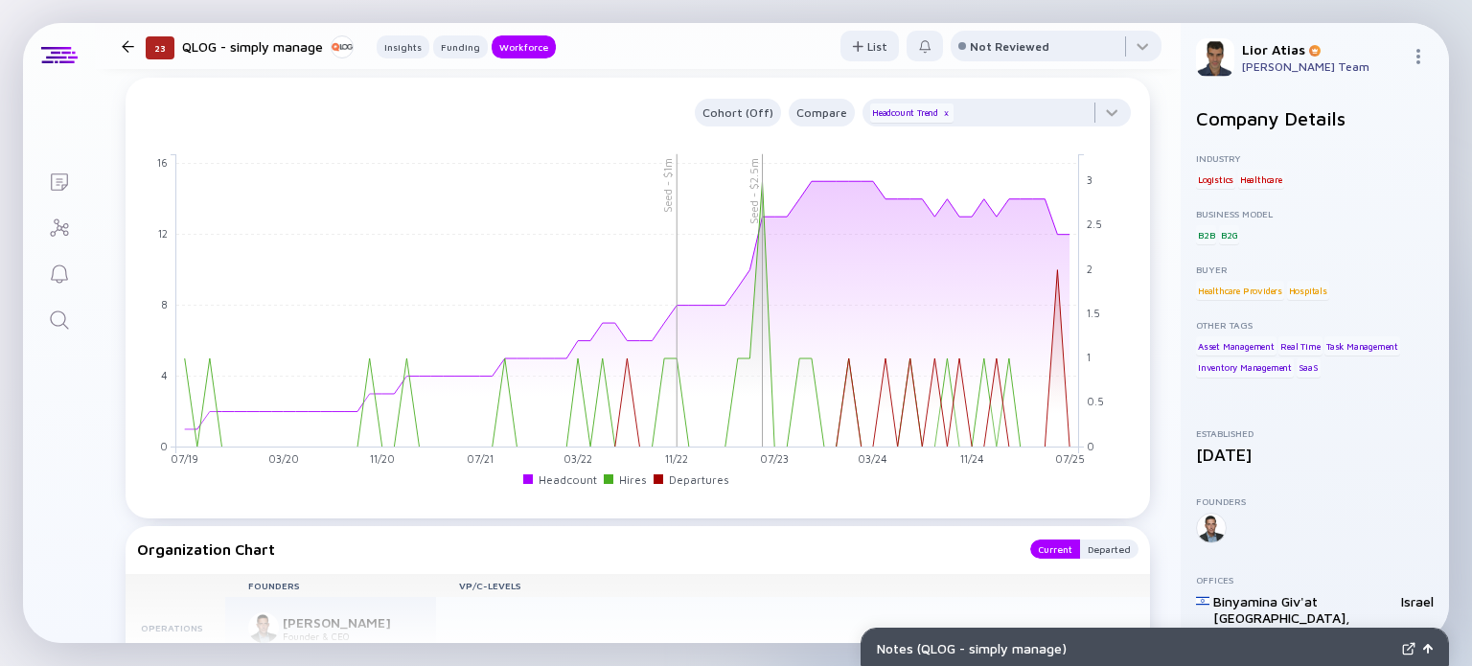
click at [728, 200] on rect at bounding box center [627, 300] width 903 height 293
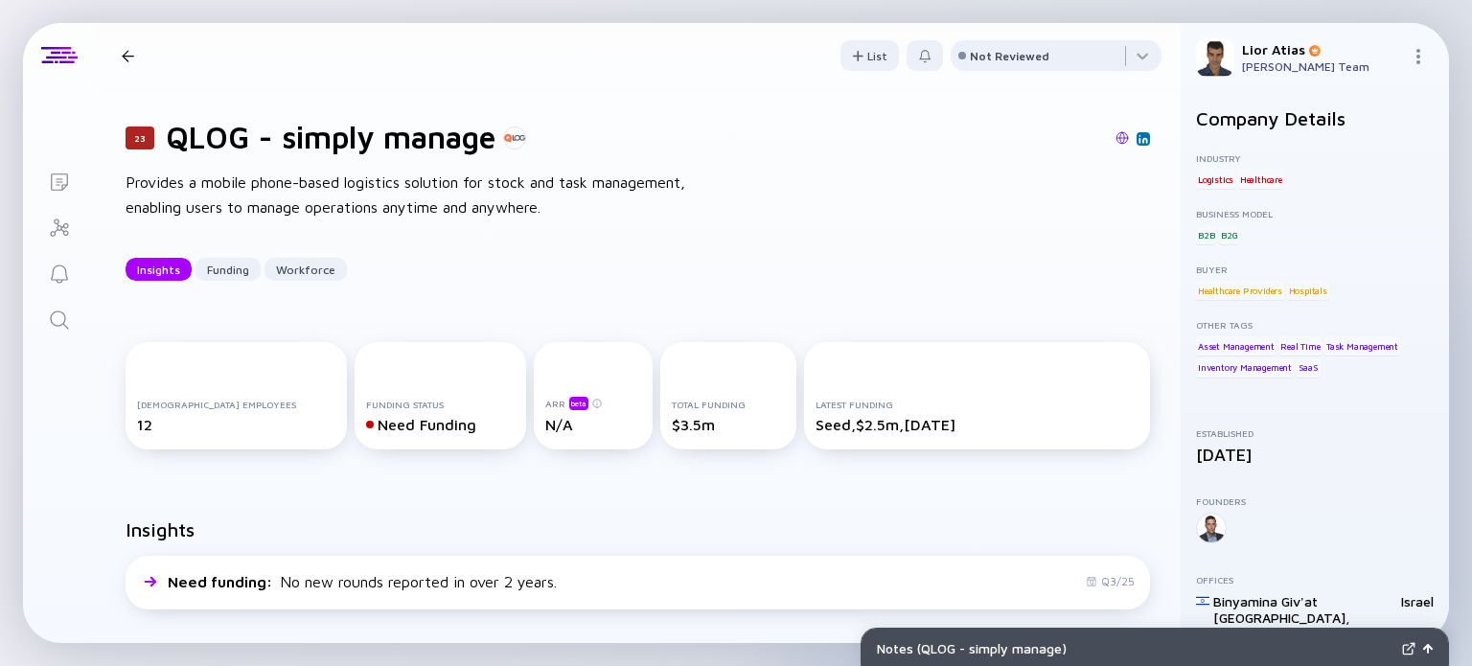
scroll to position [0, 0]
click at [1041, 57] on div at bounding box center [1056, 59] width 211 height 38
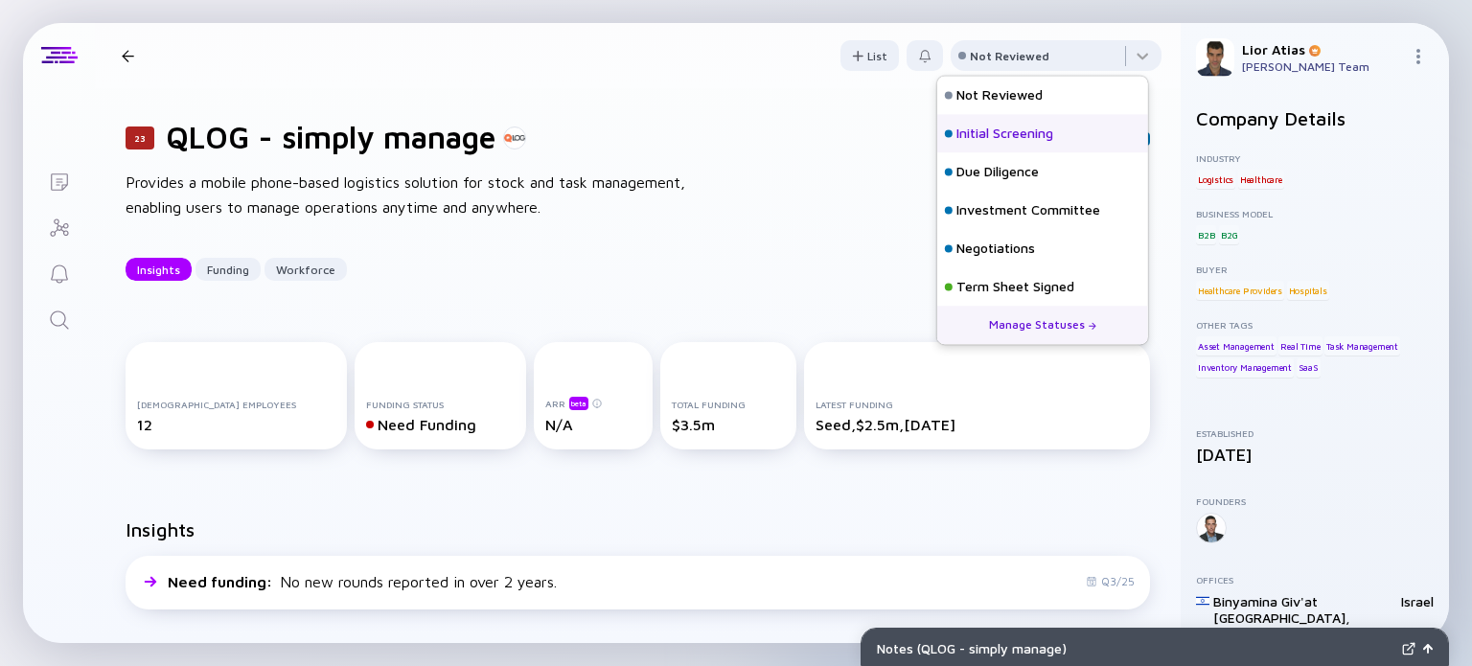
click at [1020, 126] on div "Initial Screening" at bounding box center [1005, 134] width 97 height 19
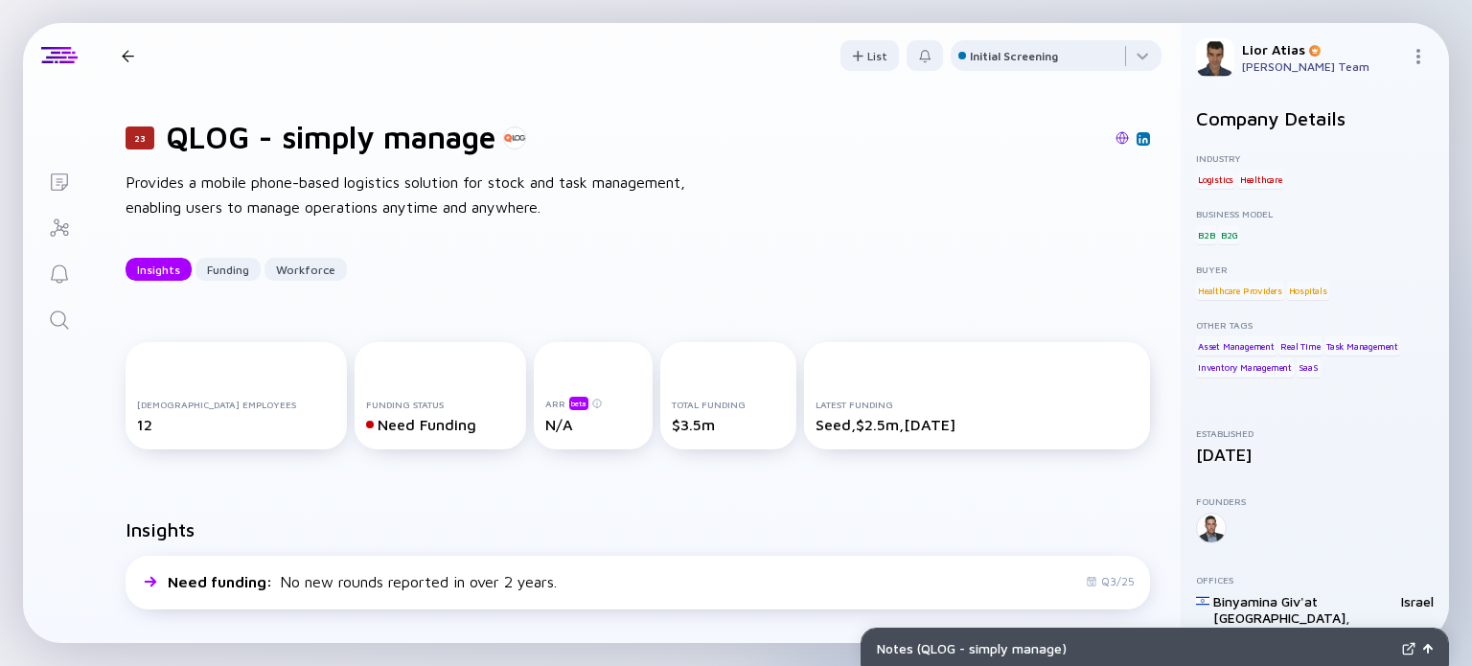
click at [134, 56] on div at bounding box center [128, 56] width 28 height 12
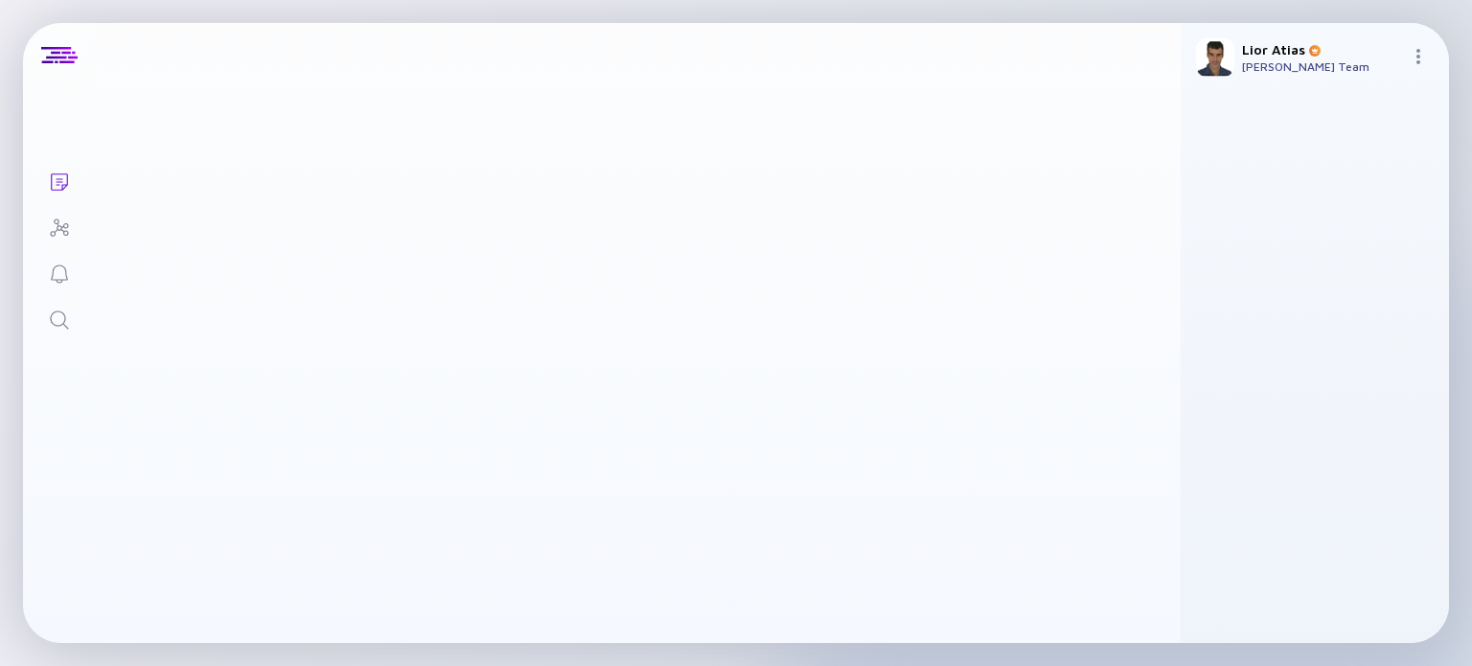
scroll to position [1366, 0]
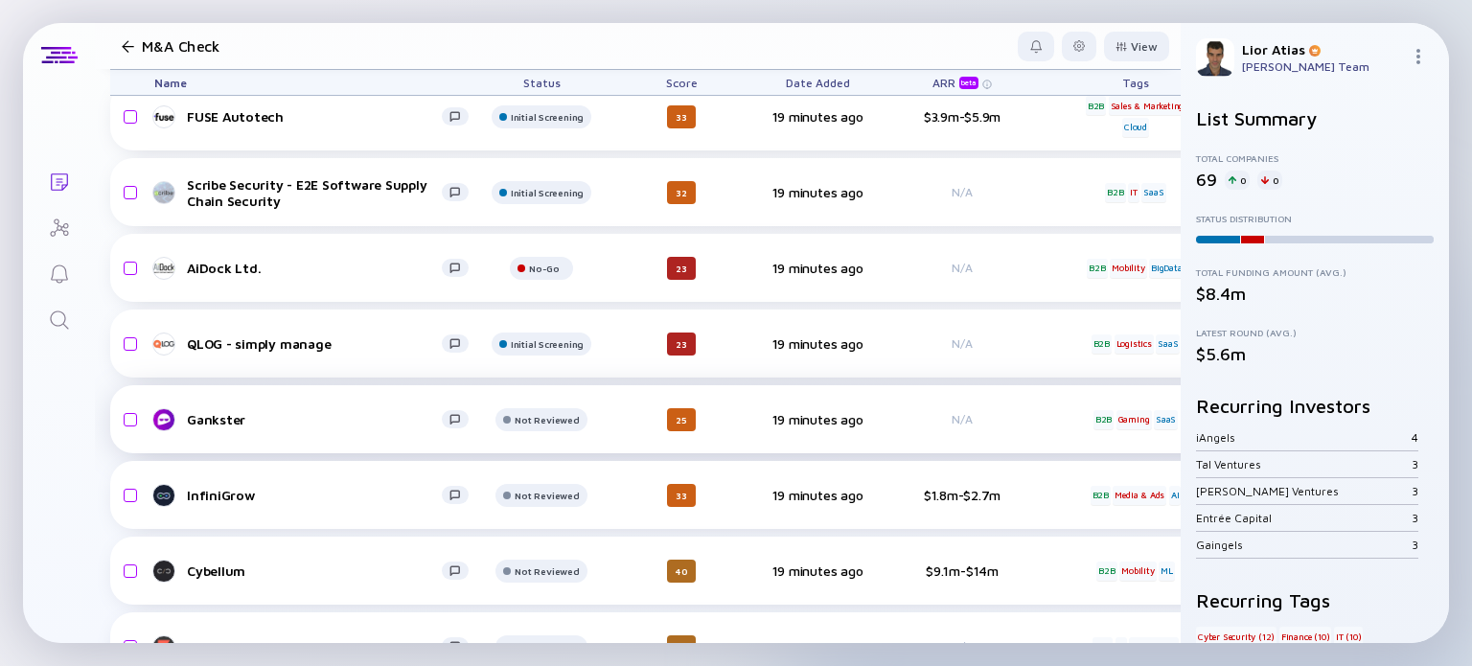
click at [334, 405] on div "Gankster Not Reviewed 25 19 minutes ago N/A B2B Gaming SaaS headcount-gankster …" at bounding box center [1055, 419] width 1890 height 68
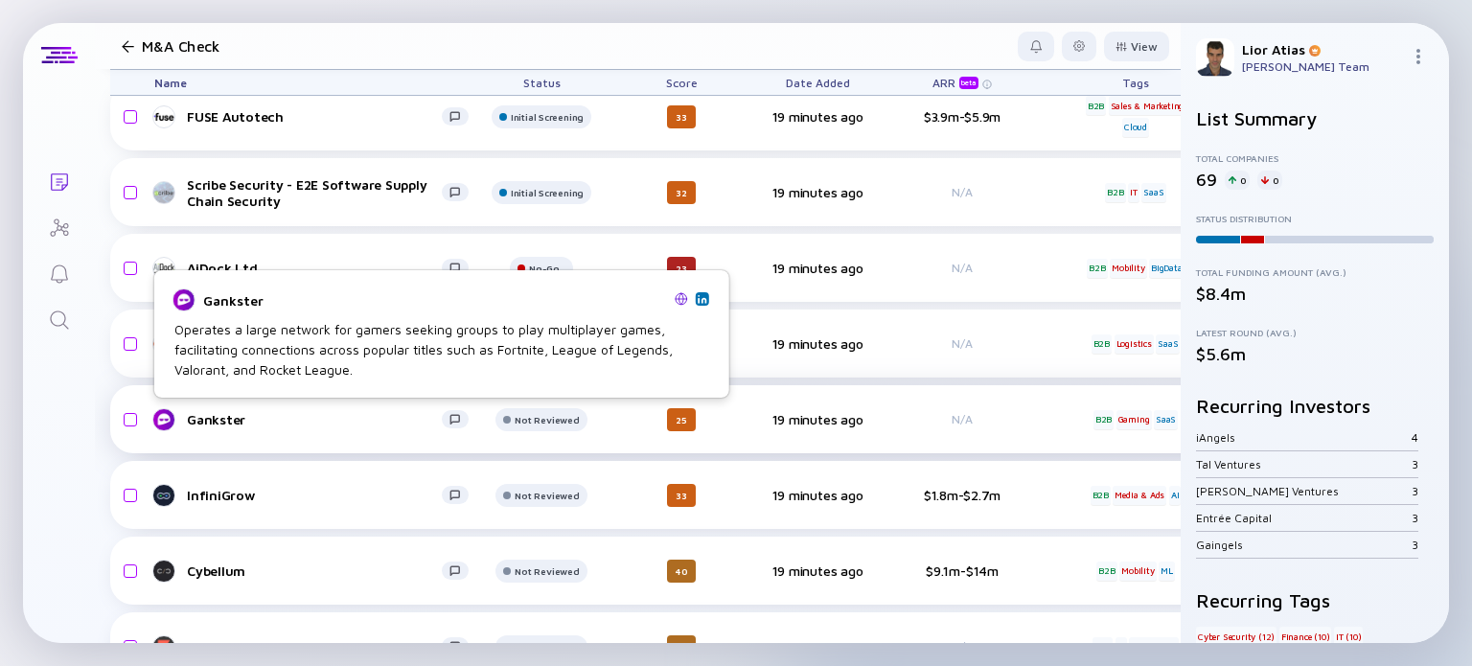
click at [207, 427] on link "Gankster" at bounding box center [319, 419] width 330 height 23
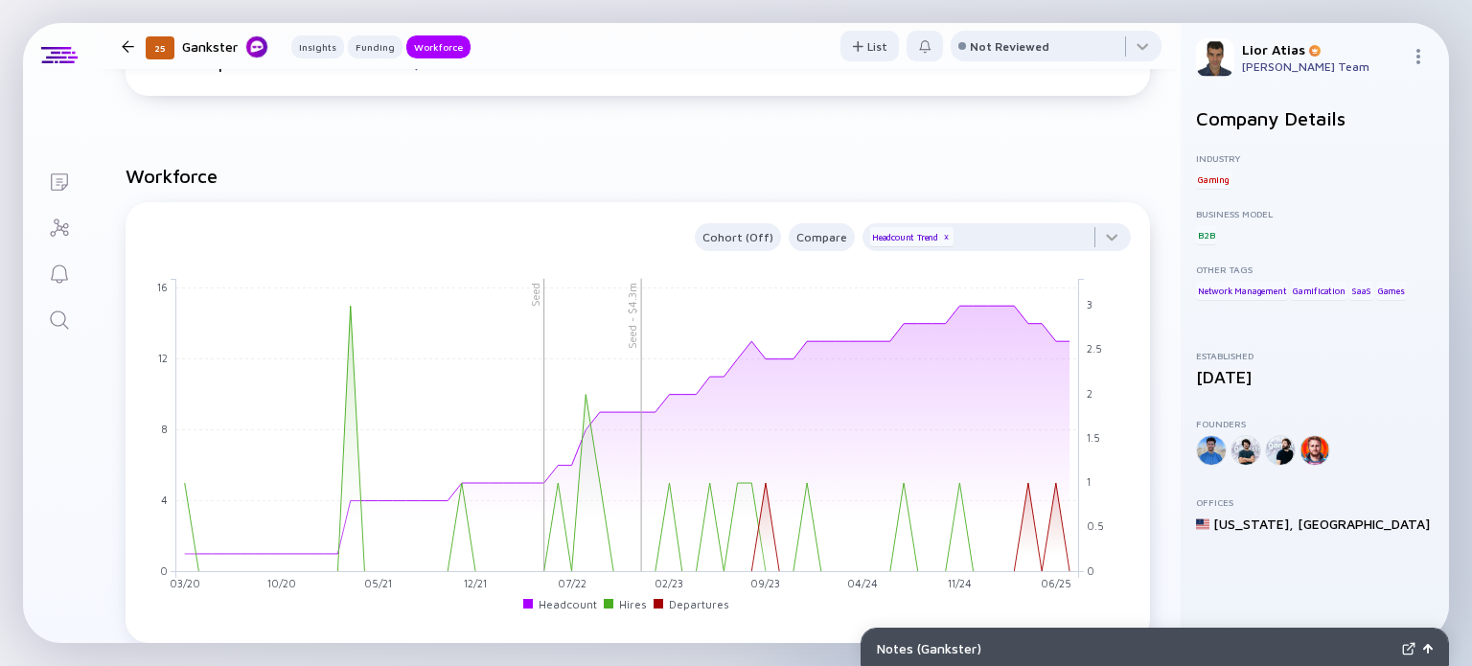
scroll to position [1274, 0]
click at [1019, 41] on div "Not Reviewed" at bounding box center [1010, 46] width 80 height 14
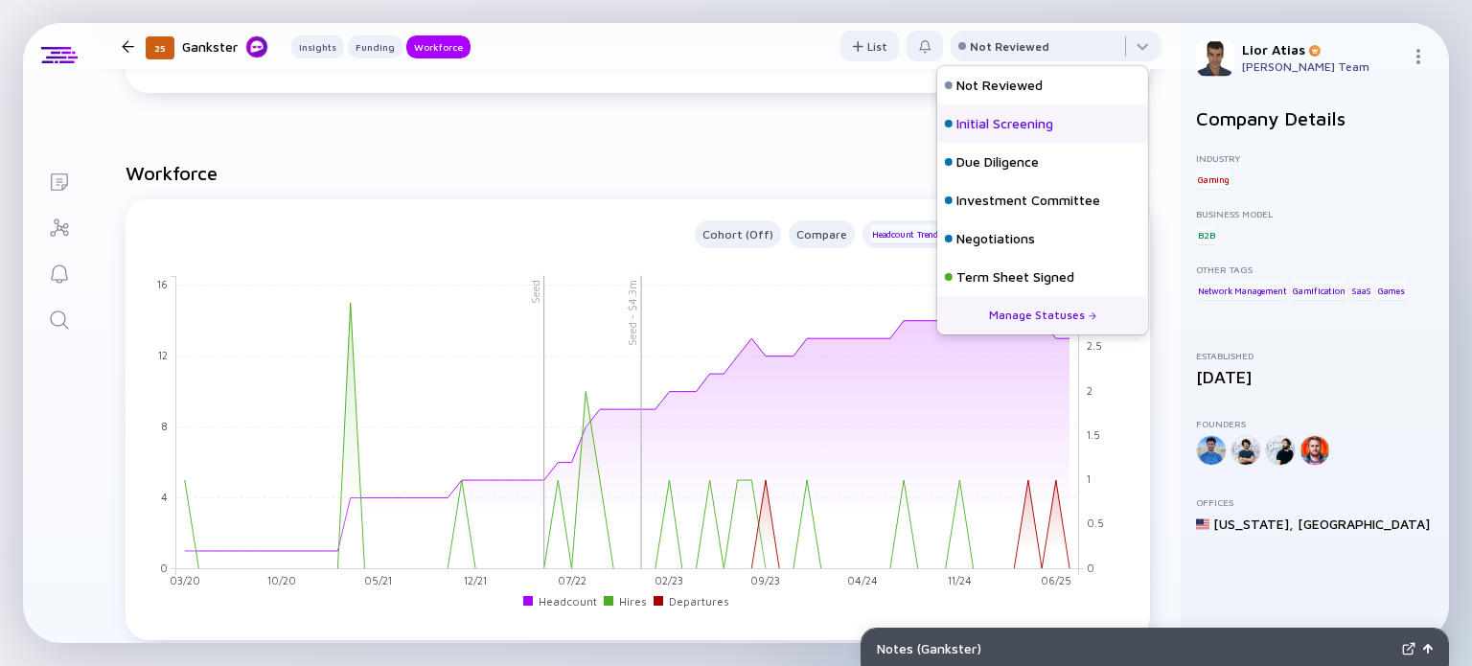
click at [1003, 120] on div "Initial Screening" at bounding box center [1005, 123] width 97 height 19
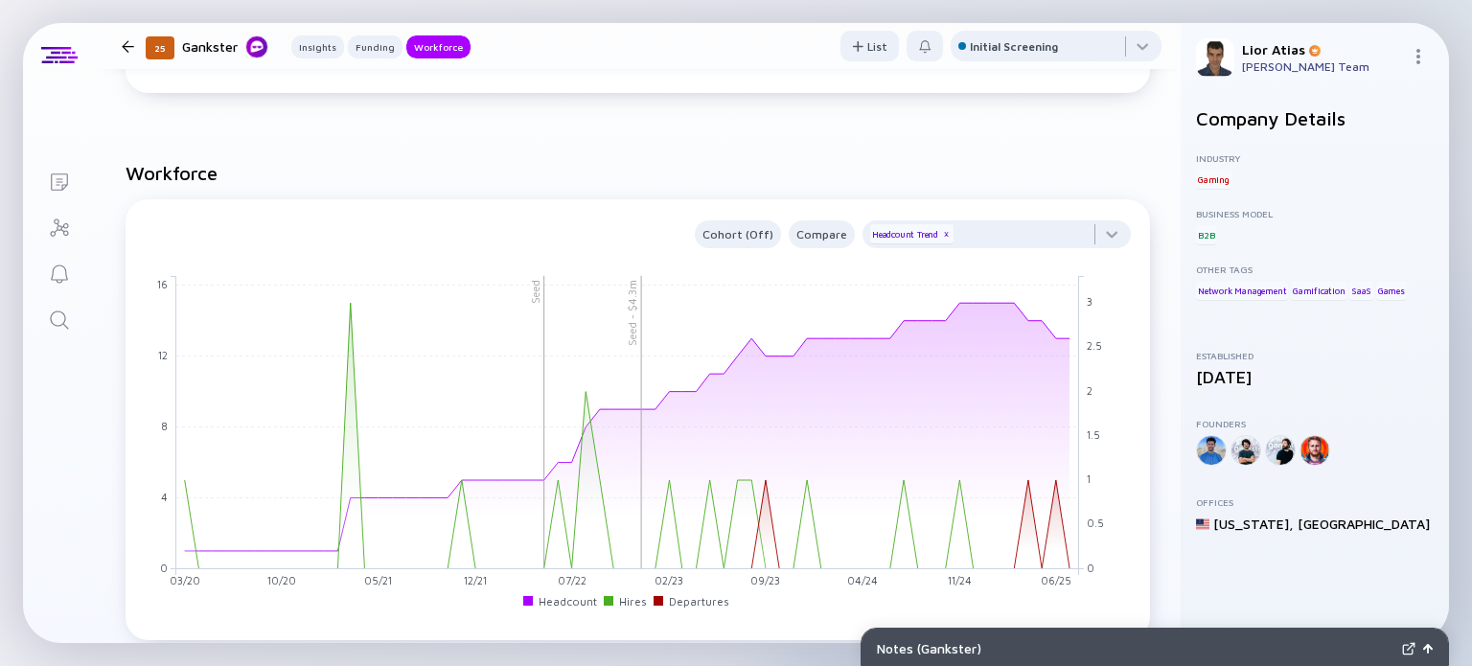
click at [136, 41] on div at bounding box center [128, 46] width 28 height 12
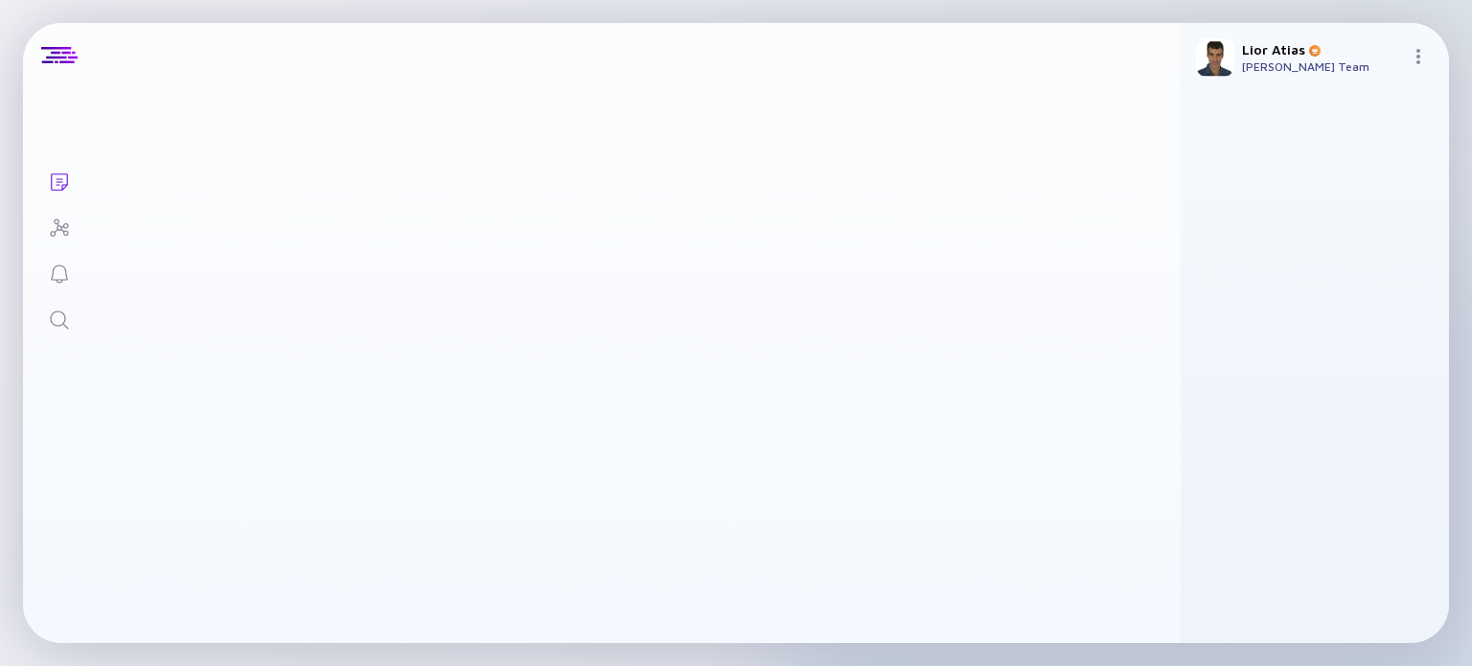
scroll to position [1366, 0]
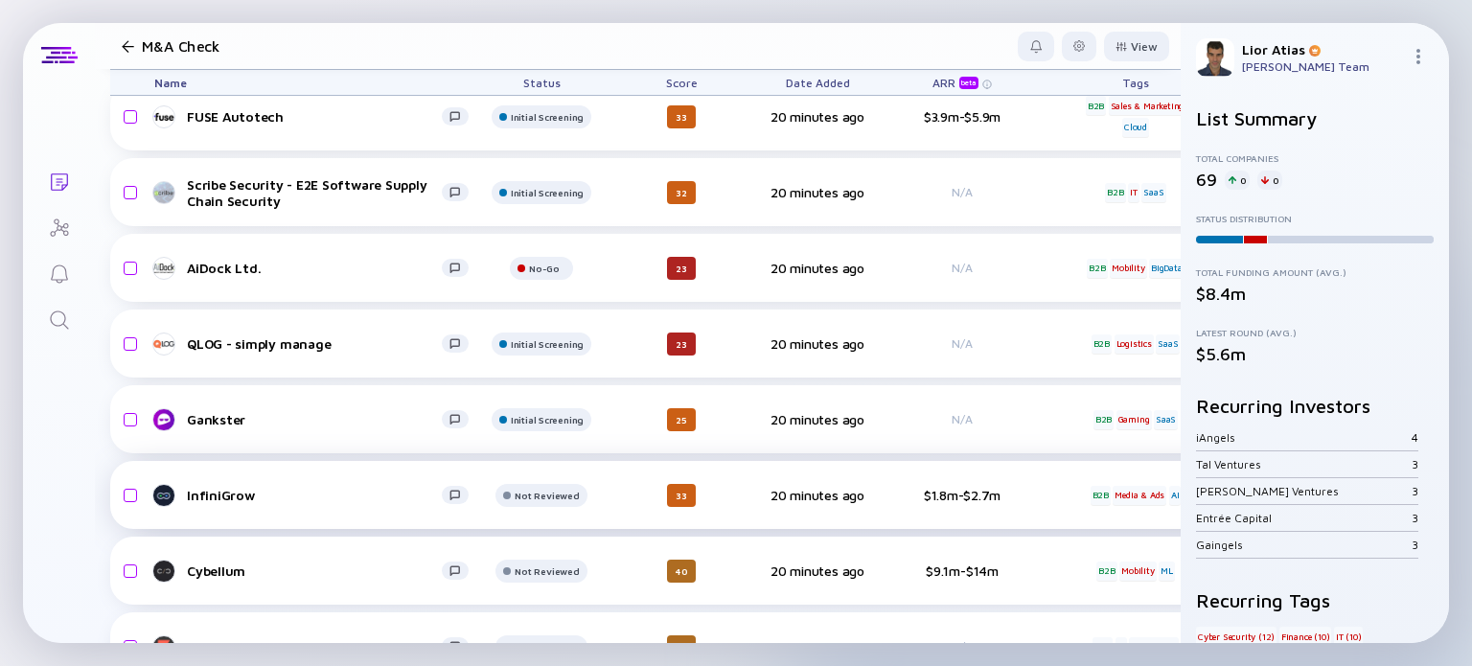
click at [342, 492] on div "InfiniGrow" at bounding box center [314, 495] width 255 height 16
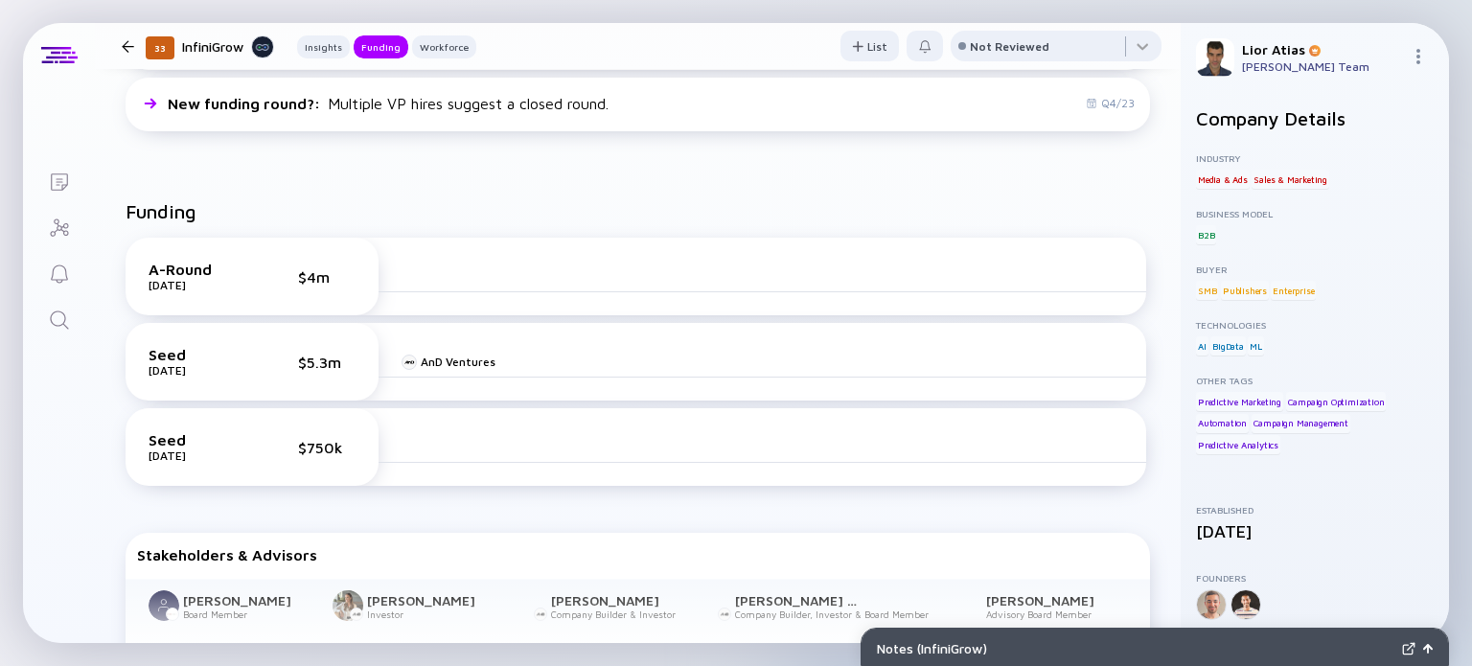
scroll to position [589, 0]
click at [737, 346] on div "AnD Ventures" at bounding box center [763, 361] width 768 height 31
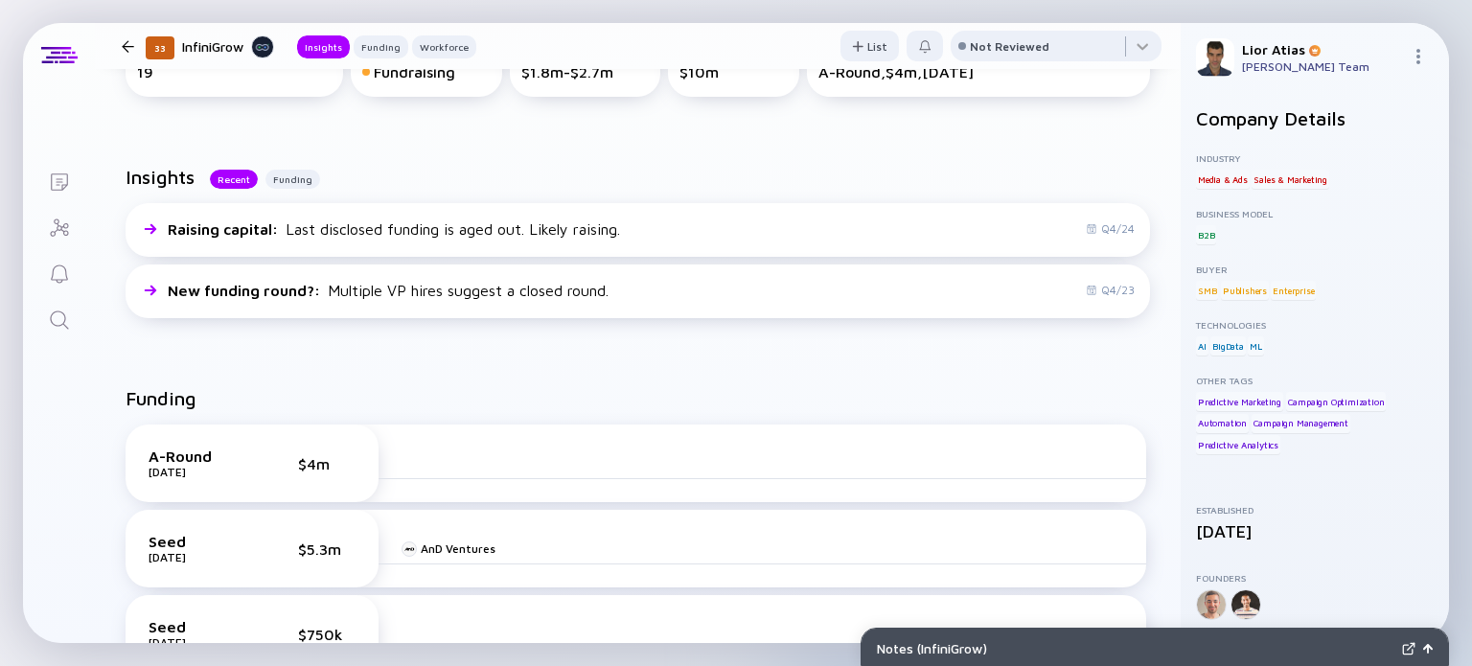
scroll to position [17, 0]
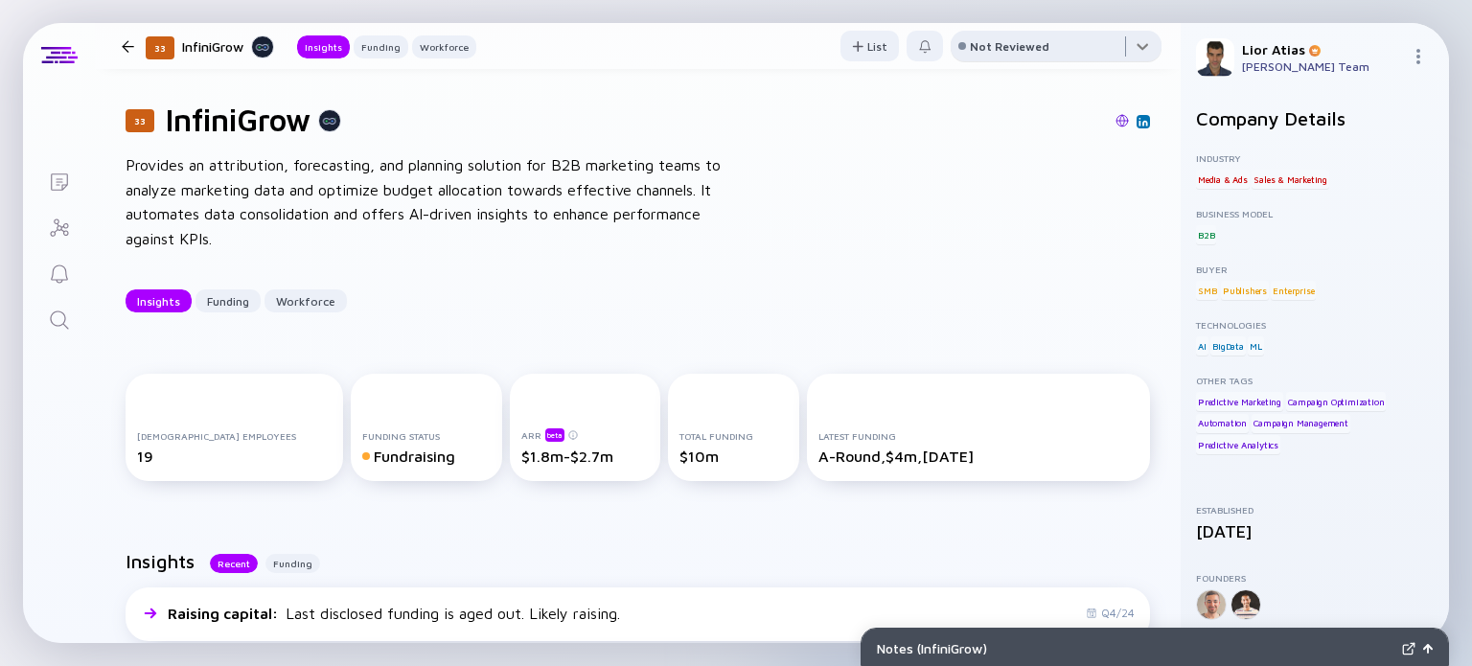
click at [1108, 41] on div at bounding box center [1056, 50] width 211 height 38
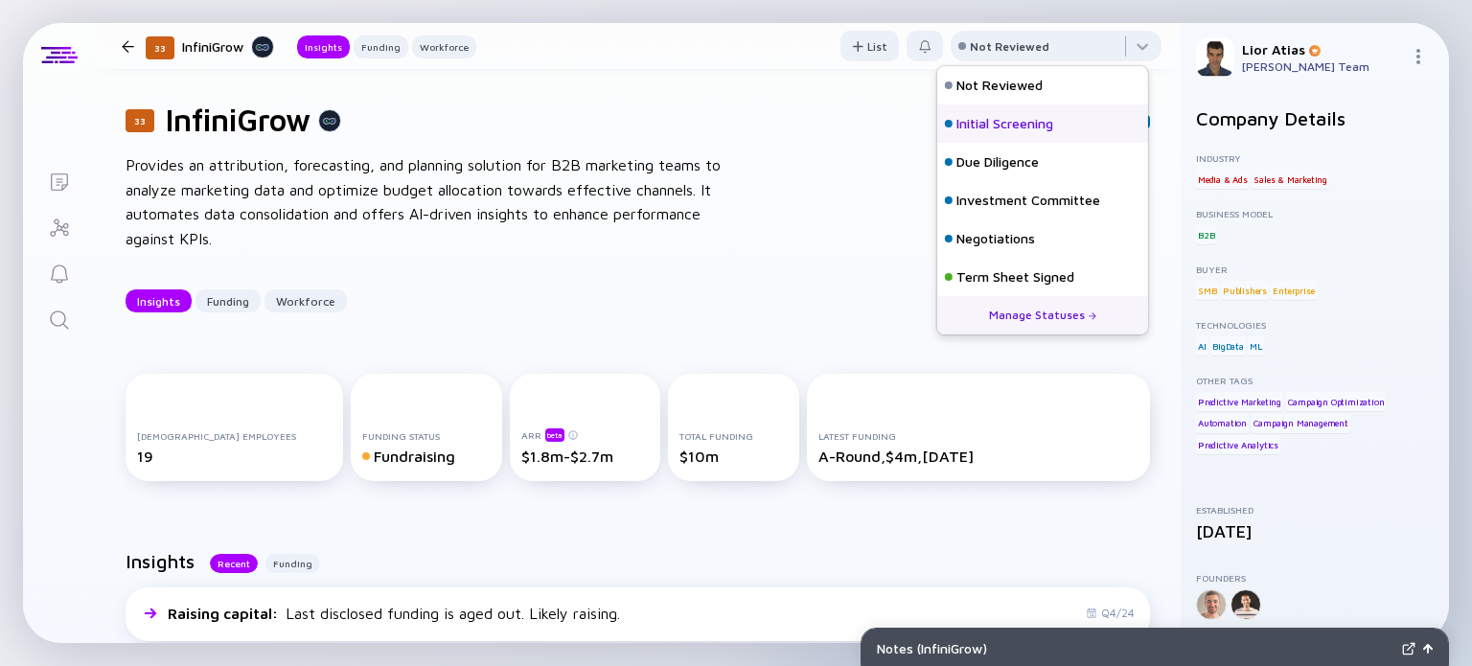
click at [1008, 117] on div "Initial Screening" at bounding box center [1005, 123] width 97 height 19
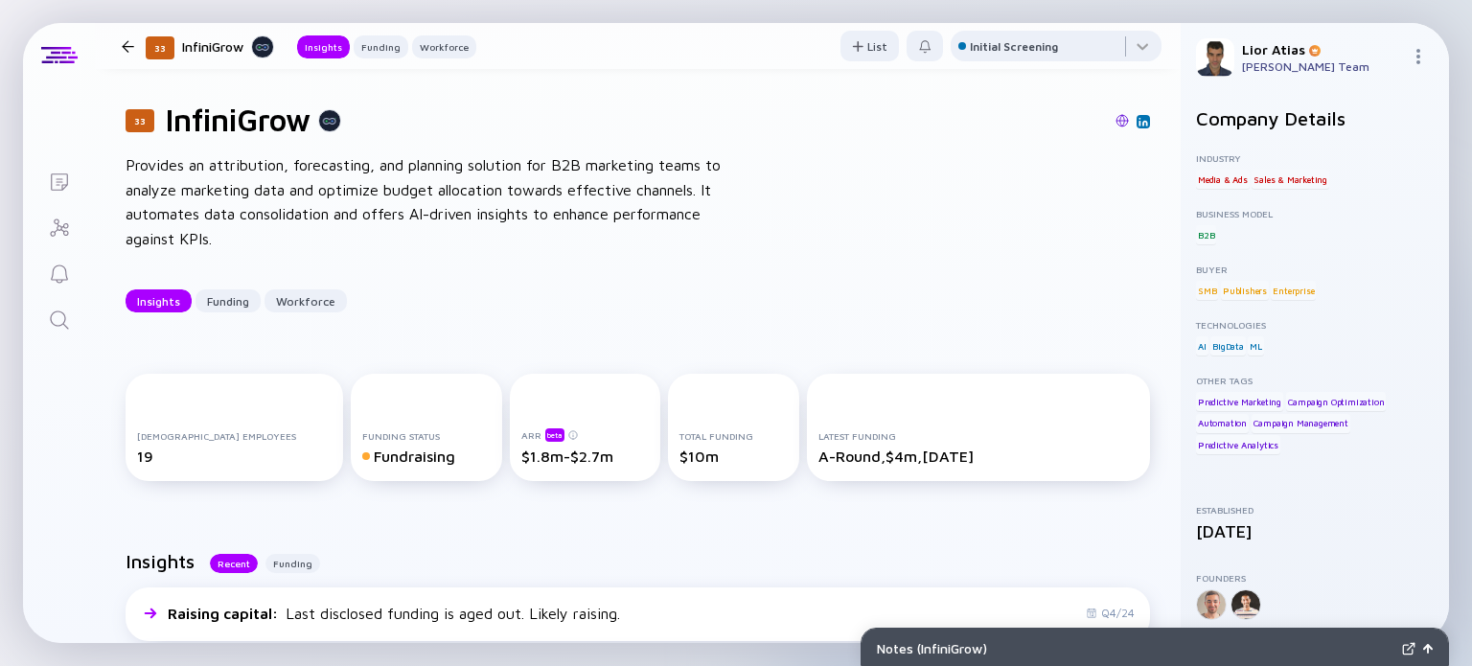
click at [123, 50] on div at bounding box center [128, 46] width 12 height 12
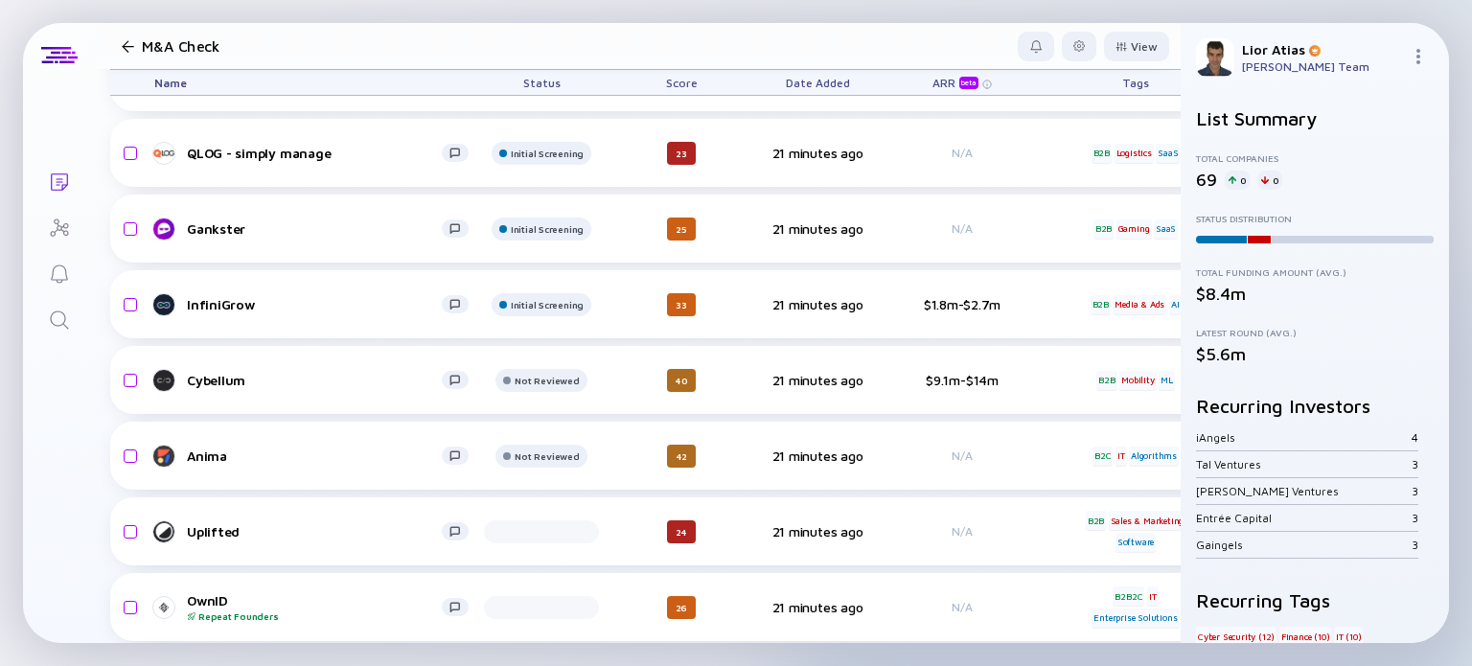
scroll to position [1564, 0]
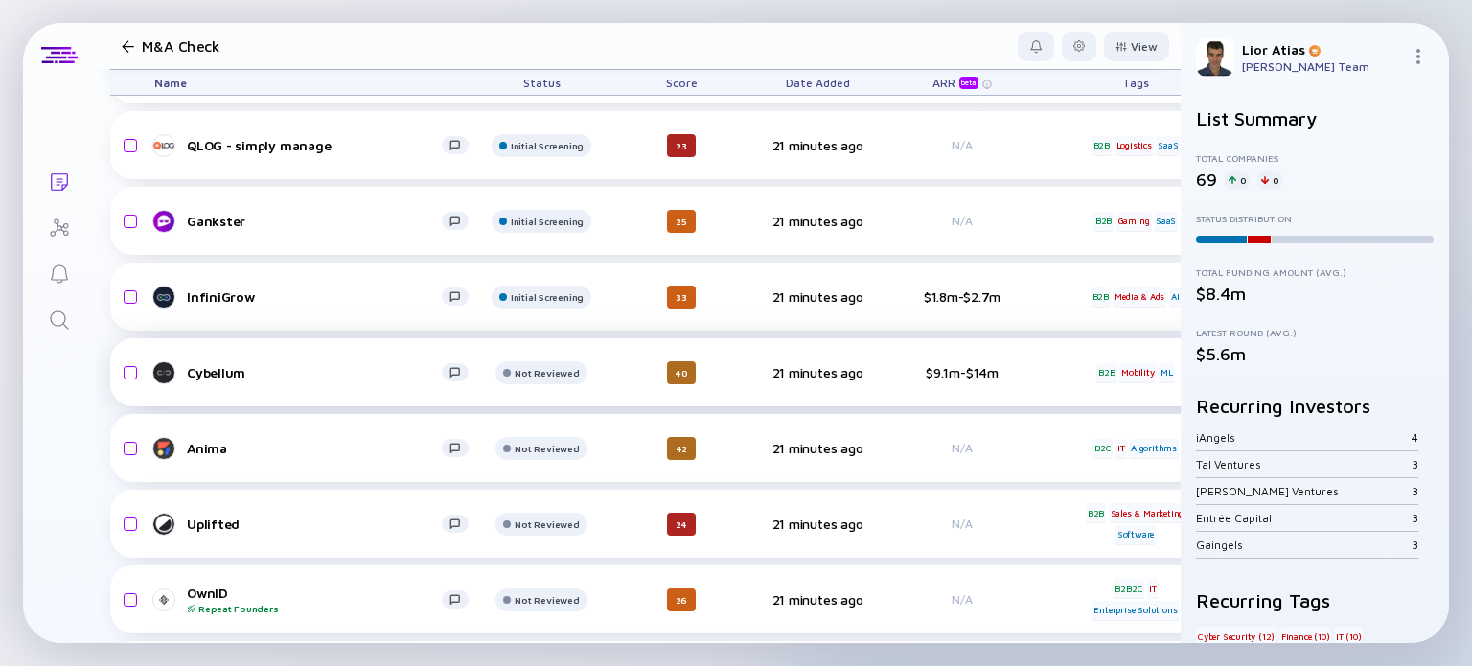
click at [276, 365] on div "Cybellum" at bounding box center [314, 372] width 255 height 16
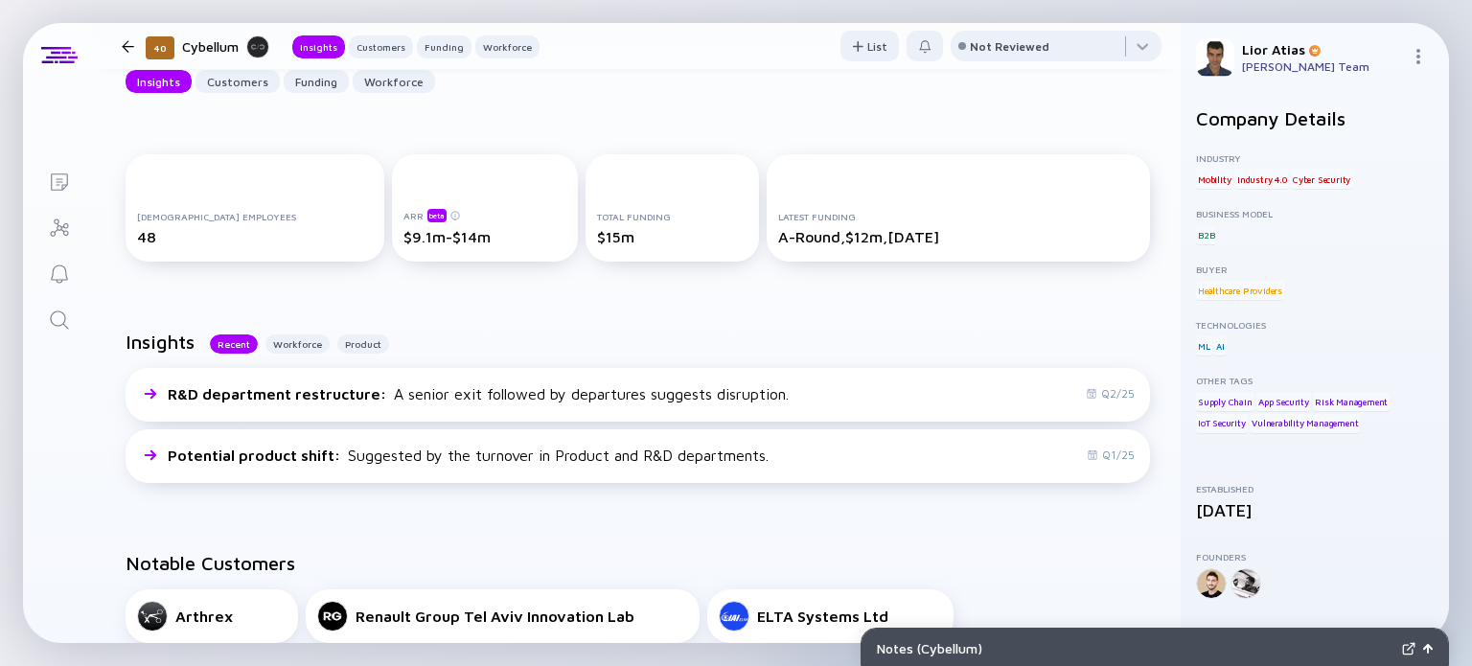
scroll to position [239, 0]
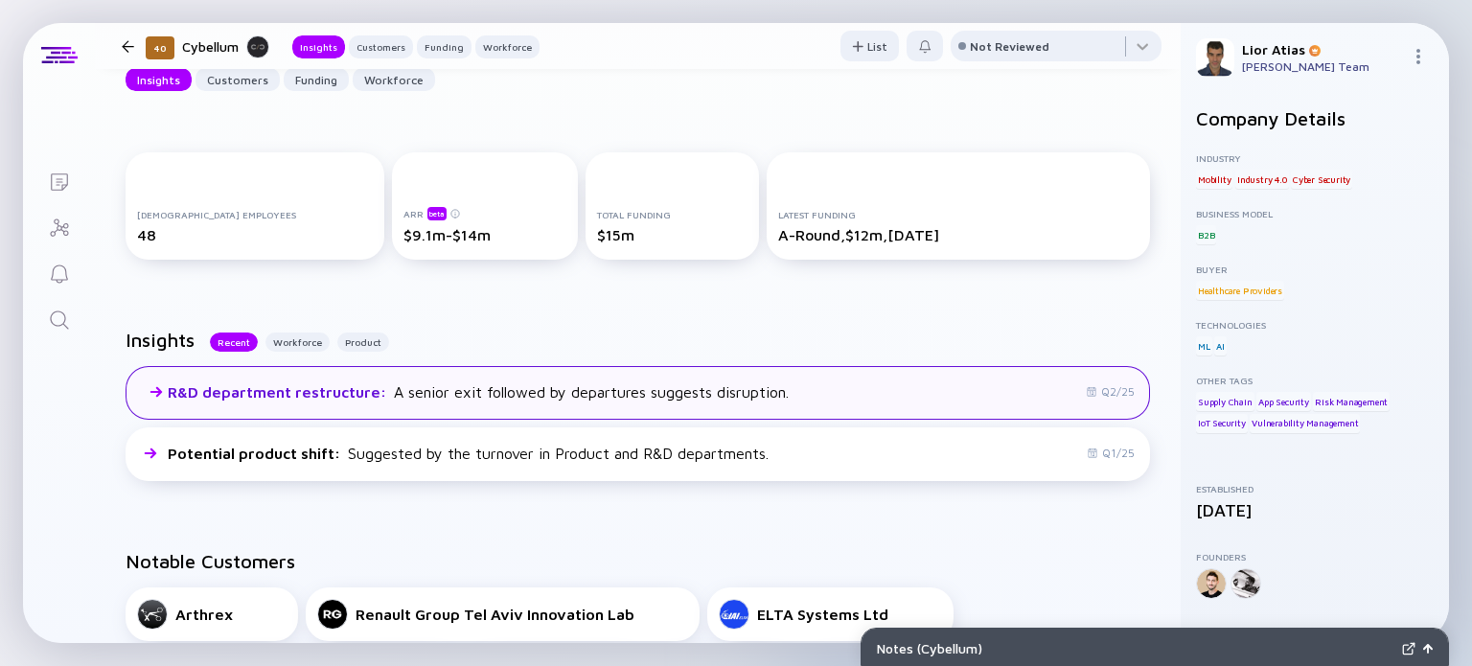
click at [976, 391] on div "R&D department restructure : A senior exit followed by departures suggests disr…" at bounding box center [638, 393] width 1025 height 54
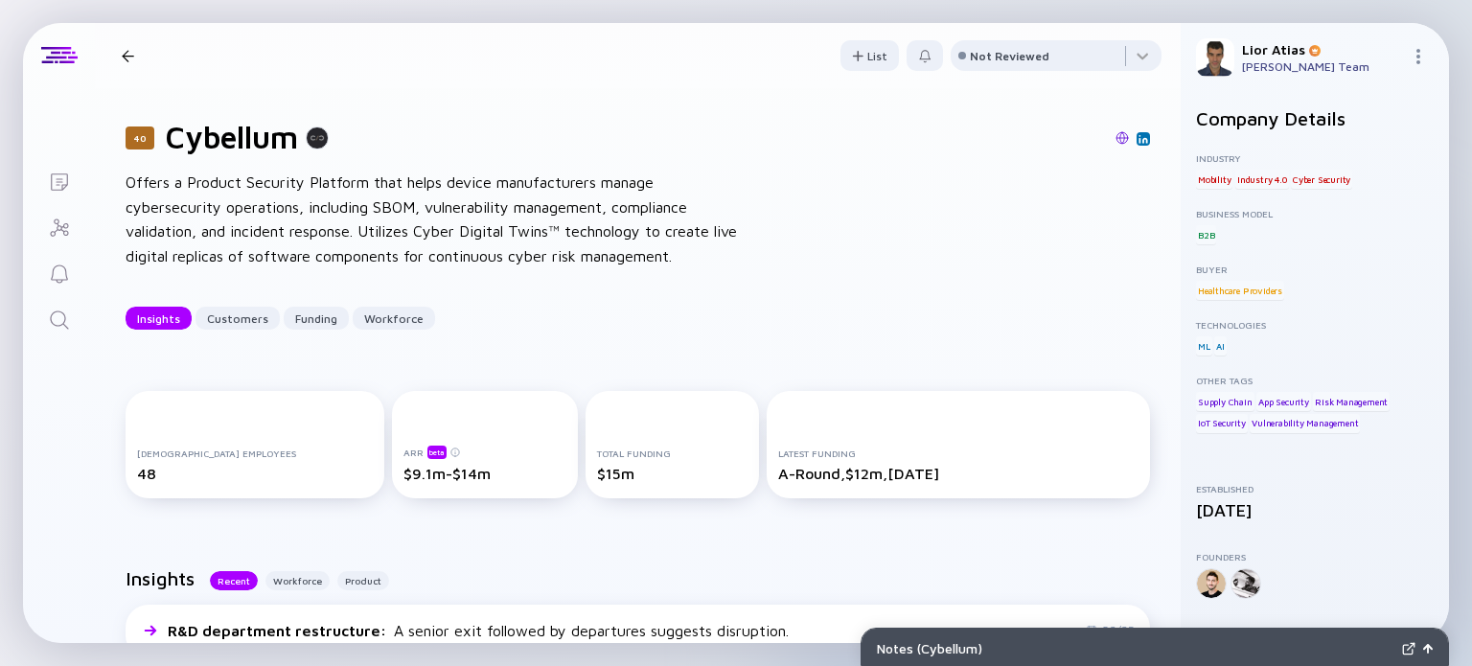
scroll to position [0, 0]
click at [1054, 58] on div at bounding box center [1056, 59] width 211 height 38
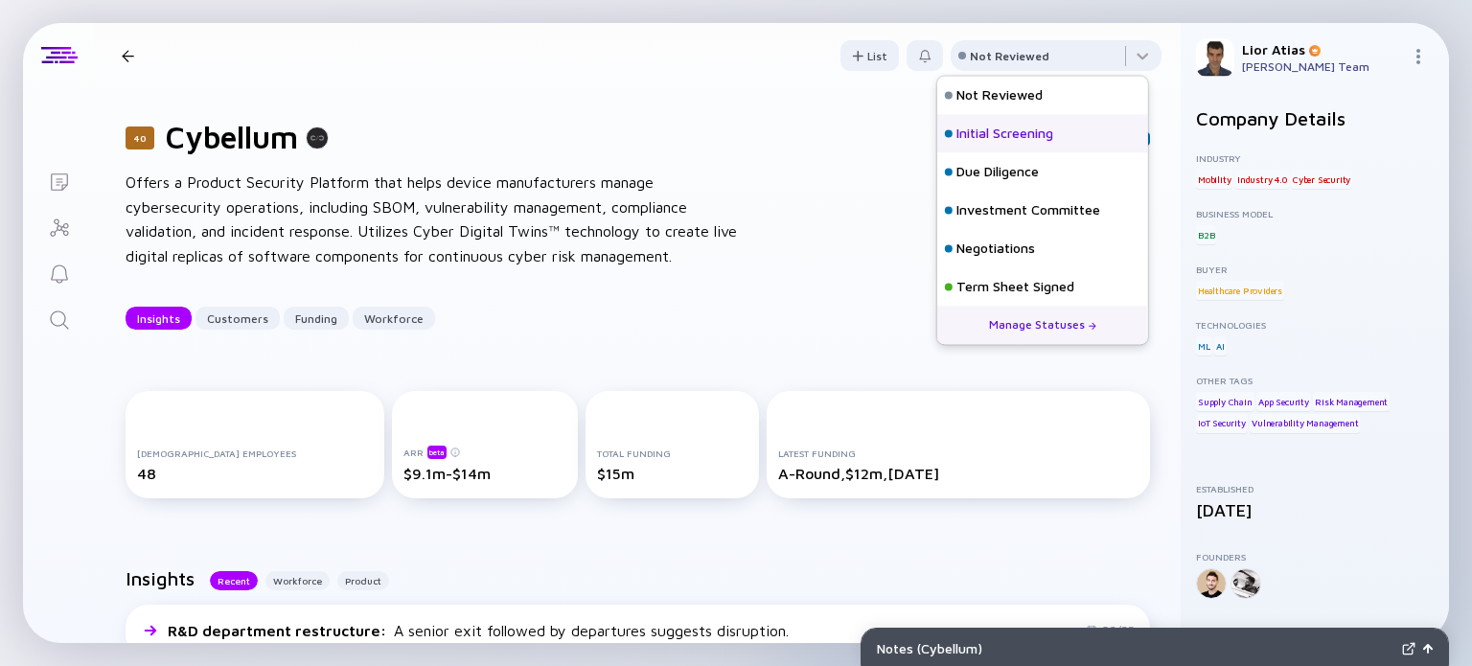
click at [981, 128] on div "Initial Screening" at bounding box center [1005, 134] width 97 height 19
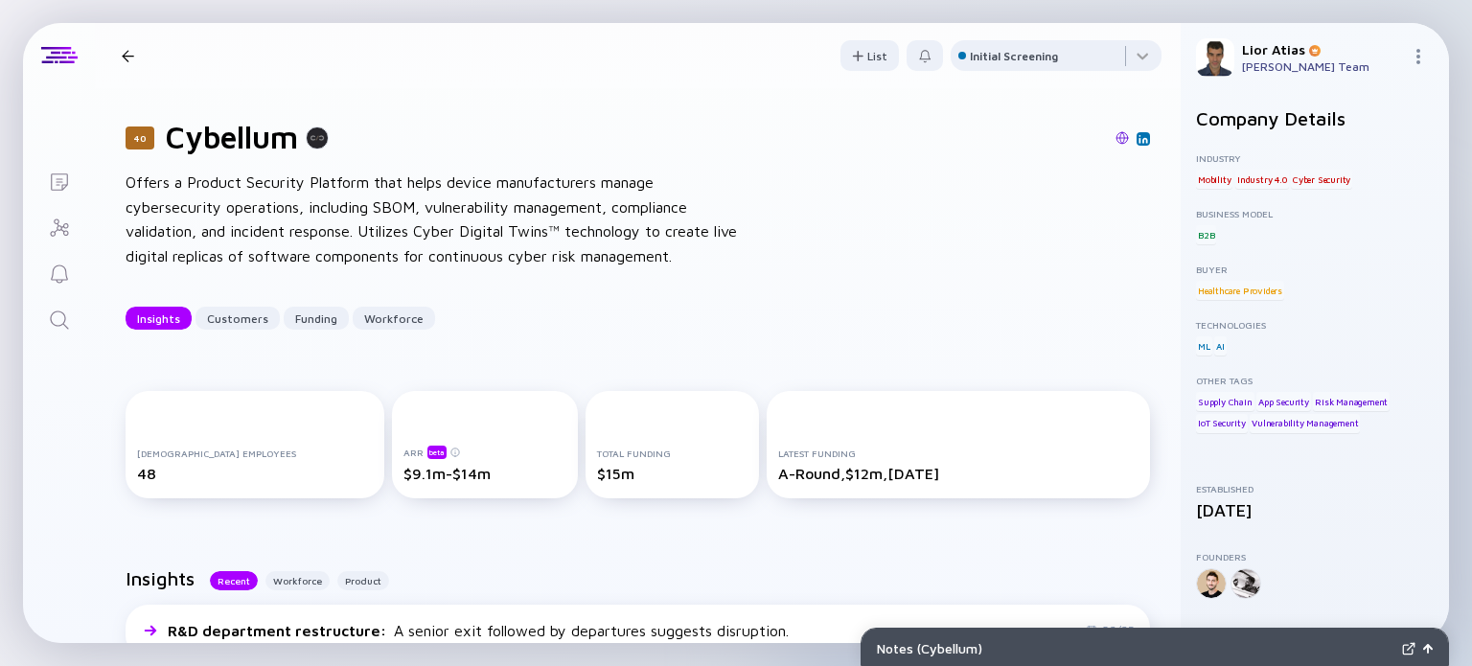
click at [115, 56] on div at bounding box center [128, 56] width 28 height 12
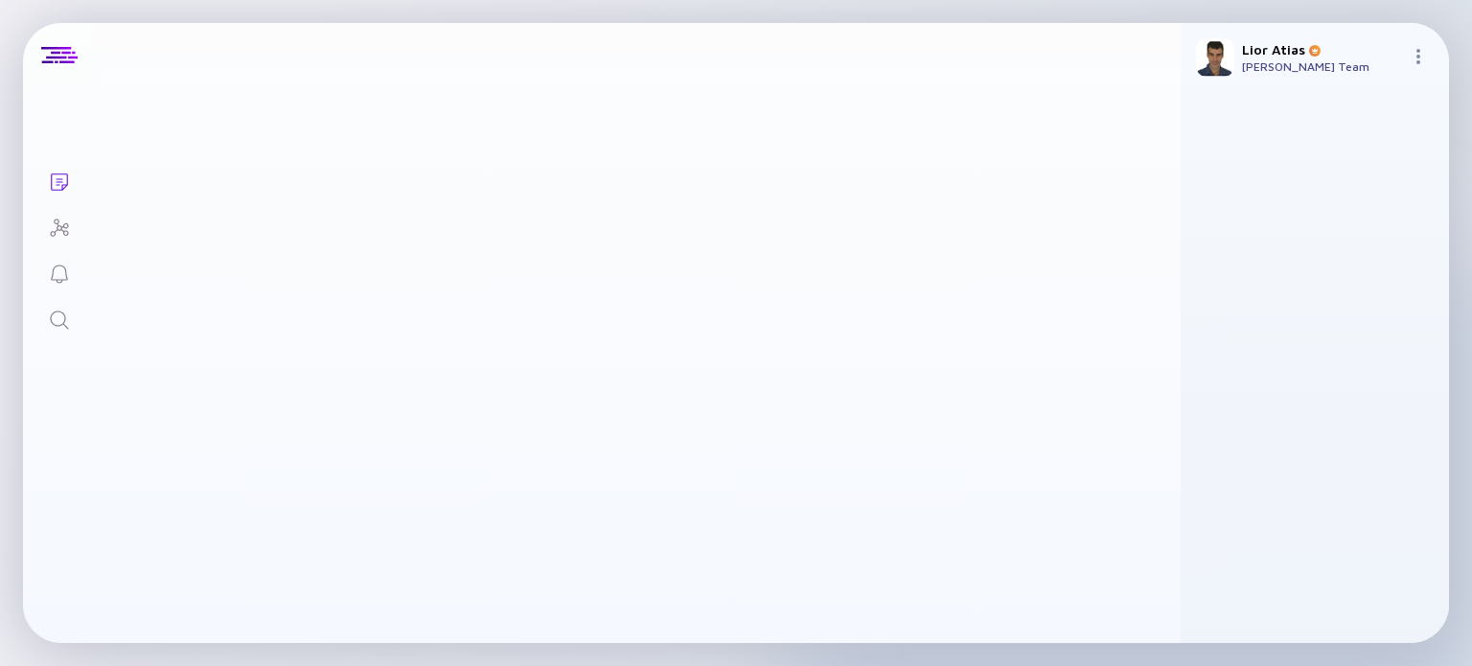
scroll to position [1564, 0]
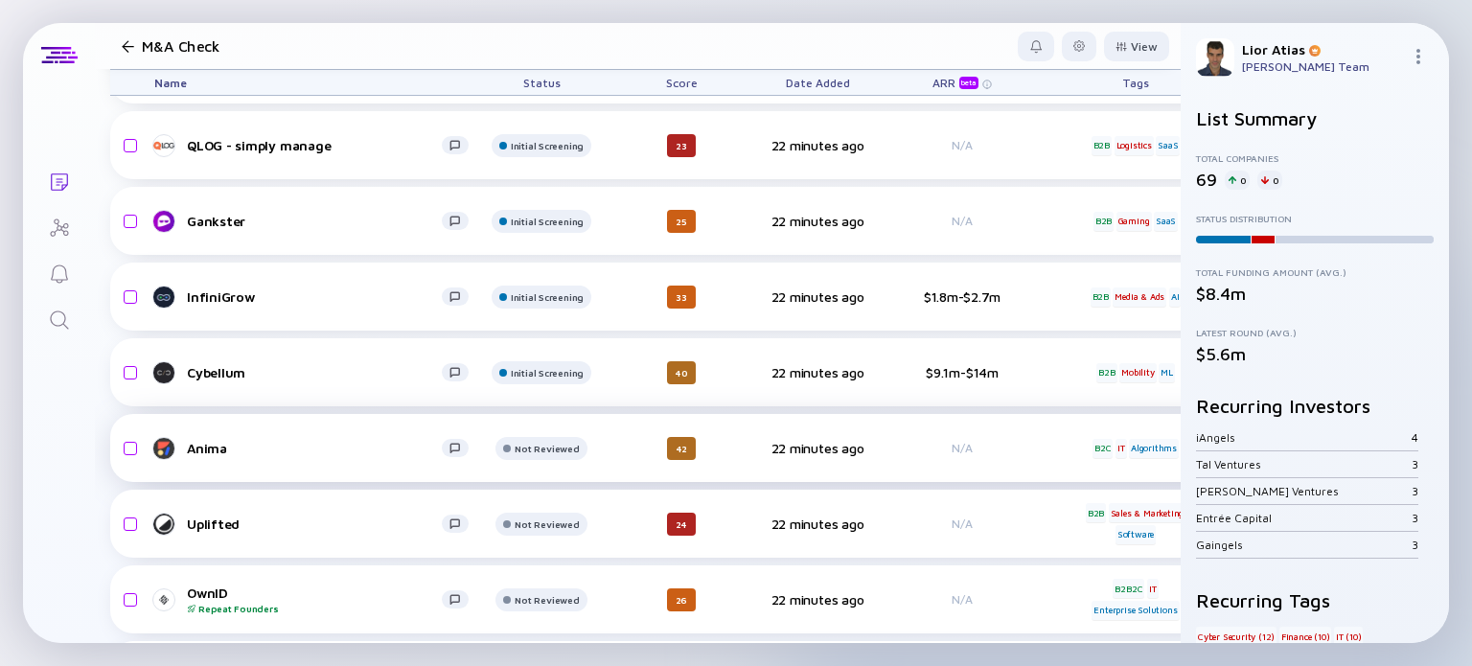
click at [279, 438] on link "Anima" at bounding box center [319, 448] width 330 height 23
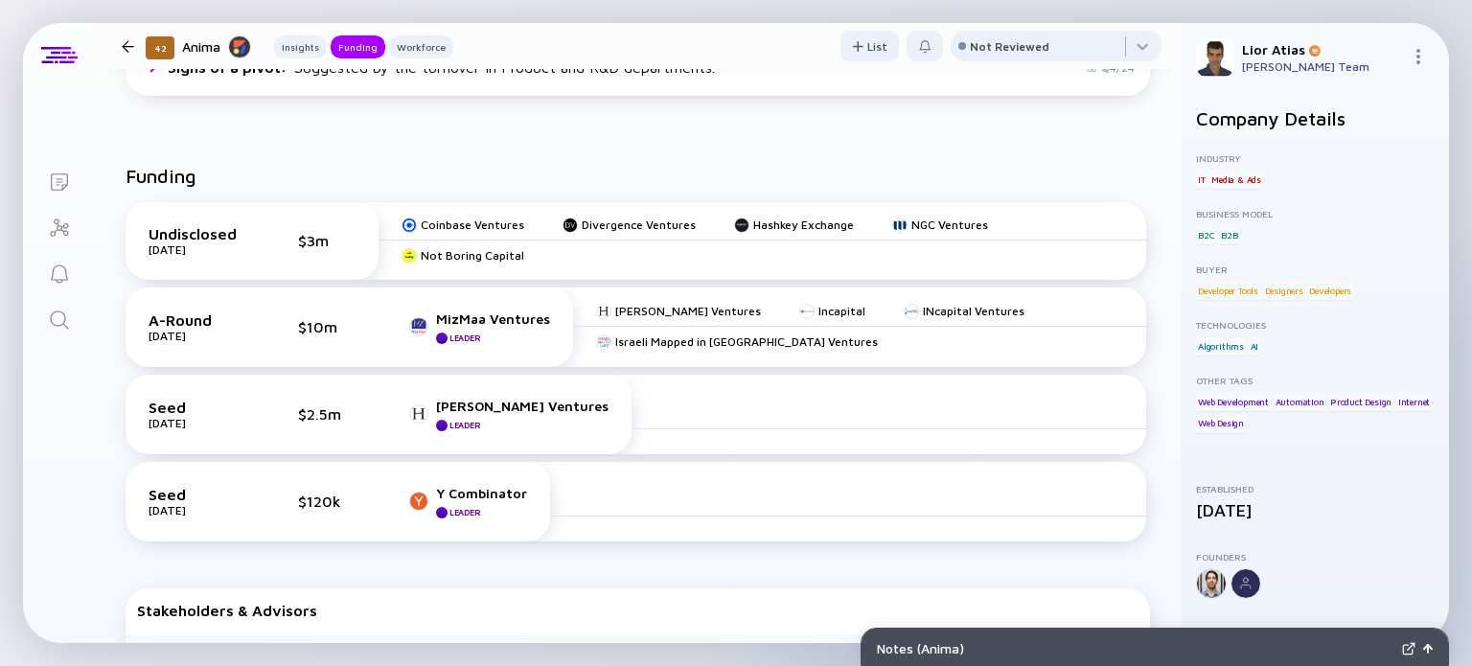
scroll to position [487, 0]
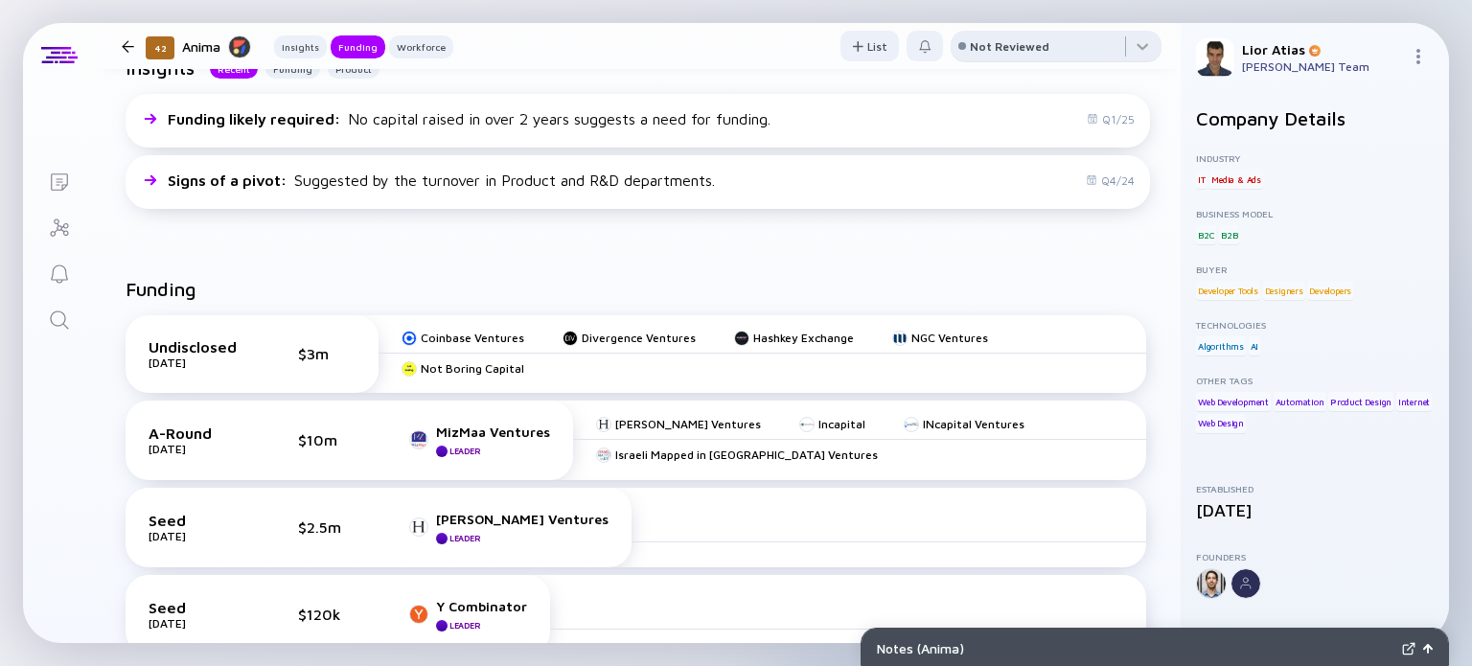
click at [1014, 39] on div "Not Reviewed" at bounding box center [1010, 46] width 80 height 14
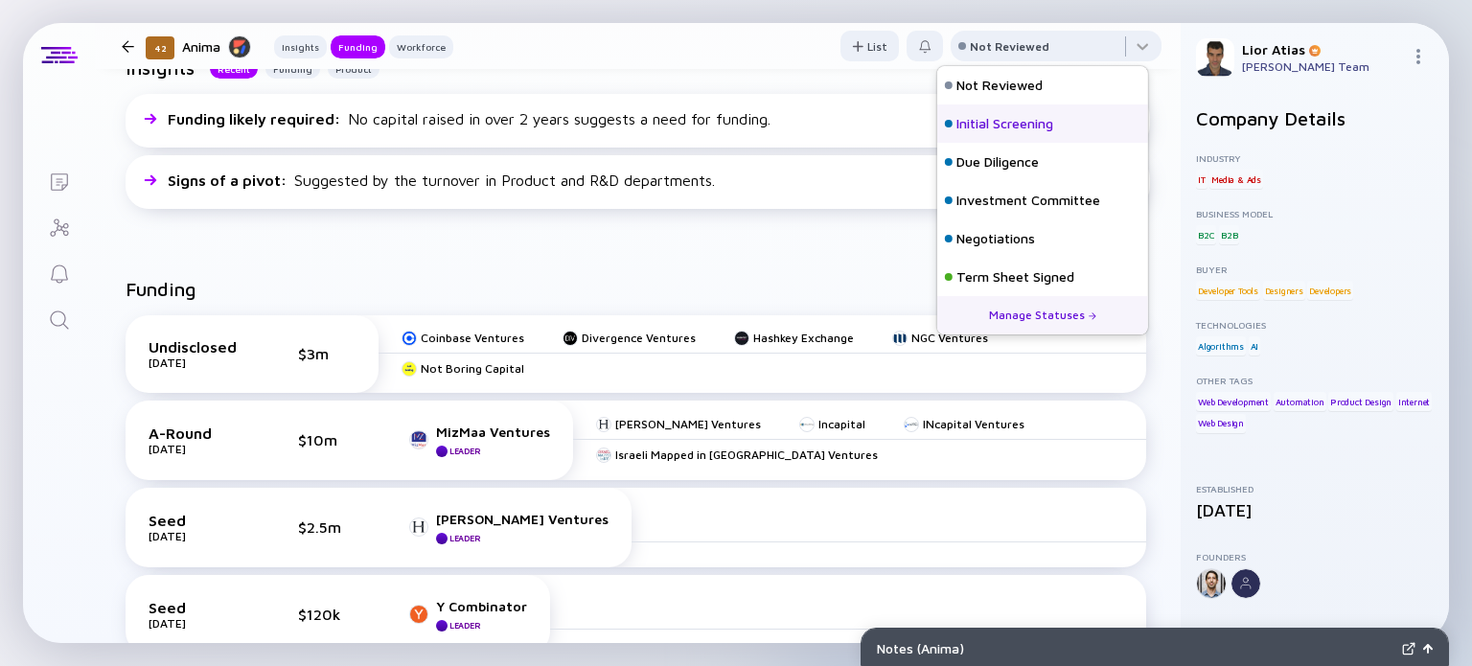
click at [989, 127] on div "Initial Screening" at bounding box center [1005, 123] width 97 height 19
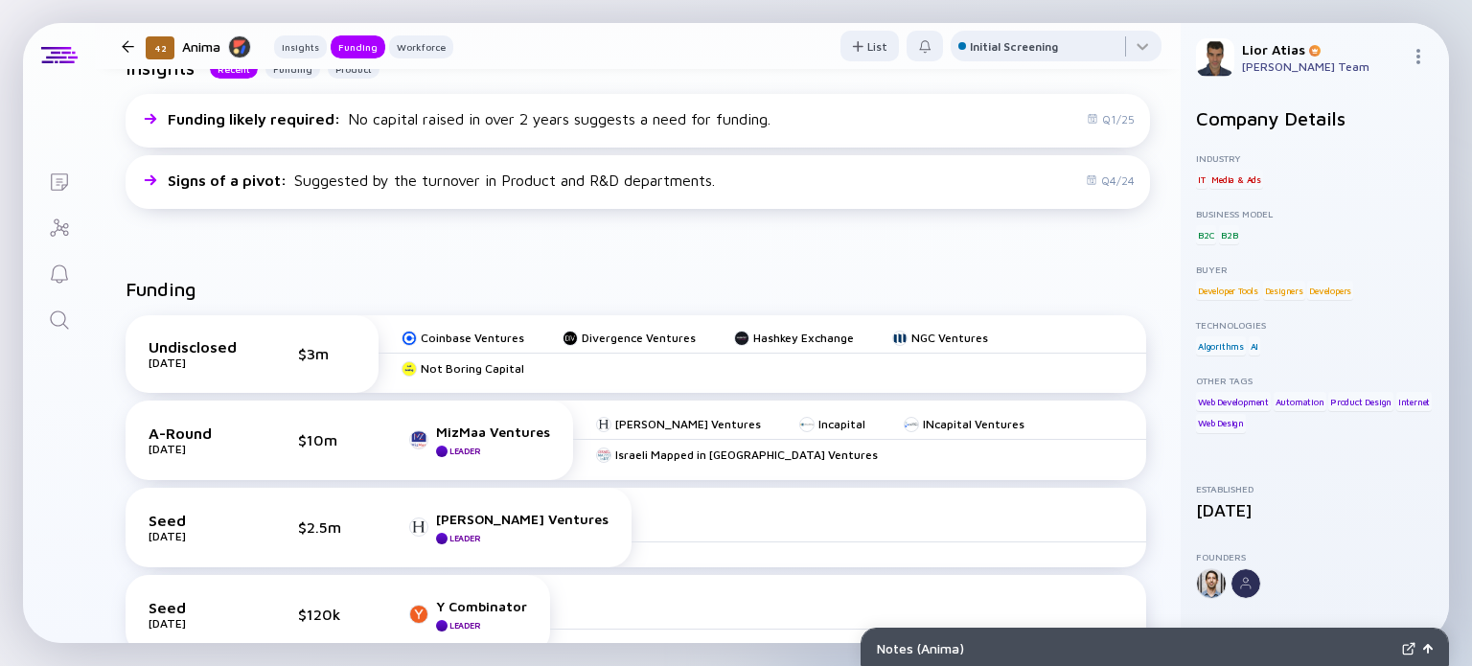
click at [126, 45] on div at bounding box center [128, 46] width 12 height 12
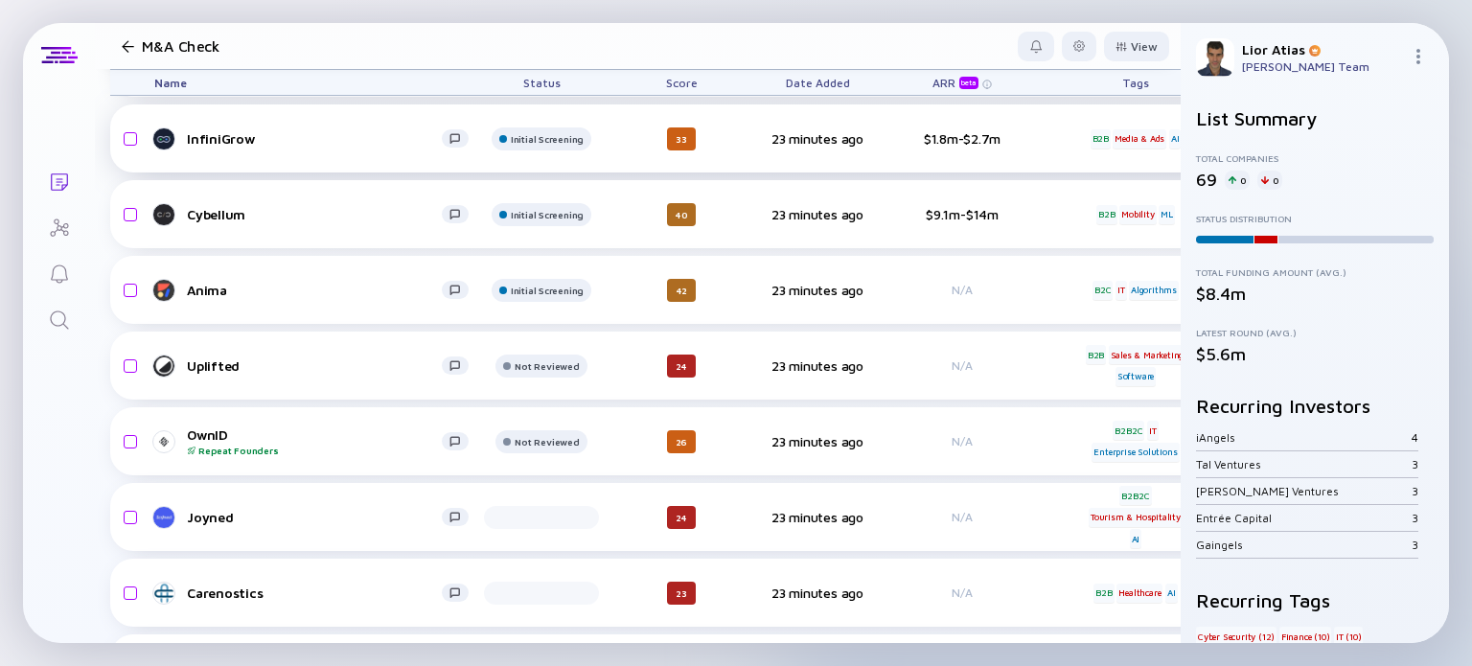
scroll to position [1741, 0]
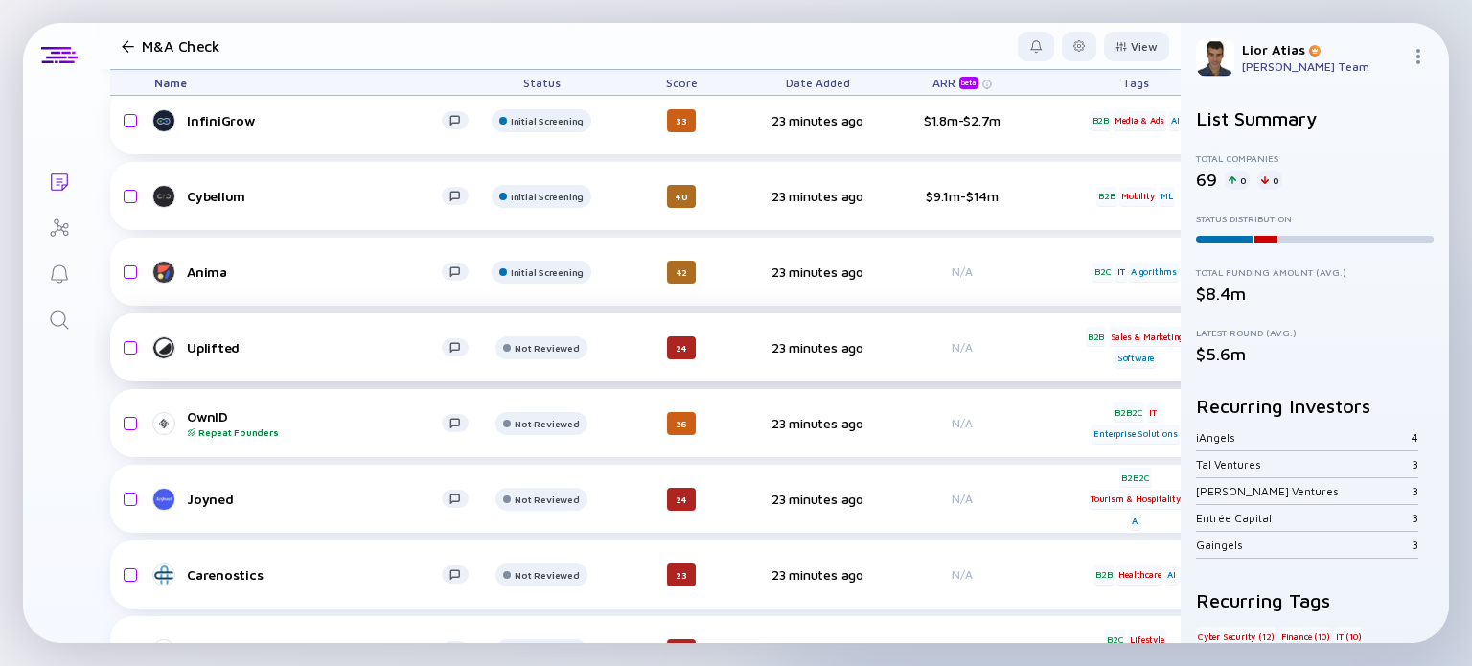
click at [337, 346] on div "Uplifted" at bounding box center [314, 347] width 255 height 16
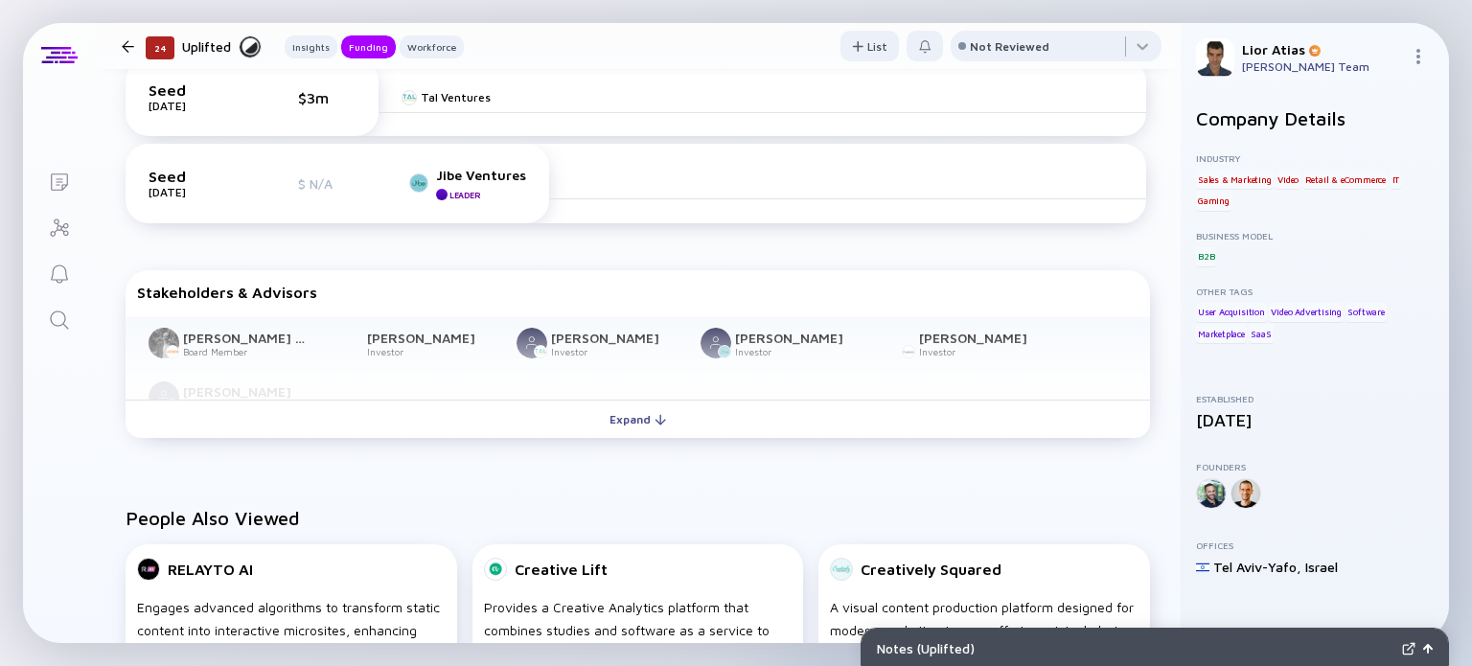
scroll to position [980, 0]
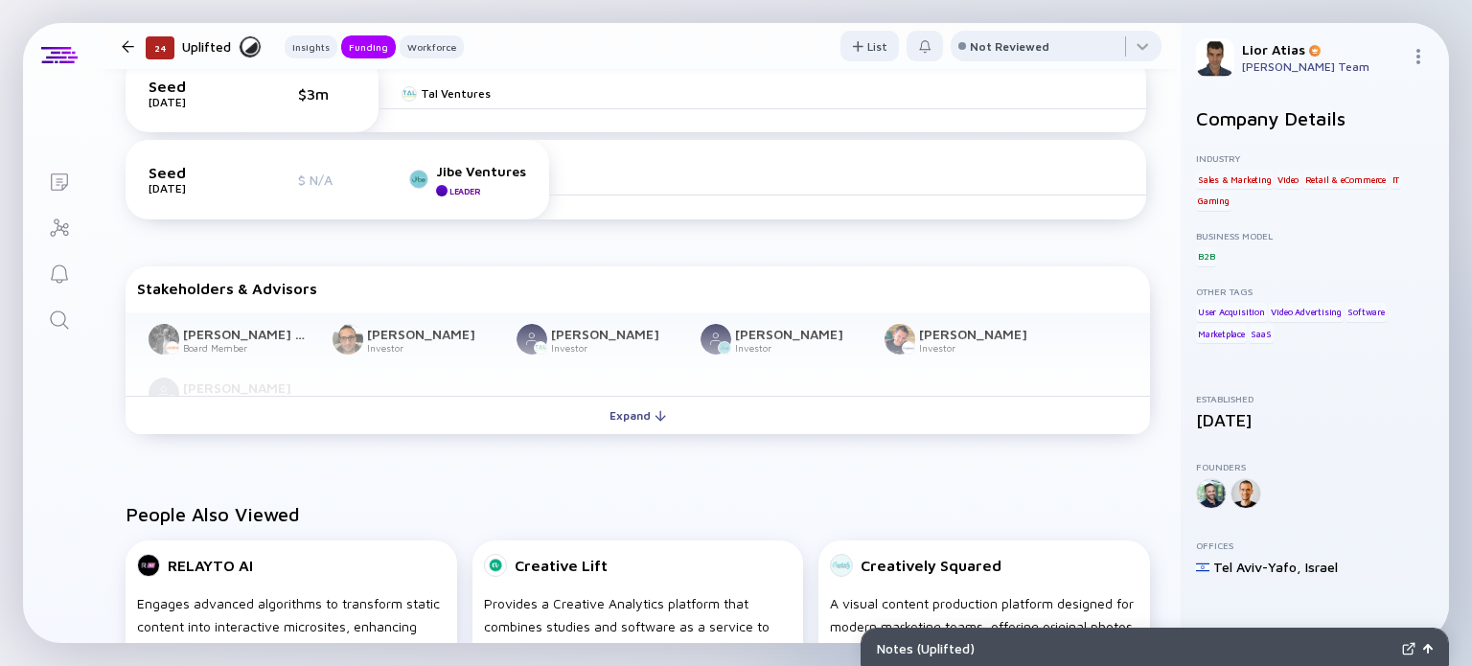
click at [801, 241] on div "Funding A-Round Nov 2023 $4m Seed Nov 2022 $3m Tal Ventures Seed Oct 2021 $ N/A…" at bounding box center [638, 186] width 1086 height 571
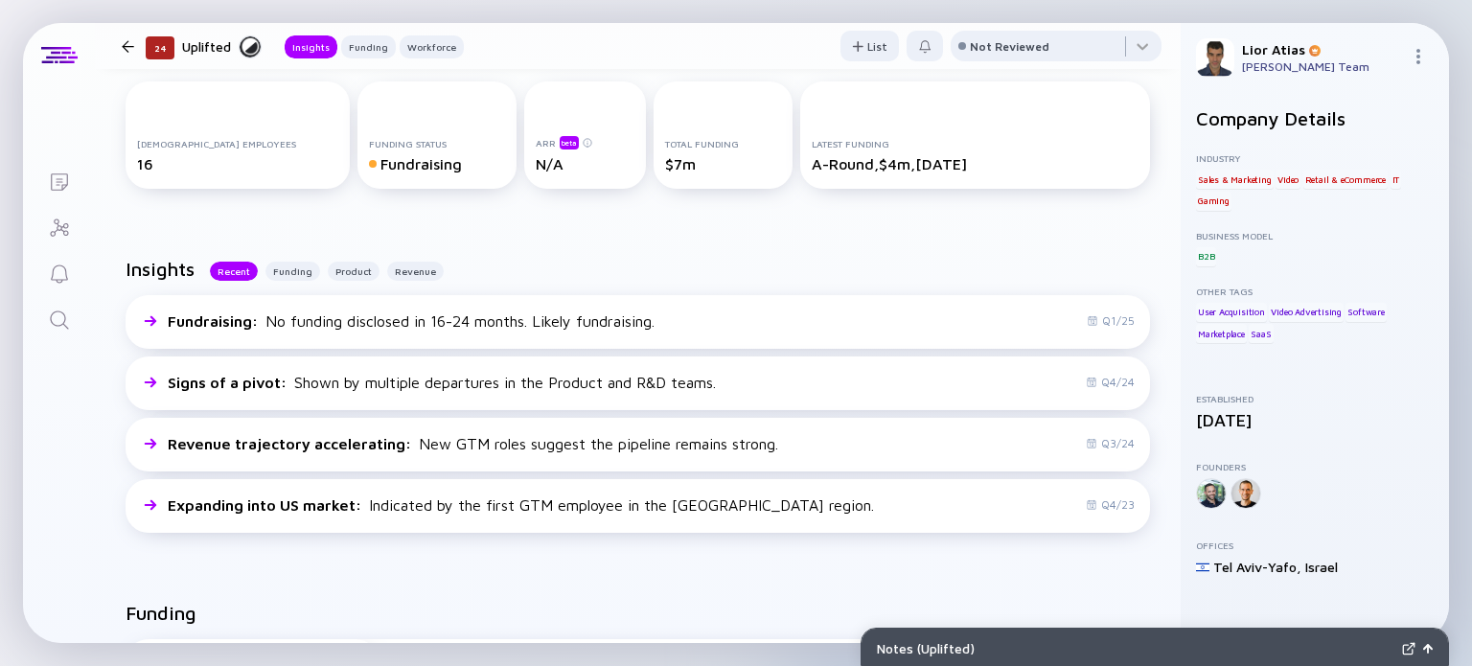
scroll to position [0, 0]
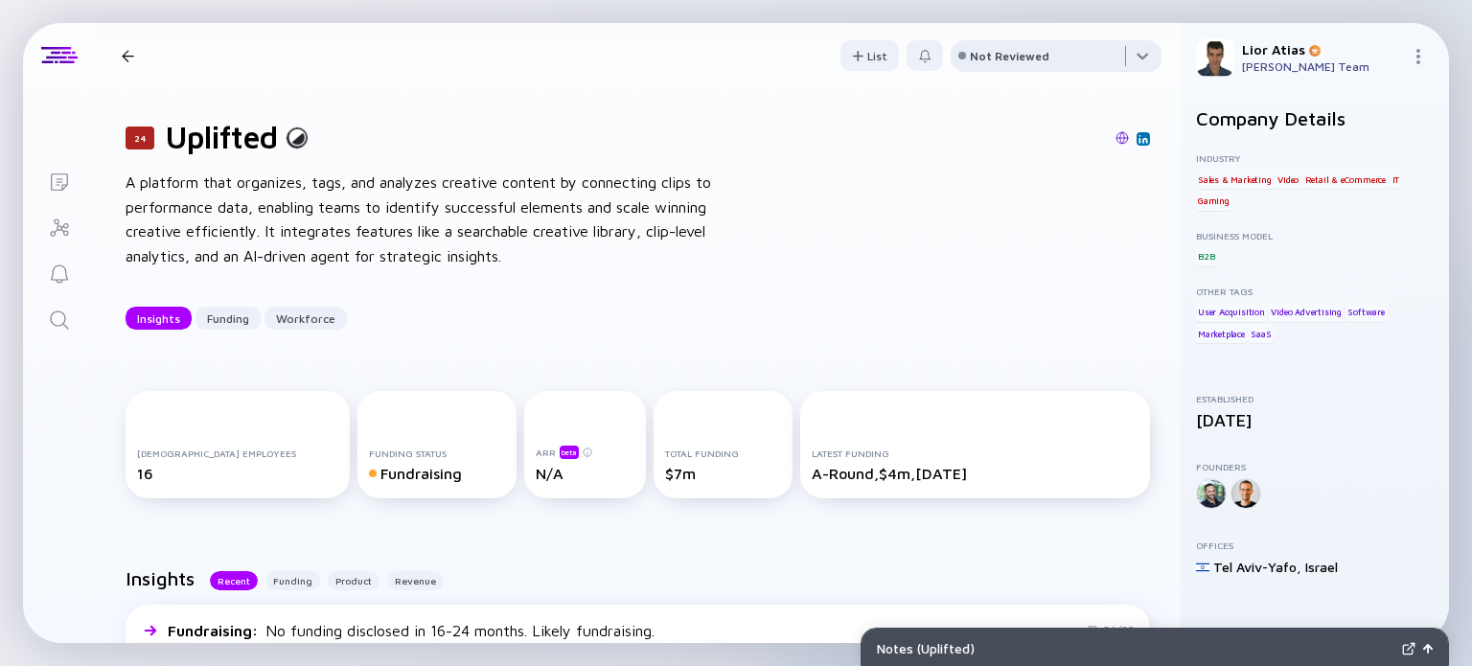
click at [1091, 47] on div at bounding box center [1056, 59] width 211 height 38
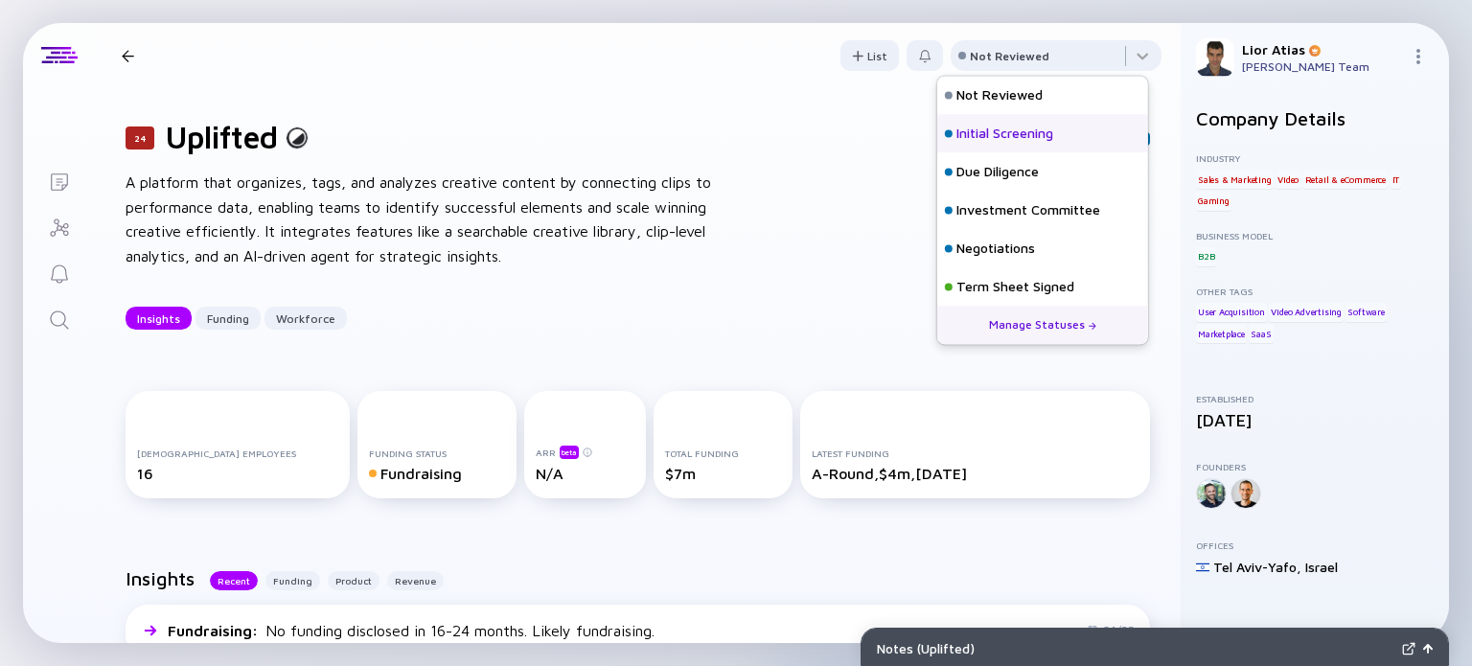
click at [997, 125] on div "Initial Screening" at bounding box center [1005, 134] width 97 height 19
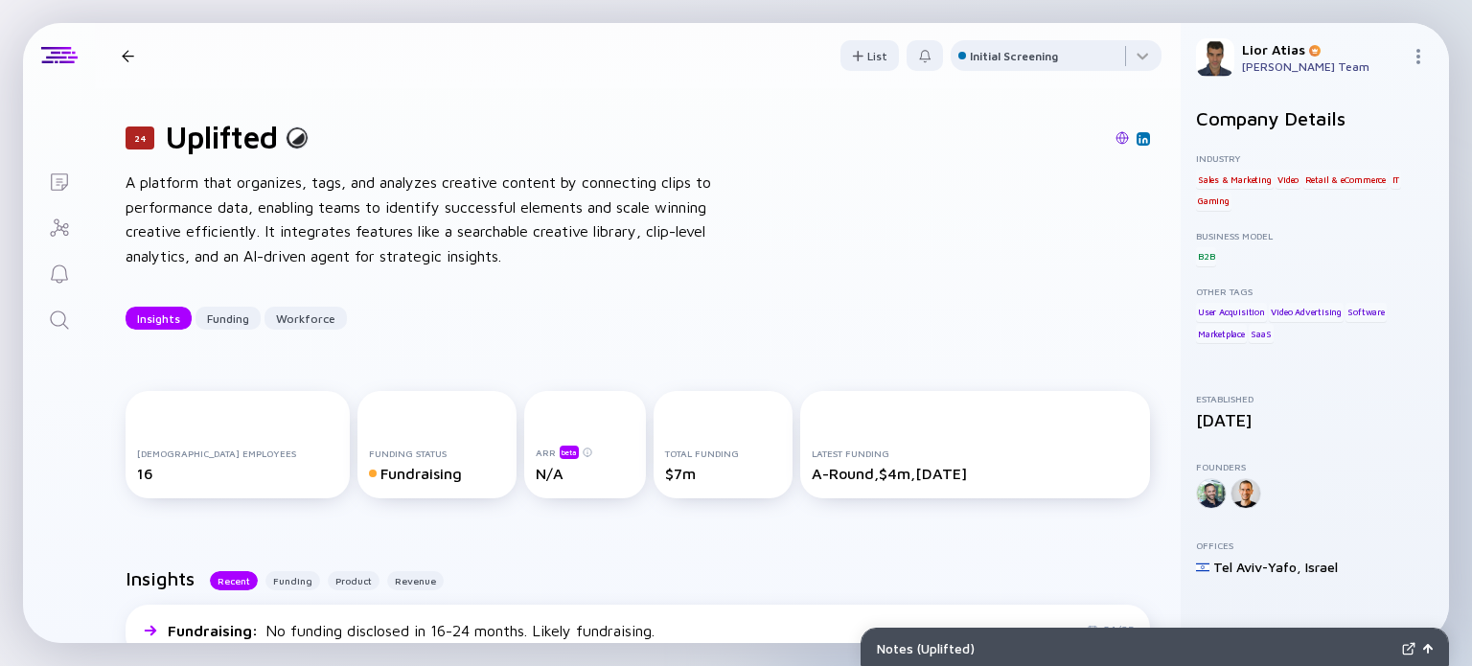
click at [134, 55] on div at bounding box center [128, 56] width 28 height 12
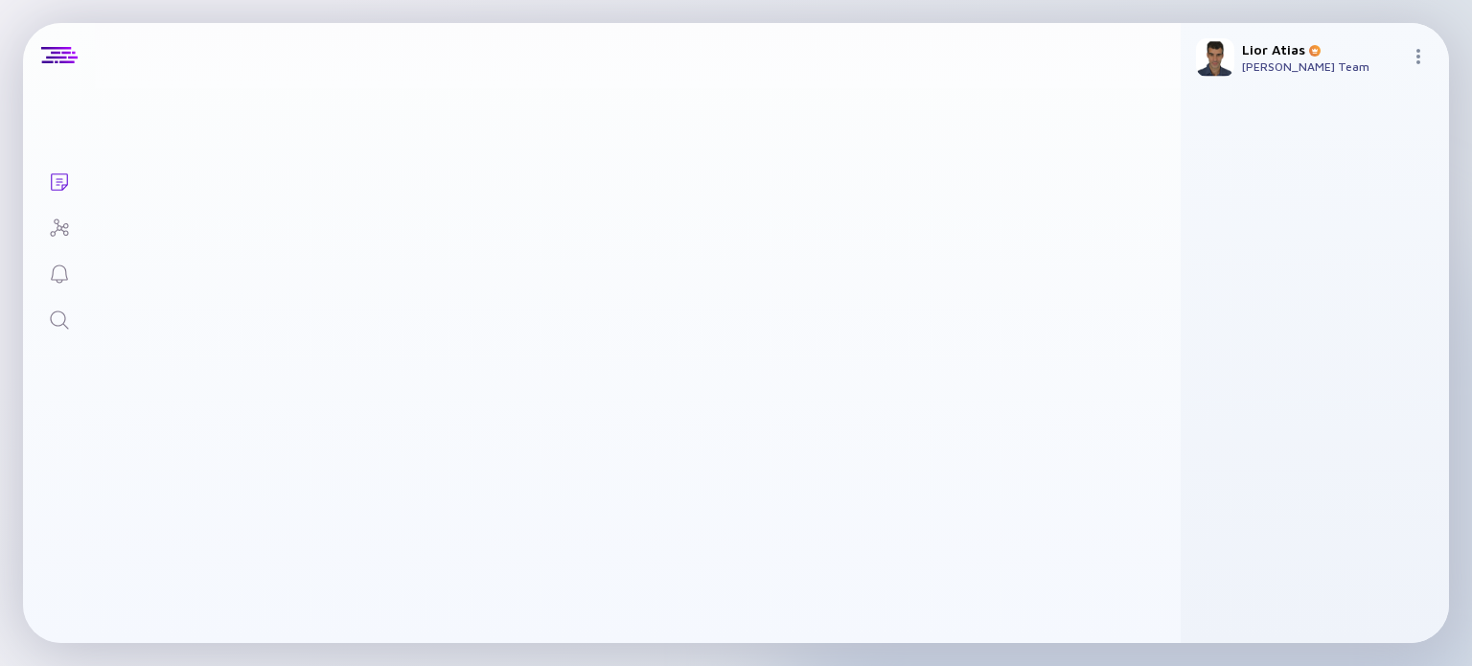
scroll to position [1741, 0]
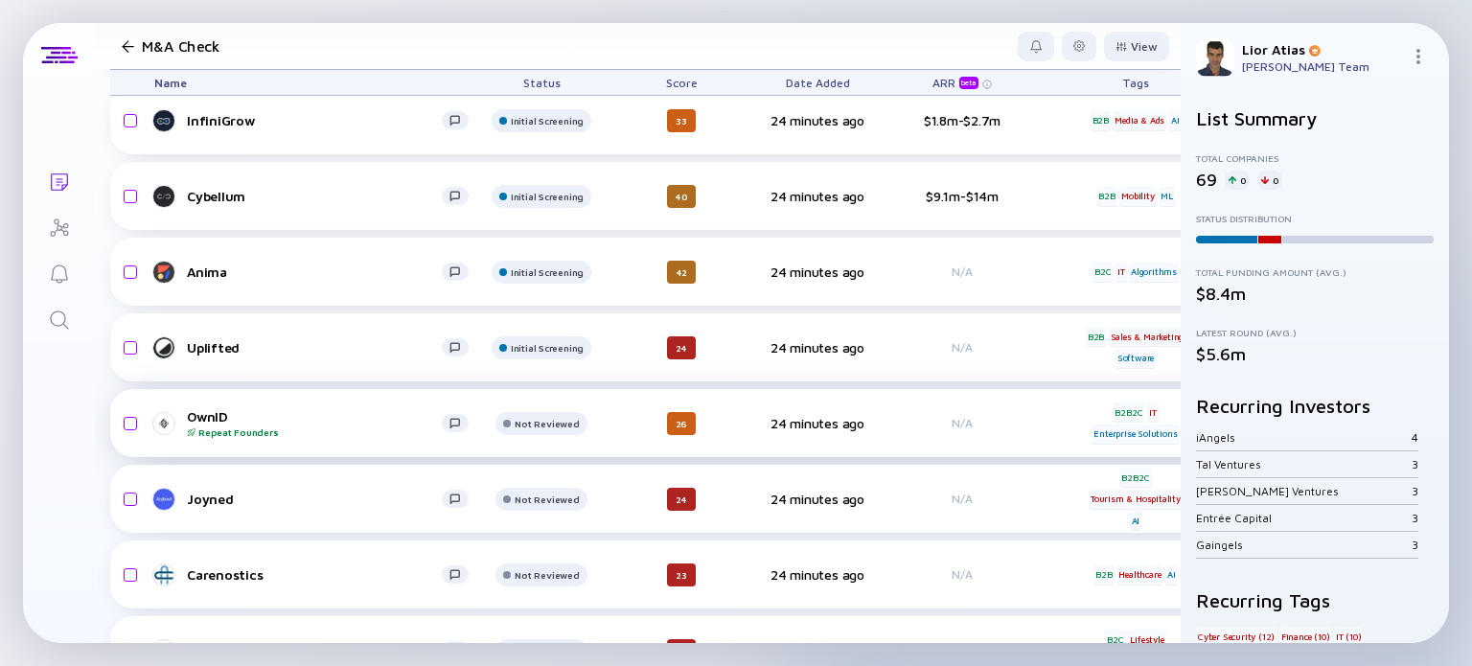
click at [313, 417] on div "OwnID Repeat Founders" at bounding box center [314, 423] width 255 height 30
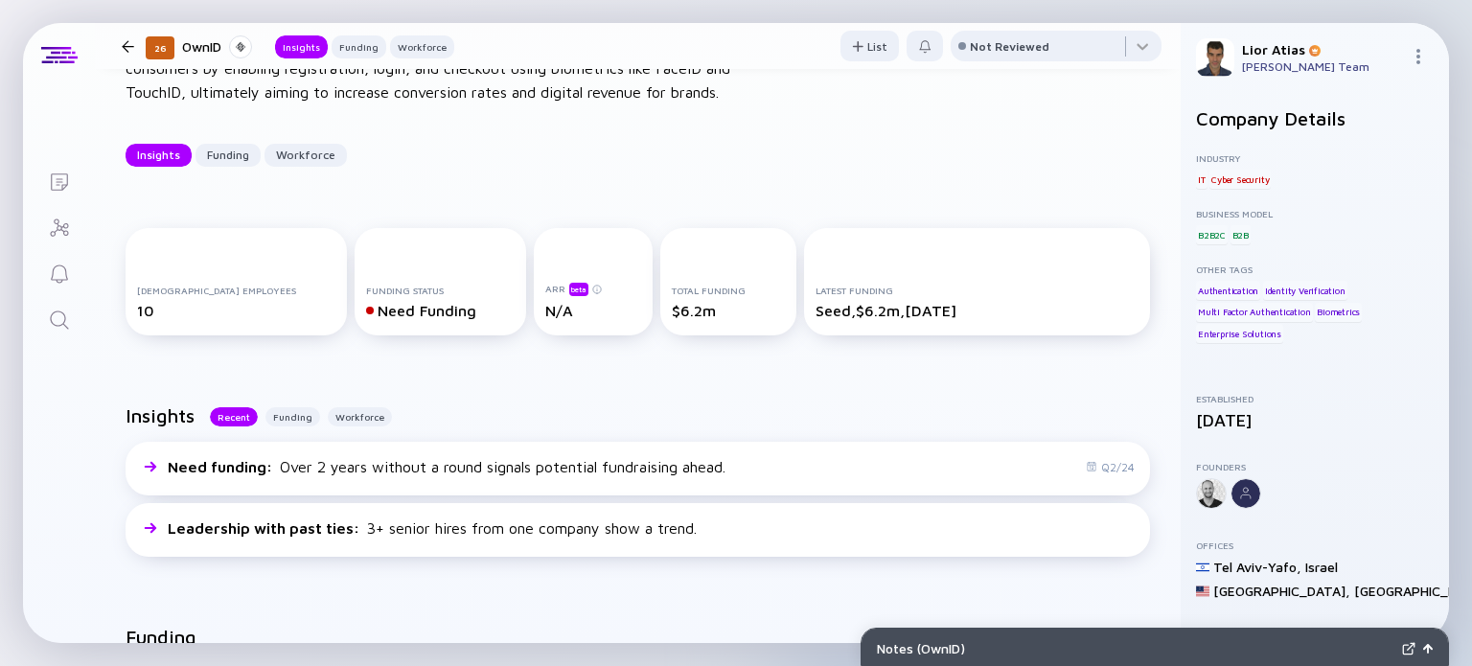
scroll to position [130, 0]
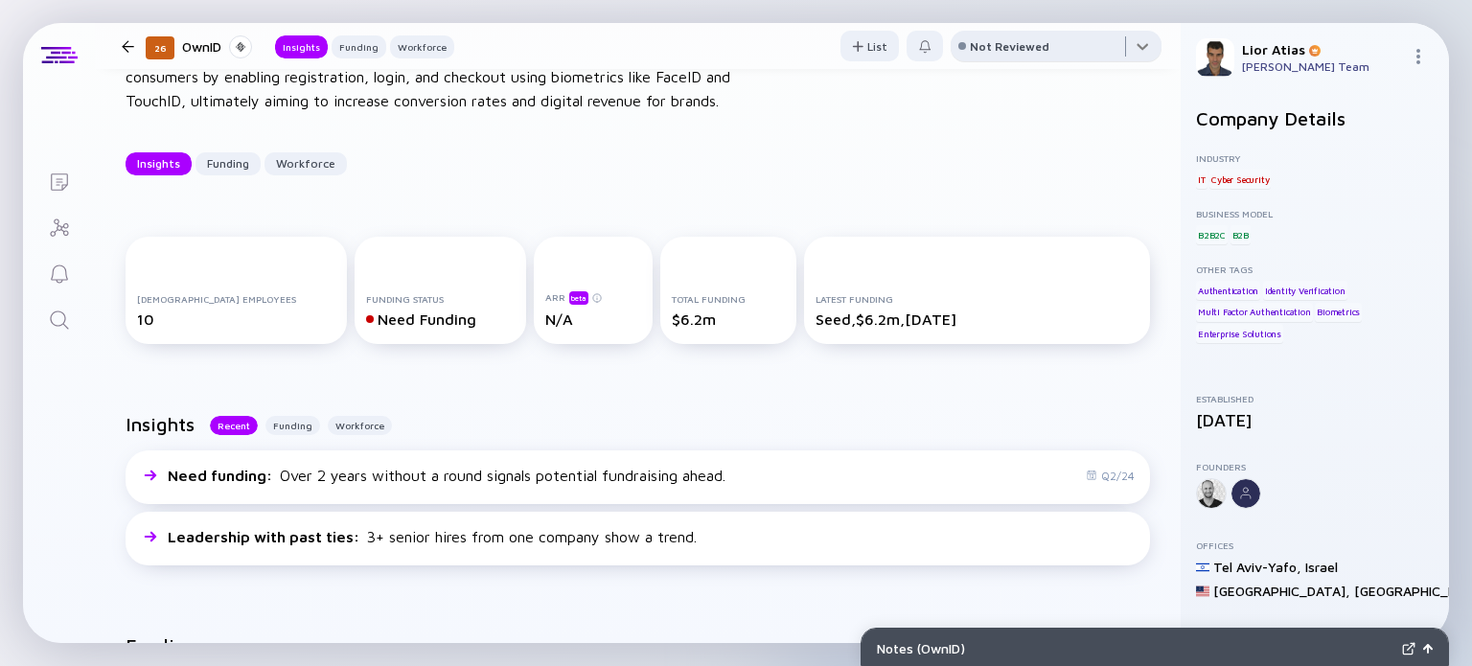
click at [1058, 44] on div at bounding box center [1056, 50] width 211 height 38
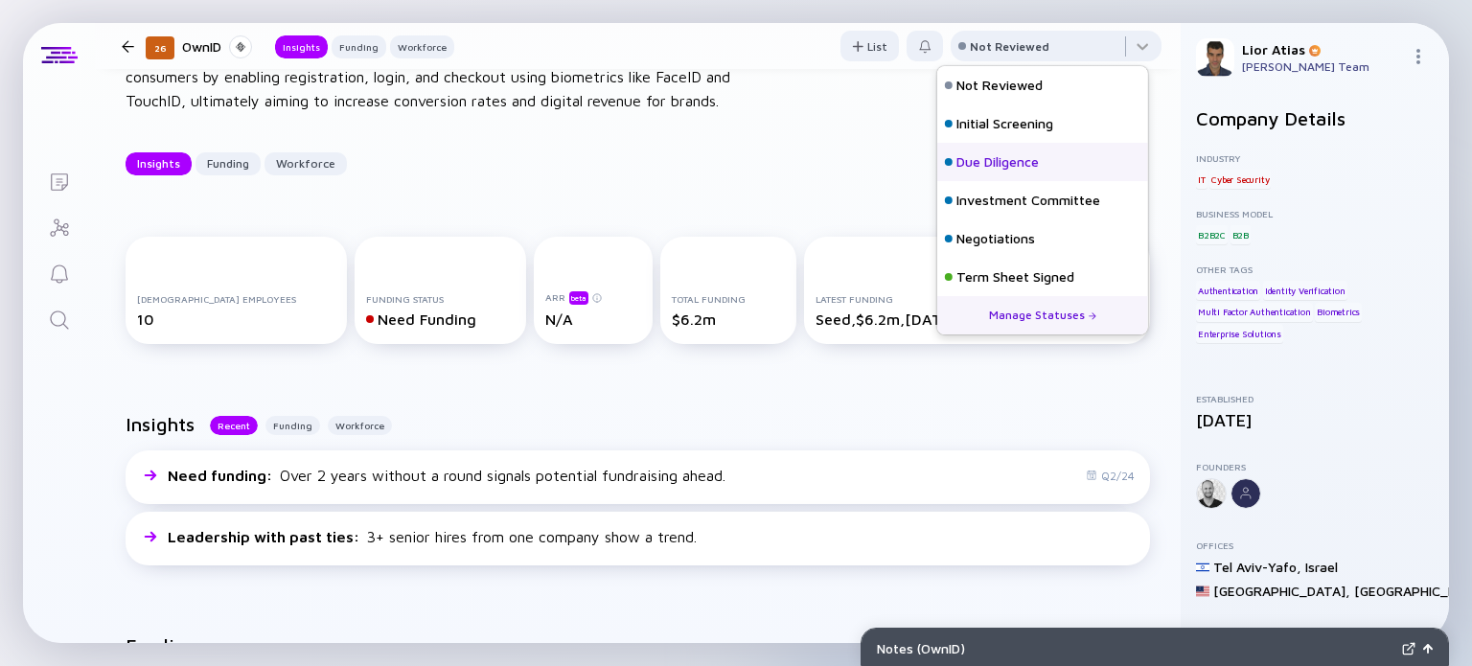
scroll to position [84, 0]
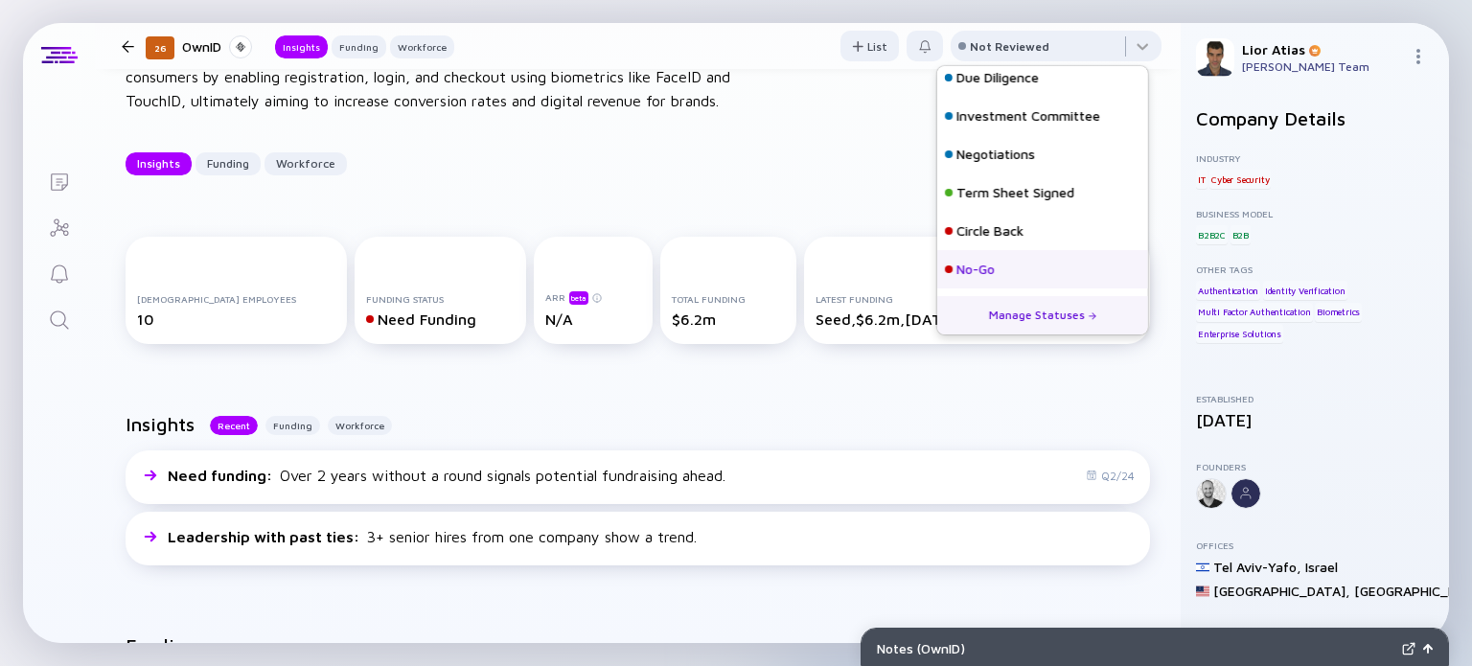
click at [985, 280] on div "No-Go" at bounding box center [1042, 269] width 211 height 38
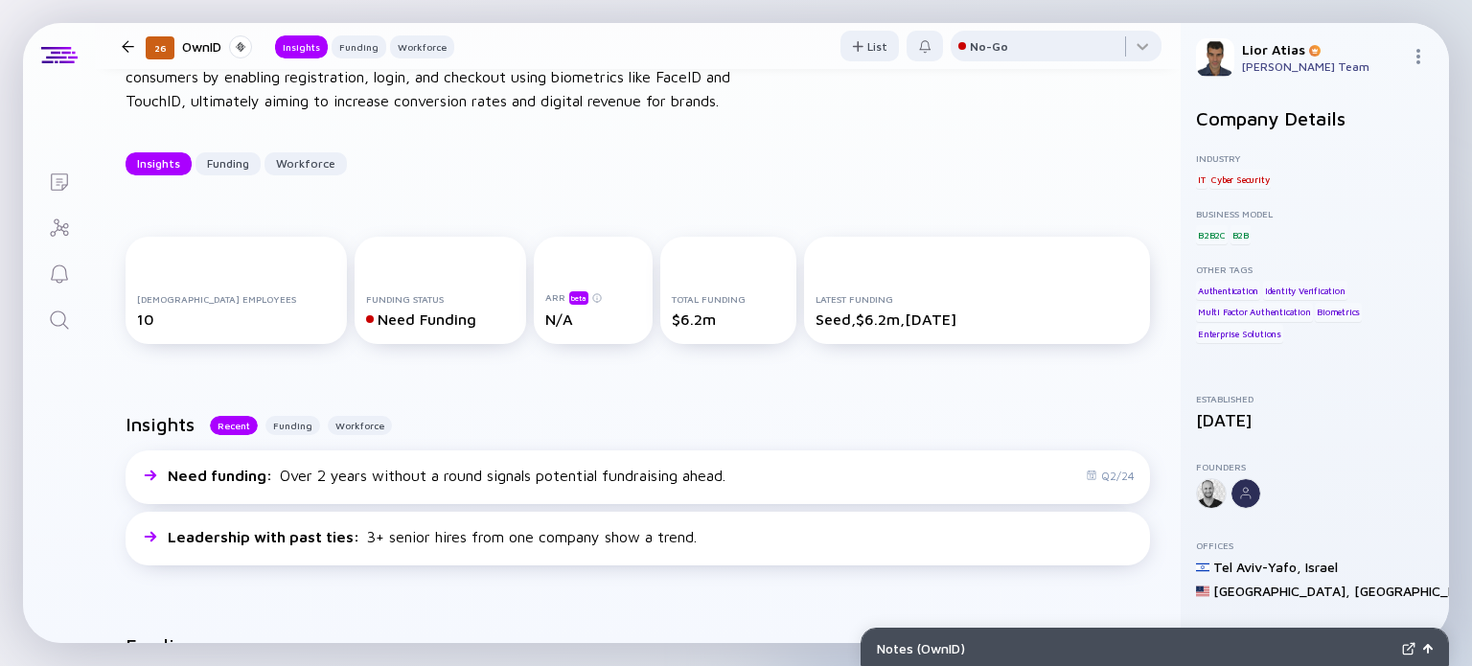
click at [122, 45] on div at bounding box center [128, 46] width 12 height 12
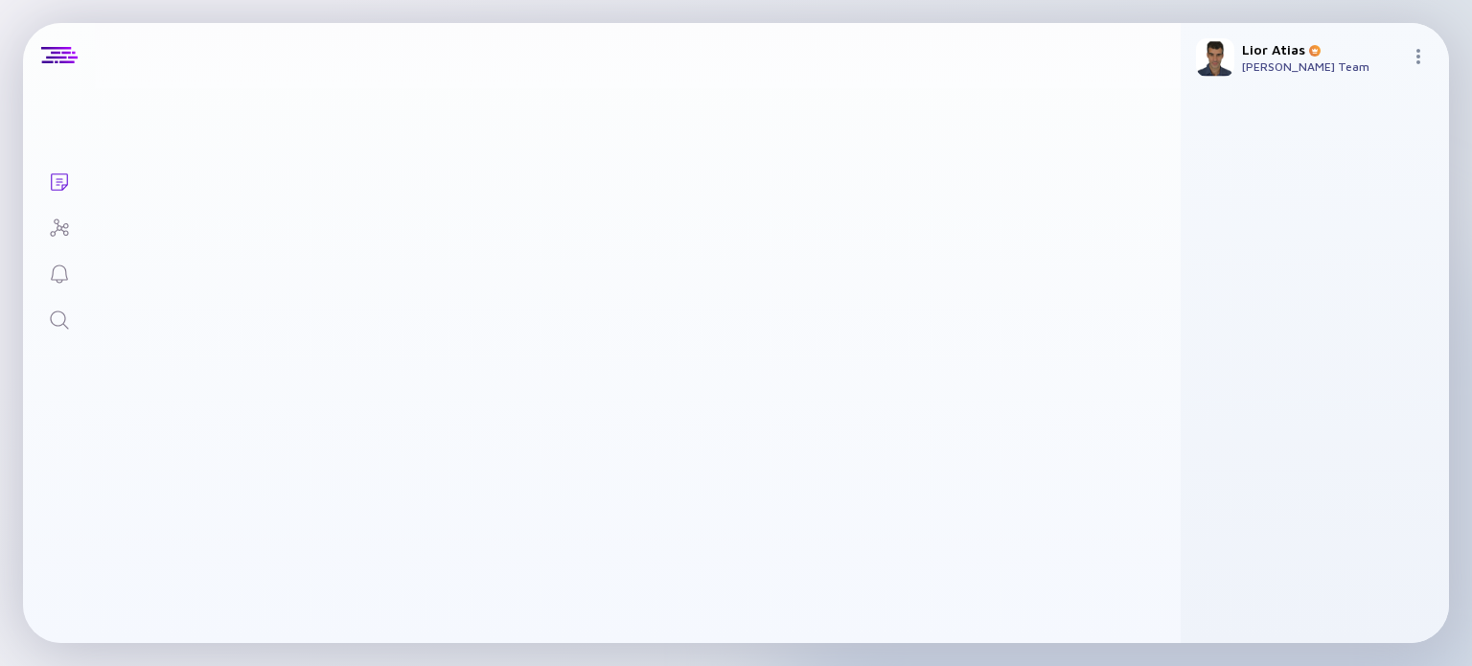
scroll to position [1741, 0]
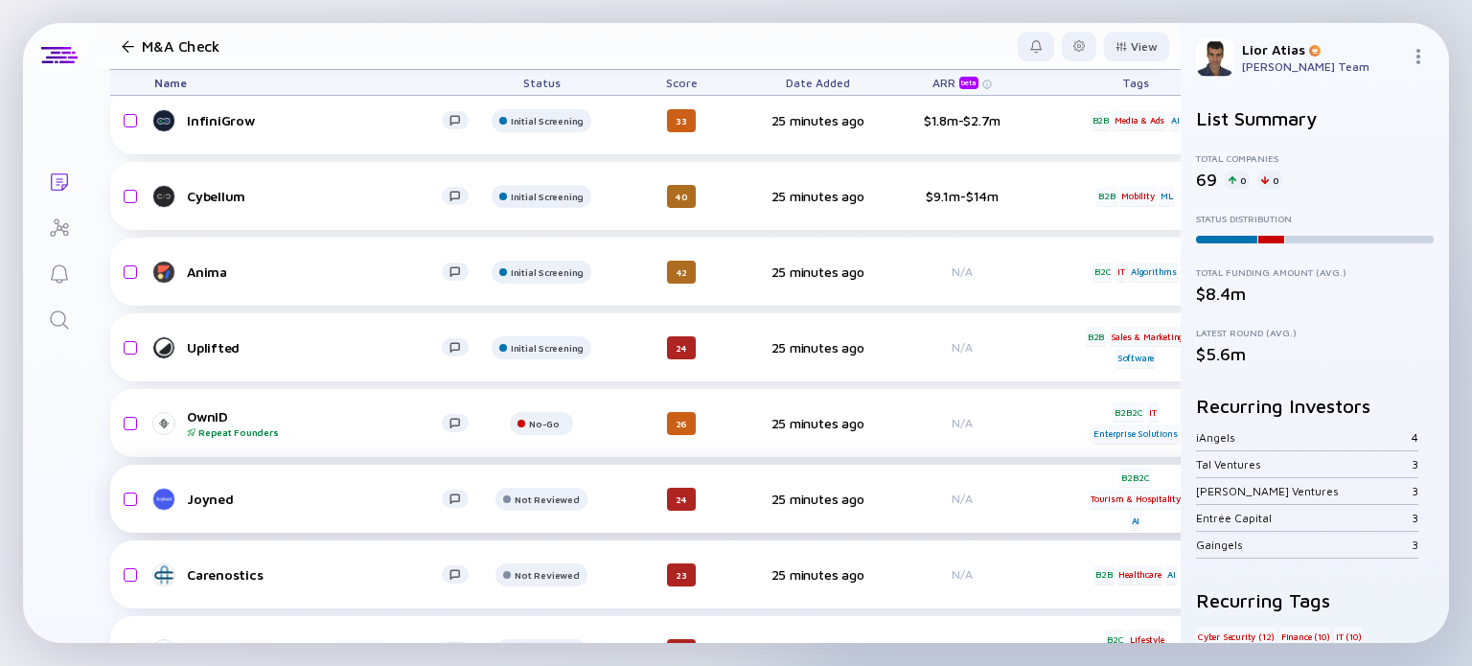
click at [318, 500] on div "Joyned" at bounding box center [314, 499] width 255 height 16
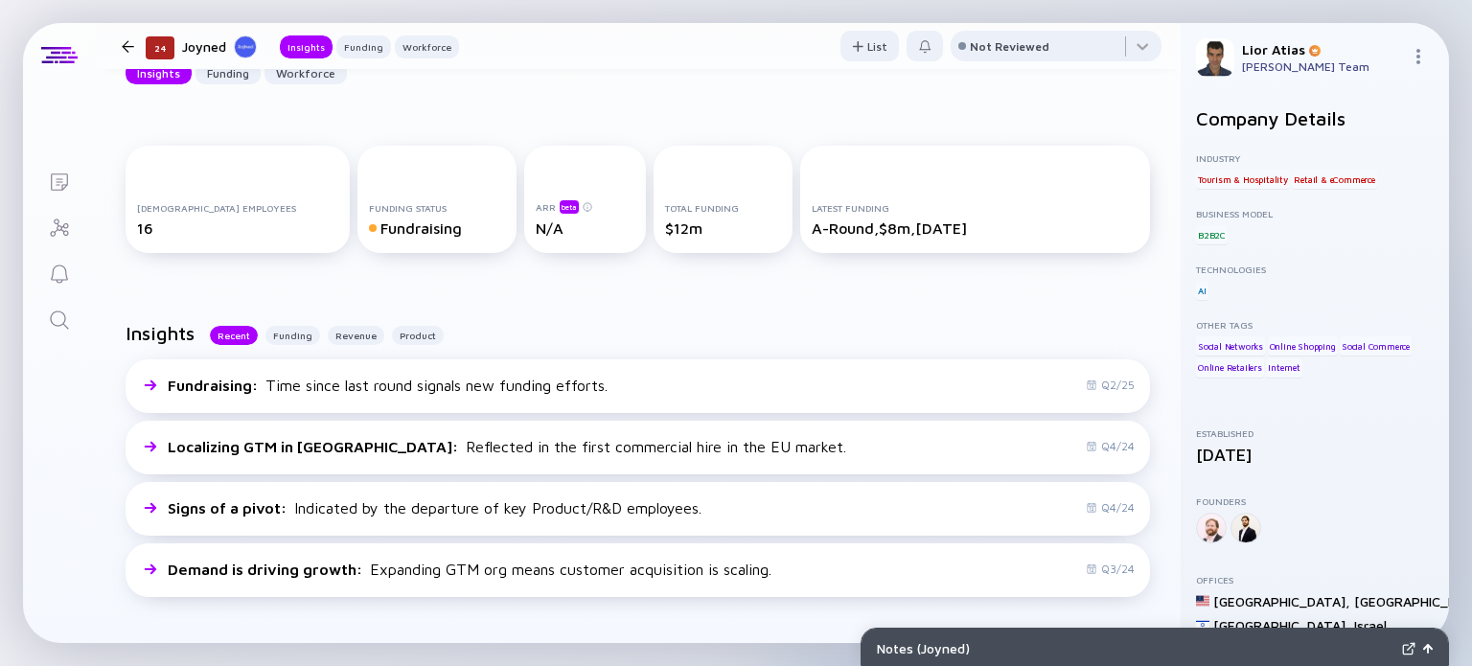
scroll to position [248, 0]
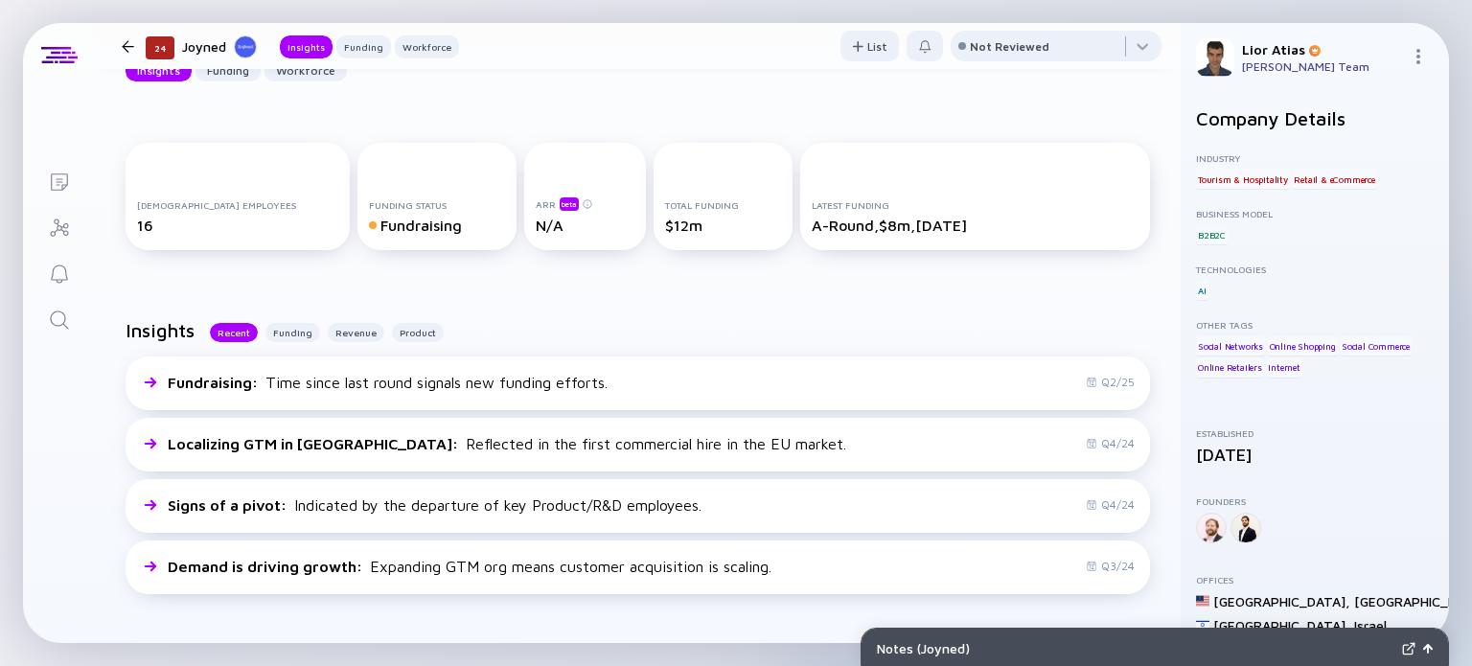
click at [834, 308] on div "Insights Recent Funding Revenue Product Fundraising : Time since last round sig…" at bounding box center [638, 460] width 1086 height 344
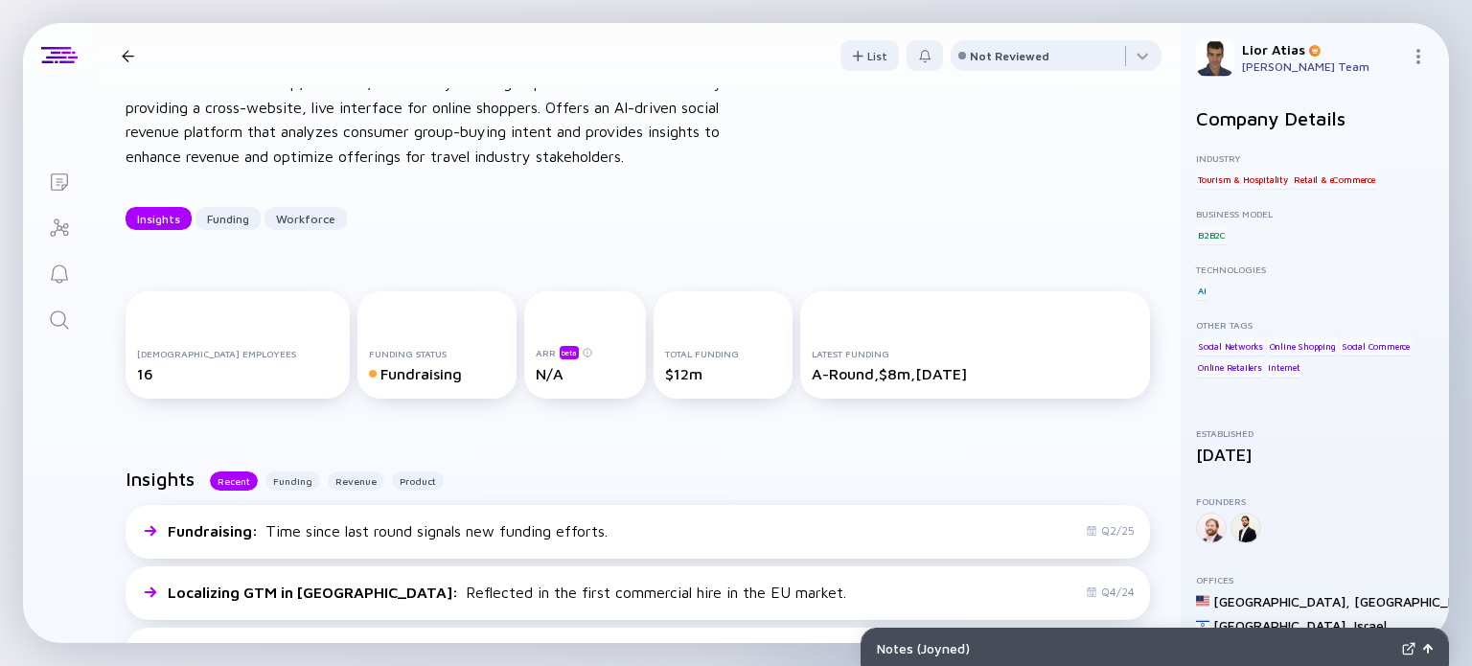
scroll to position [0, 0]
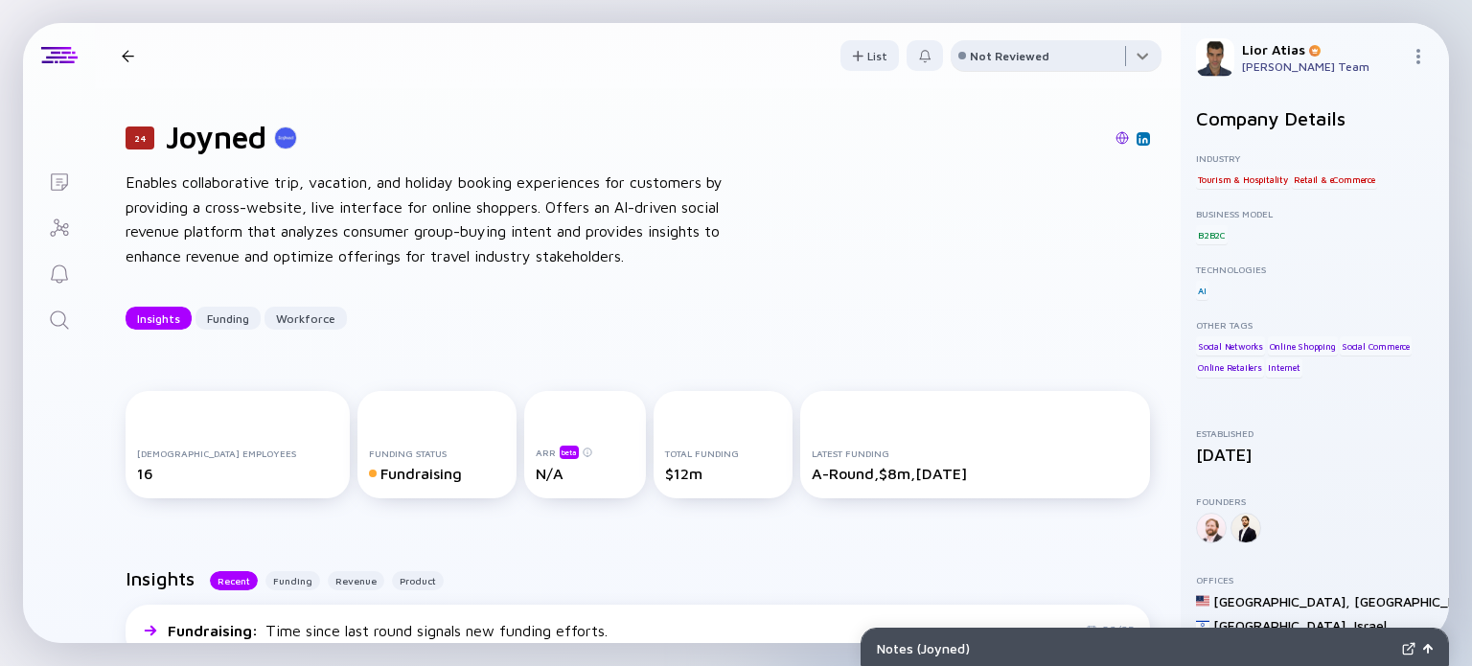
click at [1050, 65] on div at bounding box center [1056, 59] width 211 height 38
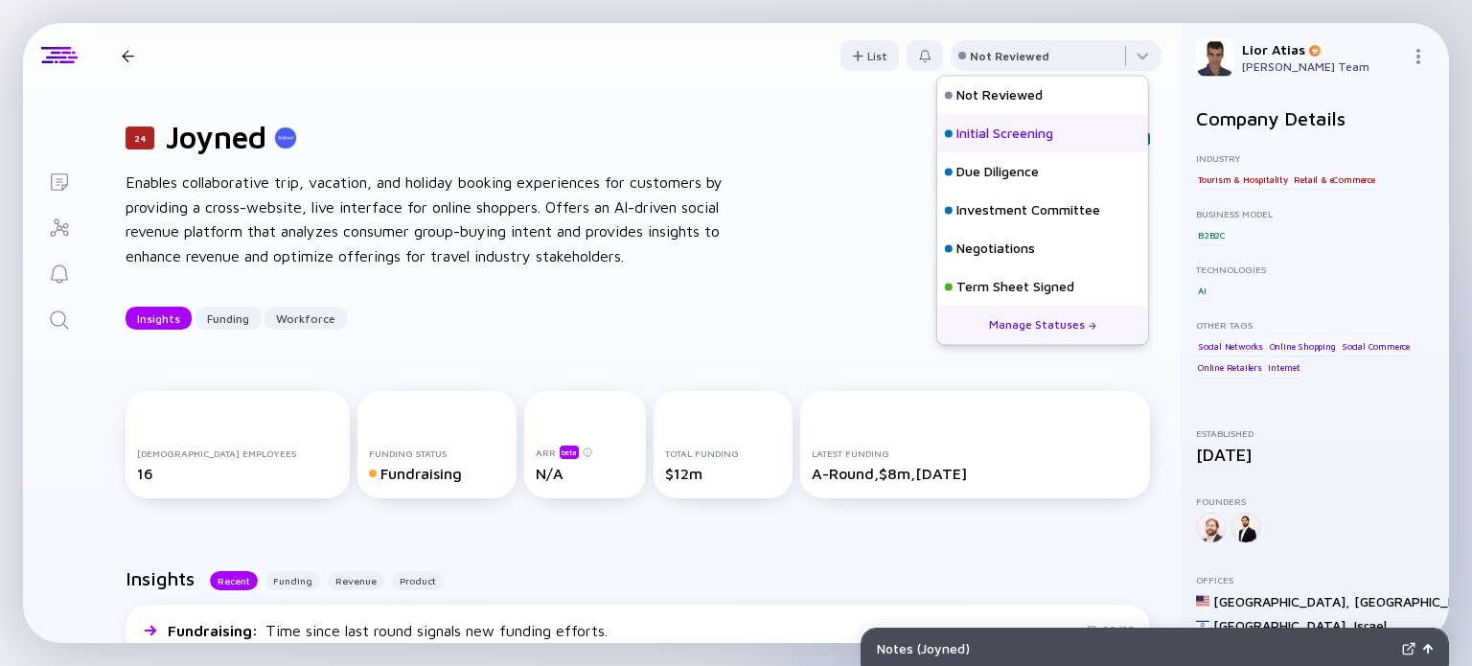
click at [1004, 134] on div "Initial Screening" at bounding box center [1005, 134] width 97 height 19
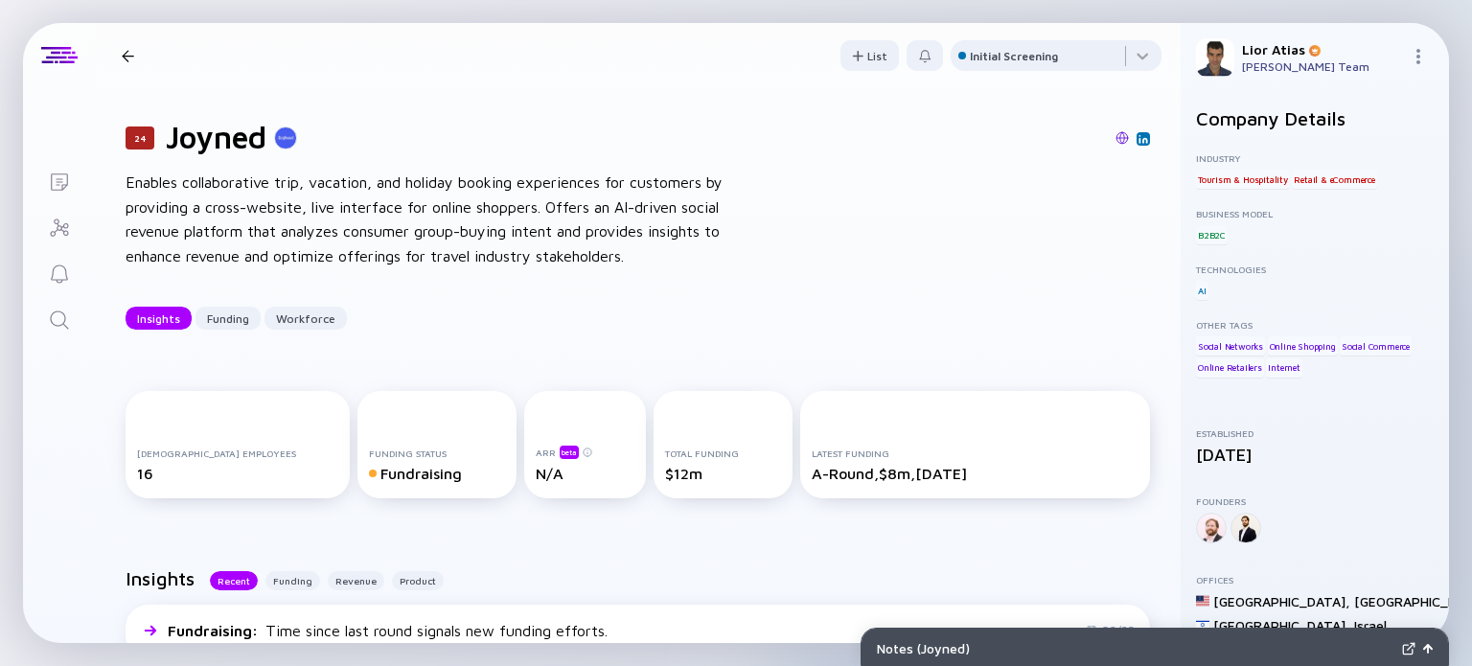
click at [140, 51] on div at bounding box center [128, 56] width 28 height 12
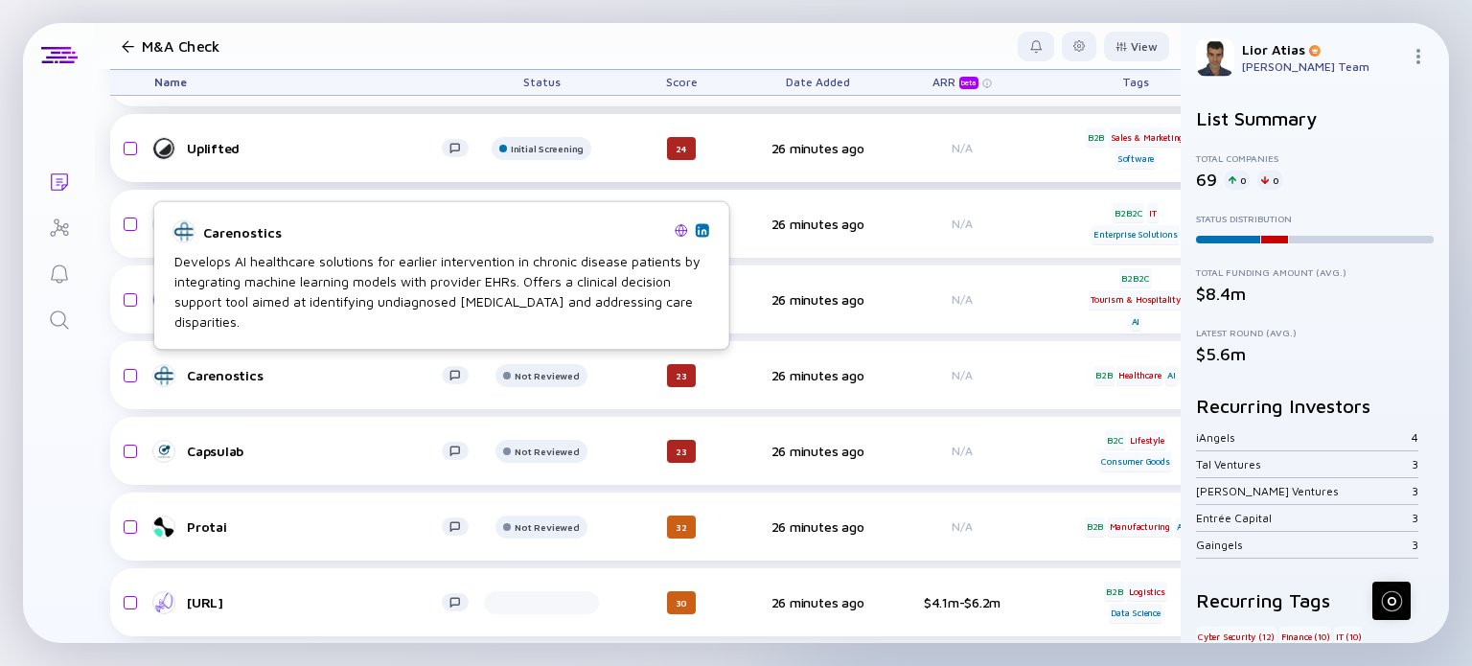
scroll to position [1944, 0]
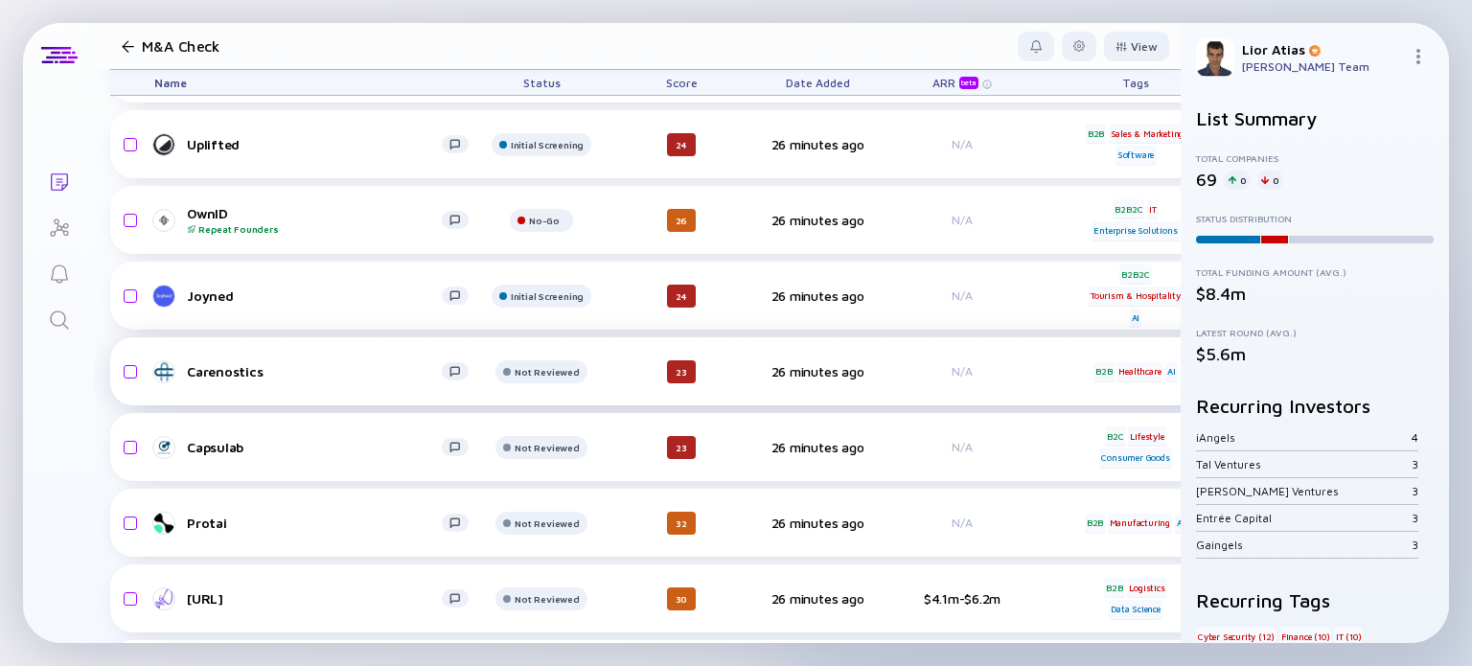
click at [292, 374] on div "Carenostics" at bounding box center [314, 371] width 255 height 16
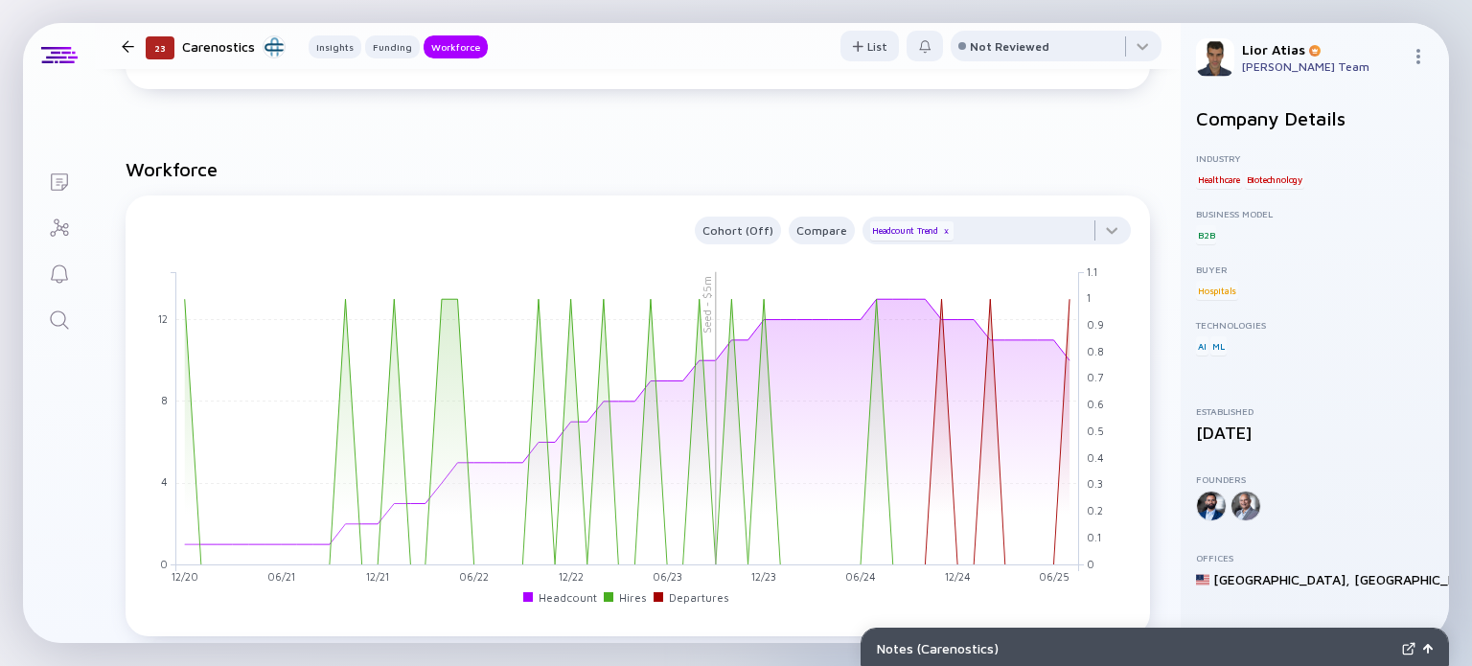
scroll to position [1161, 0]
click at [997, 55] on div at bounding box center [1056, 50] width 211 height 38
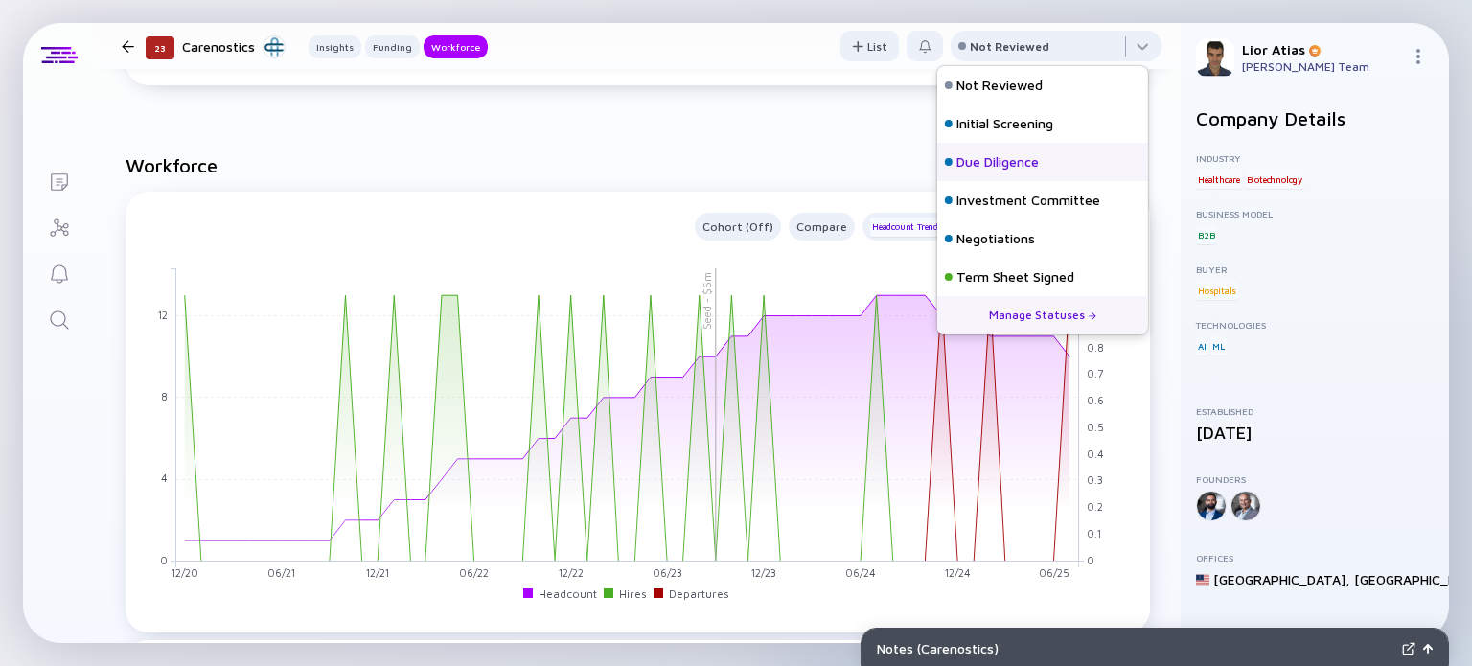
scroll to position [84, 0]
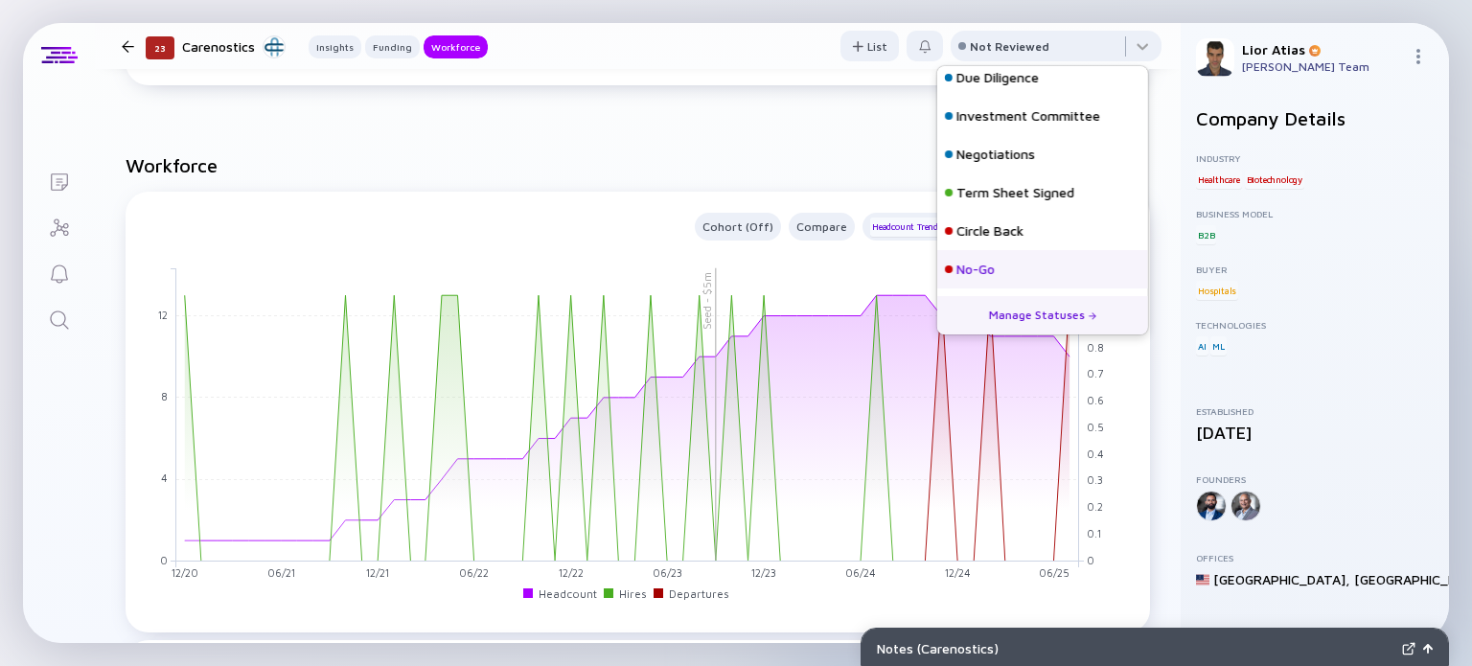
click at [1008, 264] on div "No-Go" at bounding box center [1042, 269] width 211 height 38
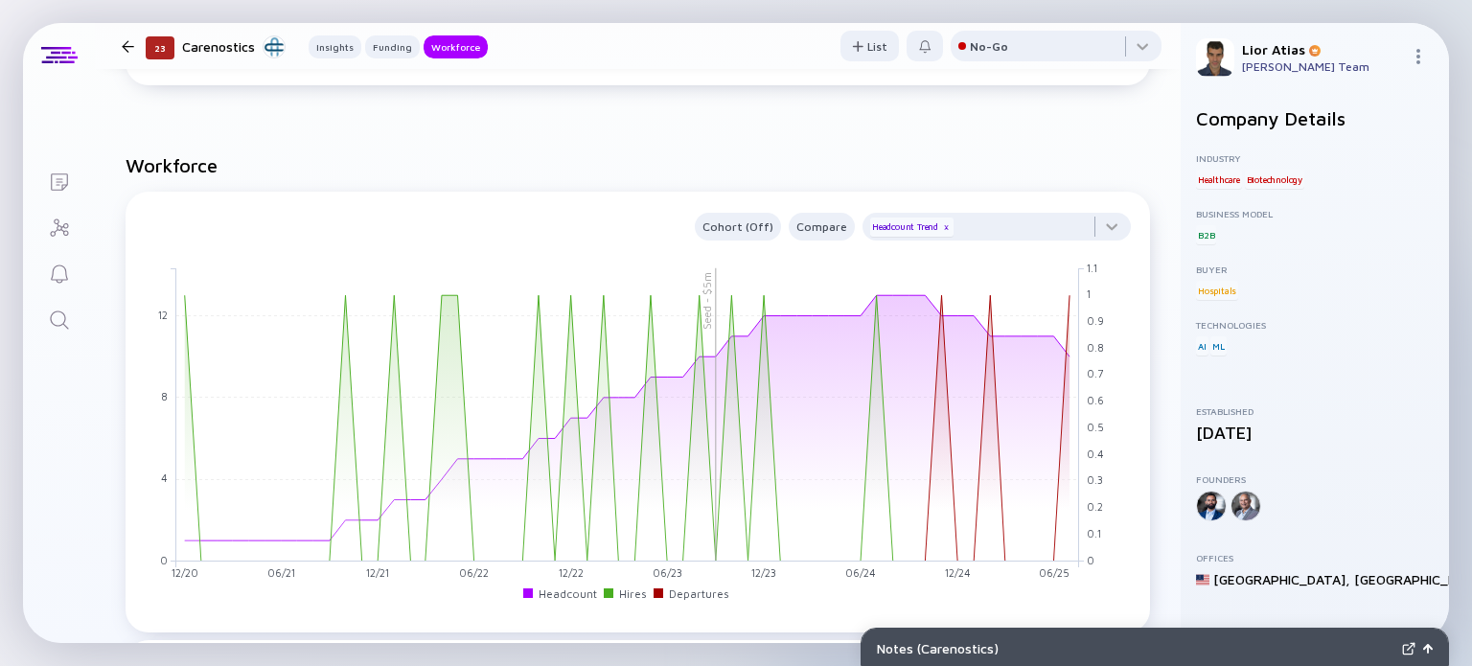
click at [134, 49] on div at bounding box center [128, 46] width 28 height 12
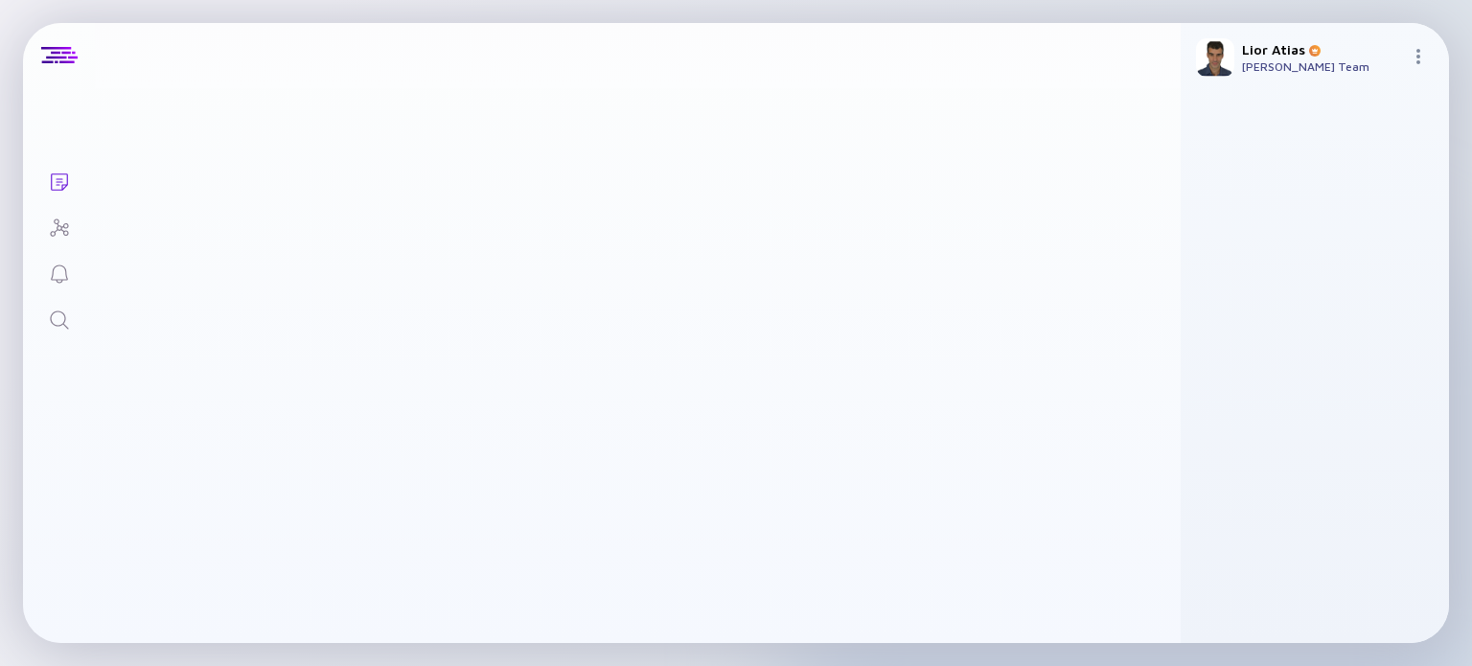
scroll to position [1944, 0]
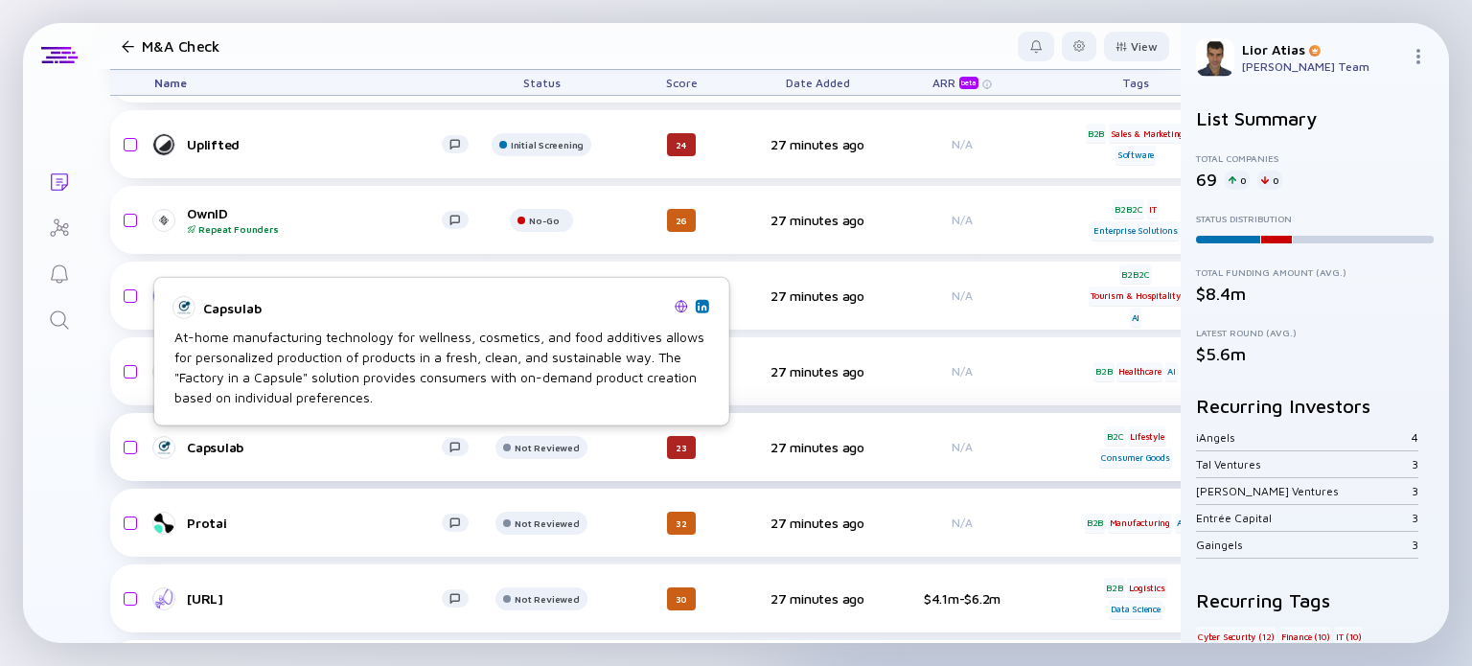
click at [336, 441] on div "Capsulab" at bounding box center [314, 447] width 255 height 16
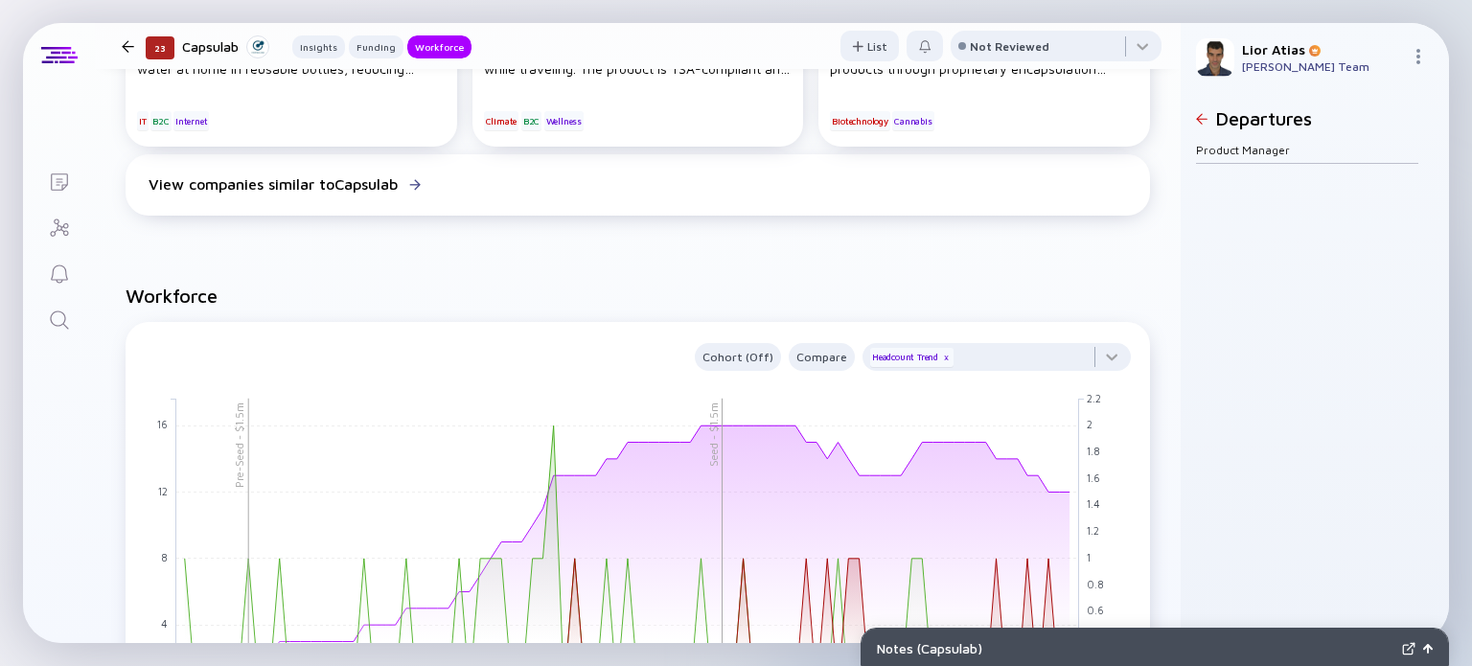
scroll to position [1288, 0]
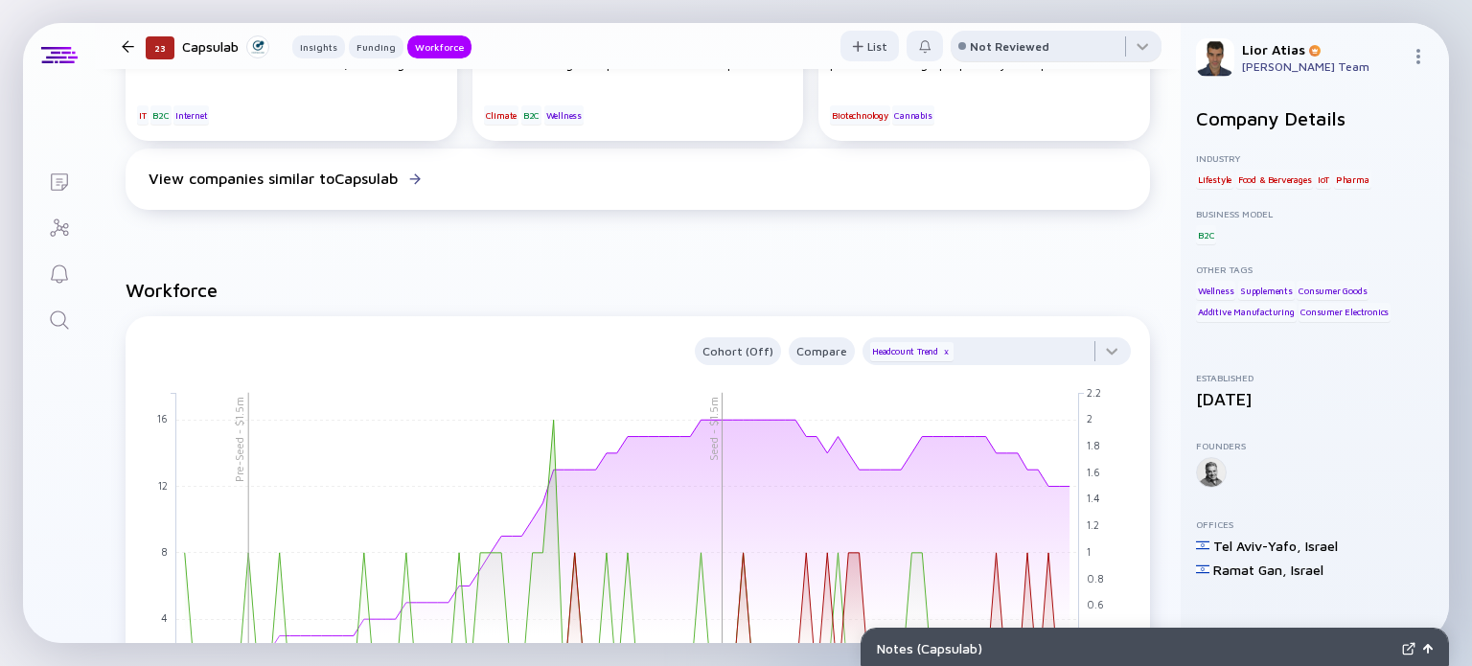
click at [970, 41] on div "Not Reviewed" at bounding box center [1010, 46] width 80 height 14
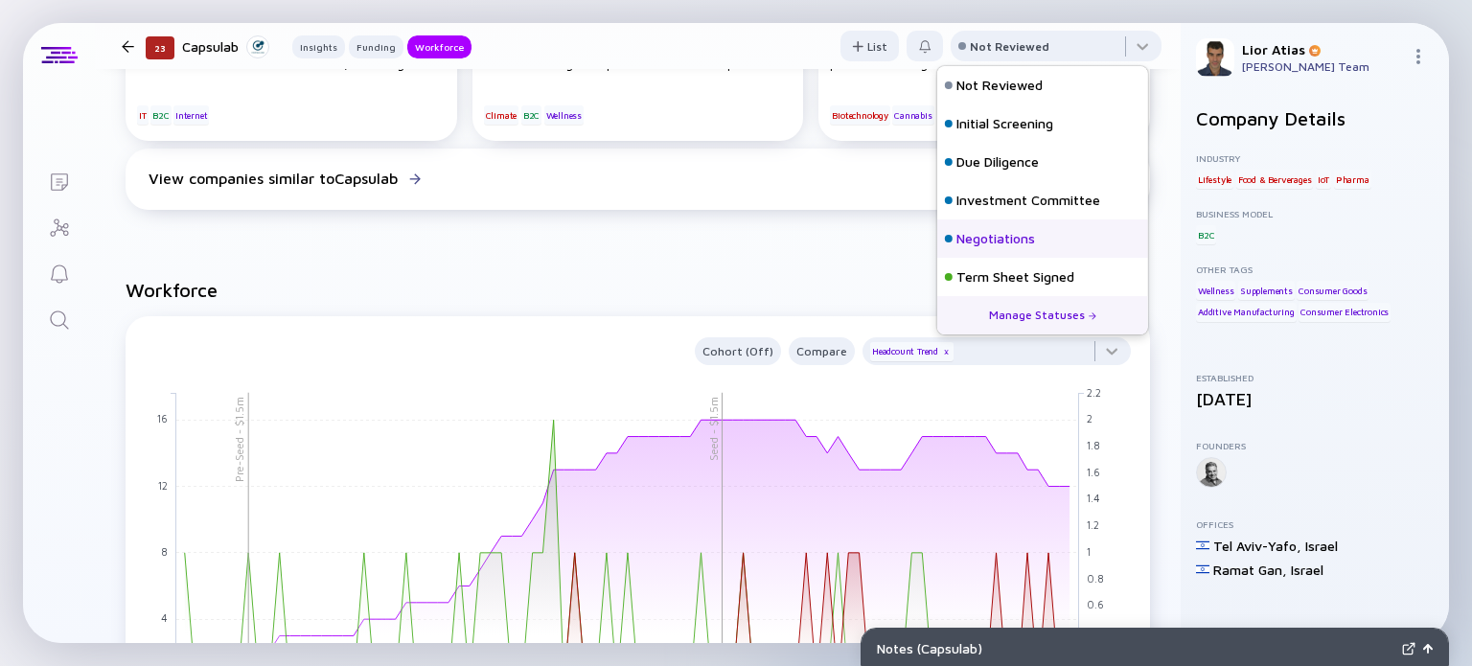
scroll to position [84, 0]
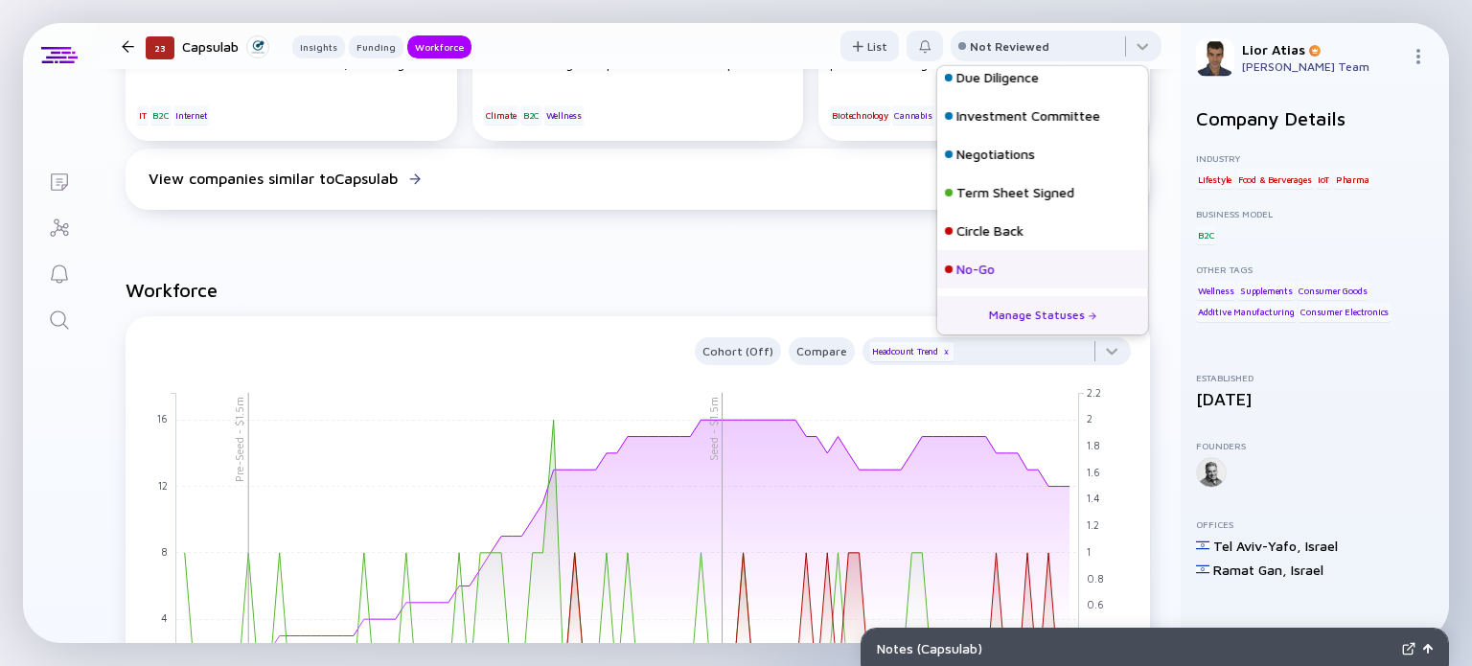
click at [995, 276] on div "No-Go" at bounding box center [976, 269] width 38 height 19
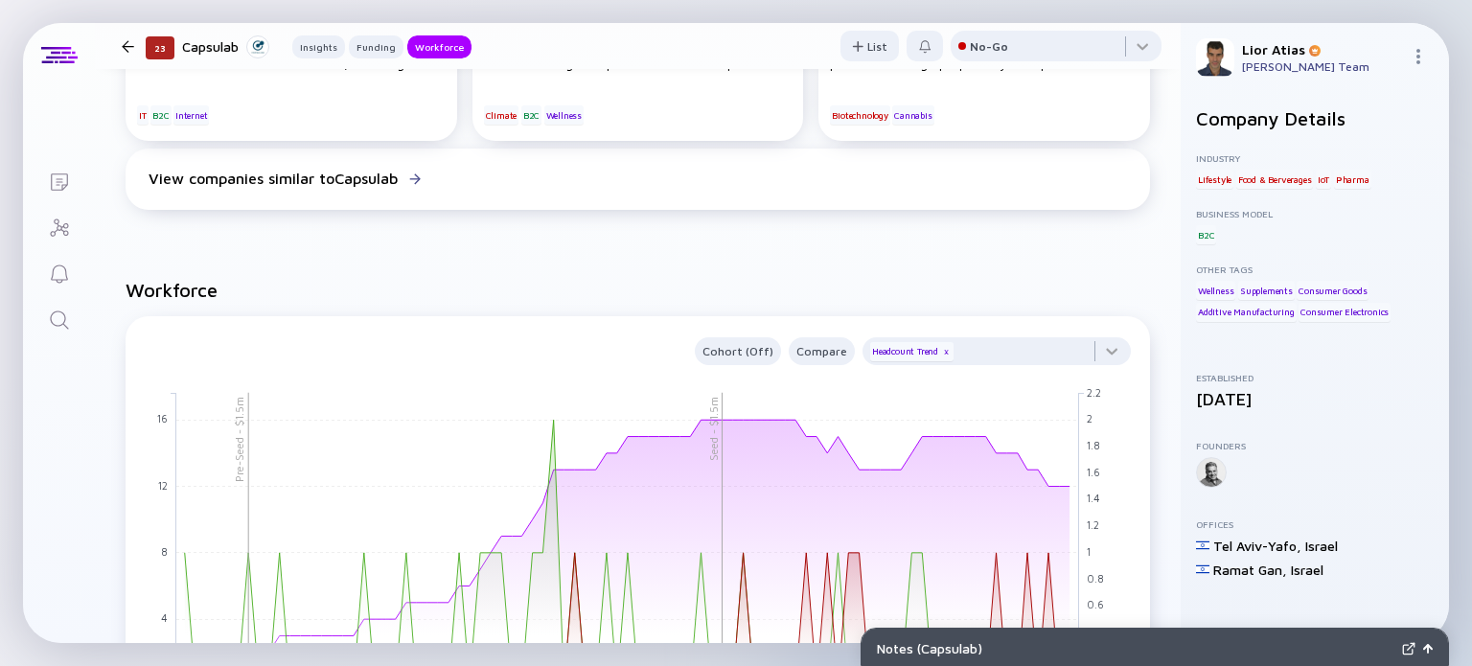
click at [120, 46] on div at bounding box center [128, 46] width 28 height 12
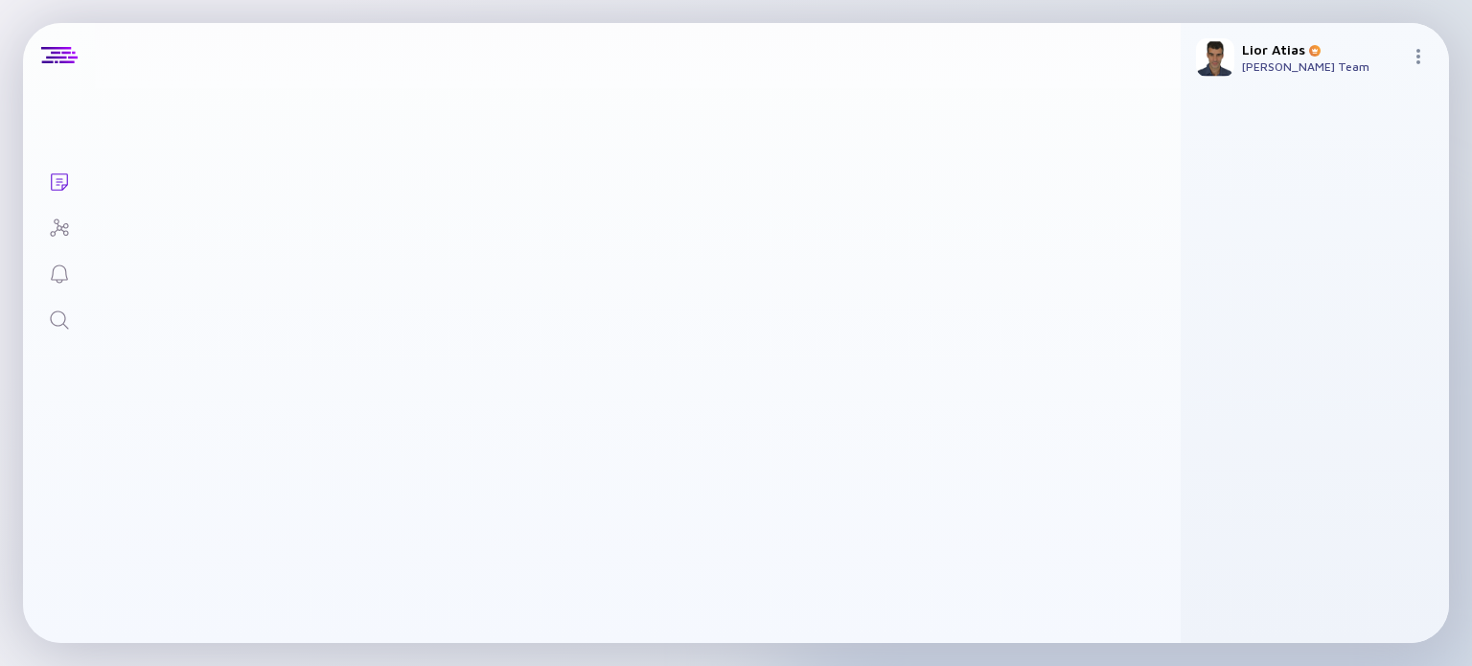
scroll to position [1944, 0]
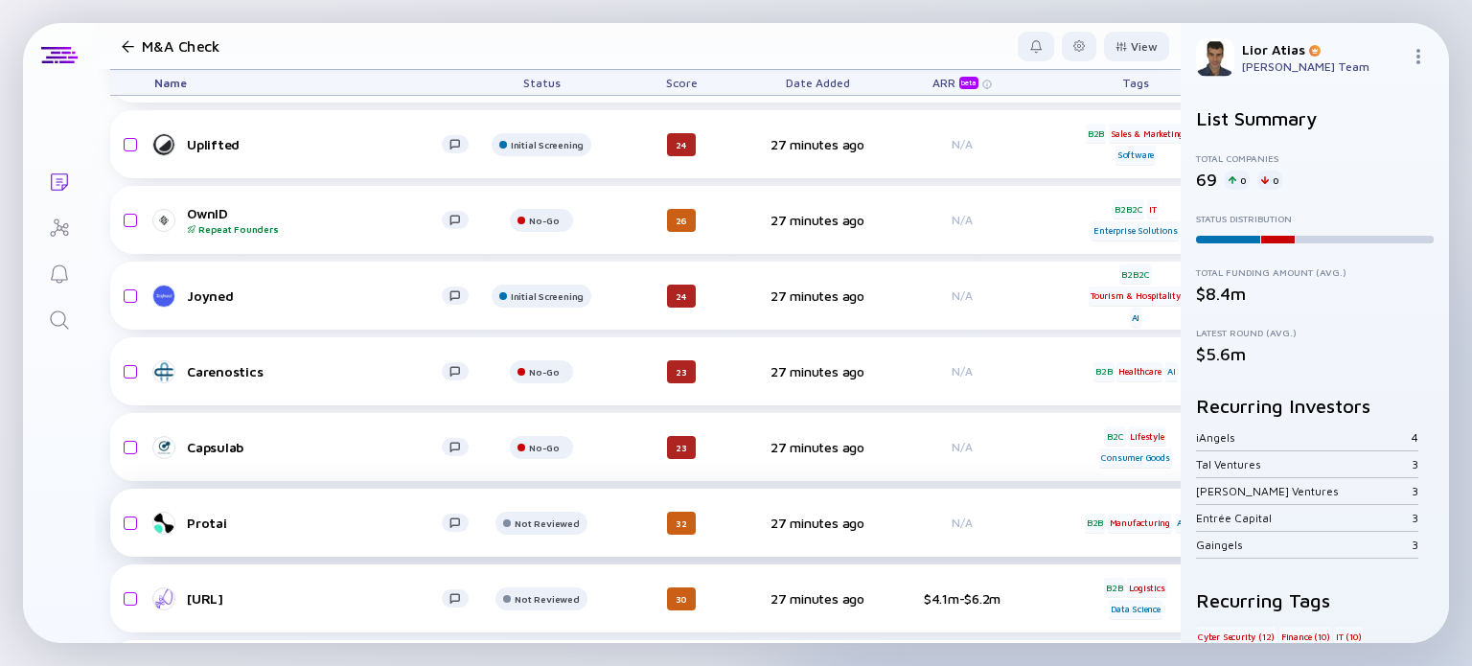
click at [276, 538] on div "Protai Not Reviewed 32 27 minutes ago N/A B2B Manufacturing AI headcount-protai…" at bounding box center [1055, 523] width 1890 height 68
click at [219, 528] on div "Protai" at bounding box center [314, 523] width 255 height 16
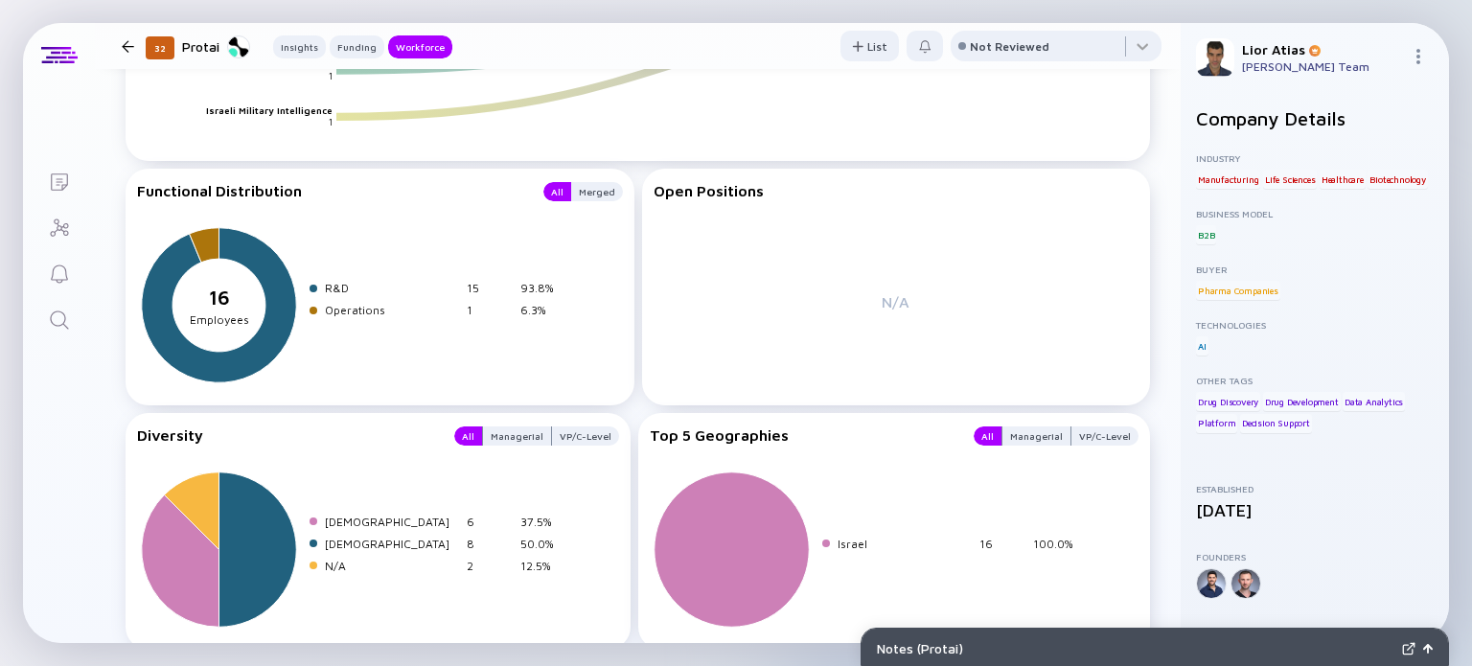
scroll to position [2457, 0]
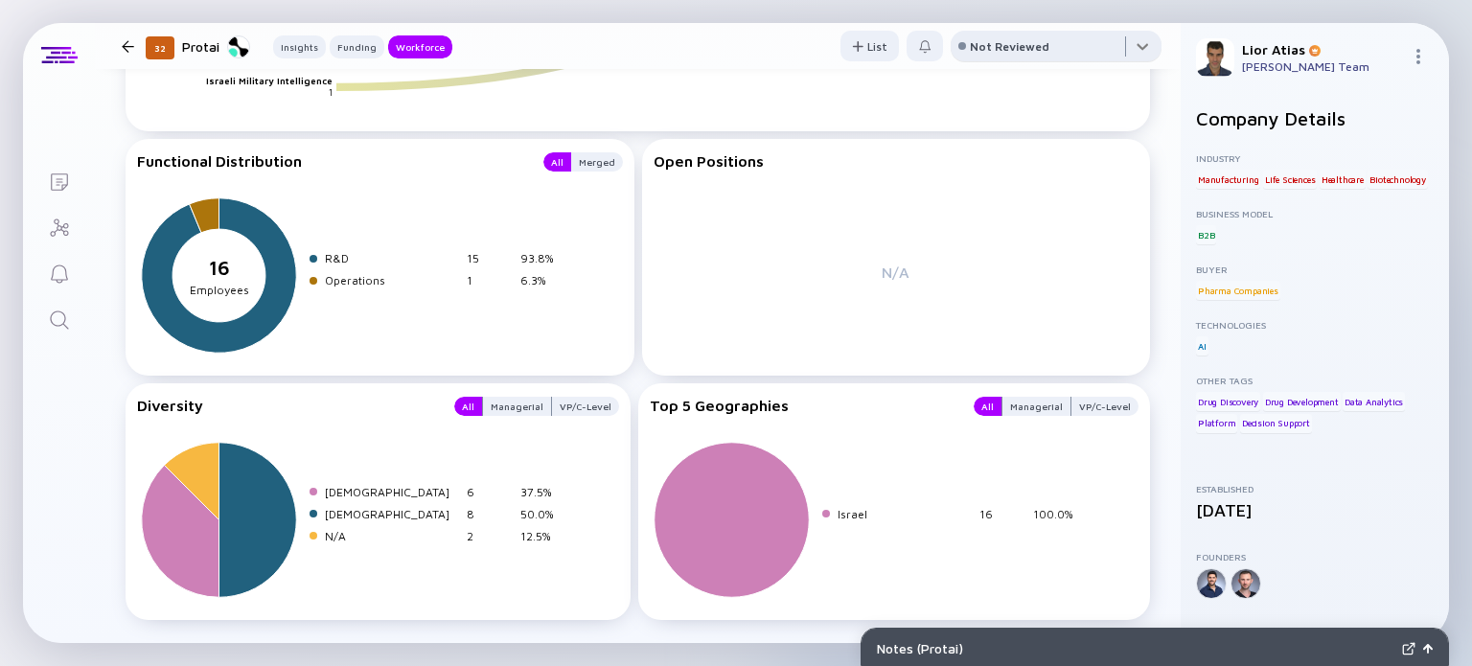
click at [1055, 51] on div at bounding box center [1056, 50] width 211 height 38
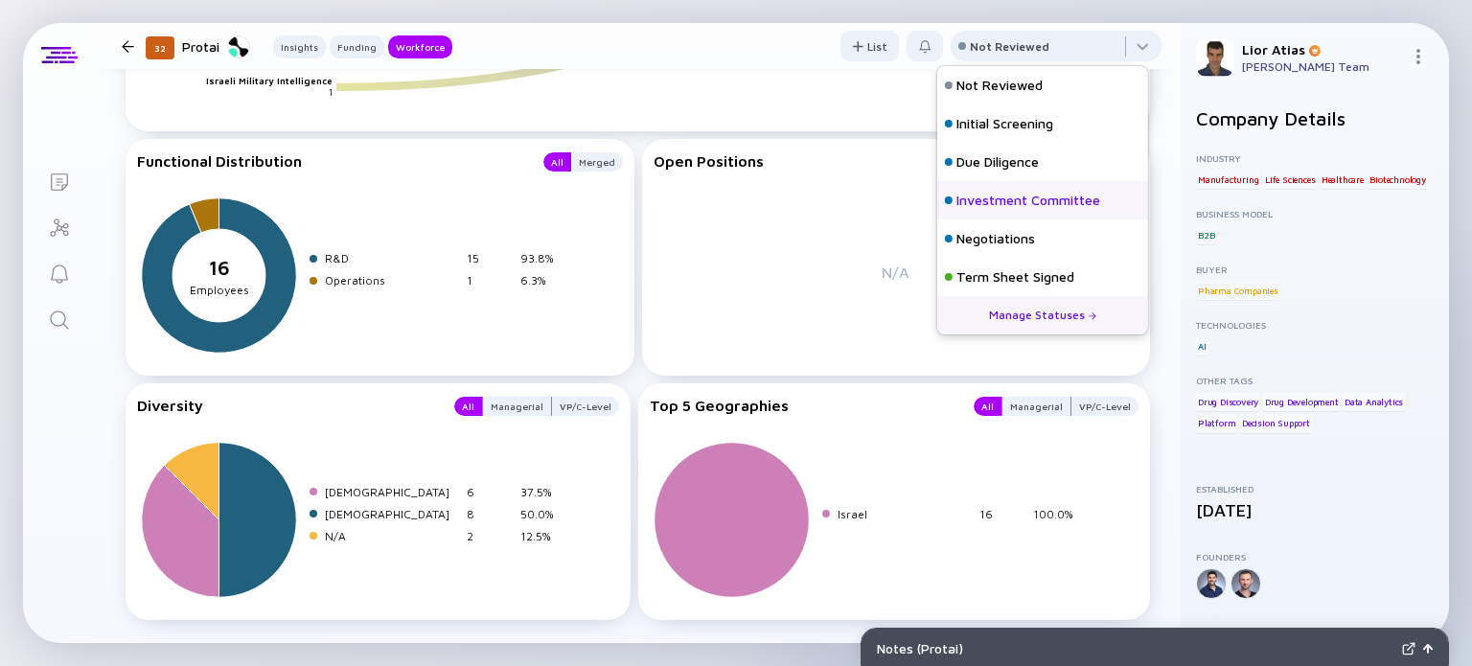
scroll to position [84, 0]
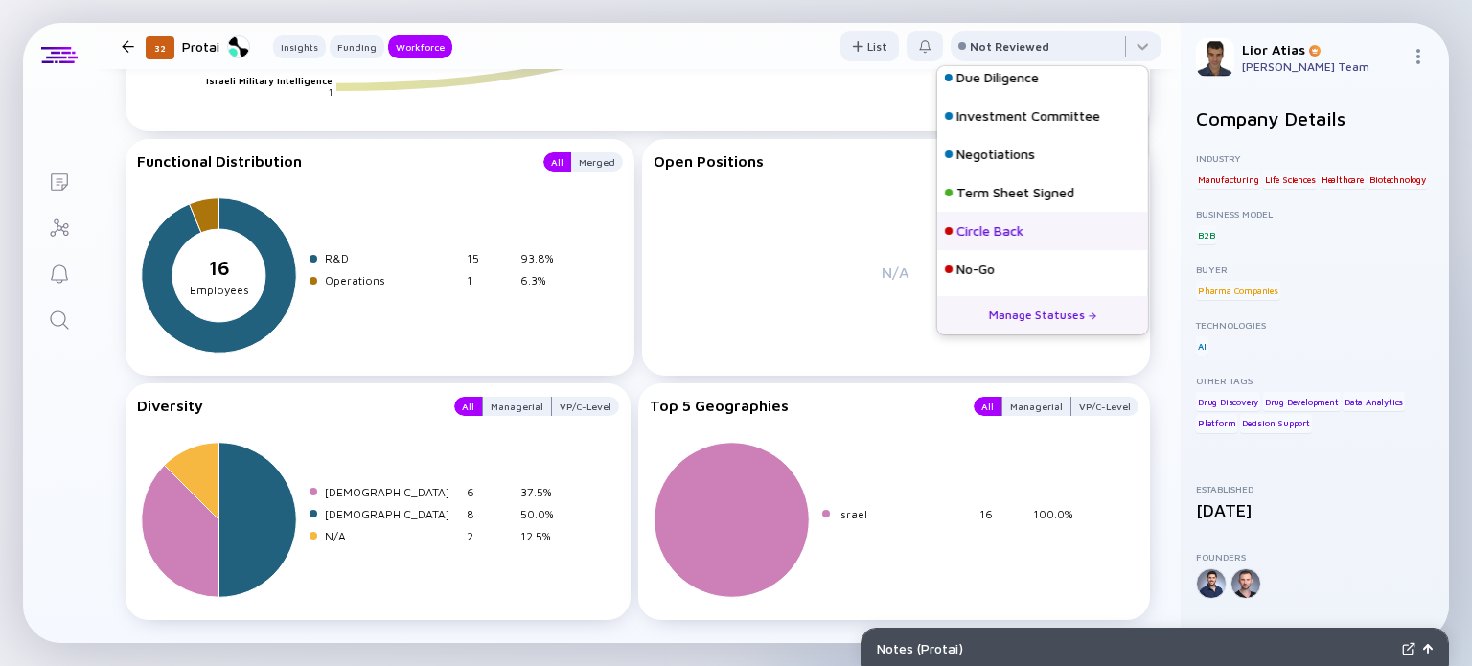
click at [1006, 237] on div "Circle Back" at bounding box center [990, 230] width 67 height 19
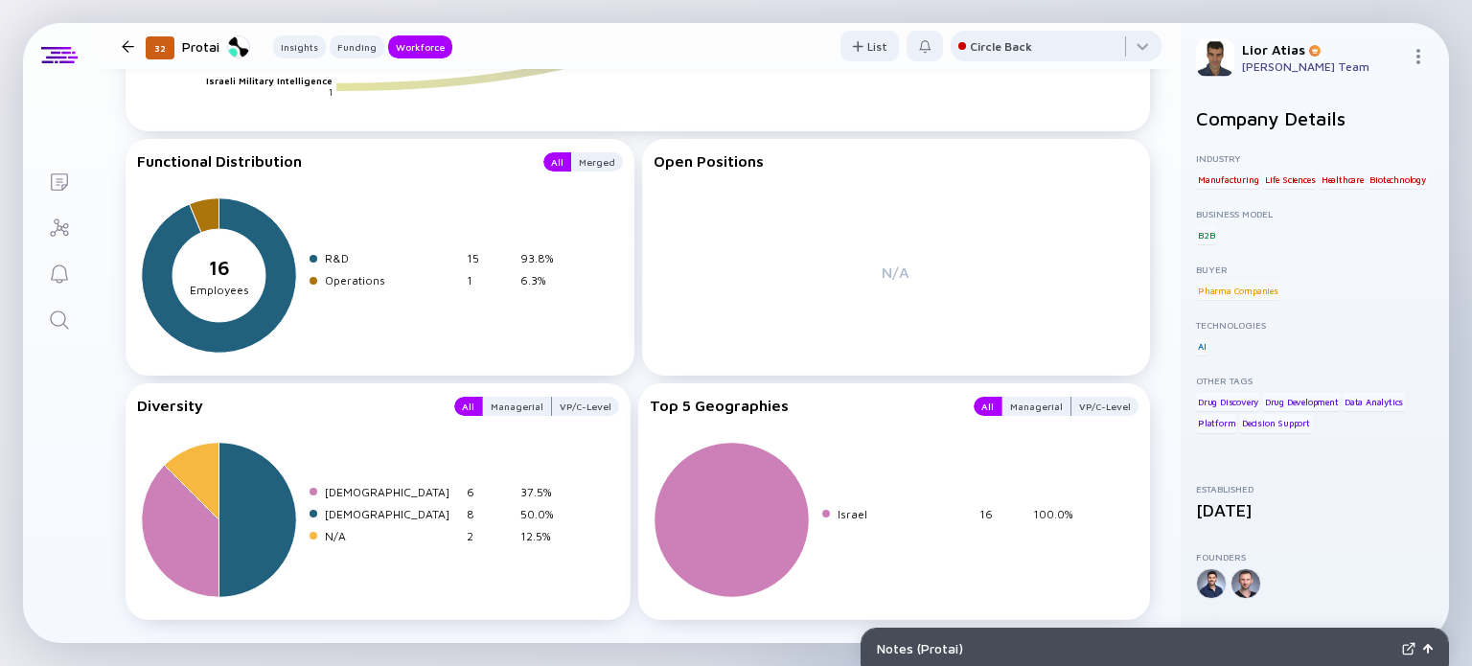
click at [133, 44] on div at bounding box center [128, 46] width 12 height 12
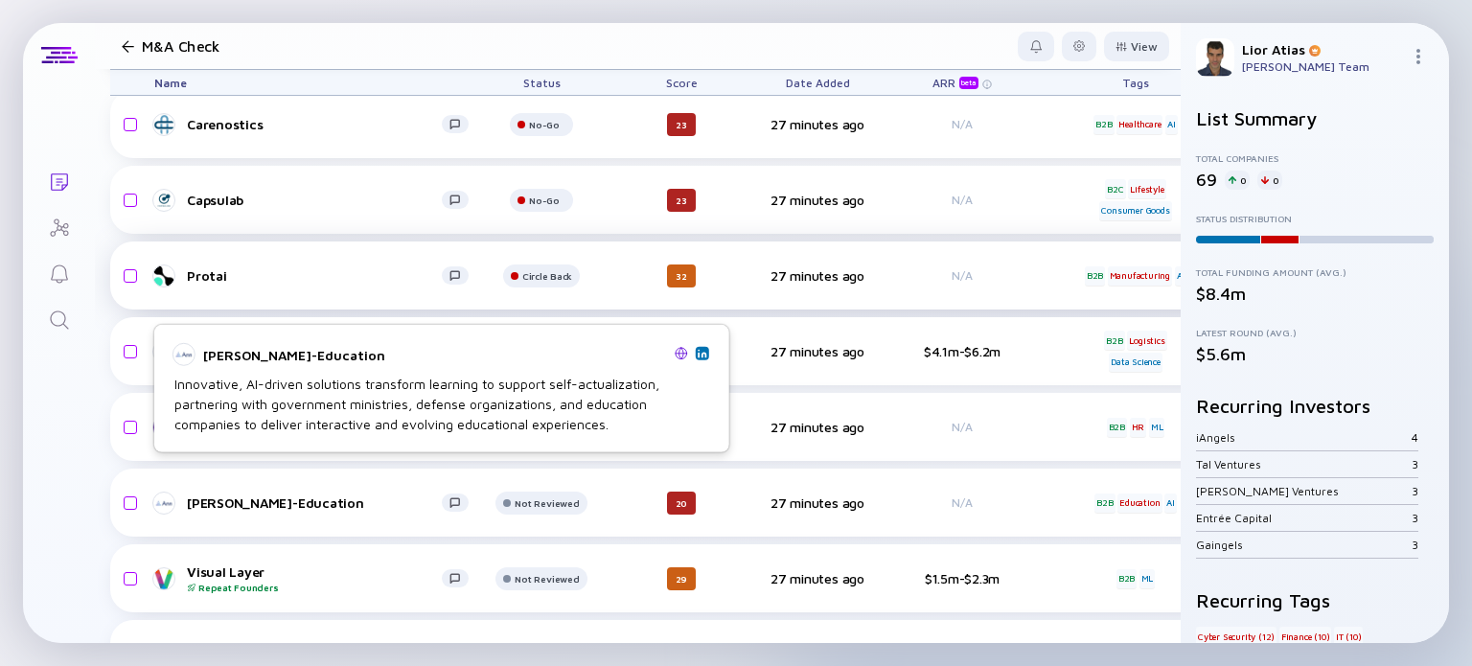
scroll to position [2224, 0]
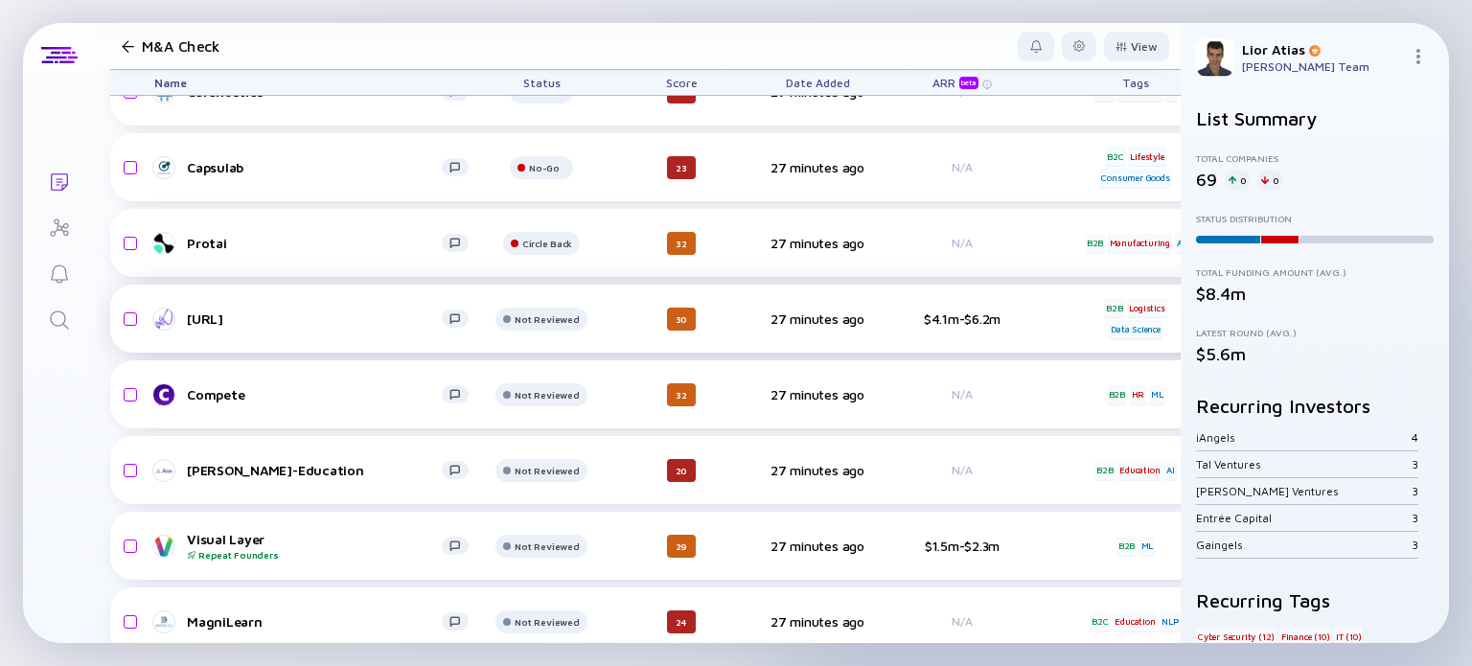
click at [218, 315] on div "[URL]" at bounding box center [314, 319] width 255 height 16
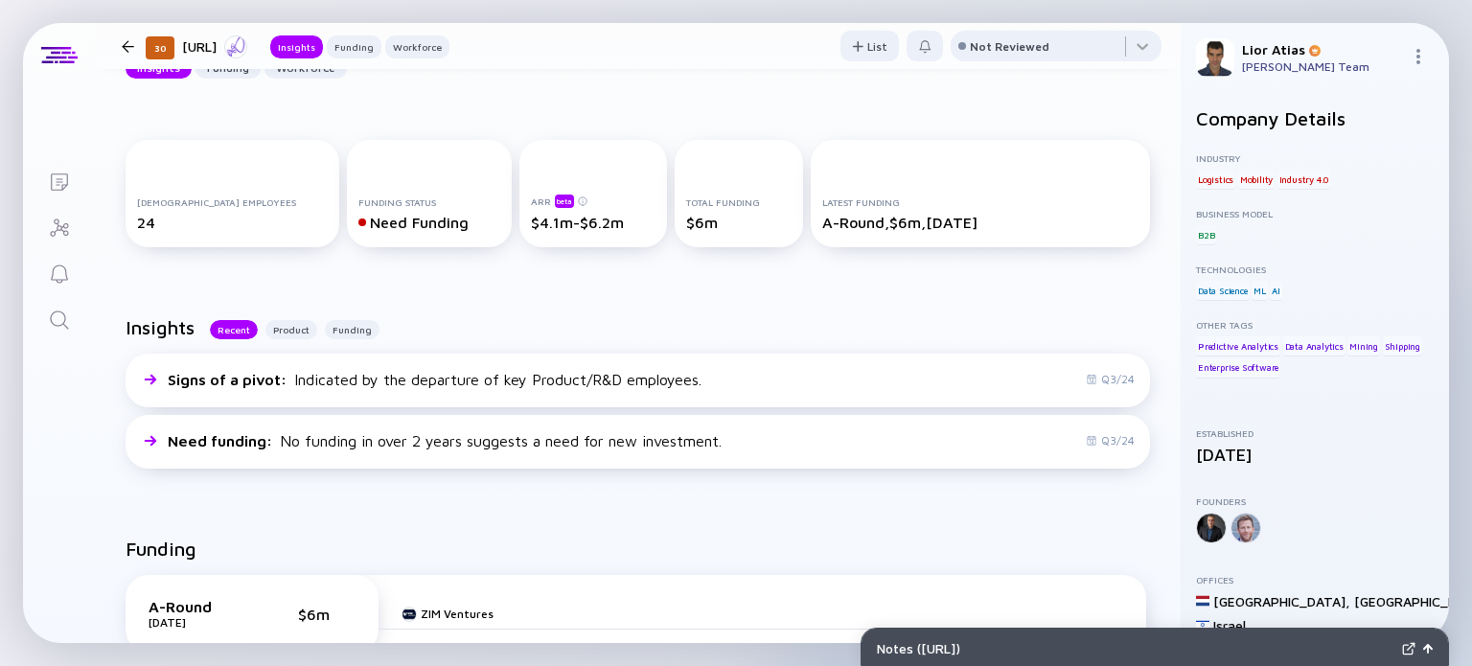
scroll to position [203, 0]
click at [1013, 247] on div "Full-time Employees 24 Funding Status Need Funding ARR beta $4.1m-$6.2m Total F…" at bounding box center [638, 196] width 1025 height 115
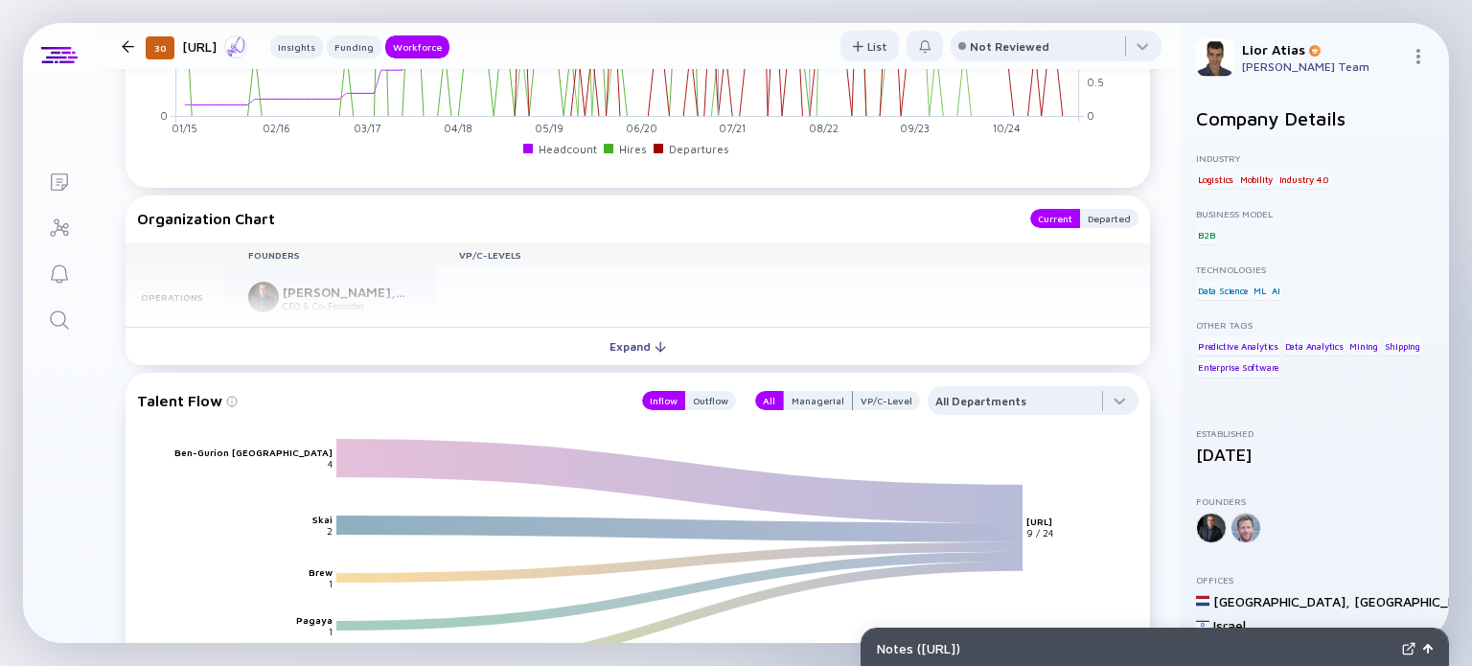
scroll to position [1869, 0]
click at [1073, 47] on div at bounding box center [1056, 50] width 211 height 38
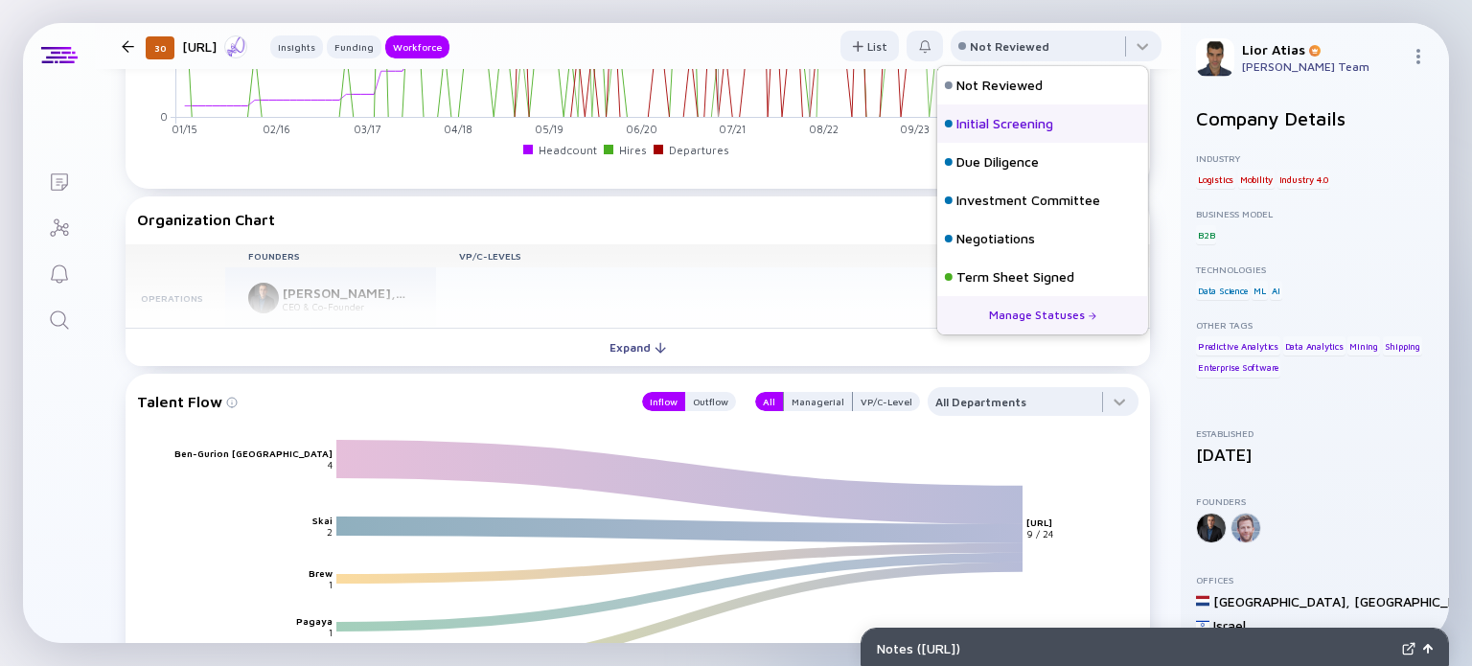
click at [1039, 122] on div "Initial Screening" at bounding box center [1005, 123] width 97 height 19
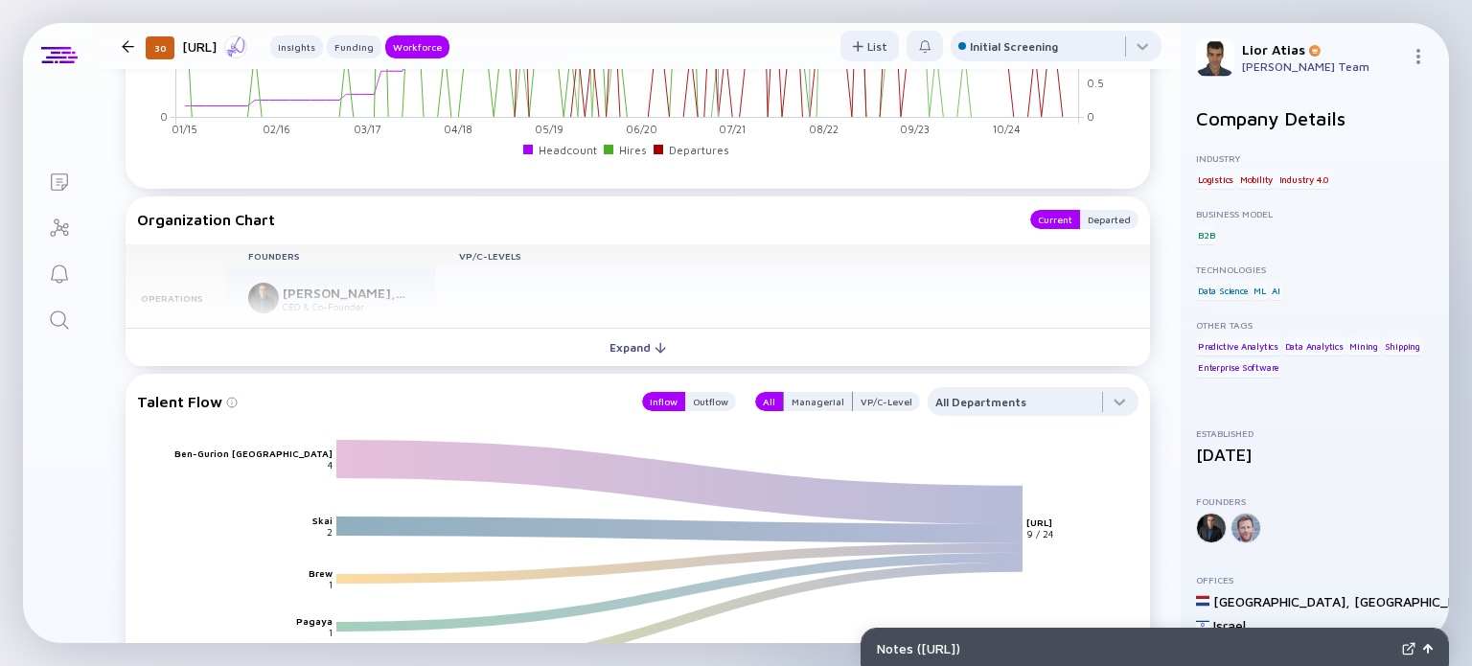
click at [119, 49] on div at bounding box center [128, 46] width 28 height 12
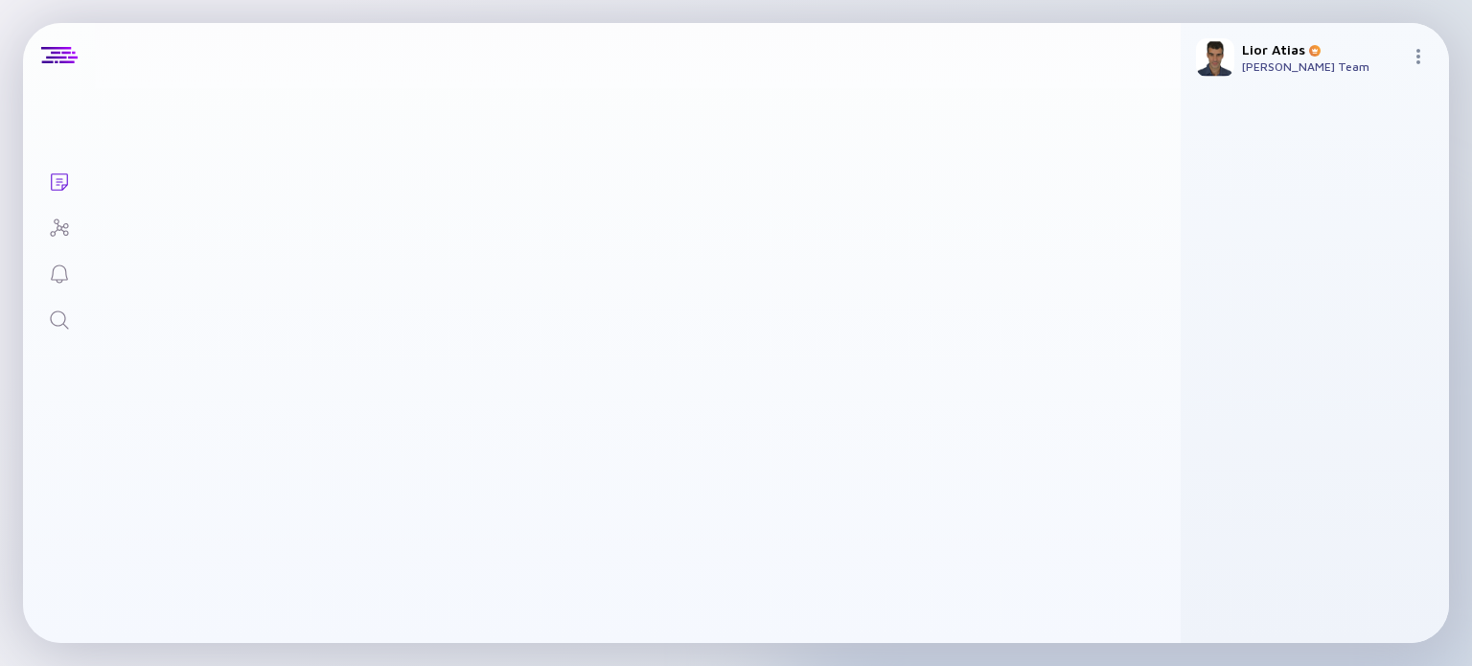
scroll to position [2224, 0]
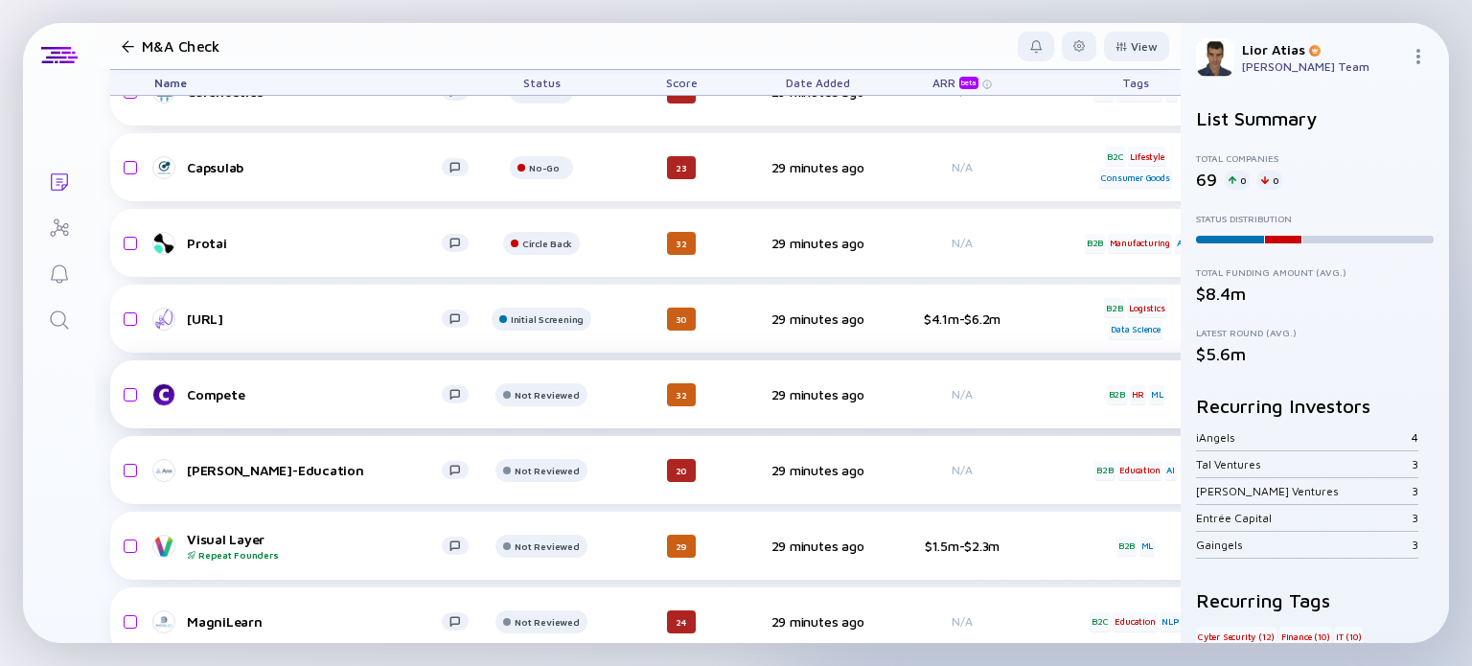
click at [310, 388] on div "Compete" at bounding box center [314, 394] width 255 height 16
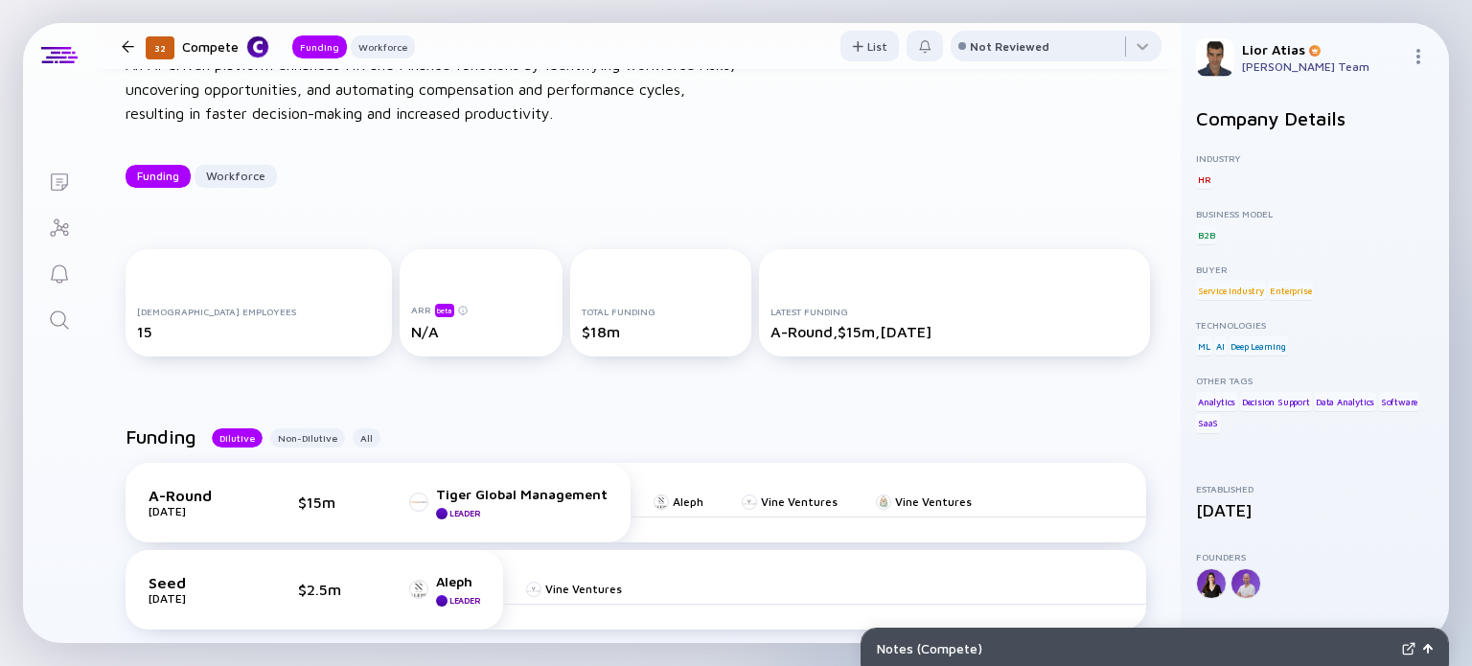
scroll to position [120, 0]
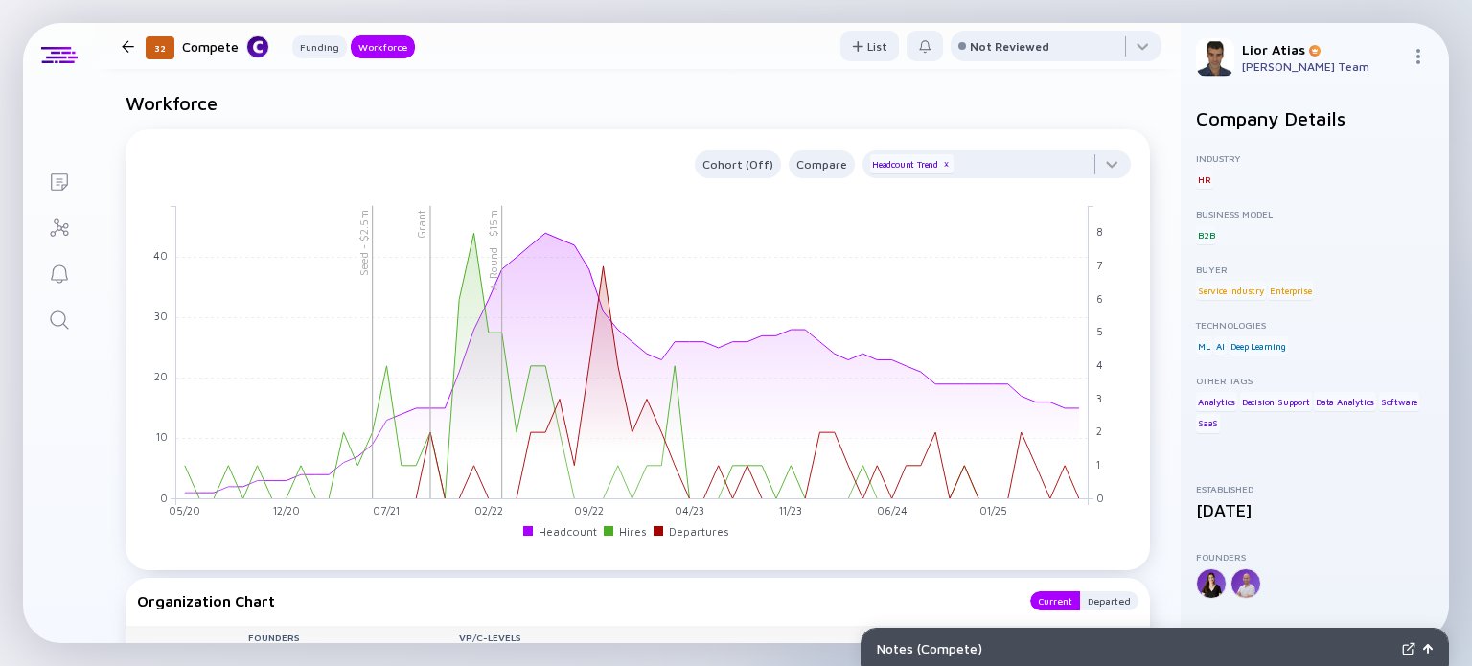
scroll to position [1297, 0]
click at [1006, 46] on div "Not Reviewed" at bounding box center [1010, 46] width 80 height 14
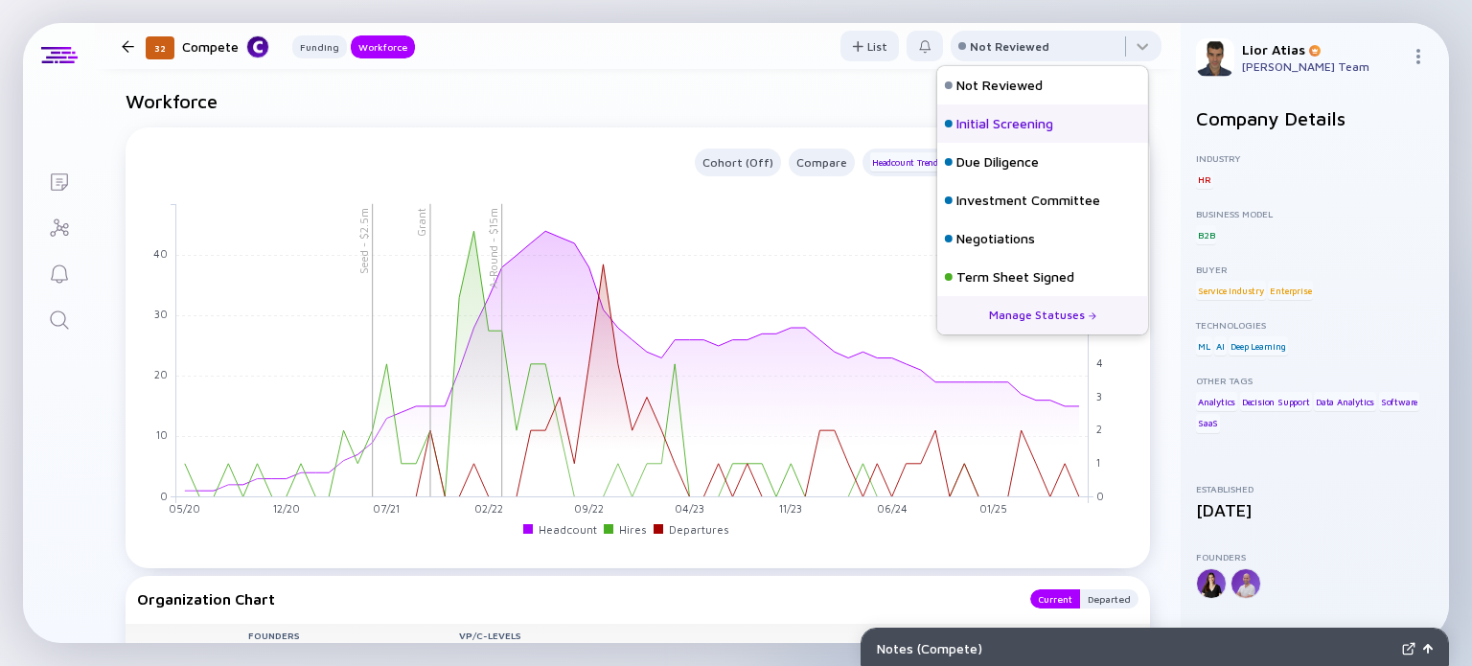
click at [1009, 117] on div "Initial Screening" at bounding box center [1005, 123] width 97 height 19
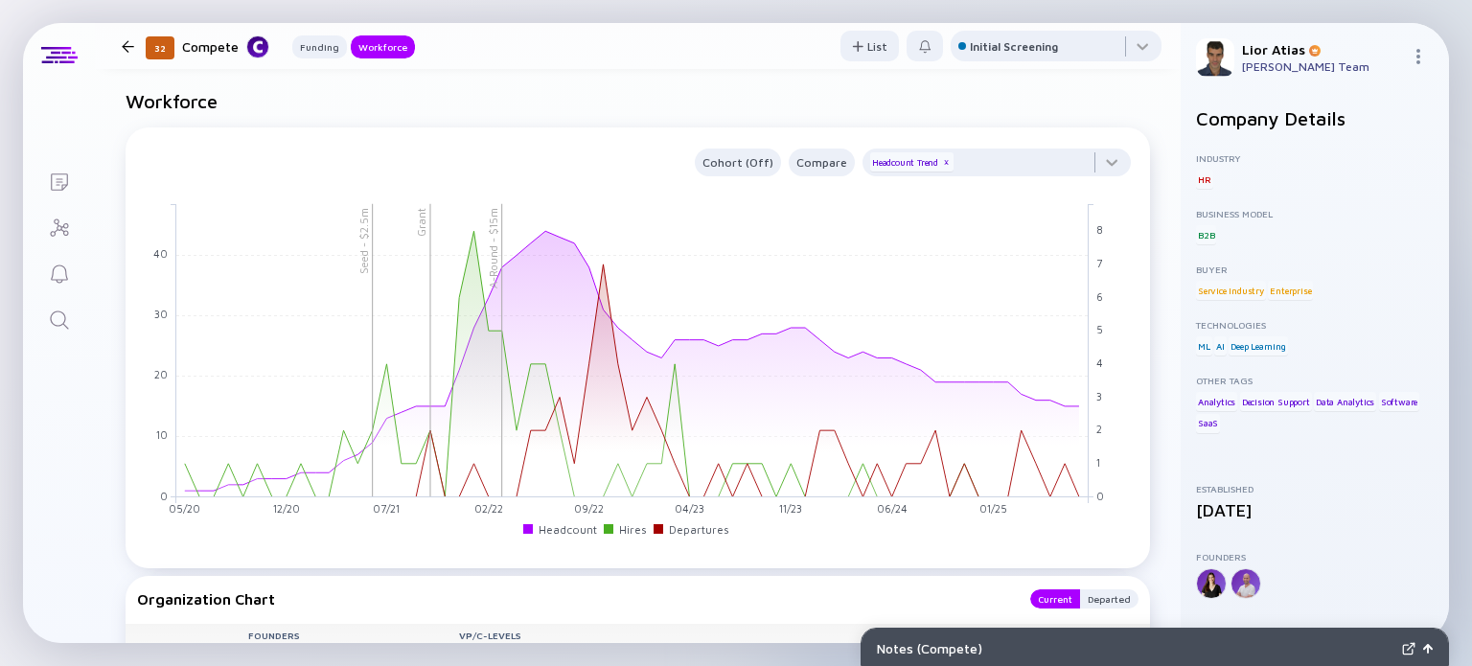
click at [134, 46] on div at bounding box center [128, 46] width 28 height 12
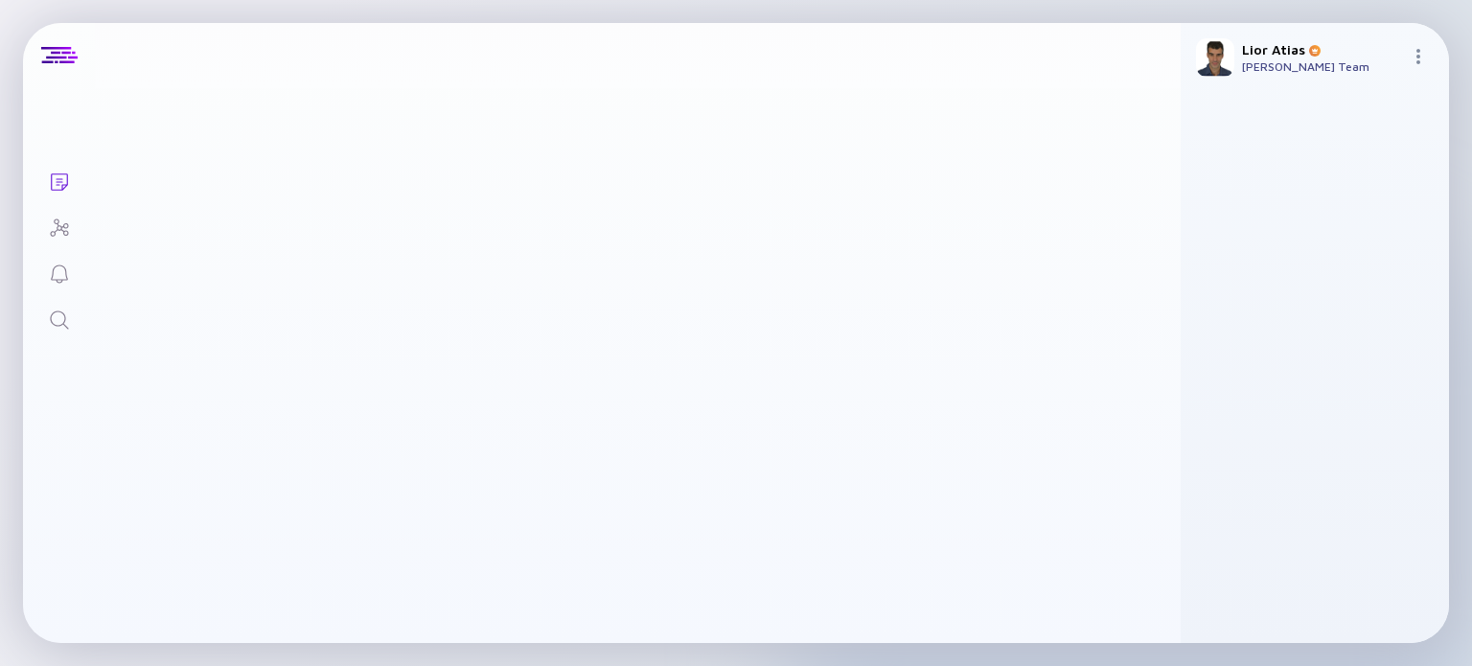
scroll to position [2224, 0]
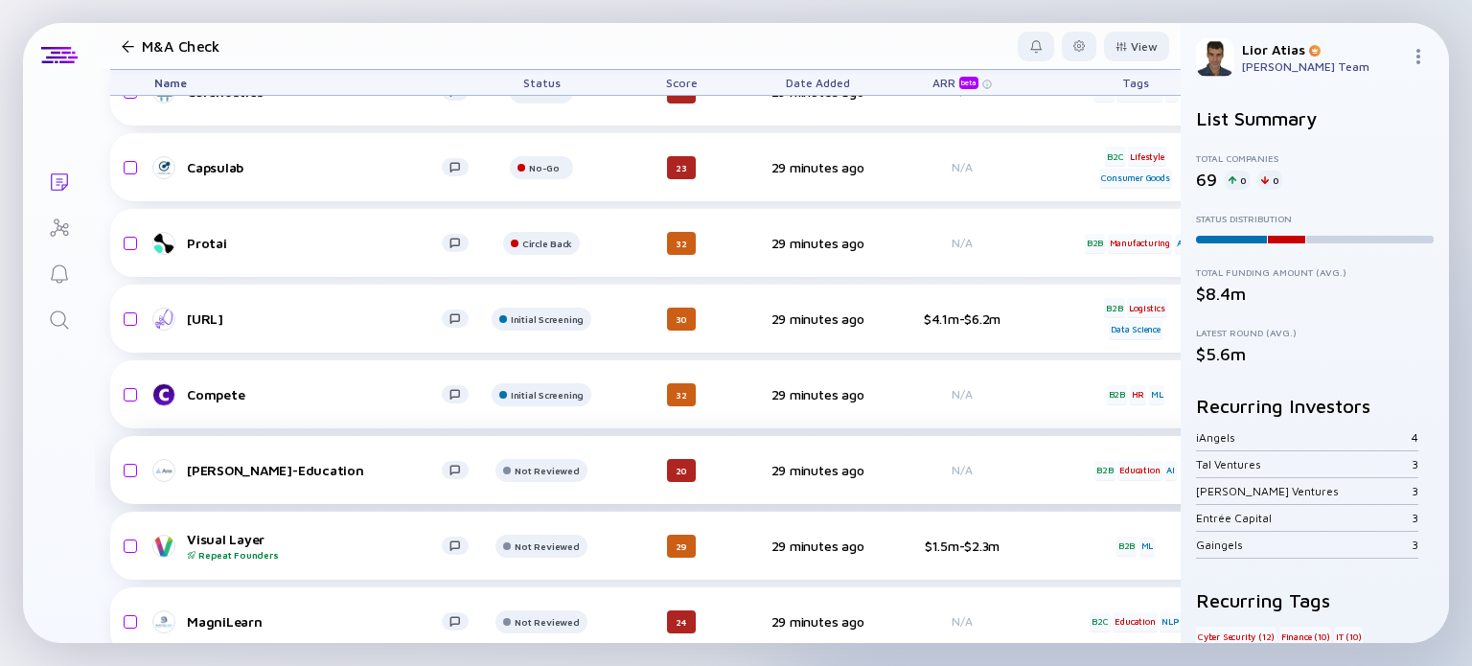
click at [300, 462] on div "[PERSON_NAME]-Education" at bounding box center [314, 470] width 255 height 16
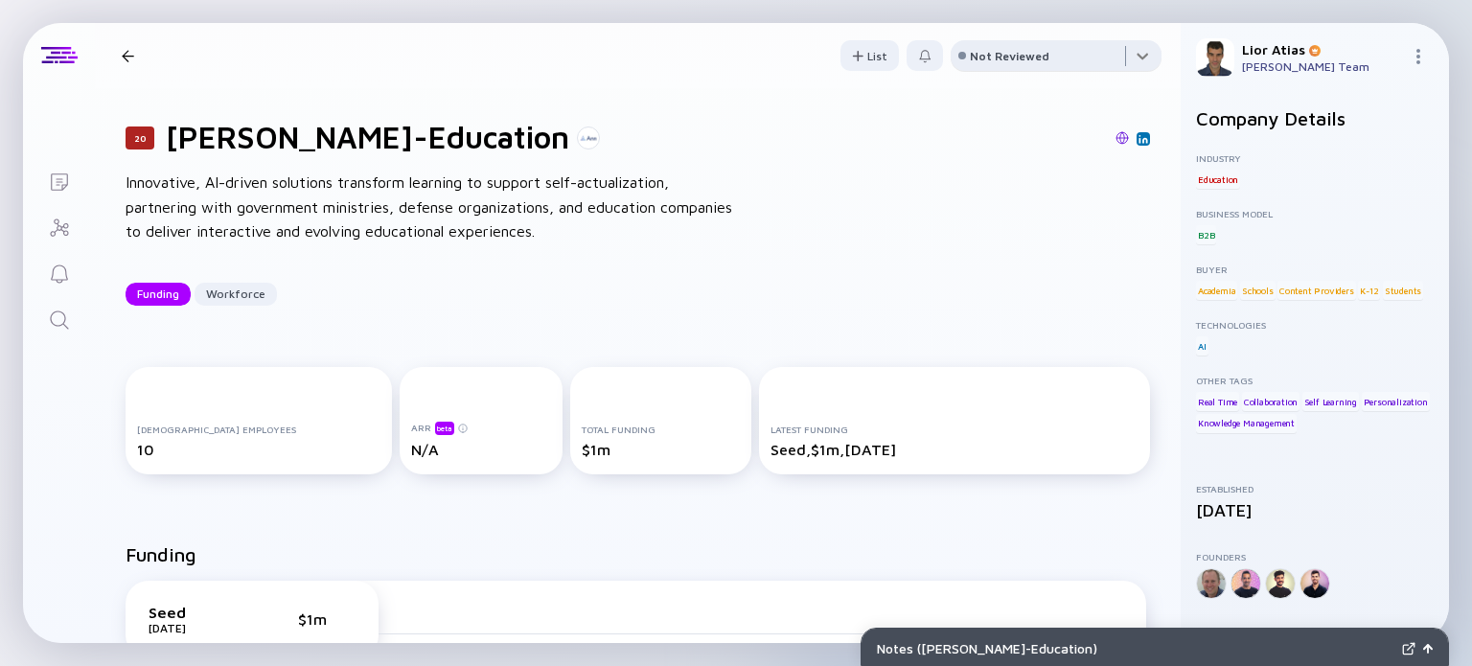
click at [1066, 50] on div at bounding box center [1056, 59] width 211 height 38
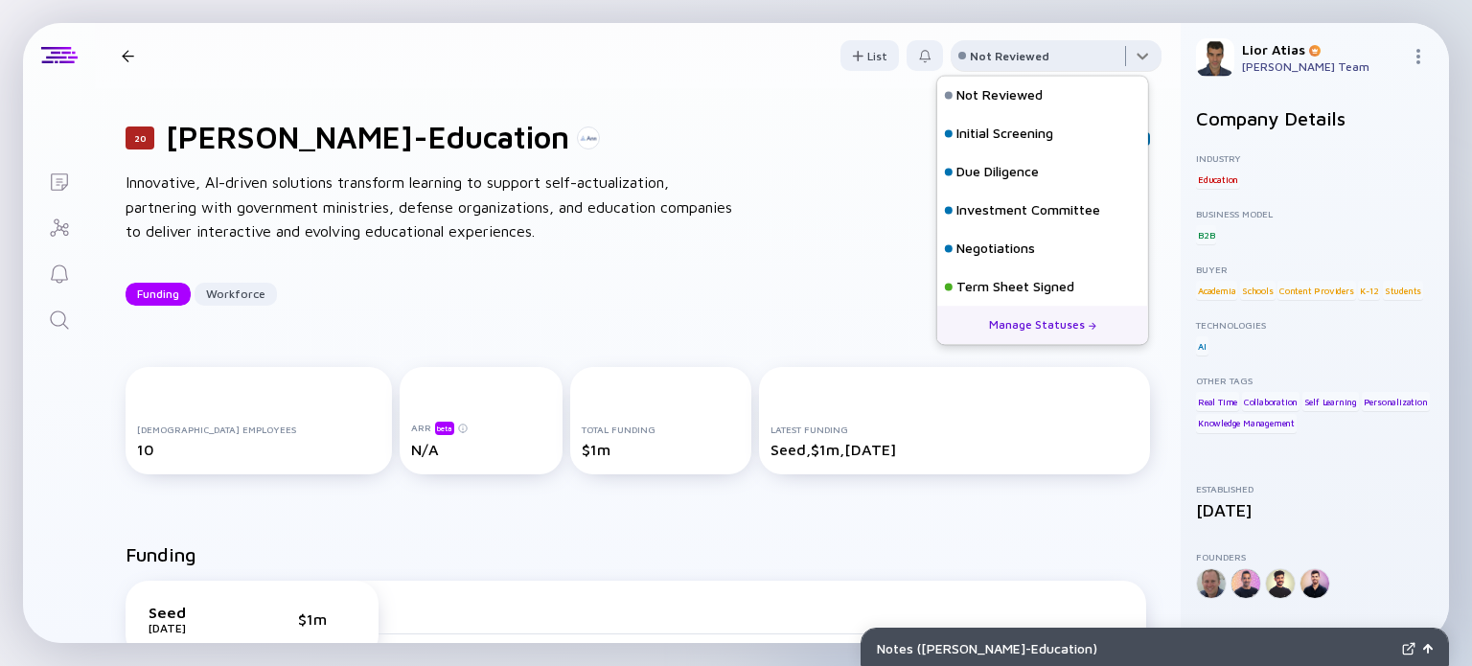
scroll to position [84, 0]
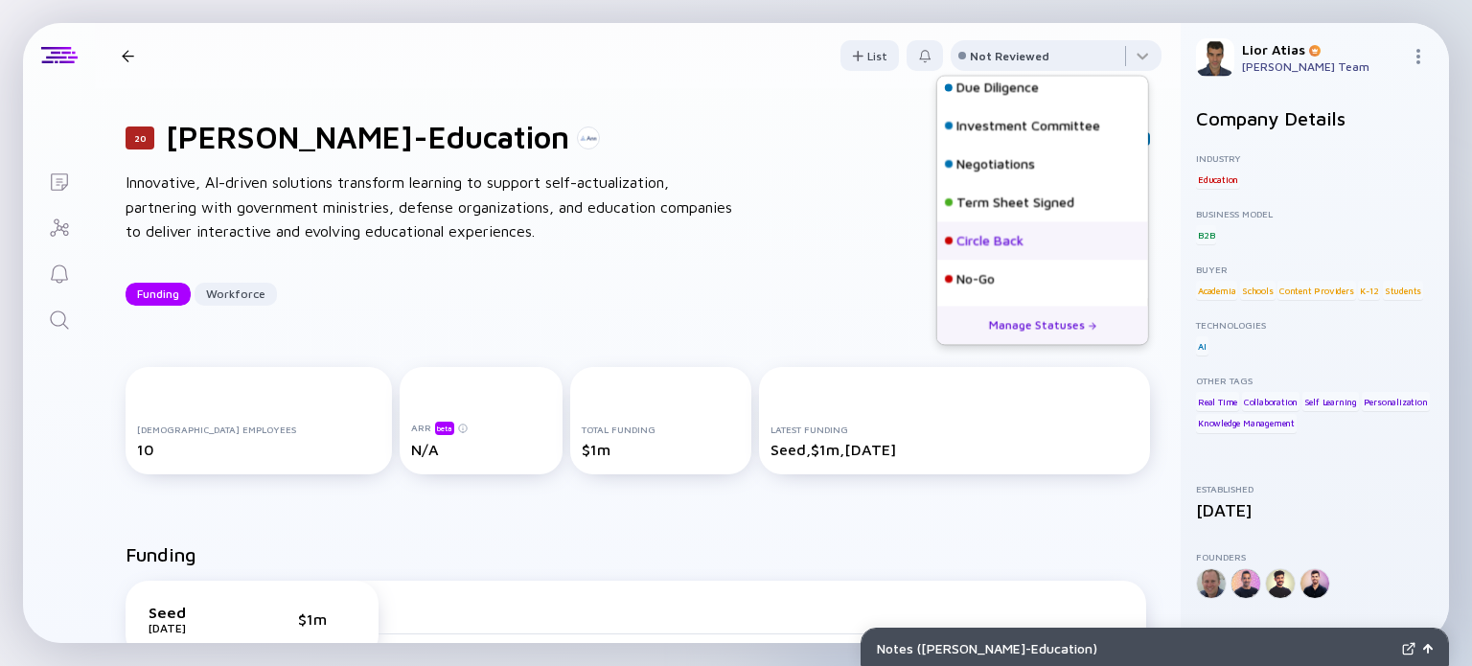
click at [1009, 237] on div "Circle Back" at bounding box center [990, 241] width 67 height 19
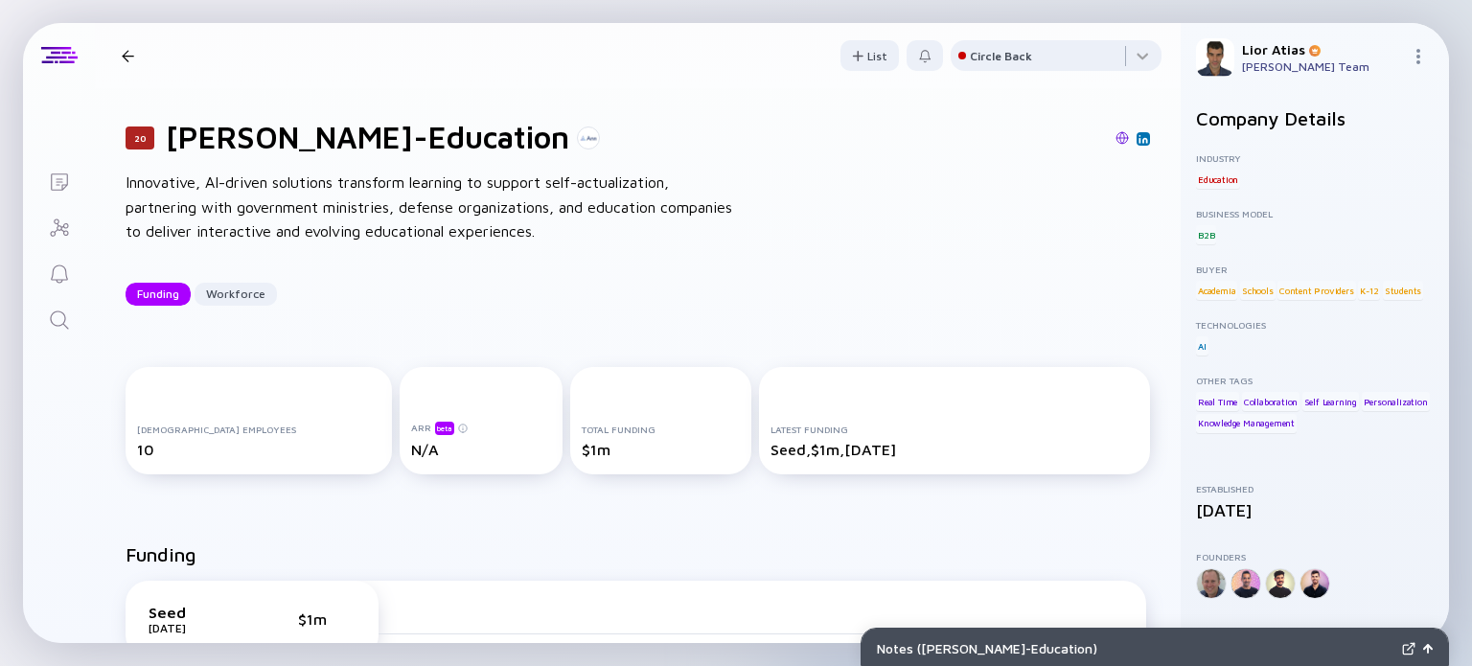
click at [128, 48] on div "20 [PERSON_NAME]-Education Funding Workforce" at bounding box center [322, 56] width 416 height 26
click at [136, 64] on div "20 [PERSON_NAME]-Education Funding Workforce" at bounding box center [322, 56] width 416 height 26
click at [127, 57] on div at bounding box center [128, 56] width 12 height 12
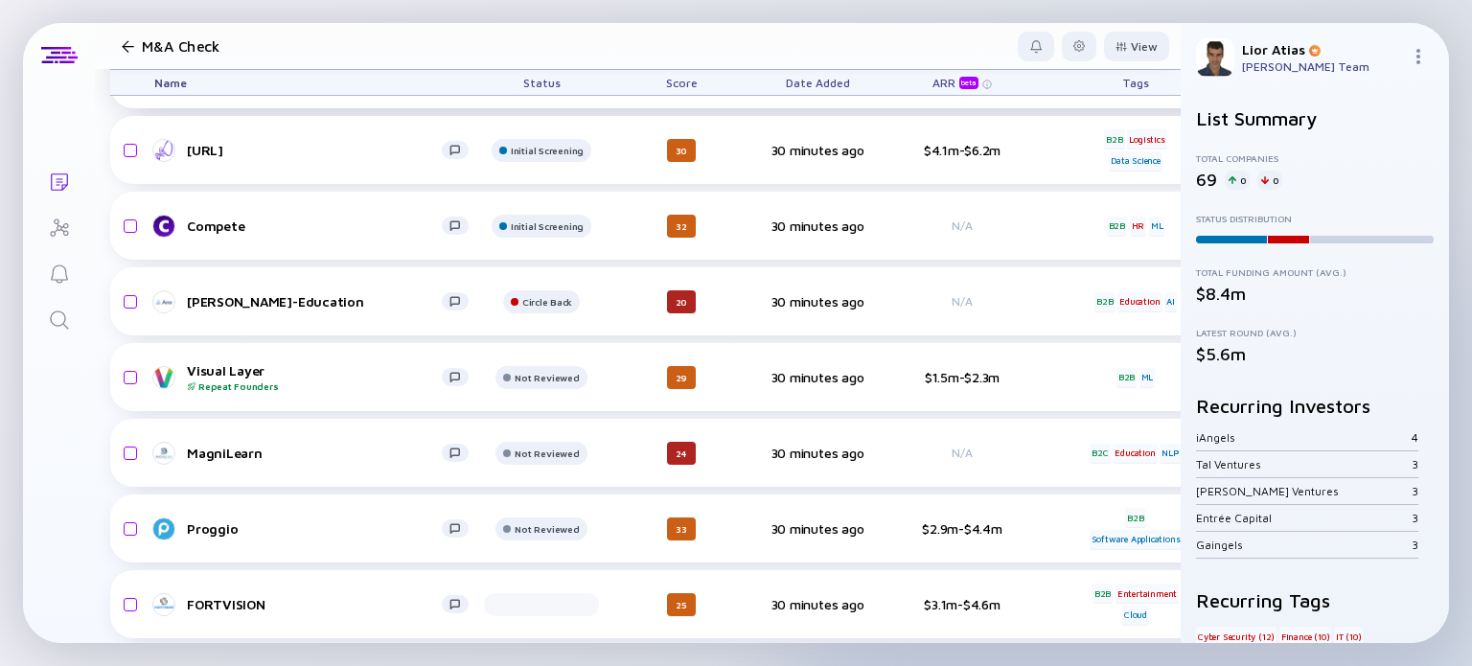
scroll to position [2396, 0]
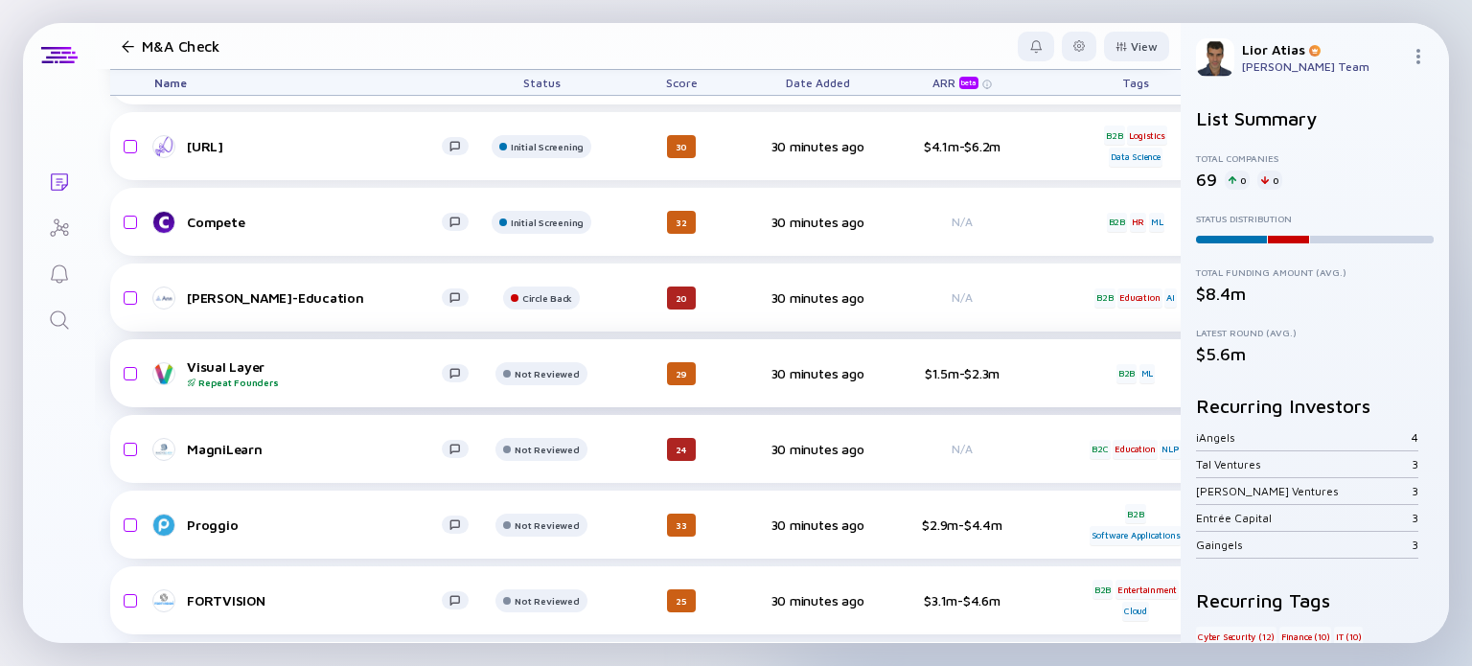
click at [302, 369] on div "Visual Layer Repeat Founders" at bounding box center [314, 373] width 255 height 30
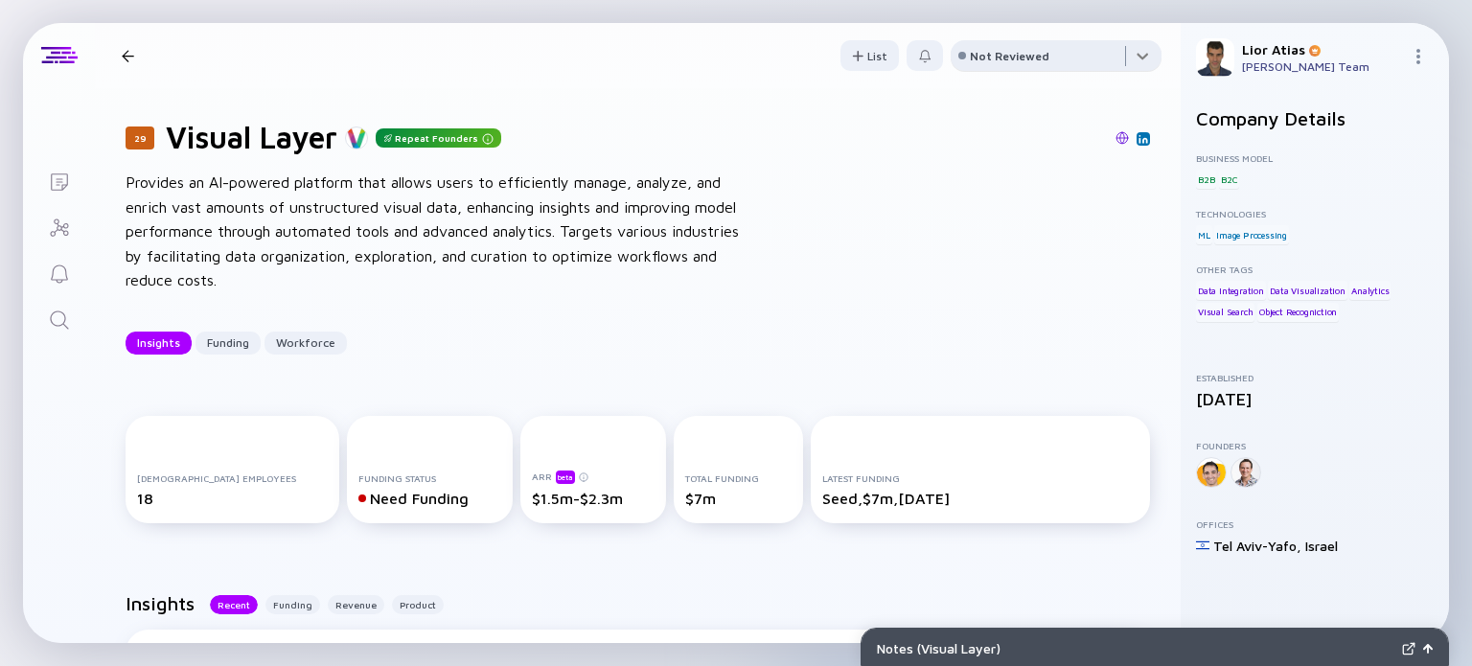
click at [1062, 53] on div at bounding box center [1056, 59] width 211 height 38
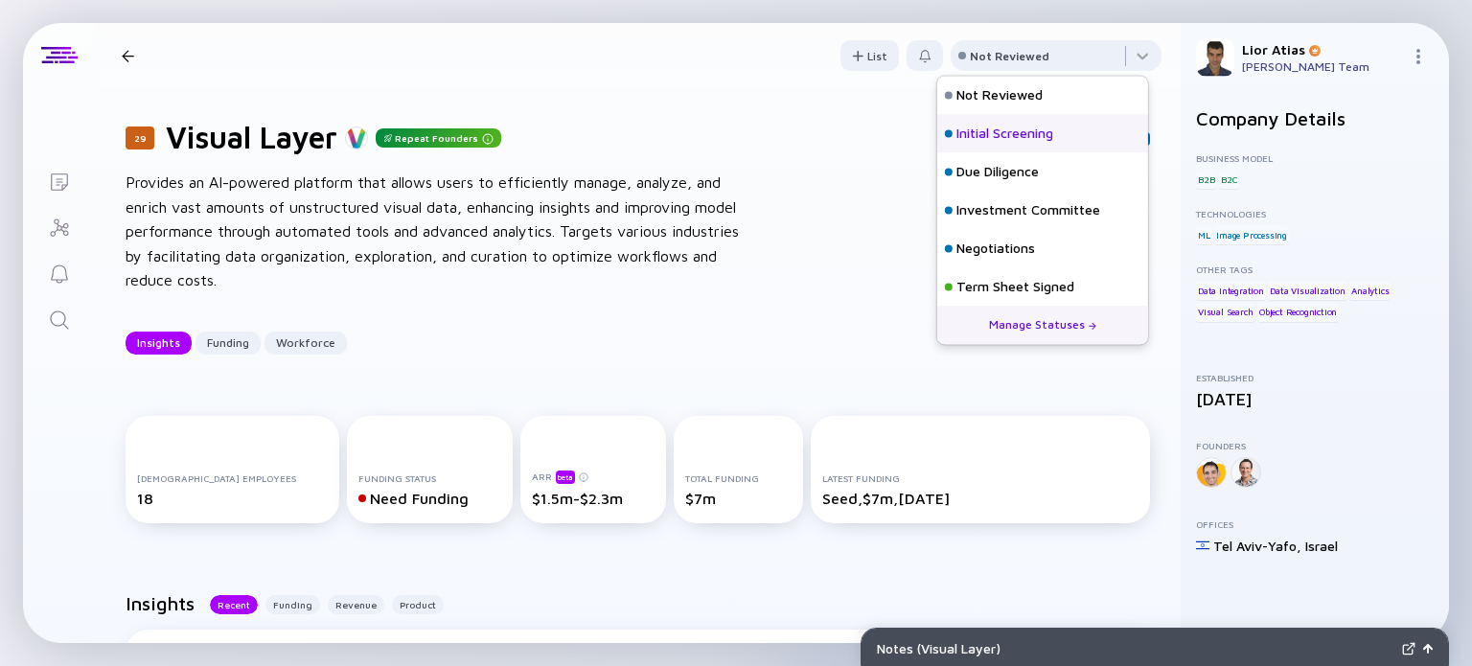
click at [1072, 135] on div "Initial Screening" at bounding box center [1042, 133] width 211 height 38
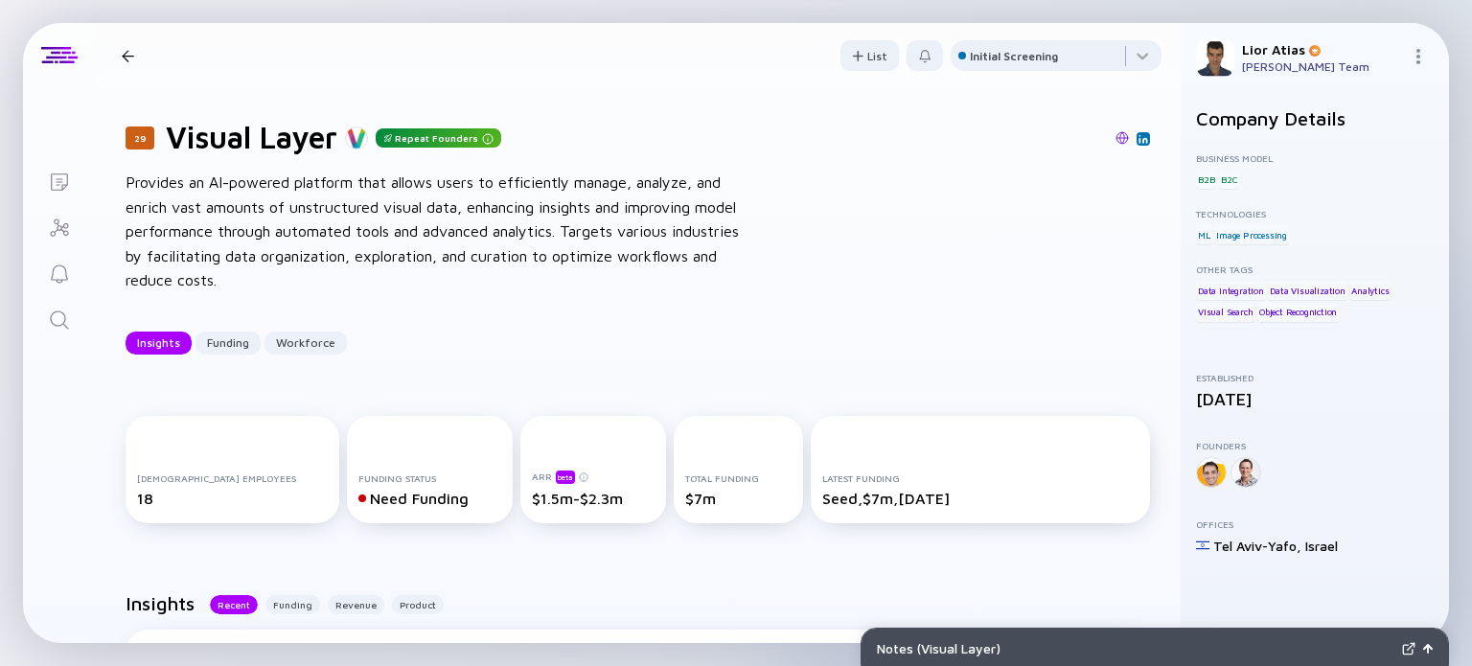
click at [131, 57] on div at bounding box center [128, 56] width 12 height 12
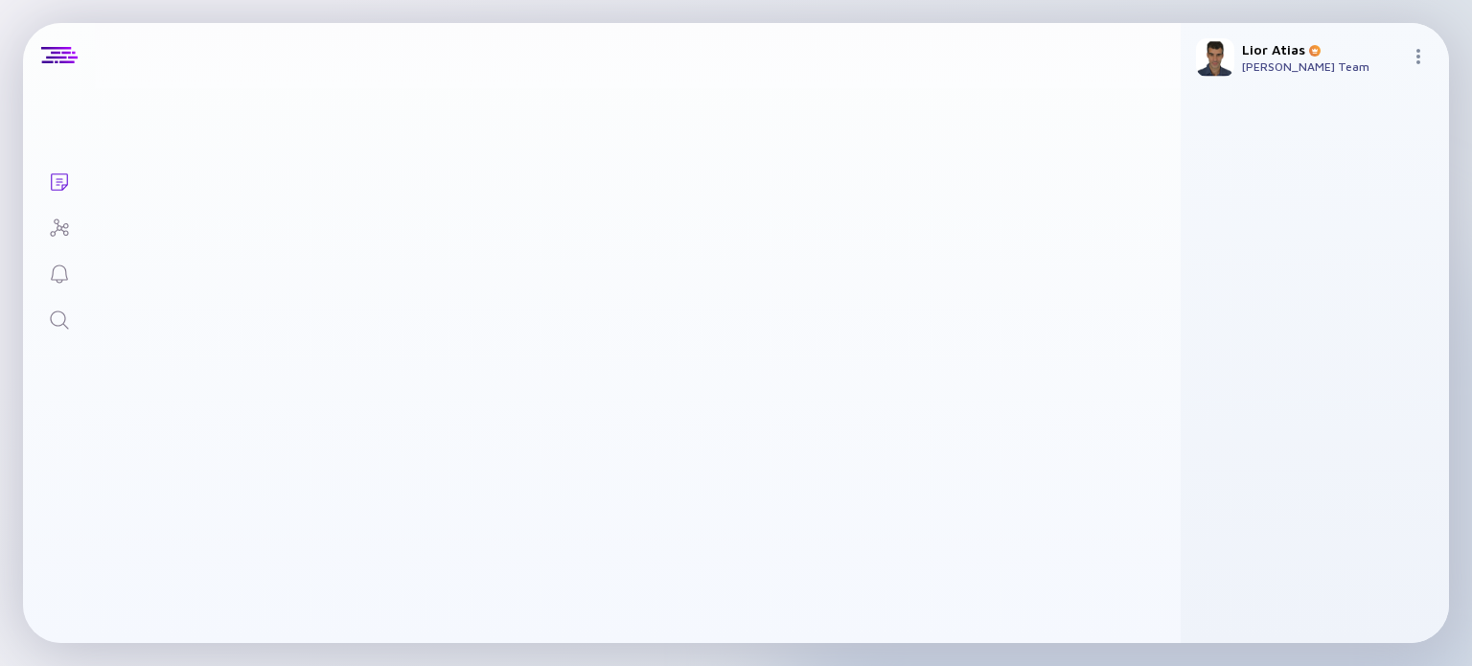
scroll to position [2396, 0]
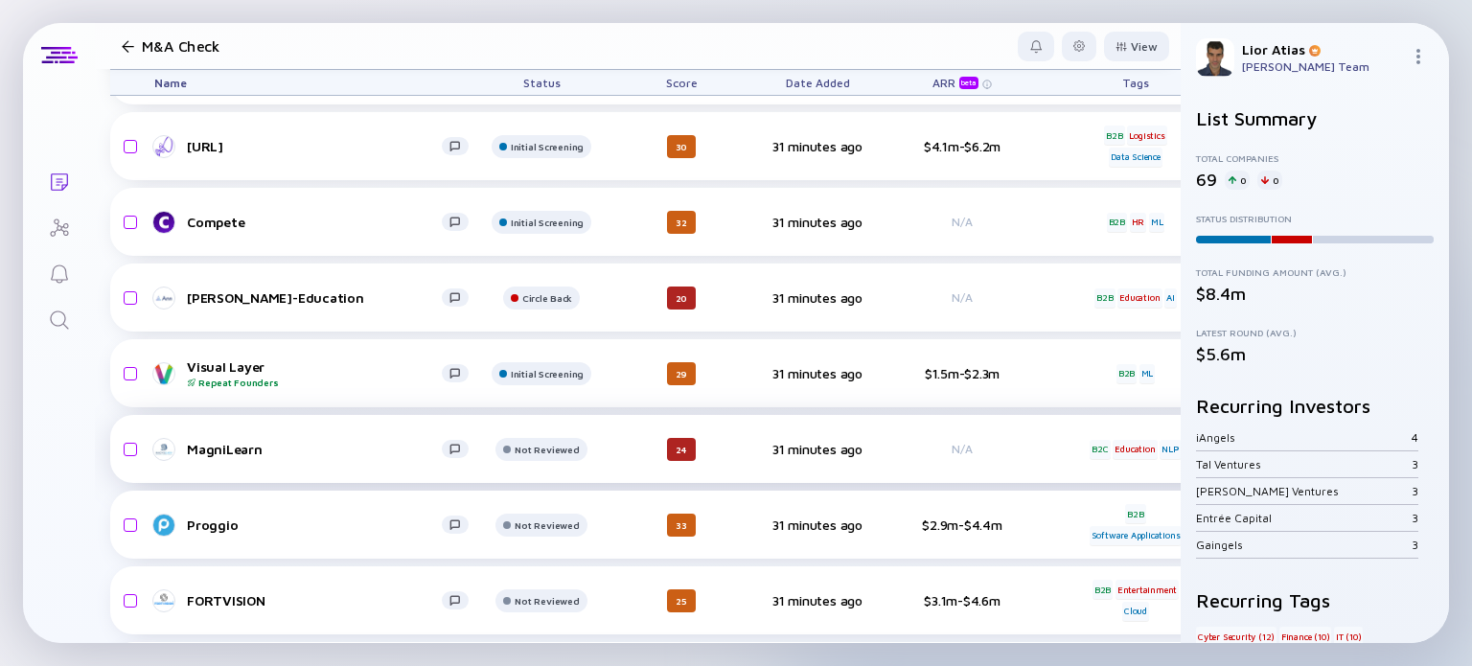
click at [313, 446] on div "MagniLearn" at bounding box center [314, 449] width 255 height 16
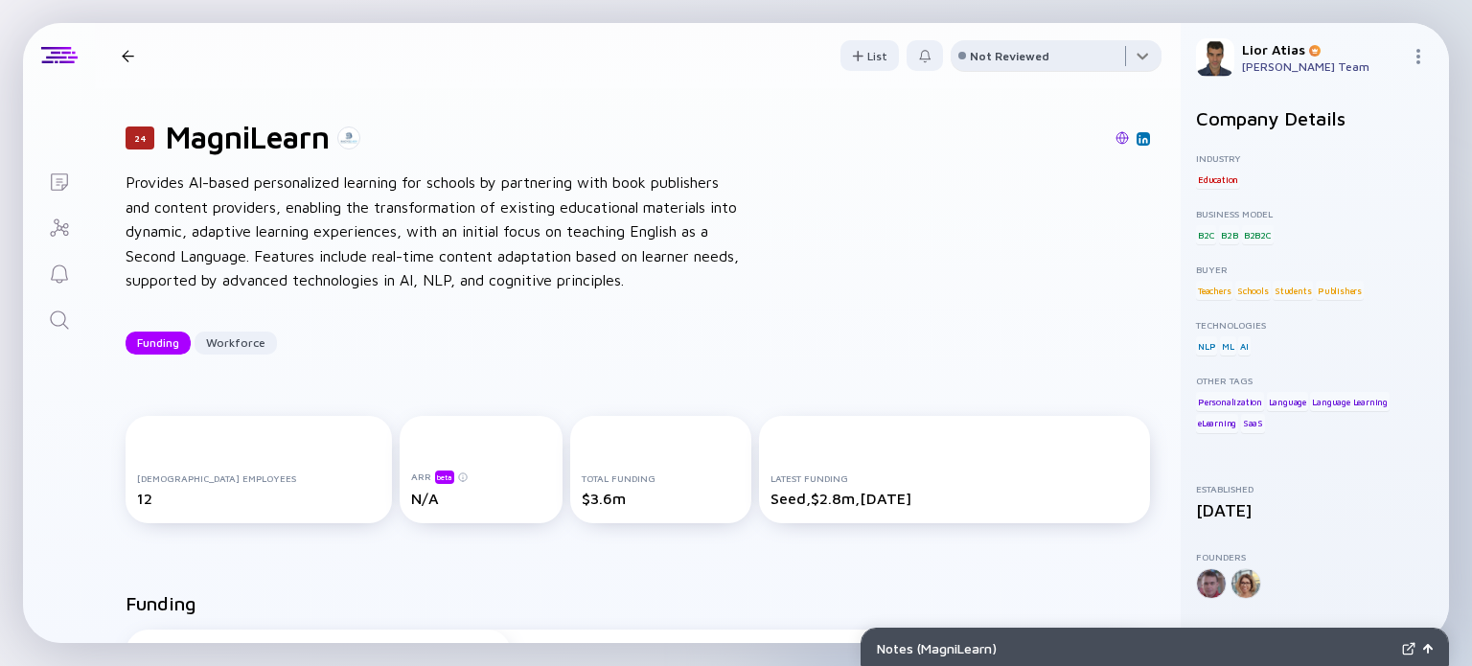
click at [1042, 58] on div at bounding box center [1056, 59] width 211 height 38
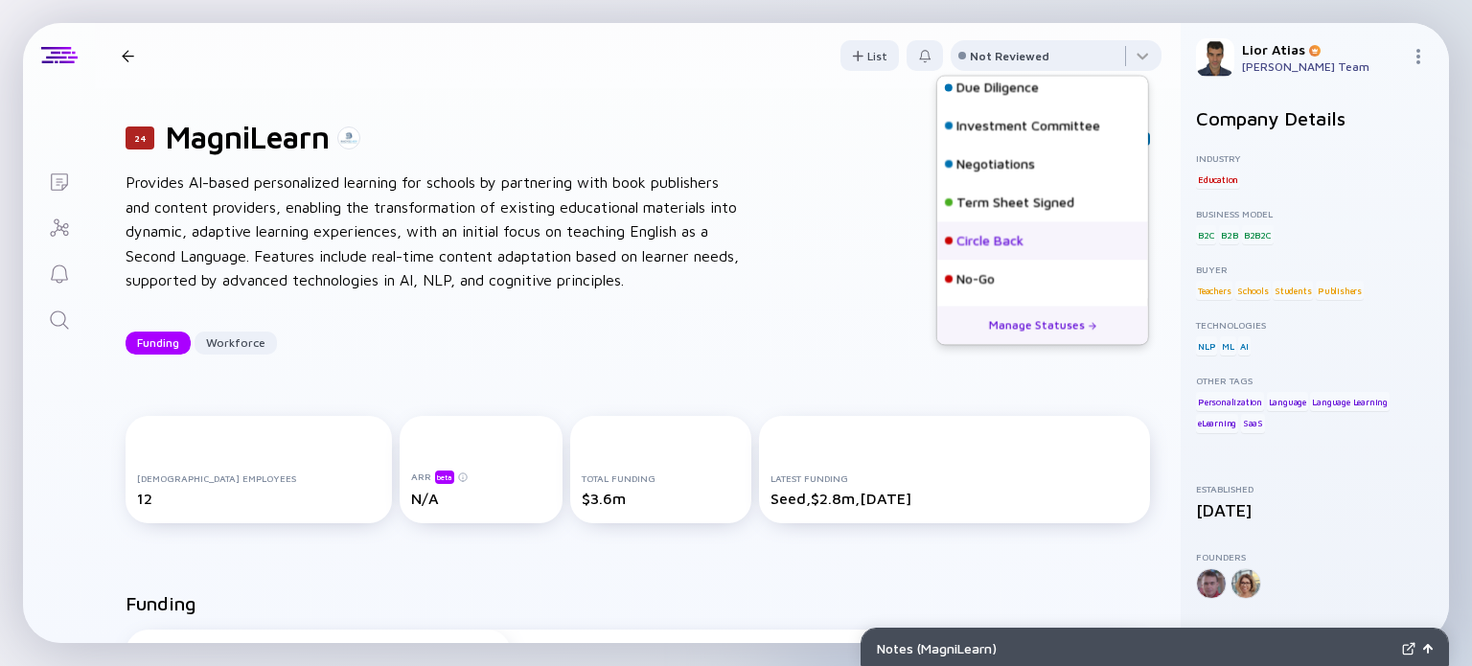
scroll to position [83, 0]
click at [1020, 244] on div "Circle Back" at bounding box center [990, 242] width 67 height 19
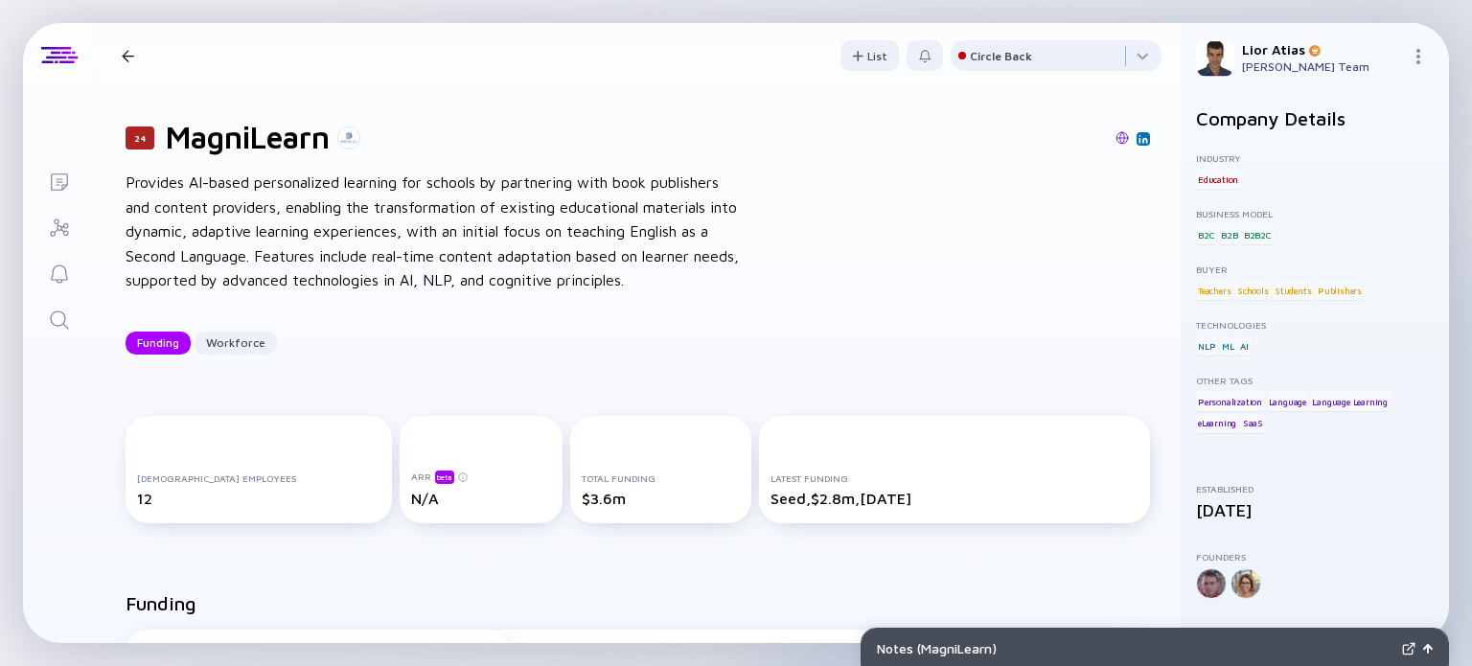
click at [135, 61] on div "24 MagniLearn Funding Workforce" at bounding box center [271, 56] width 315 height 26
click at [130, 58] on div at bounding box center [128, 56] width 12 height 12
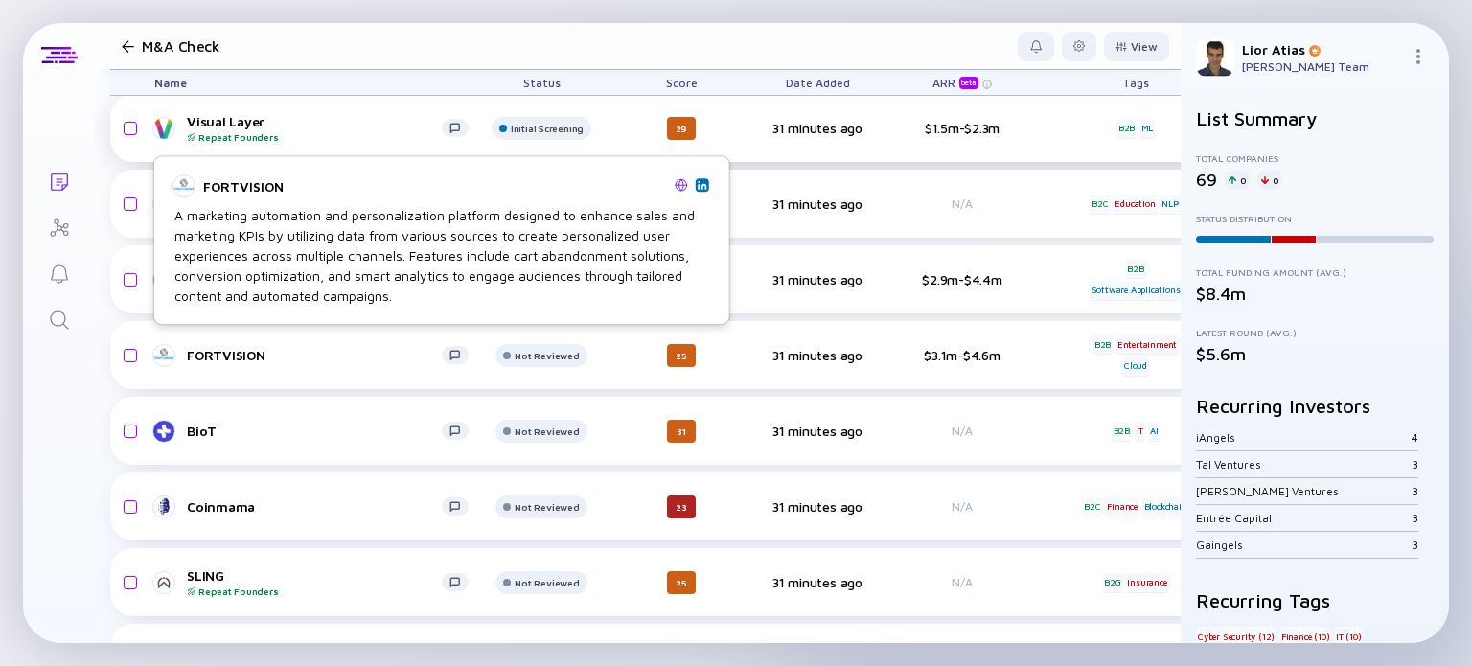
scroll to position [2659, 0]
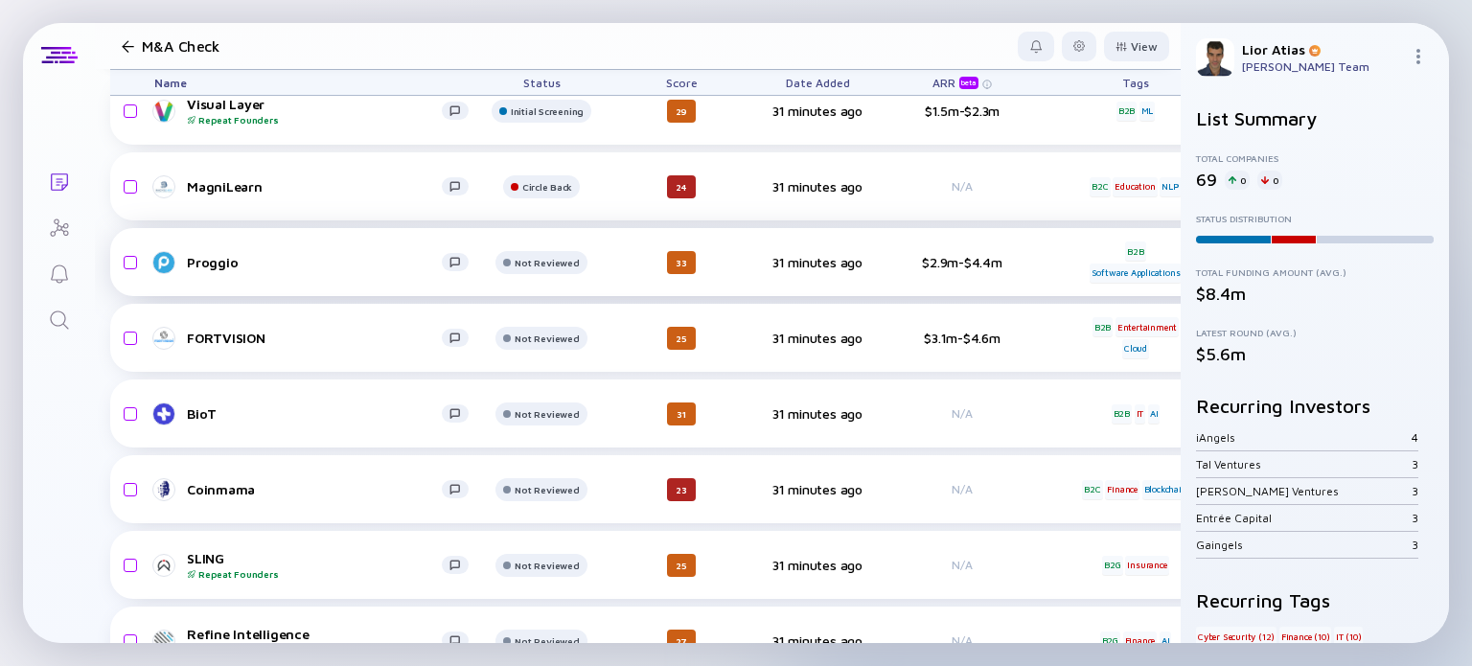
click at [234, 270] on link "Proggio" at bounding box center [319, 262] width 330 height 23
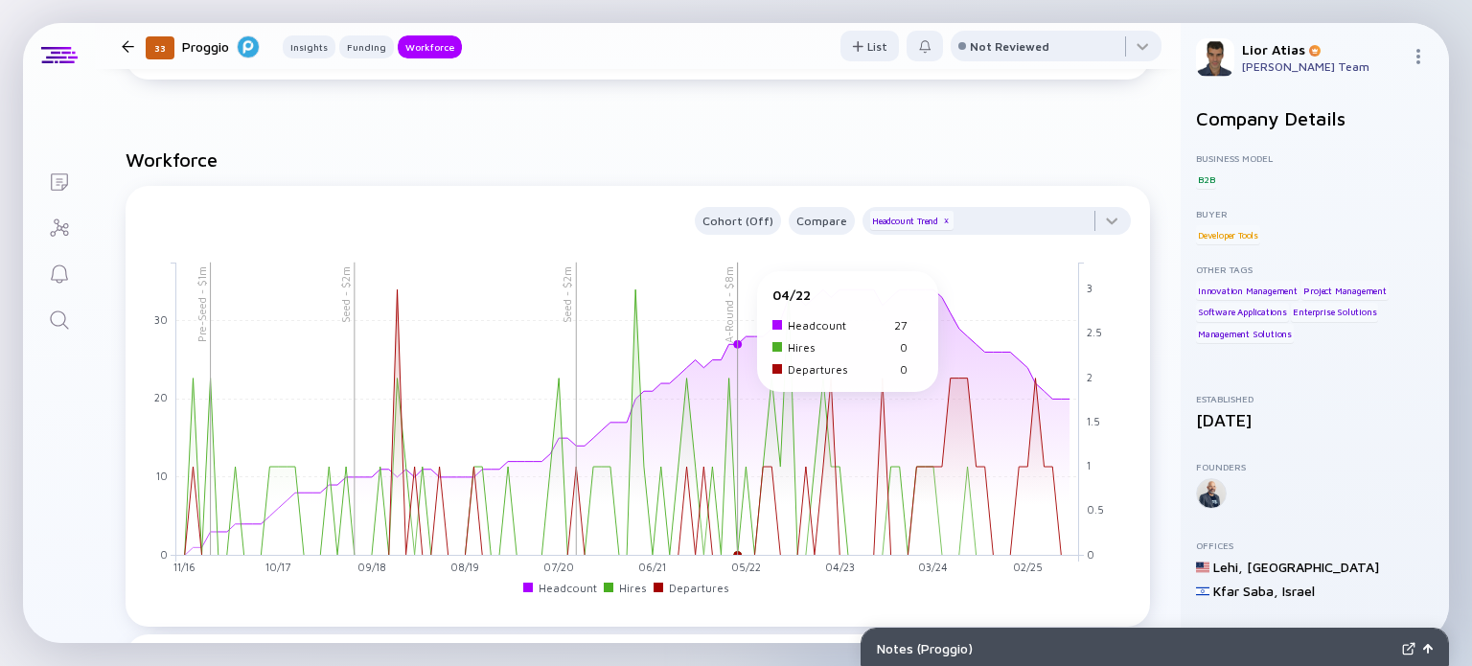
scroll to position [1566, 0]
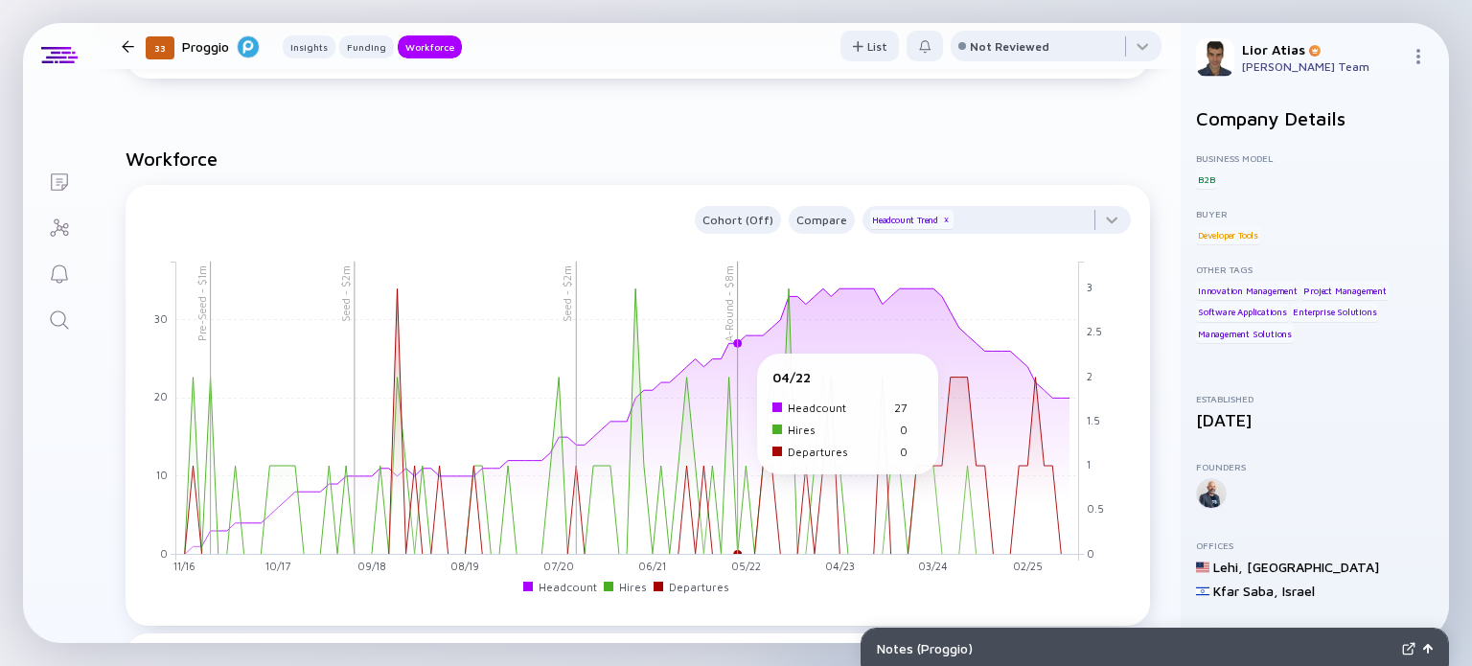
click at [736, 359] on rect at bounding box center [627, 407] width 903 height 293
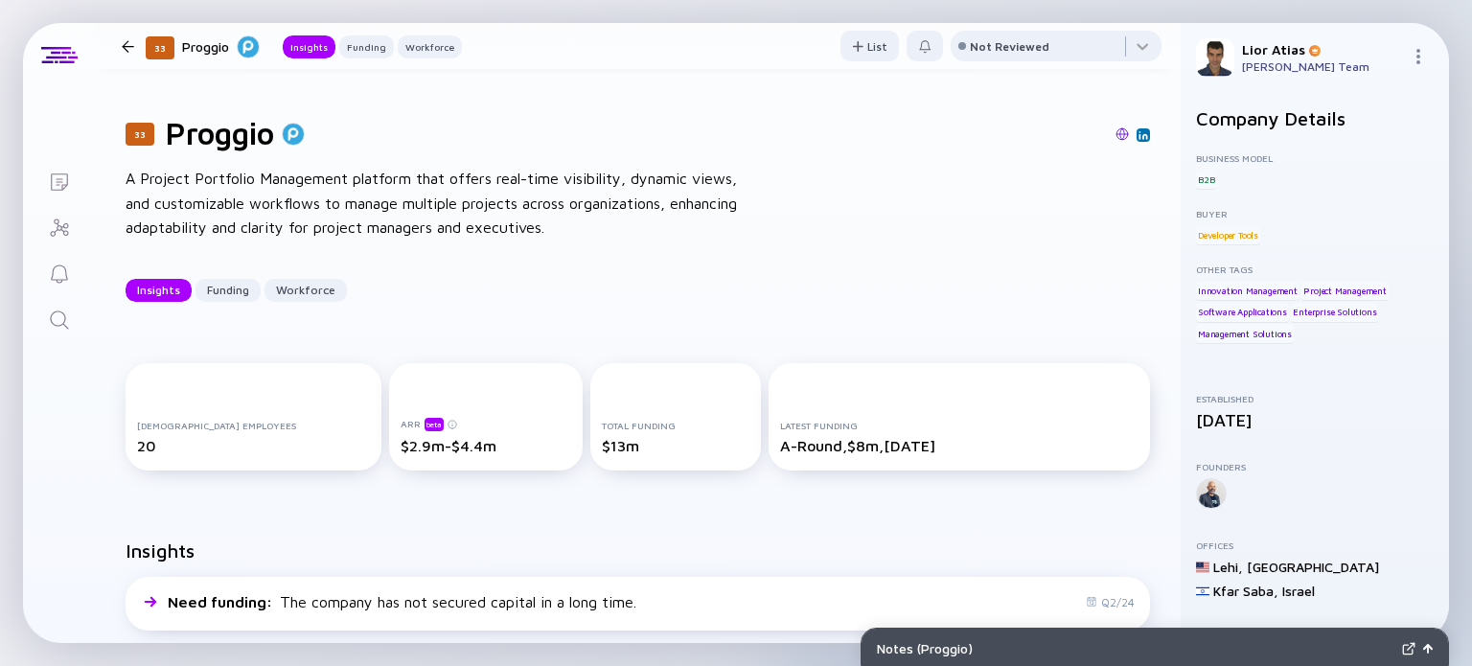
scroll to position [0, 0]
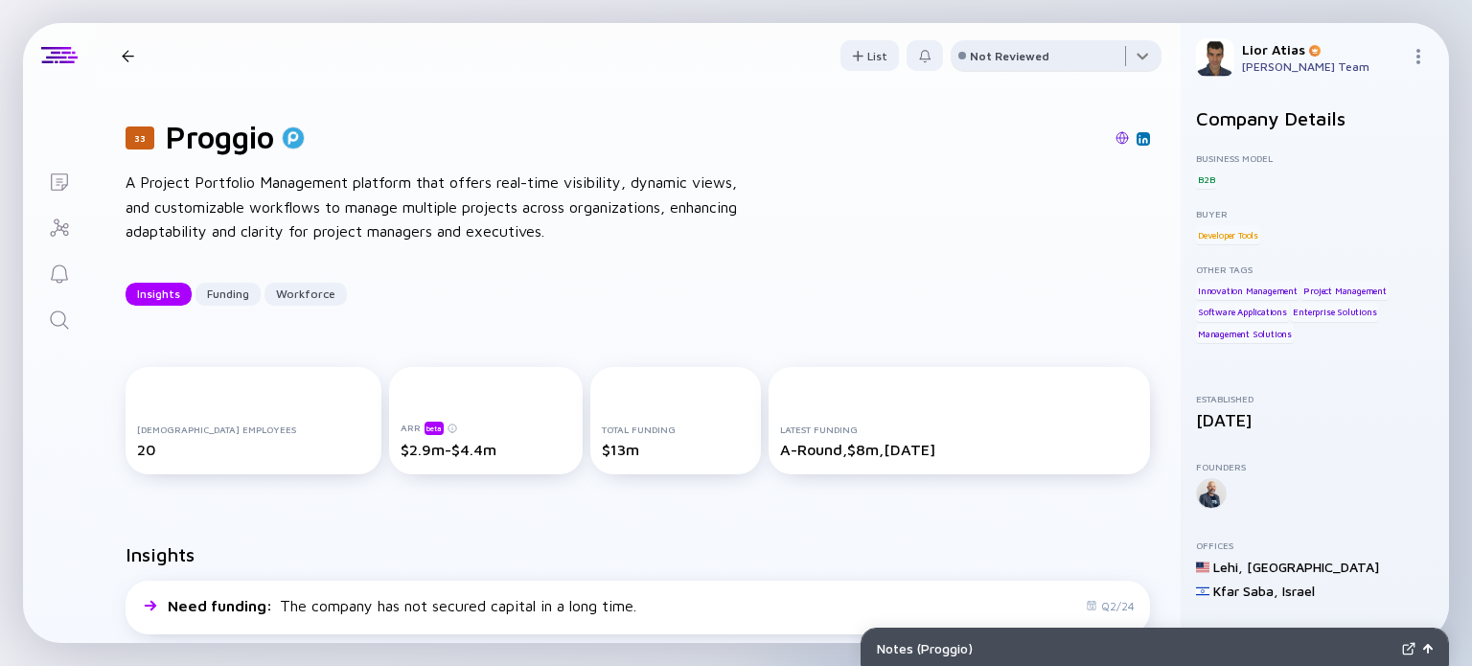
click at [1050, 53] on div at bounding box center [1056, 59] width 211 height 38
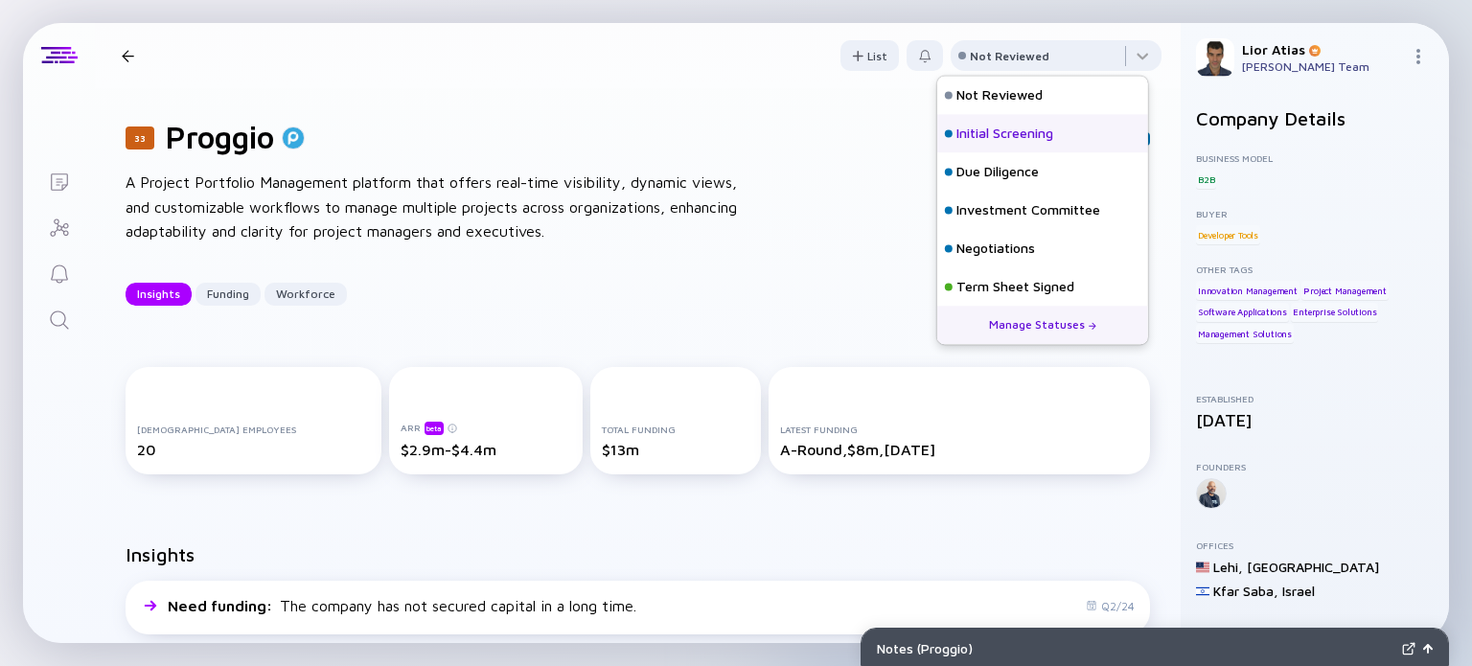
click at [1005, 122] on div "Initial Screening" at bounding box center [1042, 133] width 211 height 38
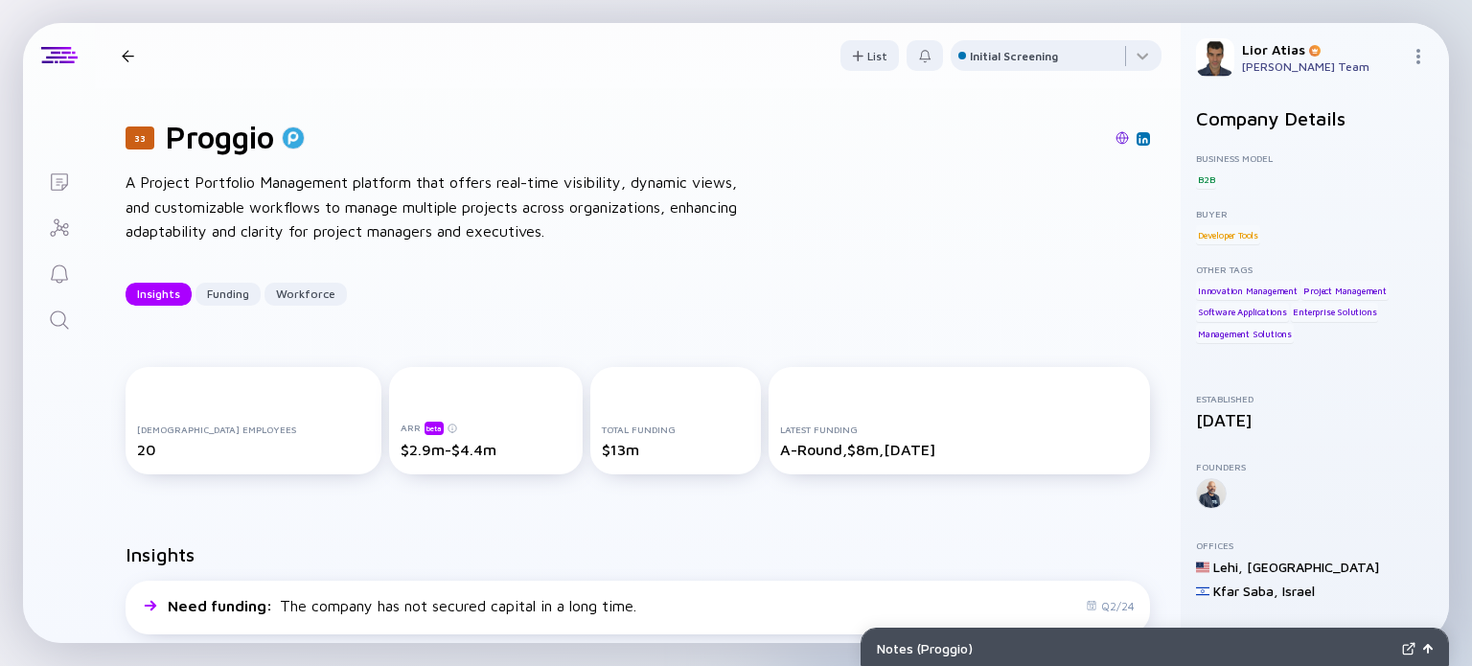
click at [123, 51] on div at bounding box center [128, 56] width 12 height 12
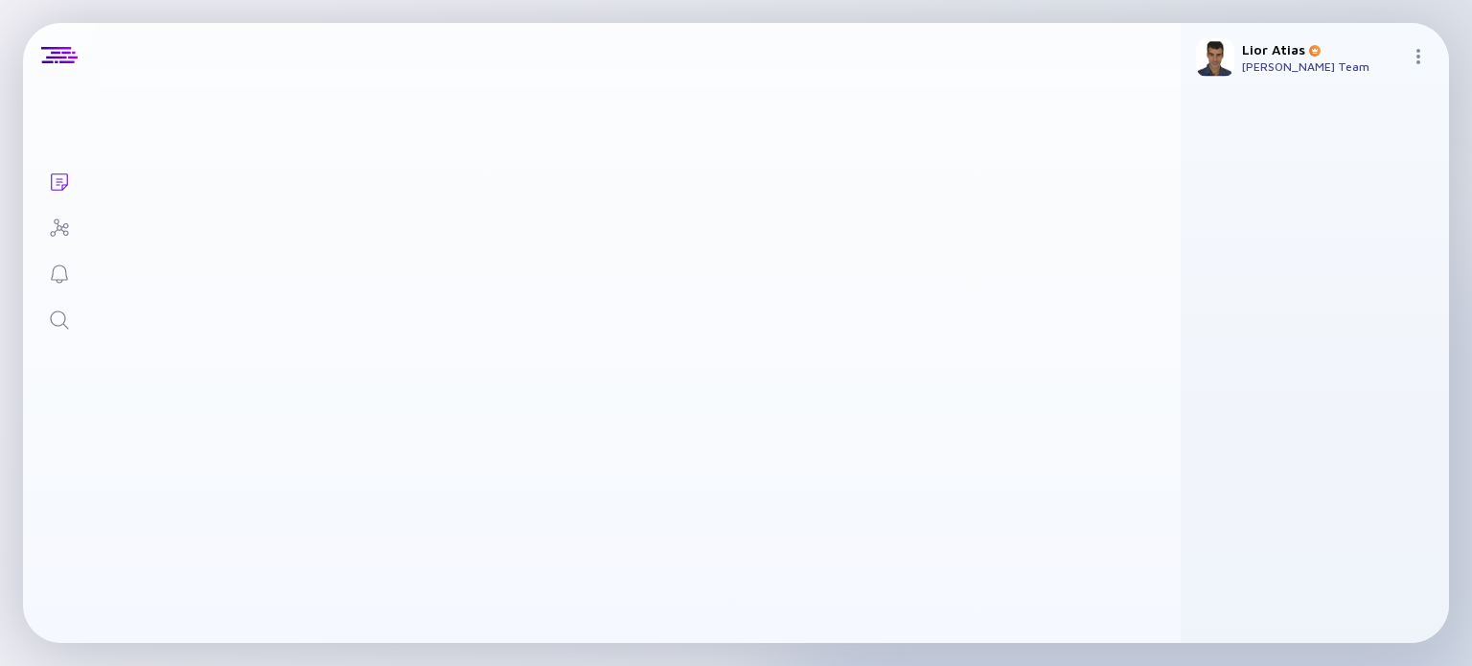
scroll to position [2659, 0]
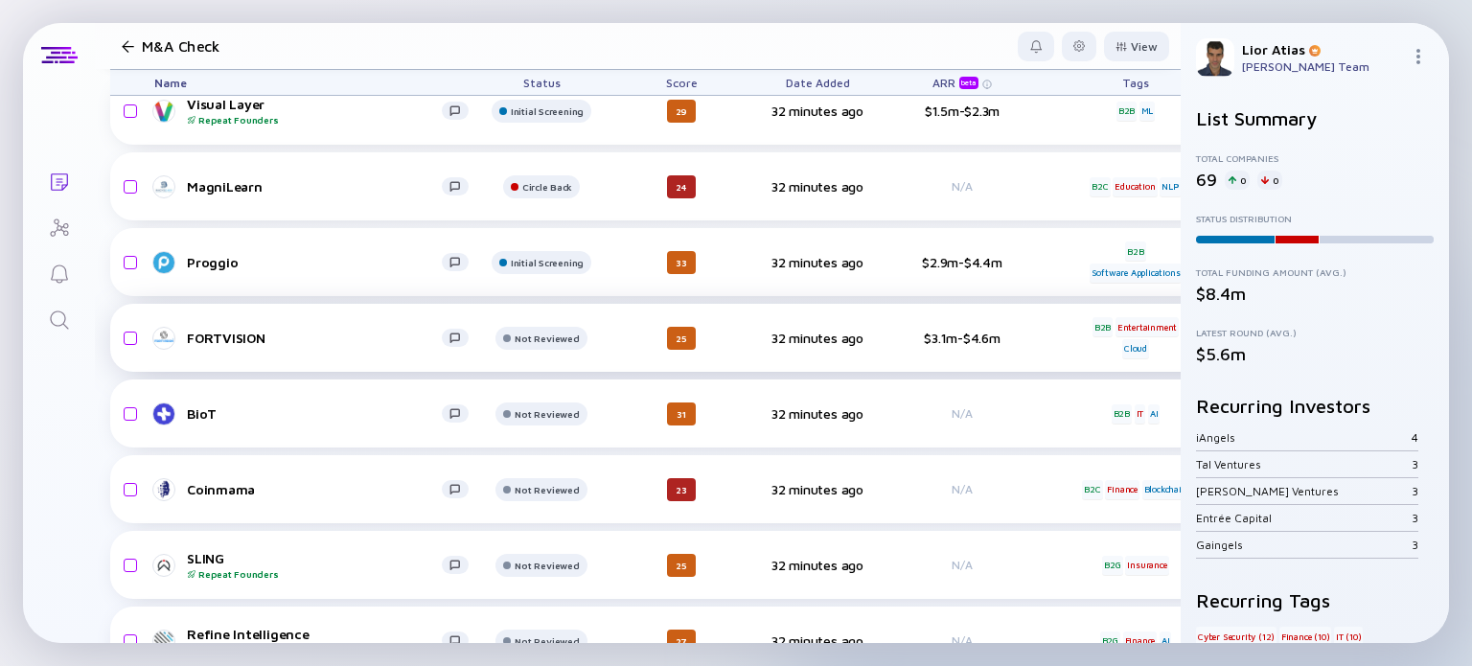
click at [306, 351] on div "FORTVISION Not Reviewed 25 32 minutes ago $3.1m-$4.6m B2B Entertainment Cloud h…" at bounding box center [1055, 338] width 1890 height 68
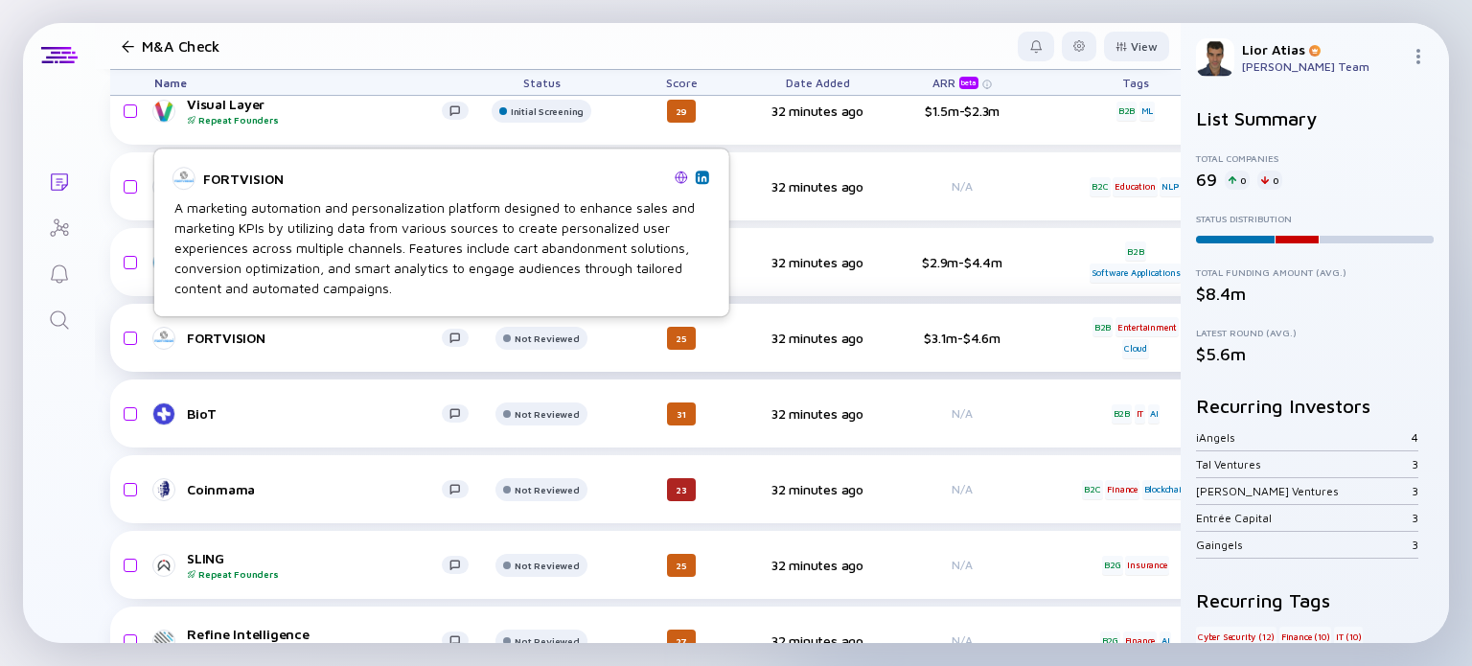
click at [325, 340] on div "FORTVISION" at bounding box center [314, 338] width 255 height 16
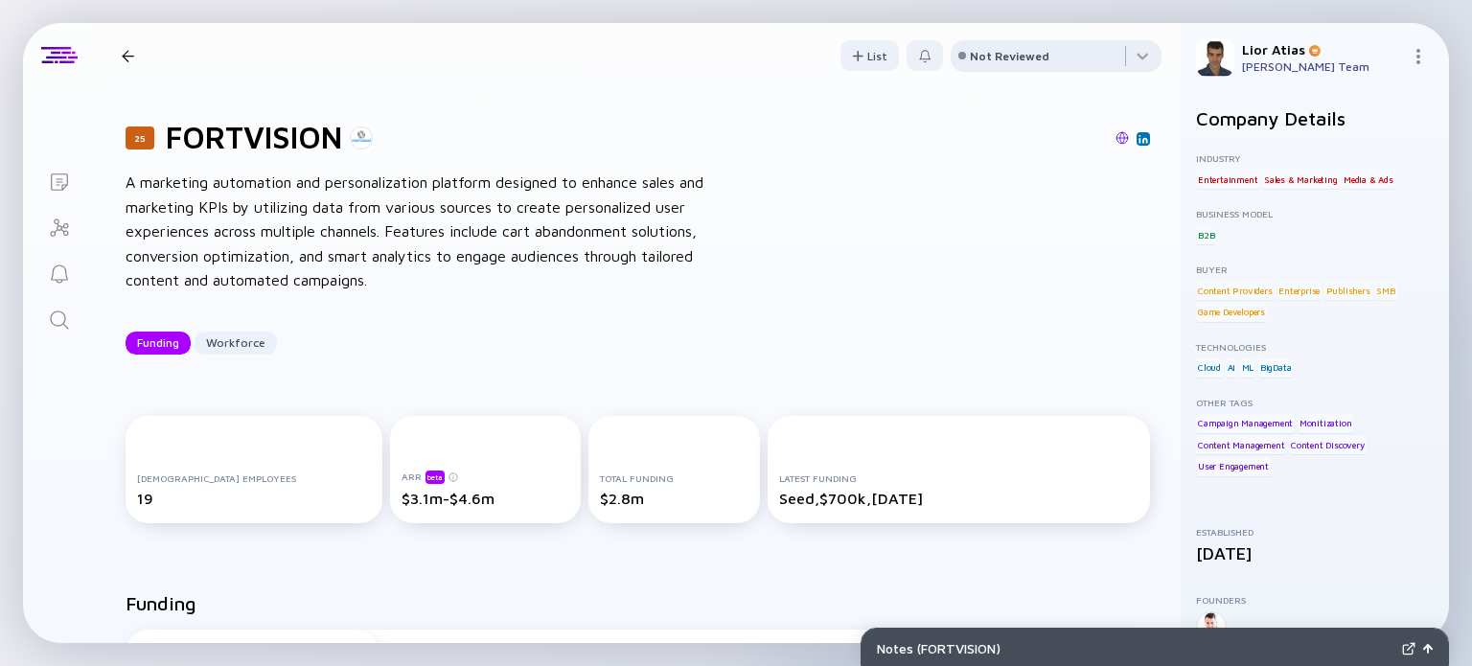
click at [1010, 58] on div "Not Reviewed" at bounding box center [1010, 56] width 80 height 14
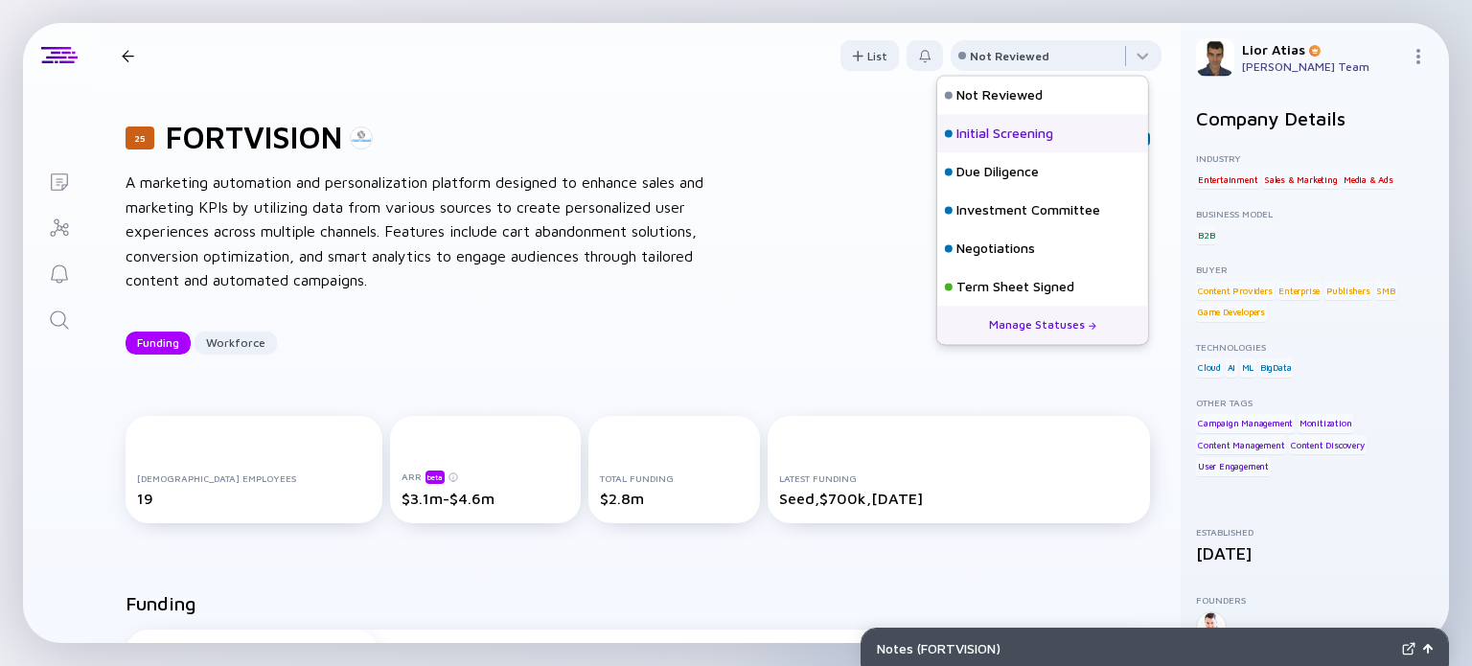
click at [974, 134] on div "Initial Screening" at bounding box center [1005, 134] width 97 height 19
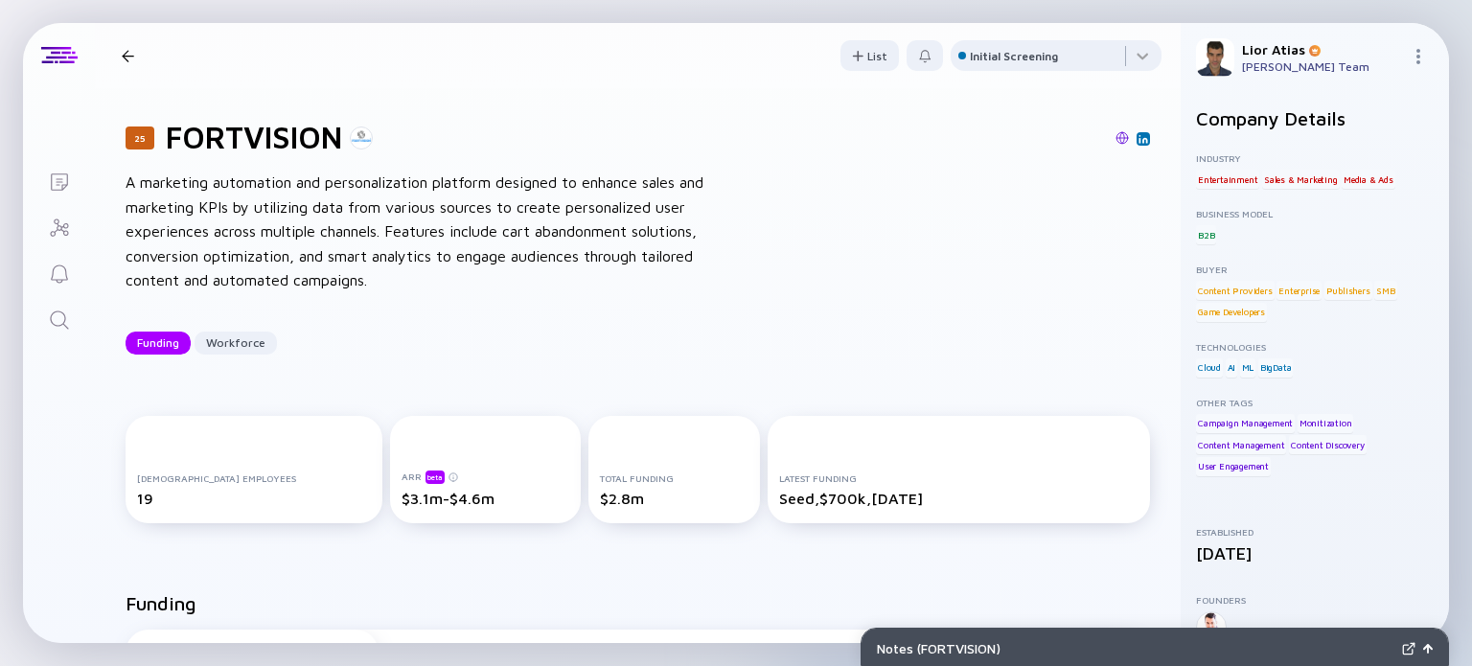
click at [120, 51] on div at bounding box center [128, 56] width 28 height 12
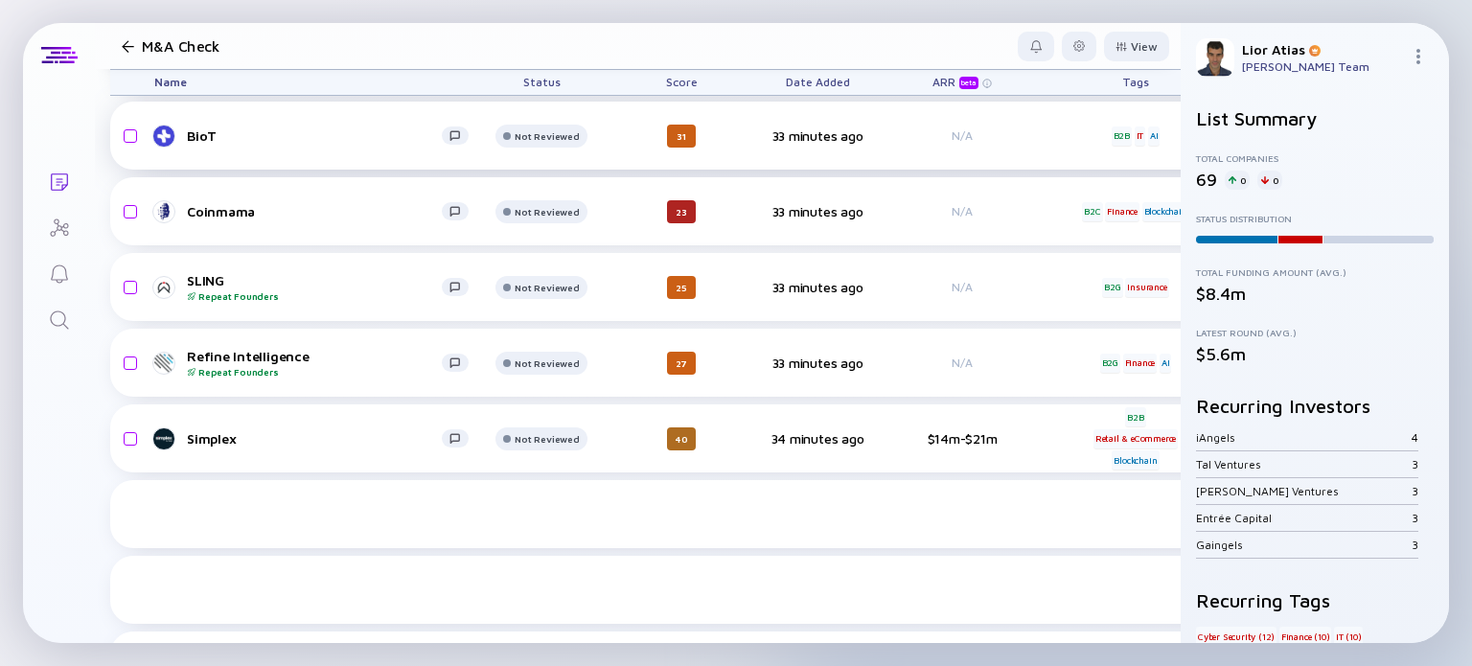
scroll to position [2715, 0]
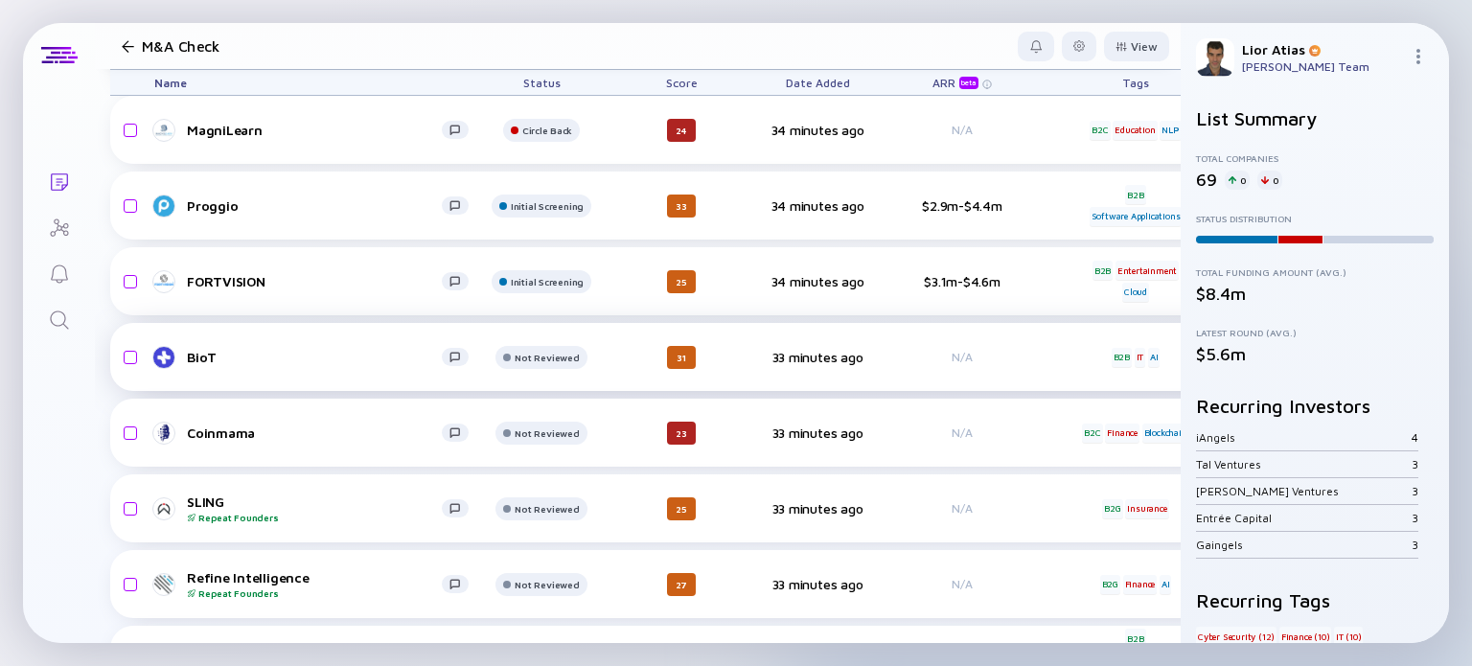
click at [278, 361] on div "BioT" at bounding box center [314, 357] width 255 height 16
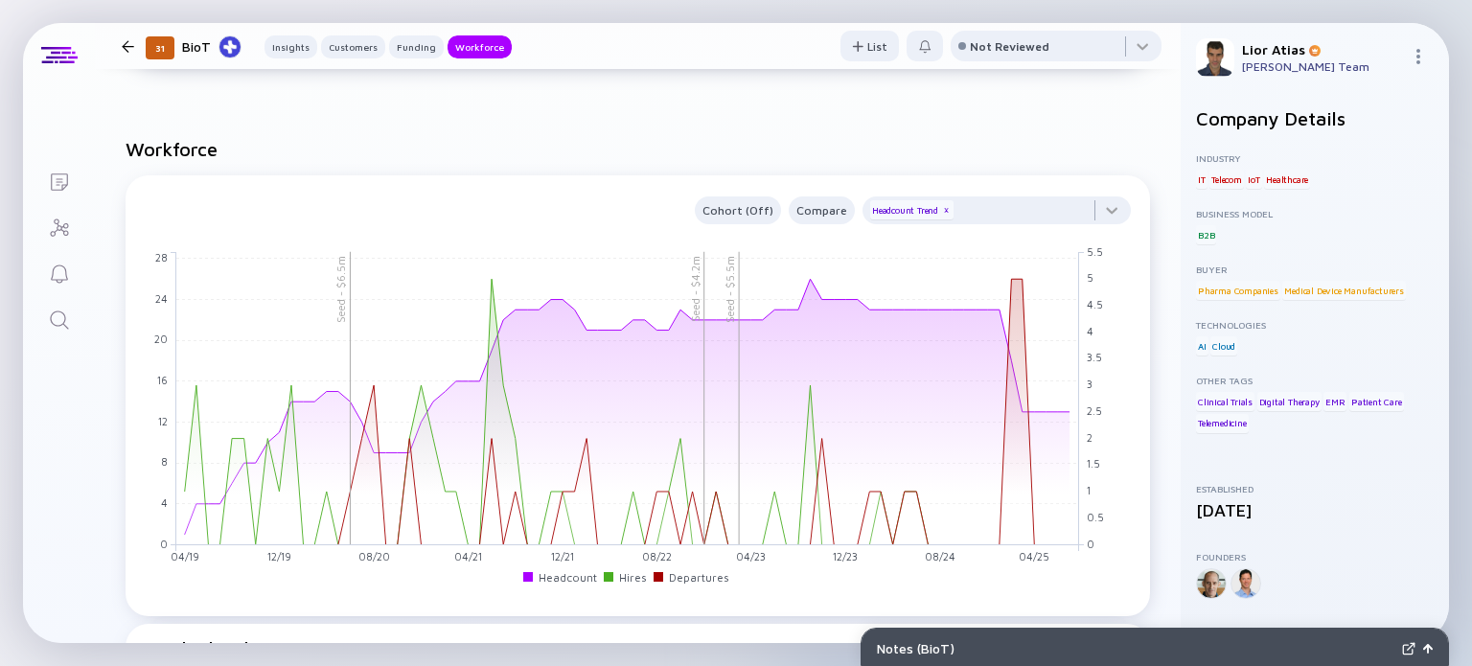
scroll to position [1825, 0]
click at [127, 44] on div at bounding box center [128, 46] width 12 height 12
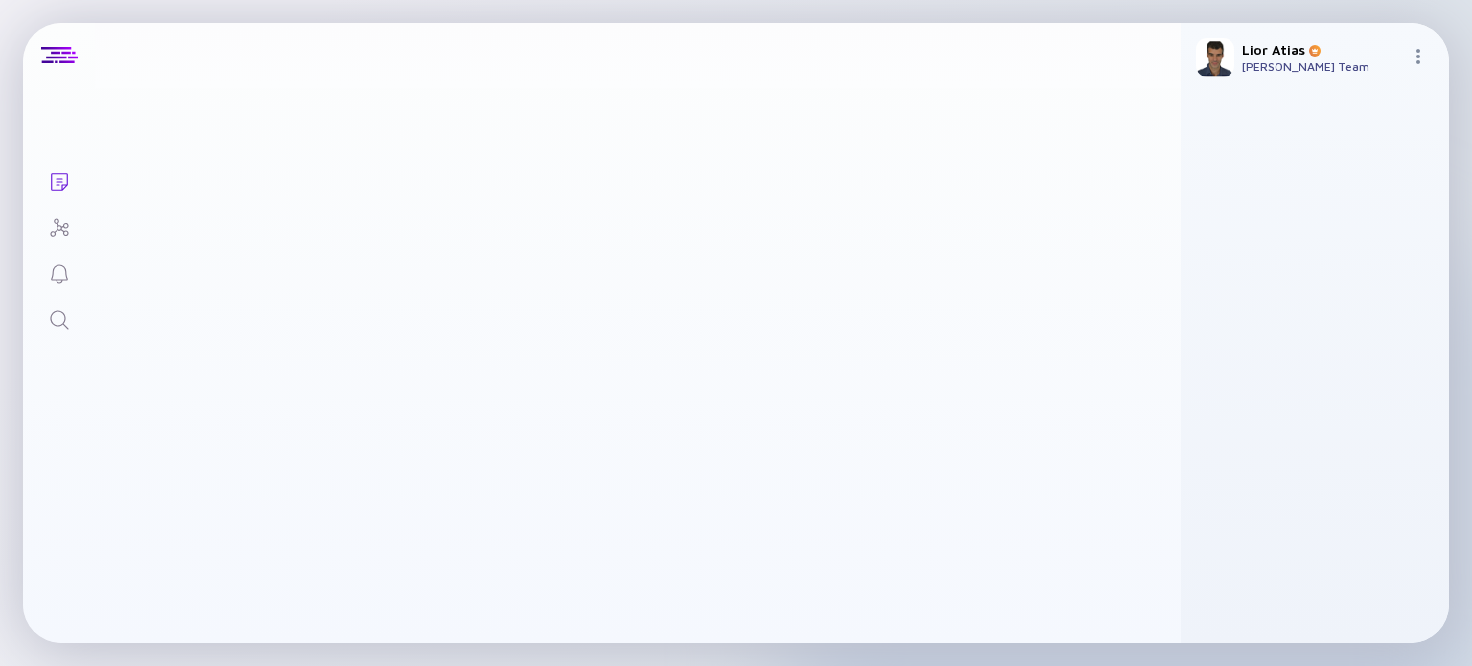
scroll to position [2716, 0]
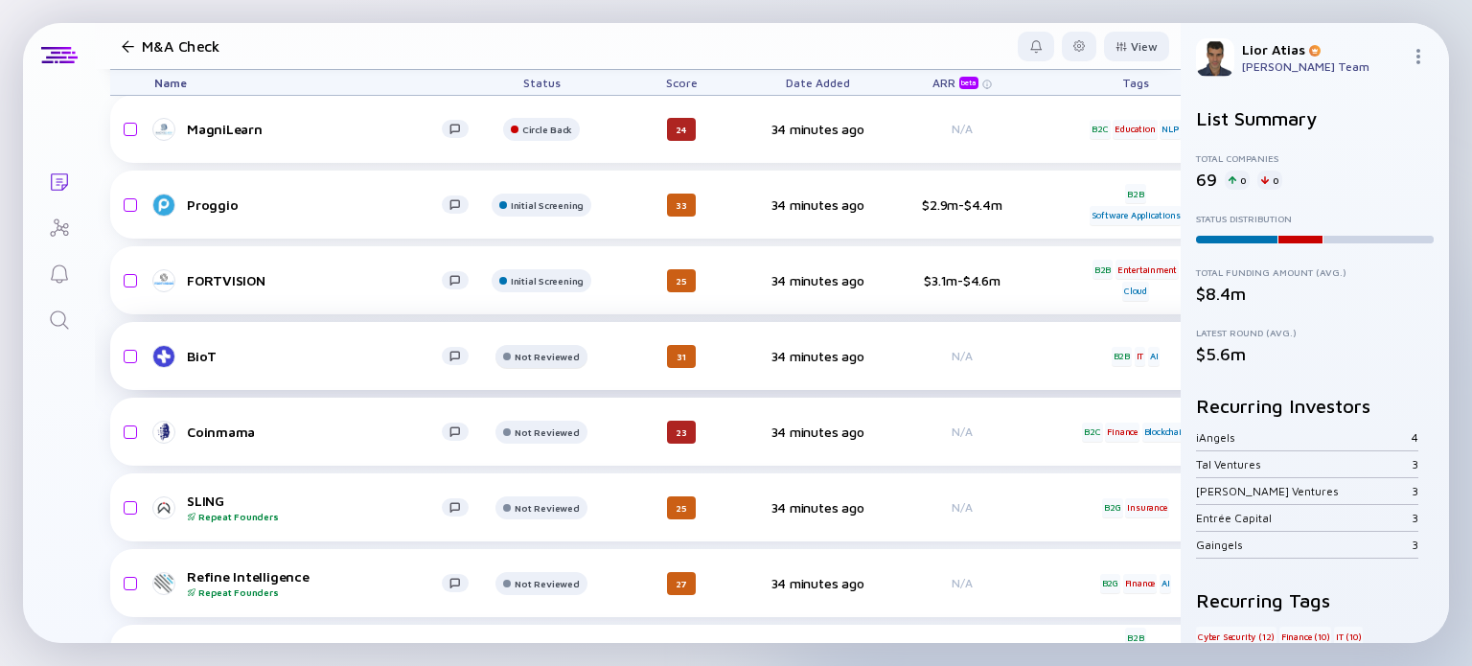
click at [556, 59] on div "Not Reviewed" at bounding box center [547, 54] width 73 height 12
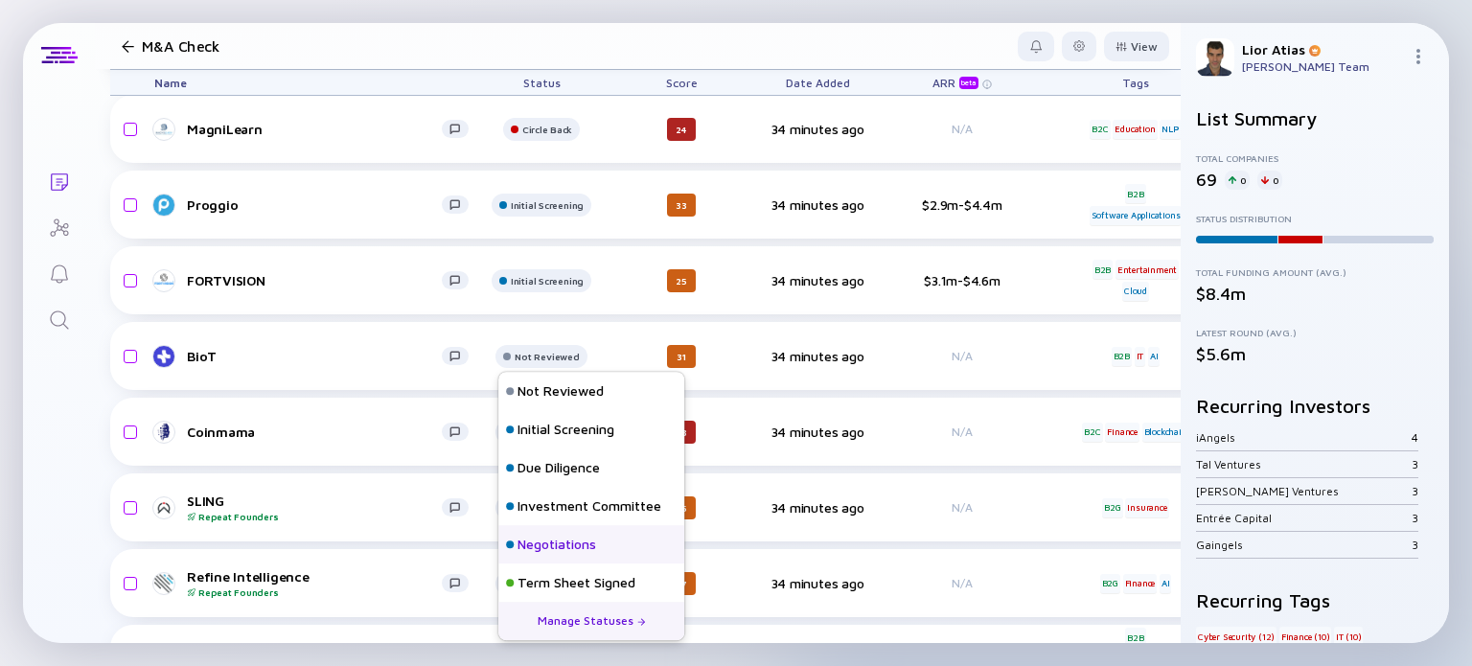
scroll to position [84, 0]
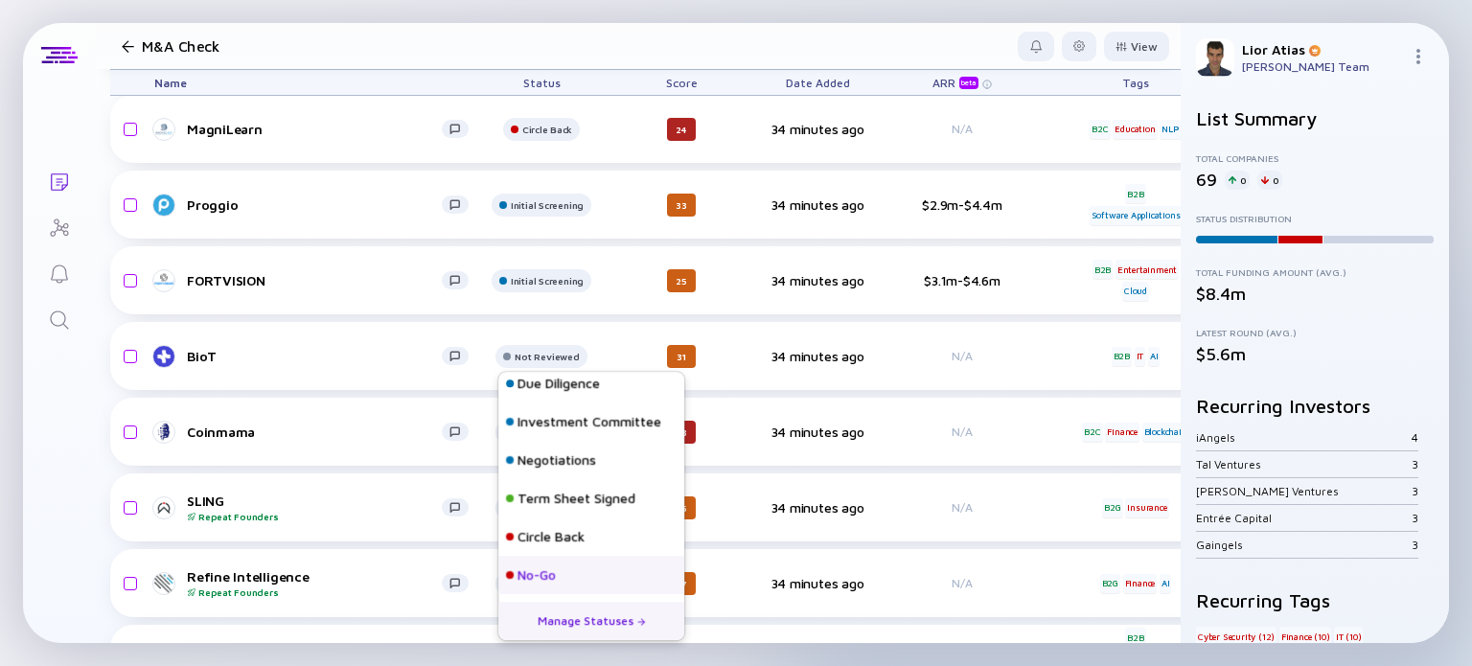
drag, startPoint x: 556, startPoint y: 549, endPoint x: 548, endPoint y: 579, distance: 30.7
click at [548, 579] on div "Not Reviewed Initial Screening Due Diligence Investment Committee Negotiations …" at bounding box center [591, 441] width 186 height 307
click at [548, 579] on div "No-Go" at bounding box center [537, 574] width 38 height 19
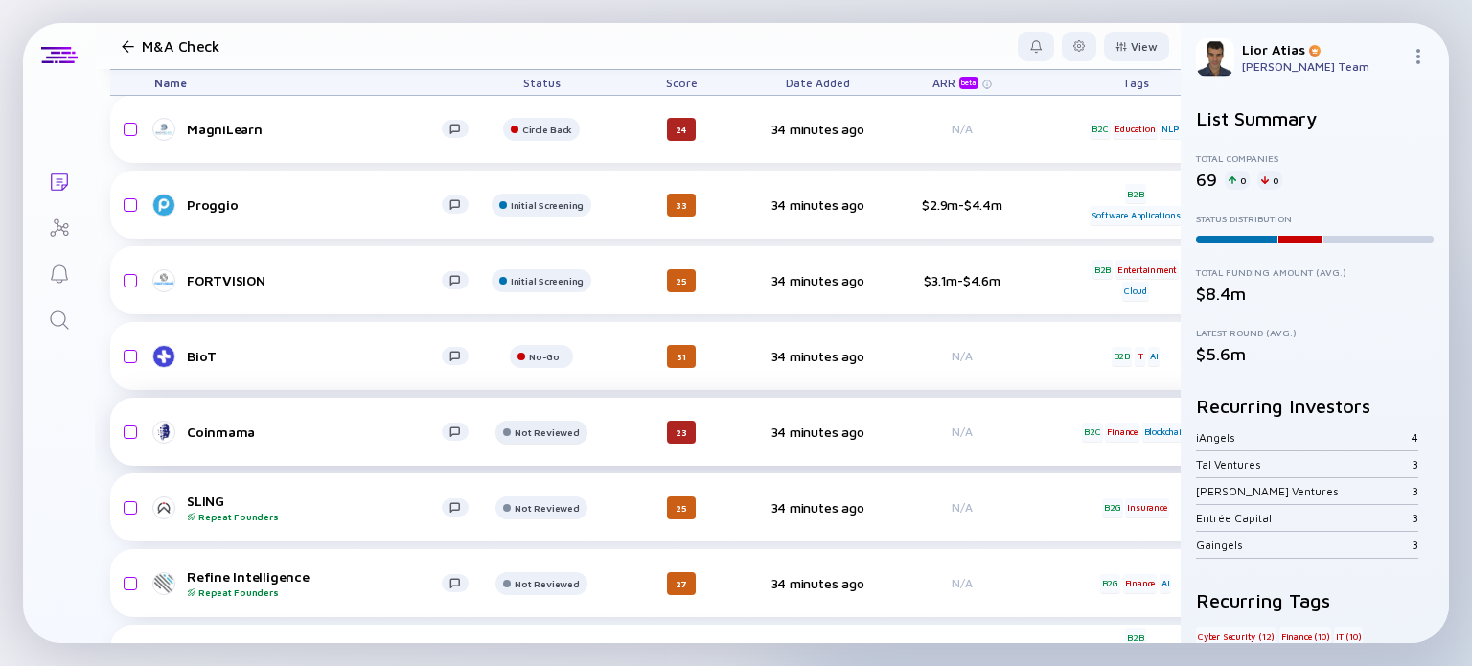
click at [559, 59] on div "Not Reviewed" at bounding box center [547, 54] width 73 height 12
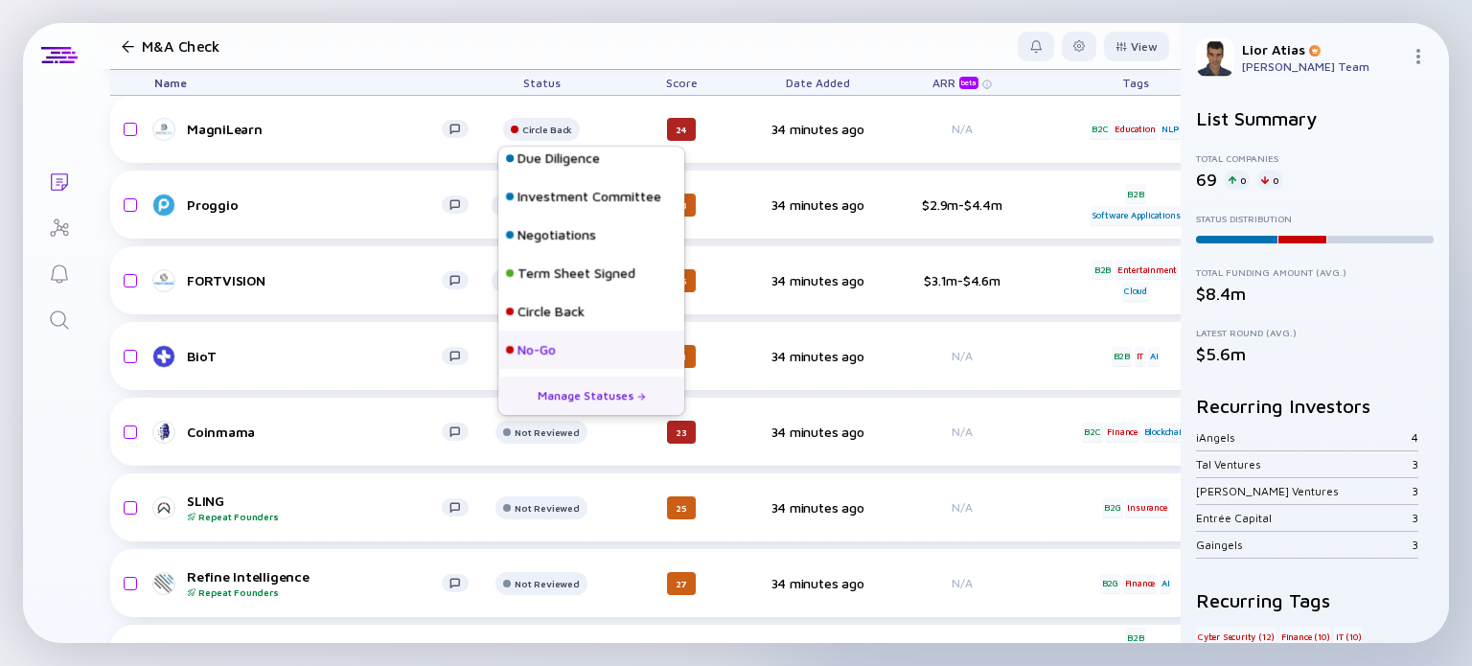
click at [578, 346] on div "No-Go" at bounding box center [591, 350] width 186 height 38
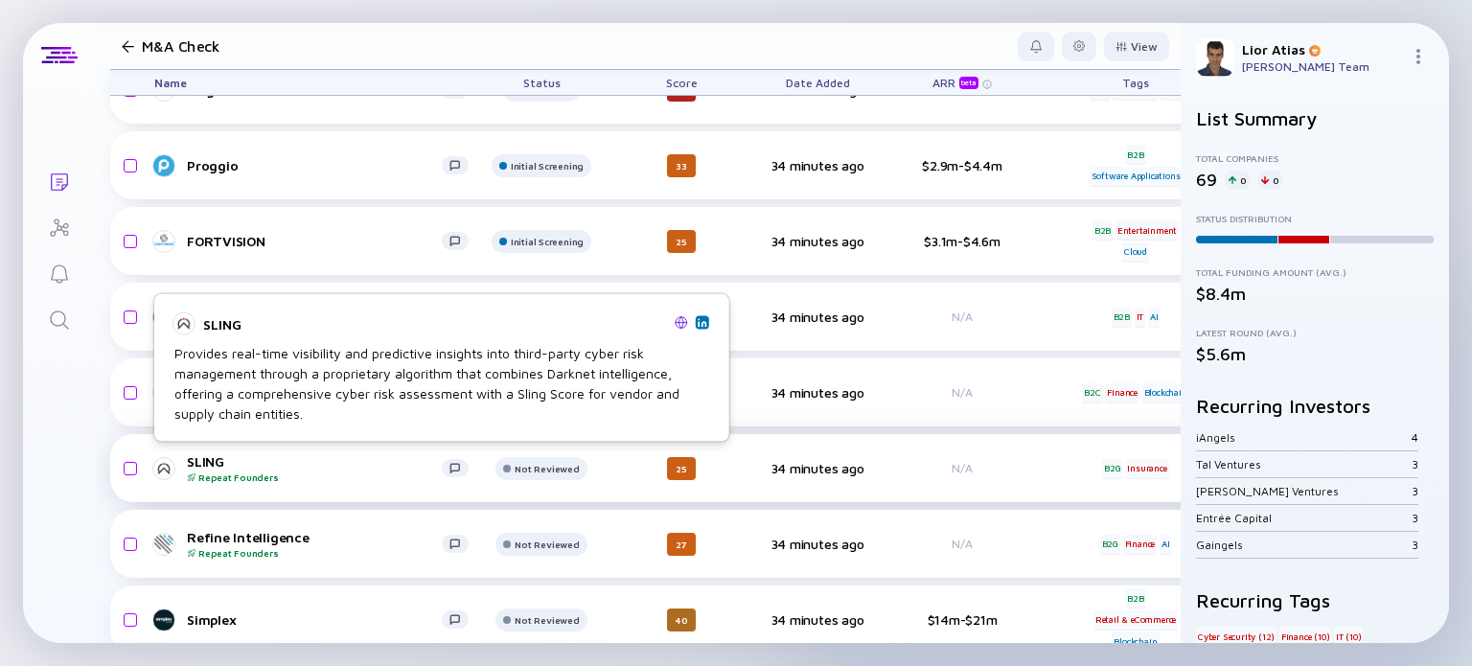
scroll to position [2757, 0]
click at [330, 476] on div "Repeat Founders" at bounding box center [314, 476] width 255 height 12
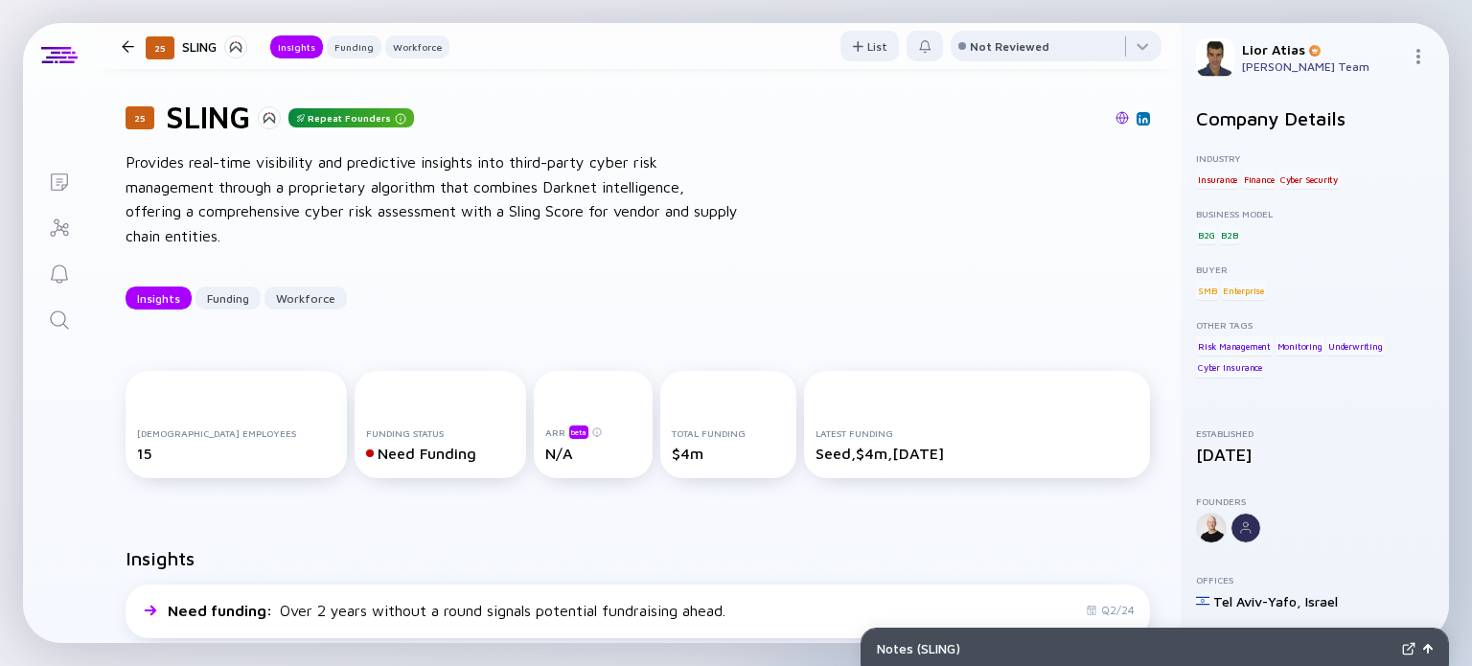
scroll to position [20, 0]
click at [1026, 33] on div at bounding box center [1056, 50] width 211 height 38
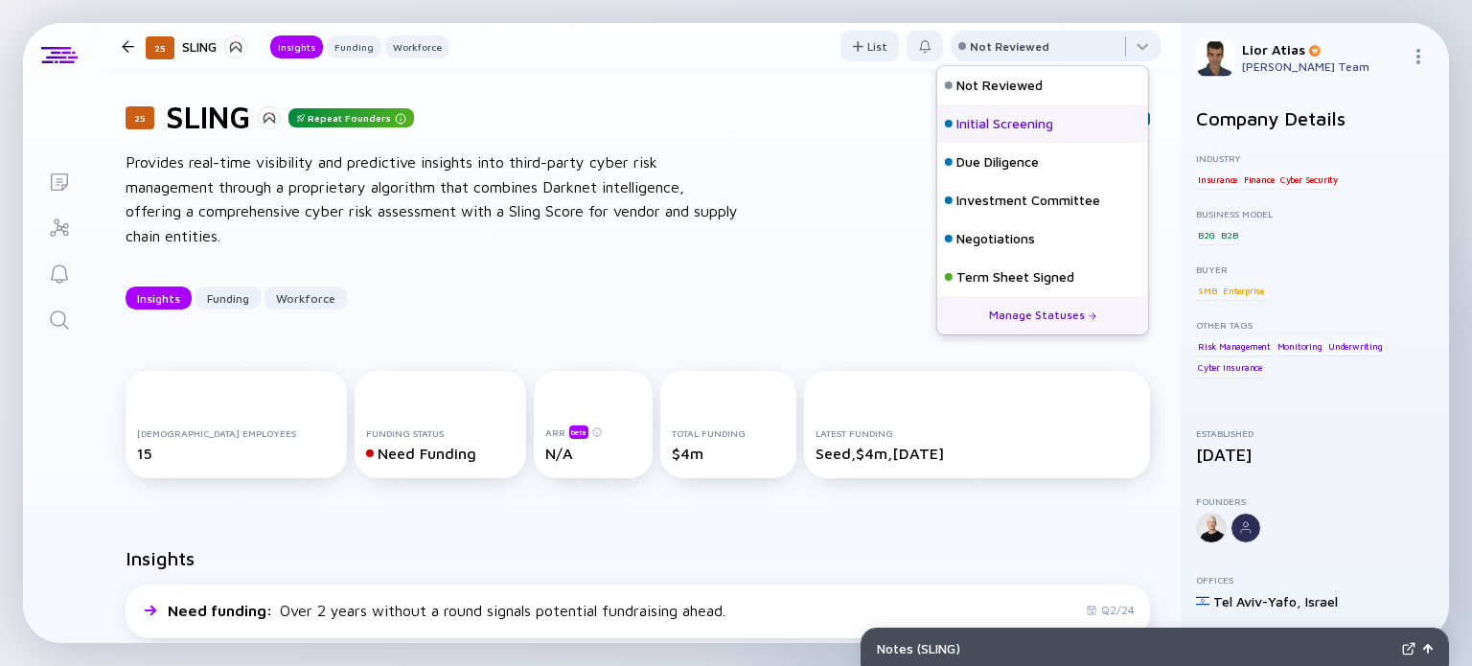
click at [991, 114] on div "Initial Screening" at bounding box center [1005, 123] width 97 height 19
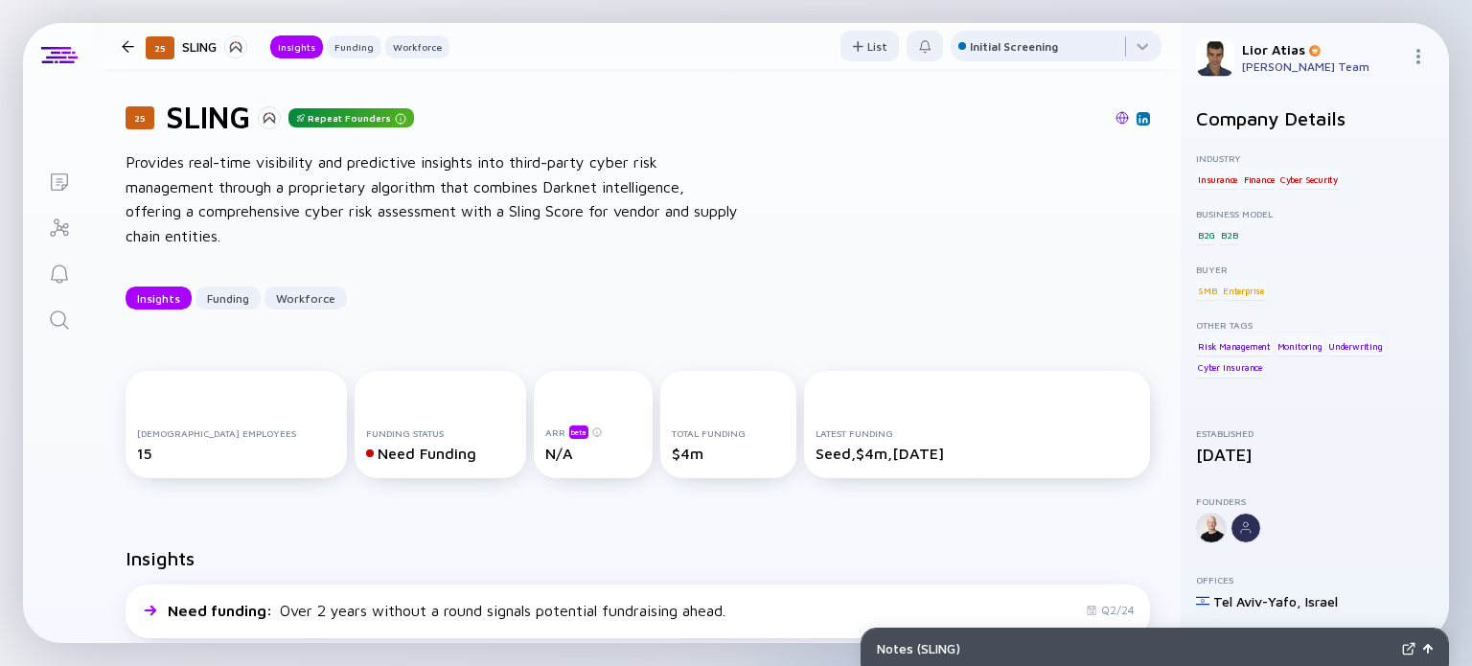
click at [133, 53] on div "25 SLING Insights Funding Workforce" at bounding box center [281, 47] width 335 height 26
click at [129, 49] on div at bounding box center [128, 46] width 12 height 12
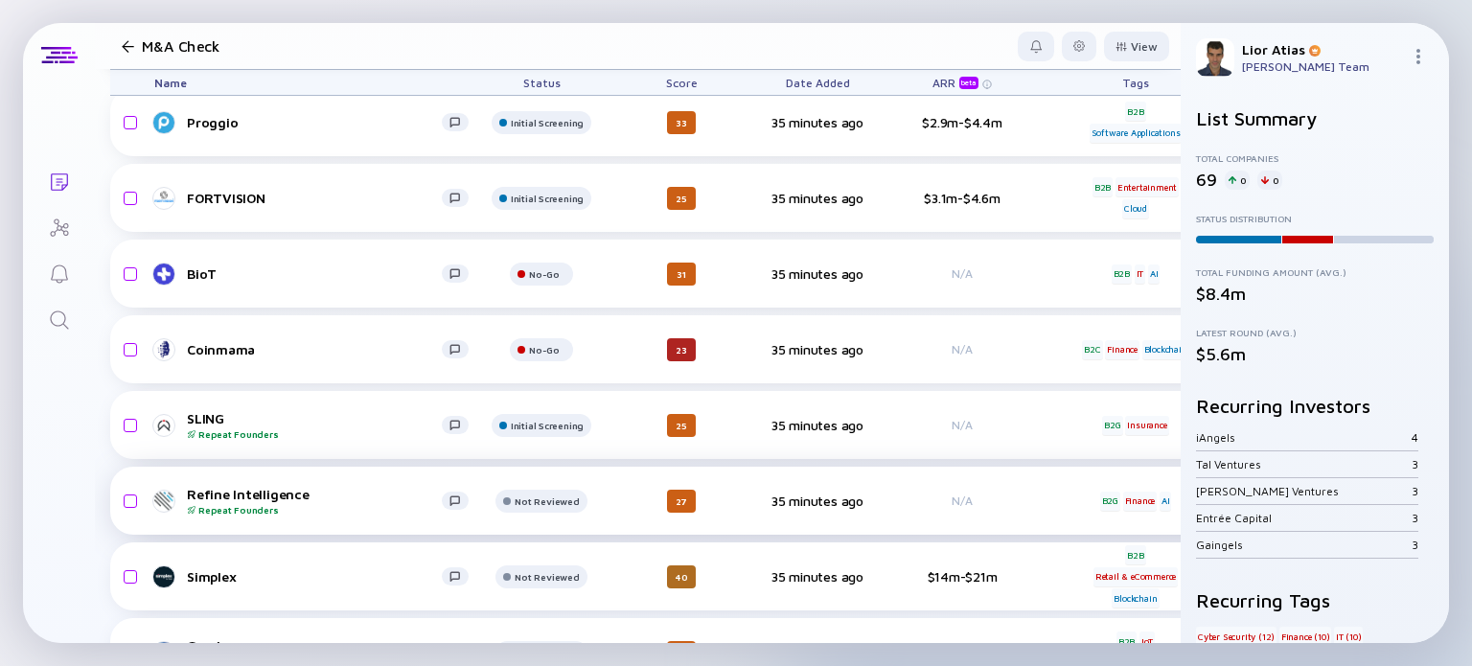
scroll to position [2799, 0]
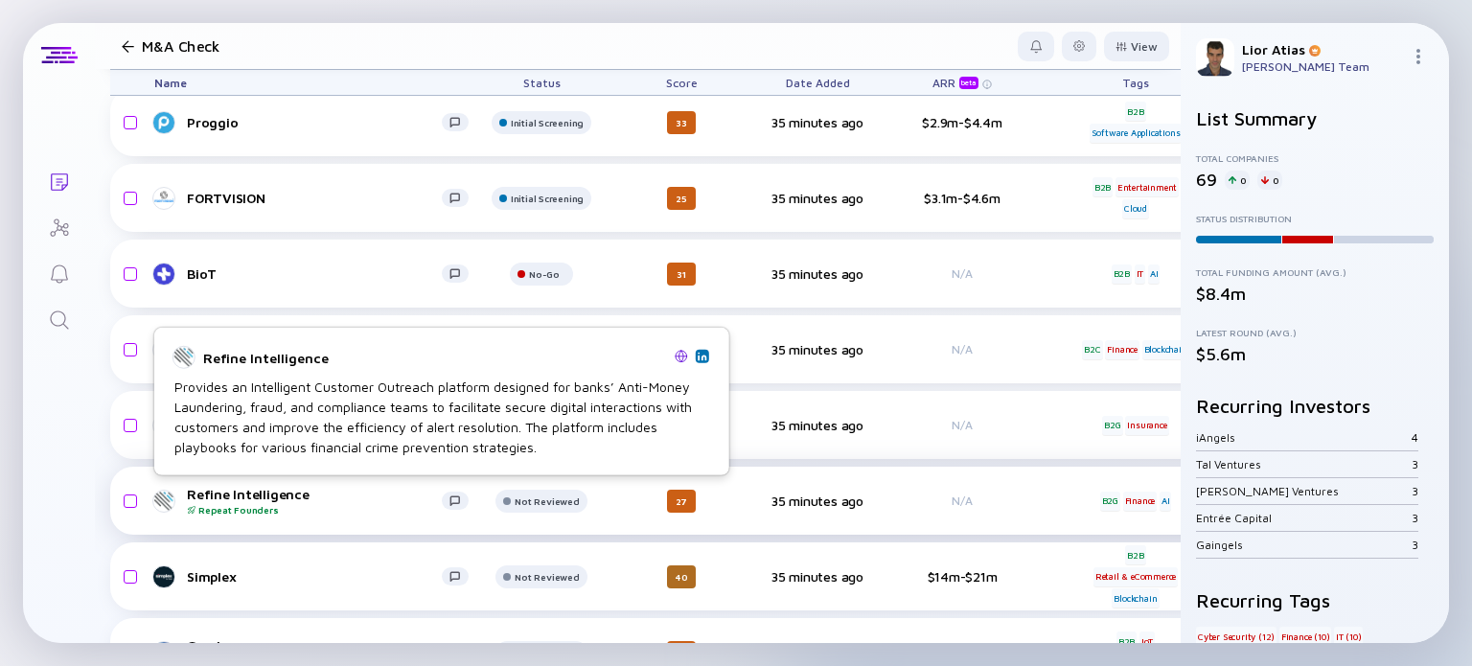
click at [307, 494] on div "Refine Intelligence Repeat Founders" at bounding box center [314, 501] width 255 height 30
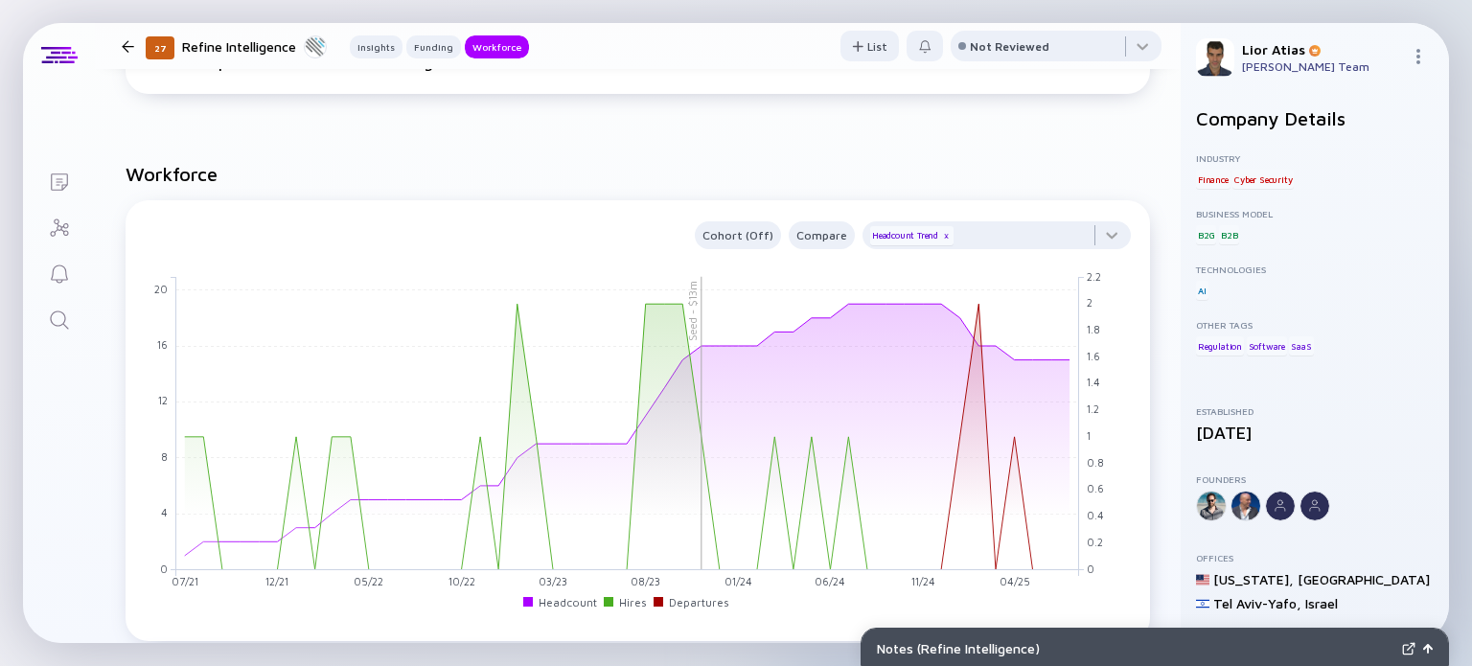
scroll to position [1444, 0]
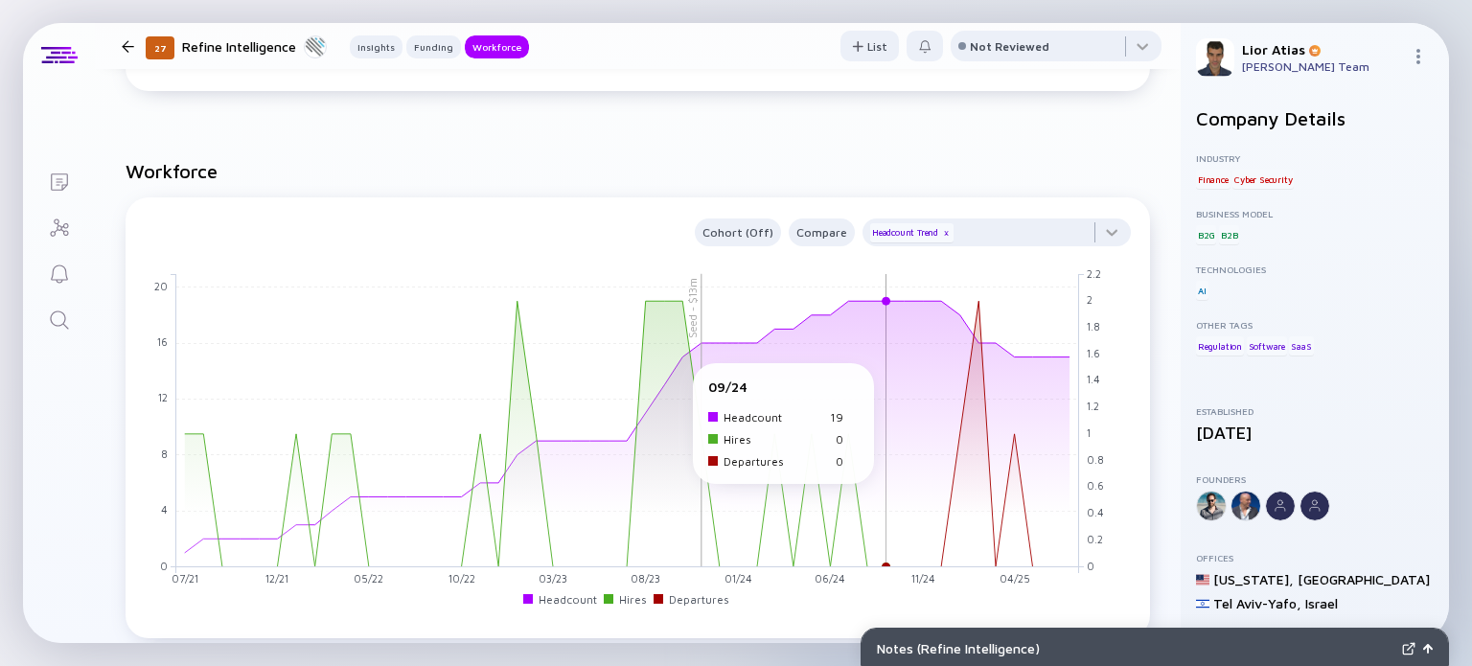
click at [882, 366] on rect at bounding box center [627, 420] width 903 height 293
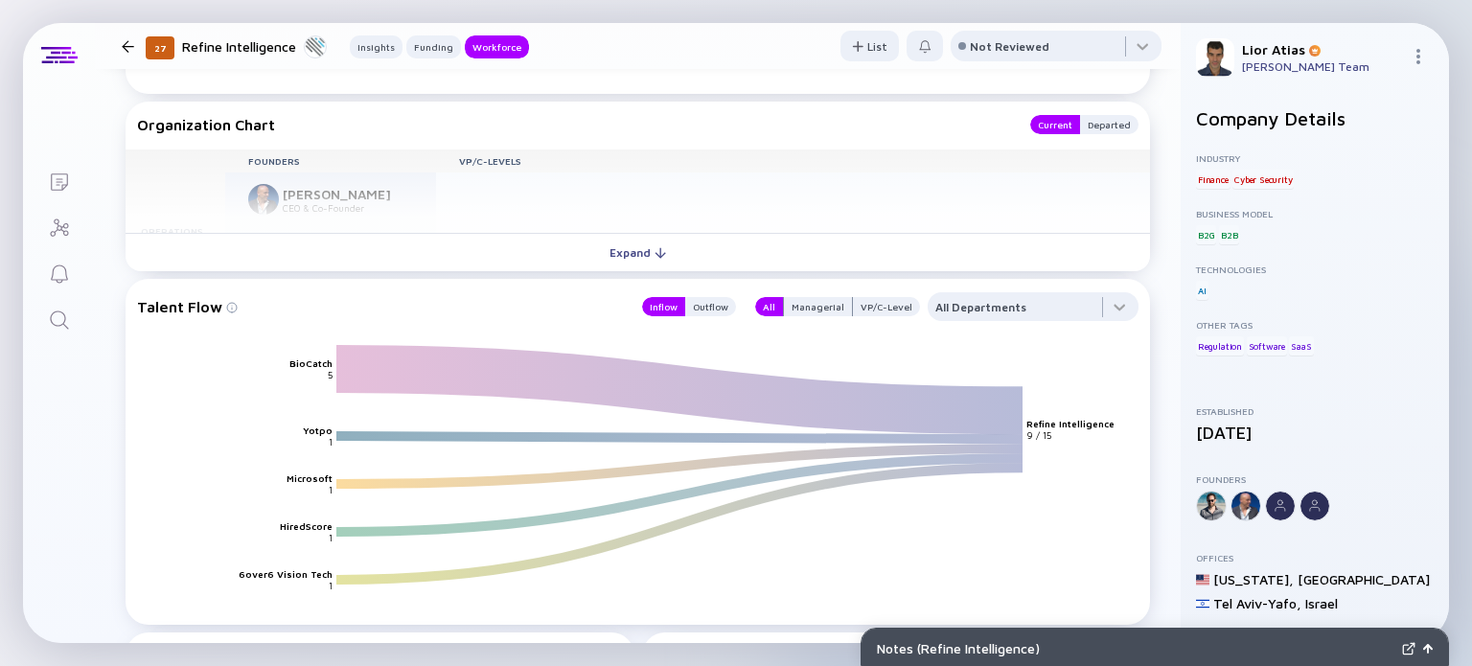
scroll to position [1936, 0]
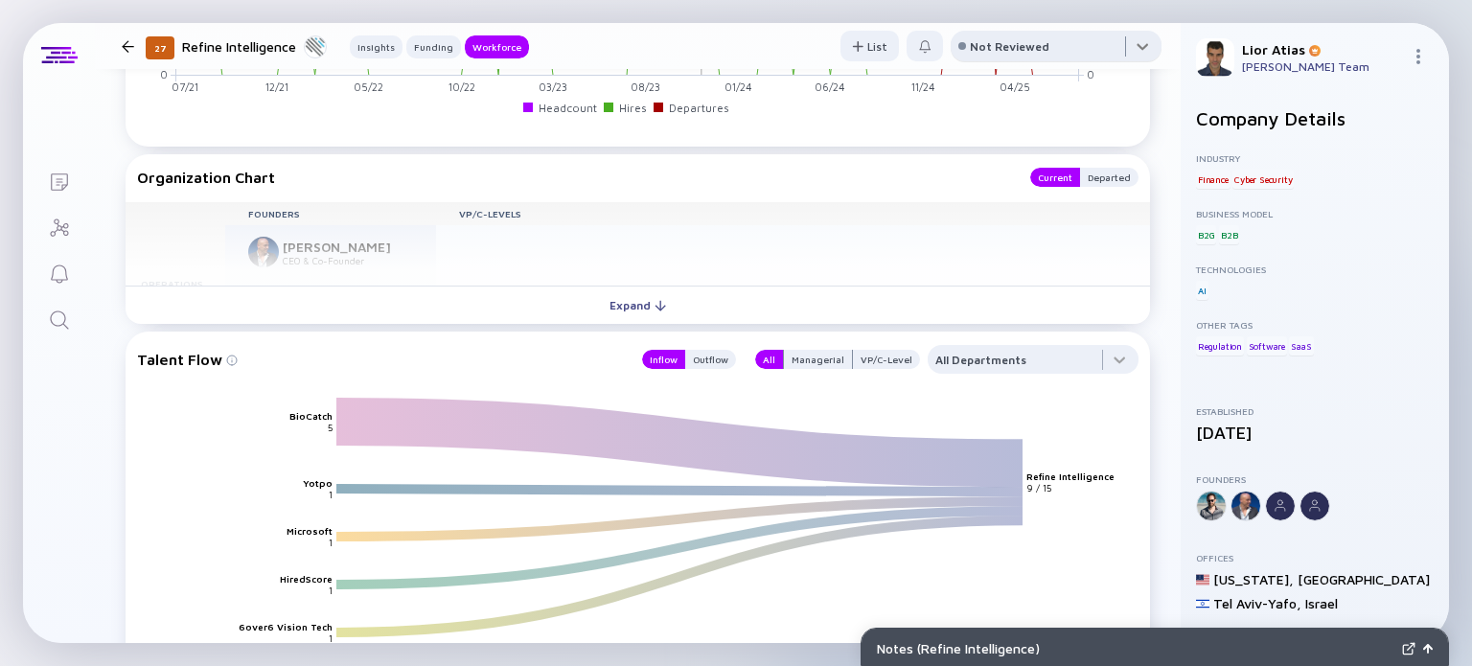
click at [1108, 45] on div at bounding box center [1056, 50] width 211 height 38
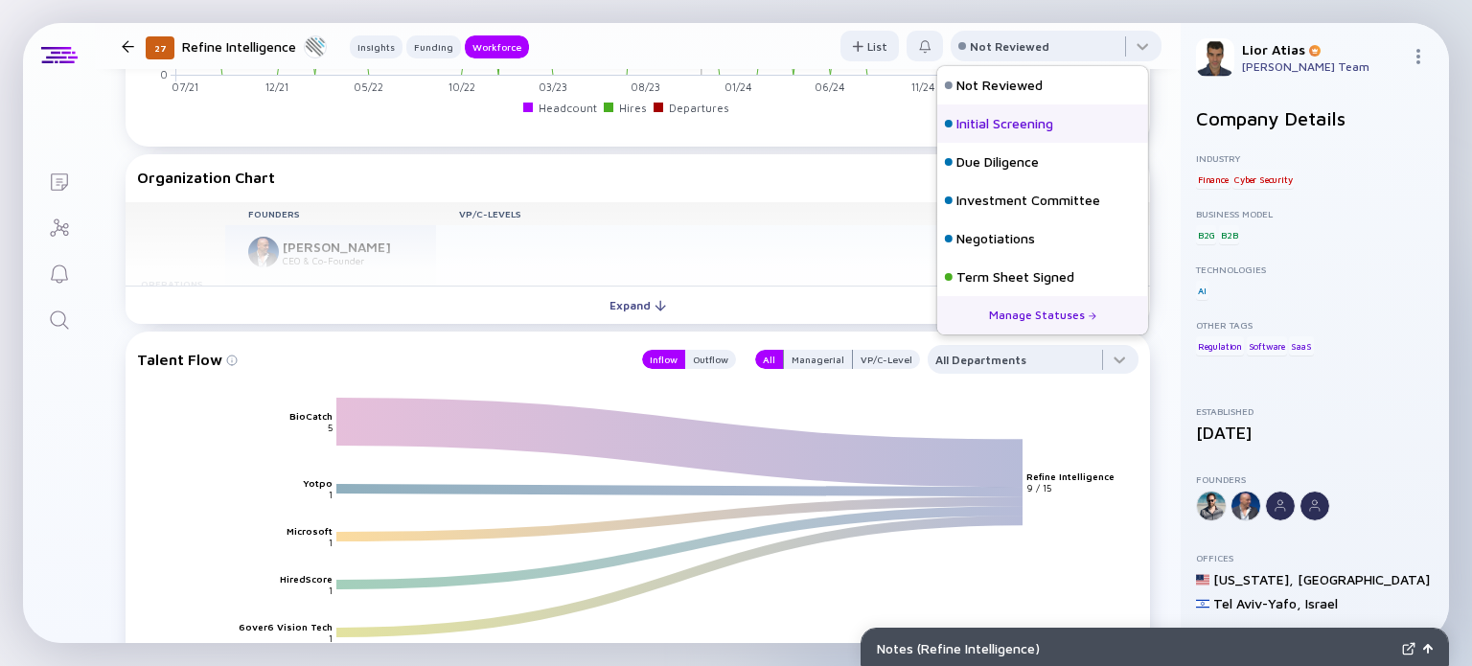
click at [1053, 119] on div "Initial Screening" at bounding box center [1005, 123] width 97 height 19
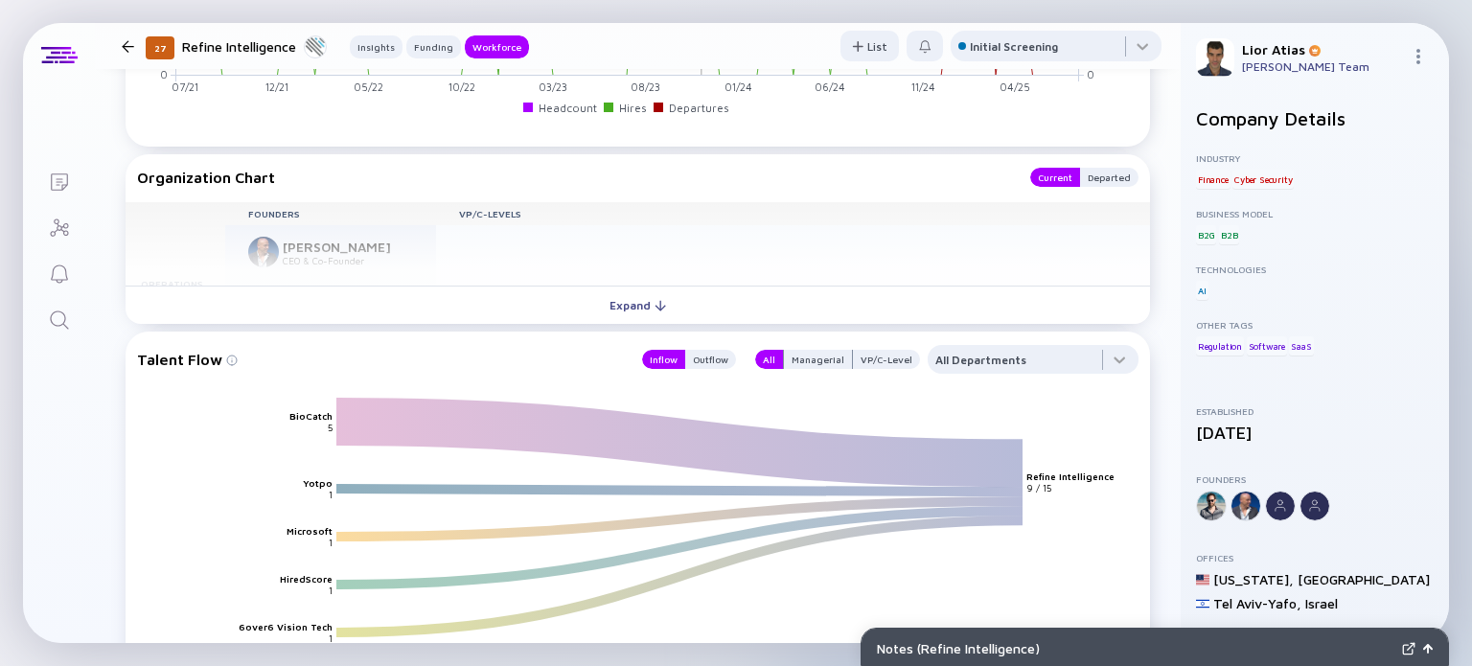
click at [131, 45] on div at bounding box center [128, 46] width 12 height 12
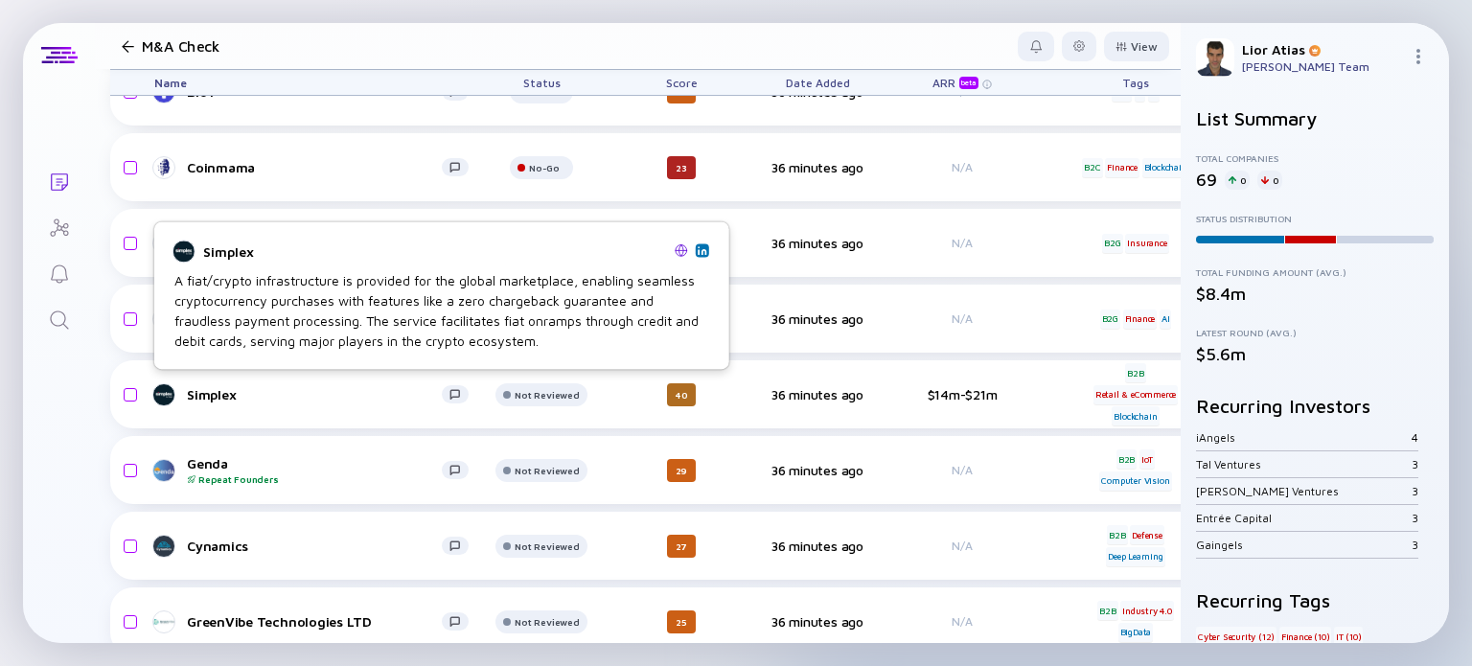
scroll to position [2986, 0]
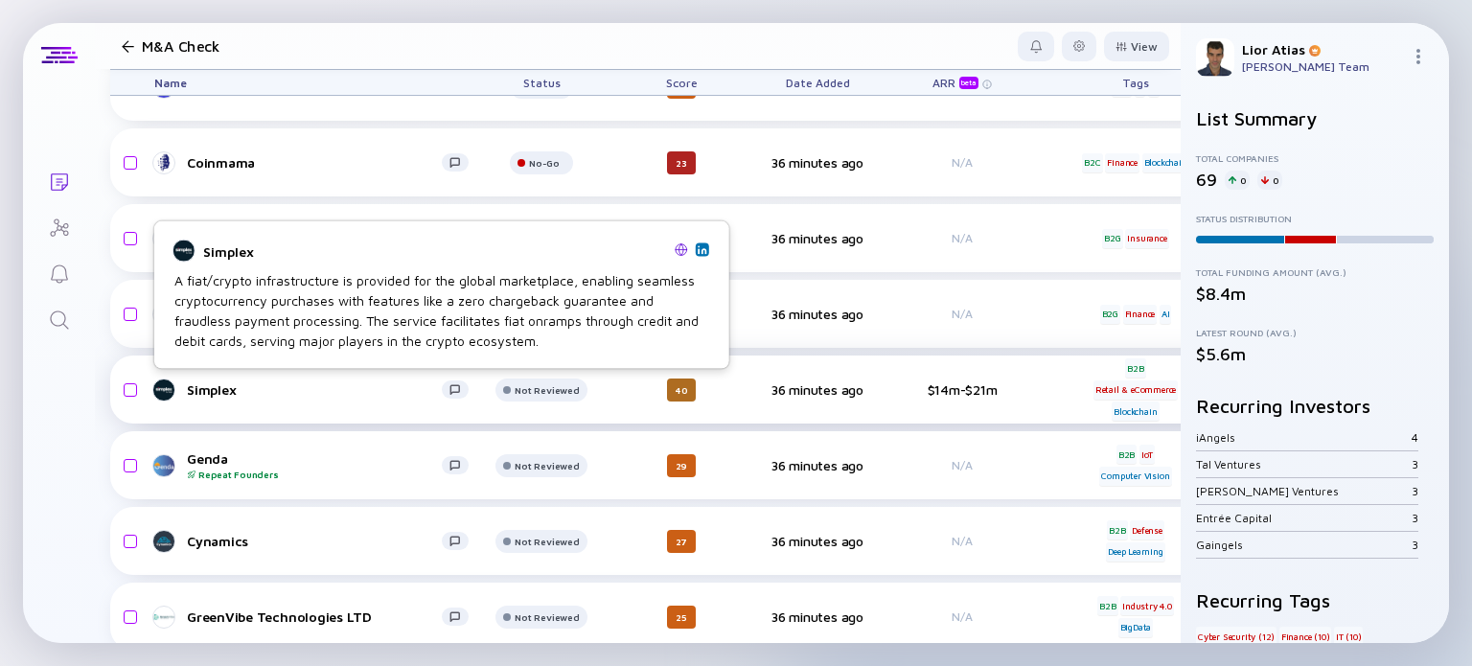
click at [292, 395] on div "Simplex" at bounding box center [314, 389] width 255 height 16
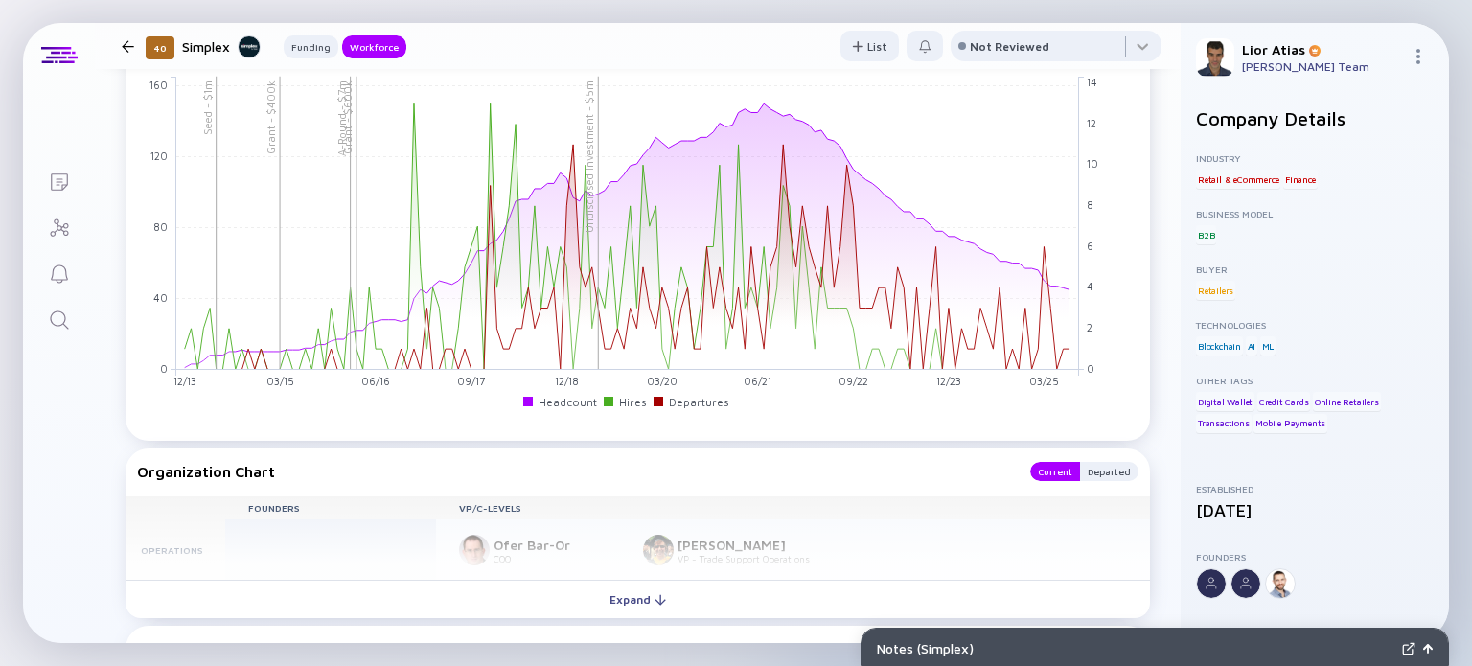
scroll to position [1392, 0]
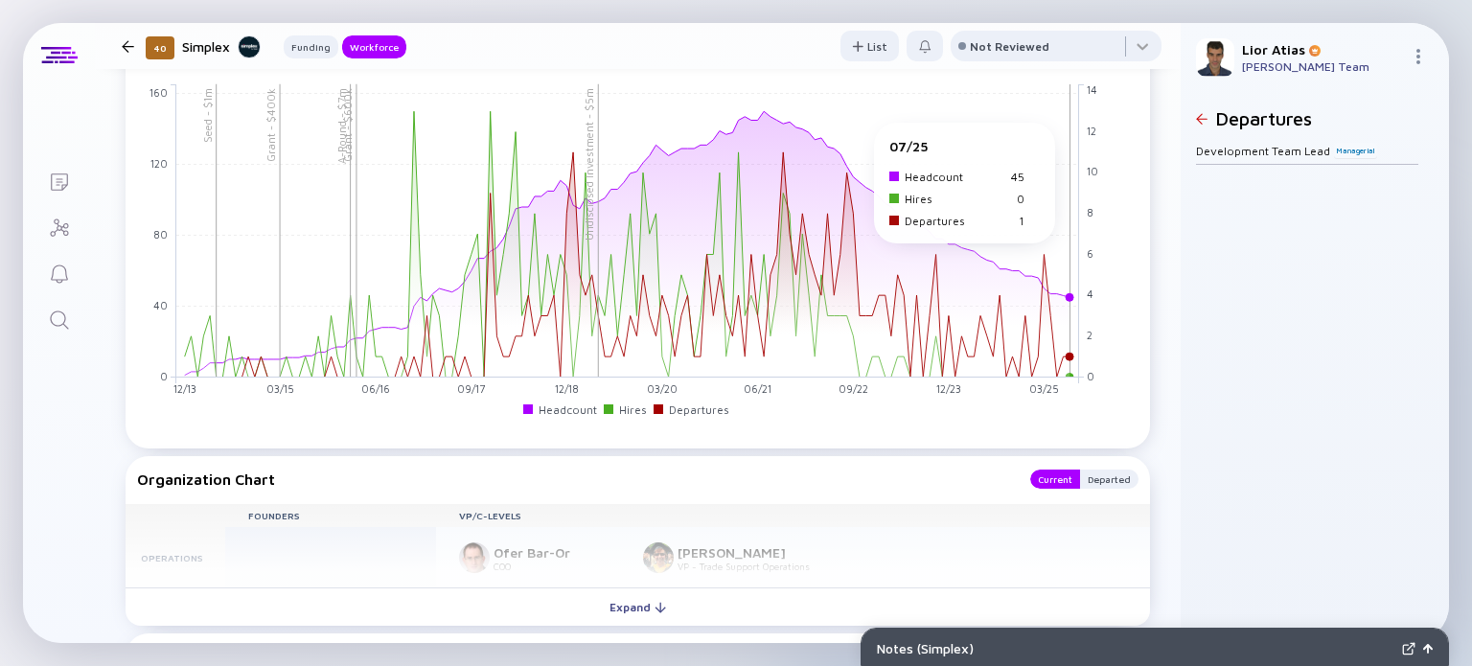
click at [1073, 129] on rect at bounding box center [627, 230] width 903 height 293
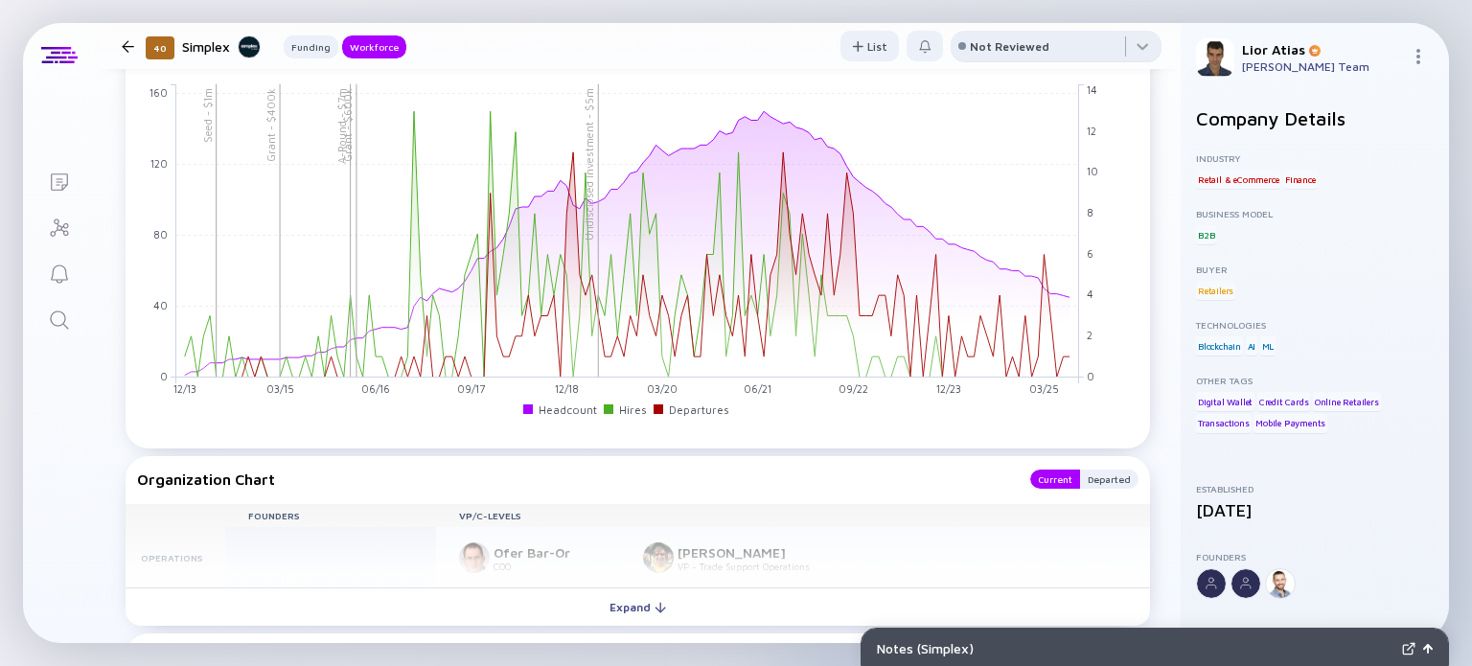
click at [987, 49] on div "Not Reviewed" at bounding box center [1010, 46] width 80 height 14
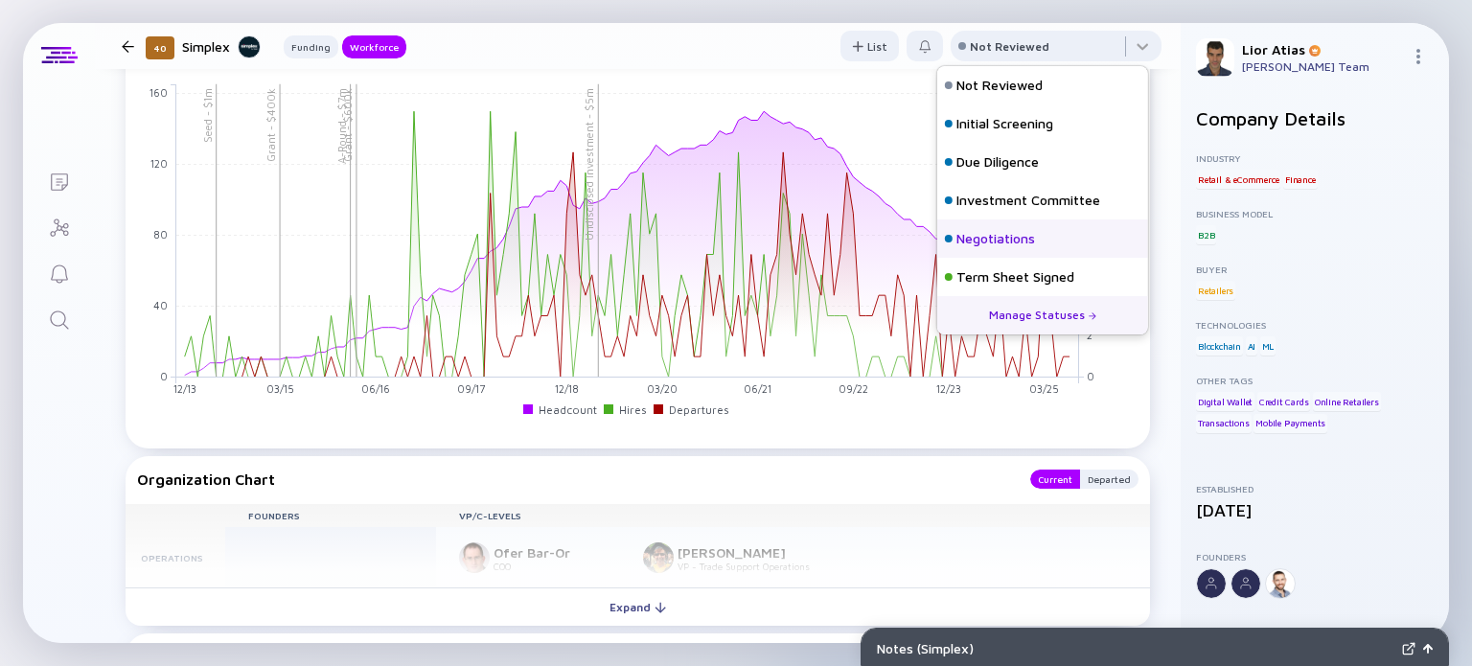
scroll to position [84, 0]
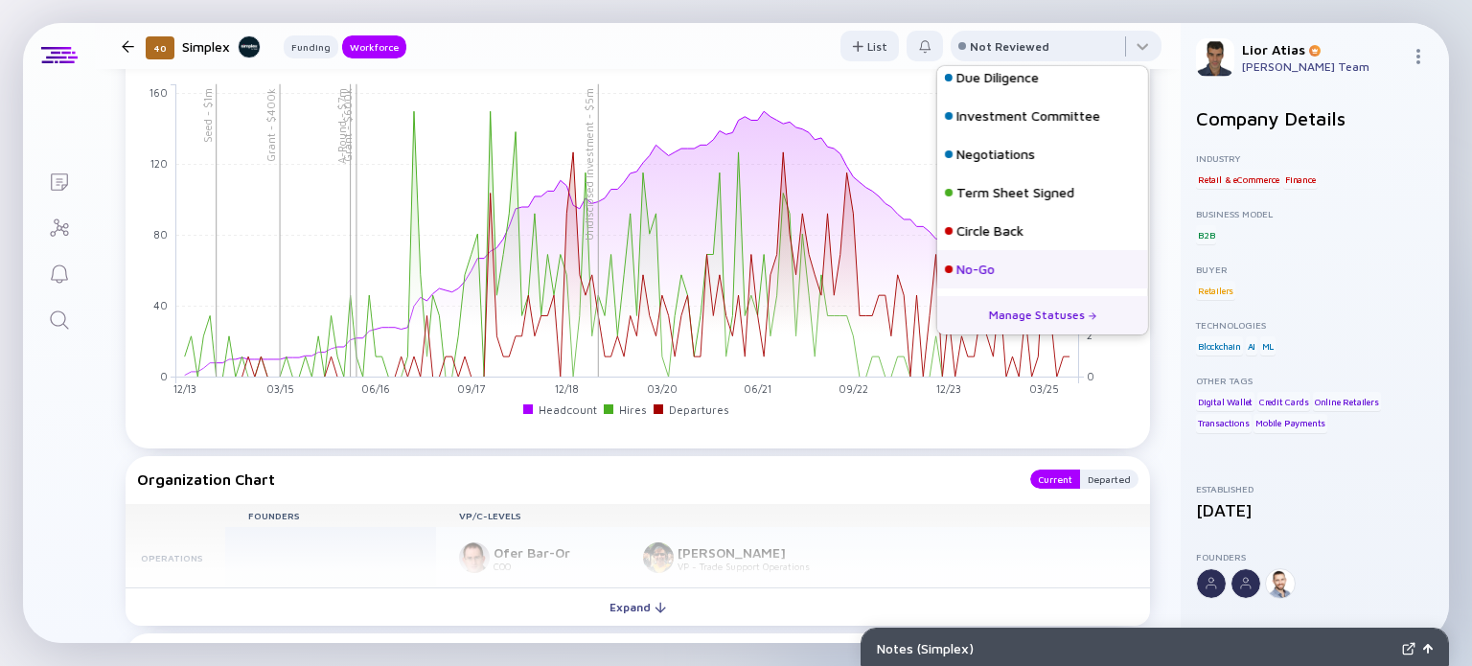
click at [1029, 283] on div "No-Go" at bounding box center [1042, 269] width 211 height 38
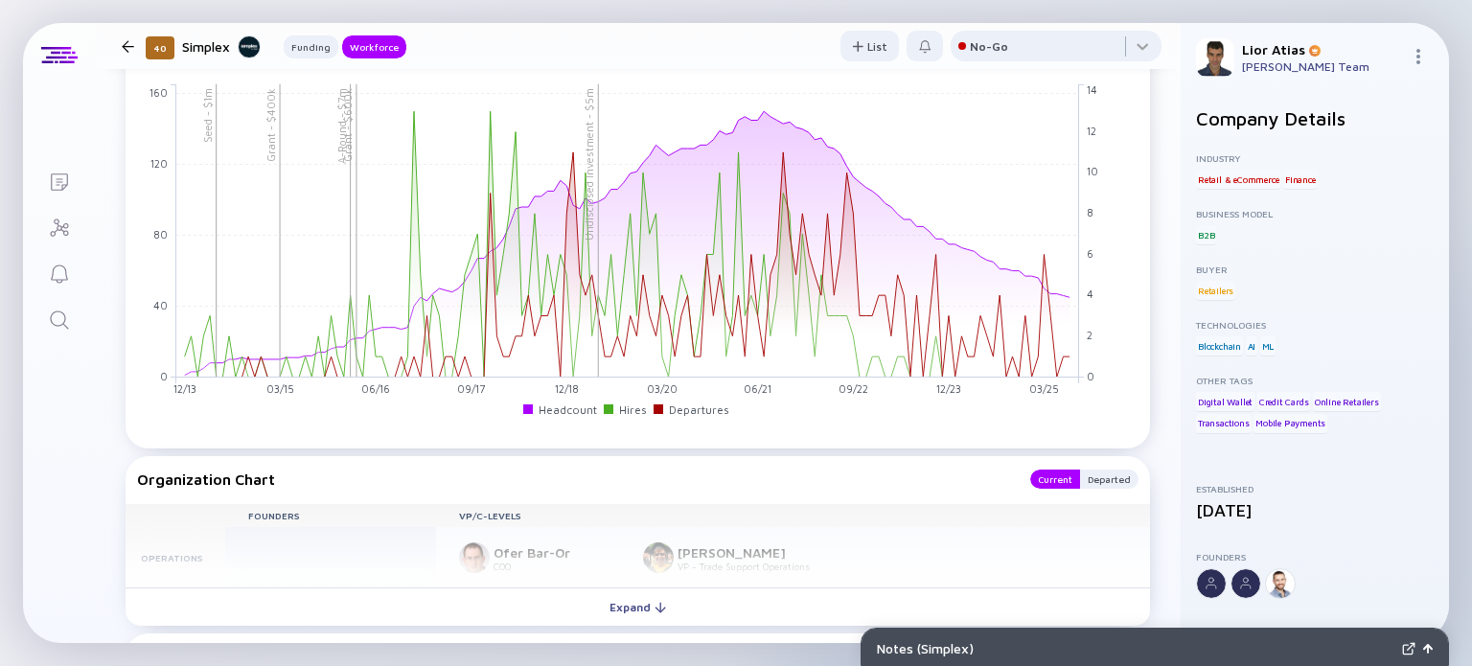
click at [130, 46] on div at bounding box center [128, 46] width 12 height 12
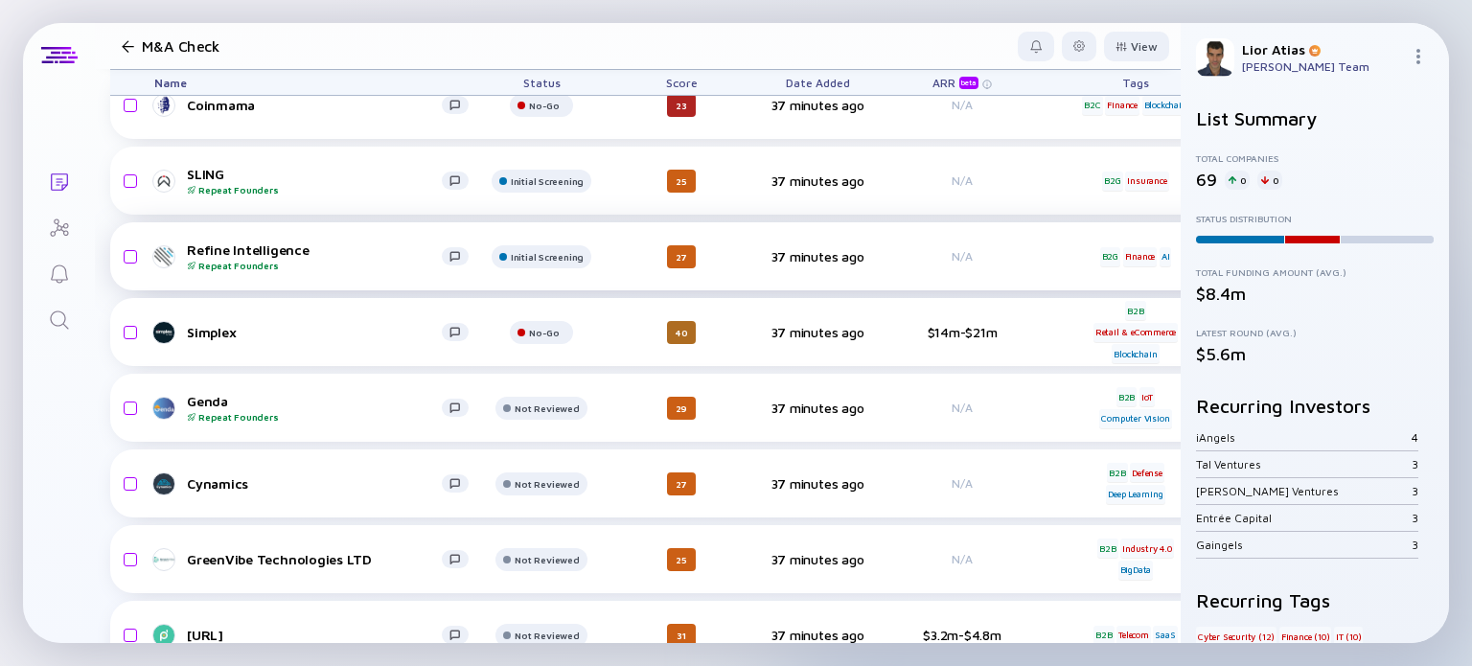
scroll to position [3048, 0]
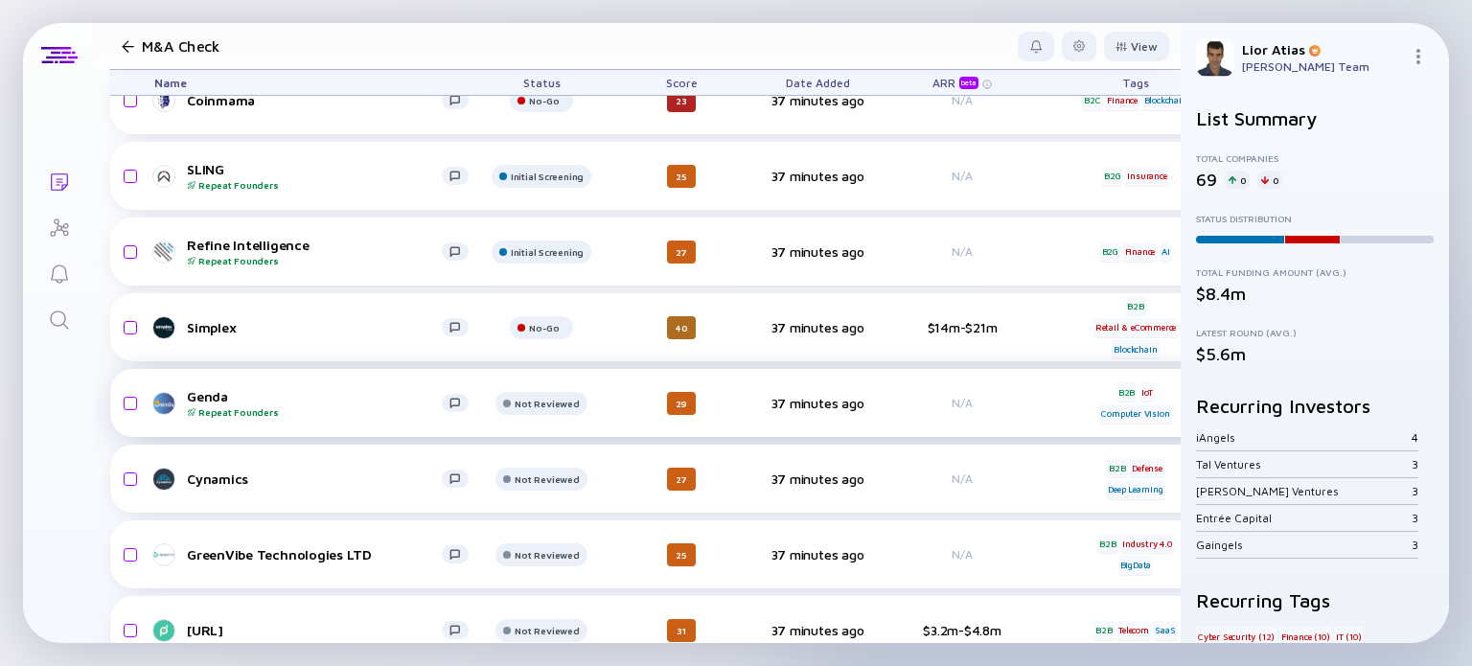
click at [303, 408] on div "Repeat Founders" at bounding box center [314, 412] width 255 height 12
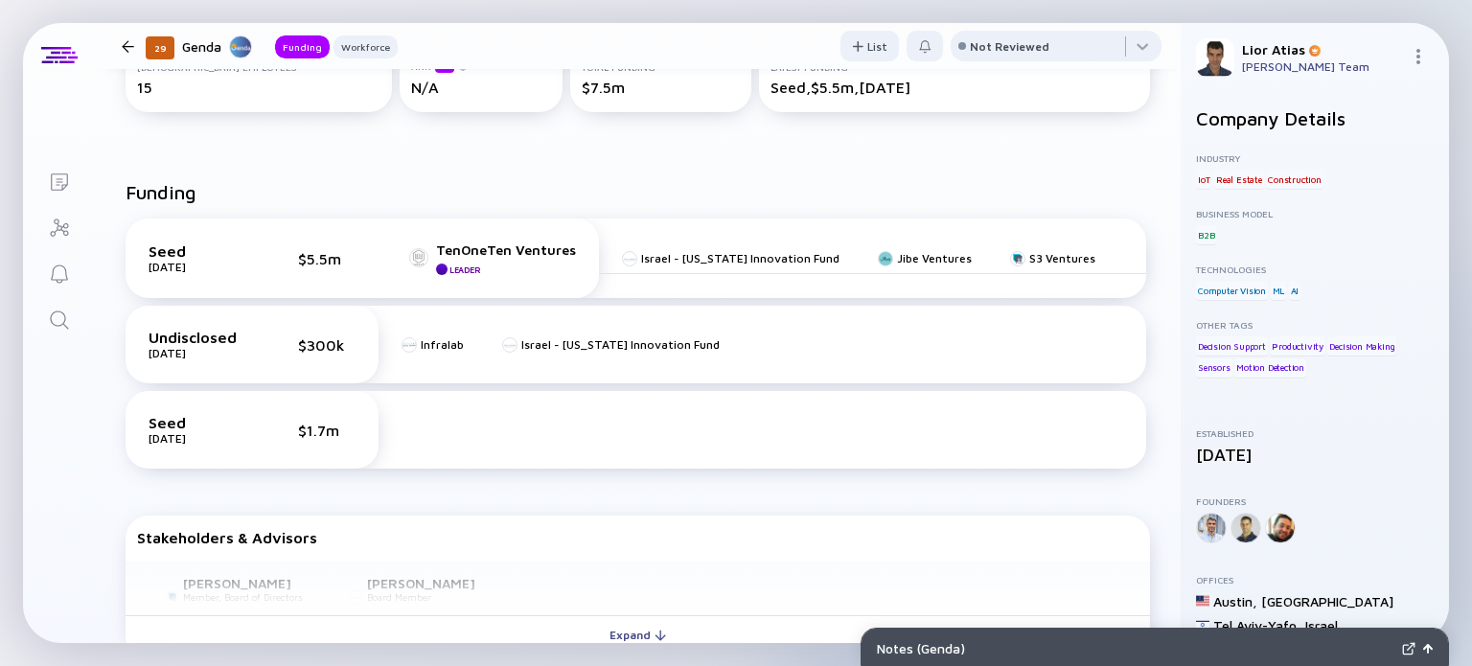
scroll to position [299, 0]
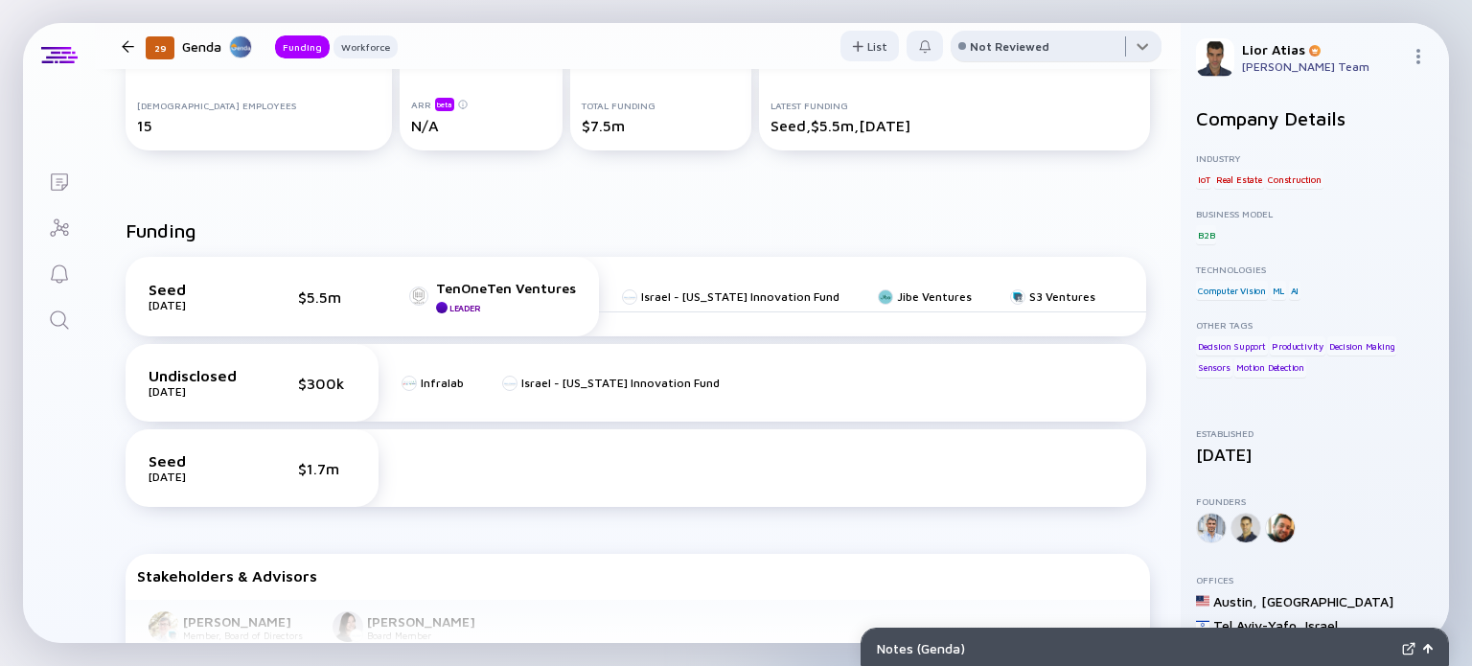
click at [1050, 45] on div at bounding box center [1056, 50] width 211 height 38
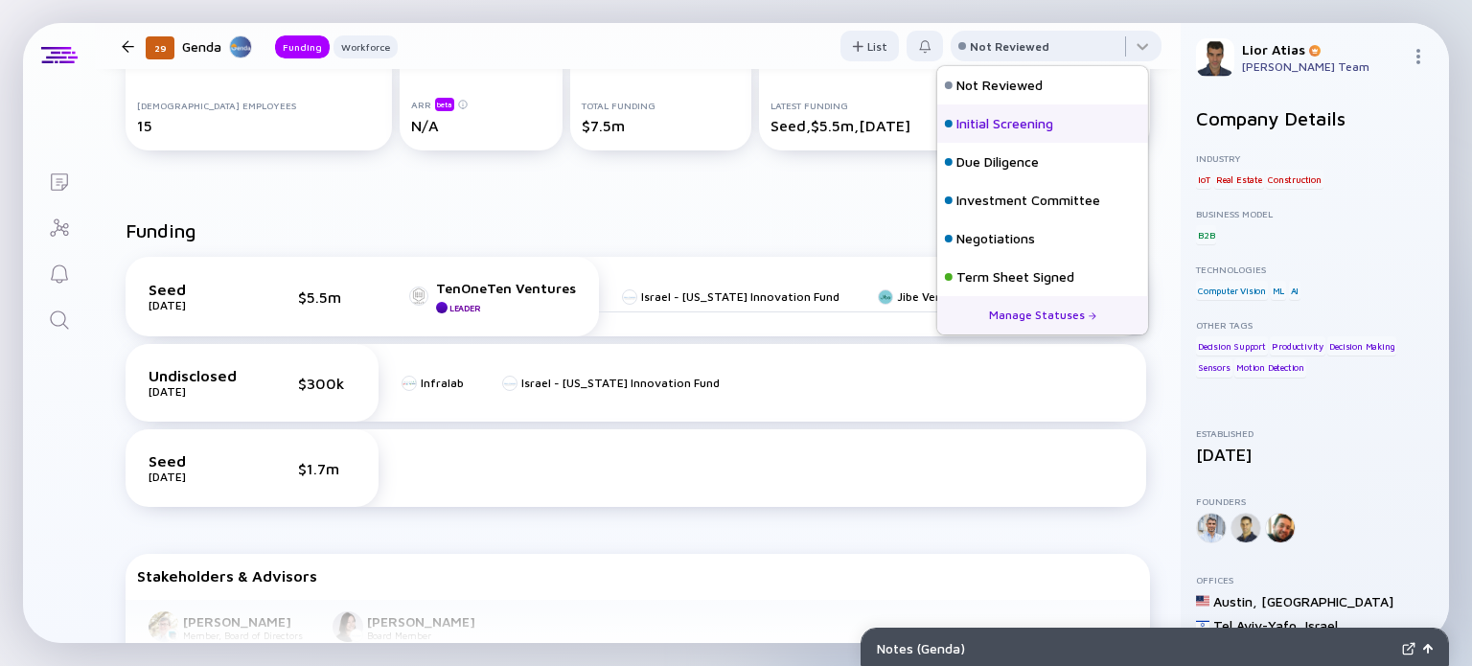
click at [1004, 121] on div "Initial Screening" at bounding box center [1005, 123] width 97 height 19
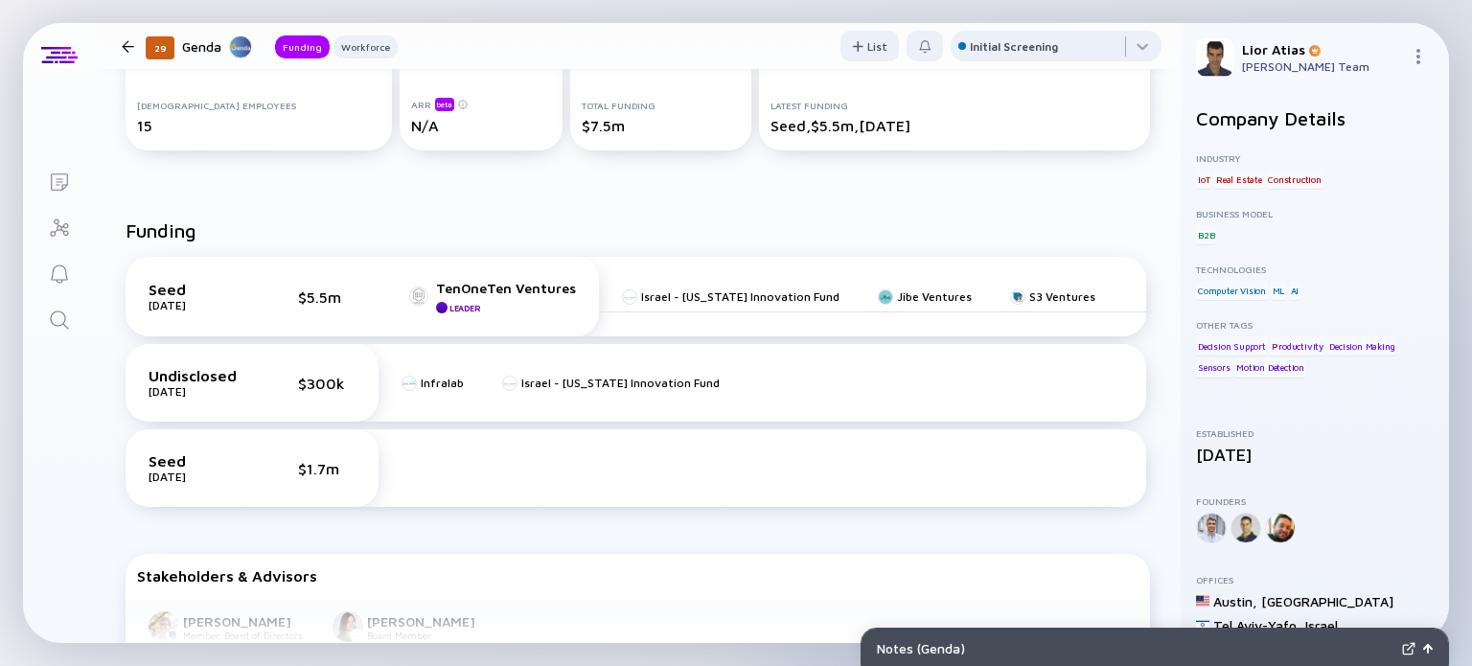
click at [124, 41] on div at bounding box center [128, 46] width 12 height 12
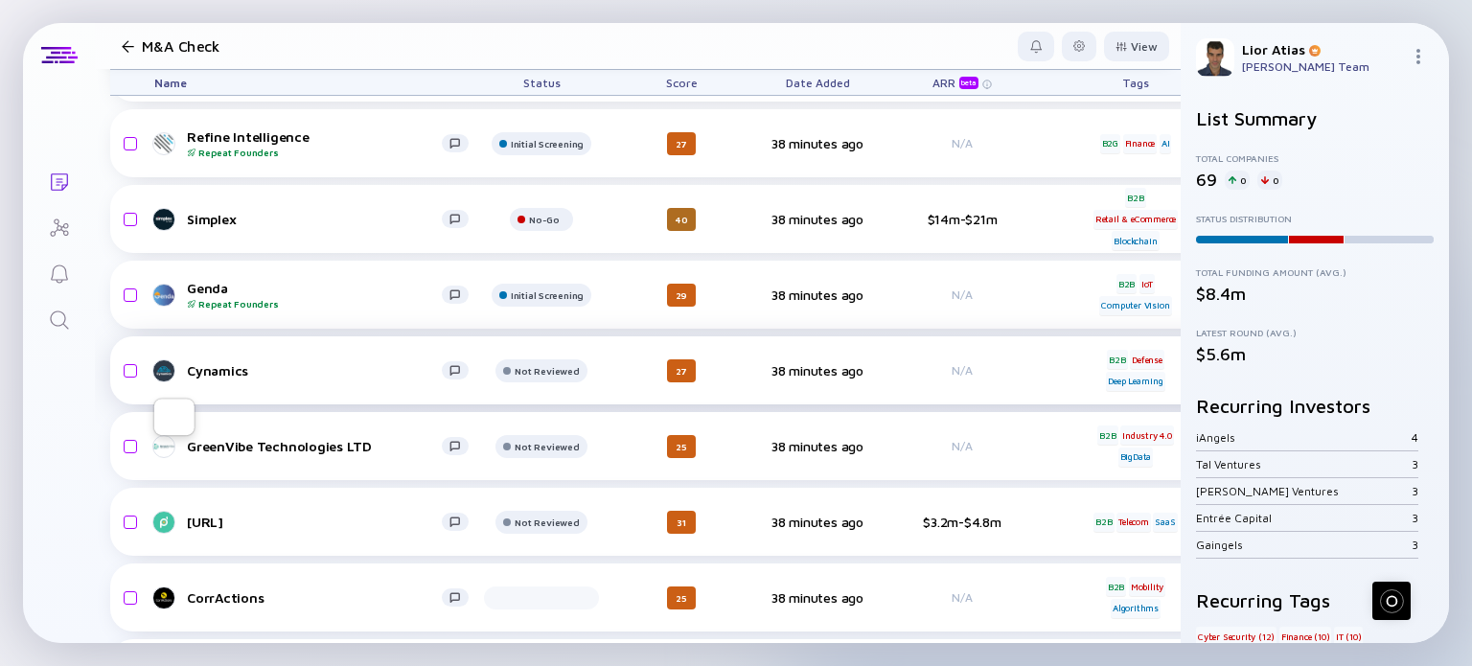
scroll to position [3228, 0]
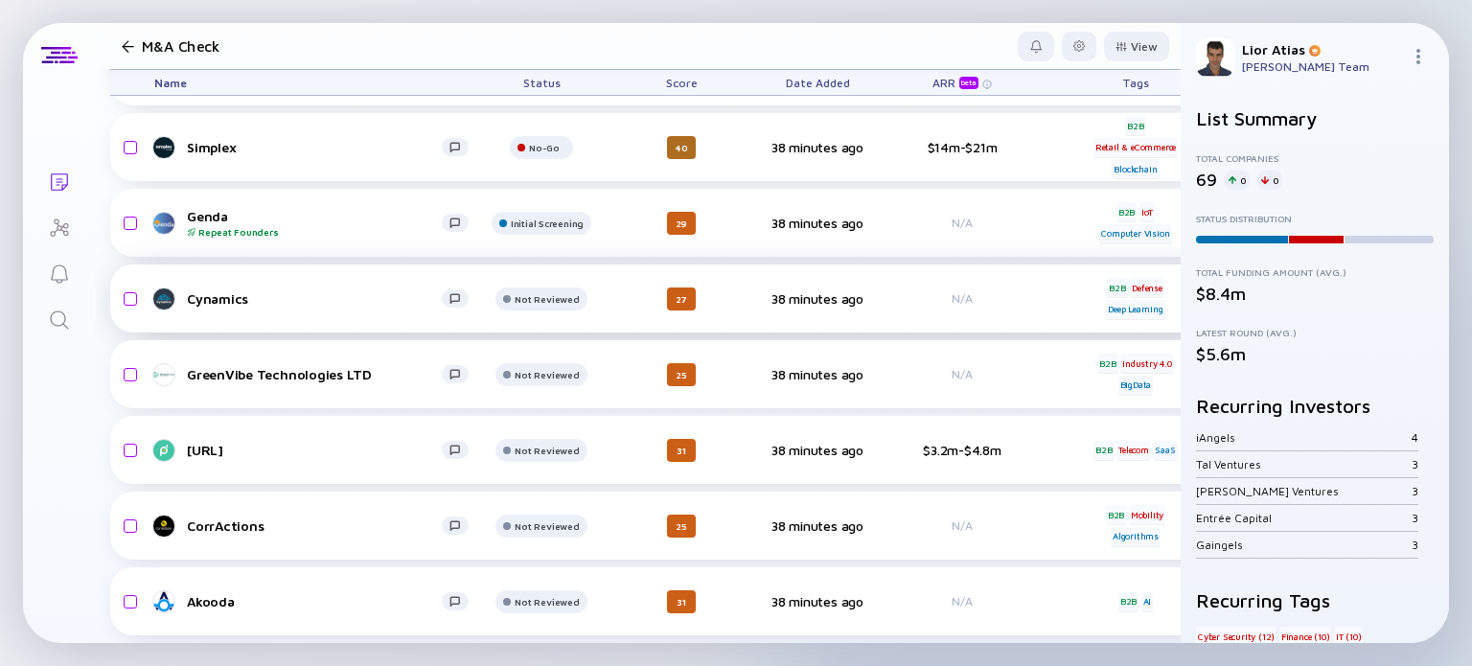
click at [322, 303] on div "Cynamics" at bounding box center [314, 298] width 255 height 16
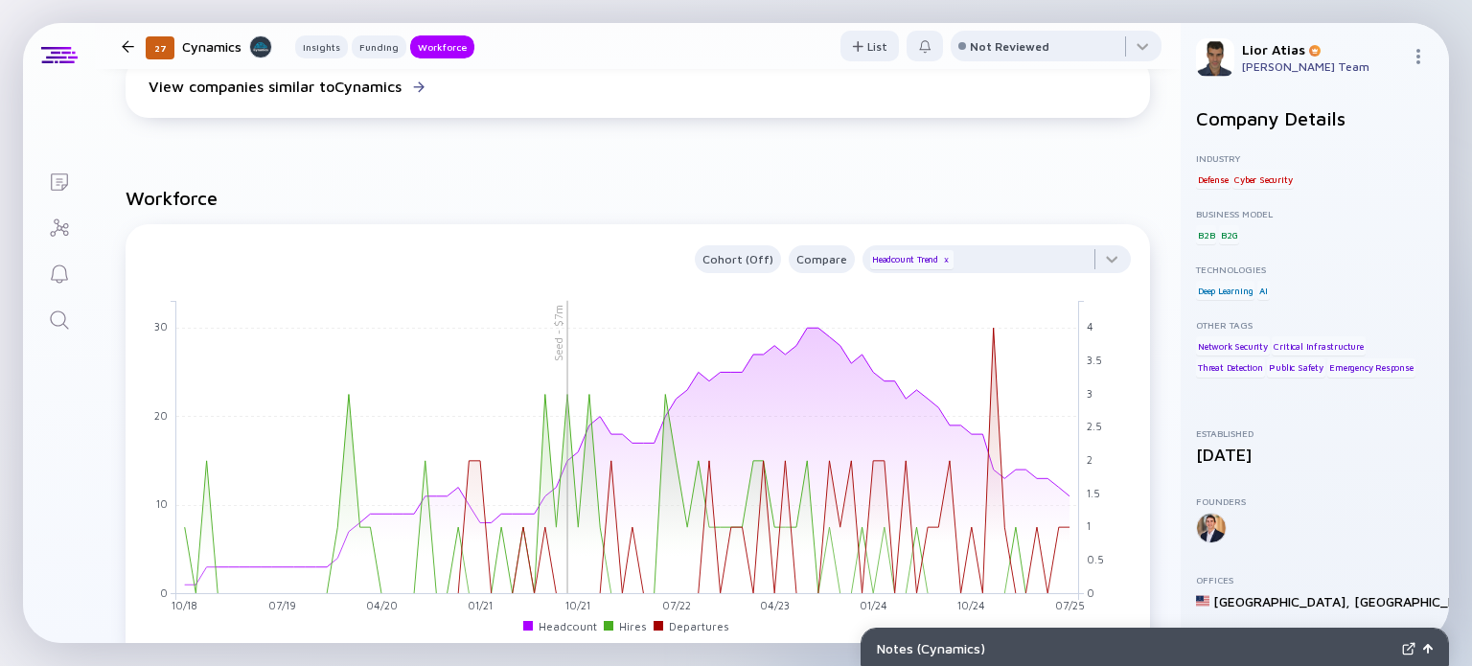
scroll to position [1361, 0]
click at [976, 40] on div "Not Reviewed" at bounding box center [1010, 46] width 80 height 14
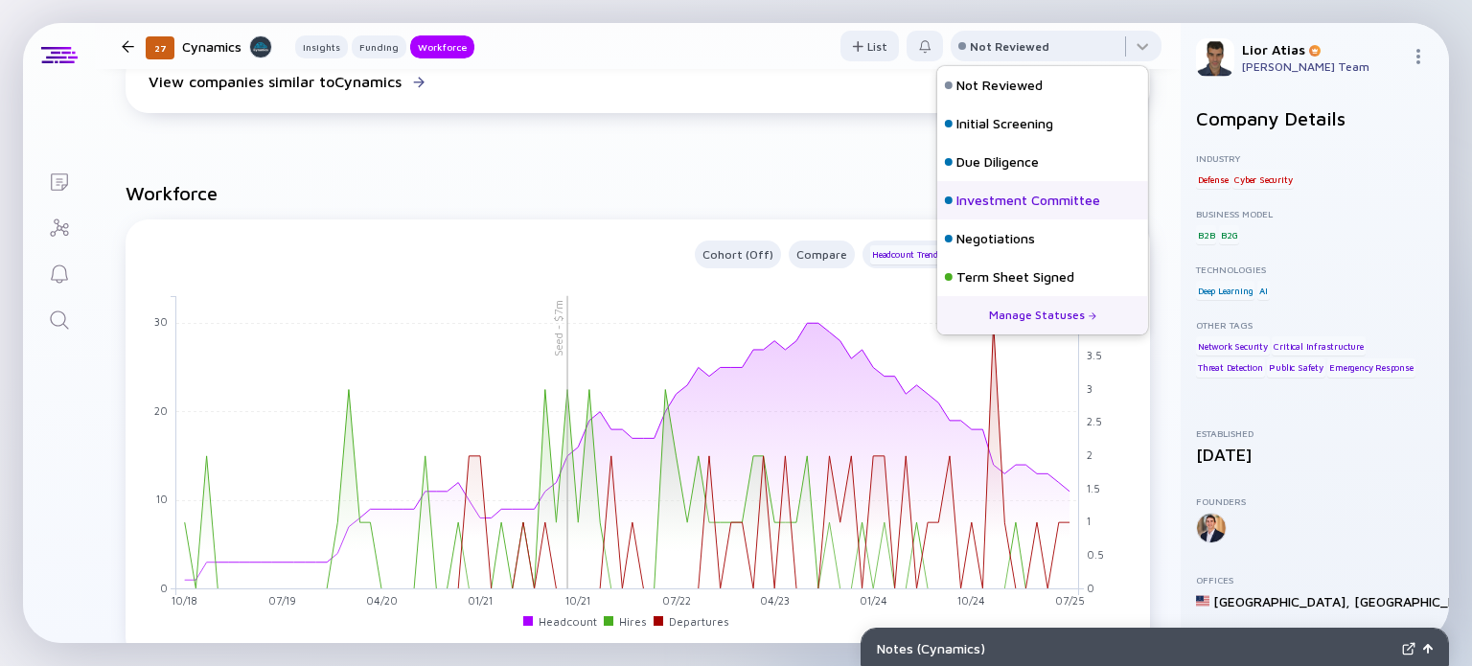
scroll to position [84, 0]
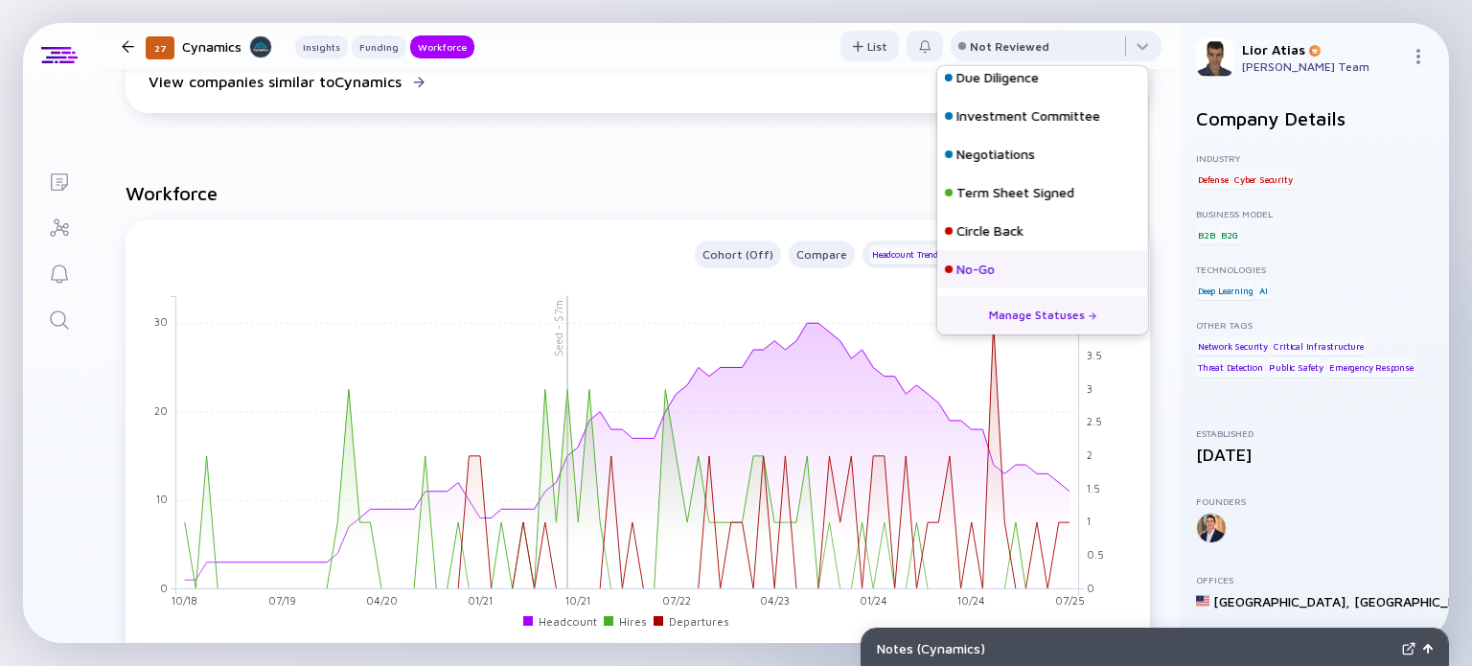
click at [991, 265] on div "No-Go" at bounding box center [976, 269] width 38 height 19
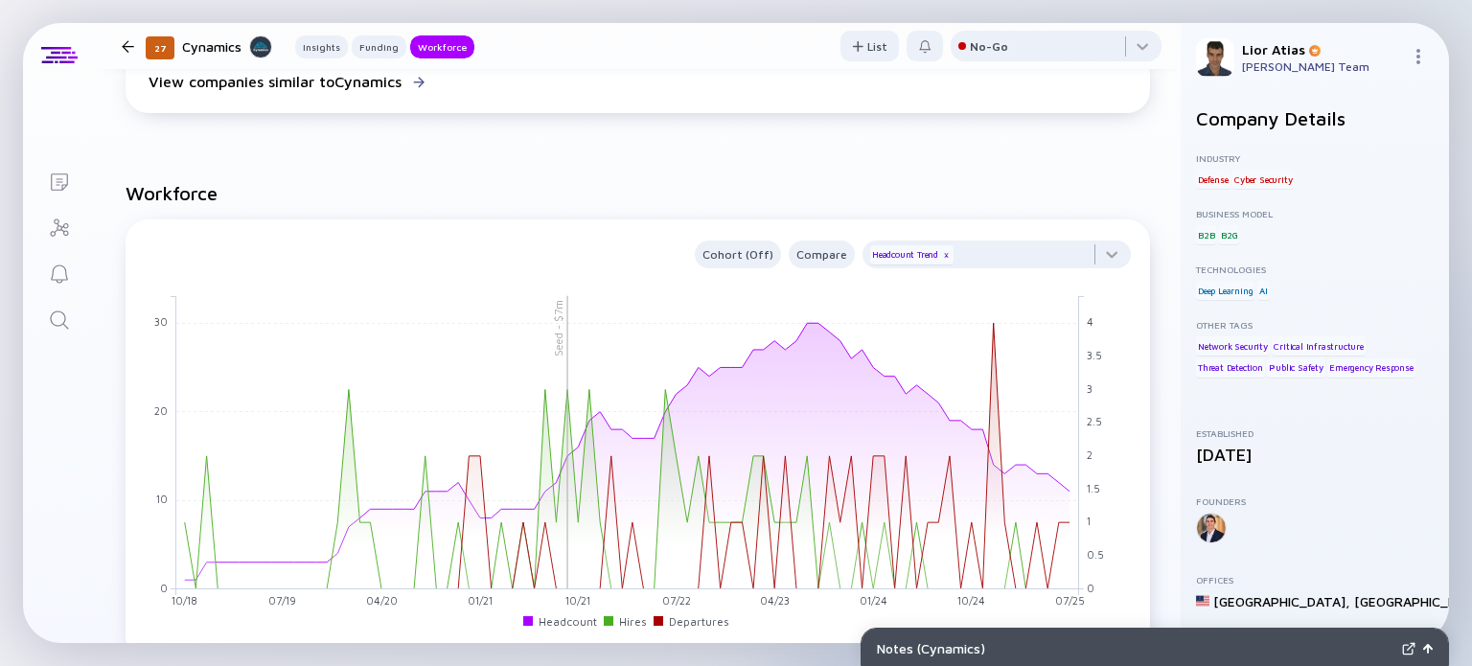
click at [118, 45] on div at bounding box center [128, 46] width 28 height 12
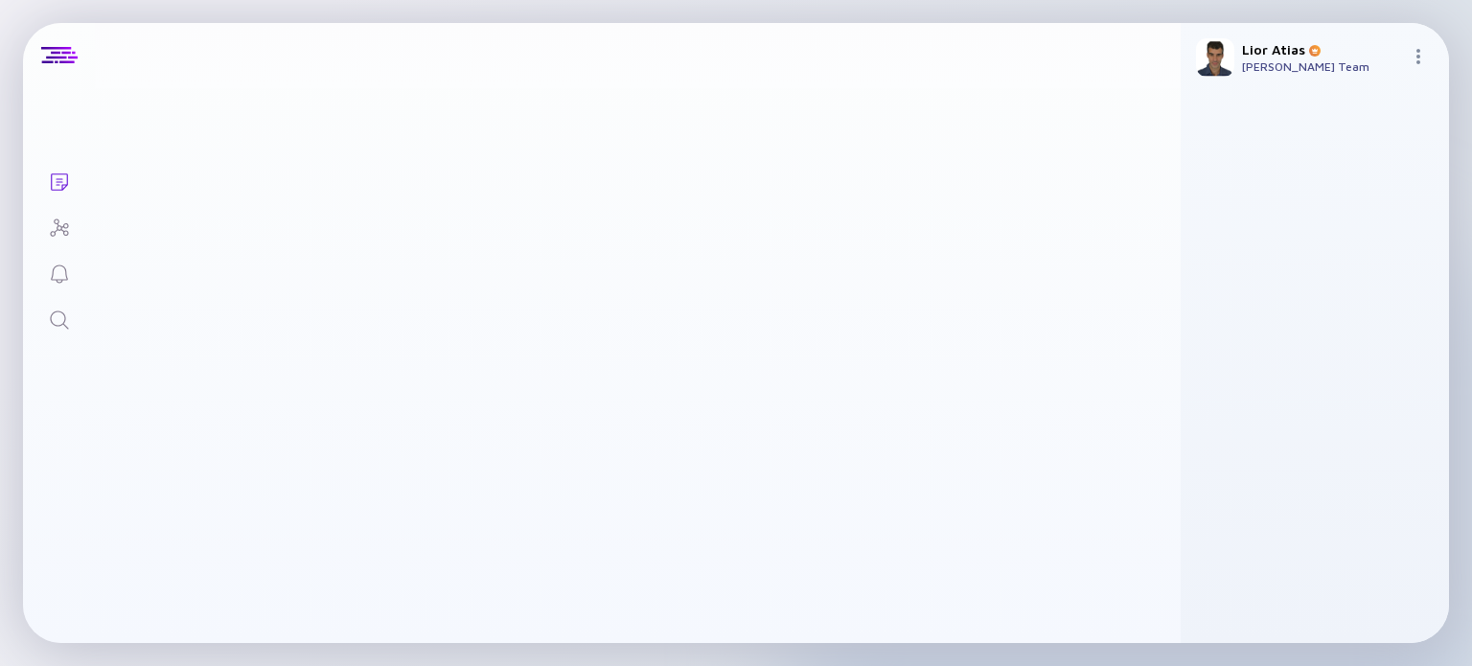
scroll to position [3228, 0]
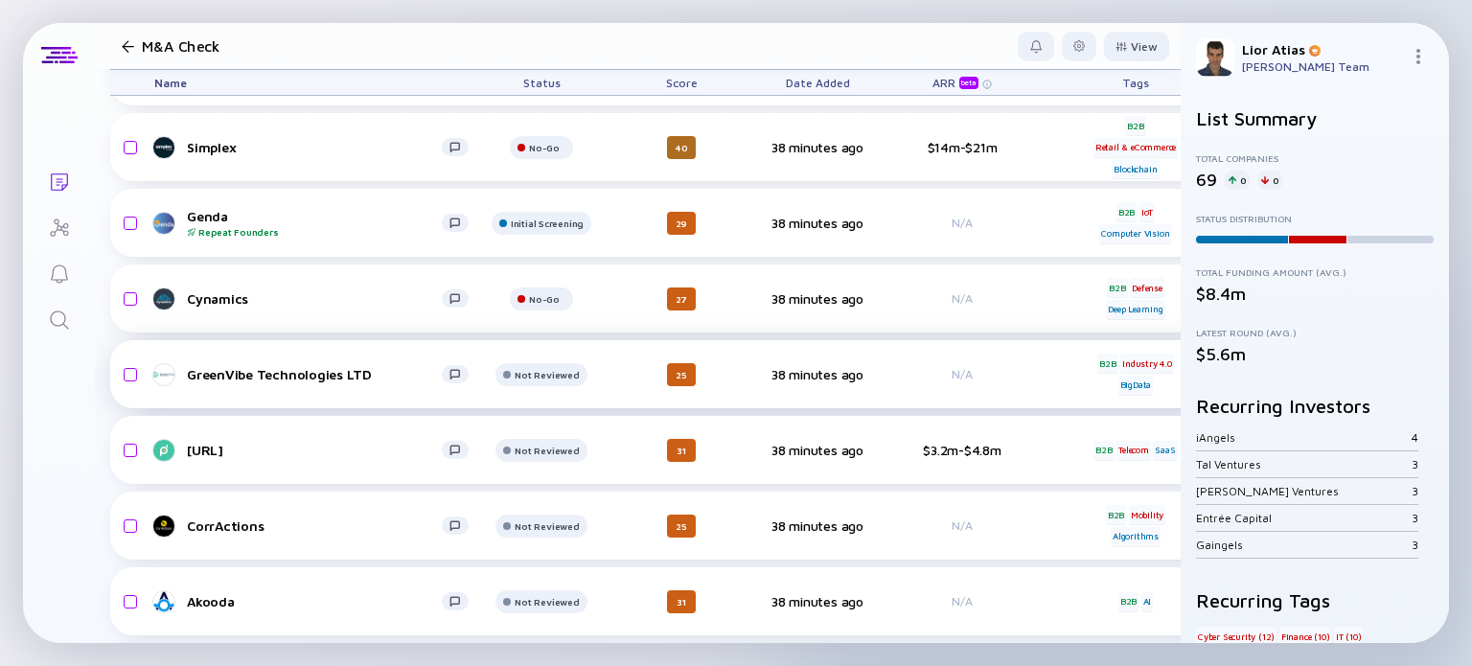
click at [333, 380] on div "GreenVibe Technologies LTD" at bounding box center [314, 374] width 255 height 16
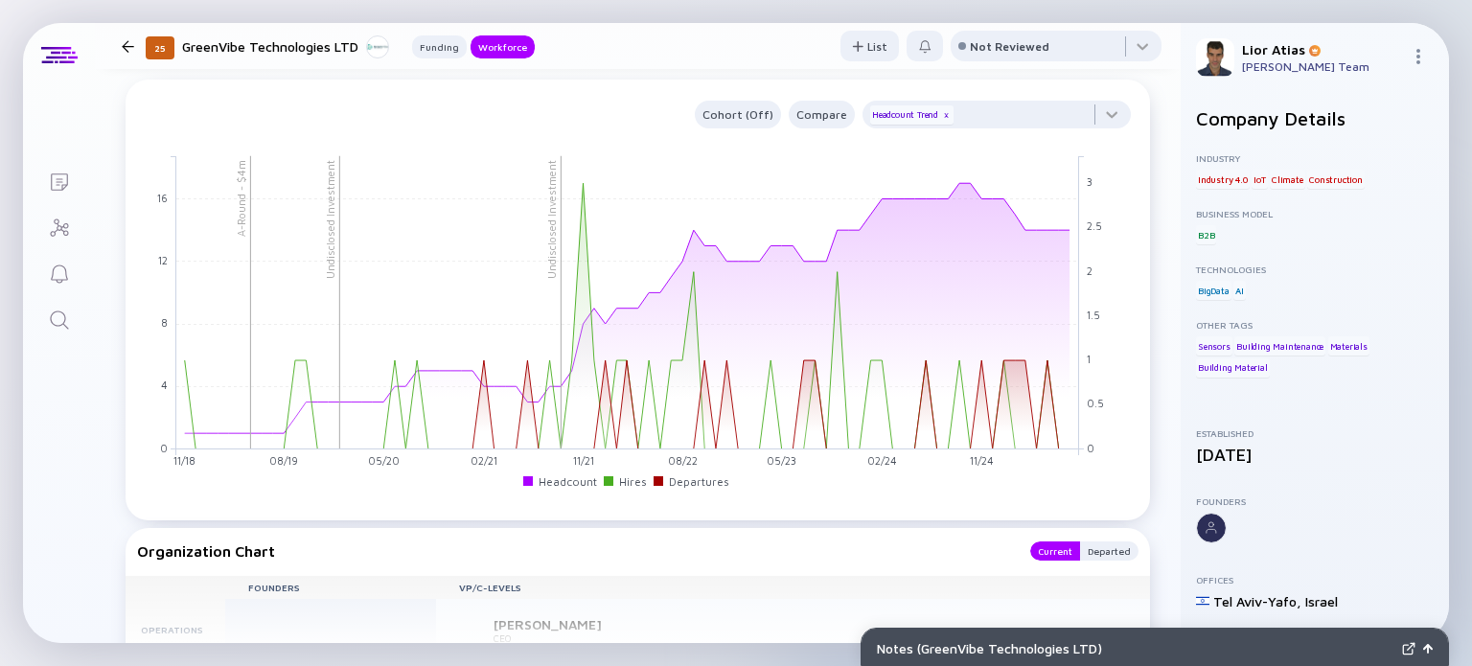
scroll to position [1440, 0]
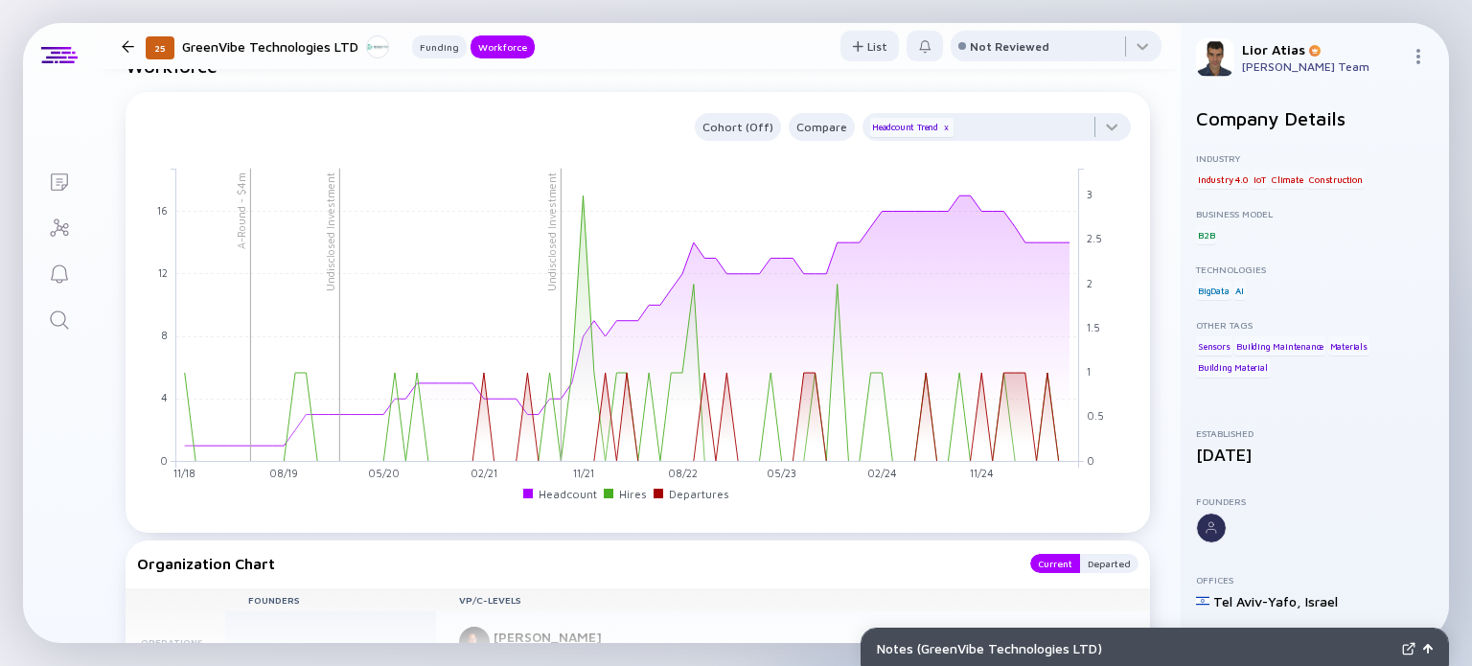
click at [1126, 202] on div "Cohort (Off) Compare Headcount Trend x Undisclosed Investment A-Round - $4m Und…" at bounding box center [638, 312] width 1025 height 441
drag, startPoint x: 1126, startPoint y: 202, endPoint x: 1102, endPoint y: 239, distance: 43.6
click at [1102, 239] on div "Cohort (Off) Compare Headcount Trend x Undisclosed Investment A-Round - $4m Und…" at bounding box center [638, 312] width 1025 height 441
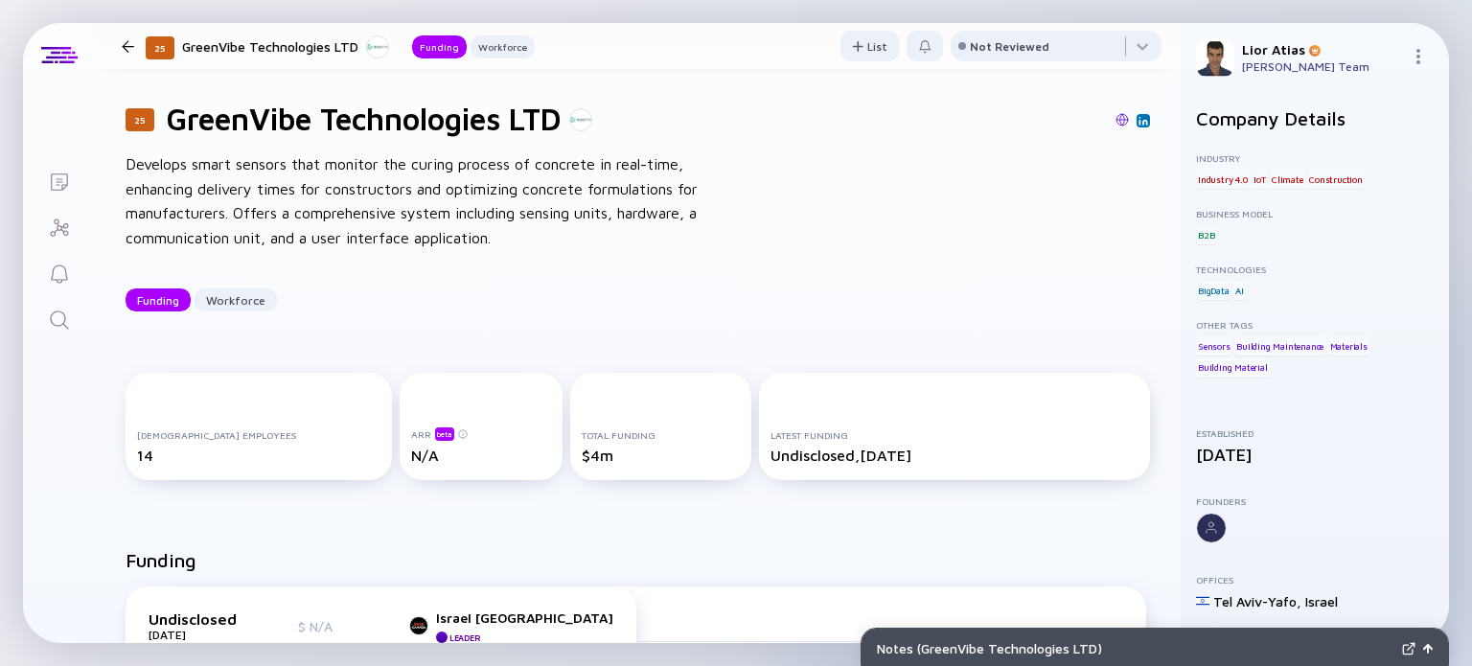
scroll to position [0, 0]
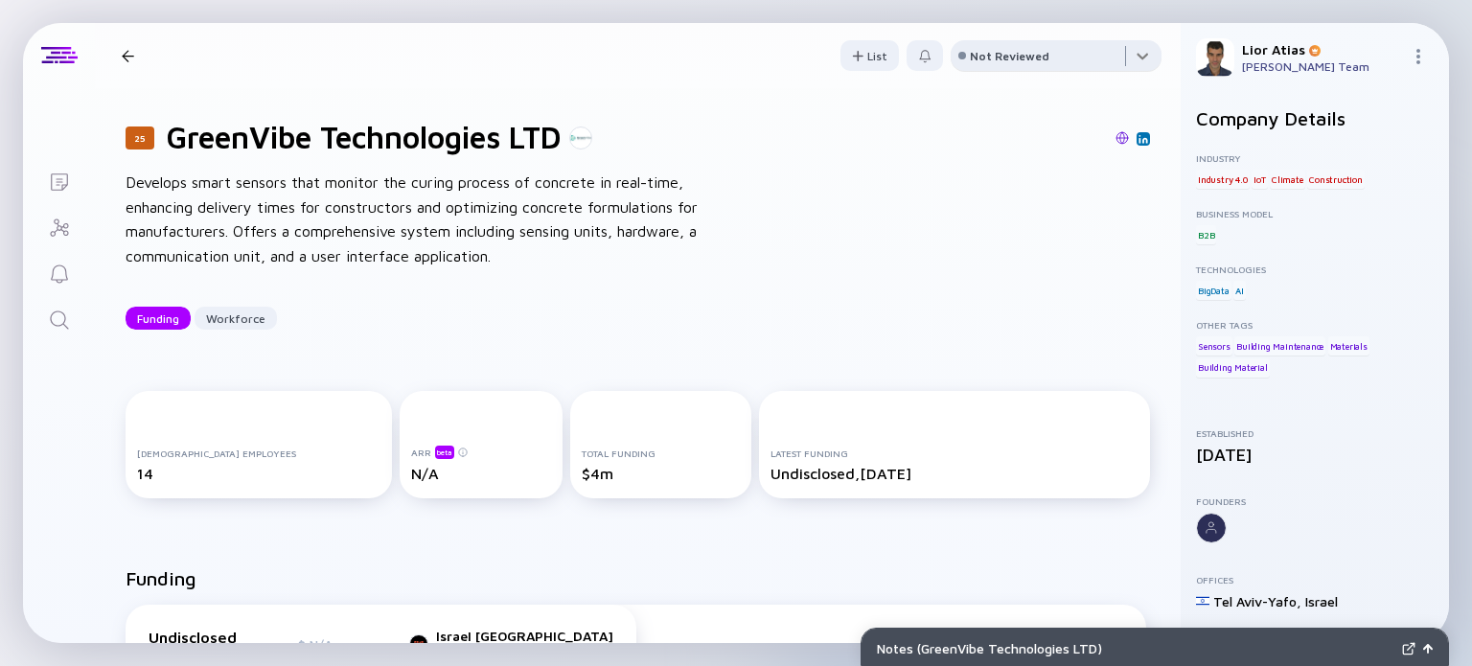
click at [1108, 57] on div at bounding box center [1056, 59] width 211 height 38
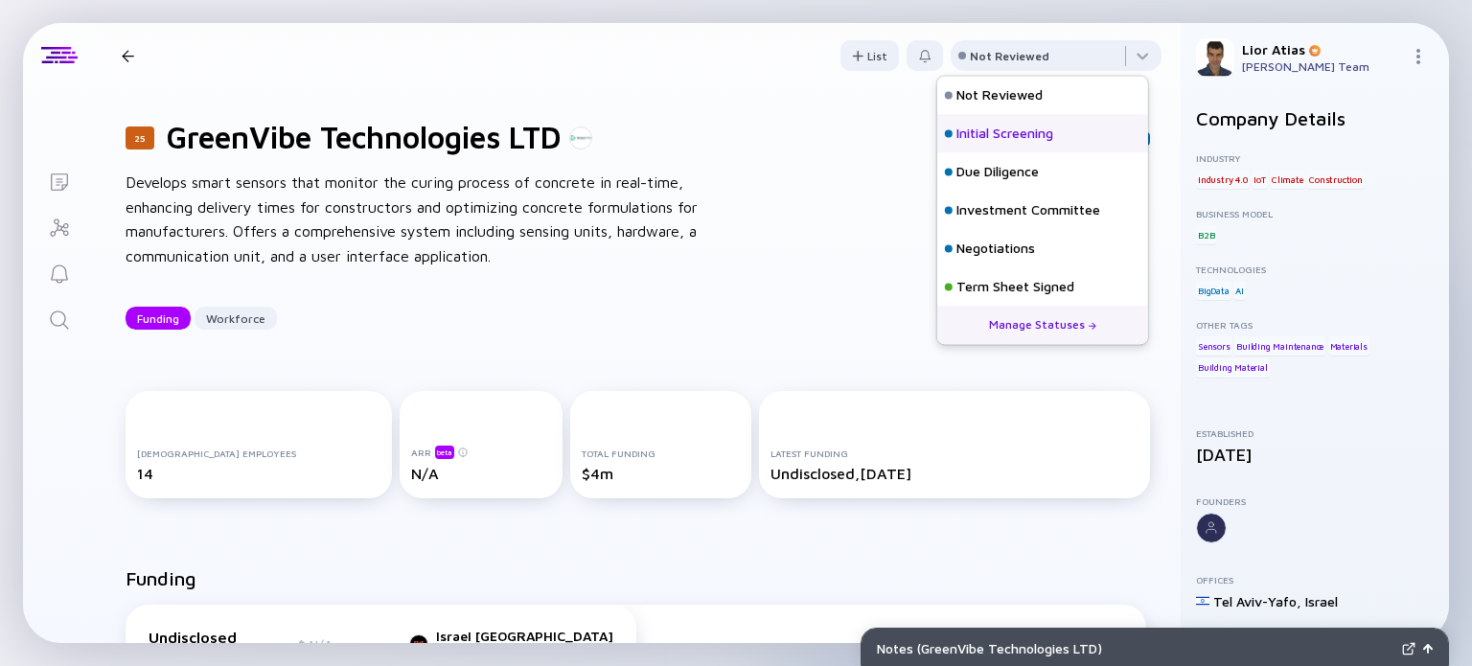
click at [1042, 126] on div "Initial Screening" at bounding box center [1005, 134] width 97 height 19
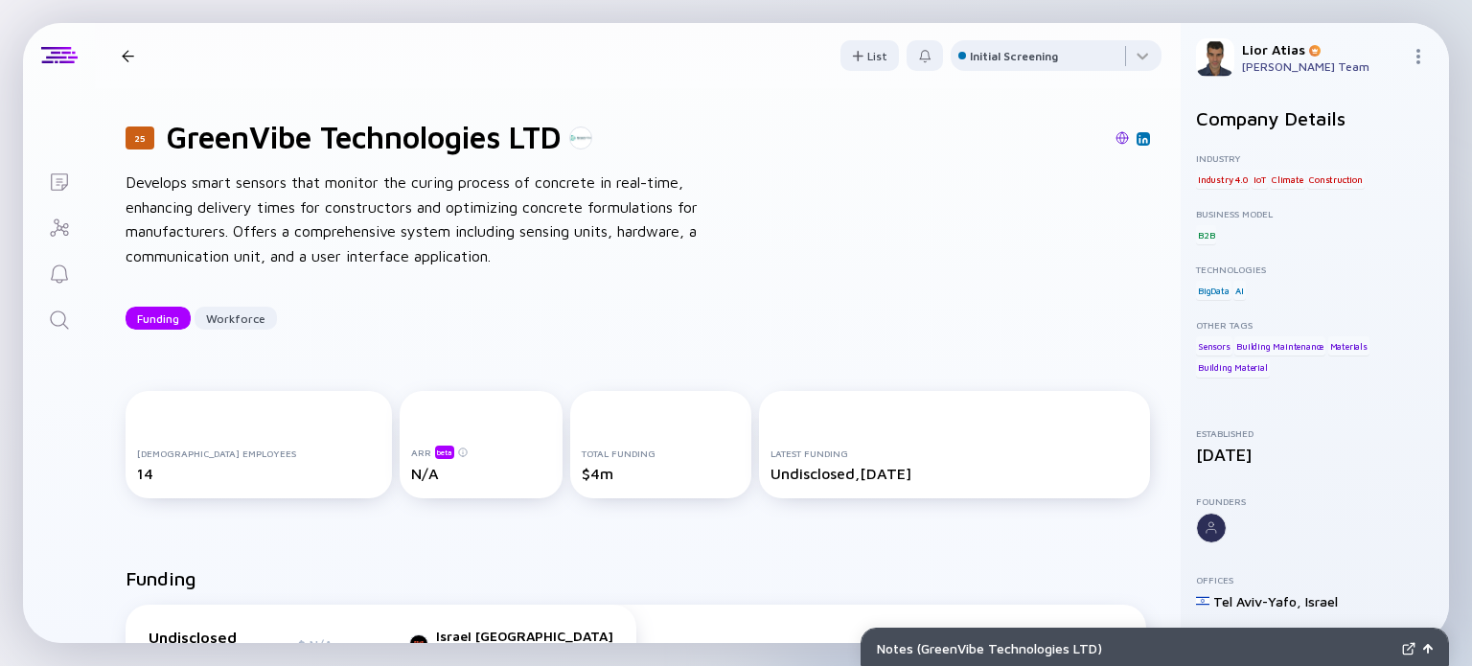
click at [119, 50] on div at bounding box center [128, 56] width 28 height 12
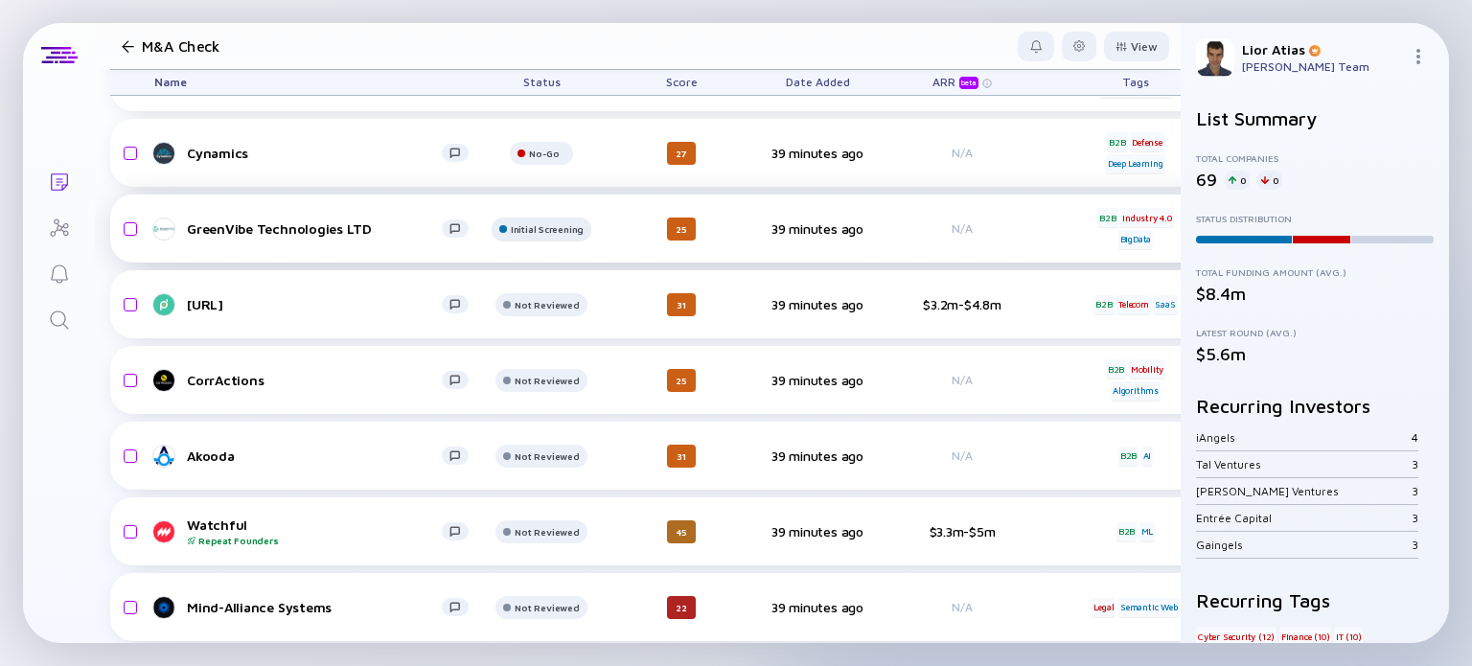
scroll to position [3393, 0]
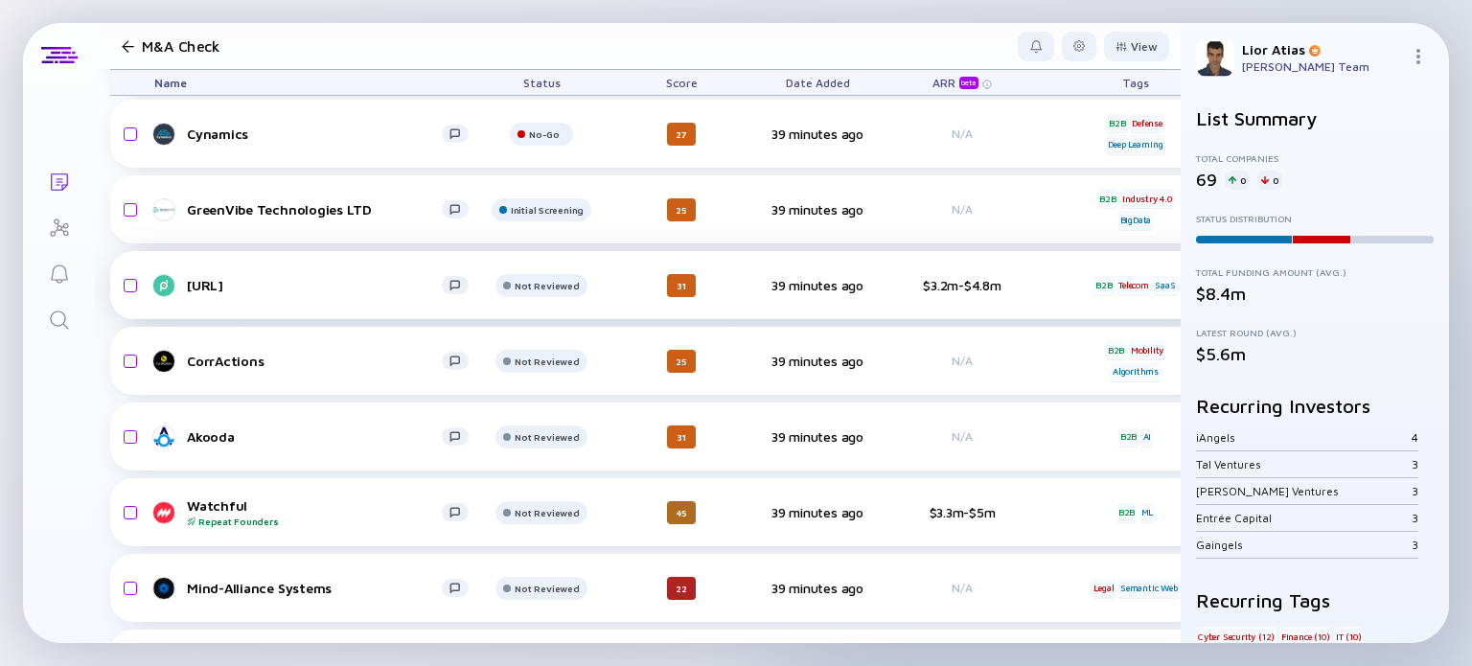
click at [276, 286] on div "[URL]" at bounding box center [314, 285] width 255 height 16
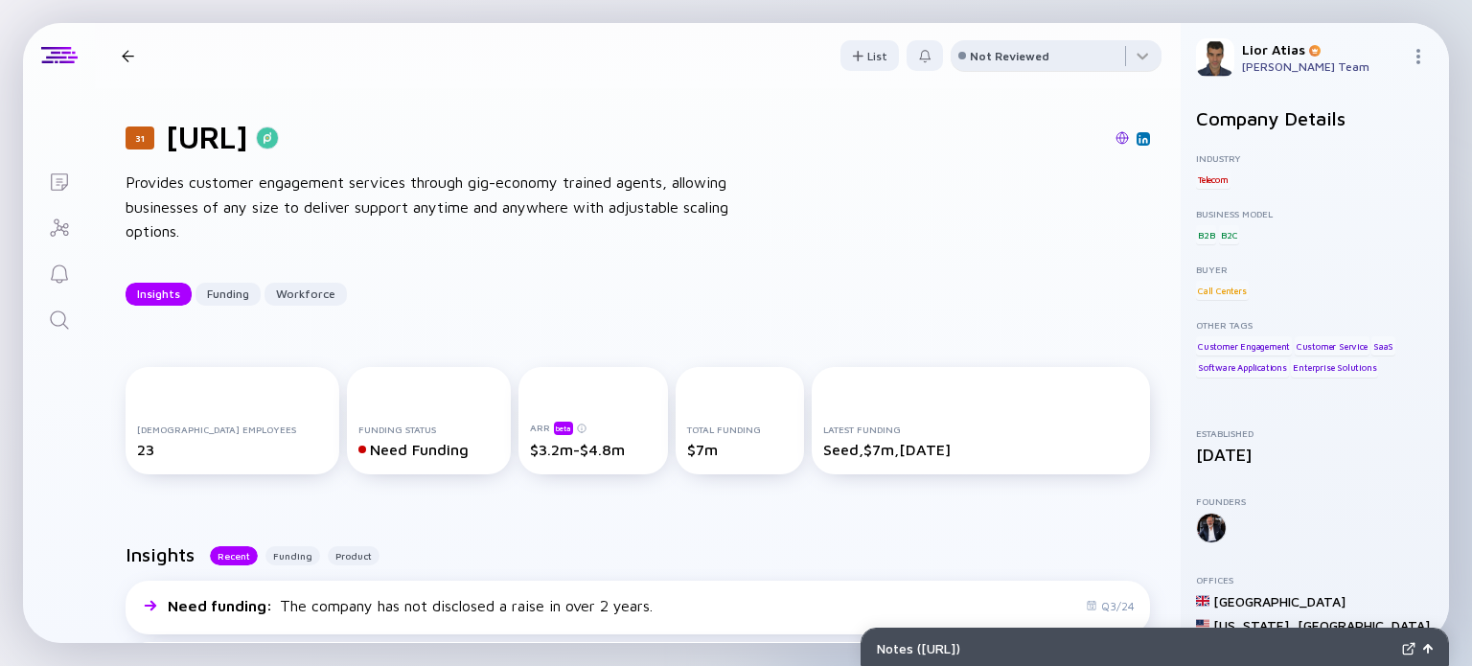
click at [1029, 60] on div "Not Reviewed" at bounding box center [1010, 56] width 80 height 14
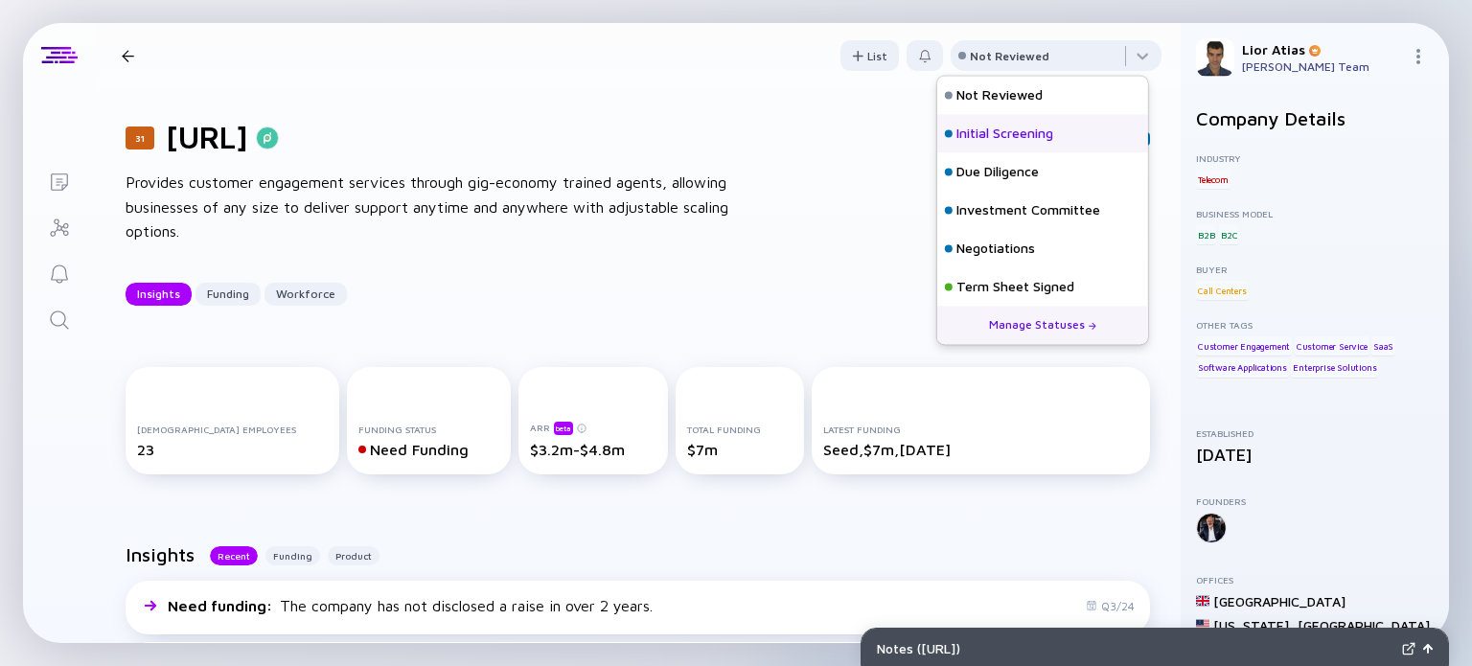
click at [1035, 141] on div "Initial Screening" at bounding box center [1005, 134] width 97 height 19
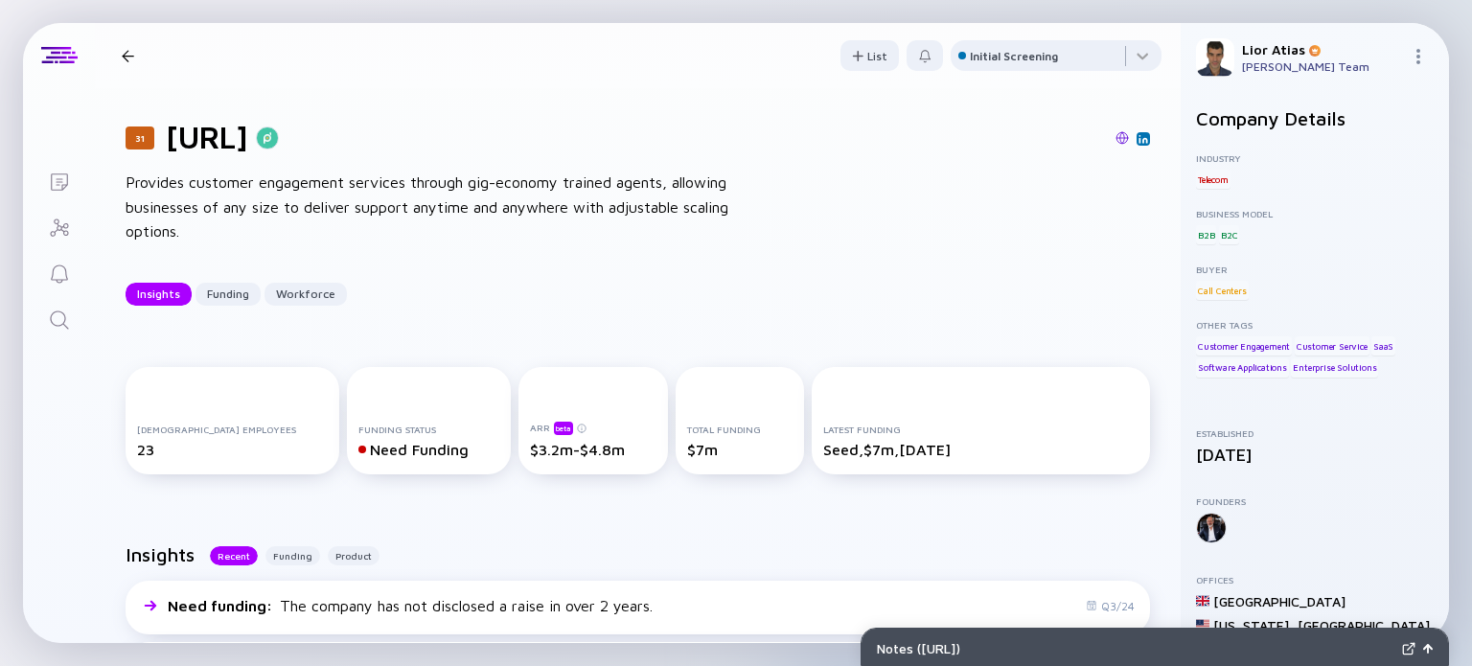
click at [119, 60] on div at bounding box center [128, 56] width 28 height 12
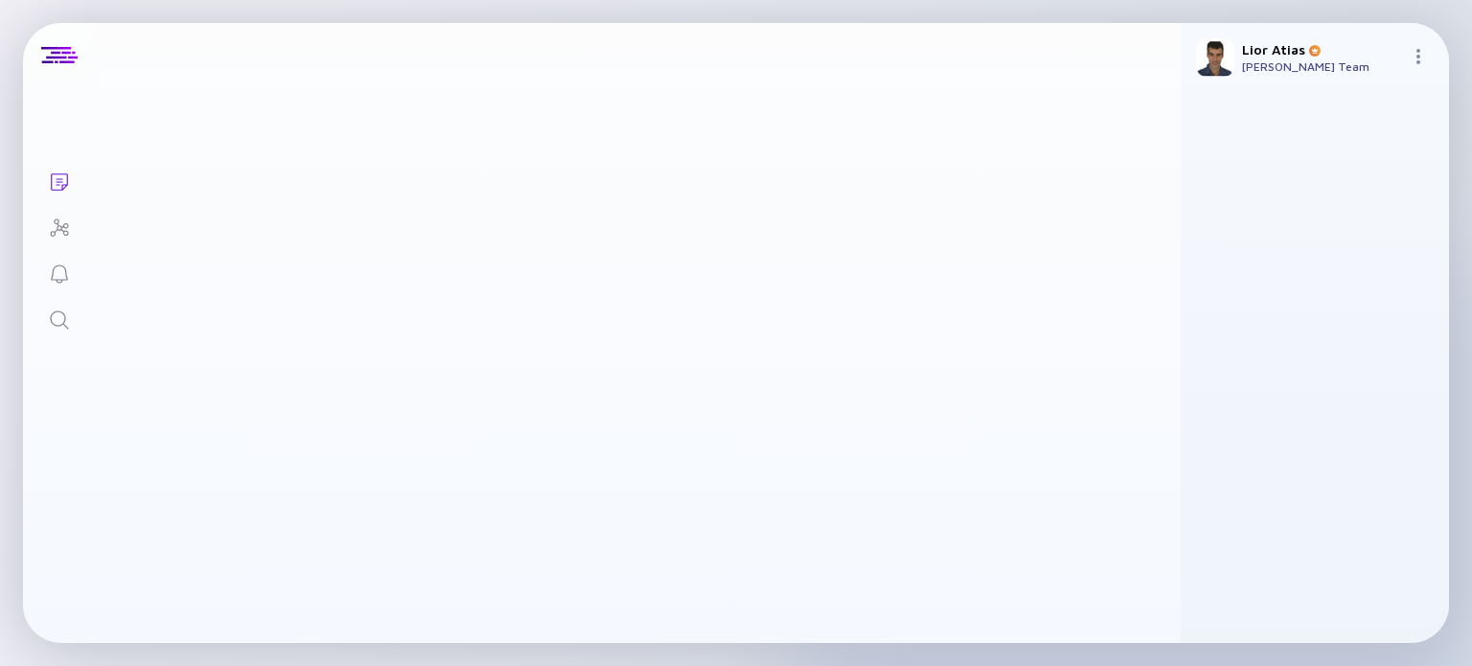
scroll to position [3393, 0]
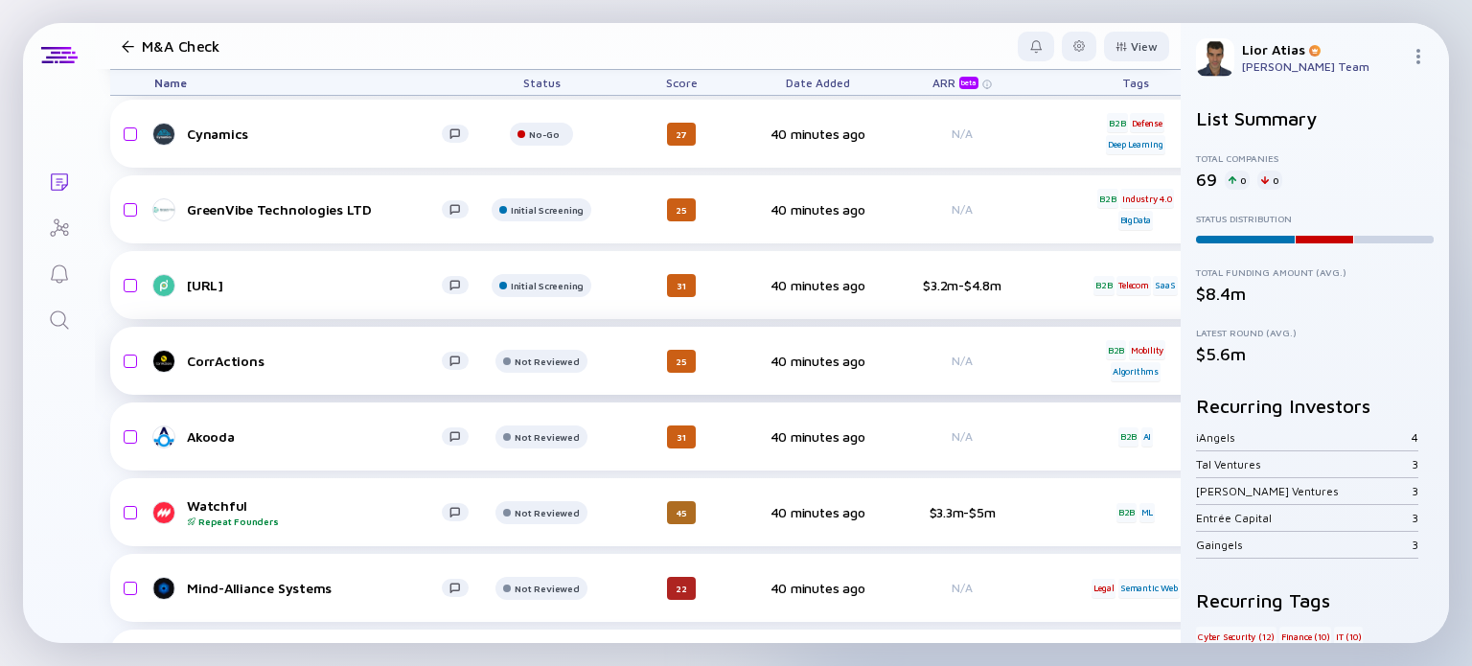
click at [268, 362] on div "CorrActions" at bounding box center [314, 361] width 255 height 16
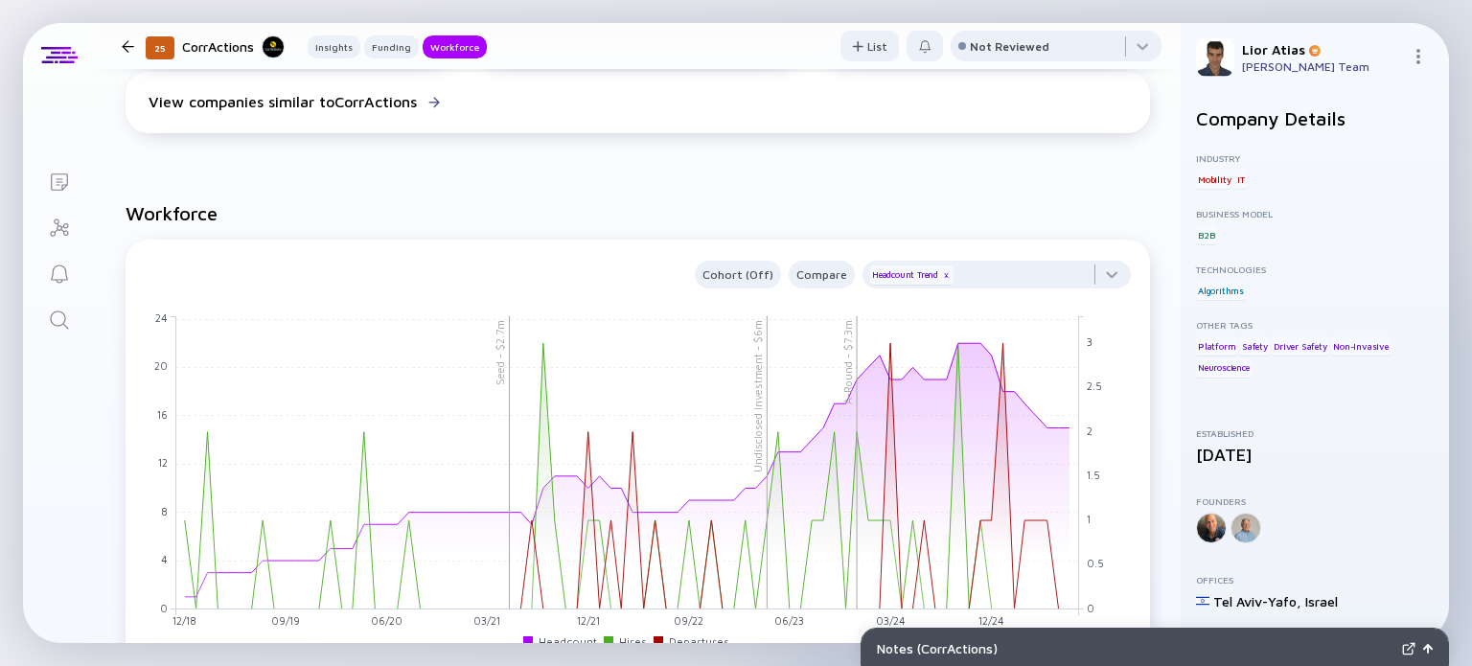
scroll to position [1558, 0]
click at [997, 51] on div "Not Reviewed" at bounding box center [1010, 46] width 80 height 14
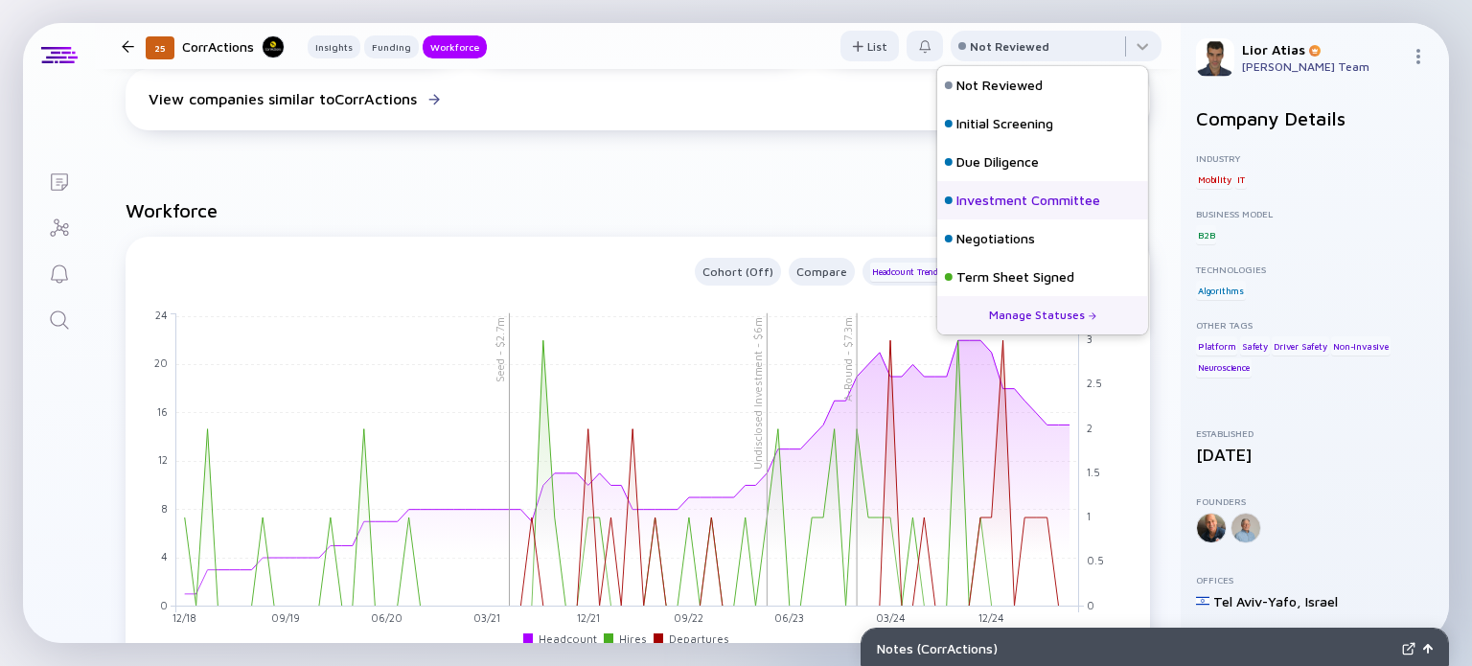
scroll to position [84, 0]
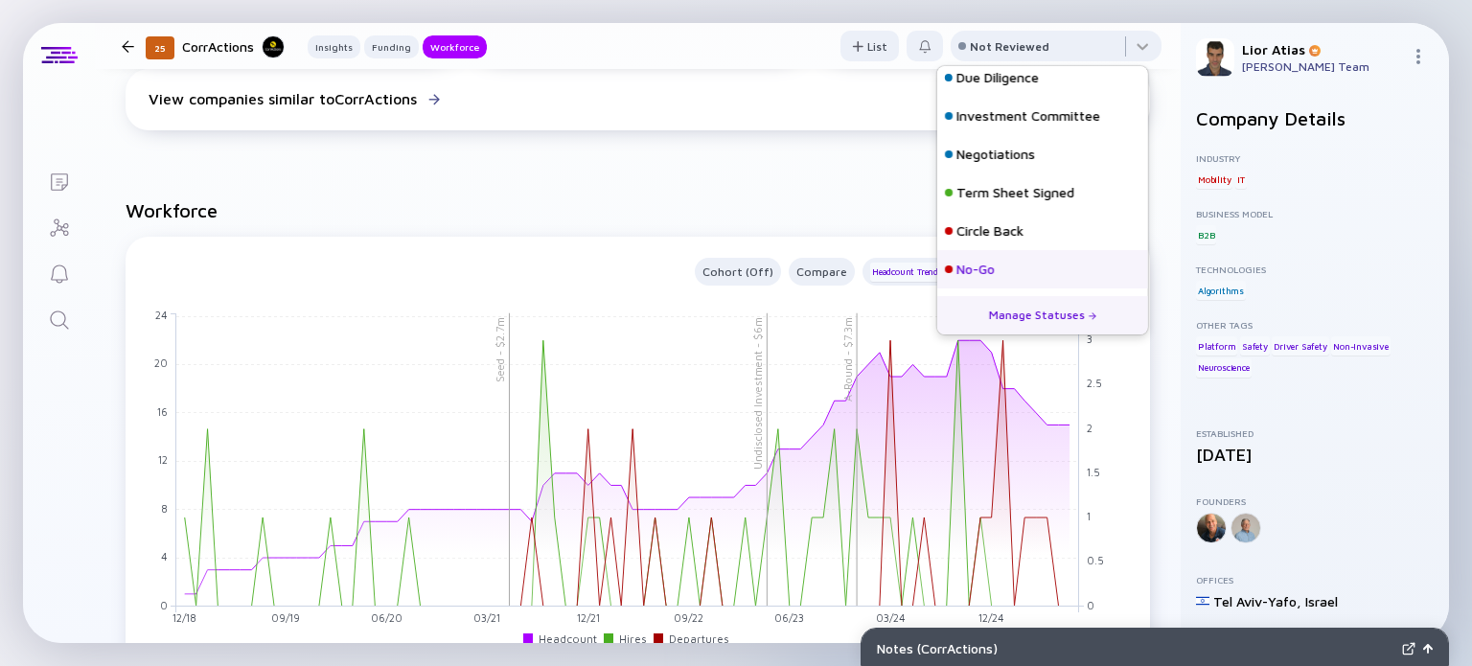
click at [995, 260] on div "No-Go" at bounding box center [976, 269] width 38 height 19
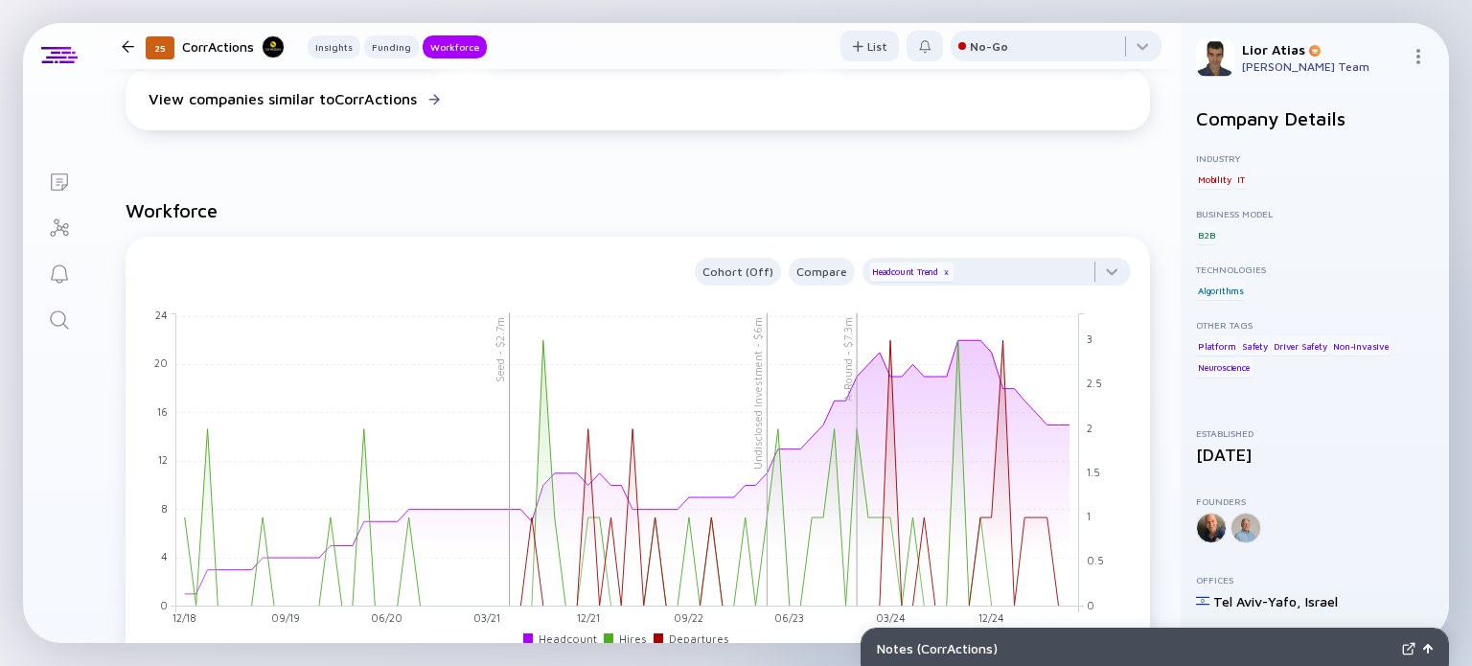
click at [123, 47] on div at bounding box center [128, 46] width 12 height 12
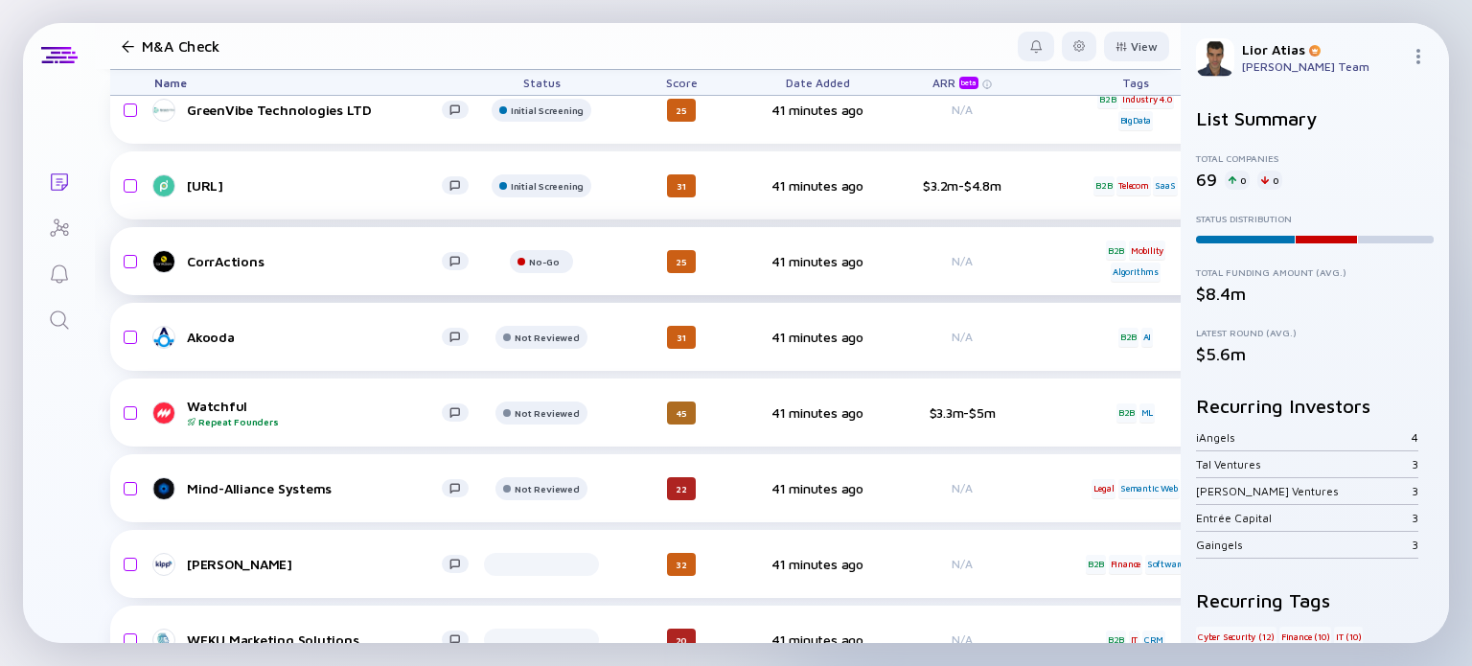
scroll to position [3506, 0]
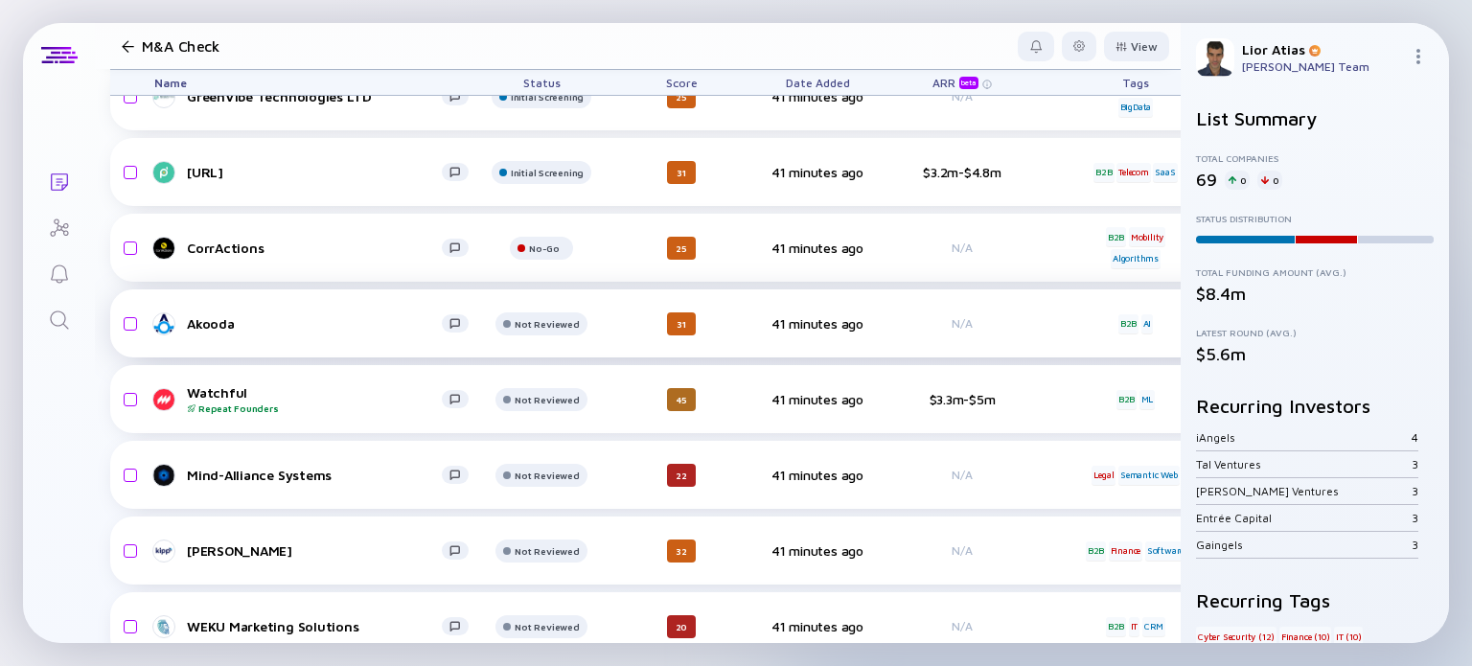
click at [308, 329] on div "Akooda" at bounding box center [314, 323] width 255 height 16
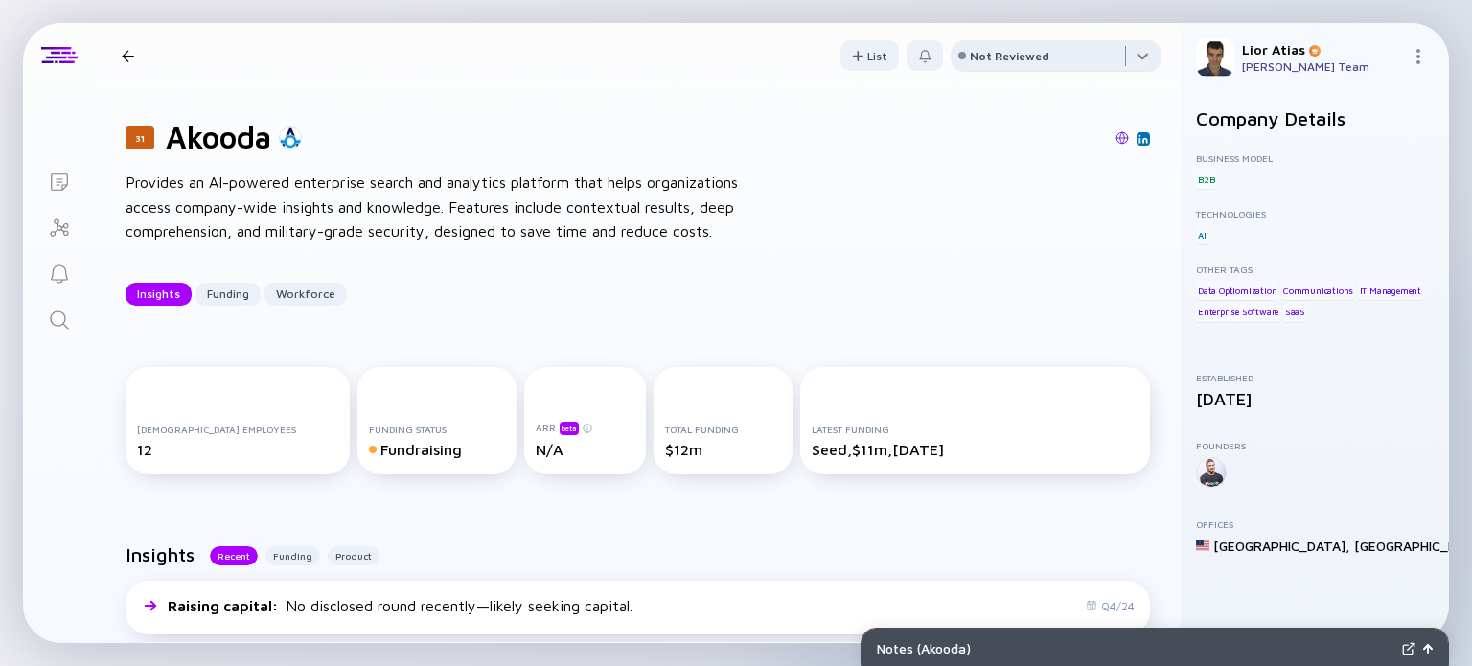
click at [1096, 64] on div at bounding box center [1056, 59] width 211 height 38
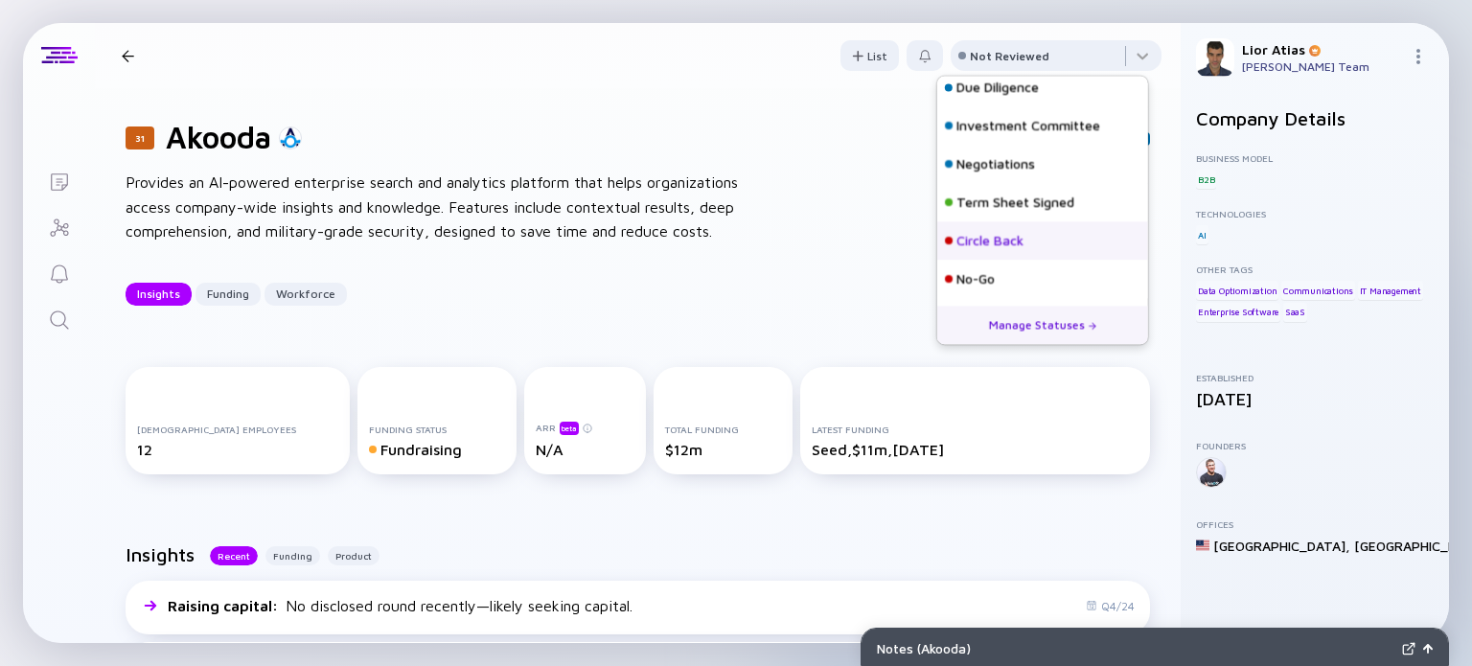
scroll to position [83, 0]
click at [1001, 253] on div "Circle Back" at bounding box center [1042, 241] width 211 height 38
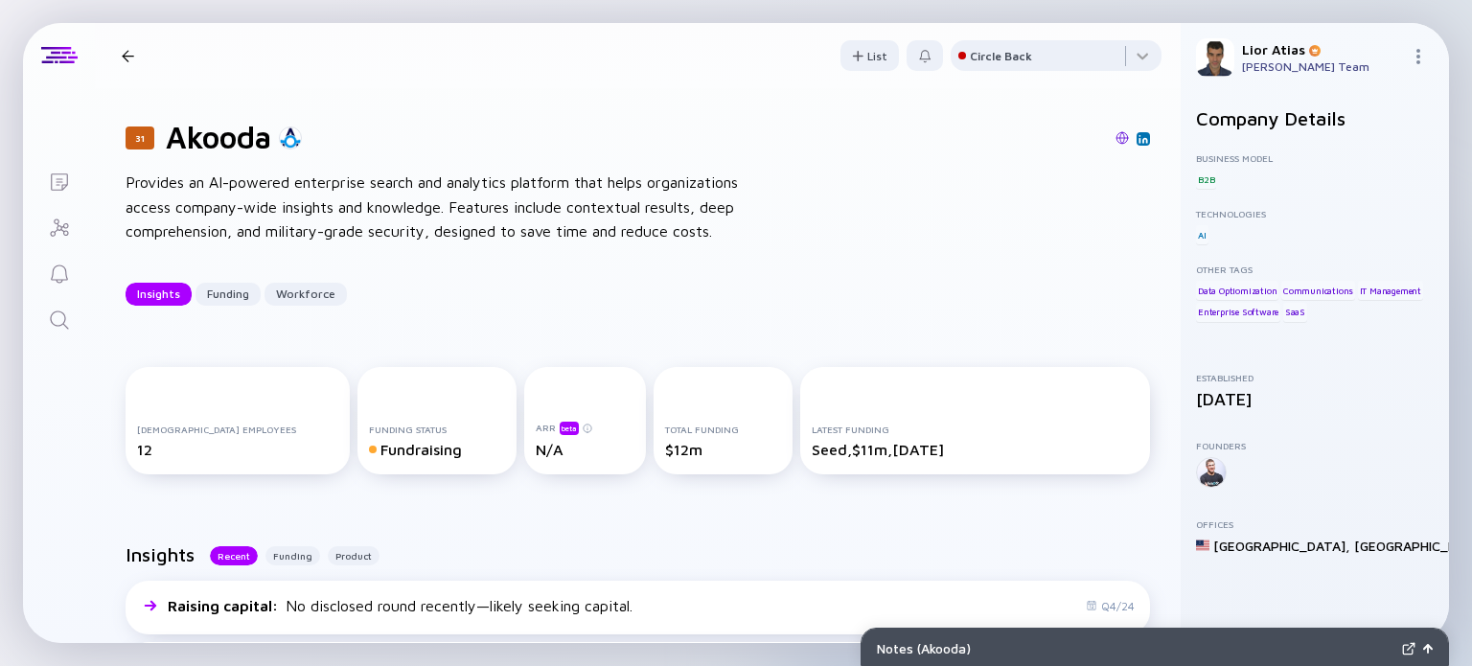
click at [125, 50] on div at bounding box center [128, 56] width 12 height 12
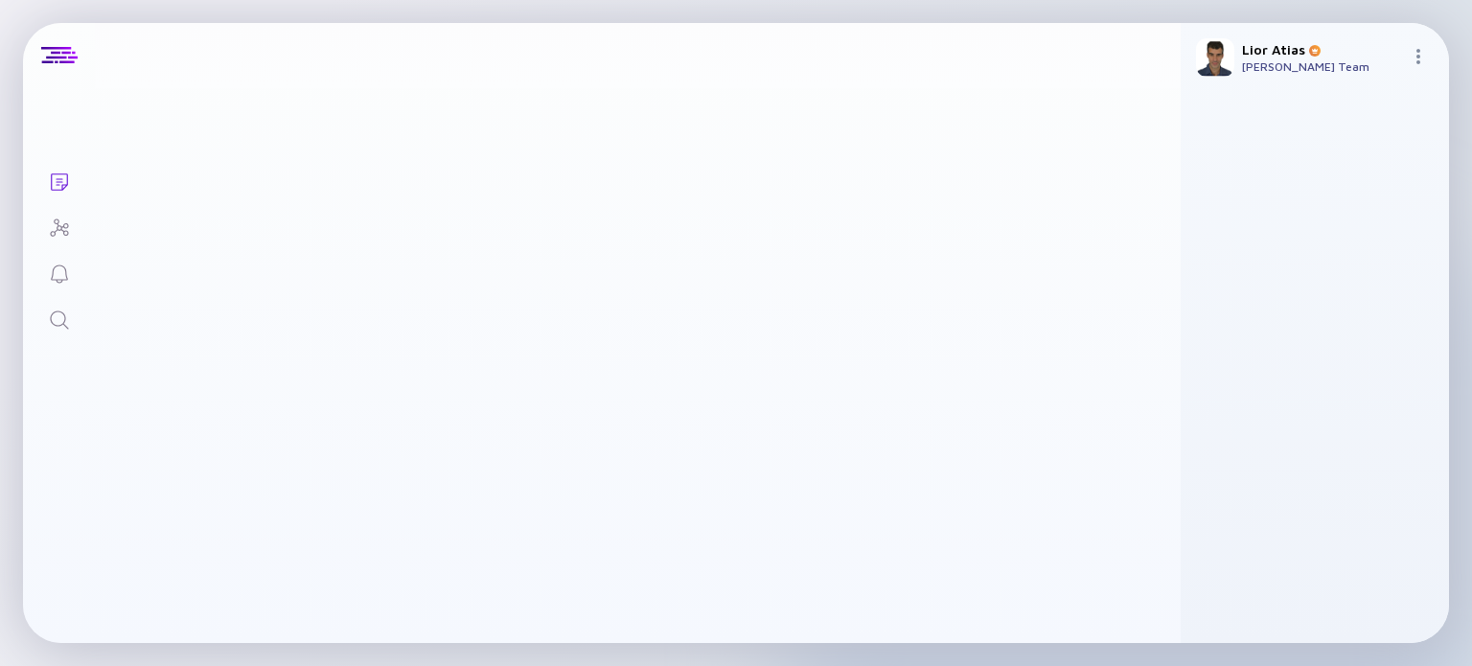
scroll to position [3506, 0]
